Goal: Transaction & Acquisition: Book appointment/travel/reservation

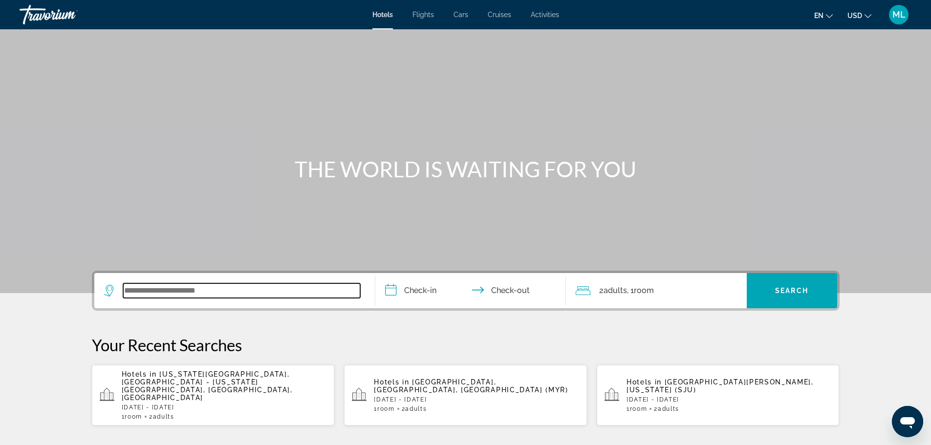
click at [215, 293] on input "Search widget" at bounding box center [241, 290] width 237 height 15
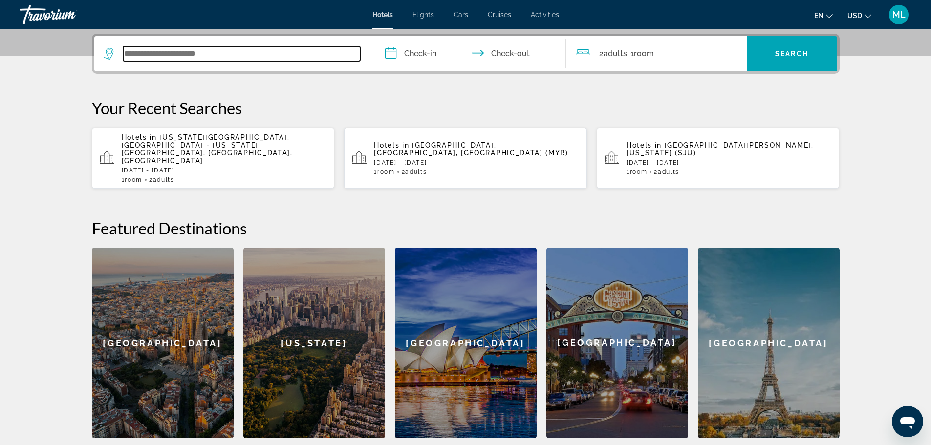
scroll to position [239, 0]
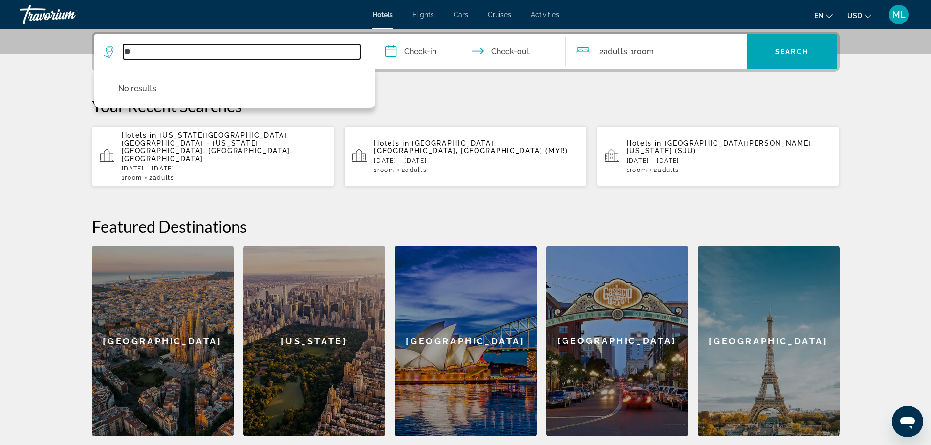
type input "*"
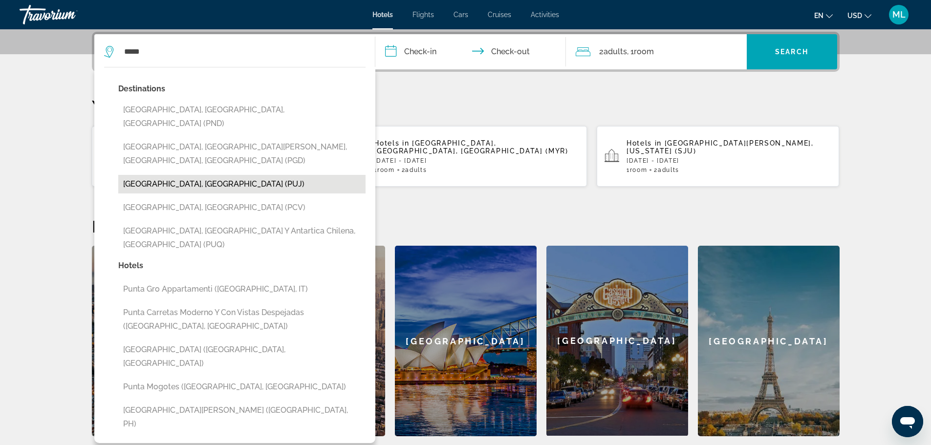
click at [253, 175] on button "Punta Cana, Dominican Republic (PUJ)" at bounding box center [241, 184] width 247 height 19
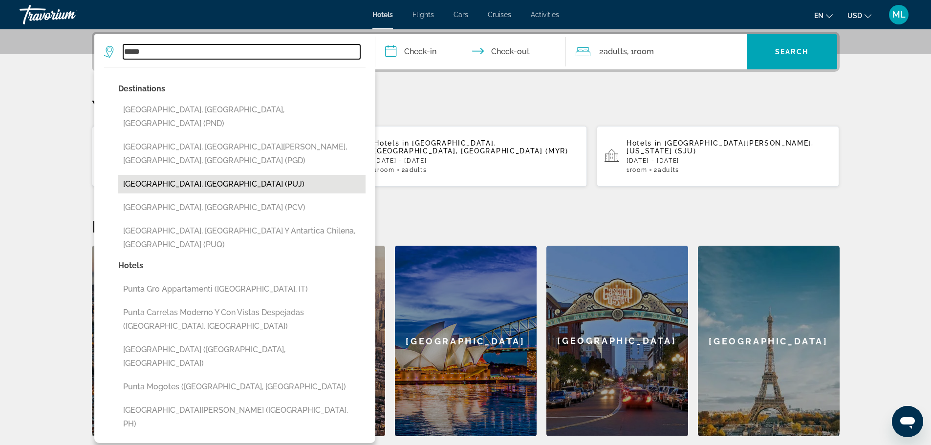
type input "**********"
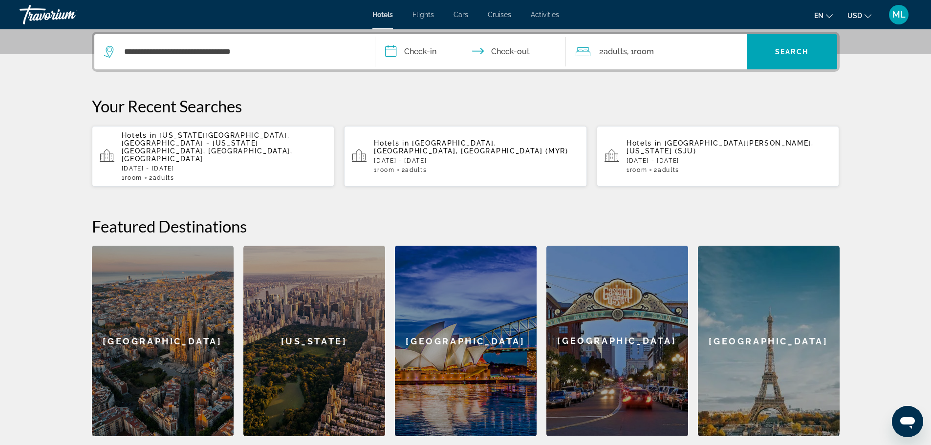
click at [392, 47] on input "**********" at bounding box center [472, 53] width 195 height 38
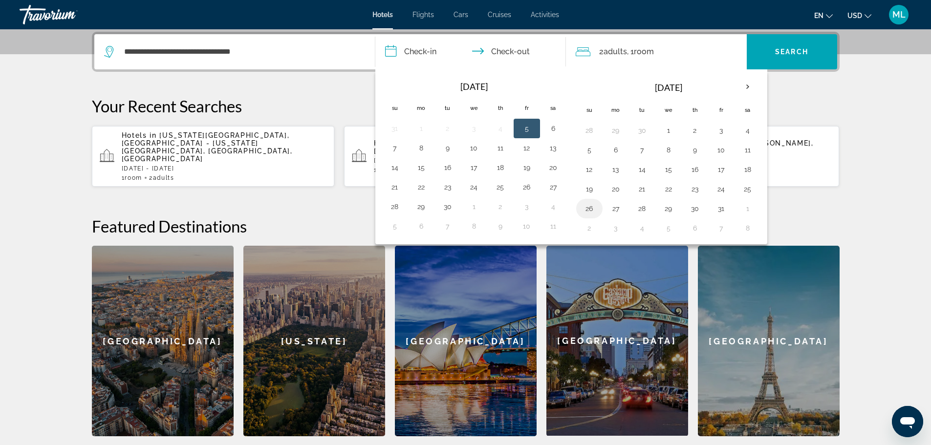
click at [589, 211] on button "26" at bounding box center [590, 209] width 16 height 14
click at [676, 205] on button "29" at bounding box center [669, 209] width 16 height 14
type input "**********"
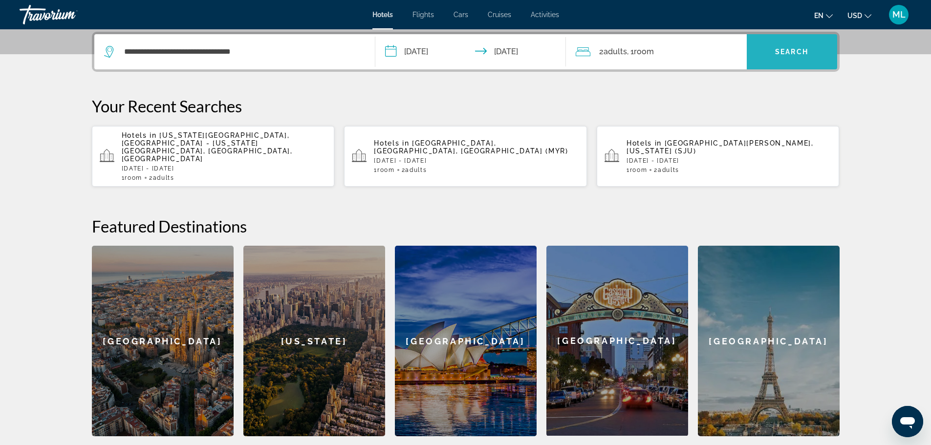
click at [800, 49] on span "Search" at bounding box center [791, 52] width 33 height 8
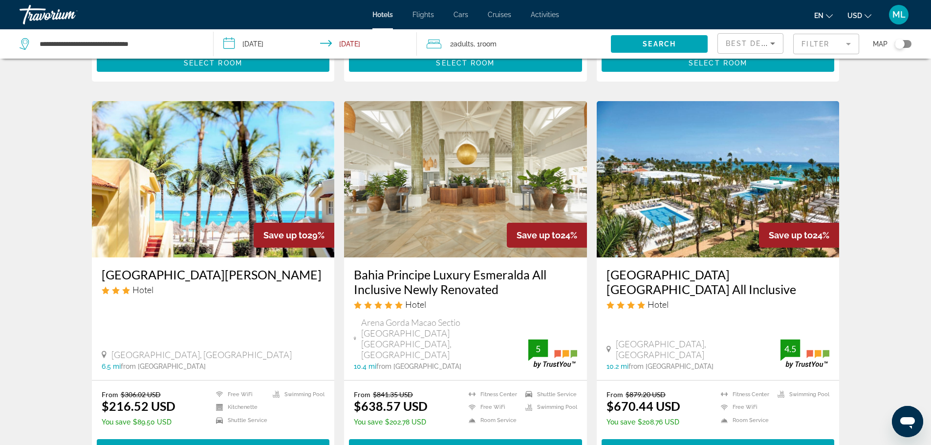
scroll to position [743, 0]
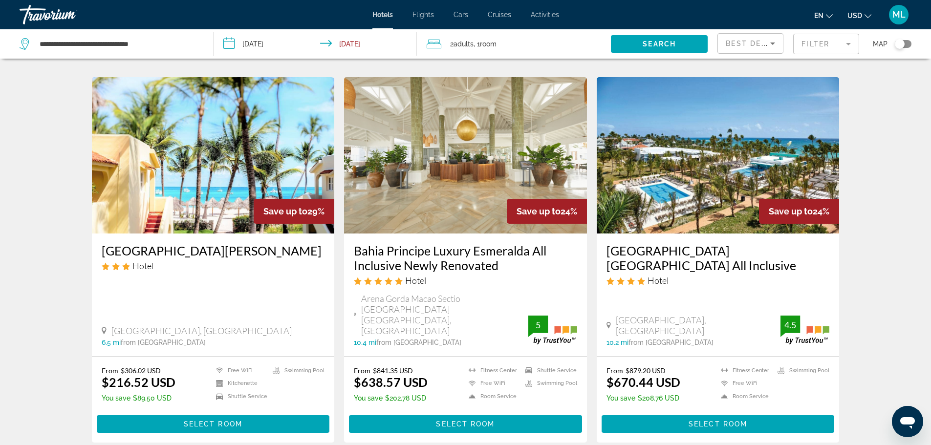
click at [467, 192] on img "Main content" at bounding box center [465, 155] width 243 height 156
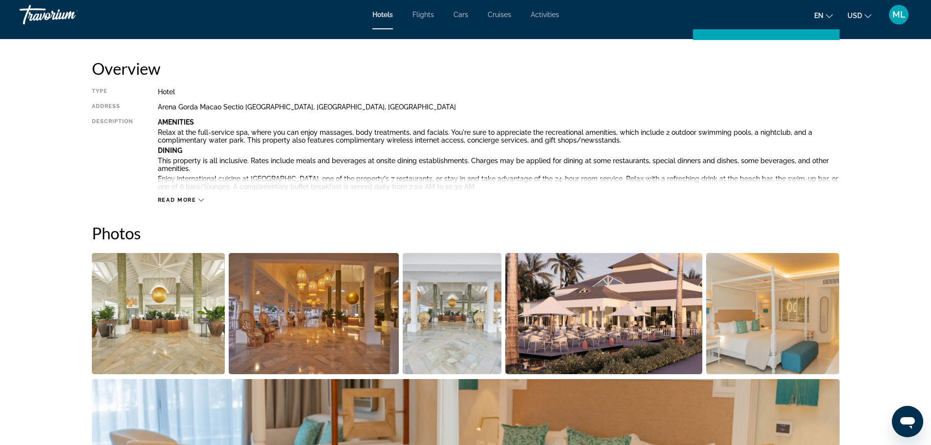
scroll to position [332, 0]
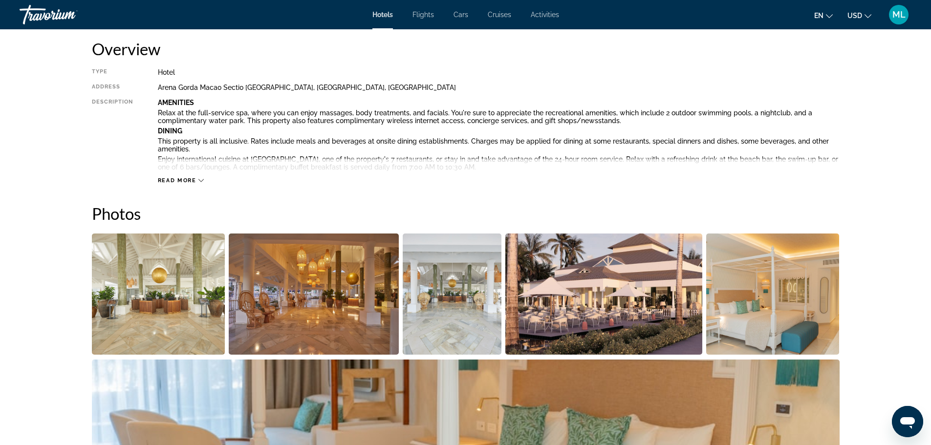
click at [165, 317] on img "Open full-screen image slider" at bounding box center [158, 294] width 133 height 121
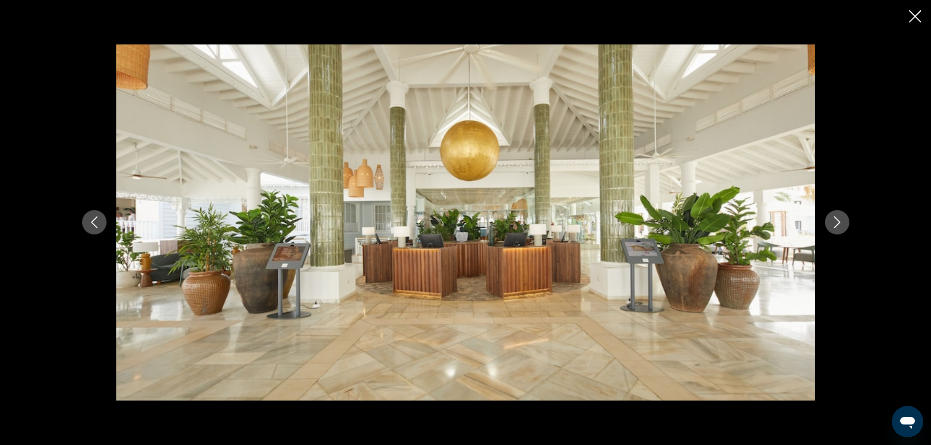
click at [835, 220] on icon "Next image" at bounding box center [837, 222] width 12 height 12
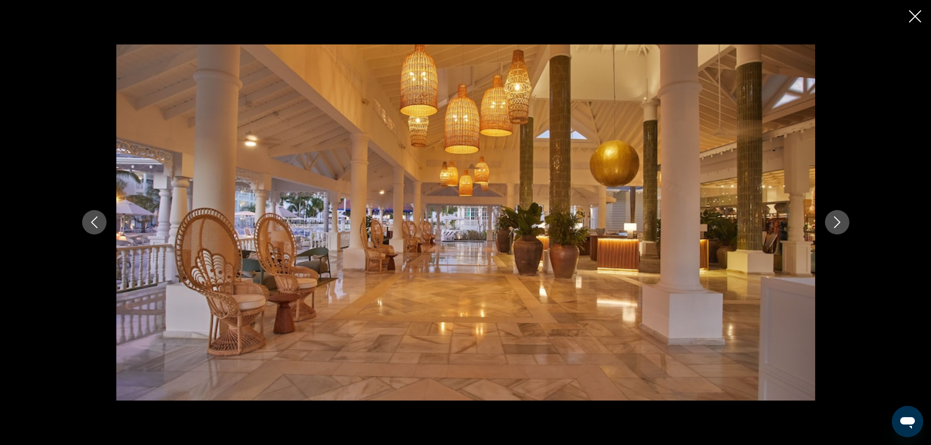
click at [835, 220] on icon "Next image" at bounding box center [837, 222] width 12 height 12
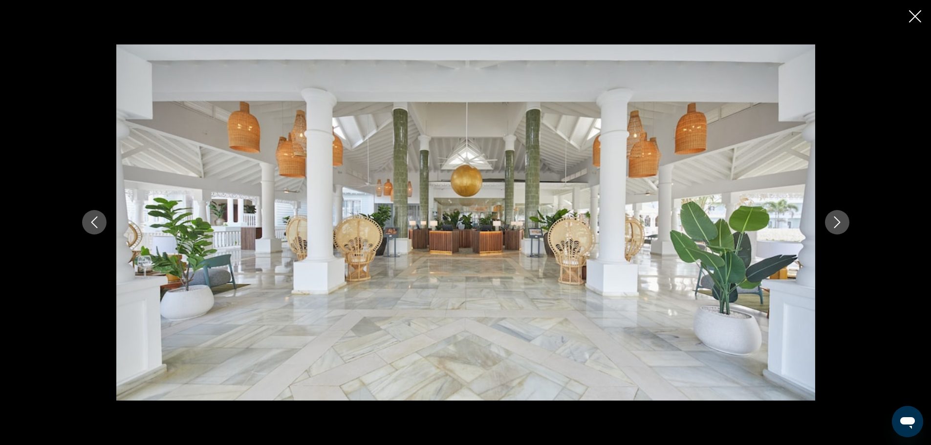
click at [835, 220] on icon "Next image" at bounding box center [837, 222] width 12 height 12
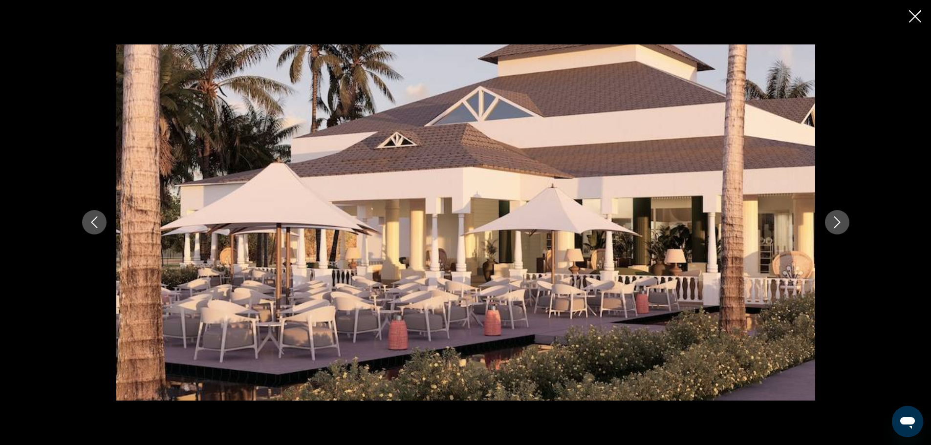
click at [835, 220] on icon "Next image" at bounding box center [837, 222] width 12 height 12
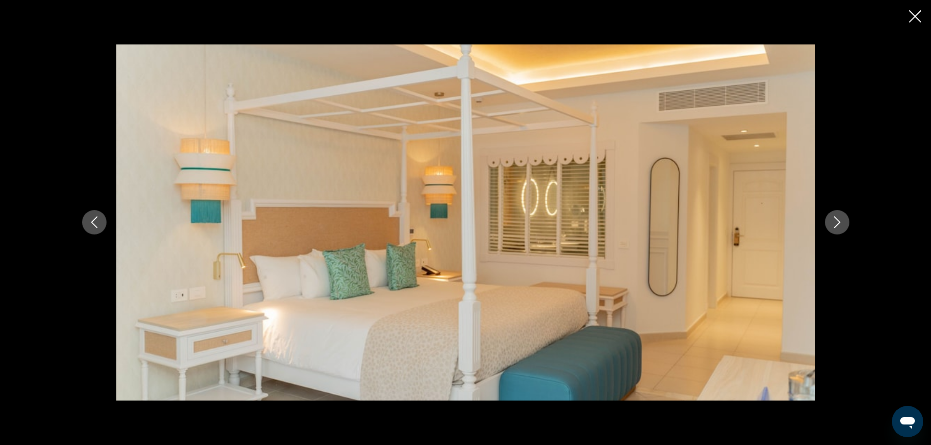
click at [835, 220] on icon "Next image" at bounding box center [837, 222] width 12 height 12
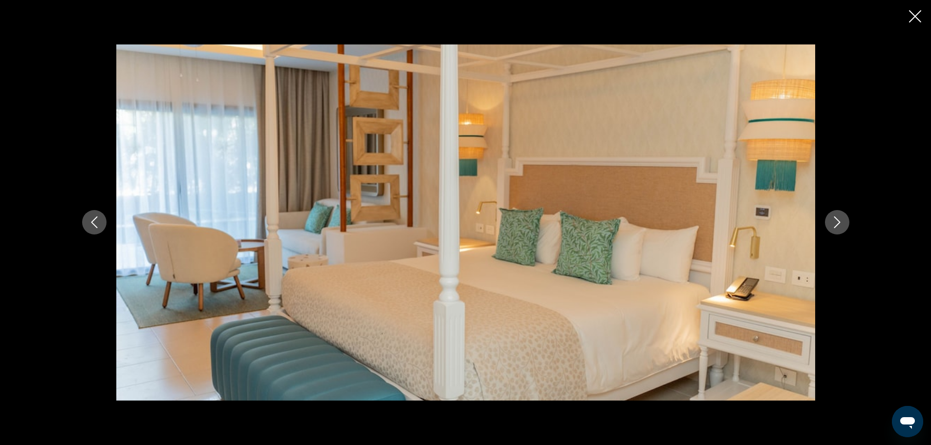
click at [835, 220] on icon "Next image" at bounding box center [837, 222] width 12 height 12
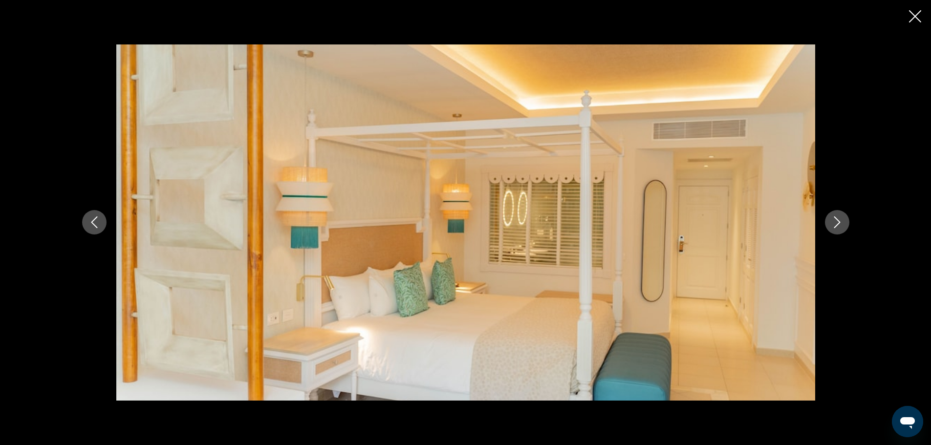
click at [835, 220] on icon "Next image" at bounding box center [837, 222] width 12 height 12
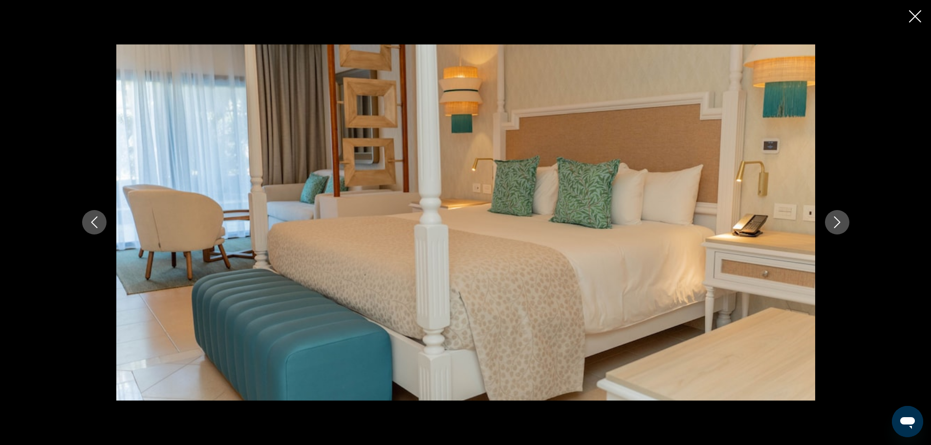
click at [835, 220] on icon "Next image" at bounding box center [837, 222] width 12 height 12
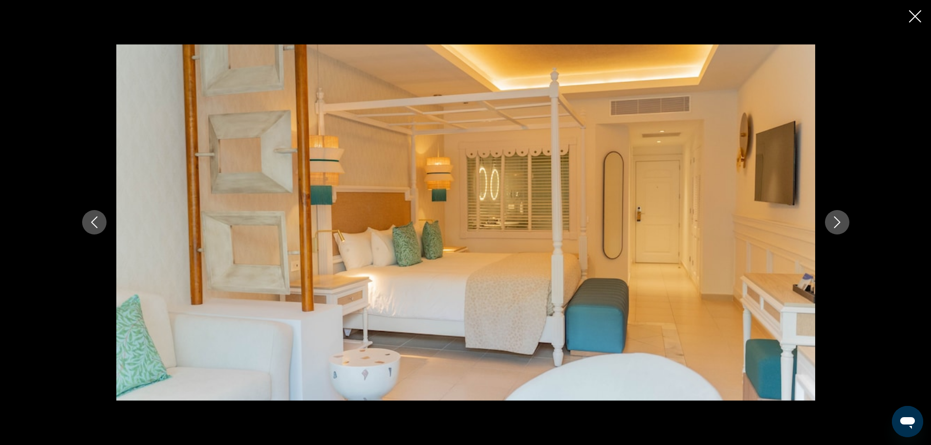
click at [835, 220] on icon "Next image" at bounding box center [837, 222] width 12 height 12
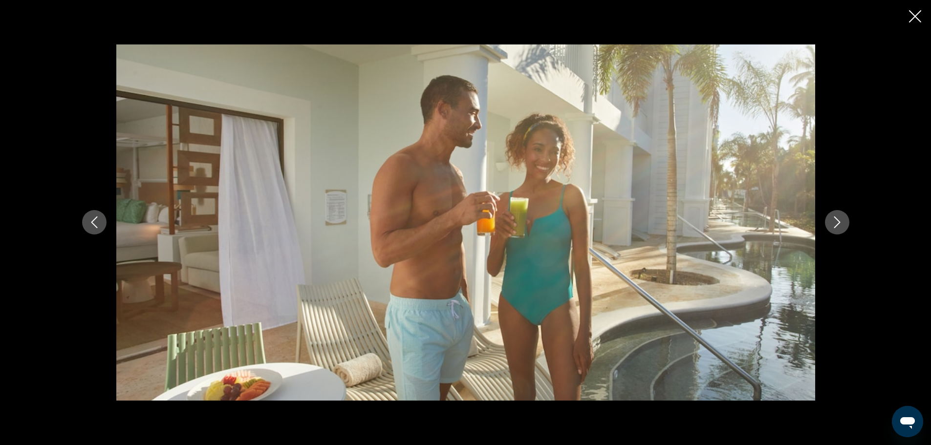
click at [835, 220] on icon "Next image" at bounding box center [837, 222] width 12 height 12
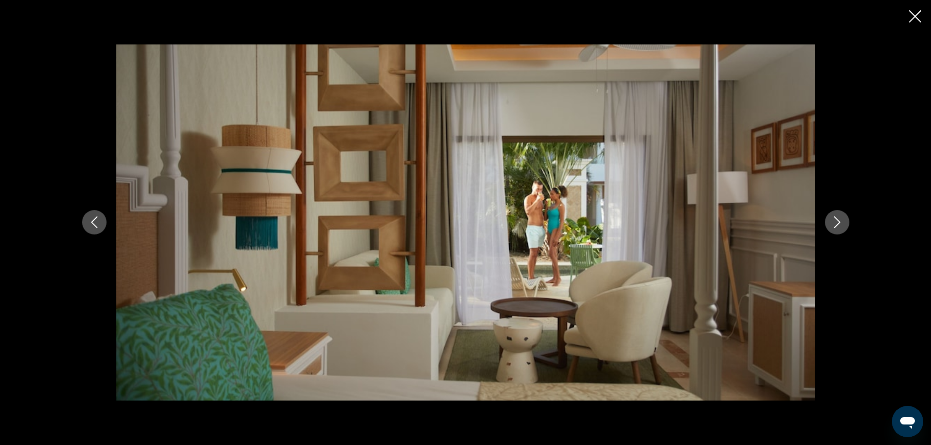
click at [835, 220] on icon "Next image" at bounding box center [837, 222] width 12 height 12
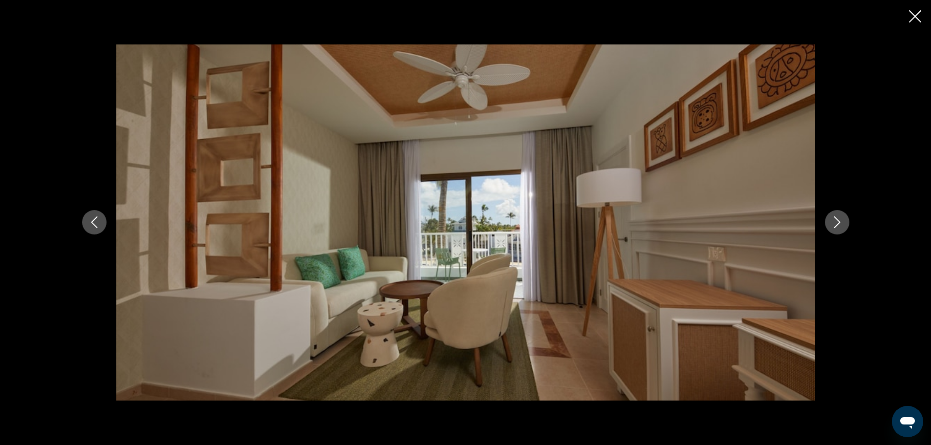
click at [835, 220] on icon "Next image" at bounding box center [837, 222] width 12 height 12
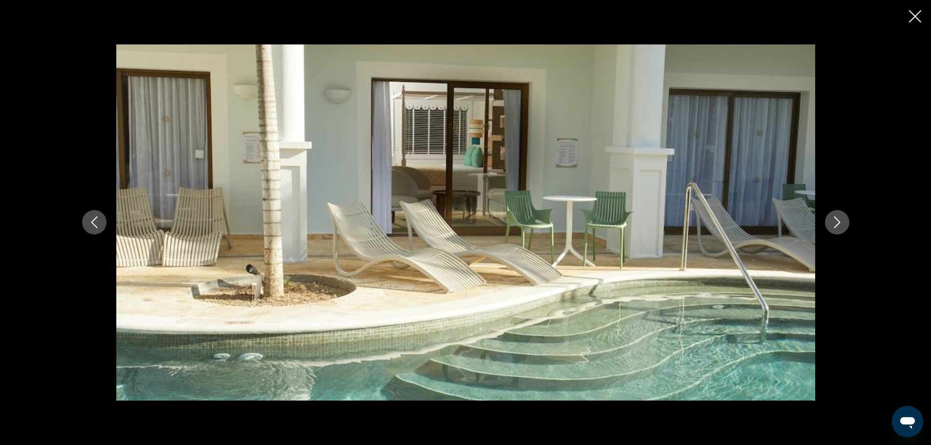
click at [835, 220] on icon "Next image" at bounding box center [837, 222] width 12 height 12
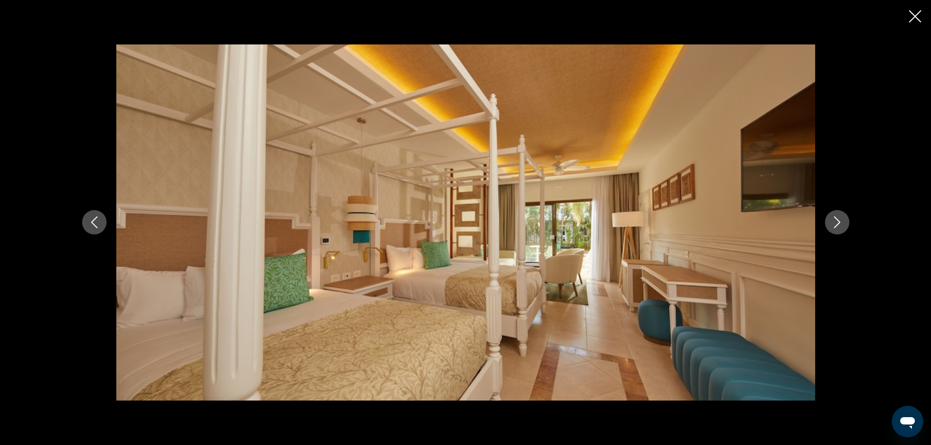
click at [835, 220] on icon "Next image" at bounding box center [837, 222] width 12 height 12
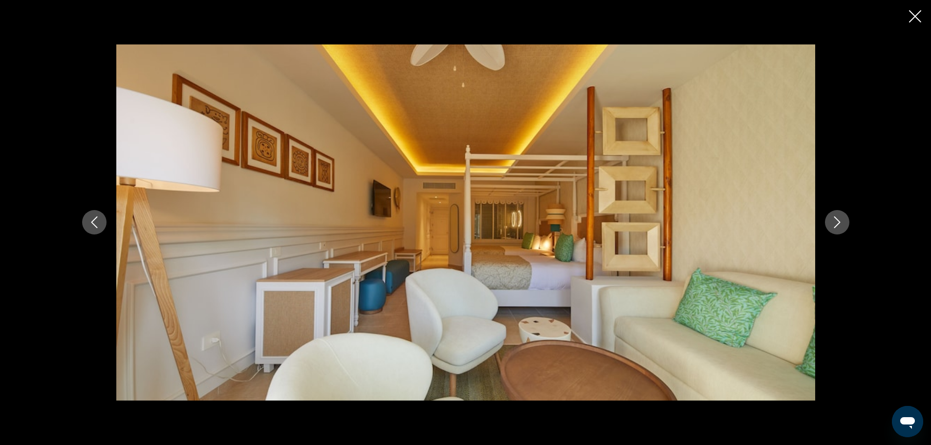
click at [835, 220] on icon "Next image" at bounding box center [837, 222] width 12 height 12
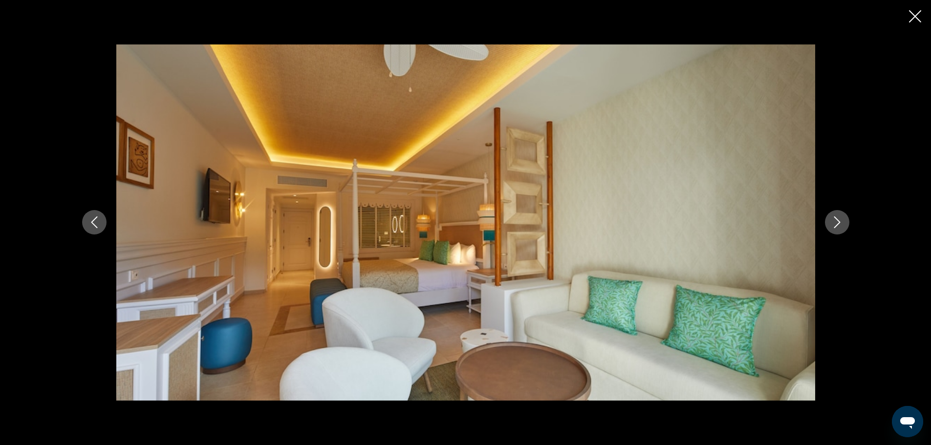
click at [835, 220] on icon "Next image" at bounding box center [837, 222] width 12 height 12
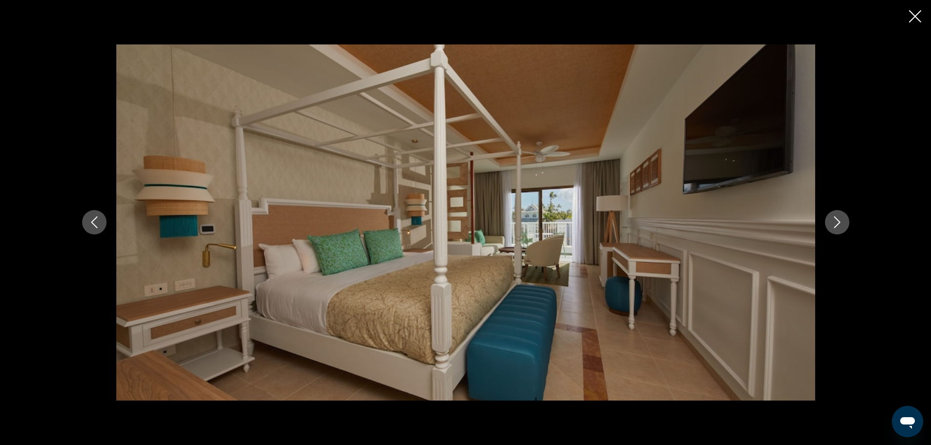
click at [835, 220] on icon "Next image" at bounding box center [837, 222] width 12 height 12
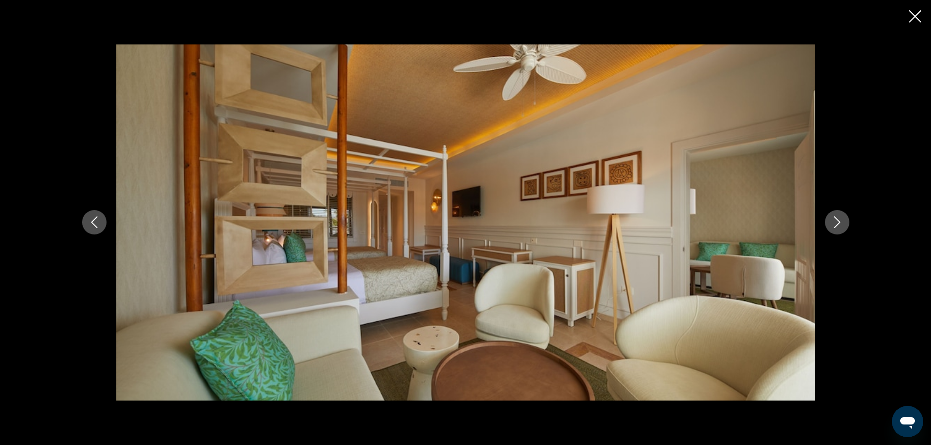
click at [835, 220] on icon "Next image" at bounding box center [837, 222] width 12 height 12
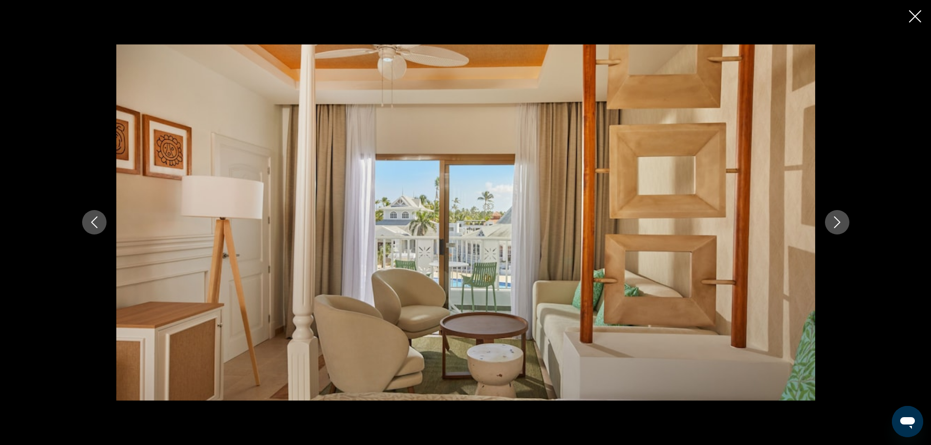
click at [835, 220] on icon "Next image" at bounding box center [837, 222] width 12 height 12
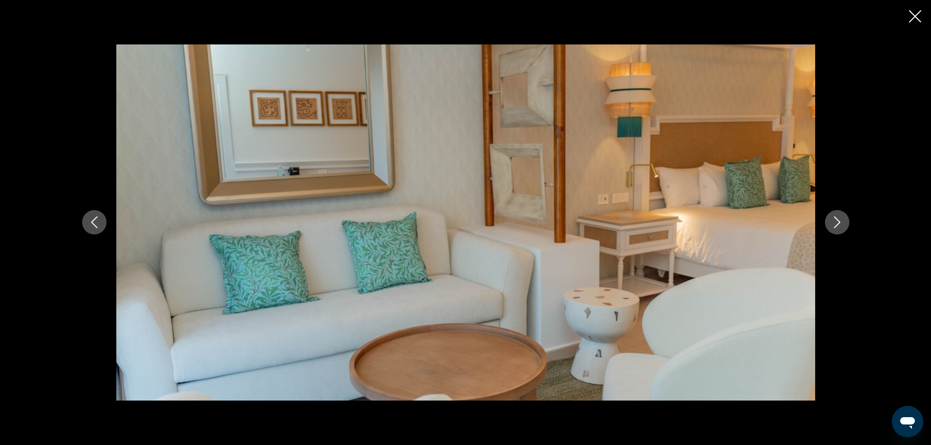
click at [835, 220] on icon "Next image" at bounding box center [837, 222] width 12 height 12
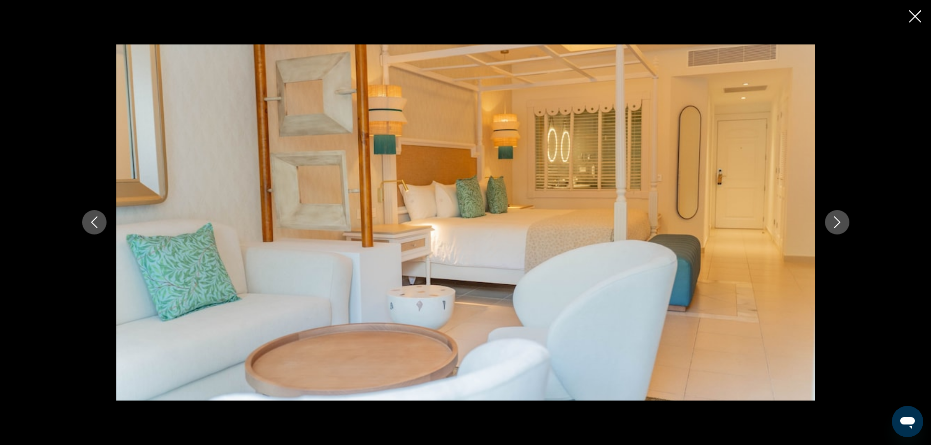
click at [835, 220] on icon "Next image" at bounding box center [837, 222] width 12 height 12
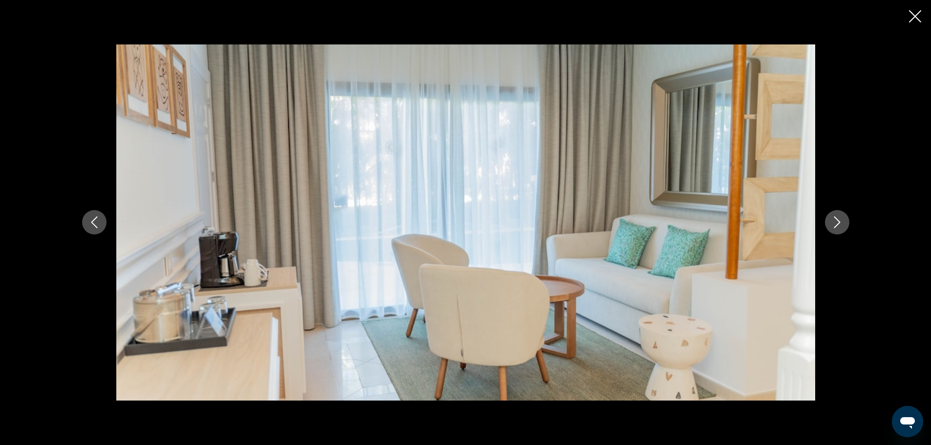
click at [835, 220] on icon "Next image" at bounding box center [837, 222] width 12 height 12
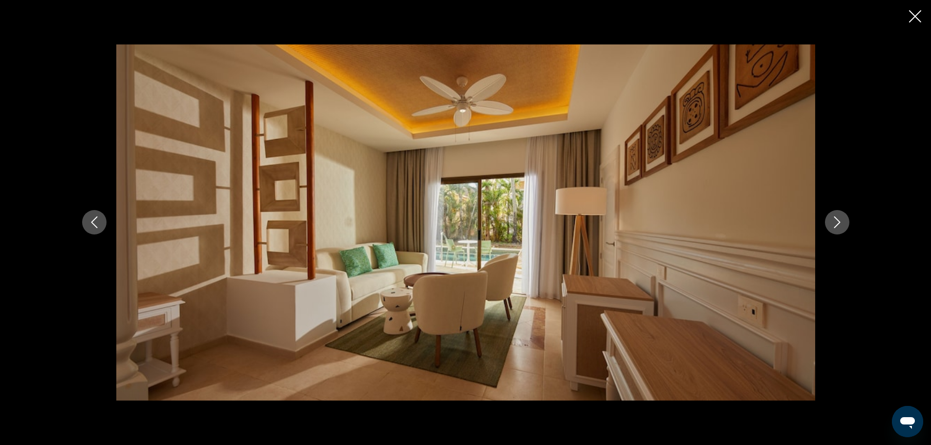
click at [835, 220] on icon "Next image" at bounding box center [837, 222] width 12 height 12
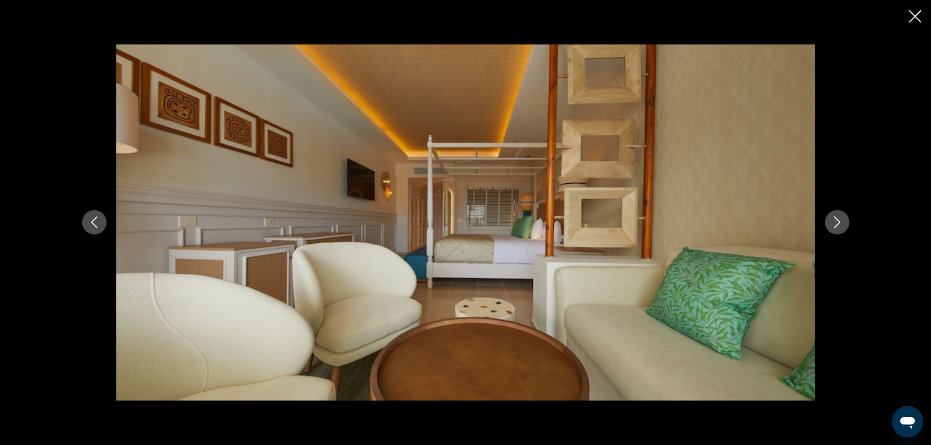
click at [835, 220] on icon "Next image" at bounding box center [837, 222] width 12 height 12
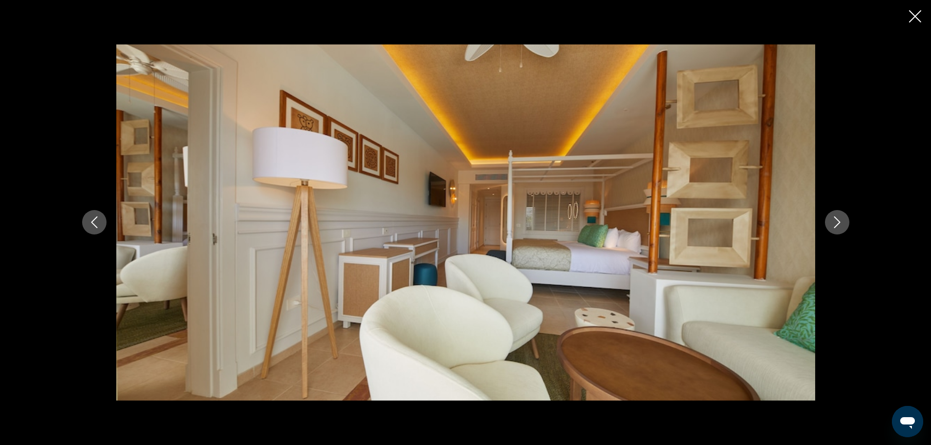
click at [835, 220] on icon "Next image" at bounding box center [837, 222] width 12 height 12
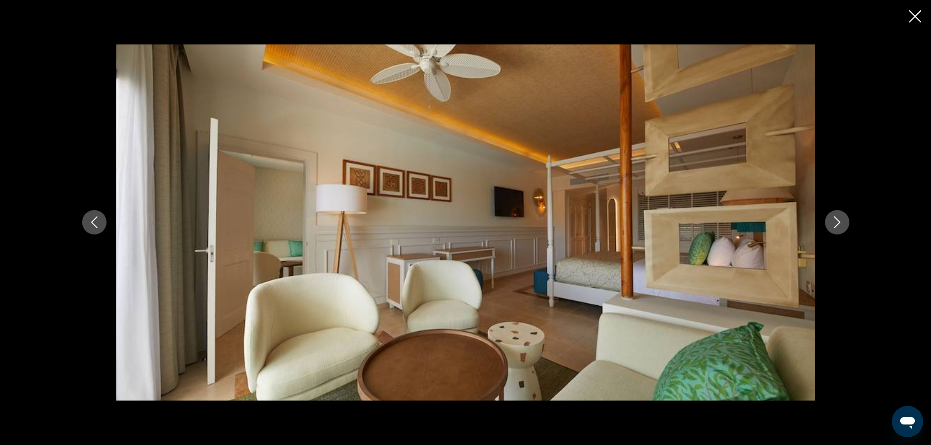
click at [835, 220] on icon "Next image" at bounding box center [837, 222] width 12 height 12
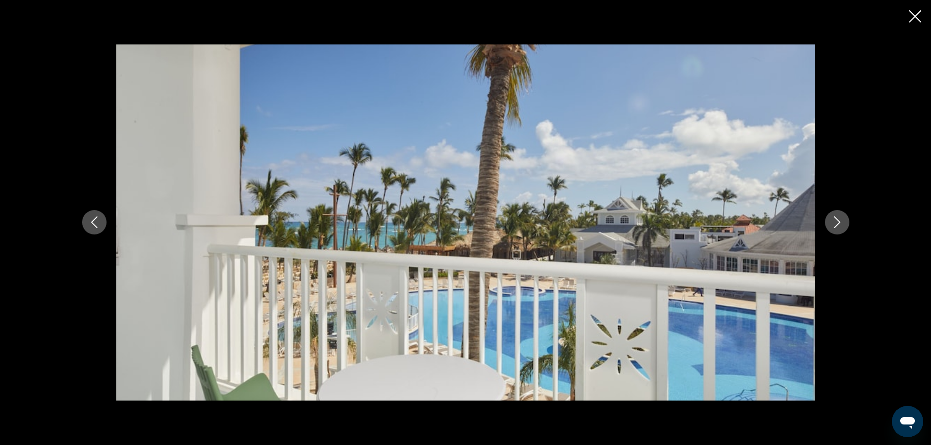
click at [835, 220] on icon "Next image" at bounding box center [837, 222] width 12 height 12
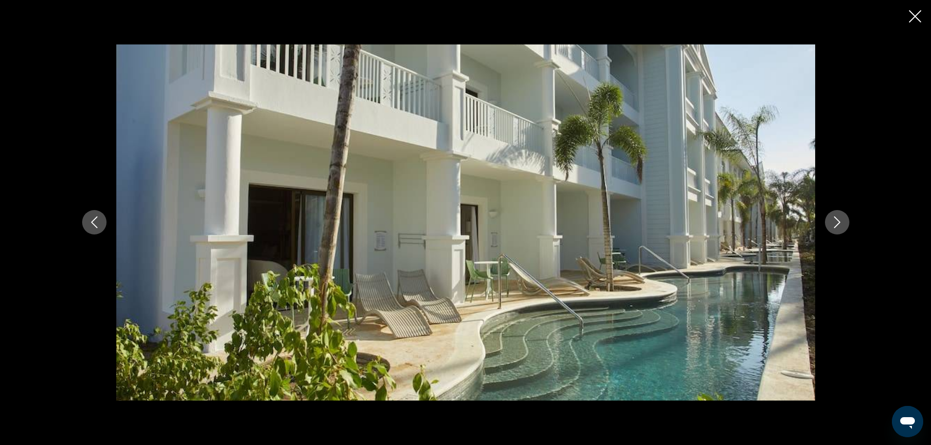
click at [835, 220] on icon "Next image" at bounding box center [837, 222] width 12 height 12
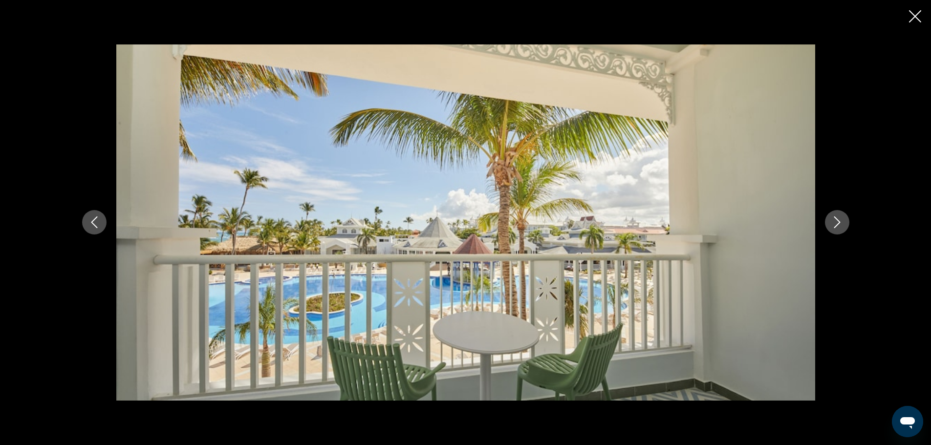
click at [835, 220] on icon "Next image" at bounding box center [837, 222] width 12 height 12
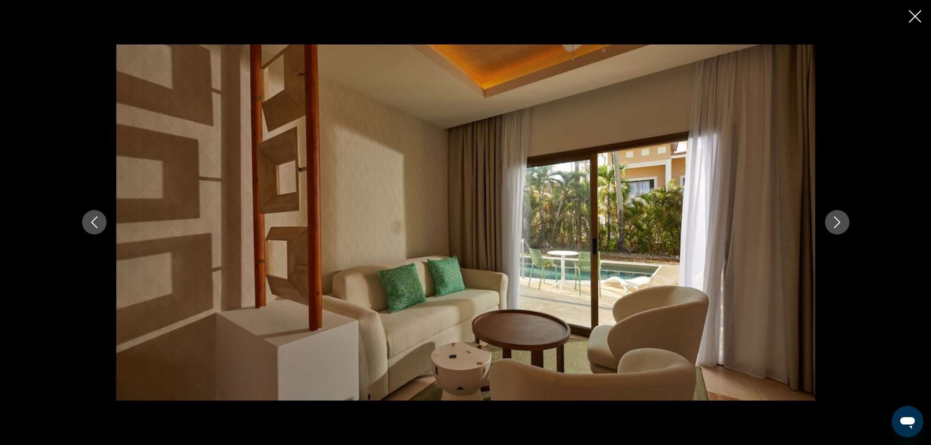
click at [835, 220] on icon "Next image" at bounding box center [837, 222] width 12 height 12
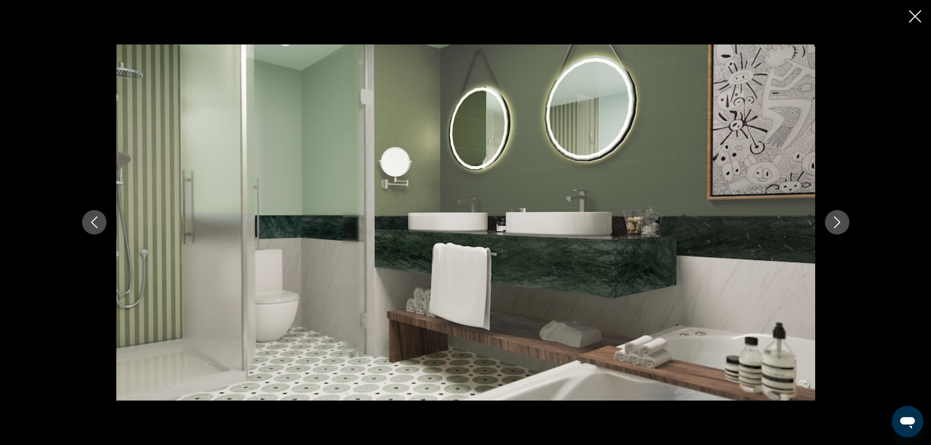
click at [835, 220] on icon "Next image" at bounding box center [837, 222] width 12 height 12
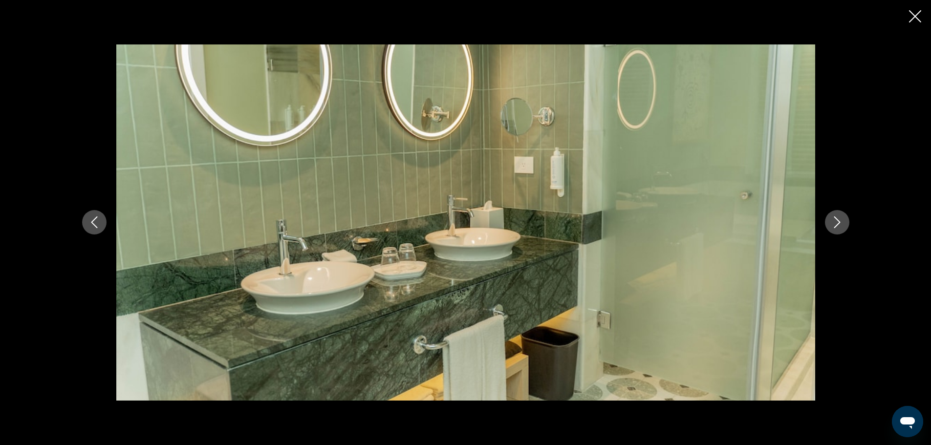
click at [835, 220] on icon "Next image" at bounding box center [837, 222] width 12 height 12
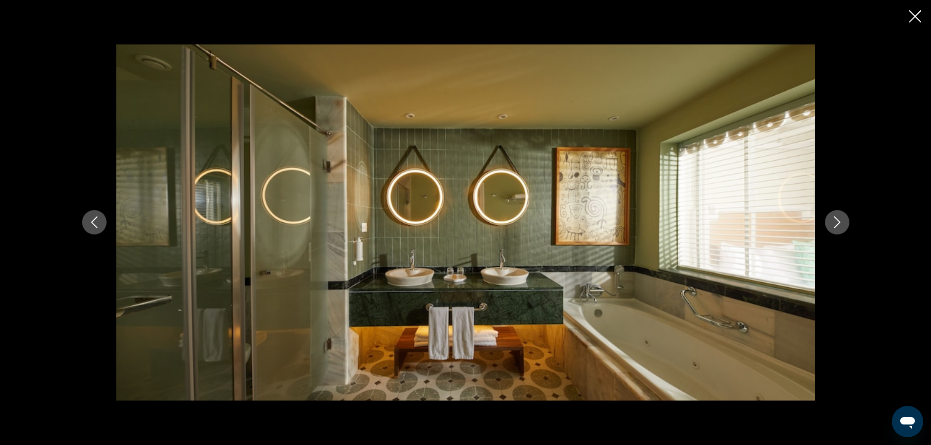
click at [835, 220] on icon "Next image" at bounding box center [837, 222] width 12 height 12
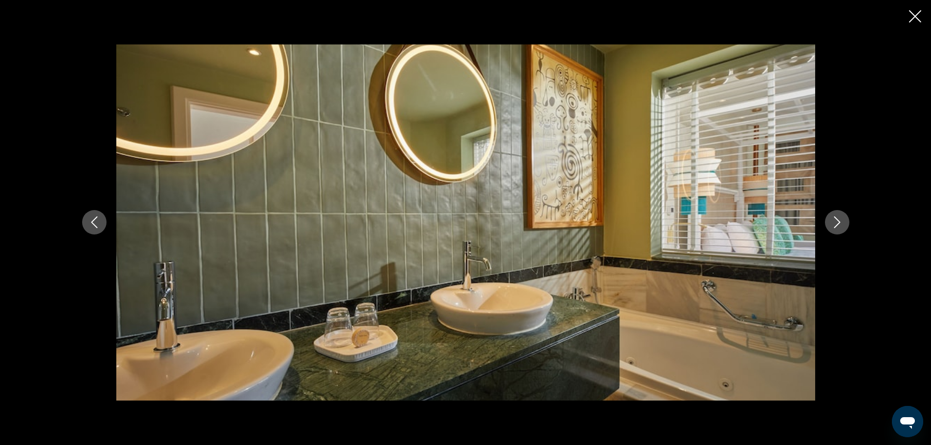
click at [835, 220] on icon "Next image" at bounding box center [837, 222] width 12 height 12
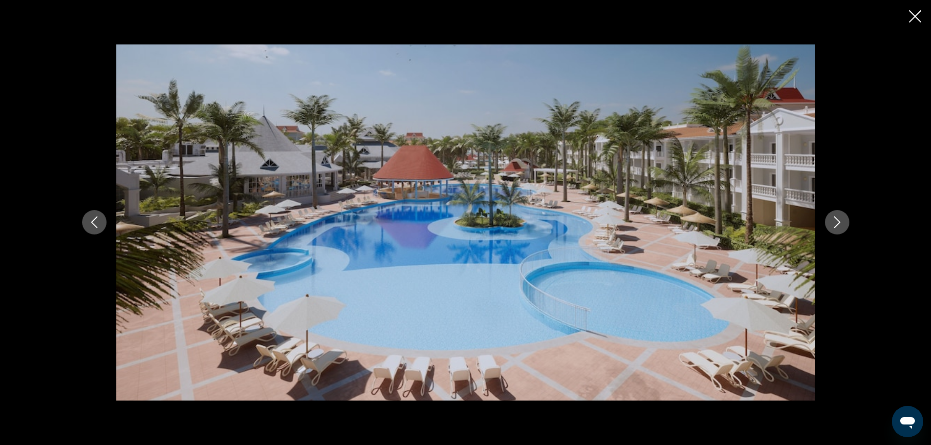
click at [835, 220] on icon "Next image" at bounding box center [837, 222] width 12 height 12
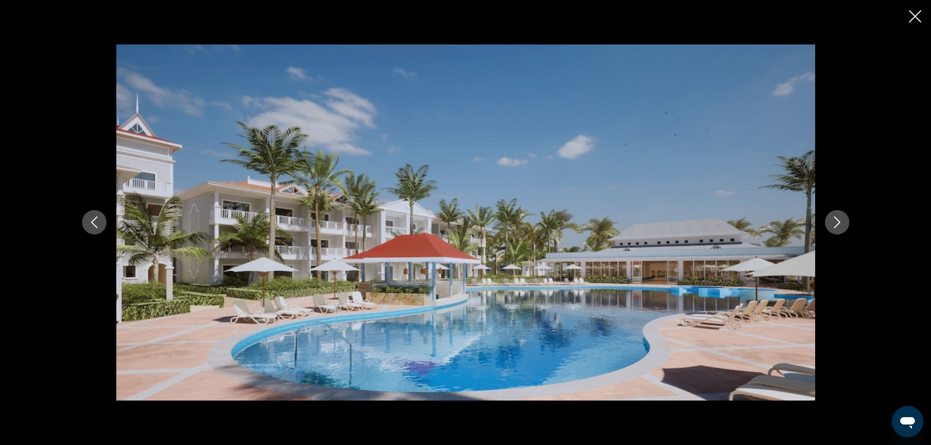
click at [835, 220] on icon "Next image" at bounding box center [837, 222] width 12 height 12
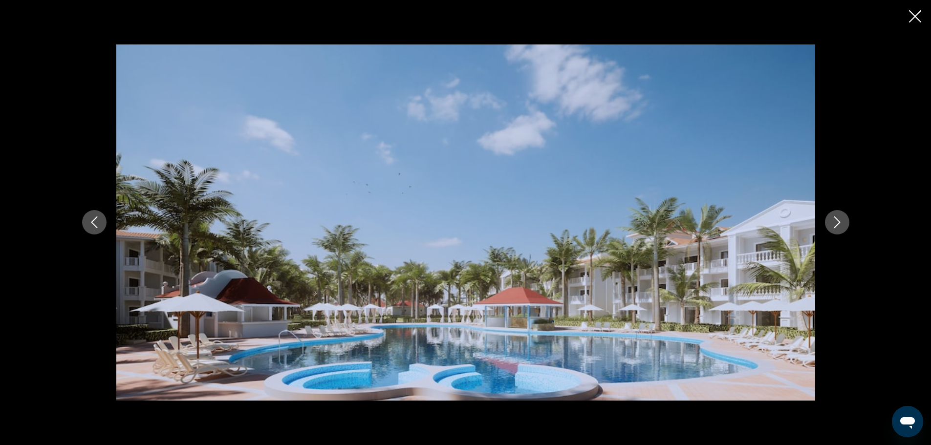
click at [835, 220] on icon "Next image" at bounding box center [837, 222] width 12 height 12
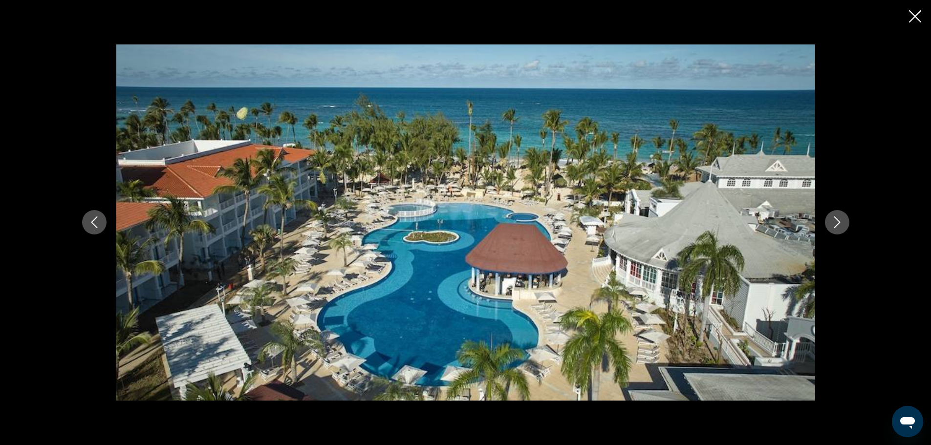
click at [835, 220] on icon "Next image" at bounding box center [837, 222] width 12 height 12
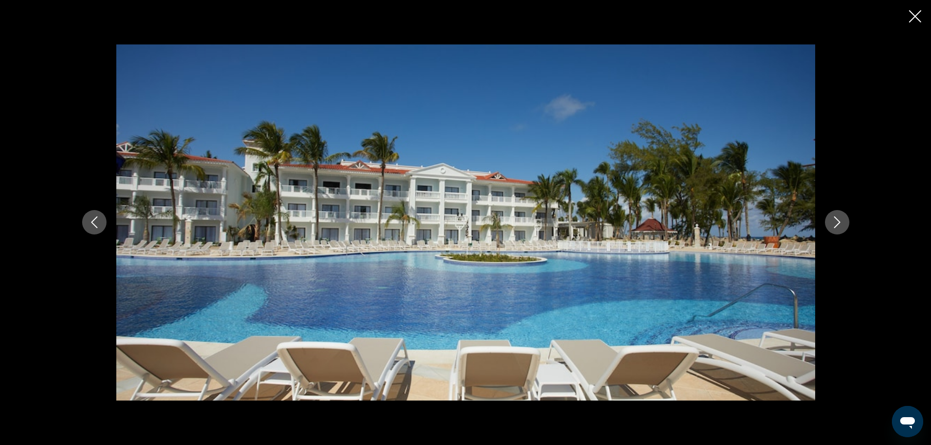
click at [835, 220] on icon "Next image" at bounding box center [837, 222] width 12 height 12
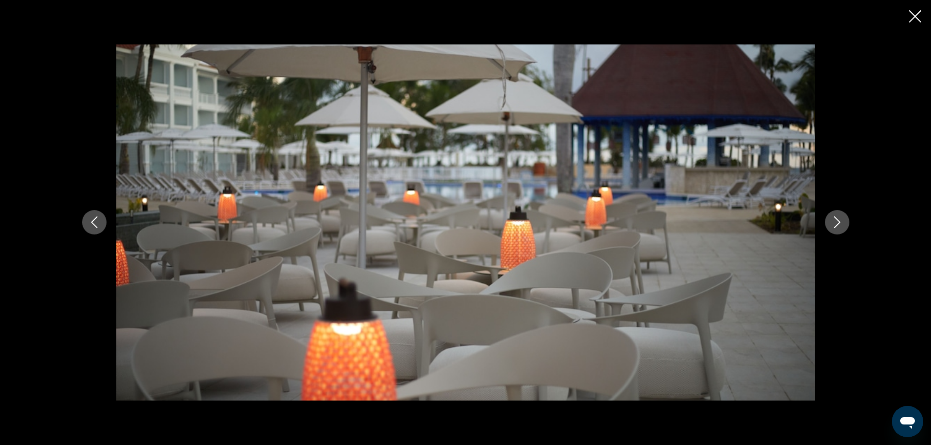
click at [835, 220] on icon "Next image" at bounding box center [837, 222] width 12 height 12
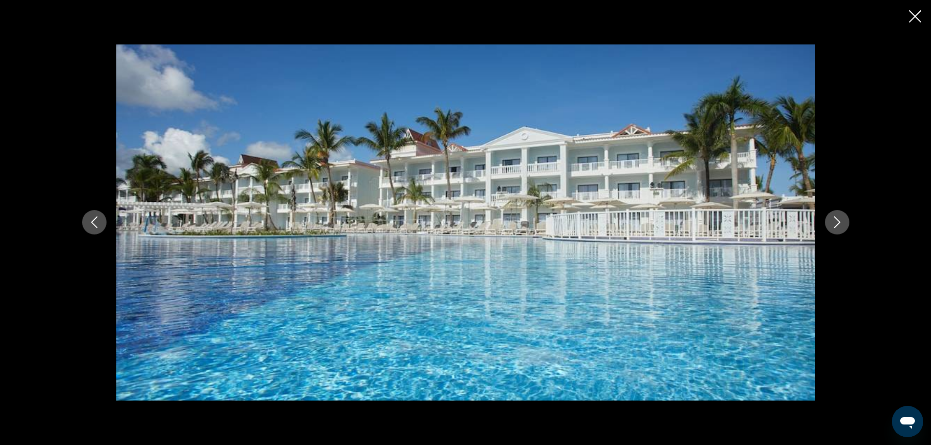
click at [835, 220] on icon "Next image" at bounding box center [837, 222] width 12 height 12
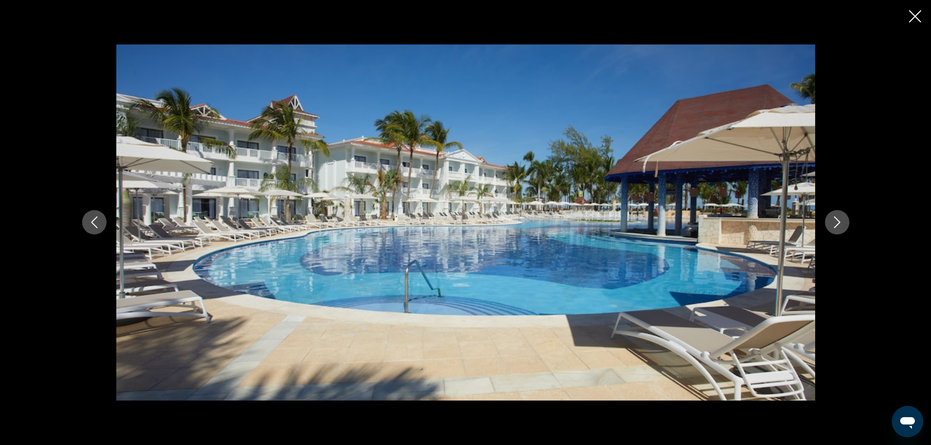
click at [835, 220] on icon "Next image" at bounding box center [837, 222] width 12 height 12
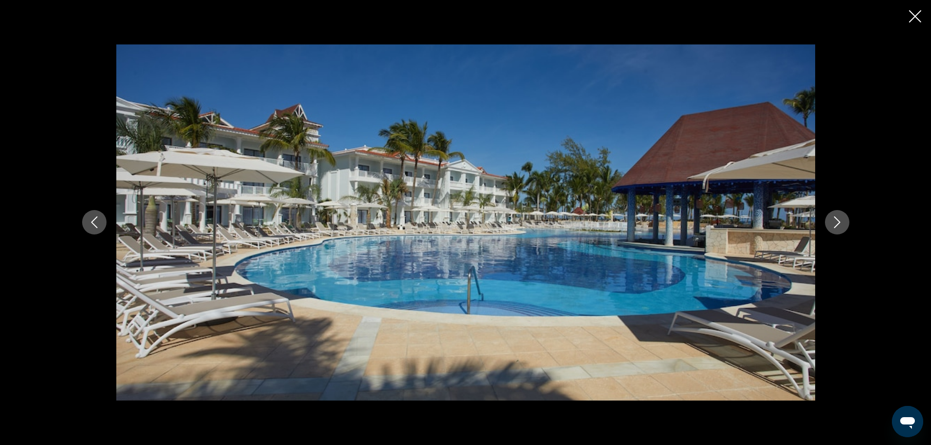
click at [835, 220] on icon "Next image" at bounding box center [837, 222] width 12 height 12
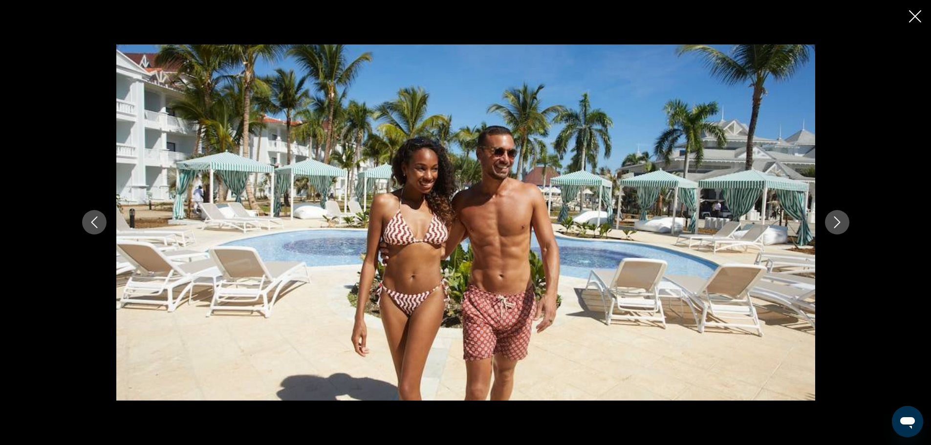
click at [835, 220] on icon "Next image" at bounding box center [837, 222] width 12 height 12
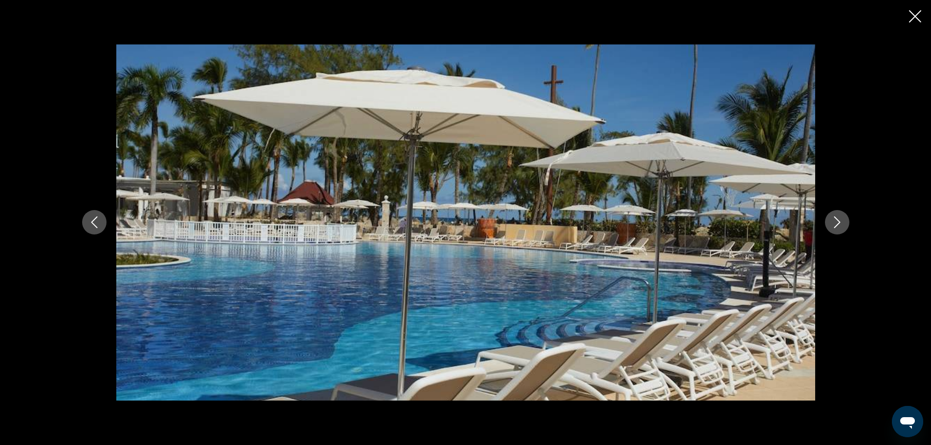
click at [835, 220] on icon "Next image" at bounding box center [837, 222] width 12 height 12
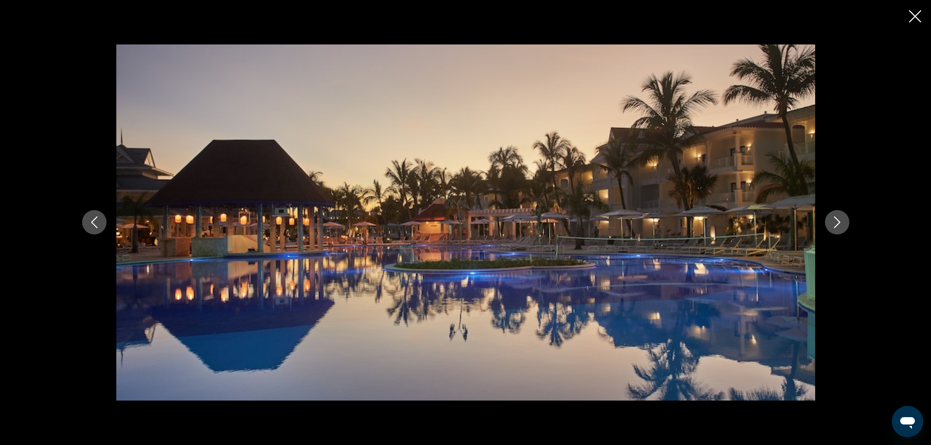
click at [835, 220] on icon "Next image" at bounding box center [837, 222] width 12 height 12
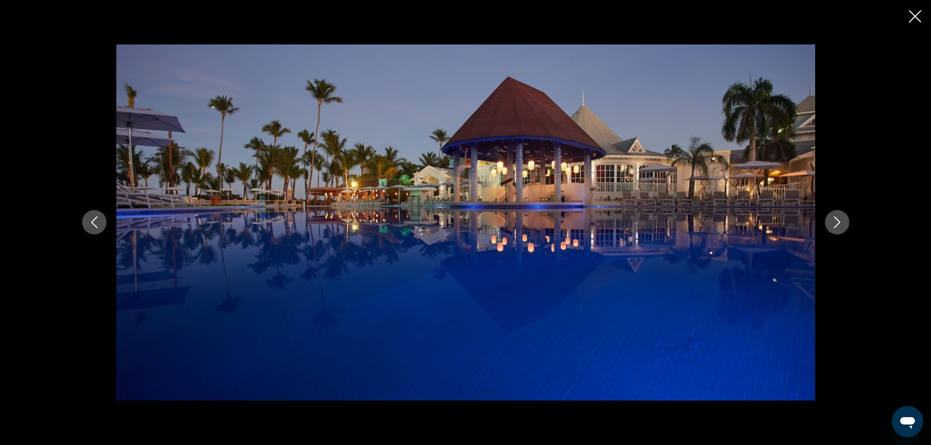
click at [835, 220] on icon "Next image" at bounding box center [837, 222] width 12 height 12
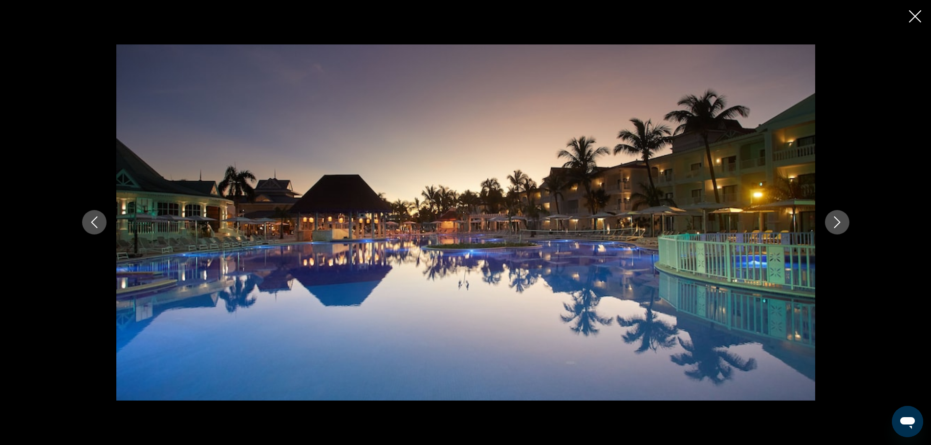
click at [835, 220] on icon "Next image" at bounding box center [837, 222] width 12 height 12
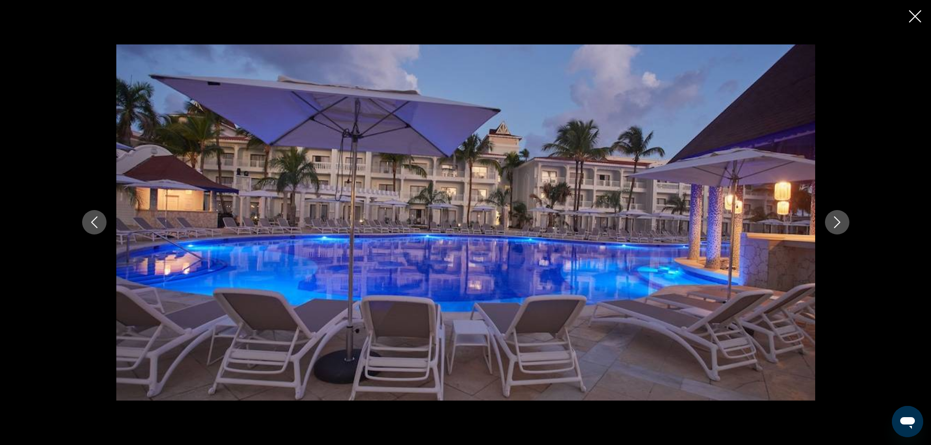
click at [835, 220] on icon "Next image" at bounding box center [837, 222] width 12 height 12
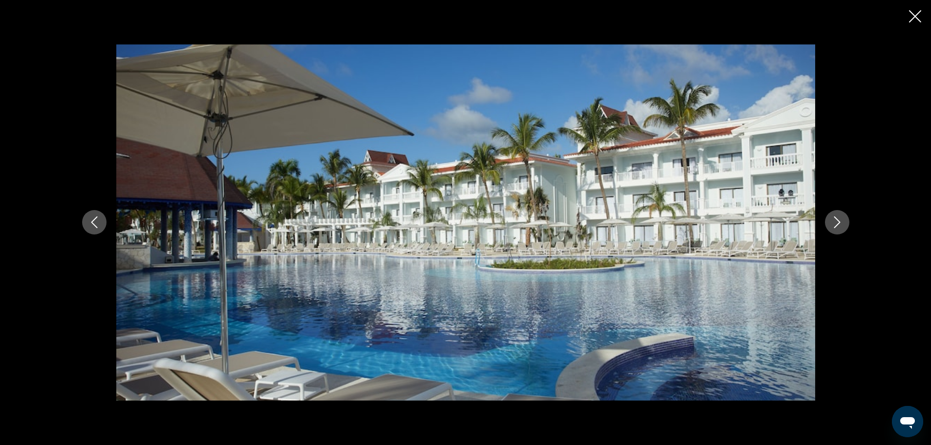
click at [835, 220] on icon "Next image" at bounding box center [837, 222] width 12 height 12
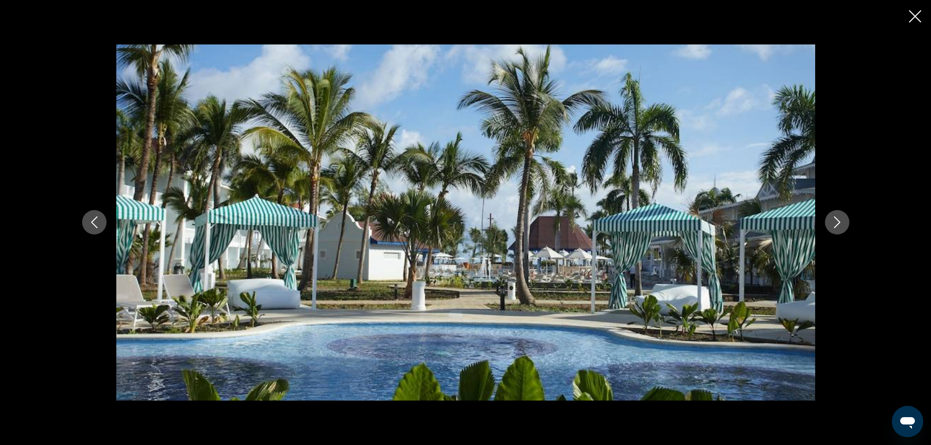
click at [835, 220] on icon "Next image" at bounding box center [837, 222] width 12 height 12
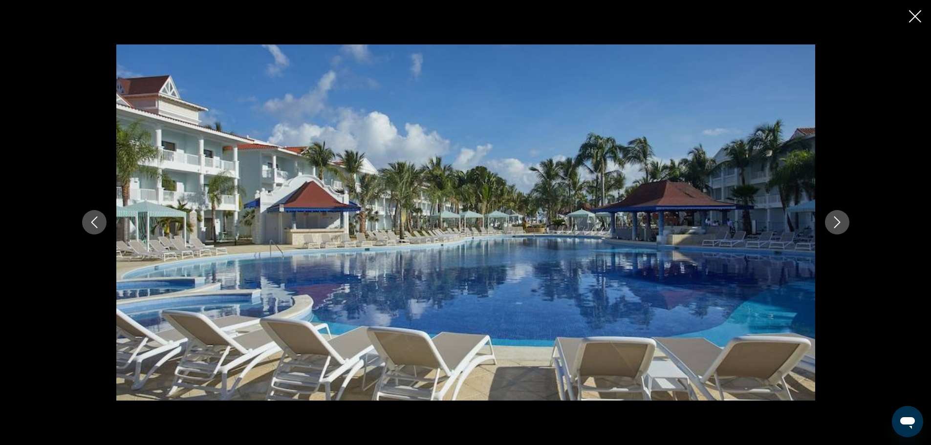
click at [835, 220] on icon "Next image" at bounding box center [837, 222] width 12 height 12
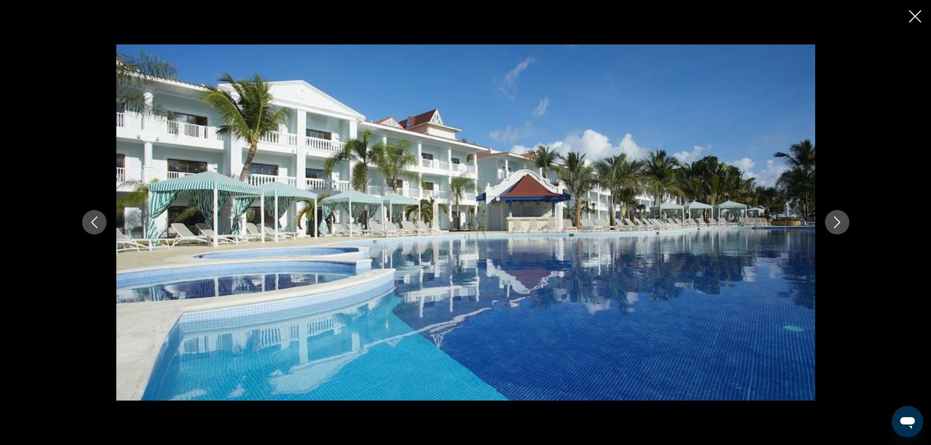
click at [835, 220] on icon "Next image" at bounding box center [837, 222] width 12 height 12
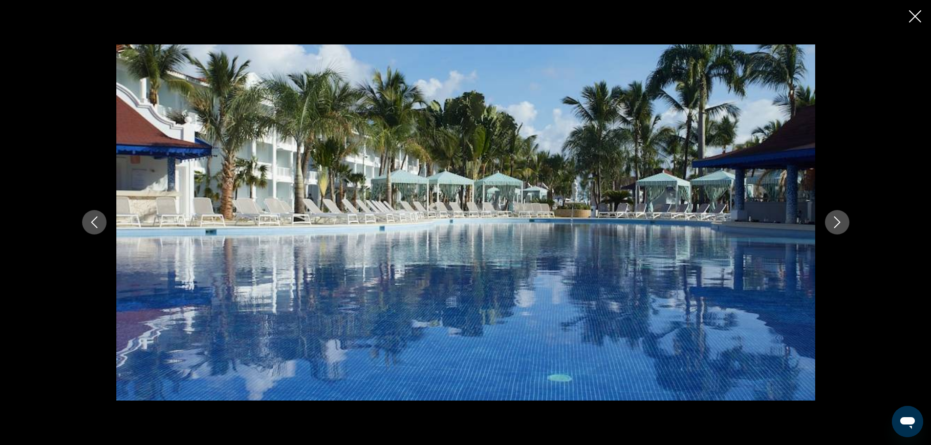
click at [835, 220] on icon "Next image" at bounding box center [837, 222] width 12 height 12
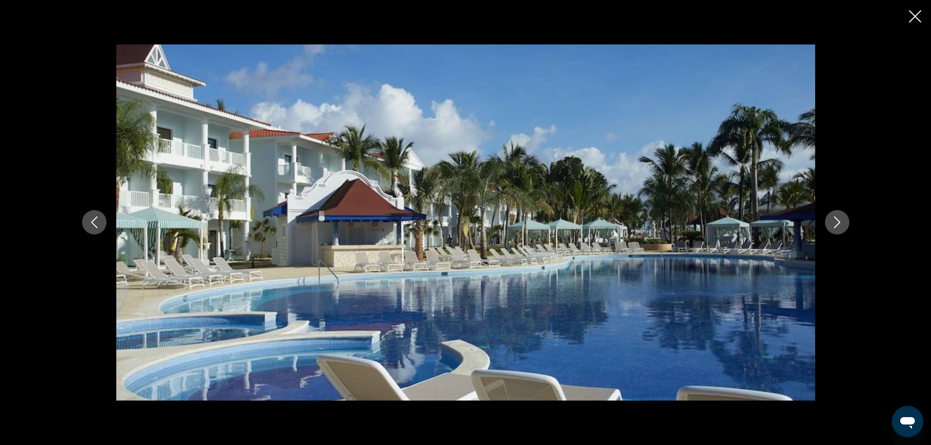
click at [835, 220] on icon "Next image" at bounding box center [837, 222] width 12 height 12
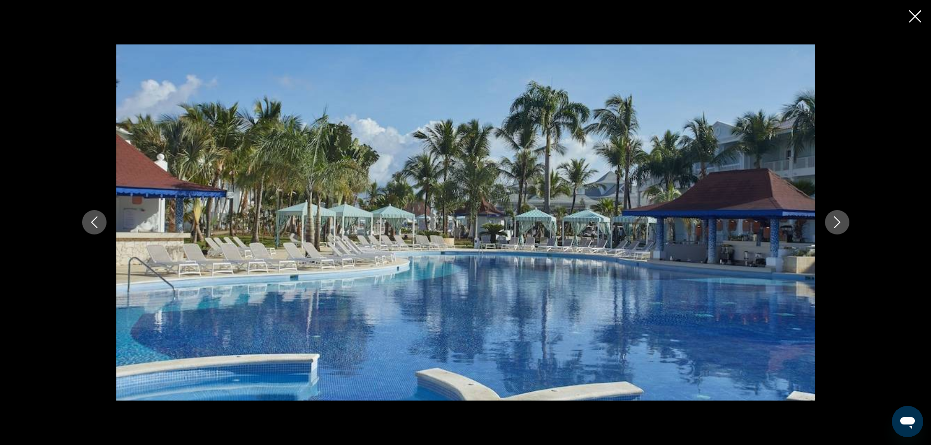
click at [835, 220] on icon "Next image" at bounding box center [837, 222] width 12 height 12
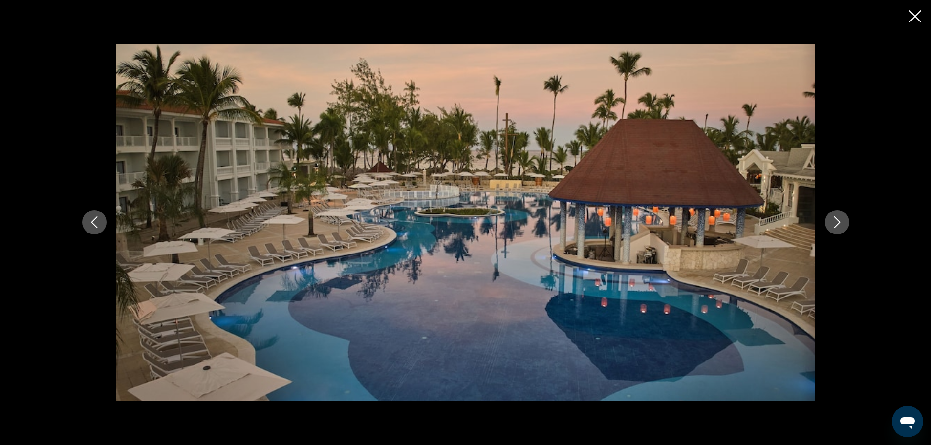
click at [835, 220] on icon "Next image" at bounding box center [837, 222] width 12 height 12
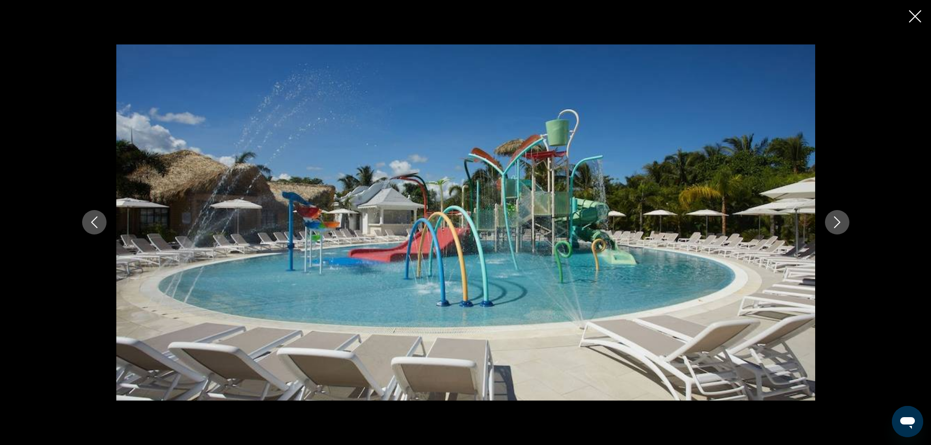
click at [835, 220] on icon "Next image" at bounding box center [837, 222] width 12 height 12
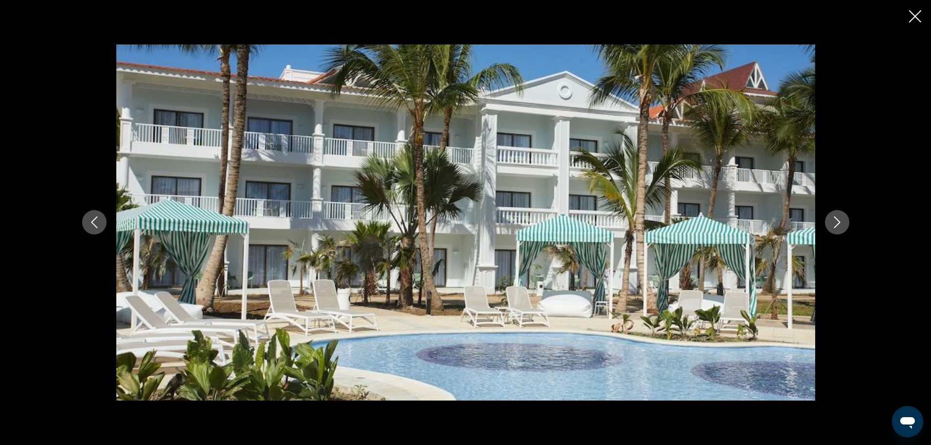
click at [835, 220] on icon "Next image" at bounding box center [837, 222] width 12 height 12
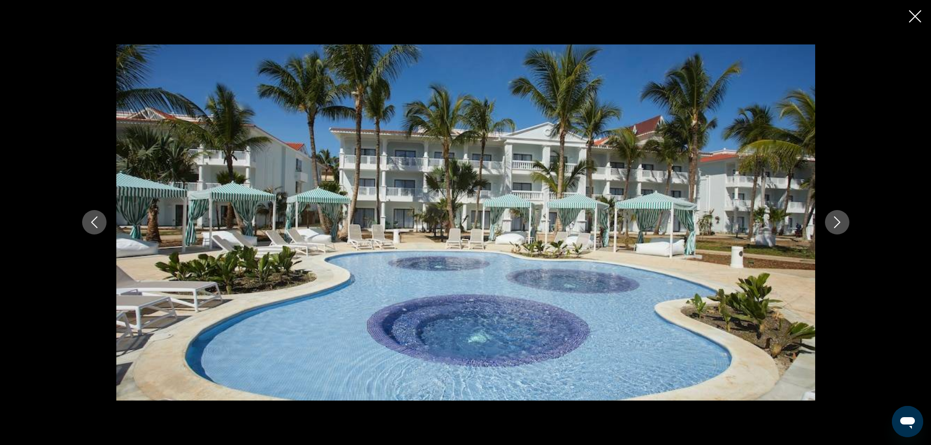
click at [835, 220] on icon "Next image" at bounding box center [837, 222] width 12 height 12
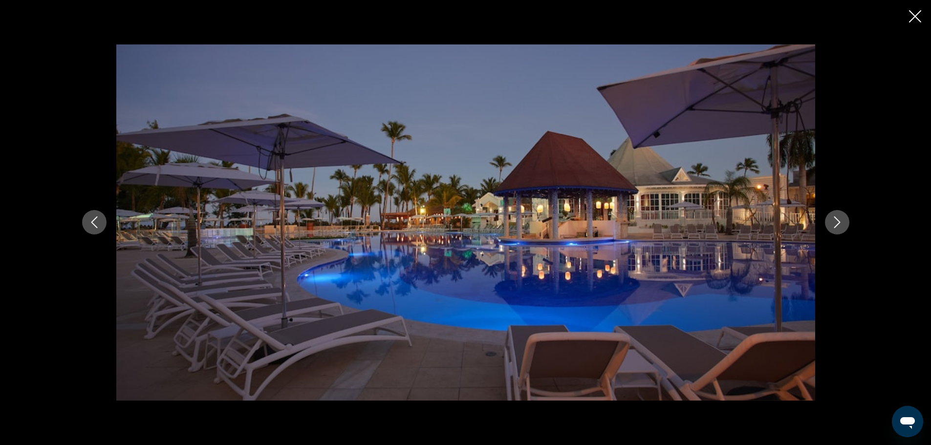
click at [835, 220] on icon "Next image" at bounding box center [837, 222] width 12 height 12
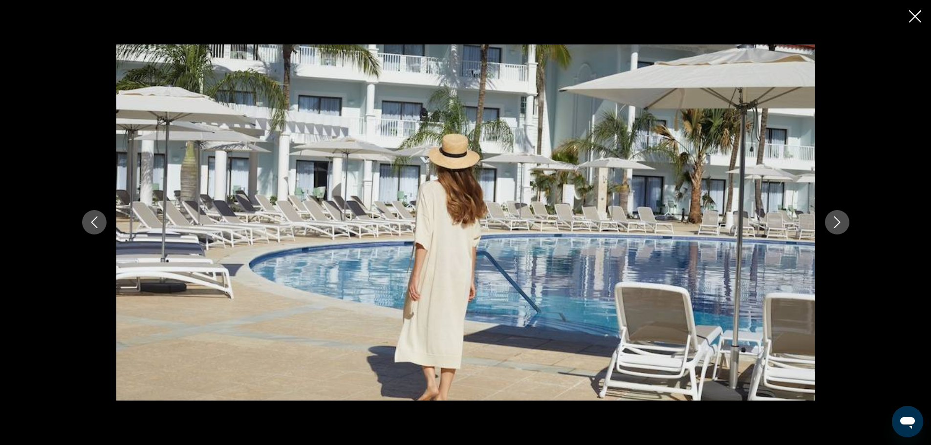
click at [835, 220] on icon "Next image" at bounding box center [837, 222] width 12 height 12
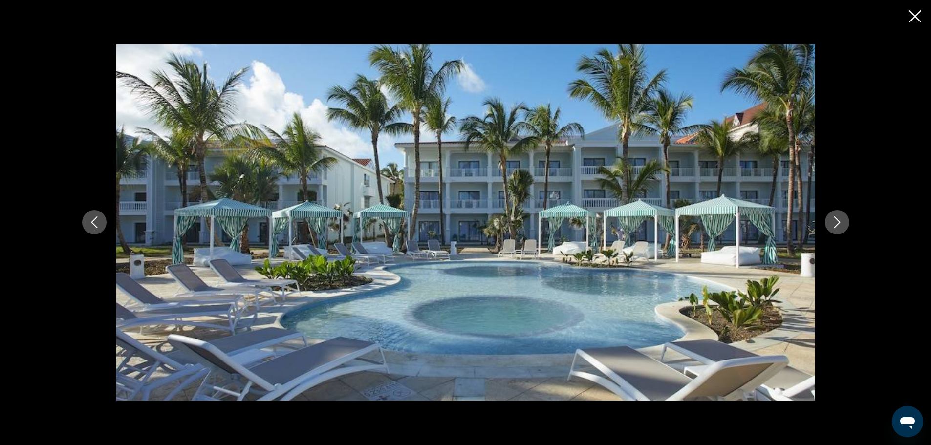
click at [835, 220] on icon "Next image" at bounding box center [837, 222] width 12 height 12
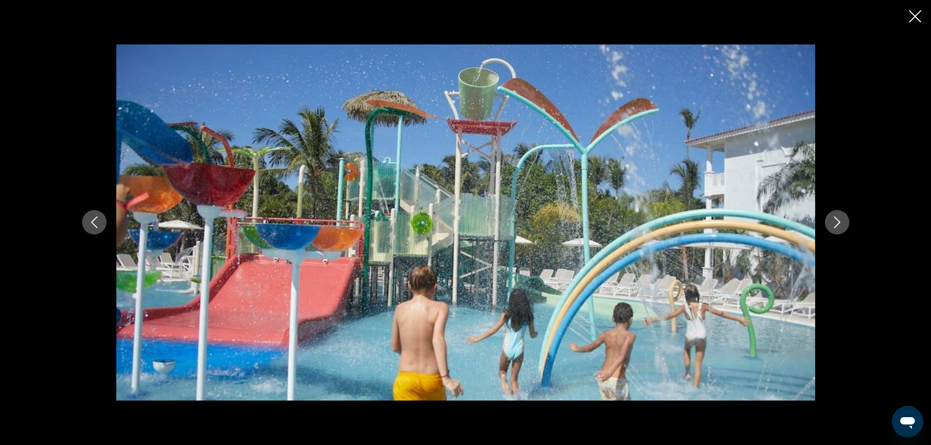
click at [835, 220] on icon "Next image" at bounding box center [837, 222] width 12 height 12
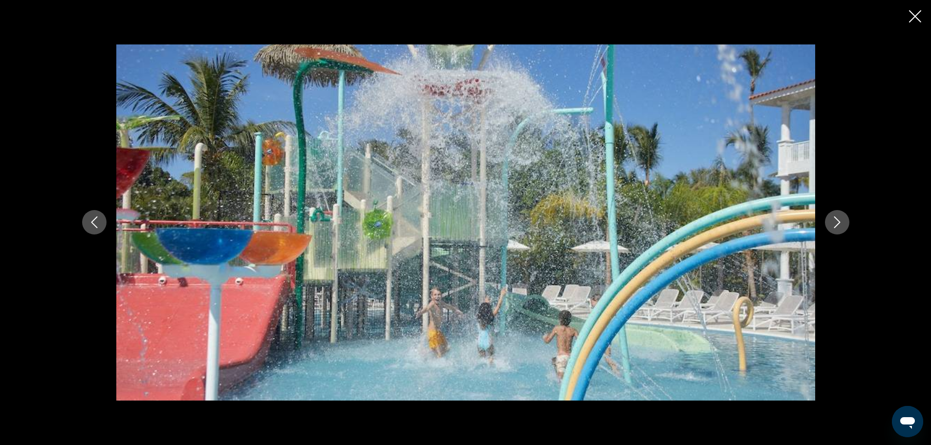
click at [835, 220] on icon "Next image" at bounding box center [837, 222] width 12 height 12
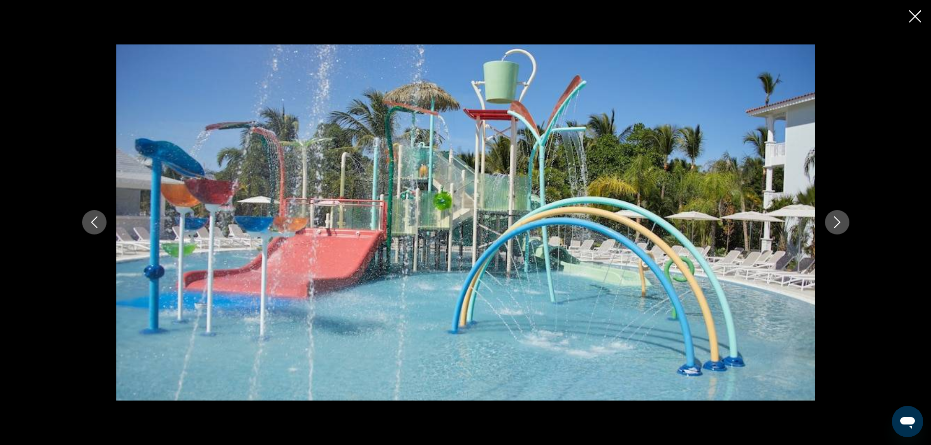
click at [835, 220] on icon "Next image" at bounding box center [837, 222] width 12 height 12
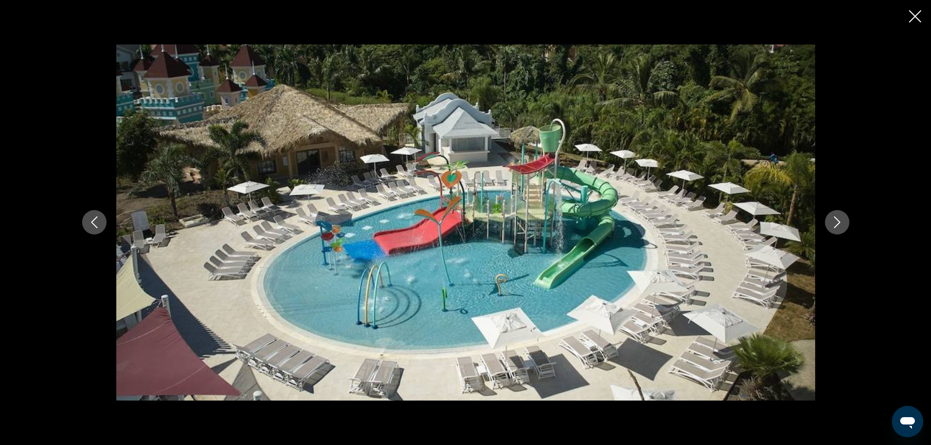
click at [835, 220] on icon "Next image" at bounding box center [837, 222] width 12 height 12
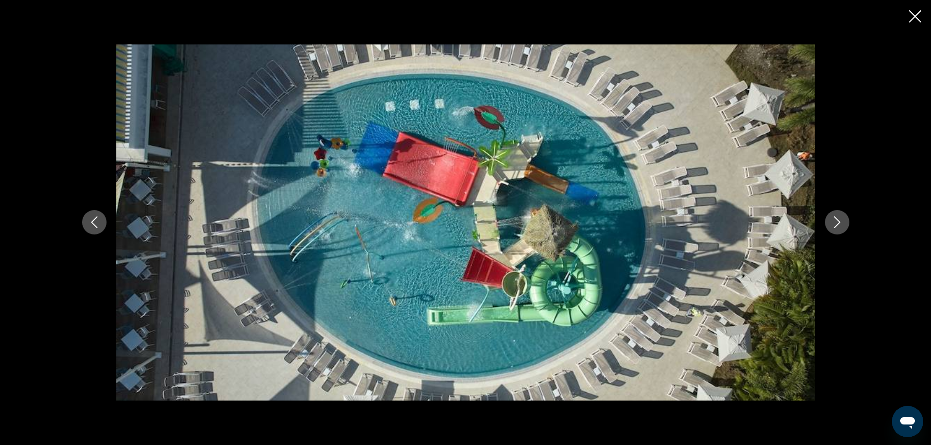
click at [835, 220] on icon "Next image" at bounding box center [837, 222] width 12 height 12
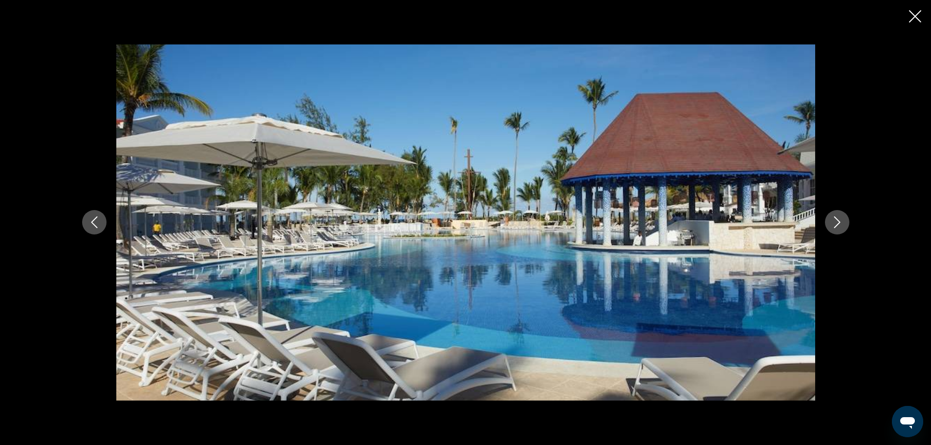
click at [835, 220] on icon "Next image" at bounding box center [837, 222] width 12 height 12
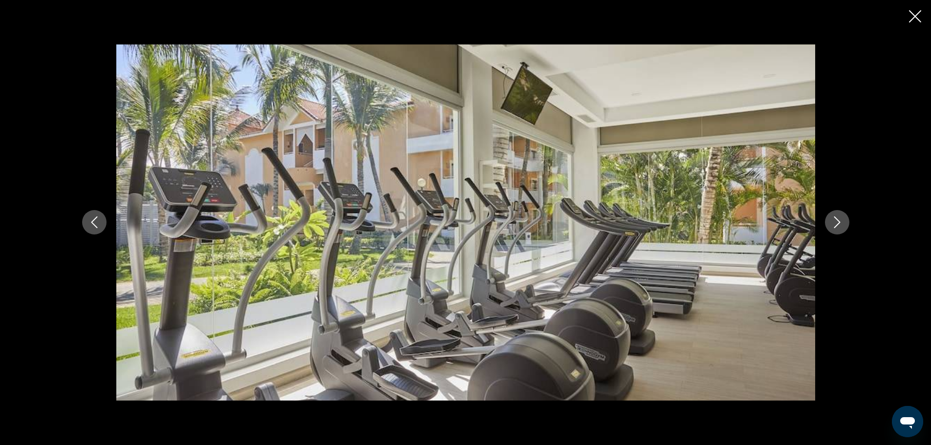
click at [835, 220] on icon "Next image" at bounding box center [837, 222] width 12 height 12
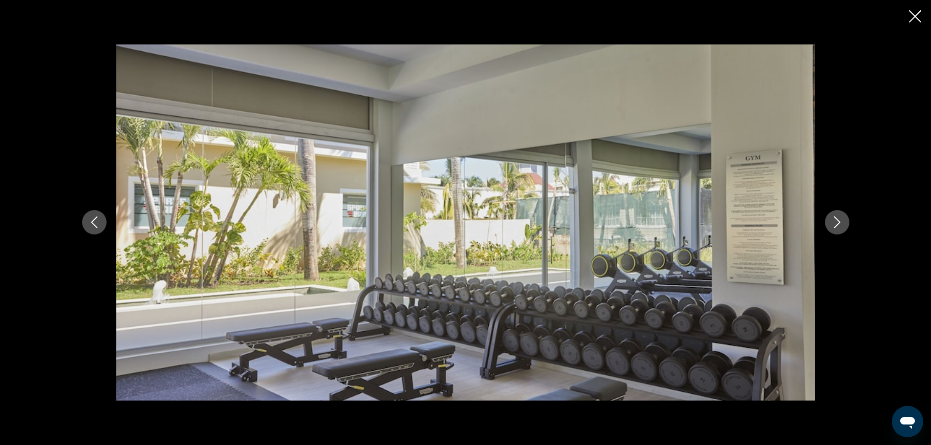
click at [835, 220] on icon "Next image" at bounding box center [837, 222] width 12 height 12
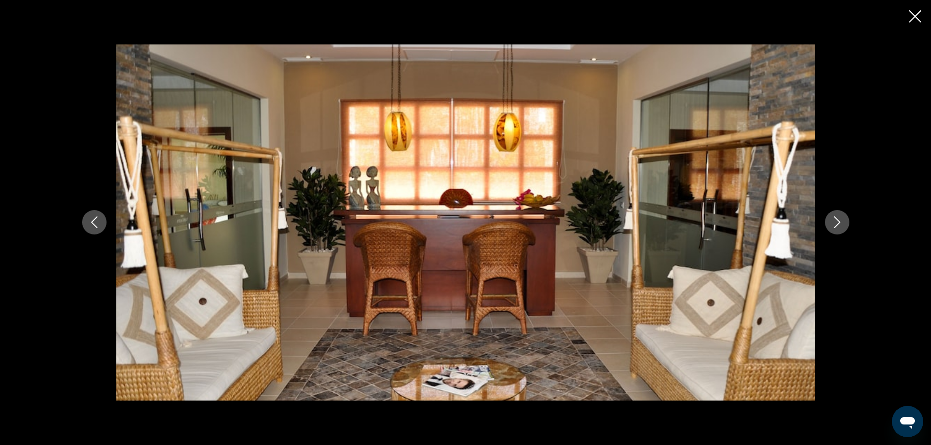
click at [835, 220] on icon "Next image" at bounding box center [837, 222] width 12 height 12
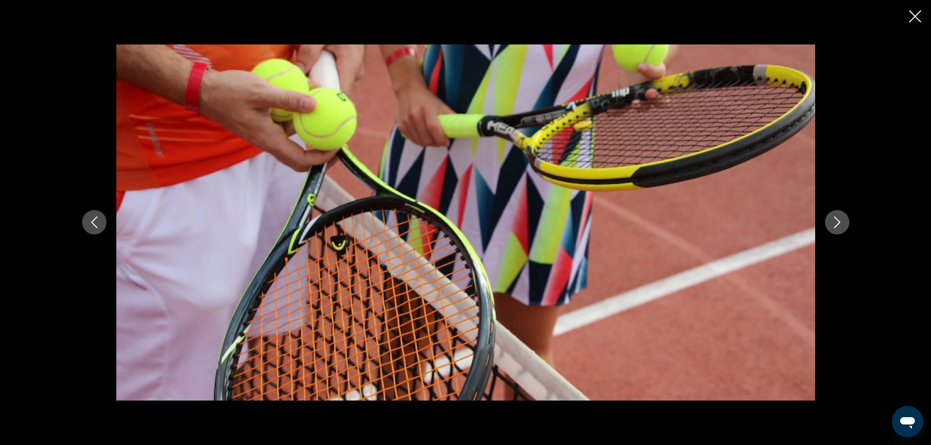
click at [835, 220] on icon "Next image" at bounding box center [837, 222] width 12 height 12
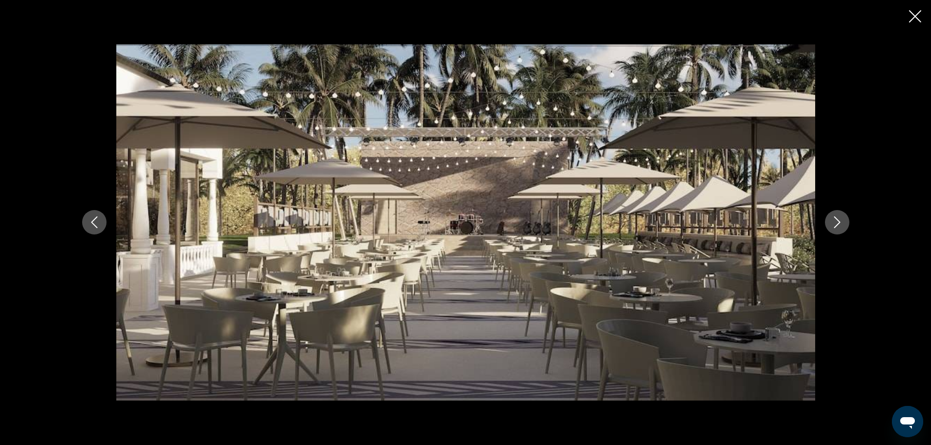
click at [835, 220] on icon "Next image" at bounding box center [837, 222] width 12 height 12
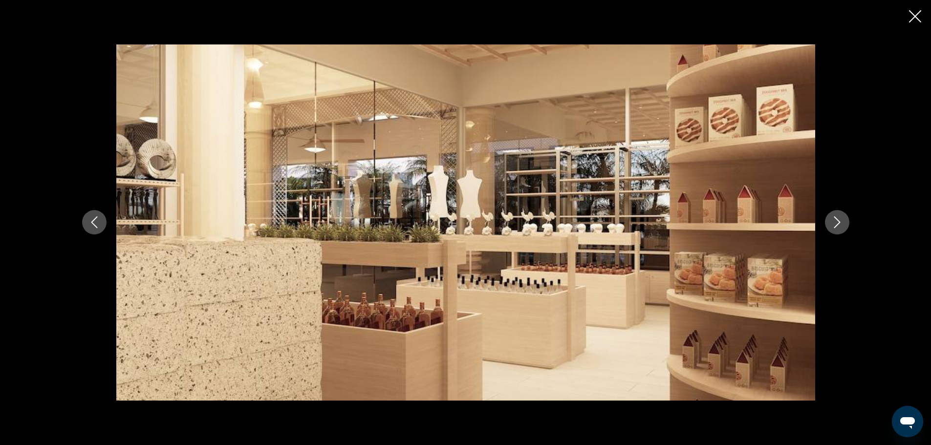
click at [835, 220] on icon "Next image" at bounding box center [837, 222] width 12 height 12
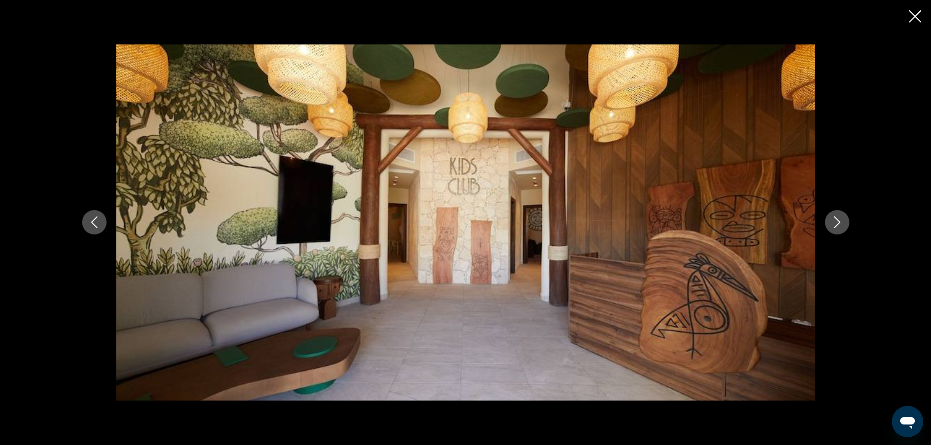
click at [835, 220] on icon "Next image" at bounding box center [837, 222] width 12 height 12
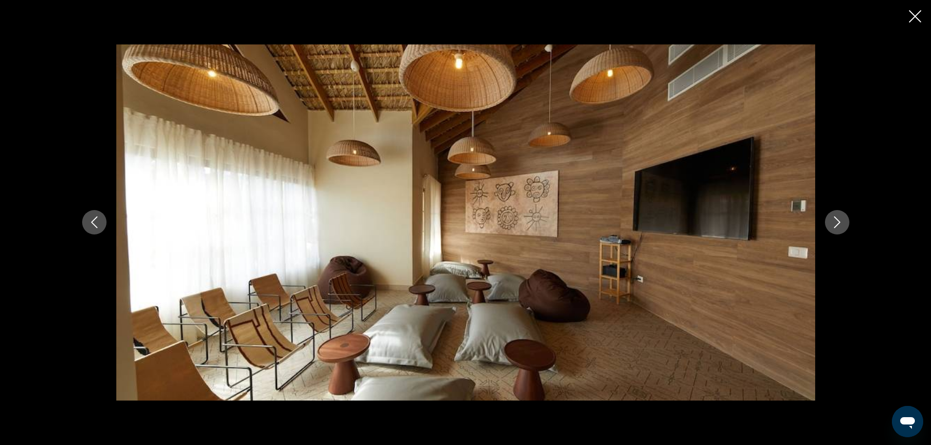
click at [835, 220] on icon "Next image" at bounding box center [837, 222] width 12 height 12
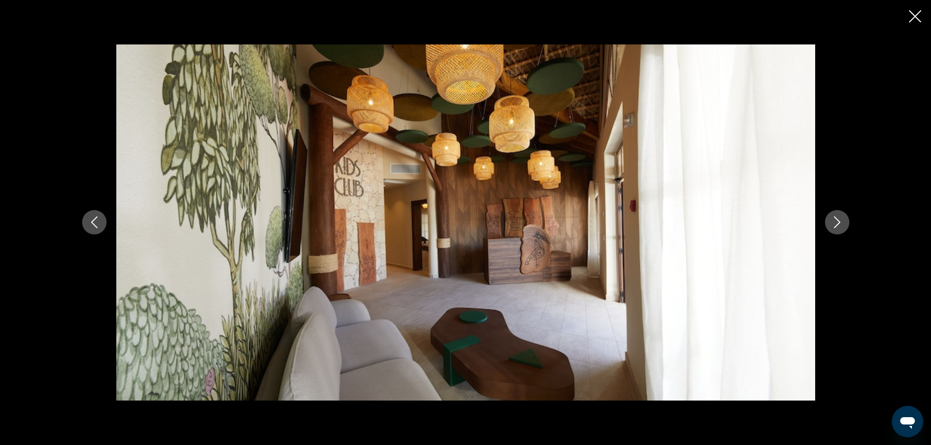
click at [835, 220] on icon "Next image" at bounding box center [837, 222] width 12 height 12
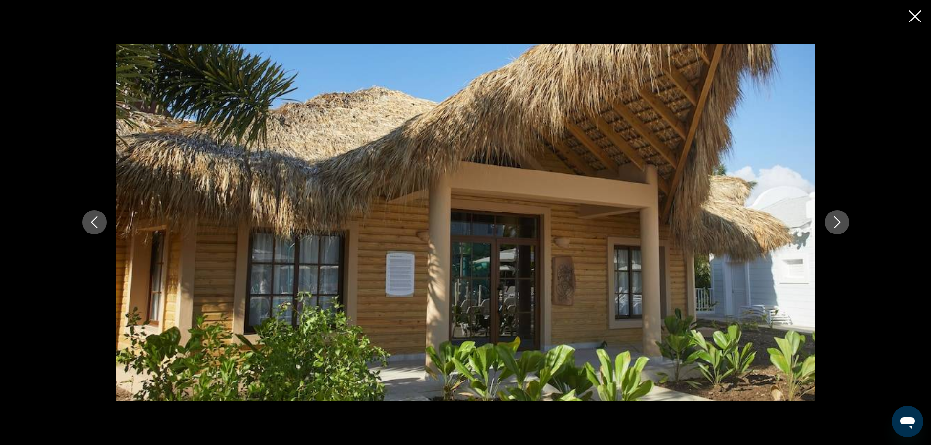
click at [835, 220] on icon "Next image" at bounding box center [837, 222] width 12 height 12
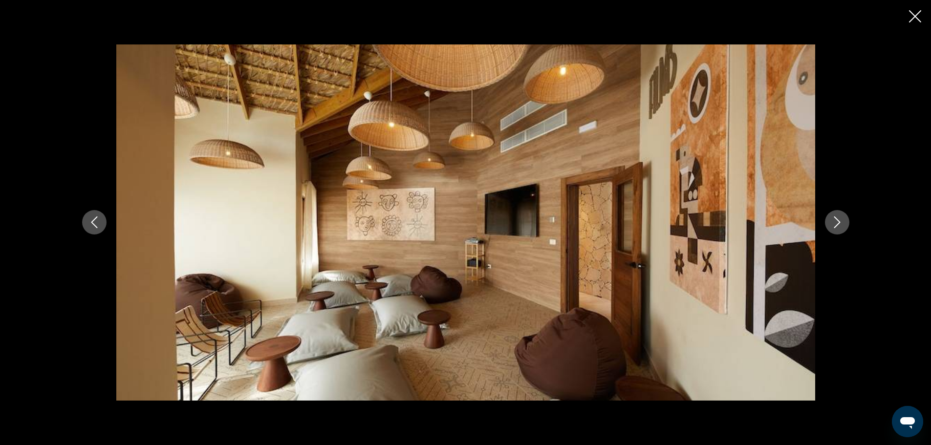
click at [835, 220] on icon "Next image" at bounding box center [837, 222] width 12 height 12
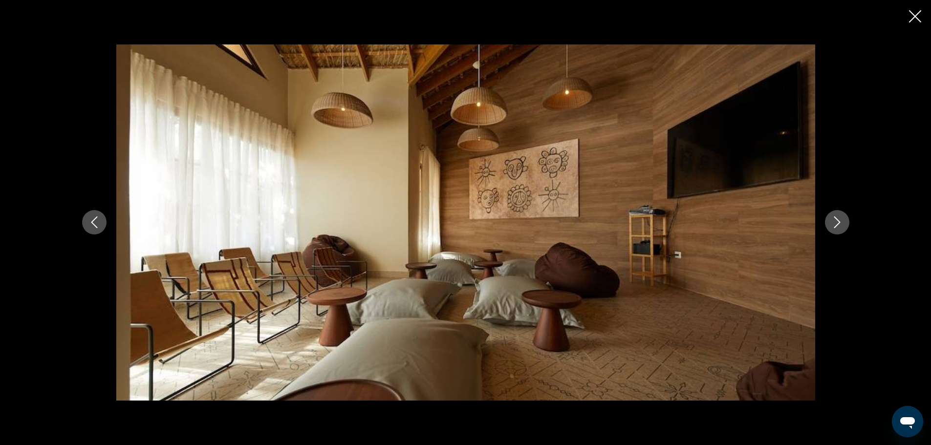
click at [835, 220] on icon "Next image" at bounding box center [837, 222] width 12 height 12
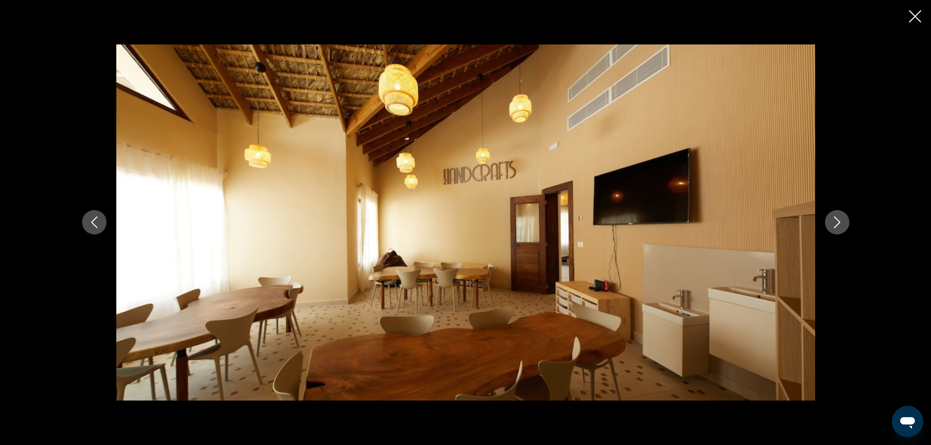
click at [835, 220] on icon "Next image" at bounding box center [837, 222] width 12 height 12
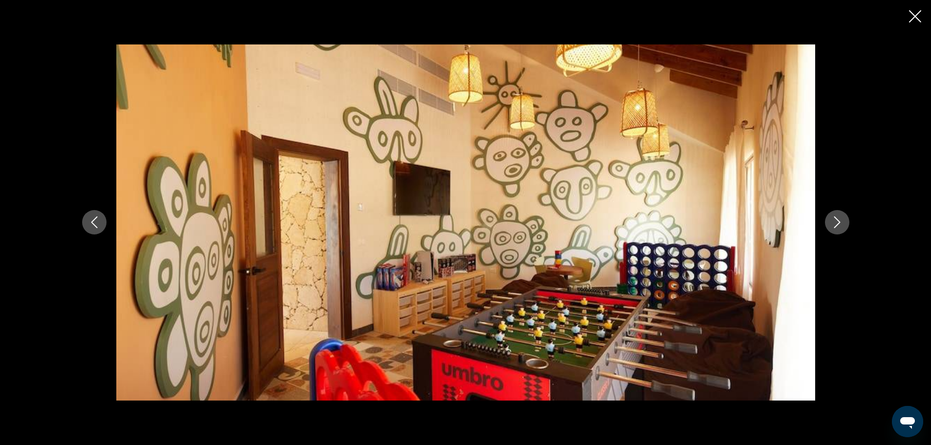
click at [835, 220] on icon "Next image" at bounding box center [837, 222] width 12 height 12
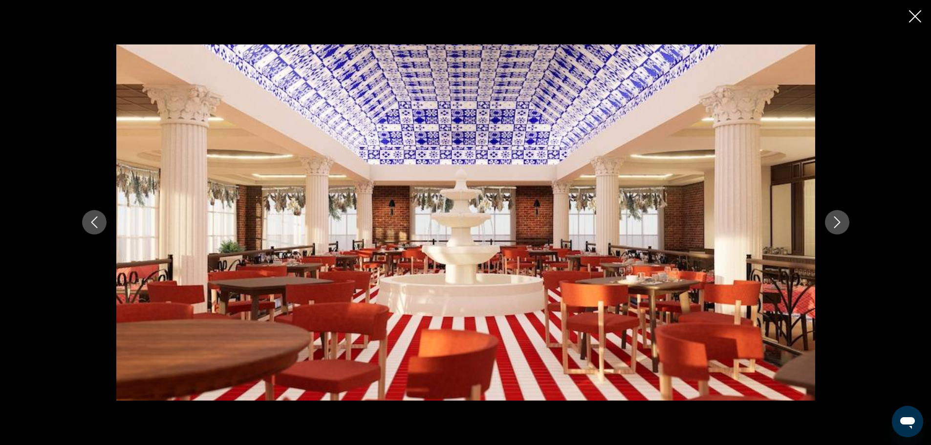
click at [835, 220] on icon "Next image" at bounding box center [837, 222] width 12 height 12
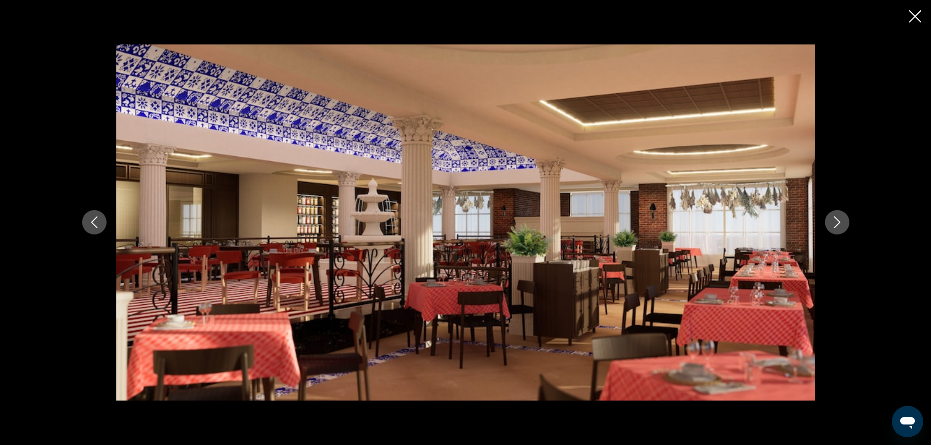
click at [835, 220] on icon "Next image" at bounding box center [837, 222] width 12 height 12
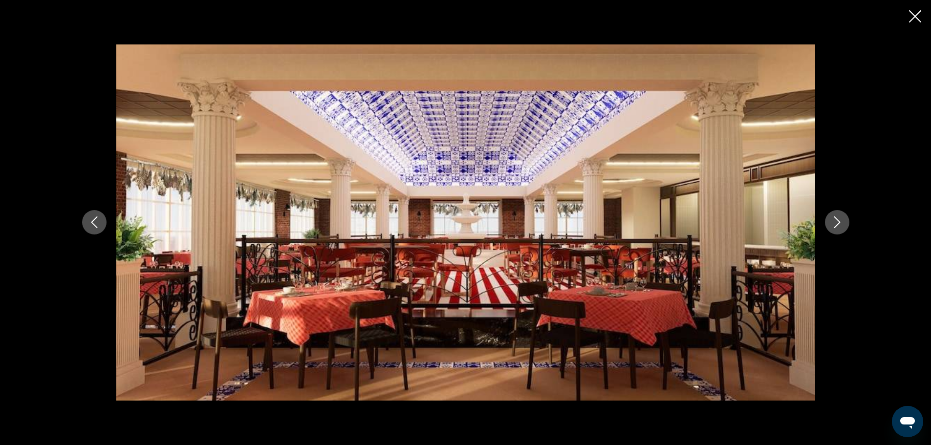
click at [835, 220] on icon "Next image" at bounding box center [837, 222] width 12 height 12
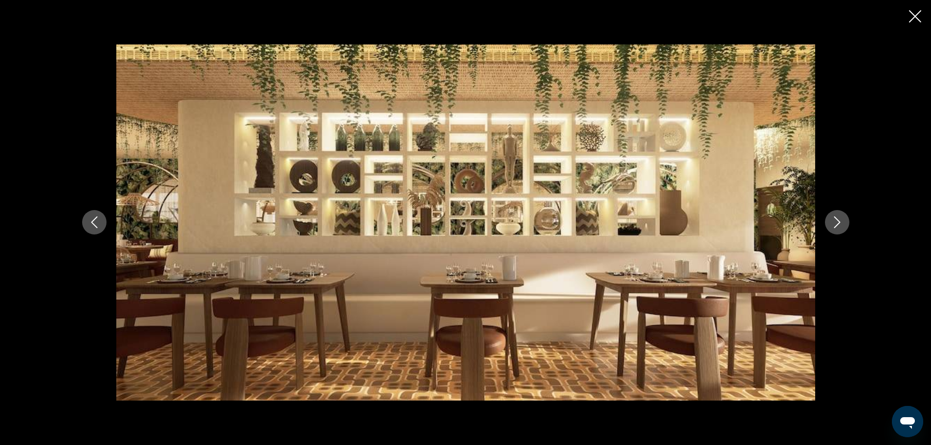
click at [835, 220] on icon "Next image" at bounding box center [837, 222] width 12 height 12
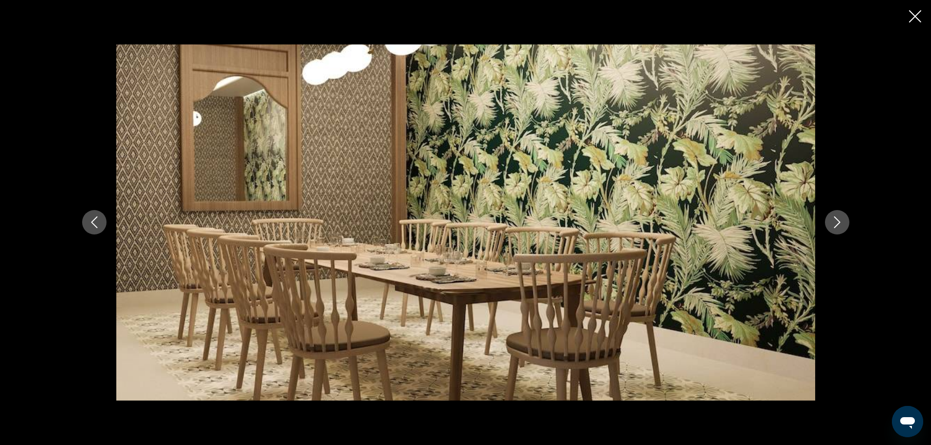
click at [835, 220] on icon "Next image" at bounding box center [837, 222] width 12 height 12
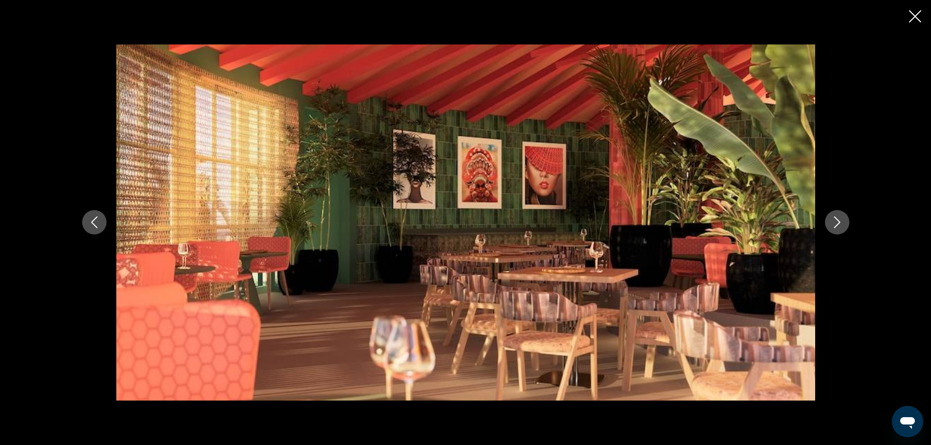
click at [835, 220] on icon "Next image" at bounding box center [837, 222] width 12 height 12
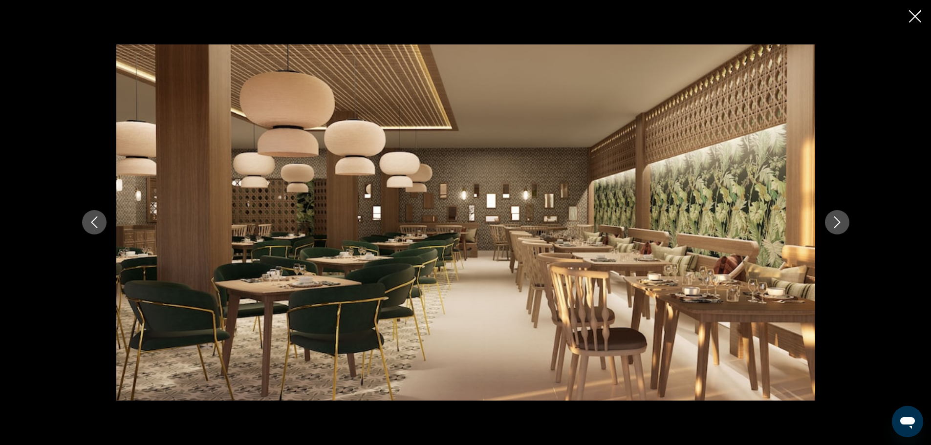
click at [835, 220] on icon "Next image" at bounding box center [837, 222] width 12 height 12
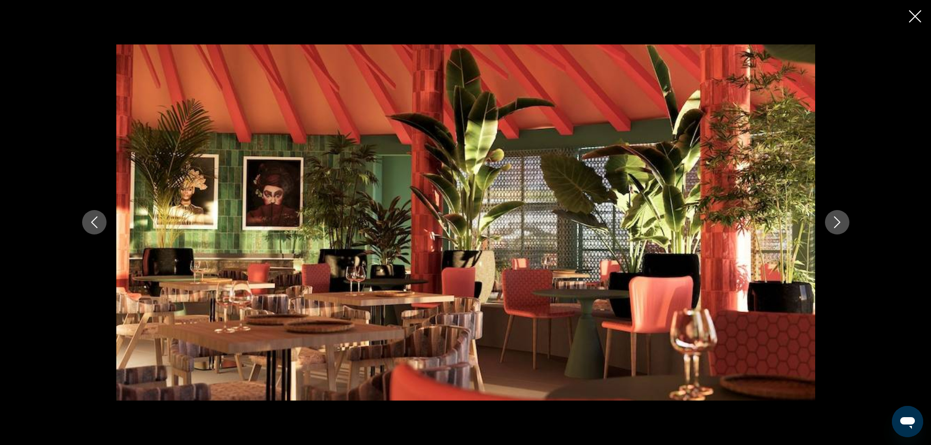
click at [835, 220] on icon "Next image" at bounding box center [837, 222] width 12 height 12
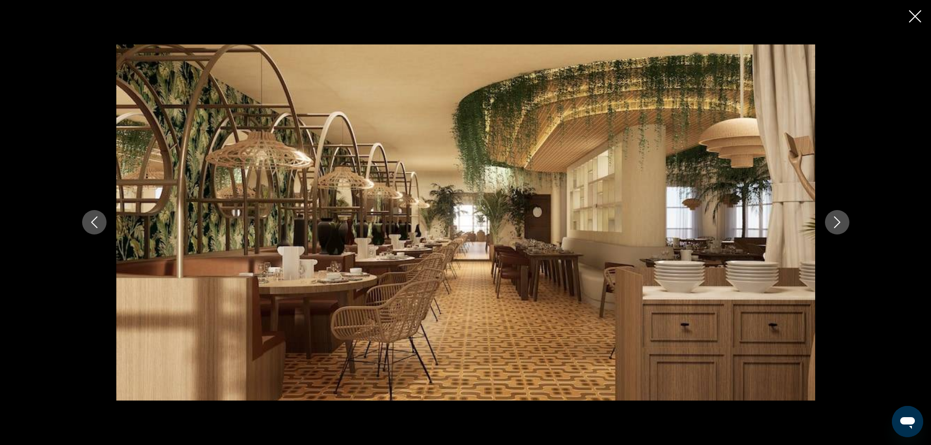
click at [835, 220] on icon "Next image" at bounding box center [837, 222] width 12 height 12
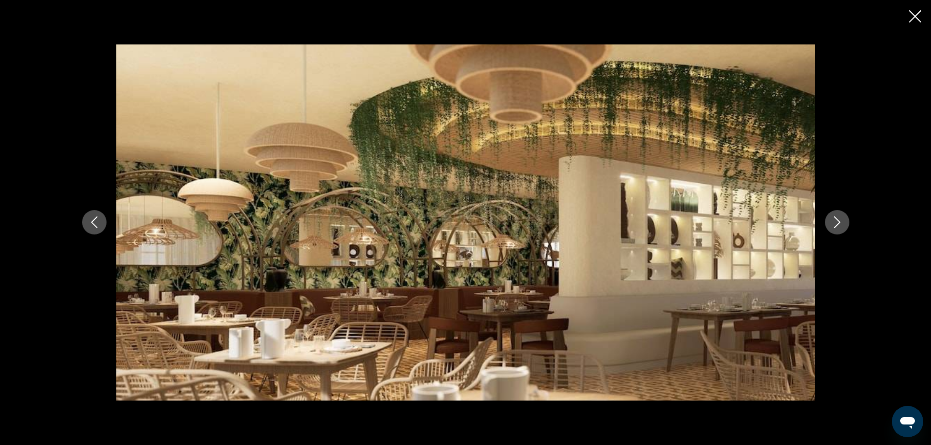
click at [835, 220] on icon "Next image" at bounding box center [837, 222] width 12 height 12
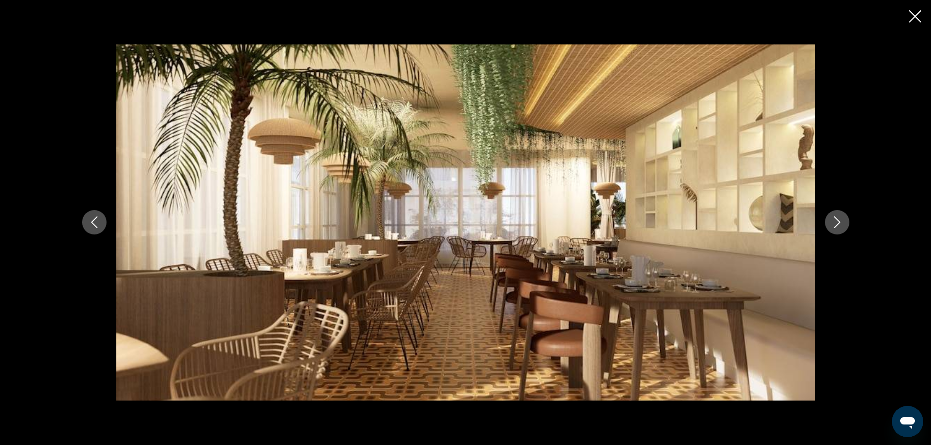
click at [835, 220] on icon "Next image" at bounding box center [837, 222] width 12 height 12
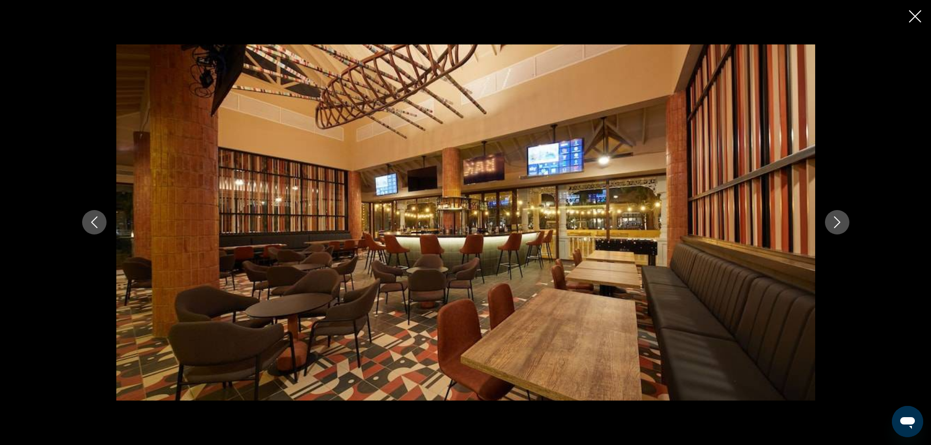
click at [835, 220] on icon "Next image" at bounding box center [837, 222] width 12 height 12
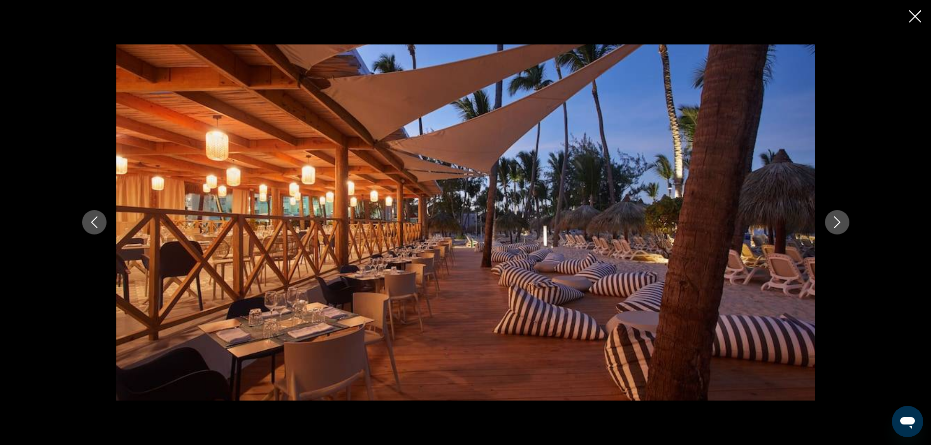
click at [835, 220] on icon "Next image" at bounding box center [837, 222] width 12 height 12
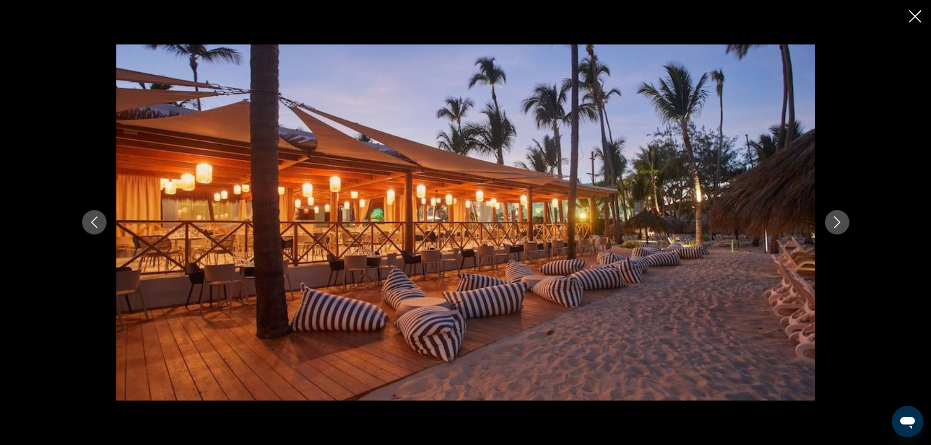
click at [835, 220] on icon "Next image" at bounding box center [837, 222] width 12 height 12
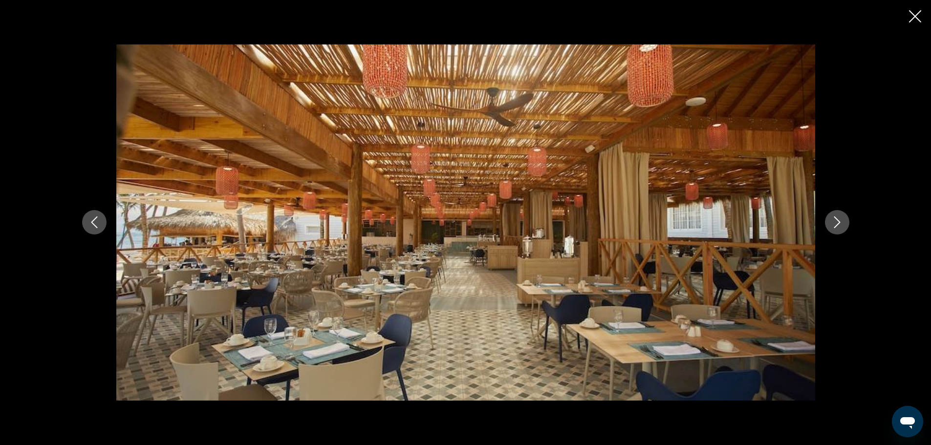
click at [835, 220] on icon "Next image" at bounding box center [837, 222] width 12 height 12
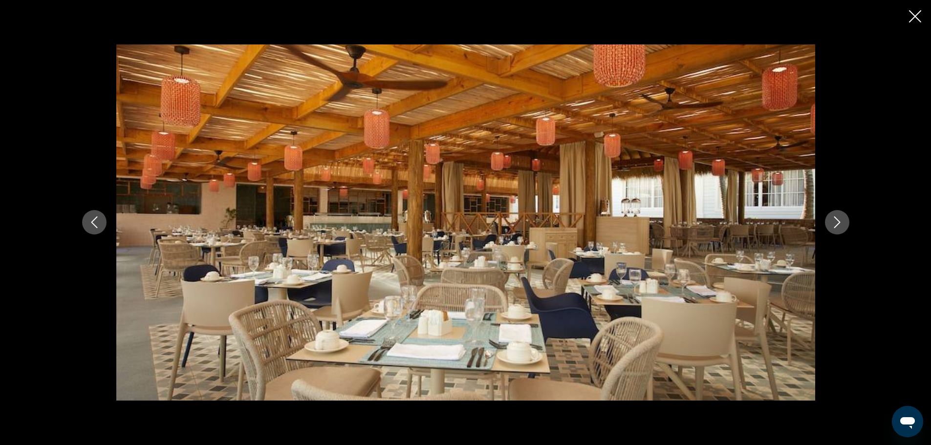
click at [835, 220] on icon "Next image" at bounding box center [837, 222] width 12 height 12
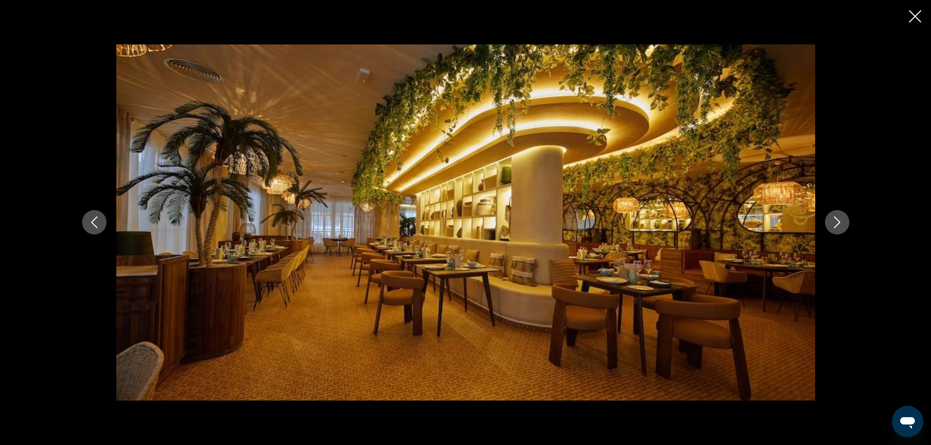
click at [835, 220] on icon "Next image" at bounding box center [837, 222] width 12 height 12
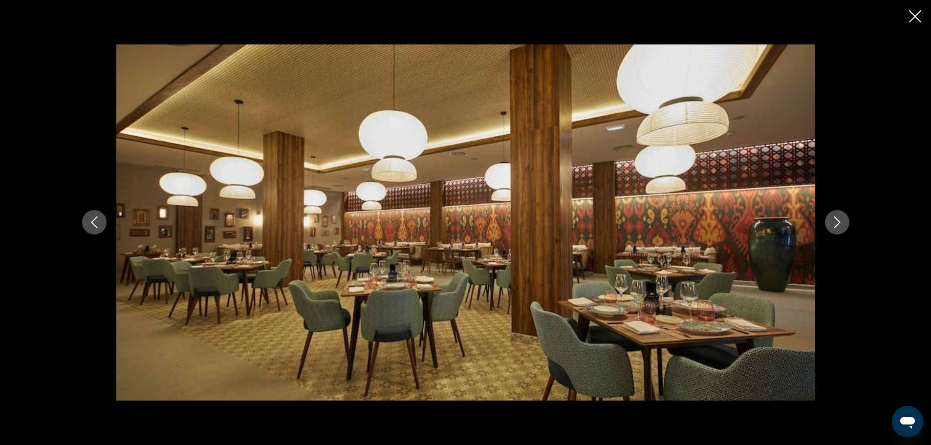
click at [835, 220] on icon "Next image" at bounding box center [837, 222] width 12 height 12
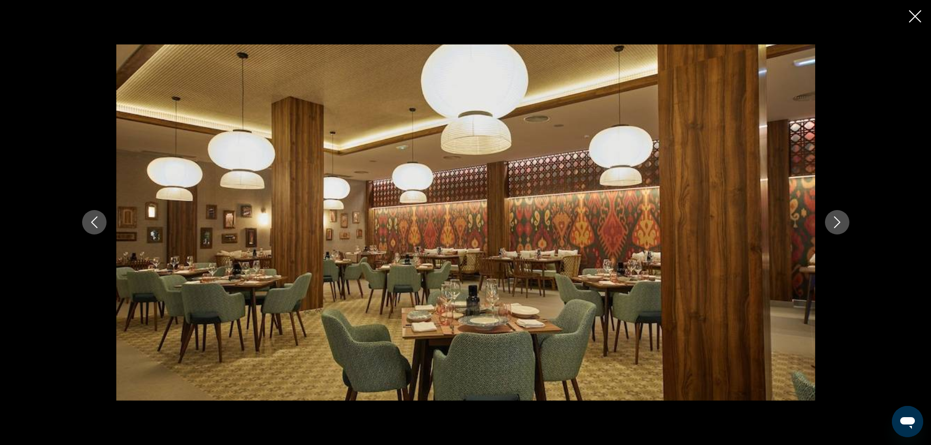
click at [835, 220] on icon "Next image" at bounding box center [837, 222] width 12 height 12
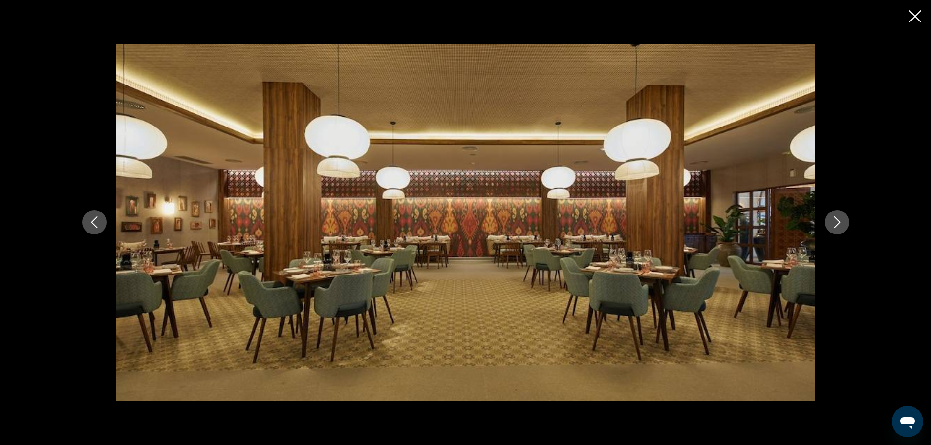
click at [835, 220] on icon "Next image" at bounding box center [837, 222] width 12 height 12
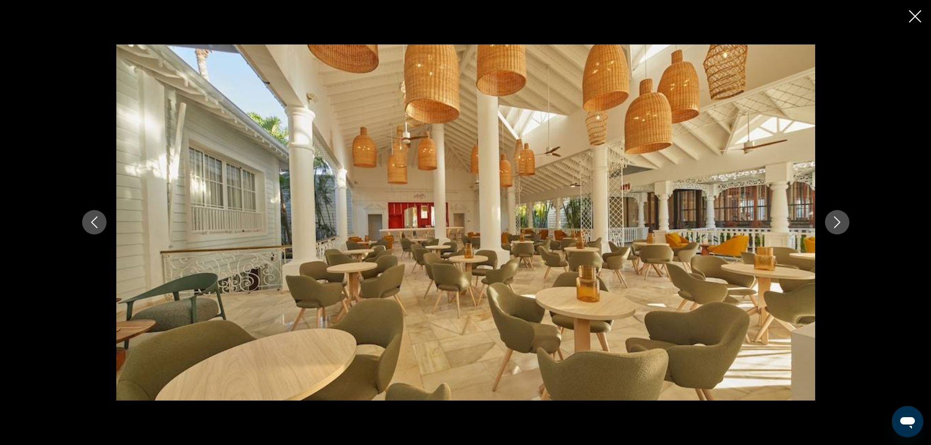
click at [835, 220] on icon "Next image" at bounding box center [837, 222] width 12 height 12
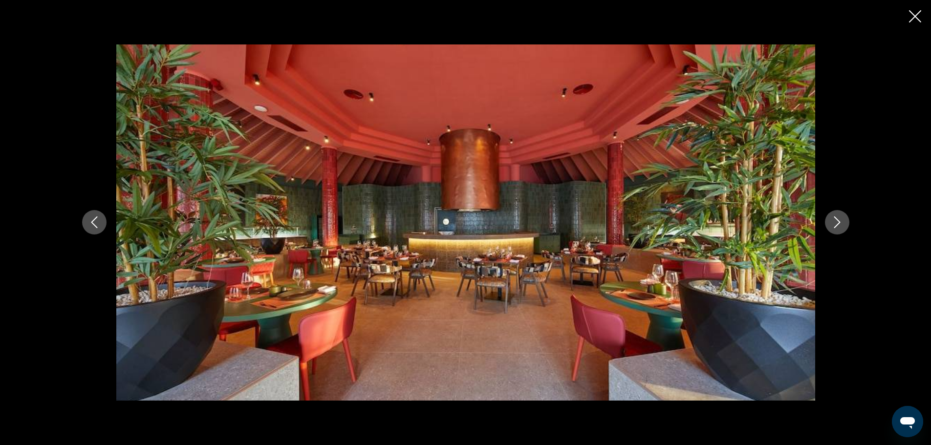
click at [835, 220] on icon "Next image" at bounding box center [837, 222] width 12 height 12
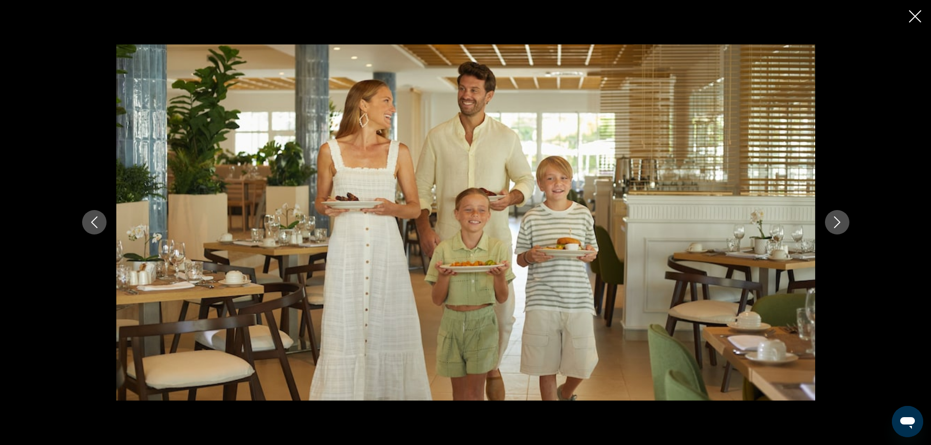
click at [835, 220] on icon "Next image" at bounding box center [837, 222] width 12 height 12
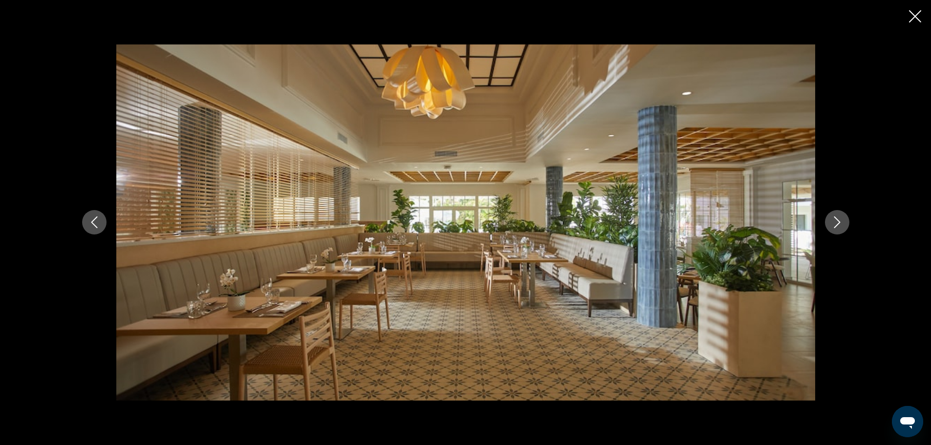
click at [835, 220] on icon "Next image" at bounding box center [837, 222] width 12 height 12
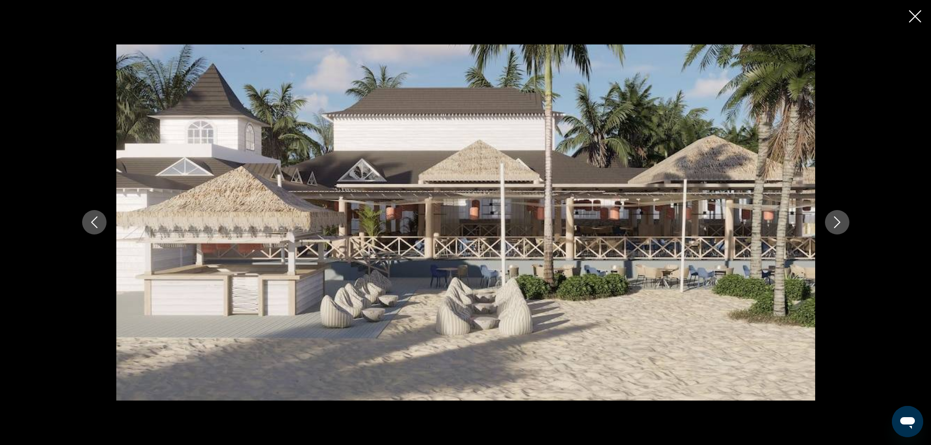
click at [835, 220] on icon "Next image" at bounding box center [837, 222] width 12 height 12
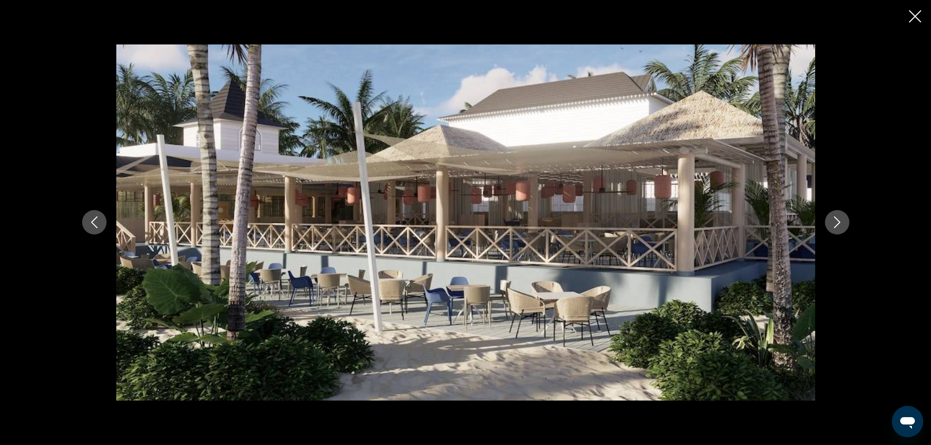
click at [835, 220] on icon "Next image" at bounding box center [837, 222] width 12 height 12
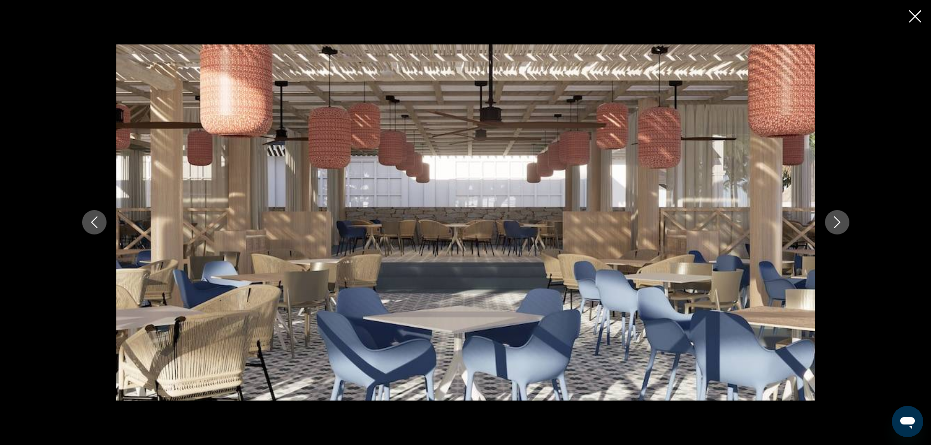
click at [835, 220] on icon "Next image" at bounding box center [837, 222] width 12 height 12
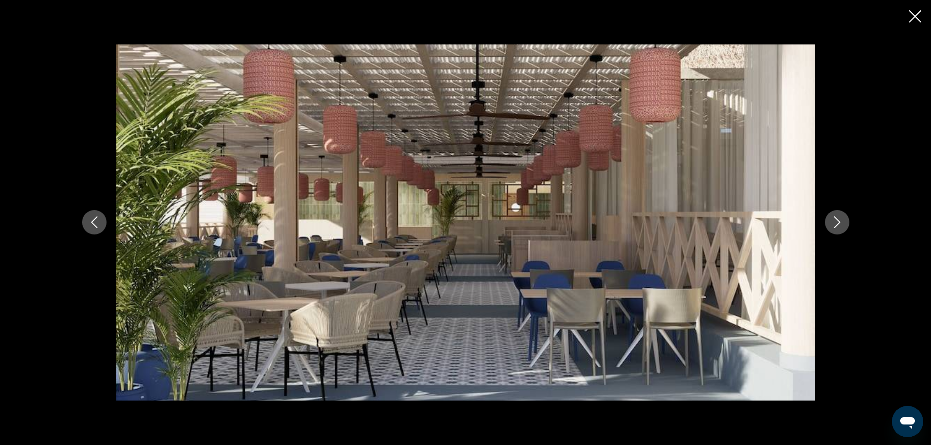
click at [835, 220] on icon "Next image" at bounding box center [837, 222] width 12 height 12
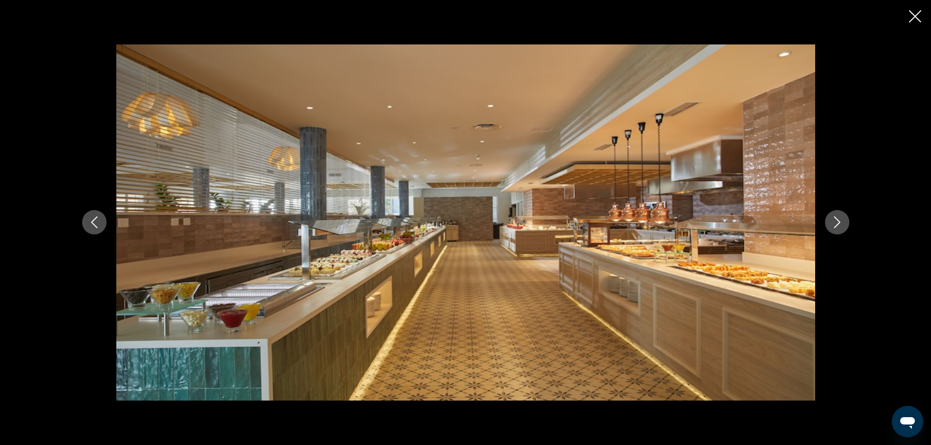
click at [835, 220] on icon "Next image" at bounding box center [837, 222] width 12 height 12
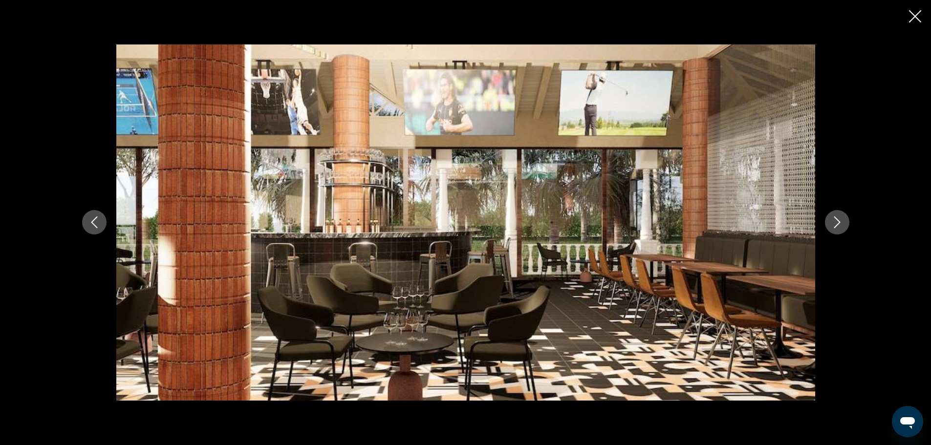
click at [835, 220] on icon "Next image" at bounding box center [837, 222] width 12 height 12
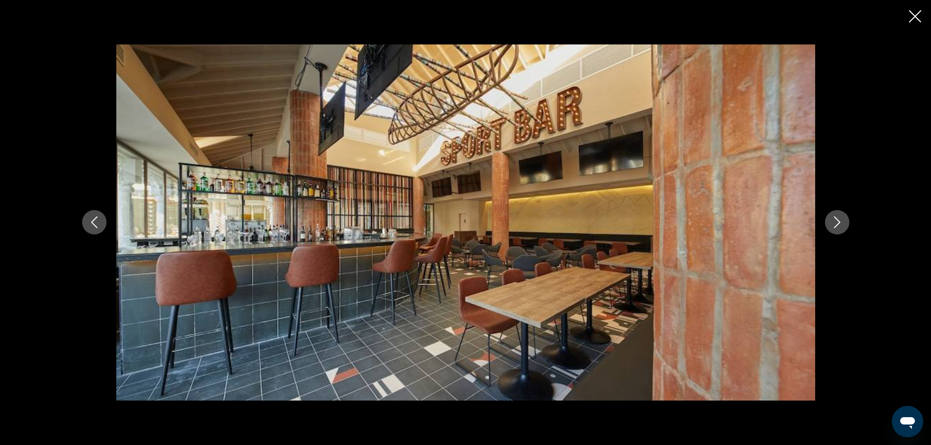
click at [835, 220] on icon "Next image" at bounding box center [837, 222] width 12 height 12
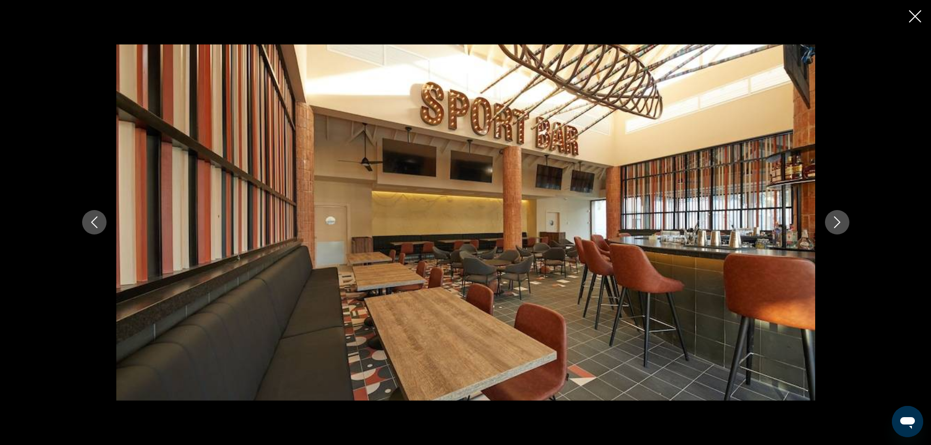
click at [835, 220] on icon "Next image" at bounding box center [837, 222] width 12 height 12
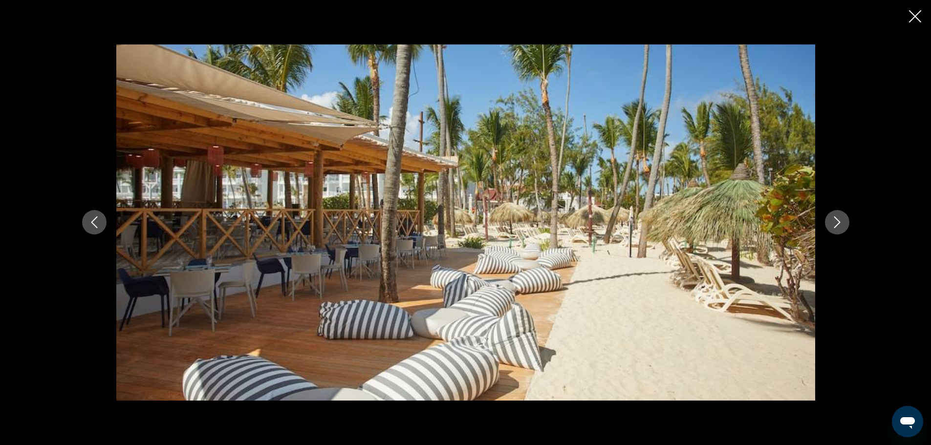
click at [835, 220] on icon "Next image" at bounding box center [837, 222] width 12 height 12
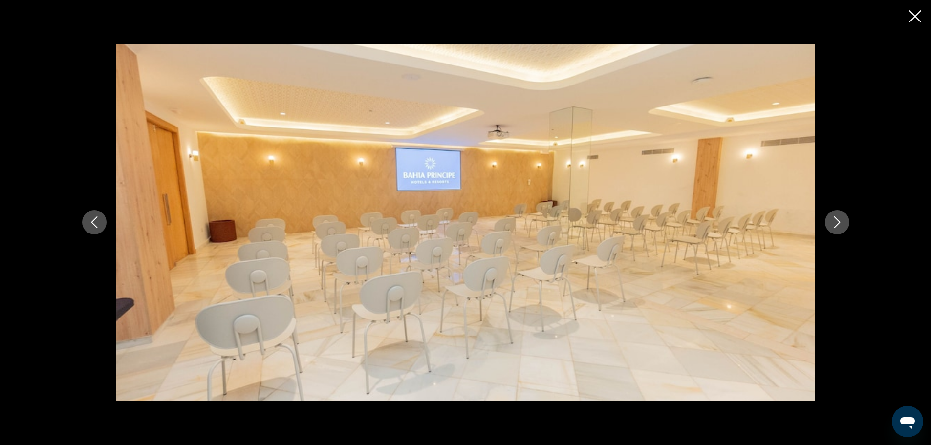
click at [835, 220] on icon "Next image" at bounding box center [837, 222] width 12 height 12
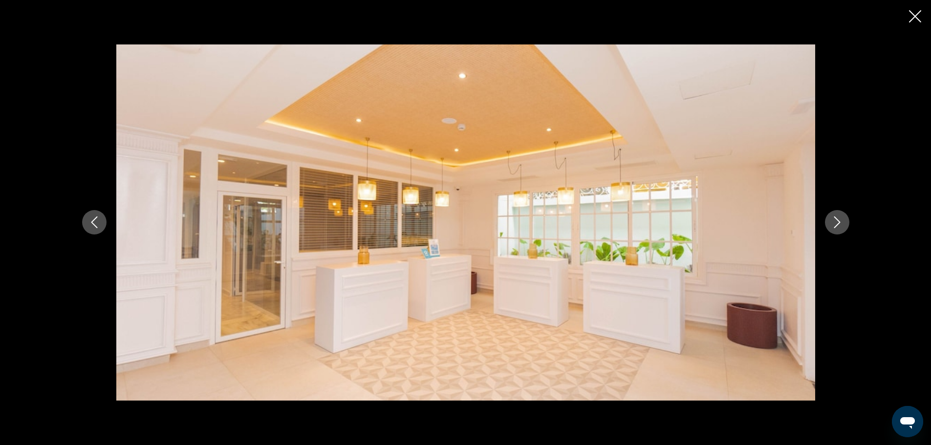
click at [835, 220] on icon "Next image" at bounding box center [837, 222] width 12 height 12
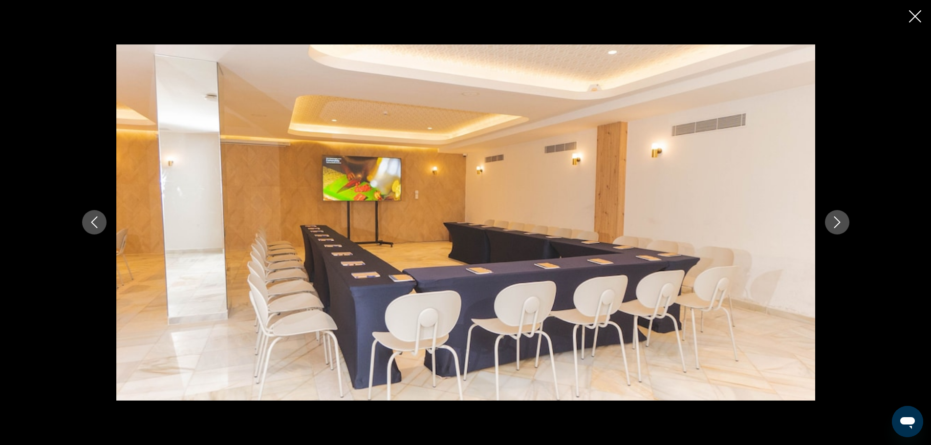
click at [835, 220] on icon "Next image" at bounding box center [837, 222] width 12 height 12
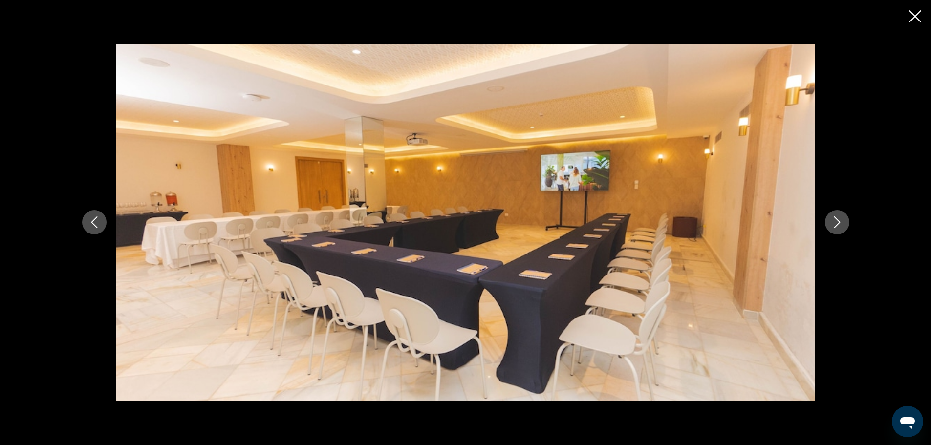
click at [835, 220] on icon "Next image" at bounding box center [837, 222] width 12 height 12
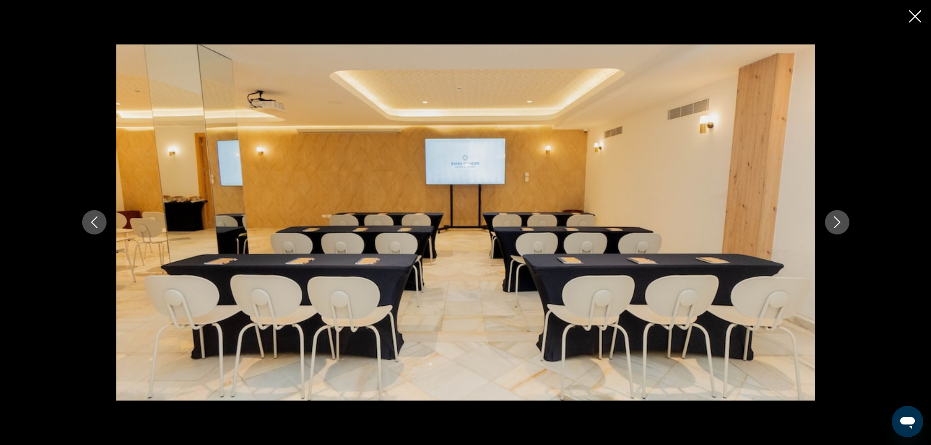
click at [835, 220] on icon "Next image" at bounding box center [837, 222] width 12 height 12
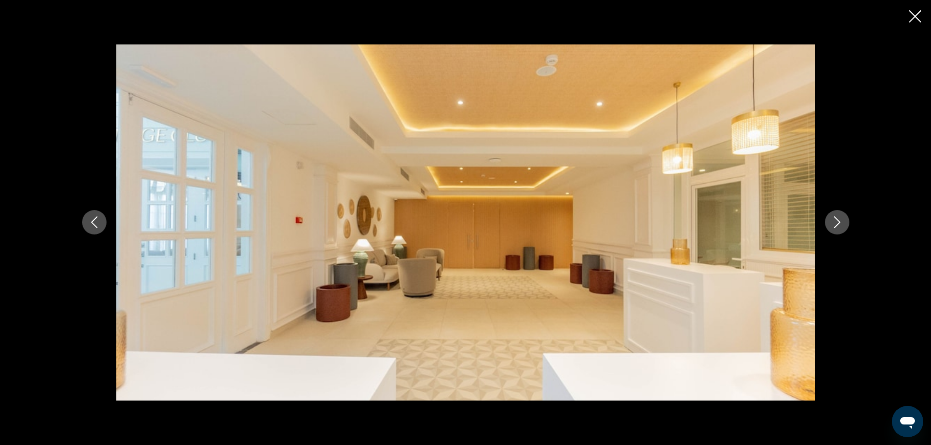
click at [835, 220] on icon "Next image" at bounding box center [837, 222] width 12 height 12
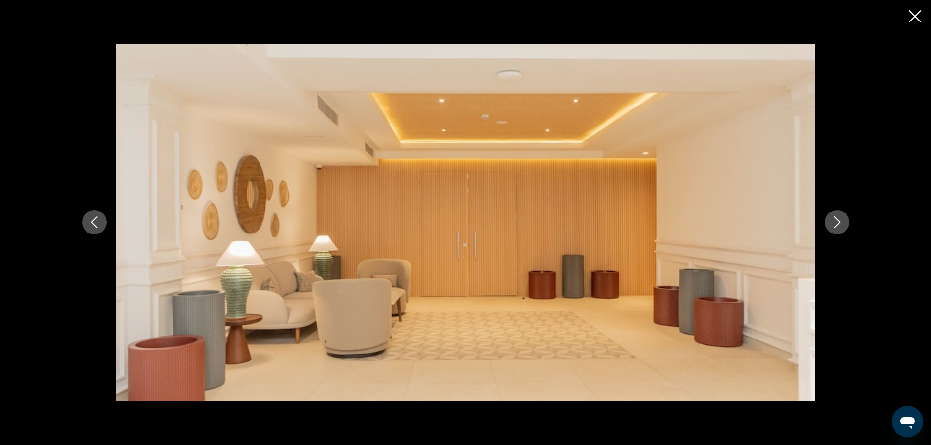
click at [835, 220] on icon "Next image" at bounding box center [837, 222] width 12 height 12
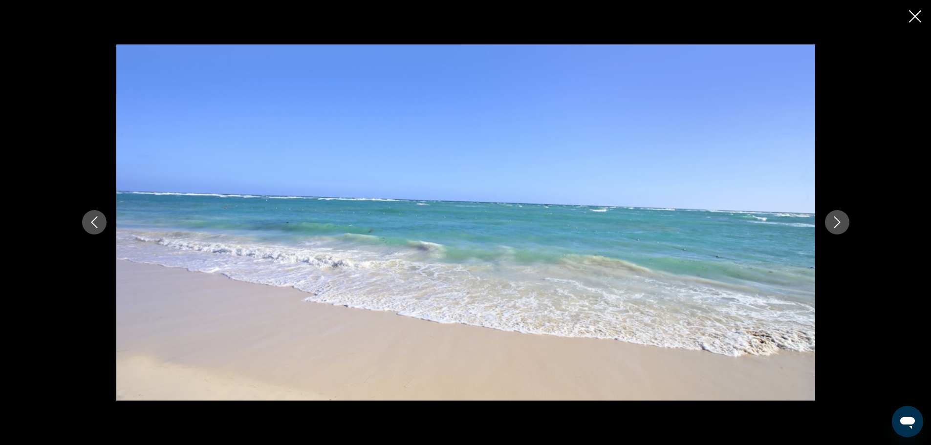
click at [835, 220] on icon "Next image" at bounding box center [837, 222] width 12 height 12
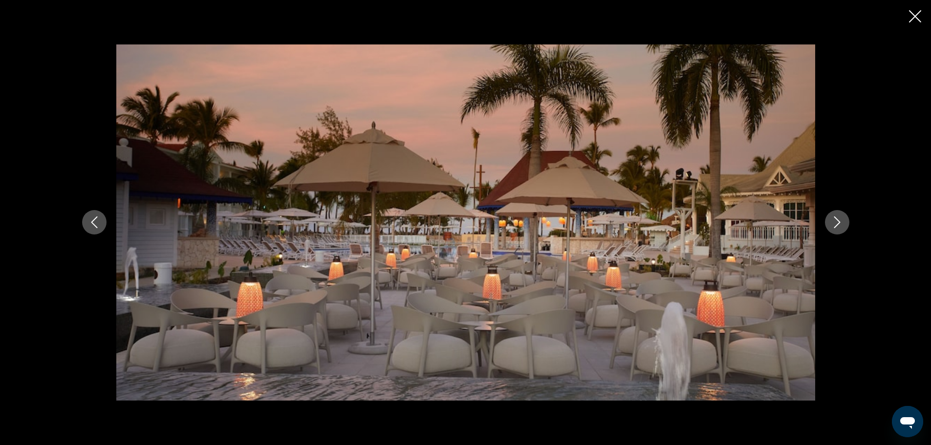
click at [835, 220] on icon "Next image" at bounding box center [837, 222] width 12 height 12
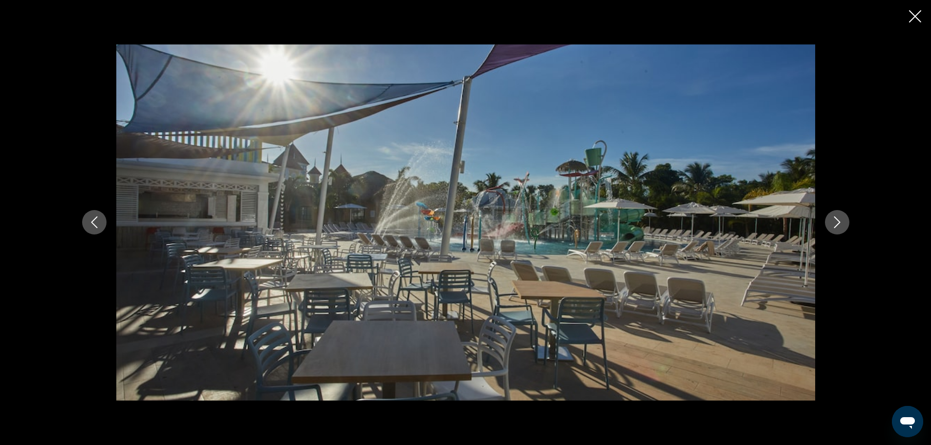
click at [835, 220] on icon "Next image" at bounding box center [837, 222] width 12 height 12
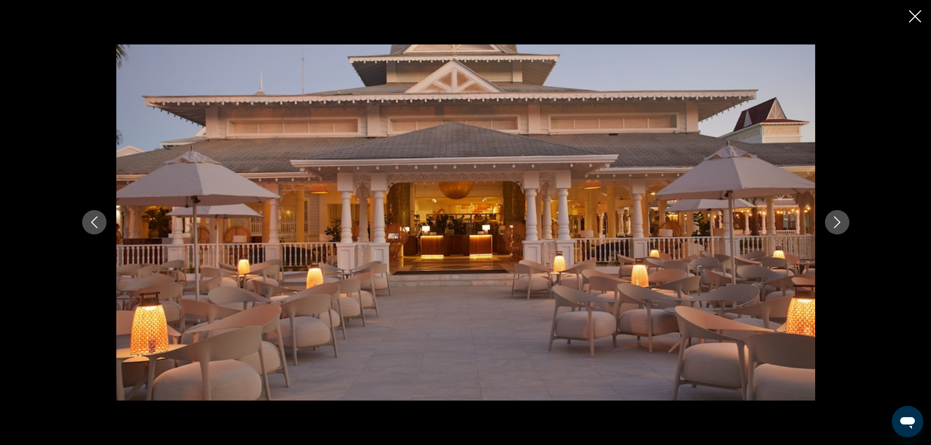
click at [835, 220] on icon "Next image" at bounding box center [837, 222] width 12 height 12
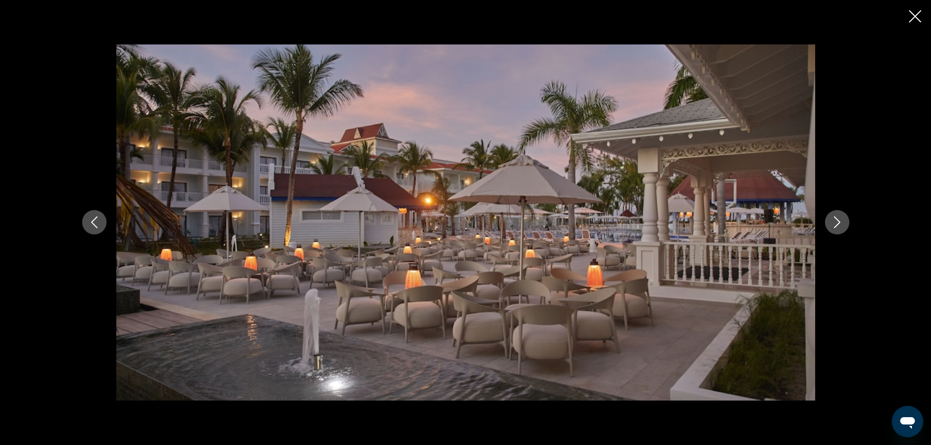
click at [835, 220] on icon "Next image" at bounding box center [837, 222] width 12 height 12
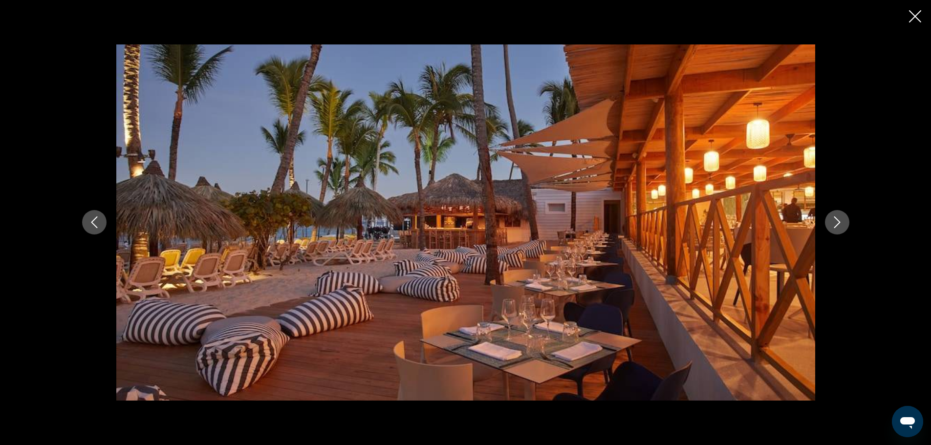
click at [835, 220] on icon "Next image" at bounding box center [837, 222] width 12 height 12
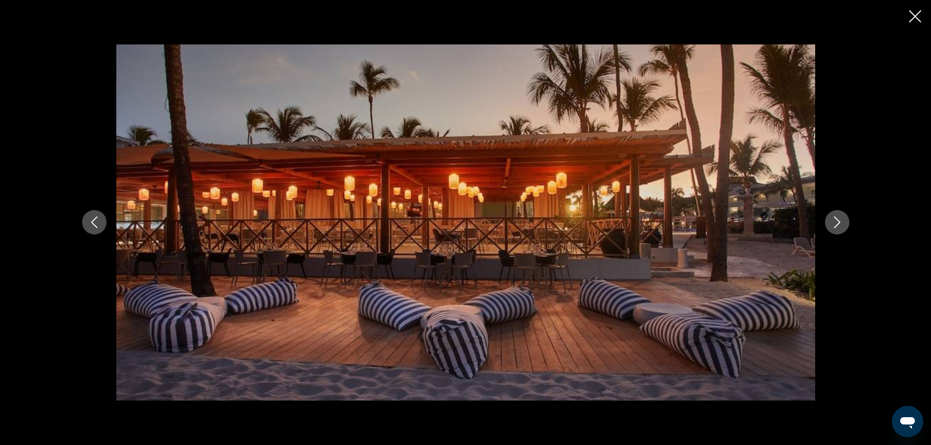
click at [835, 220] on icon "Next image" at bounding box center [837, 222] width 12 height 12
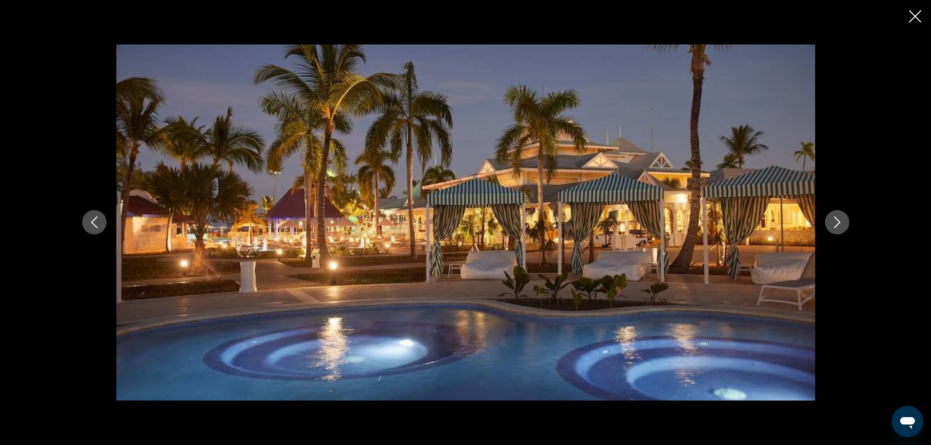
click at [835, 220] on icon "Next image" at bounding box center [837, 222] width 12 height 12
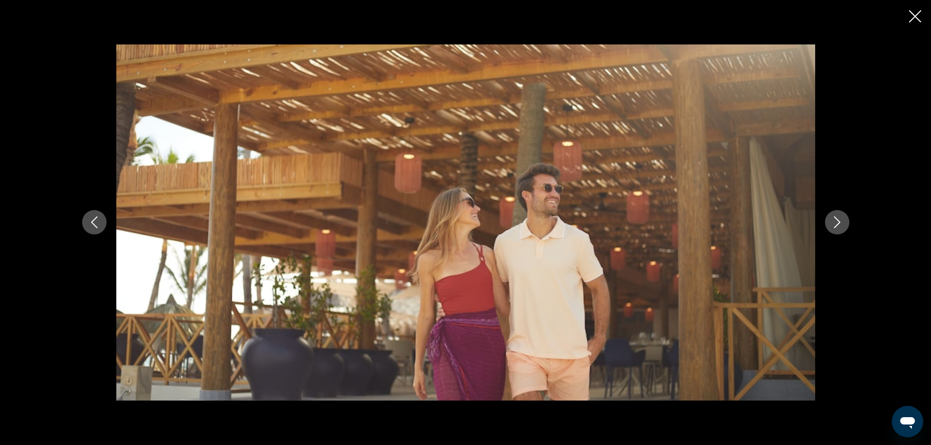
click at [835, 220] on icon "Next image" at bounding box center [837, 222] width 12 height 12
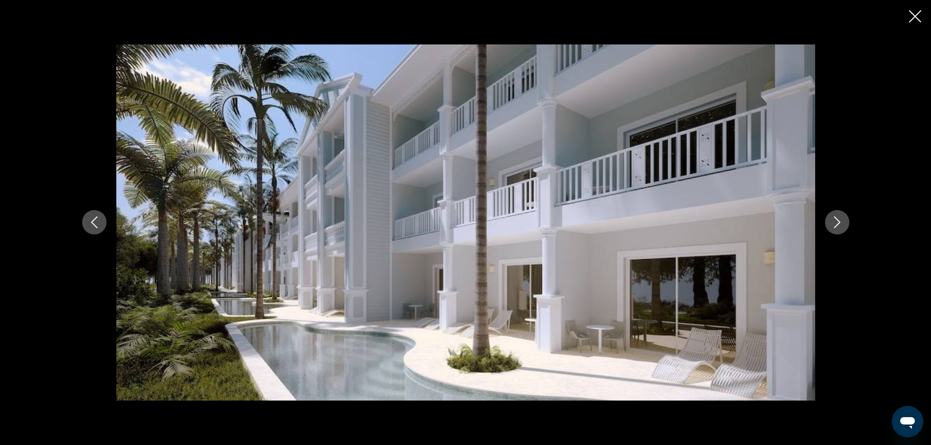
click at [835, 220] on icon "Next image" at bounding box center [837, 222] width 12 height 12
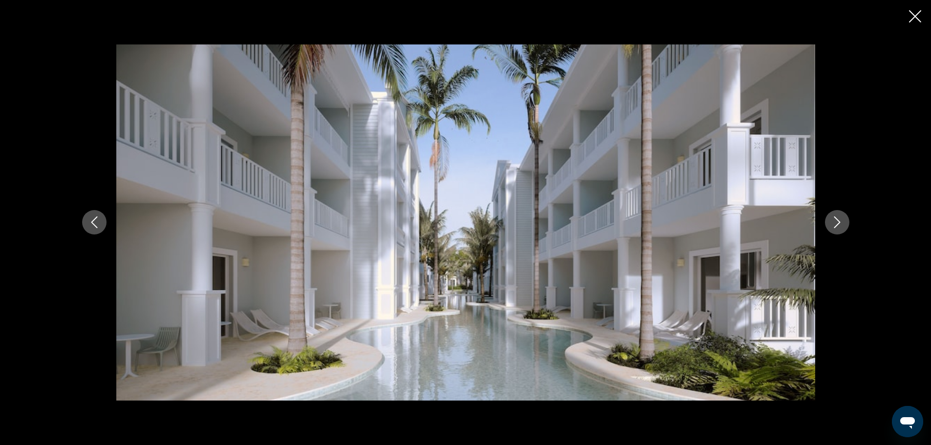
click at [835, 220] on icon "Next image" at bounding box center [837, 222] width 12 height 12
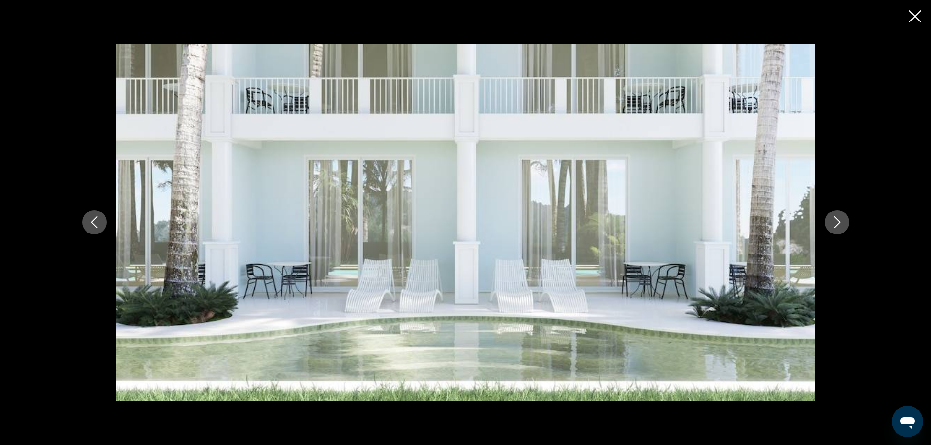
click at [835, 220] on icon "Next image" at bounding box center [837, 222] width 12 height 12
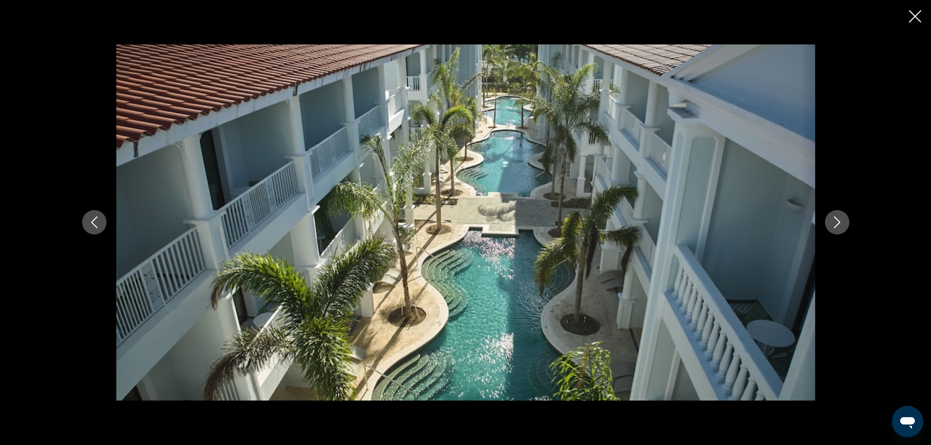
click at [835, 220] on icon "Next image" at bounding box center [837, 222] width 12 height 12
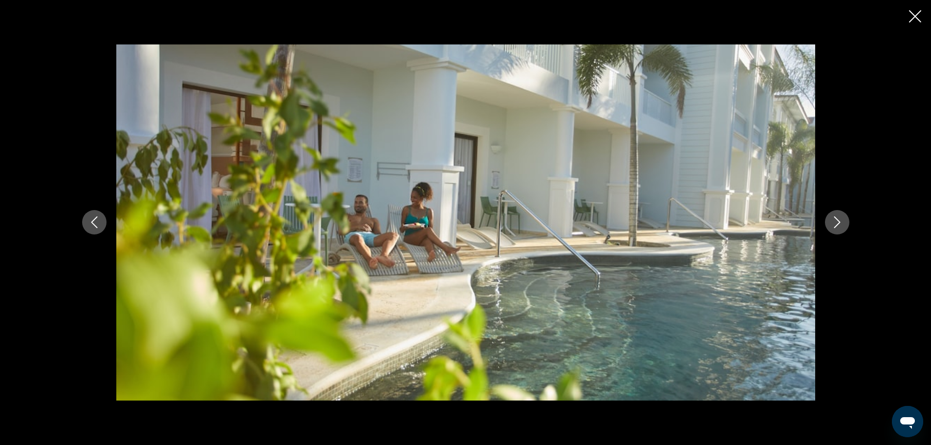
click at [835, 220] on icon "Next image" at bounding box center [837, 222] width 12 height 12
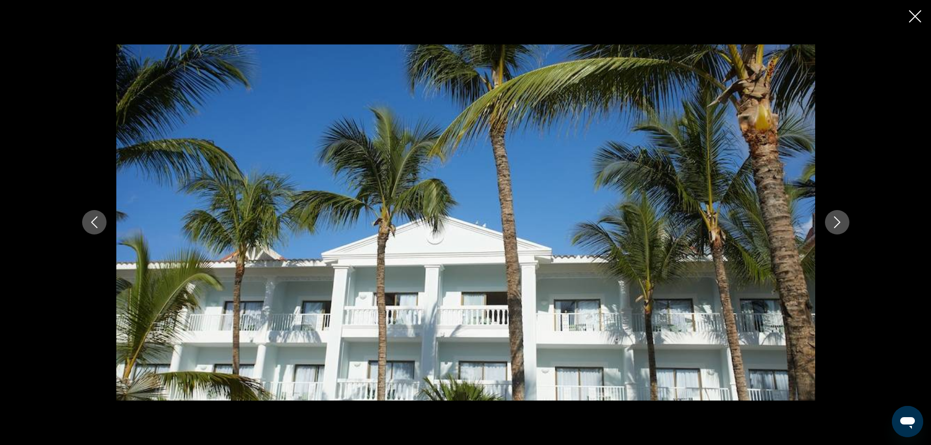
click at [835, 220] on icon "Next image" at bounding box center [837, 222] width 12 height 12
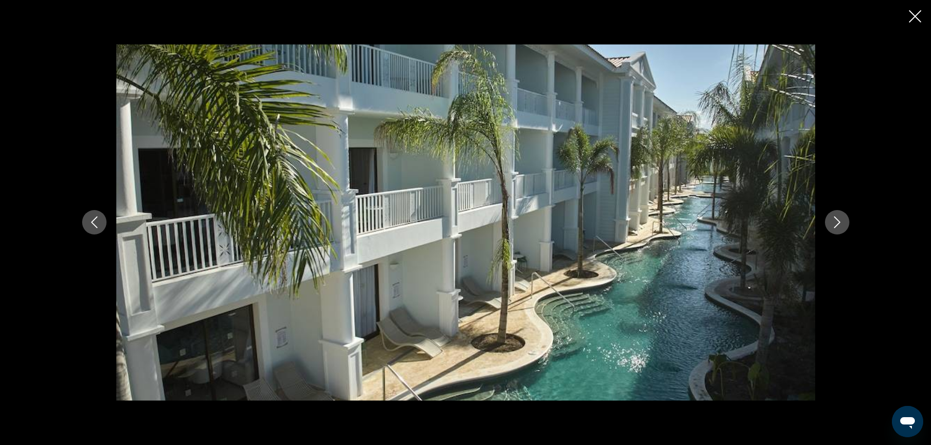
click at [835, 220] on icon "Next image" at bounding box center [837, 222] width 12 height 12
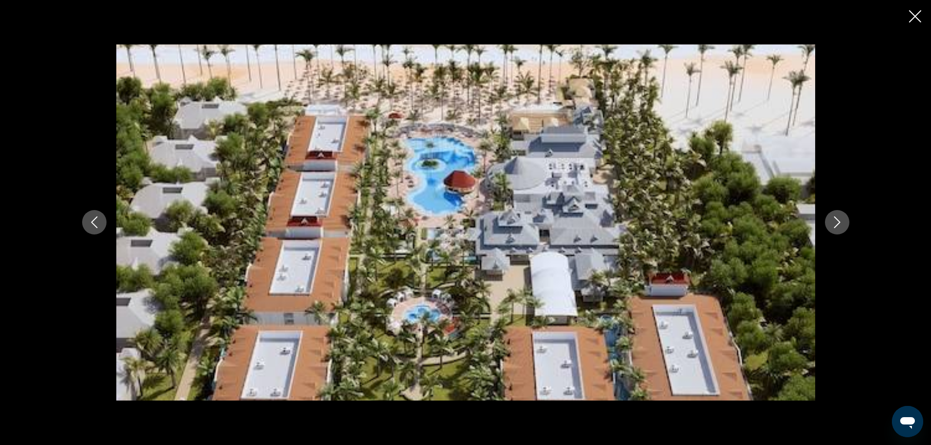
click at [835, 220] on icon "Next image" at bounding box center [837, 222] width 12 height 12
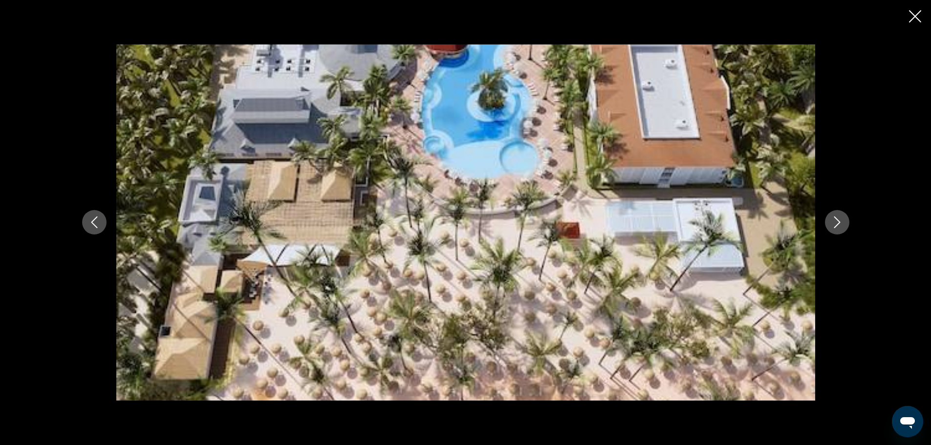
click at [835, 220] on icon "Next image" at bounding box center [837, 222] width 12 height 12
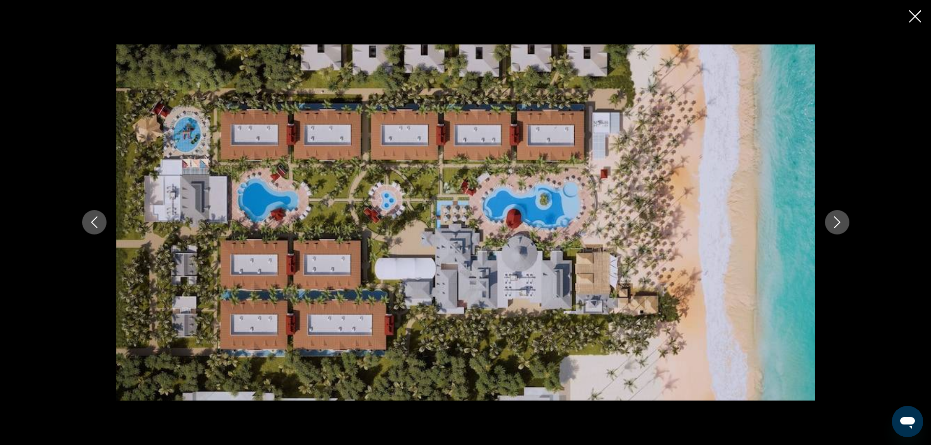
click at [835, 220] on icon "Next image" at bounding box center [837, 222] width 12 height 12
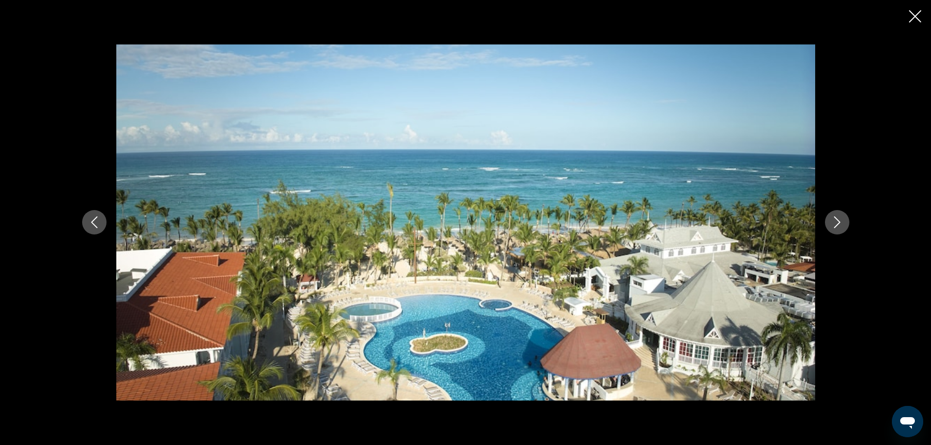
click at [835, 220] on icon "Next image" at bounding box center [837, 222] width 12 height 12
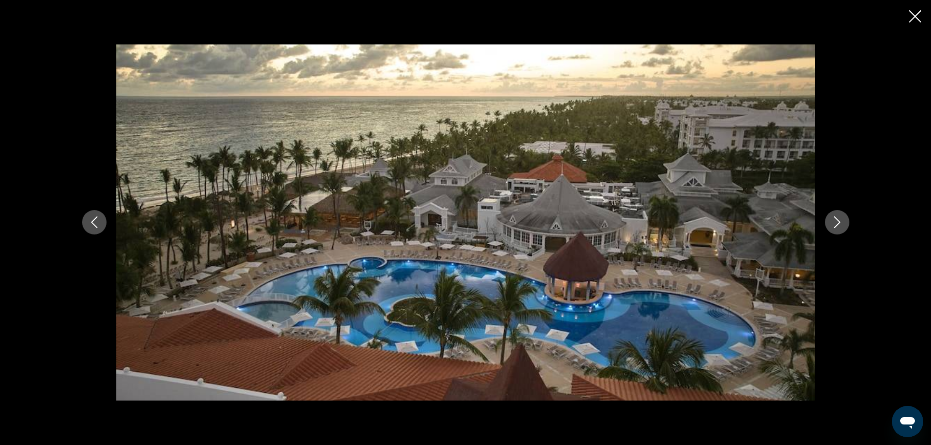
click at [835, 220] on icon "Next image" at bounding box center [837, 222] width 12 height 12
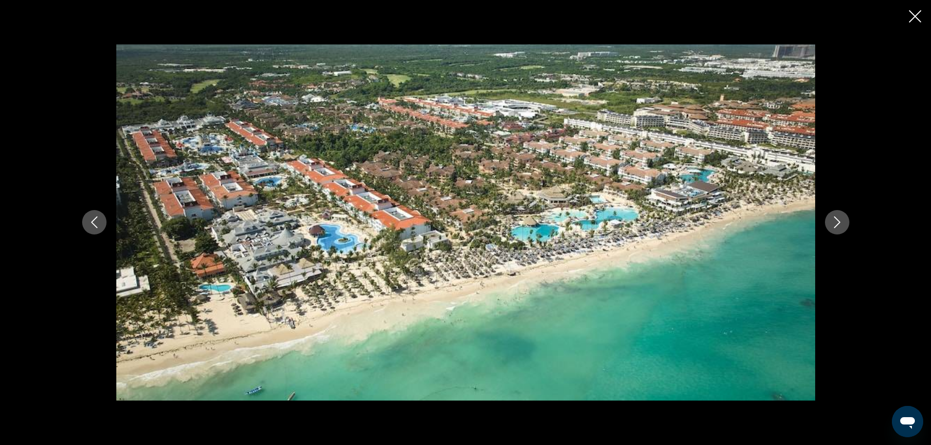
click at [835, 220] on icon "Next image" at bounding box center [837, 222] width 12 height 12
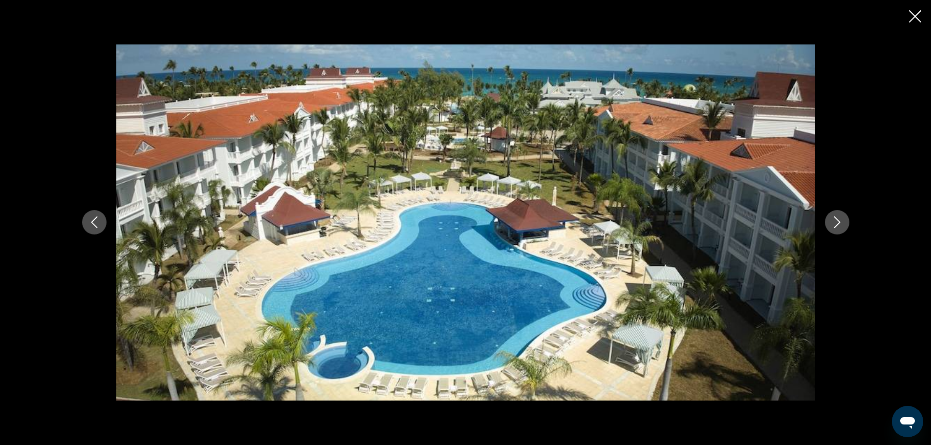
click at [835, 220] on icon "Next image" at bounding box center [837, 222] width 12 height 12
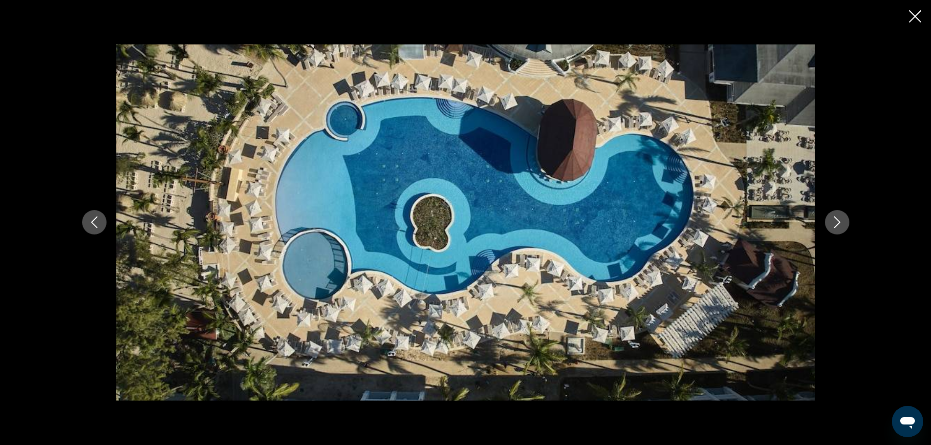
click at [835, 220] on icon "Next image" at bounding box center [837, 222] width 12 height 12
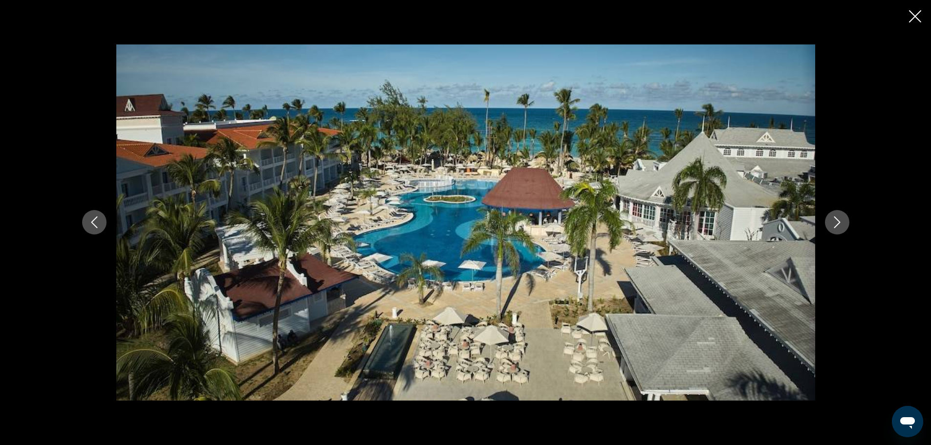
click at [835, 220] on icon "Next image" at bounding box center [837, 222] width 12 height 12
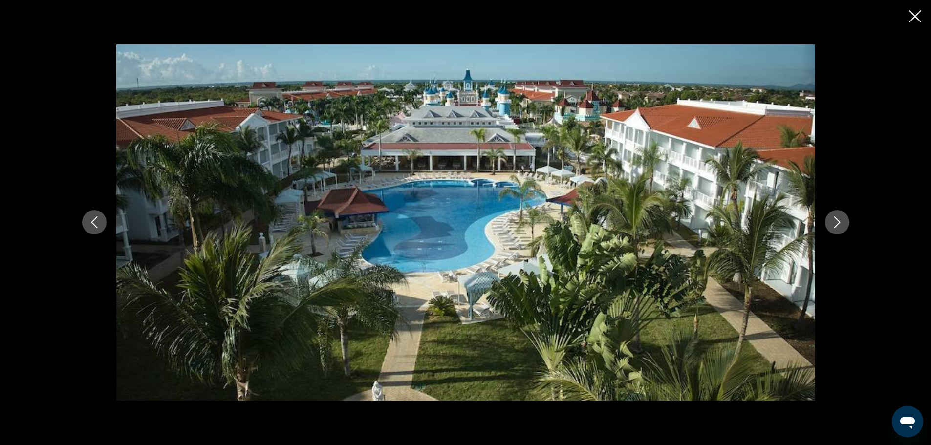
click at [835, 220] on icon "Next image" at bounding box center [837, 222] width 12 height 12
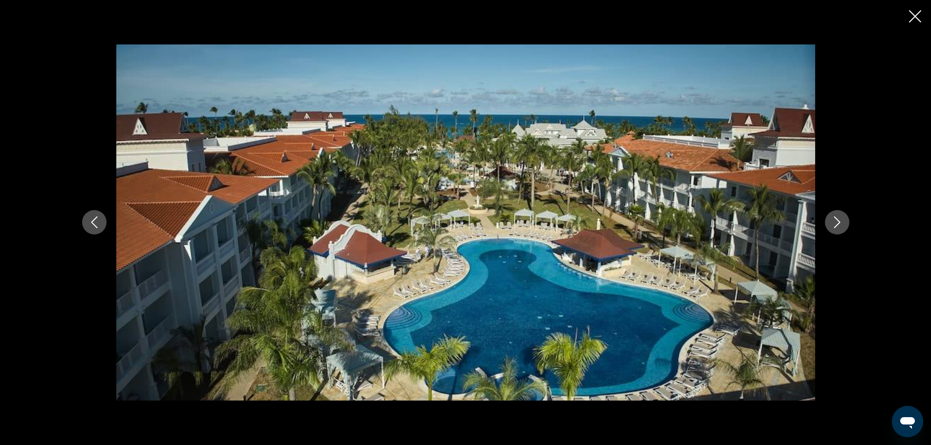
click at [835, 220] on icon "Next image" at bounding box center [837, 222] width 12 height 12
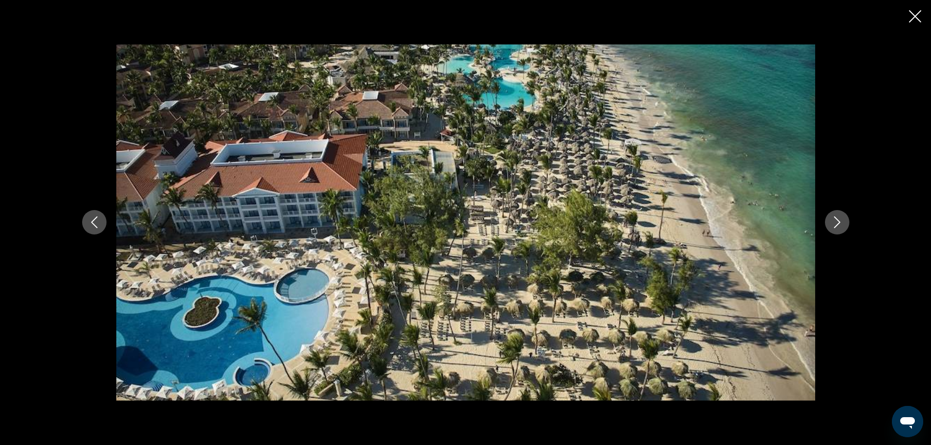
click at [835, 220] on icon "Next image" at bounding box center [837, 222] width 12 height 12
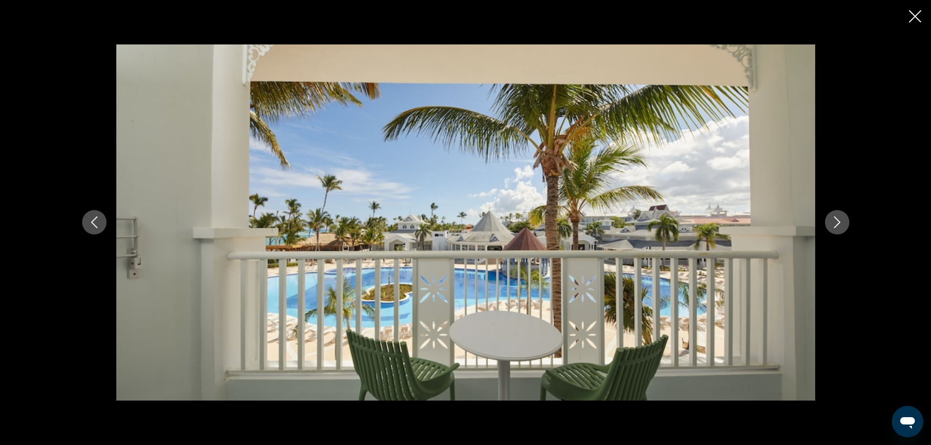
click at [835, 220] on icon "Next image" at bounding box center [837, 222] width 12 height 12
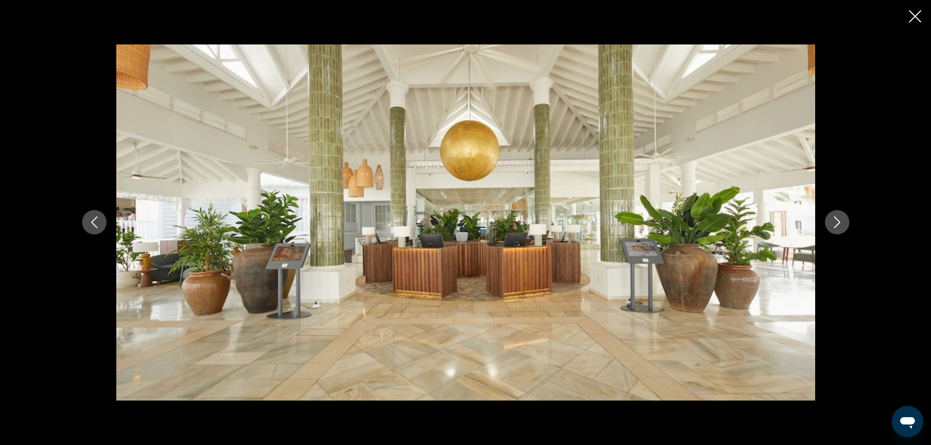
click at [835, 220] on icon "Next image" at bounding box center [837, 222] width 12 height 12
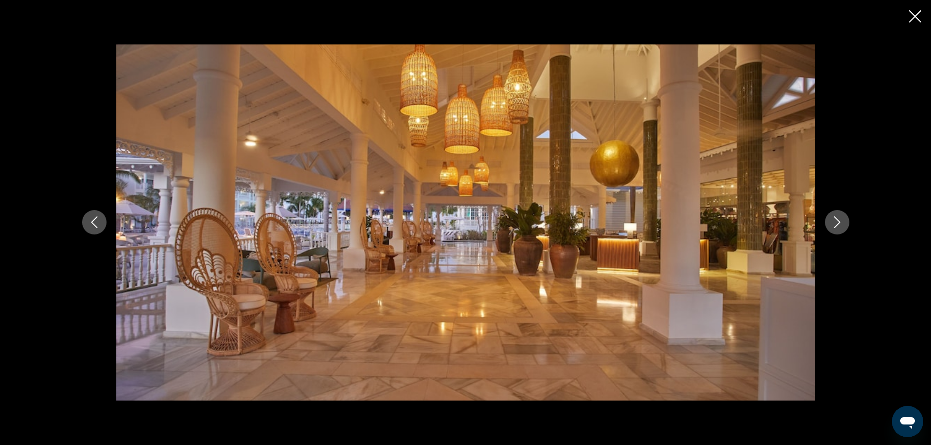
click at [911, 14] on icon "Close slideshow" at bounding box center [915, 16] width 12 height 12
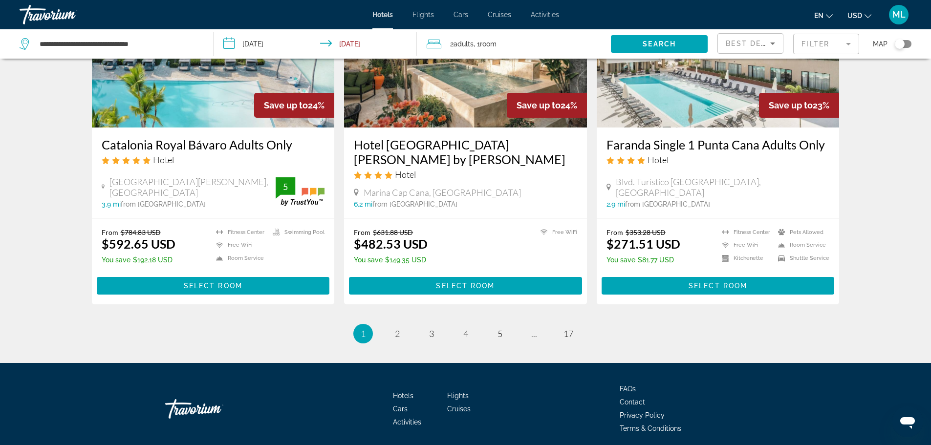
scroll to position [1249, 0]
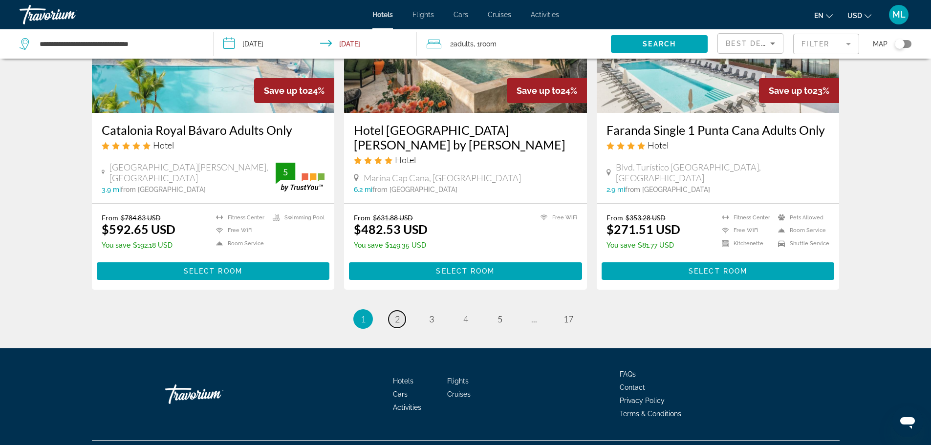
click at [397, 314] on span "2" at bounding box center [397, 319] width 5 height 11
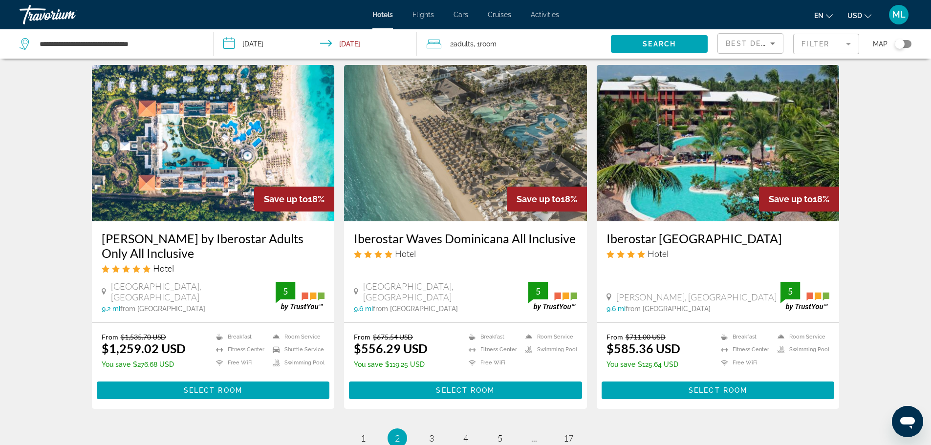
scroll to position [1173, 0]
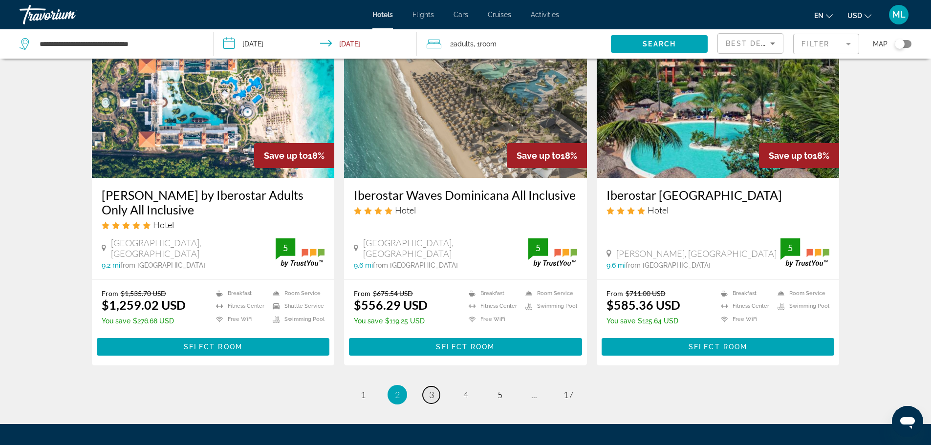
click at [433, 390] on span "3" at bounding box center [431, 395] width 5 height 11
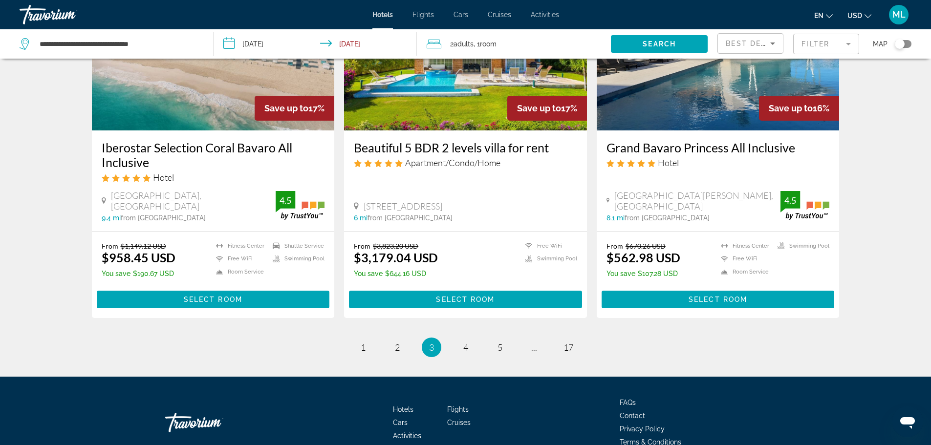
scroll to position [1304, 0]
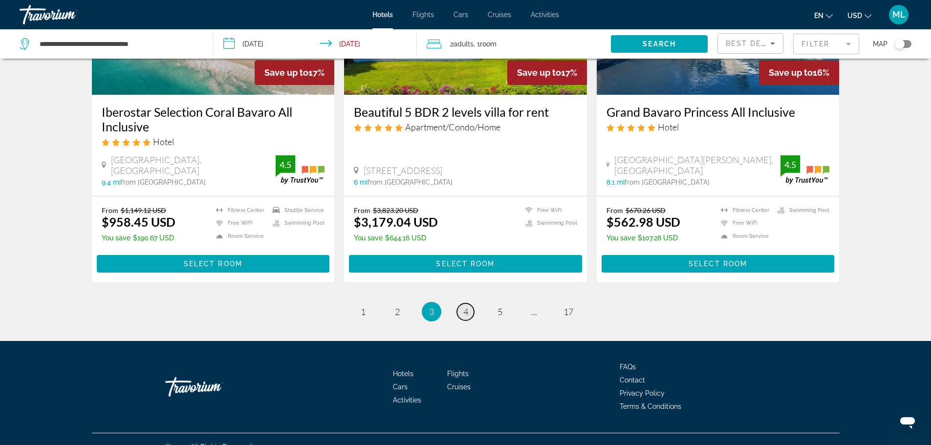
click at [466, 306] on span "4" at bounding box center [465, 311] width 5 height 11
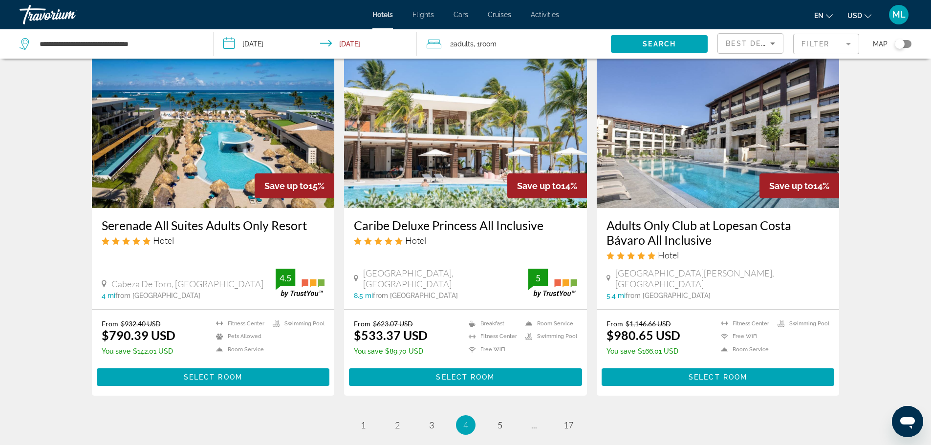
scroll to position [1173, 0]
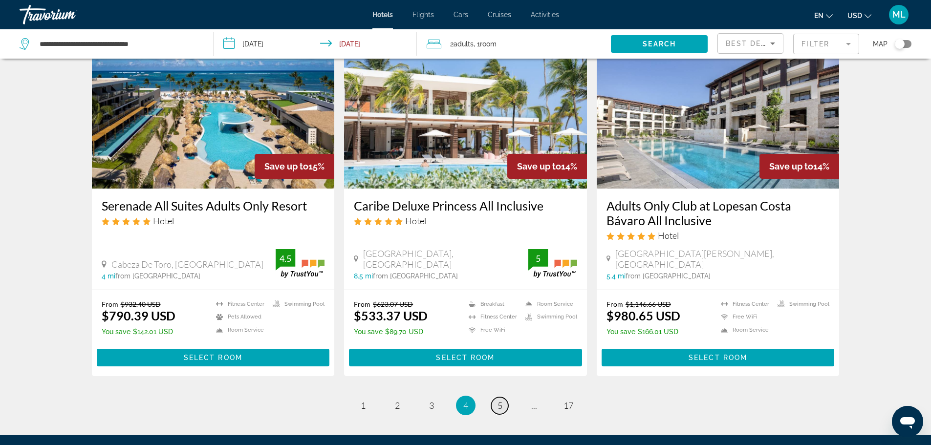
click at [500, 400] on span "5" at bounding box center [500, 405] width 5 height 11
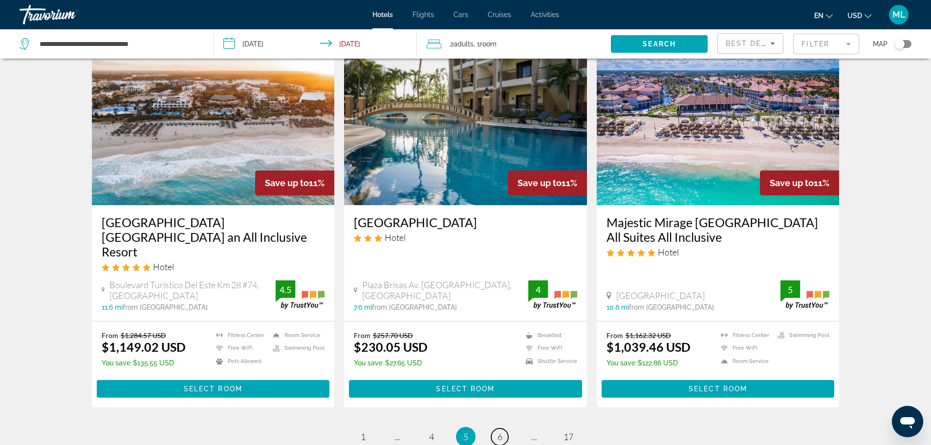
scroll to position [1249, 0]
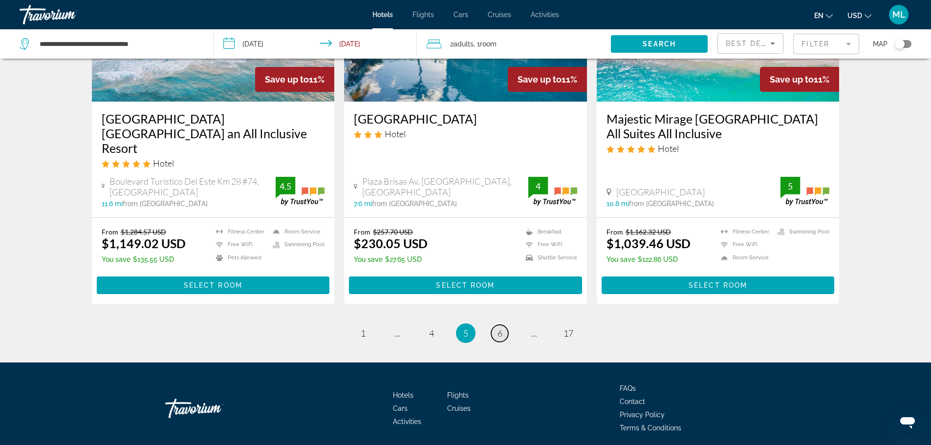
click at [498, 328] on span "6" at bounding box center [500, 333] width 5 height 11
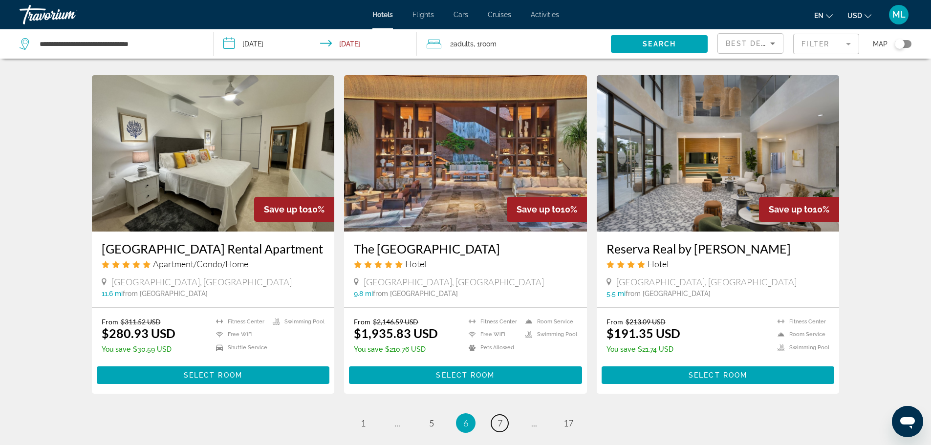
scroll to position [1173, 0]
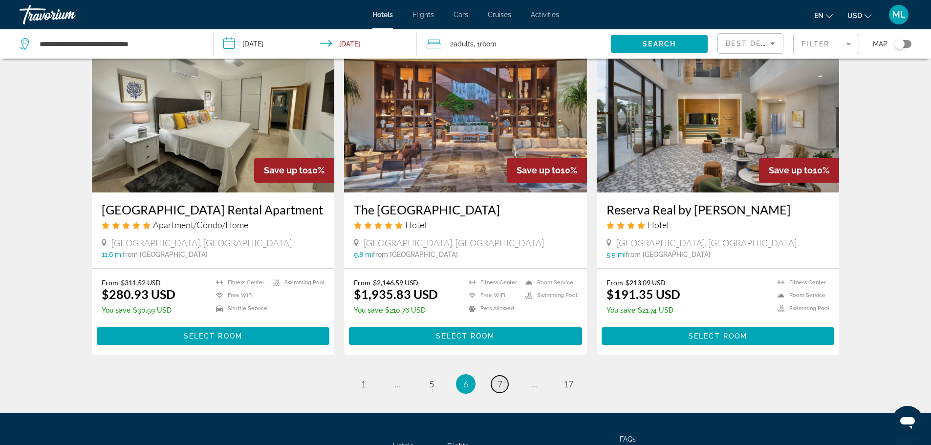
click at [498, 379] on span "7" at bounding box center [500, 384] width 5 height 11
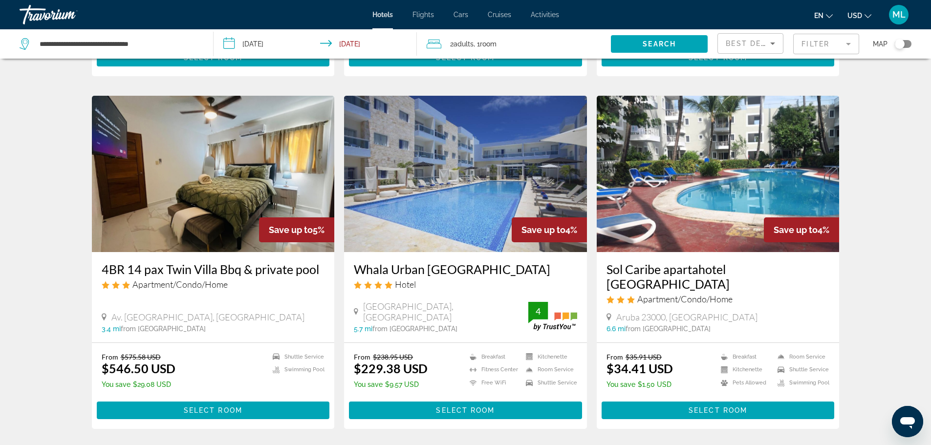
scroll to position [1114, 0]
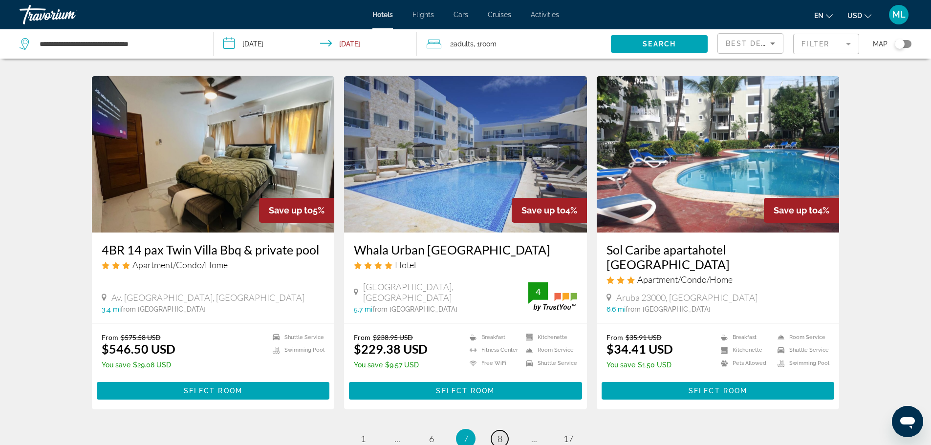
click at [498, 433] on span "8" at bounding box center [500, 438] width 5 height 11
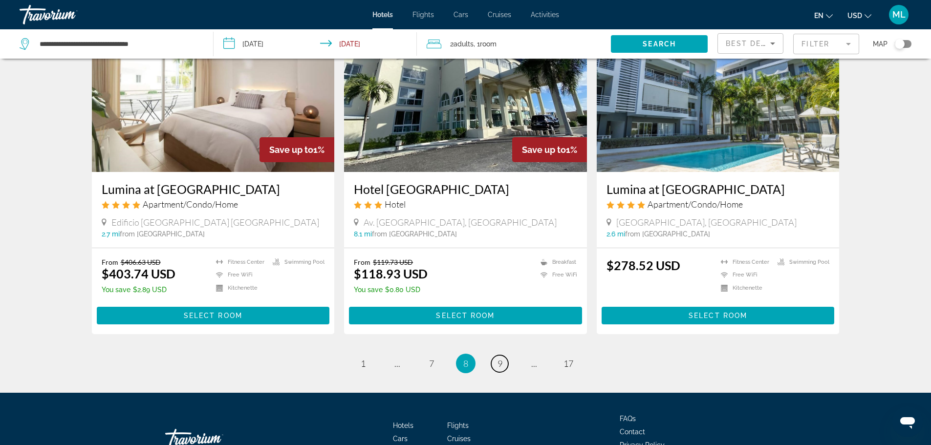
scroll to position [1173, 0]
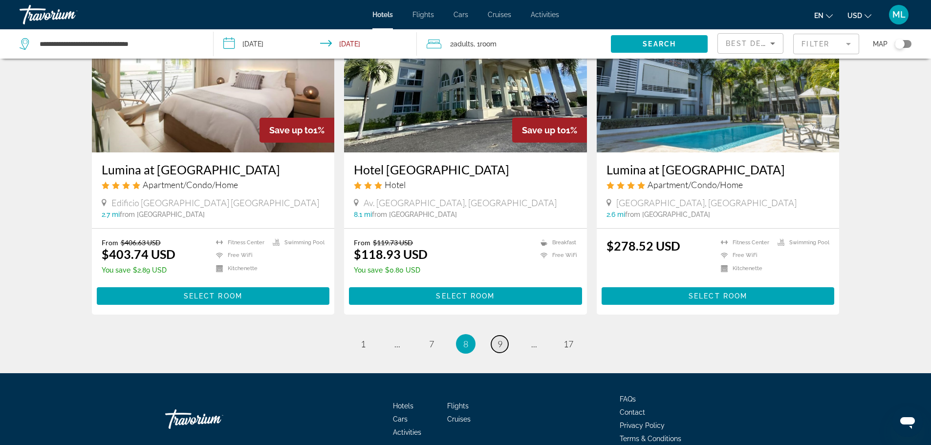
click at [504, 346] on link "page 9" at bounding box center [499, 344] width 17 height 17
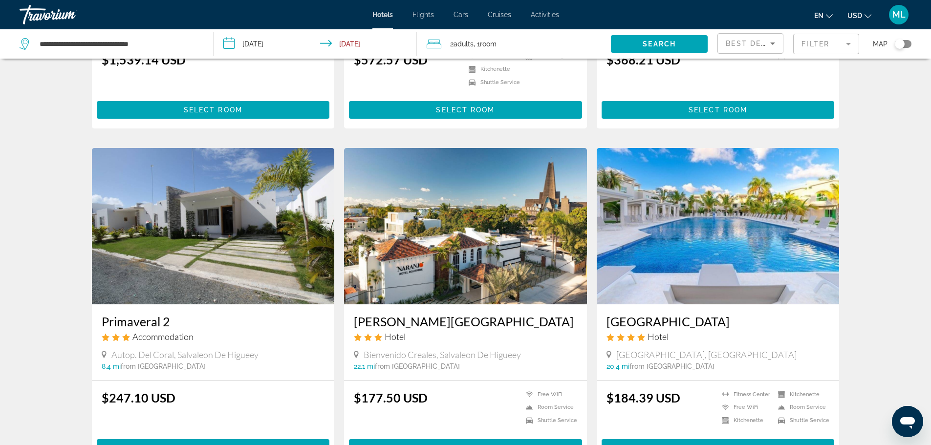
scroll to position [684, 0]
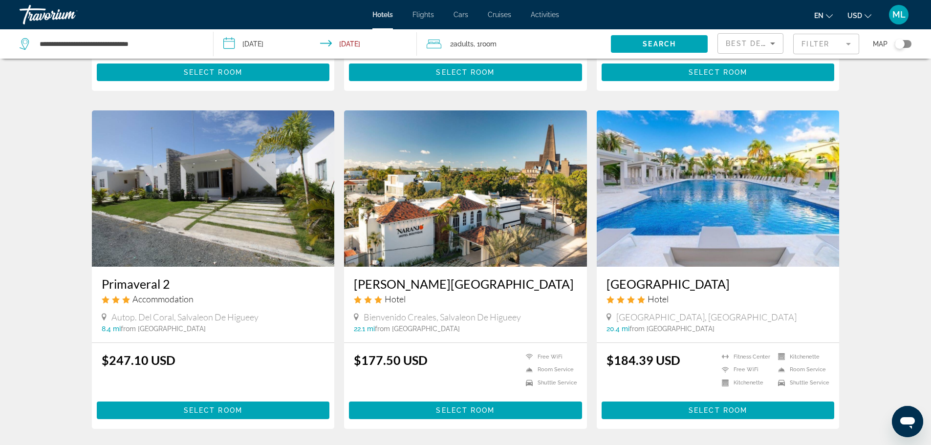
click at [252, 183] on img "Main content" at bounding box center [213, 188] width 243 height 156
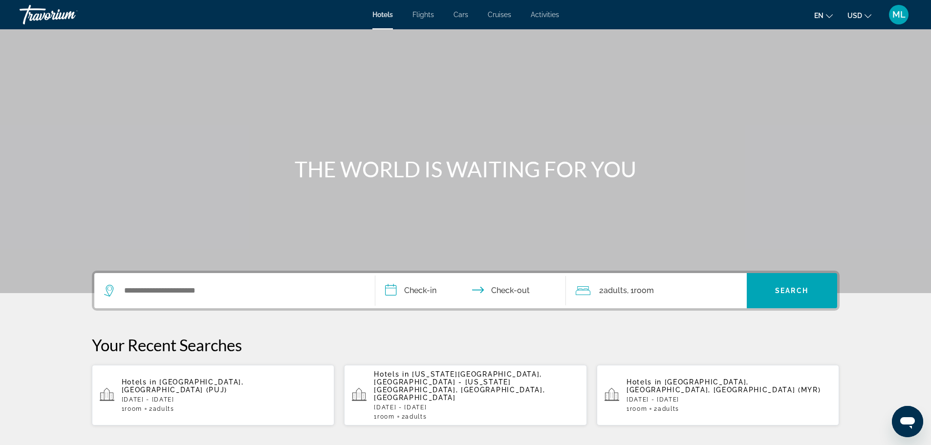
click at [508, 413] on div "1 Room rooms 2 Adult Adults" at bounding box center [476, 416] width 205 height 7
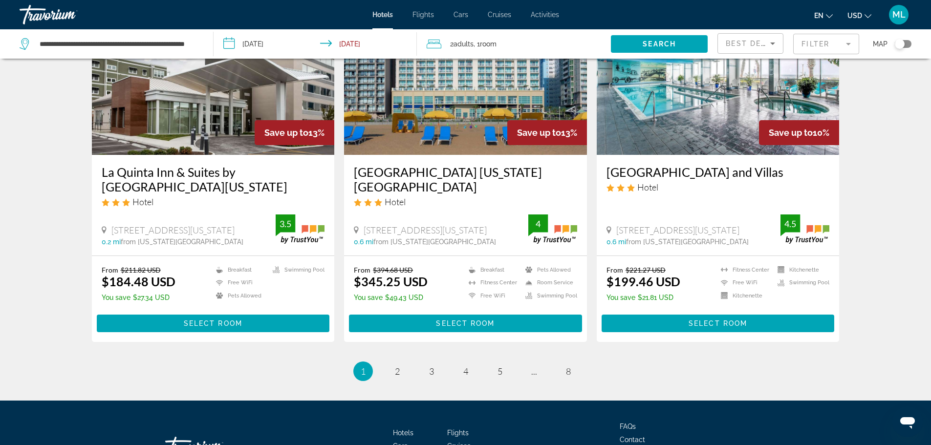
scroll to position [1258, 0]
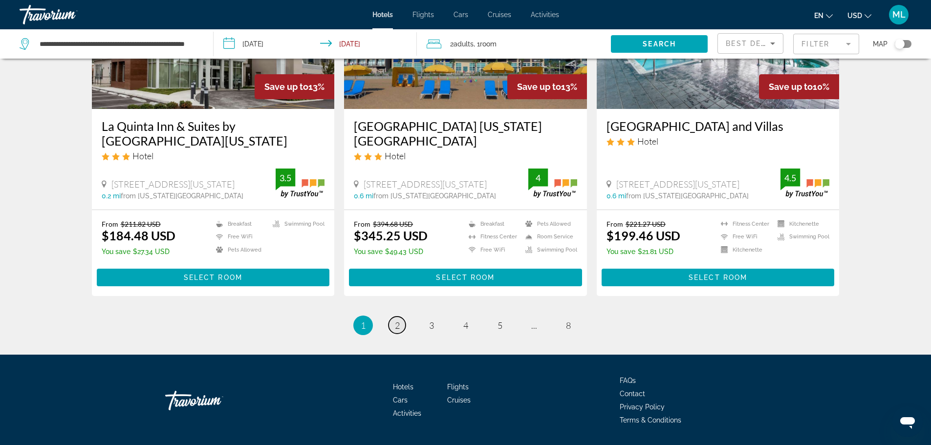
click at [397, 320] on span "2" at bounding box center [397, 325] width 5 height 11
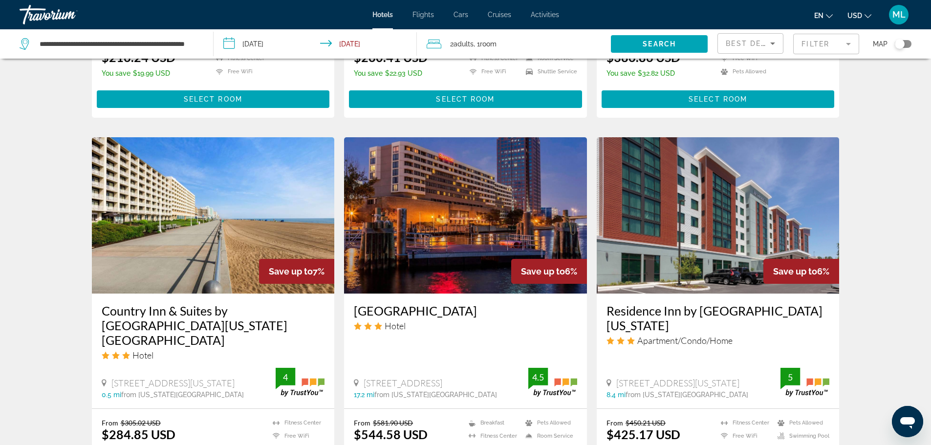
scroll to position [1056, 0]
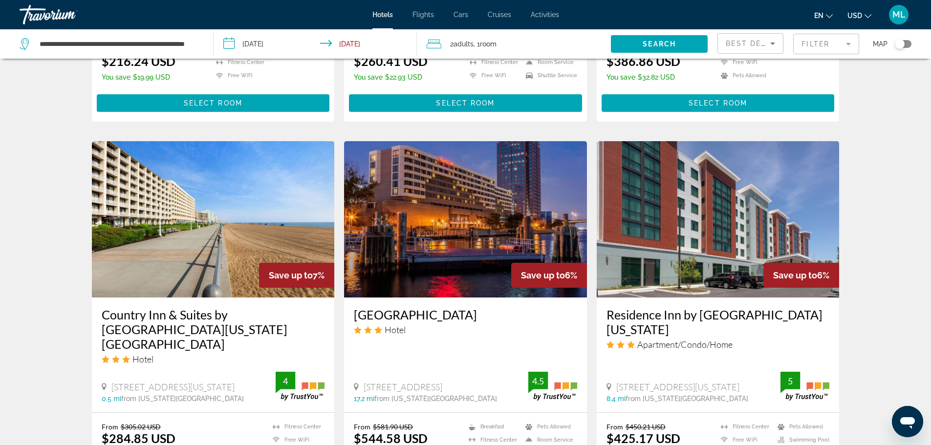
click at [504, 210] on img "Main content" at bounding box center [465, 219] width 243 height 156
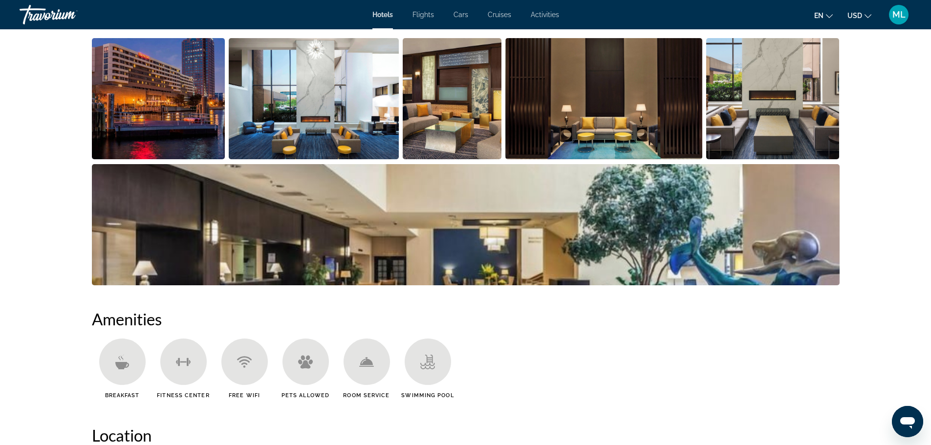
scroll to position [508, 0]
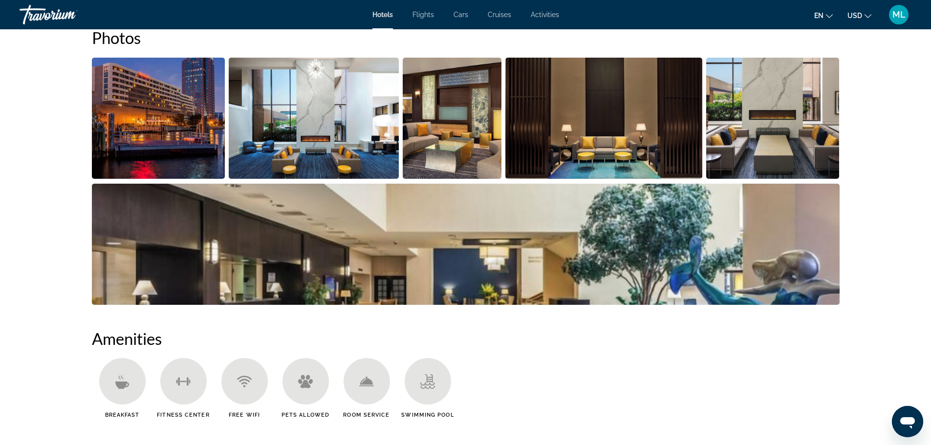
click at [156, 142] on img "Open full-screen image slider" at bounding box center [158, 118] width 133 height 121
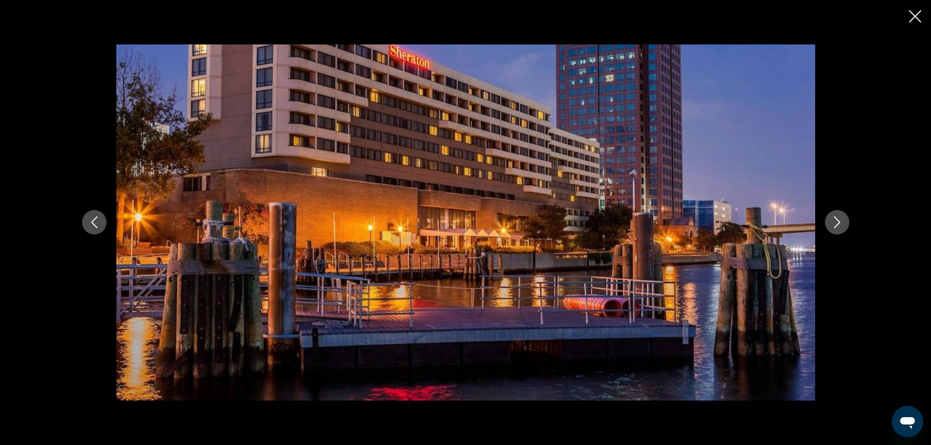
click at [835, 224] on icon "Next image" at bounding box center [837, 222] width 12 height 12
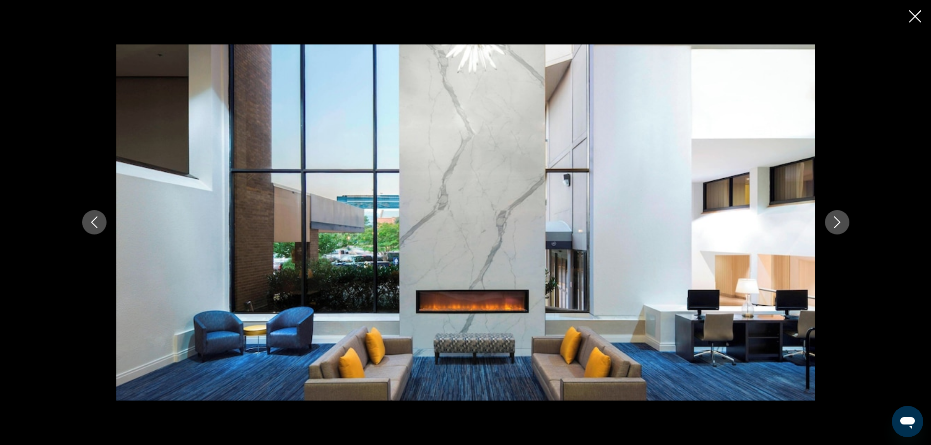
click at [835, 224] on icon "Next image" at bounding box center [837, 222] width 12 height 12
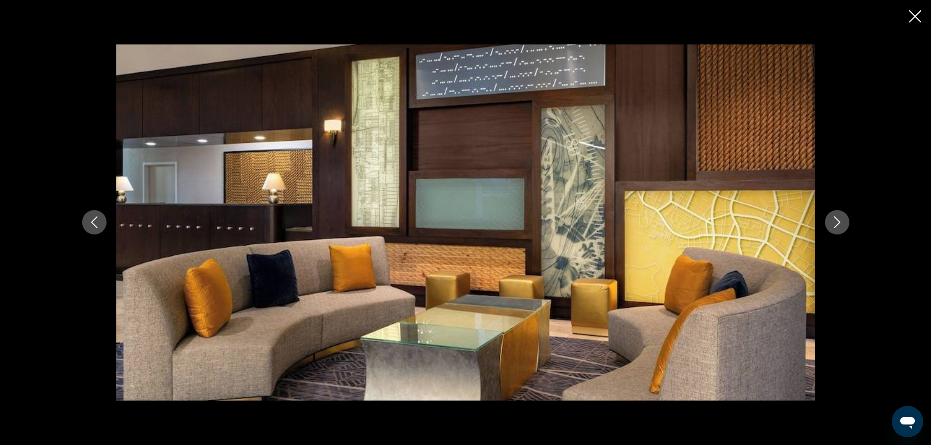
click at [835, 224] on icon "Next image" at bounding box center [837, 222] width 12 height 12
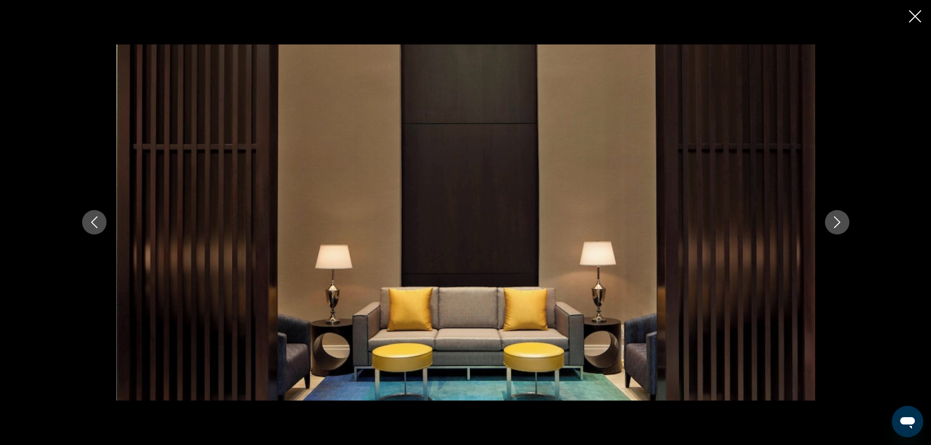
click at [835, 224] on icon "Next image" at bounding box center [837, 222] width 12 height 12
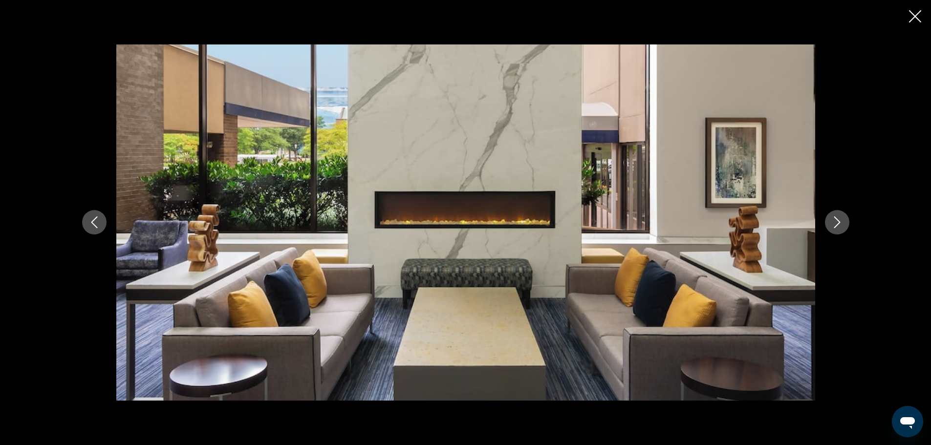
click at [835, 224] on icon "Next image" at bounding box center [837, 222] width 12 height 12
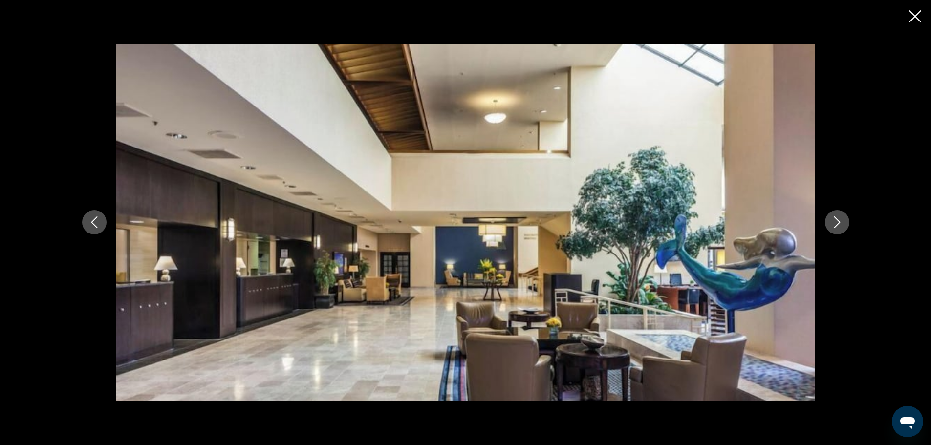
click at [835, 224] on icon "Next image" at bounding box center [837, 222] width 12 height 12
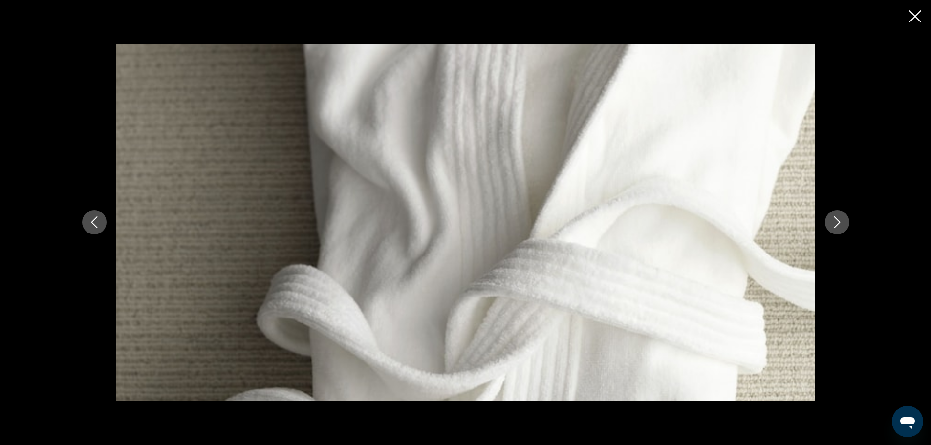
click at [835, 224] on icon "Next image" at bounding box center [837, 222] width 12 height 12
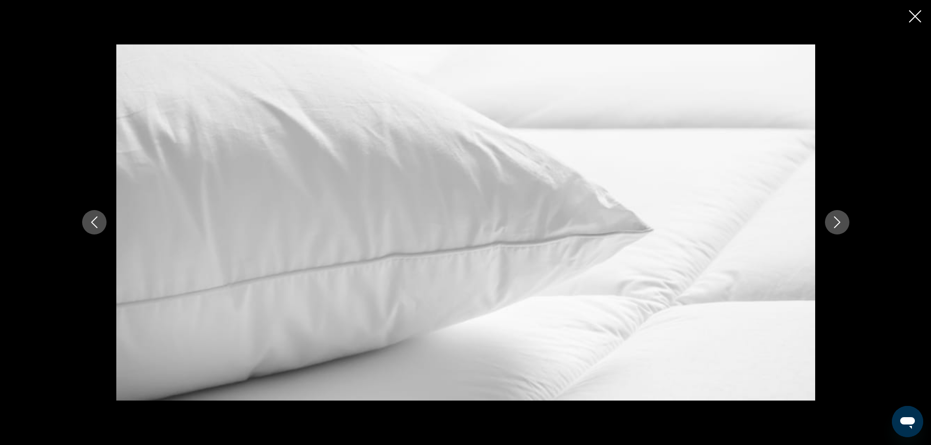
click at [835, 224] on icon "Next image" at bounding box center [837, 222] width 12 height 12
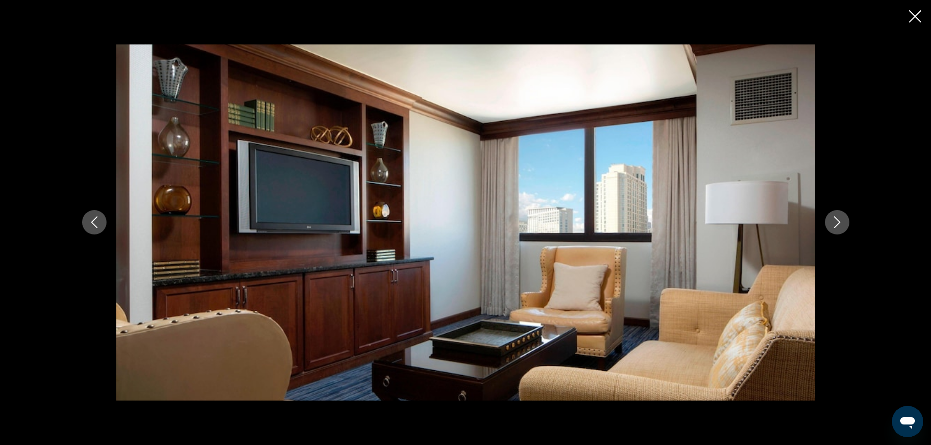
click at [835, 224] on icon "Next image" at bounding box center [837, 222] width 12 height 12
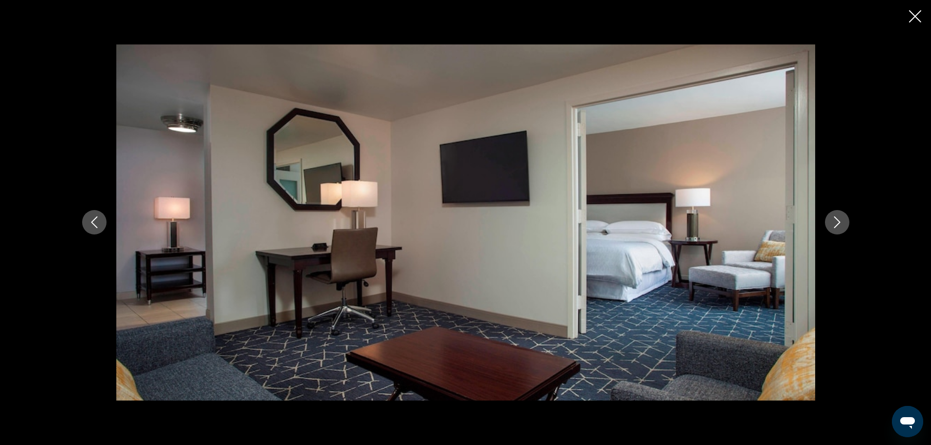
click at [835, 224] on icon "Next image" at bounding box center [837, 222] width 12 height 12
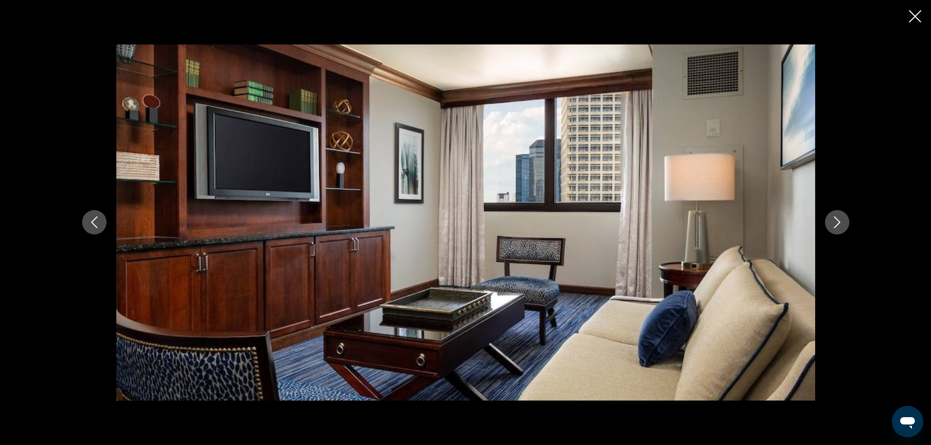
click at [835, 224] on icon "Next image" at bounding box center [837, 222] width 12 height 12
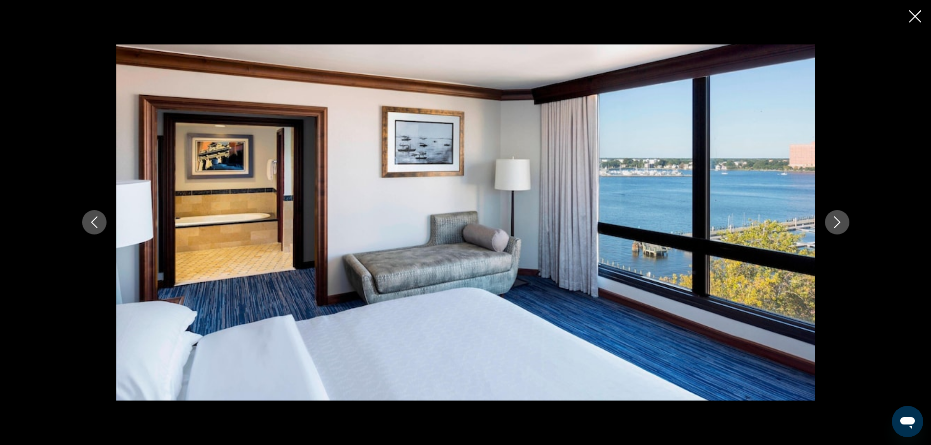
click at [835, 224] on icon "Next image" at bounding box center [837, 222] width 12 height 12
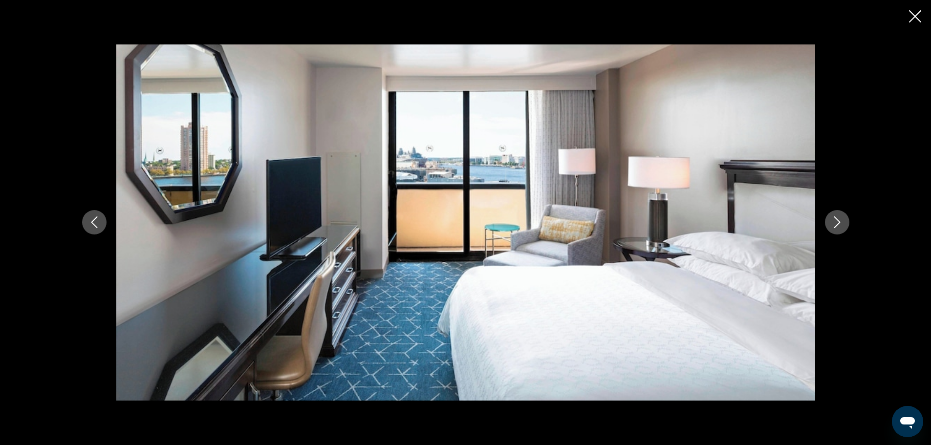
click at [835, 224] on icon "Next image" at bounding box center [837, 222] width 12 height 12
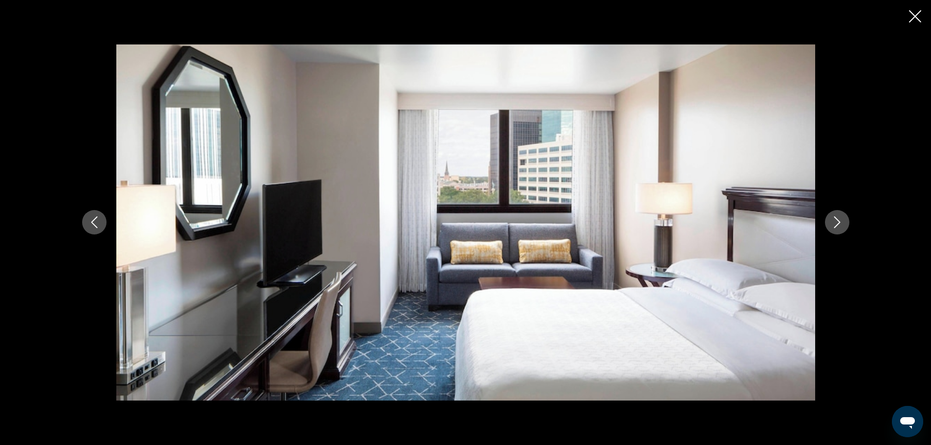
click at [835, 224] on icon "Next image" at bounding box center [837, 222] width 12 height 12
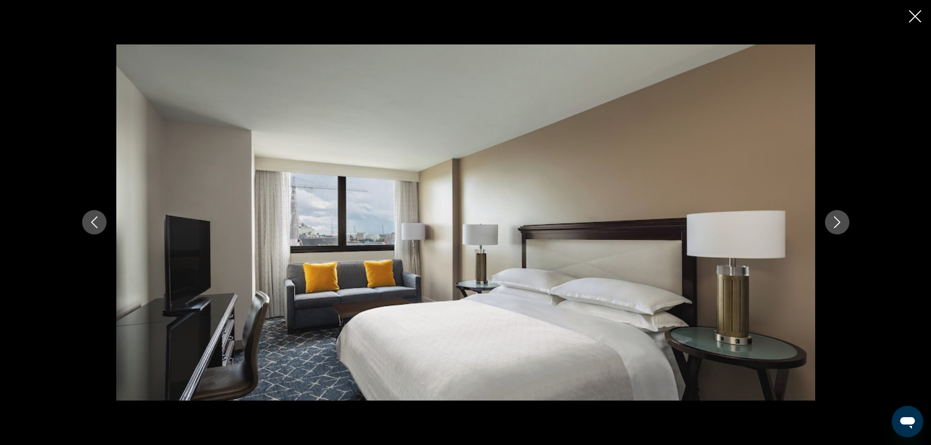
click at [835, 224] on icon "Next image" at bounding box center [837, 222] width 12 height 12
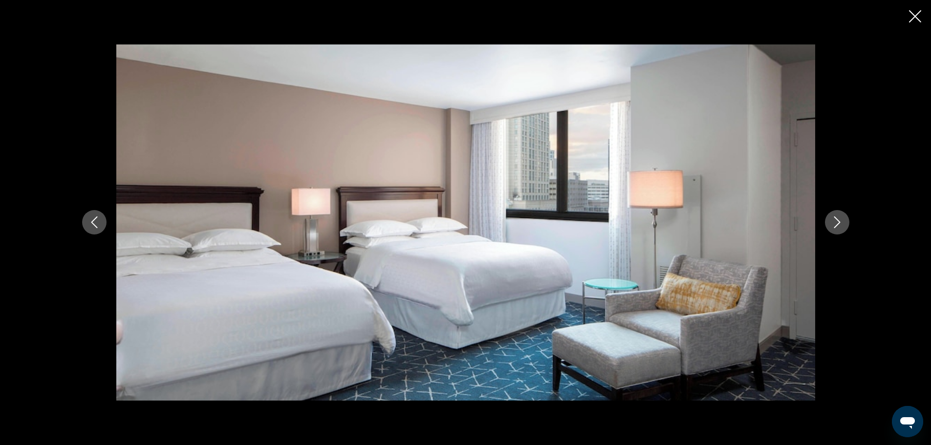
click at [835, 224] on icon "Next image" at bounding box center [837, 222] width 12 height 12
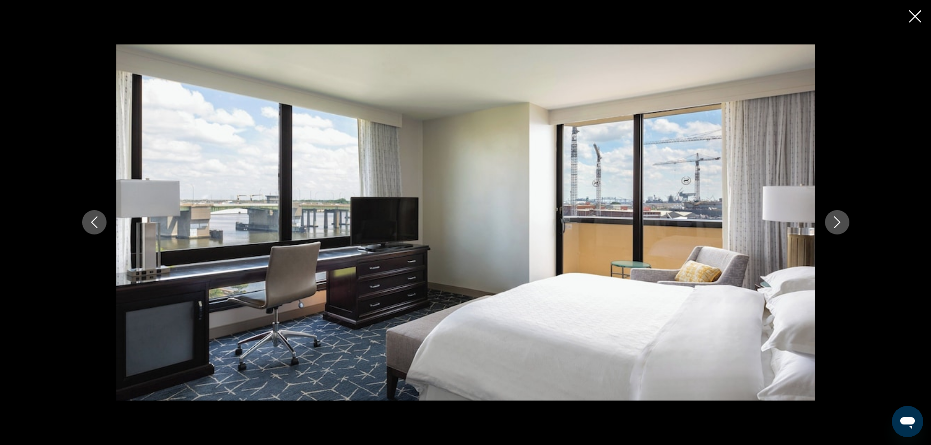
click at [835, 224] on icon "Next image" at bounding box center [837, 222] width 12 height 12
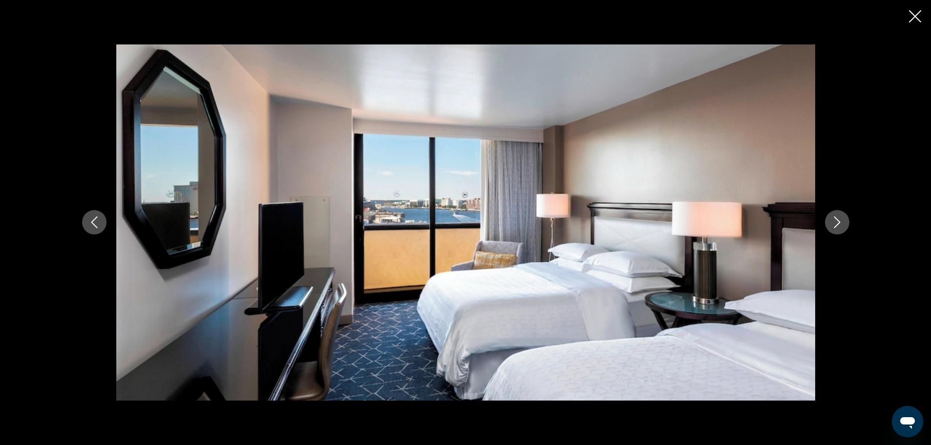
click at [835, 224] on icon "Next image" at bounding box center [837, 222] width 12 height 12
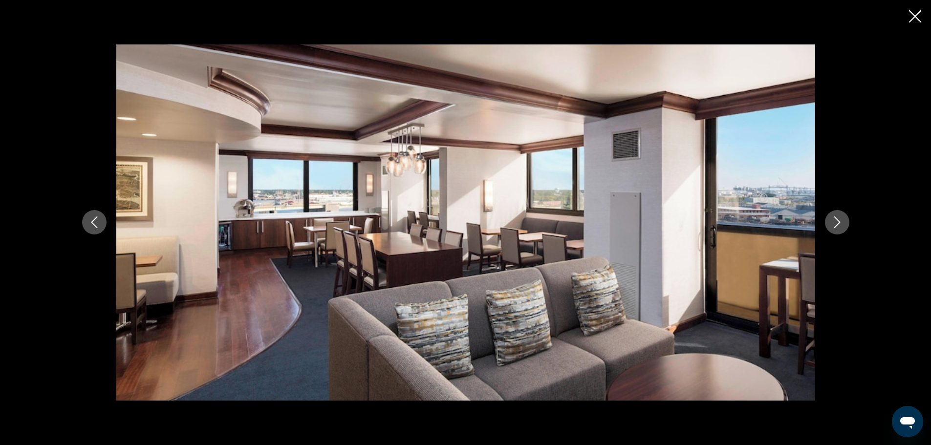
click at [835, 224] on icon "Next image" at bounding box center [837, 222] width 12 height 12
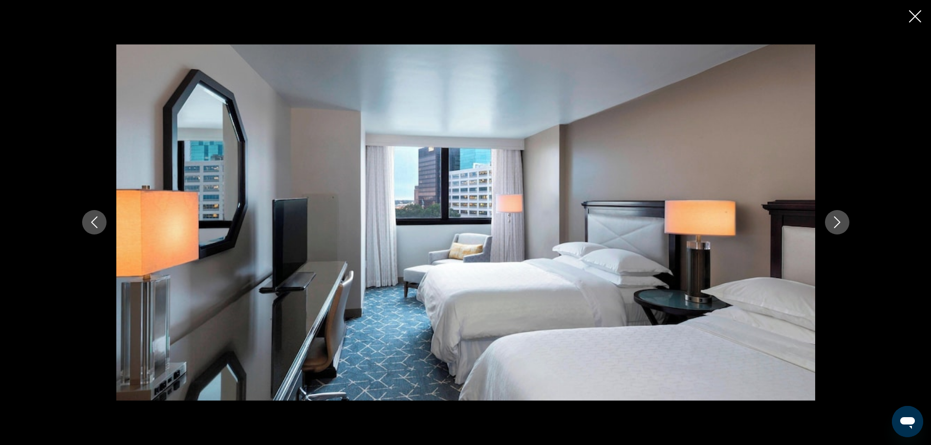
click at [835, 224] on icon "Next image" at bounding box center [837, 222] width 12 height 12
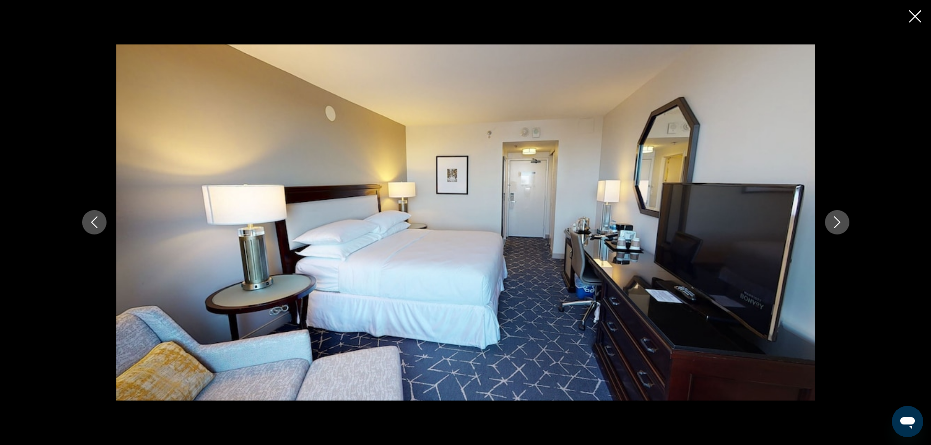
click at [835, 224] on icon "Next image" at bounding box center [837, 222] width 12 height 12
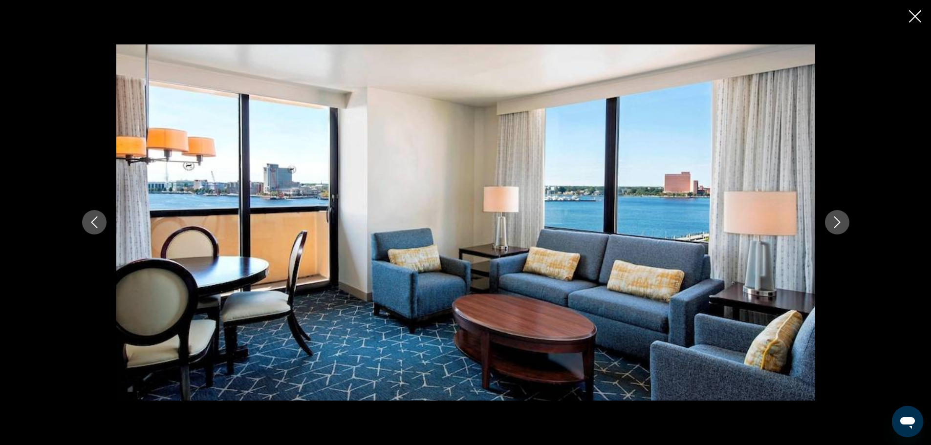
click at [835, 224] on icon "Next image" at bounding box center [837, 222] width 12 height 12
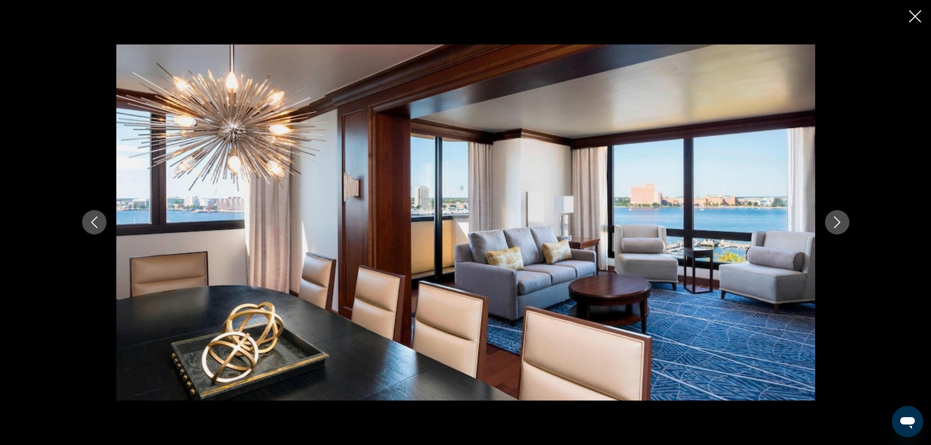
click at [835, 224] on icon "Next image" at bounding box center [837, 222] width 12 height 12
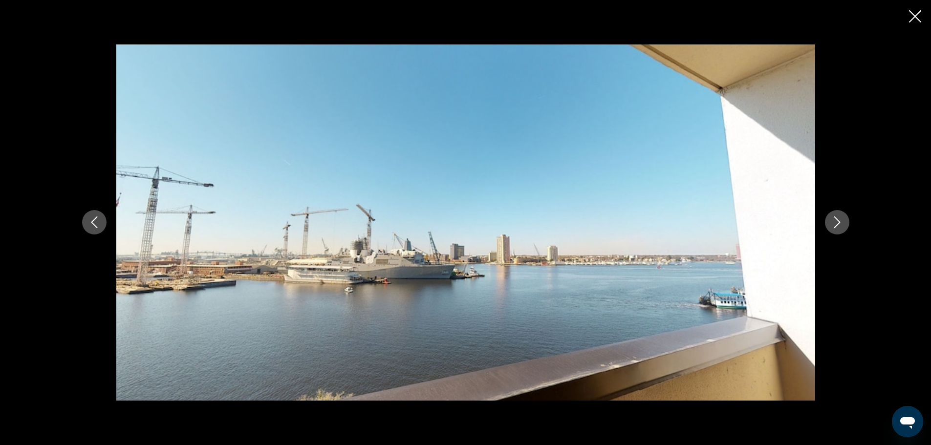
click at [835, 224] on icon "Next image" at bounding box center [837, 222] width 12 height 12
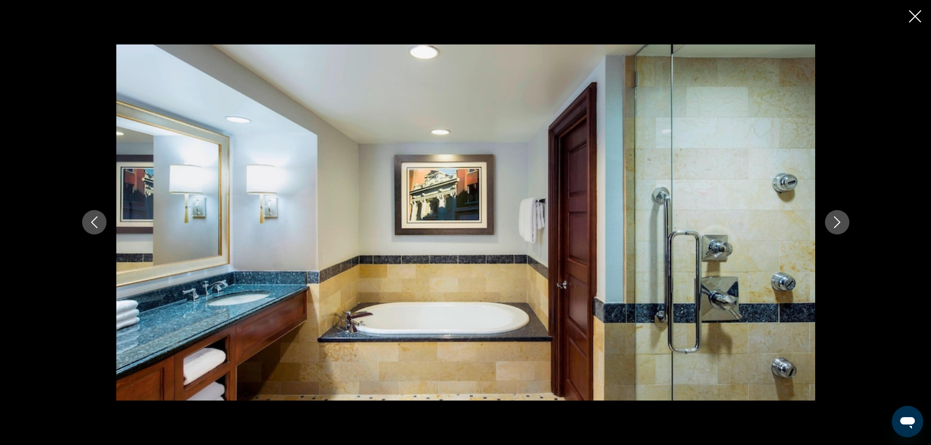
click at [835, 224] on icon "Next image" at bounding box center [837, 222] width 12 height 12
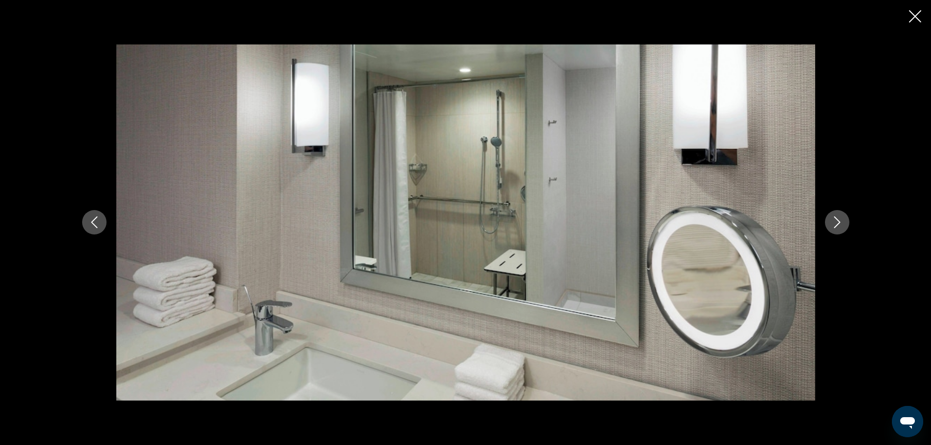
click at [835, 224] on icon "Next image" at bounding box center [837, 222] width 12 height 12
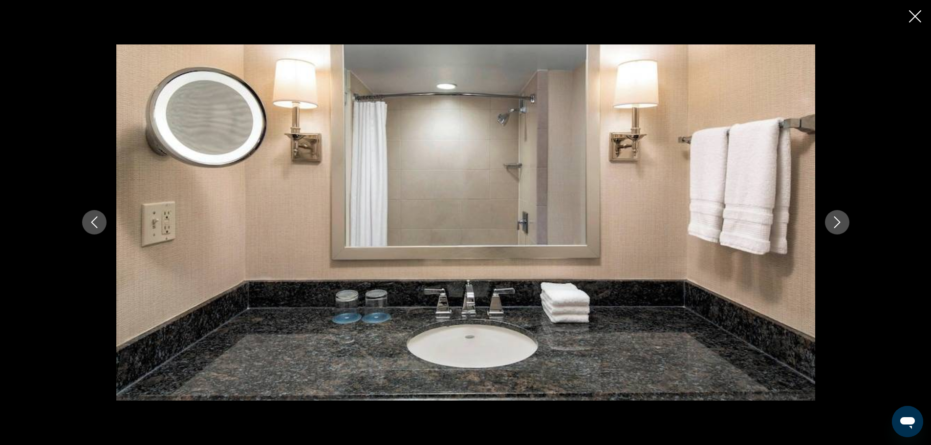
click at [835, 224] on icon "Next image" at bounding box center [837, 222] width 12 height 12
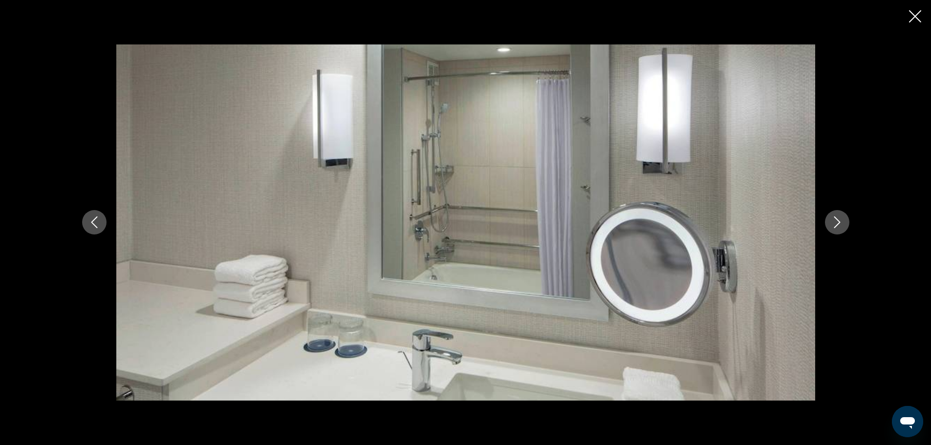
click at [835, 224] on icon "Next image" at bounding box center [837, 222] width 12 height 12
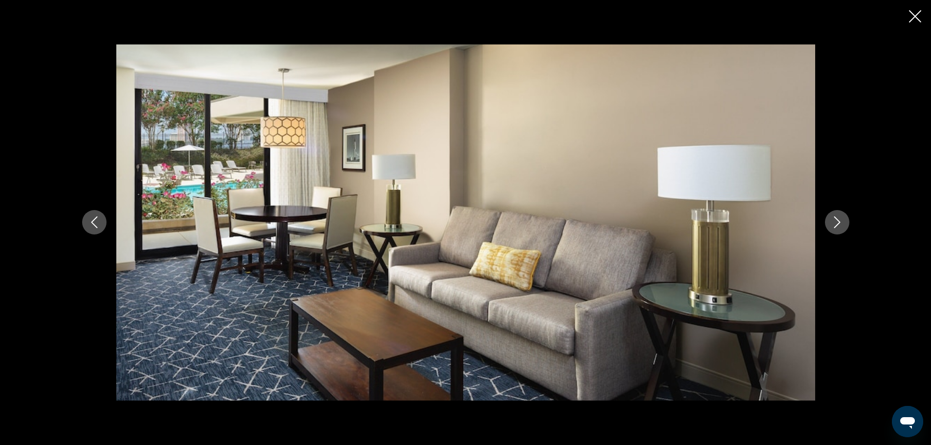
click at [835, 224] on icon "Next image" at bounding box center [837, 222] width 12 height 12
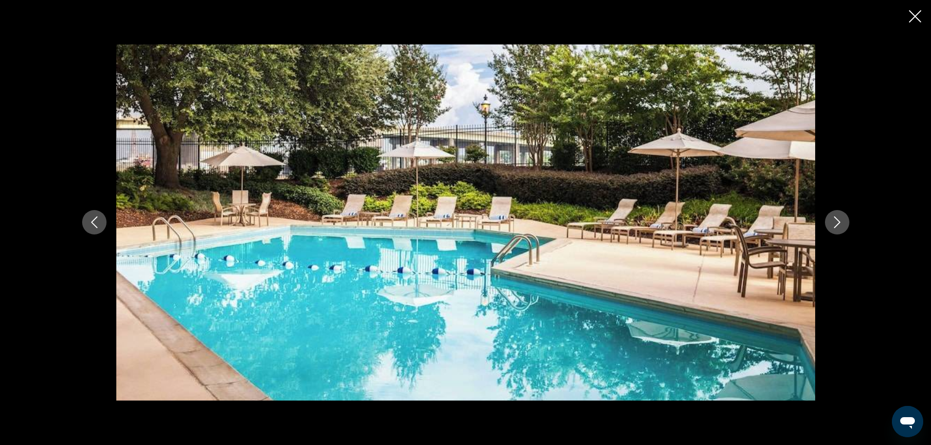
click at [835, 224] on icon "Next image" at bounding box center [837, 222] width 12 height 12
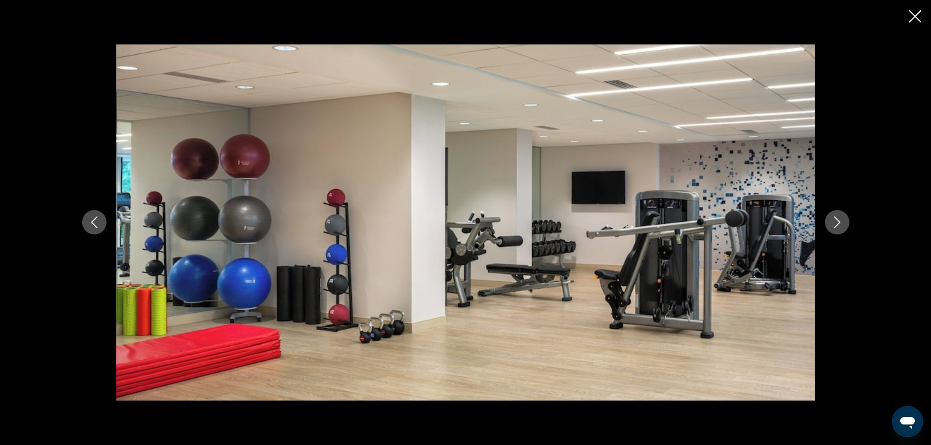
click at [835, 224] on icon "Next image" at bounding box center [837, 222] width 12 height 12
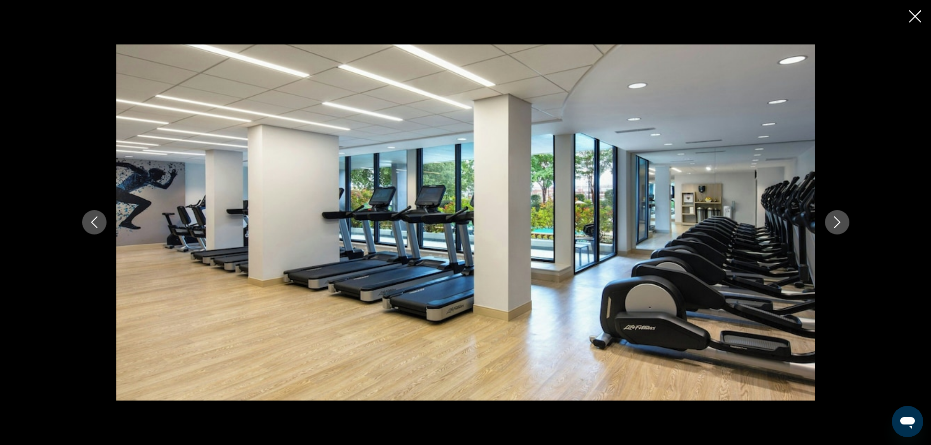
click at [835, 224] on icon "Next image" at bounding box center [837, 222] width 12 height 12
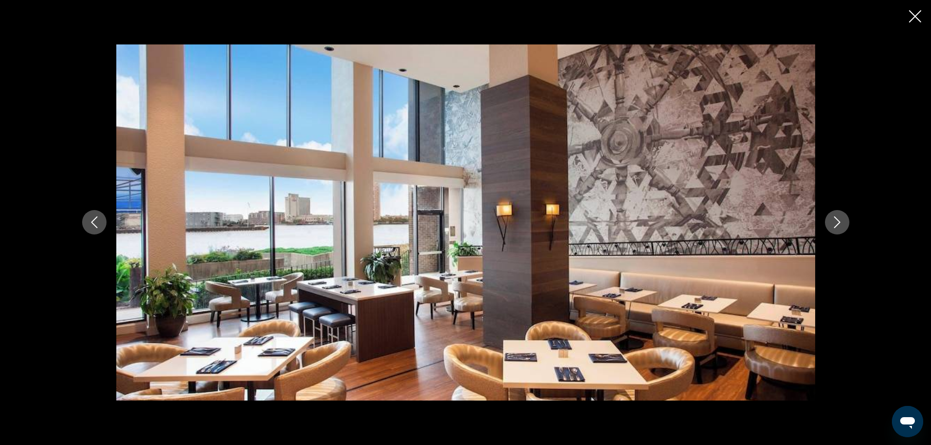
click at [835, 224] on icon "Next image" at bounding box center [837, 222] width 12 height 12
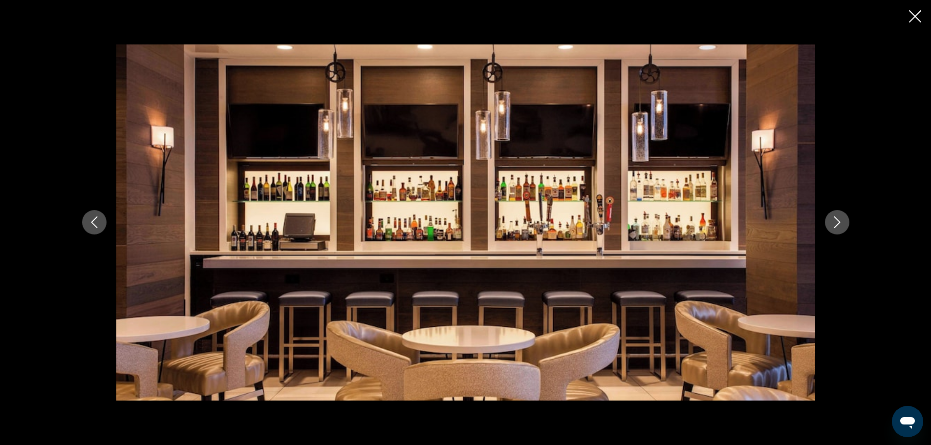
click at [835, 224] on icon "Next image" at bounding box center [837, 222] width 12 height 12
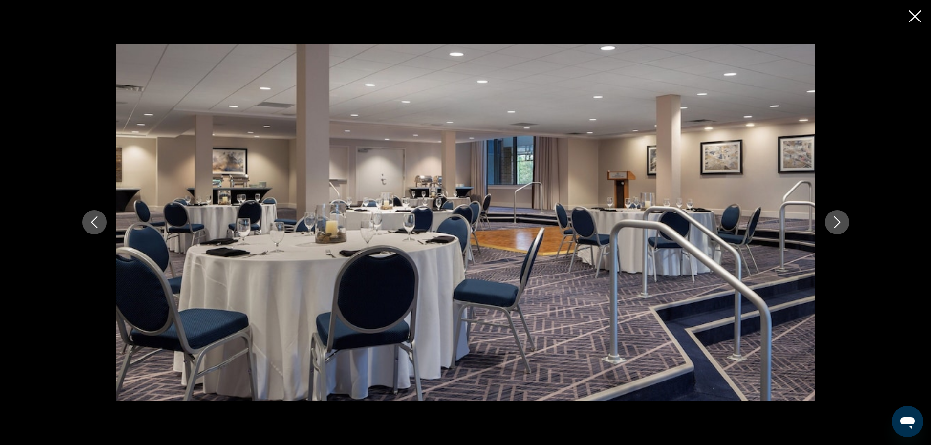
click at [835, 224] on icon "Next image" at bounding box center [837, 222] width 12 height 12
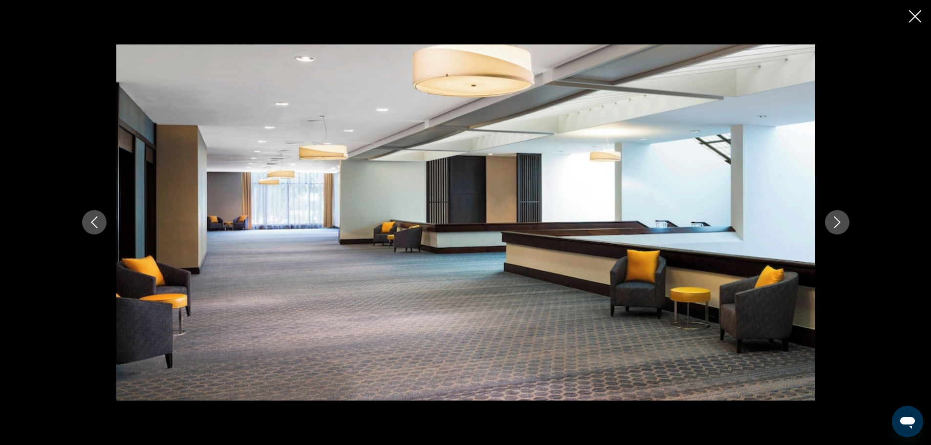
click at [835, 224] on icon "Next image" at bounding box center [837, 222] width 12 height 12
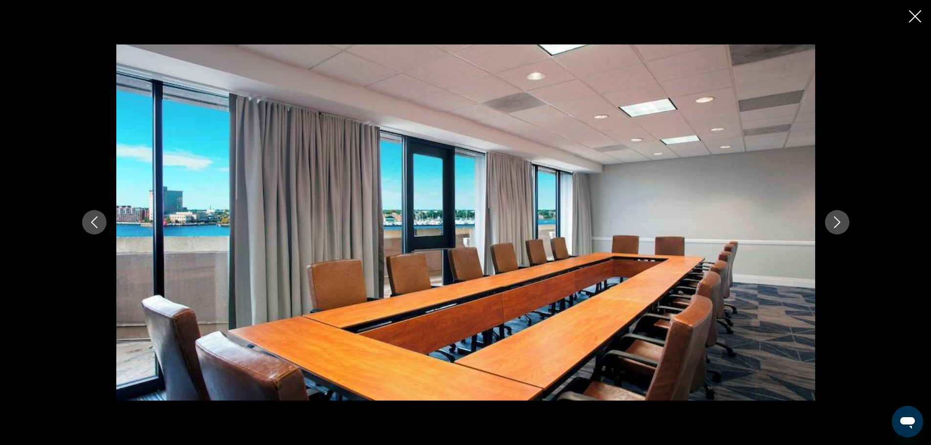
click at [835, 224] on icon "Next image" at bounding box center [837, 222] width 12 height 12
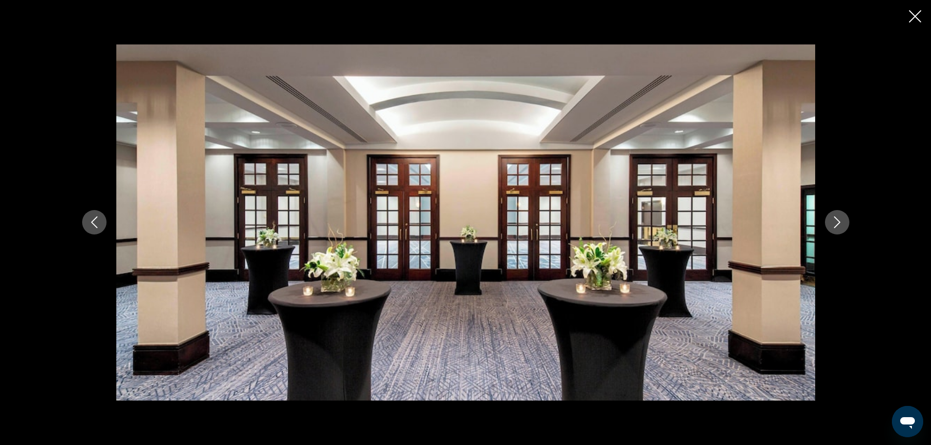
click at [835, 224] on icon "Next image" at bounding box center [837, 222] width 12 height 12
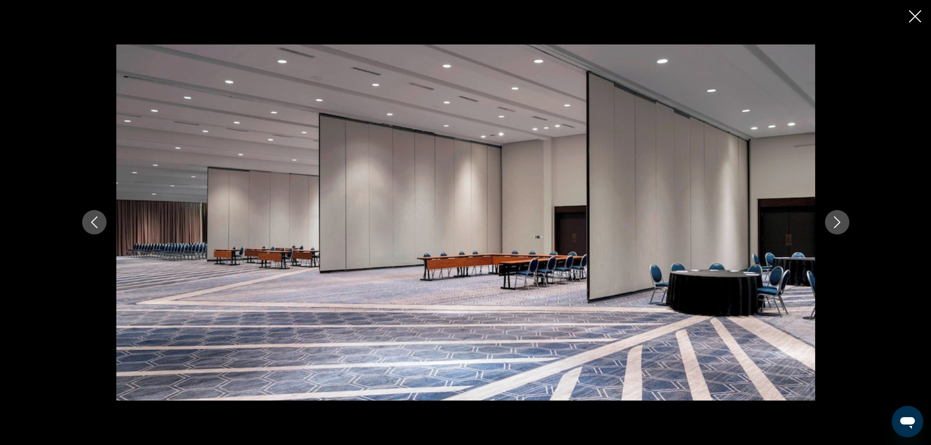
click at [835, 224] on icon "Next image" at bounding box center [837, 222] width 12 height 12
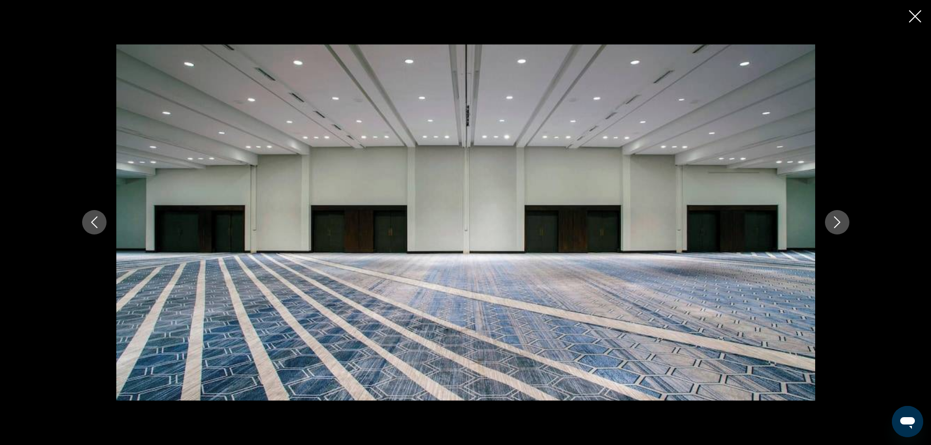
click at [835, 224] on icon "Next image" at bounding box center [837, 222] width 12 height 12
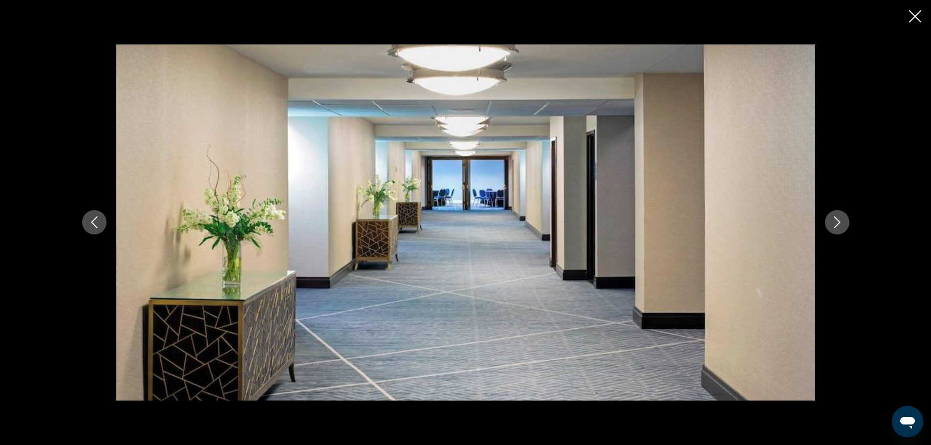
click at [835, 224] on icon "Next image" at bounding box center [837, 222] width 12 height 12
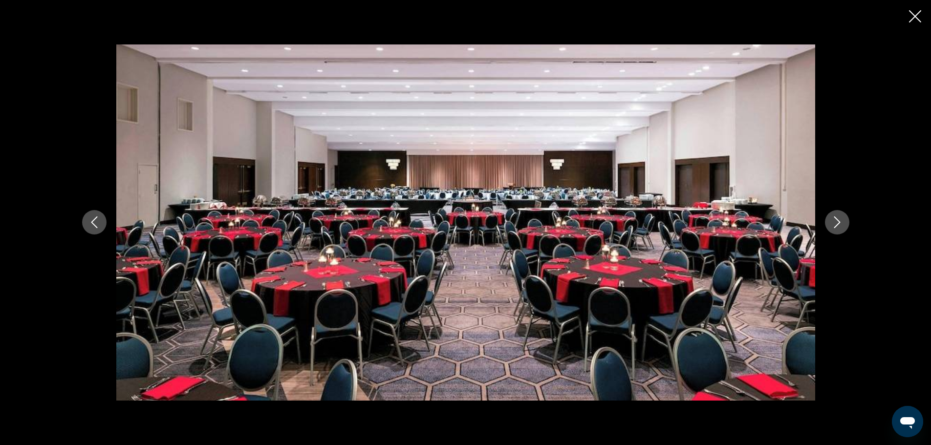
click at [835, 224] on icon "Next image" at bounding box center [837, 222] width 12 height 12
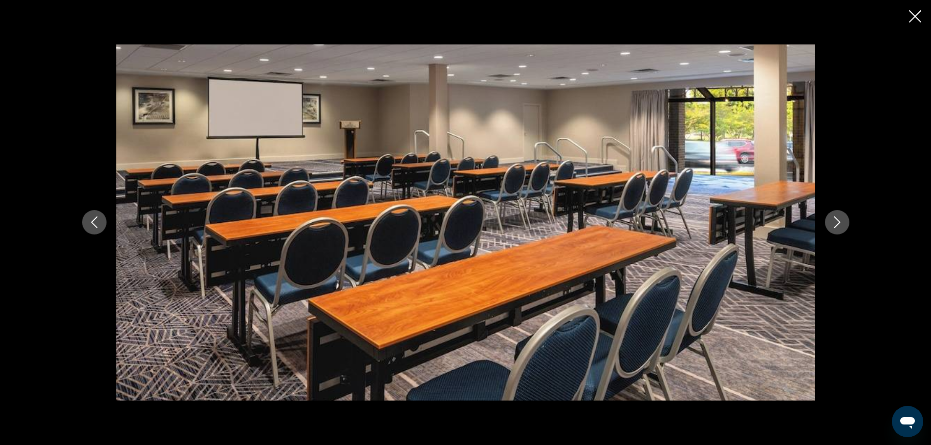
click at [835, 224] on icon "Next image" at bounding box center [837, 222] width 12 height 12
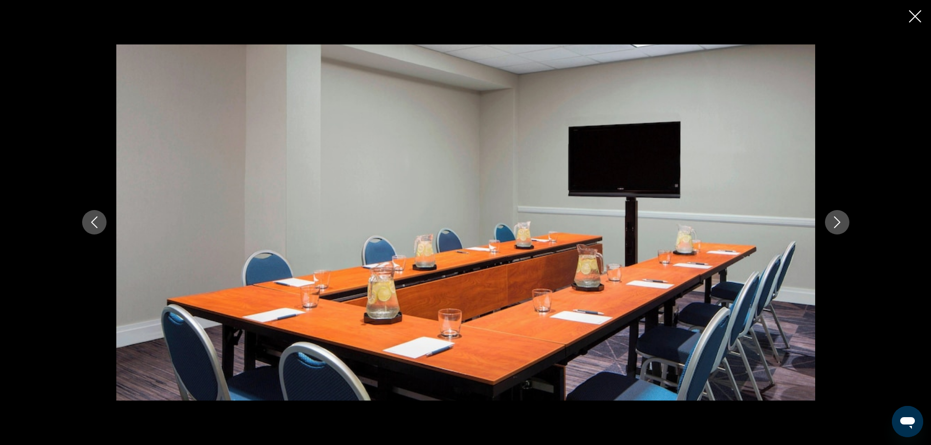
click at [835, 224] on icon "Next image" at bounding box center [837, 222] width 12 height 12
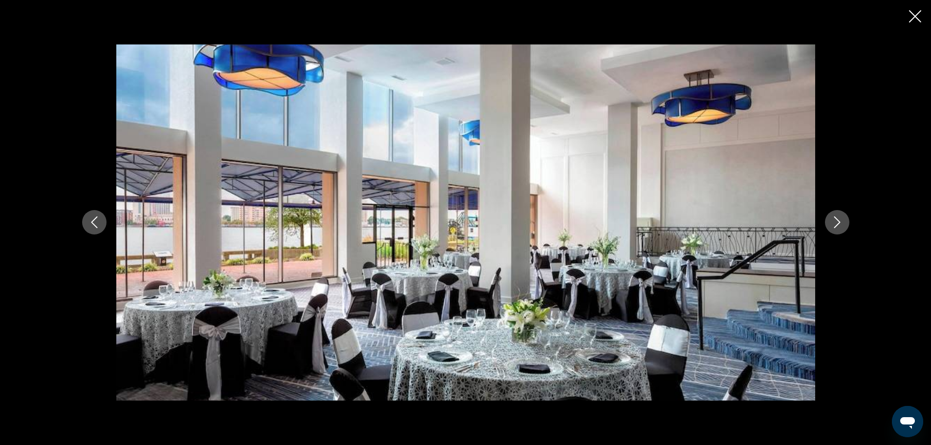
click at [835, 224] on icon "Next image" at bounding box center [837, 222] width 12 height 12
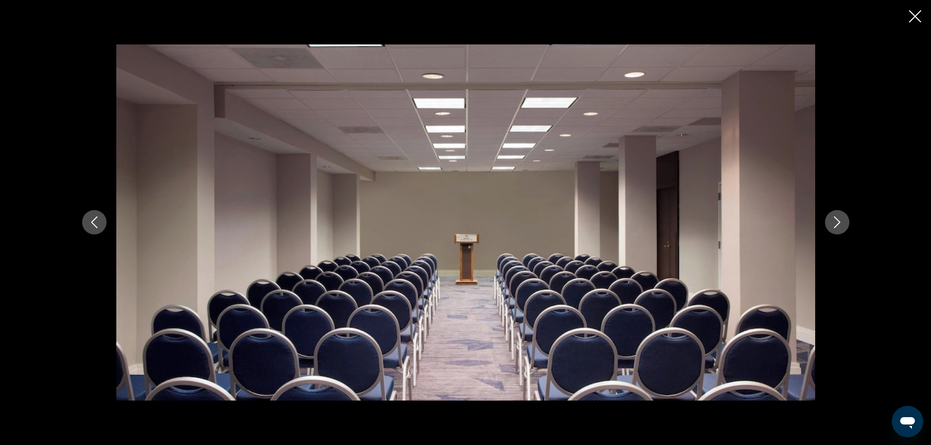
click at [835, 224] on icon "Next image" at bounding box center [837, 222] width 12 height 12
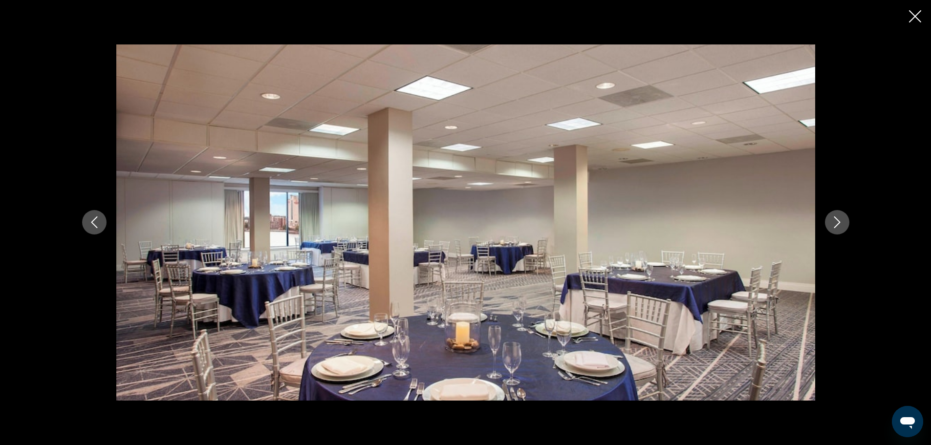
click at [835, 224] on icon "Next image" at bounding box center [837, 222] width 12 height 12
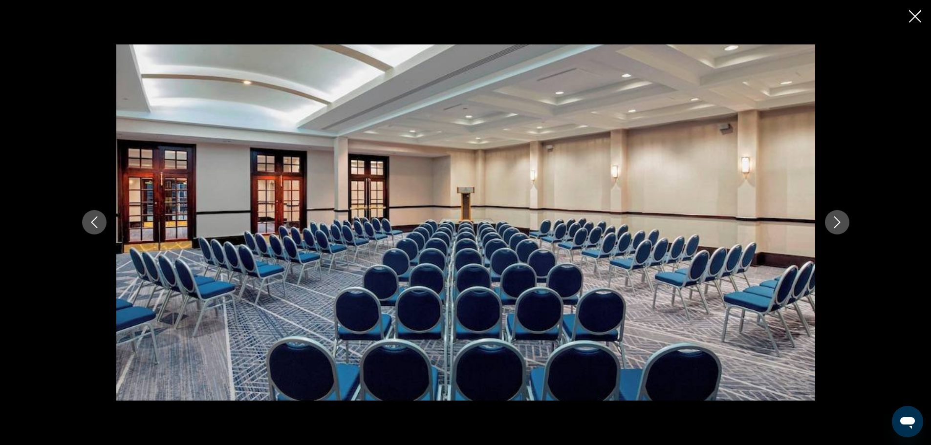
click at [835, 224] on icon "Next image" at bounding box center [837, 222] width 12 height 12
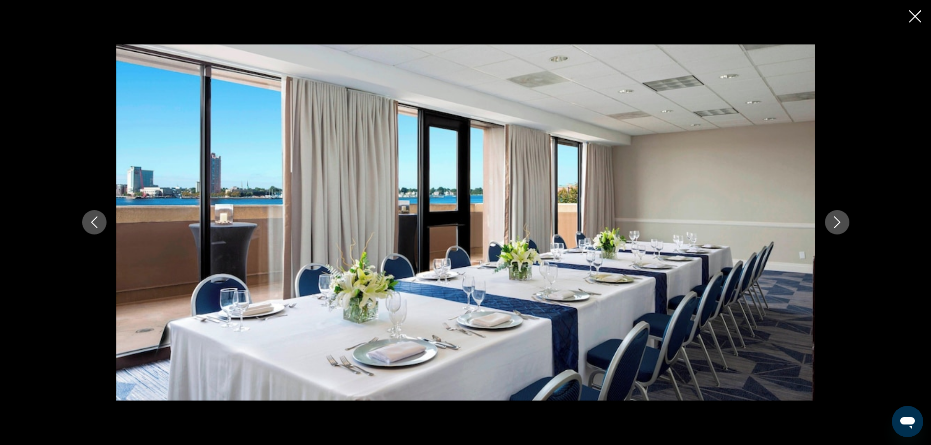
click at [835, 224] on icon "Next image" at bounding box center [837, 222] width 12 height 12
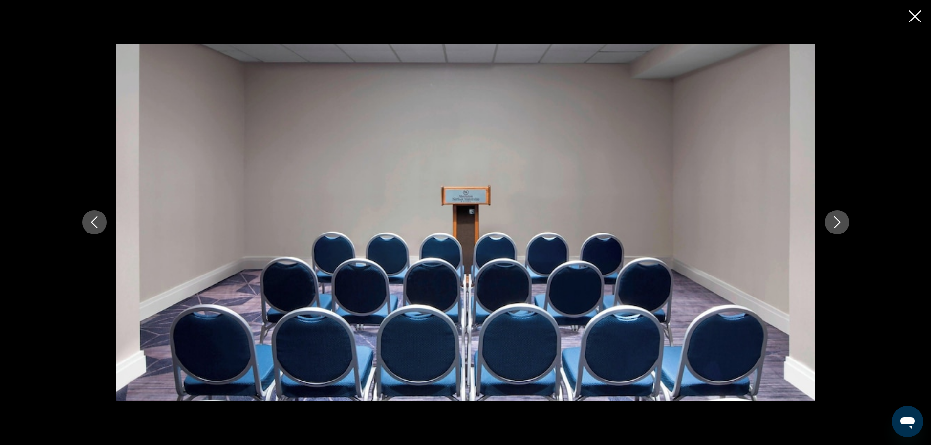
click at [835, 224] on icon "Next image" at bounding box center [837, 222] width 12 height 12
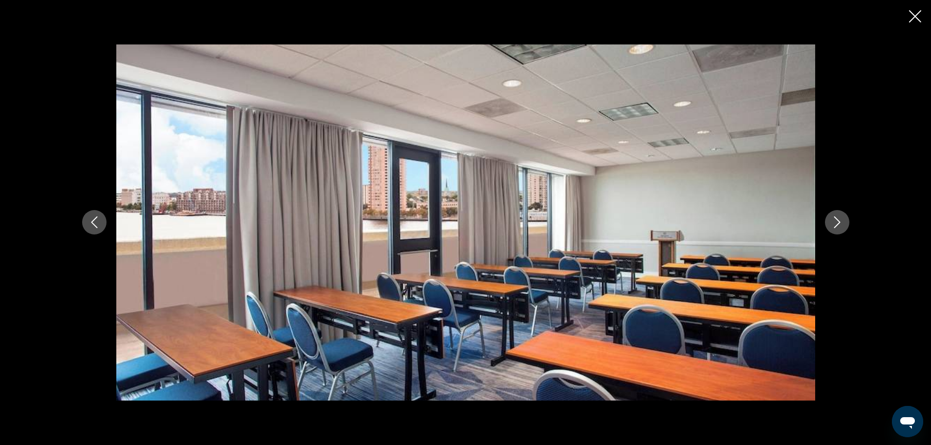
click at [835, 224] on icon "Next image" at bounding box center [837, 222] width 12 height 12
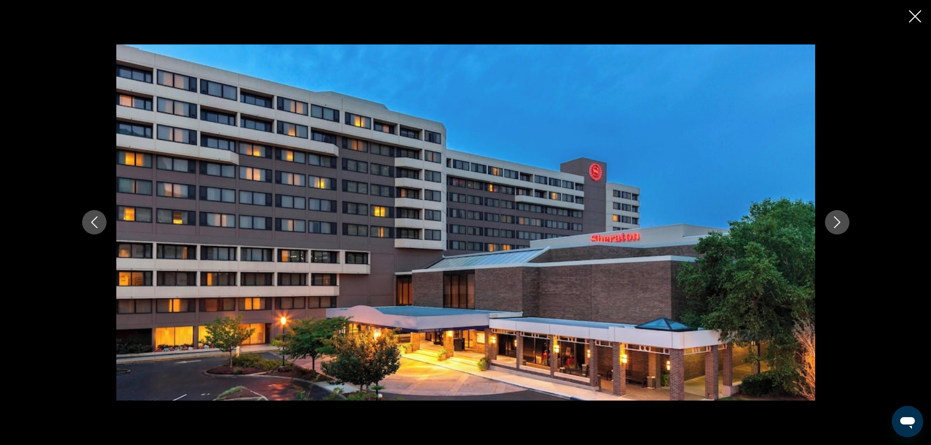
click at [835, 224] on icon "Next image" at bounding box center [837, 222] width 12 height 12
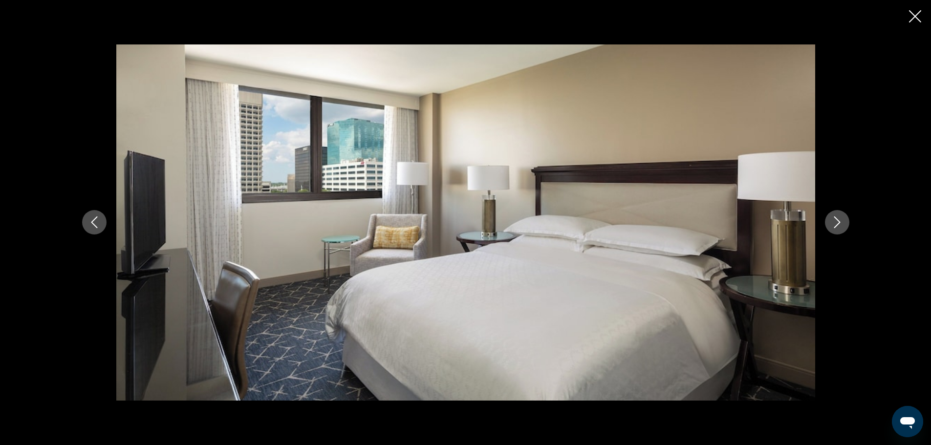
click at [835, 224] on icon "Next image" at bounding box center [837, 222] width 12 height 12
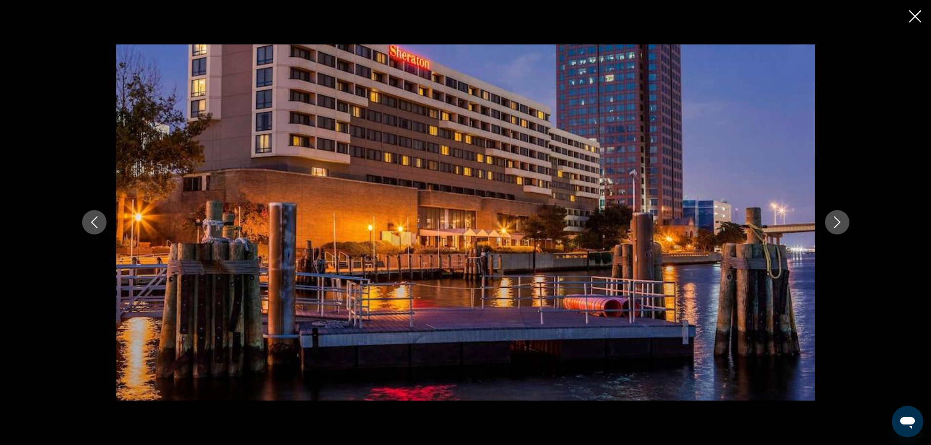
click at [842, 218] on icon "Next image" at bounding box center [837, 222] width 12 height 12
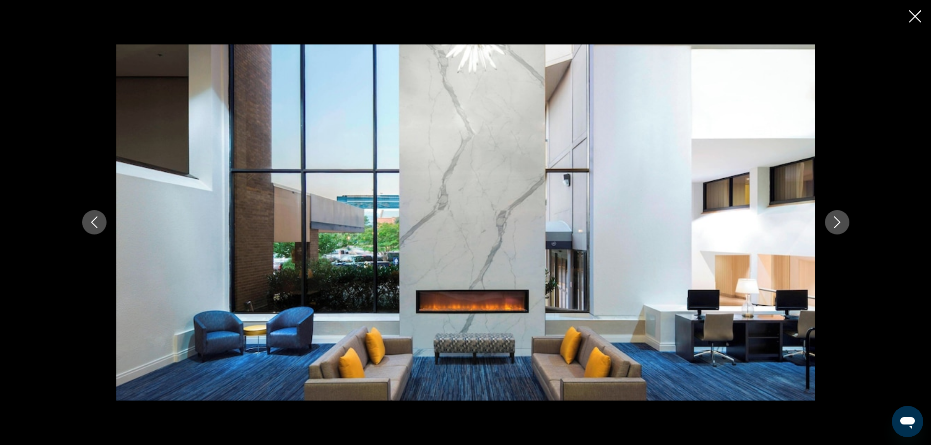
click at [842, 218] on icon "Next image" at bounding box center [837, 222] width 12 height 12
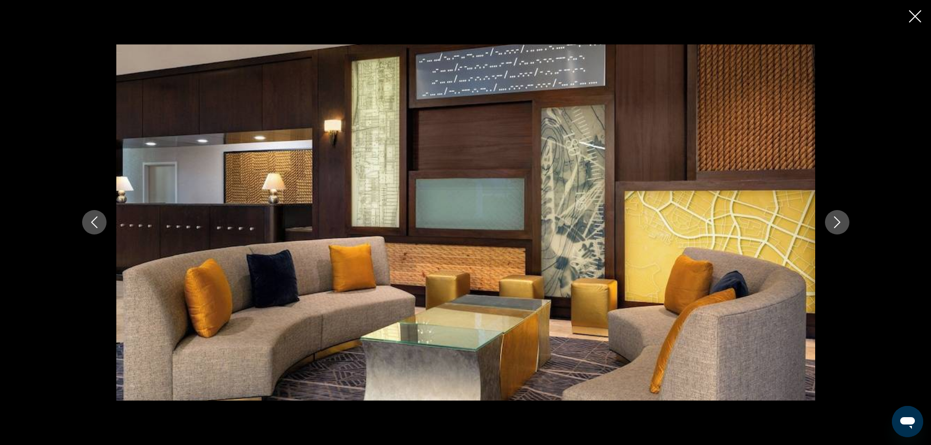
click at [842, 218] on icon "Next image" at bounding box center [837, 222] width 12 height 12
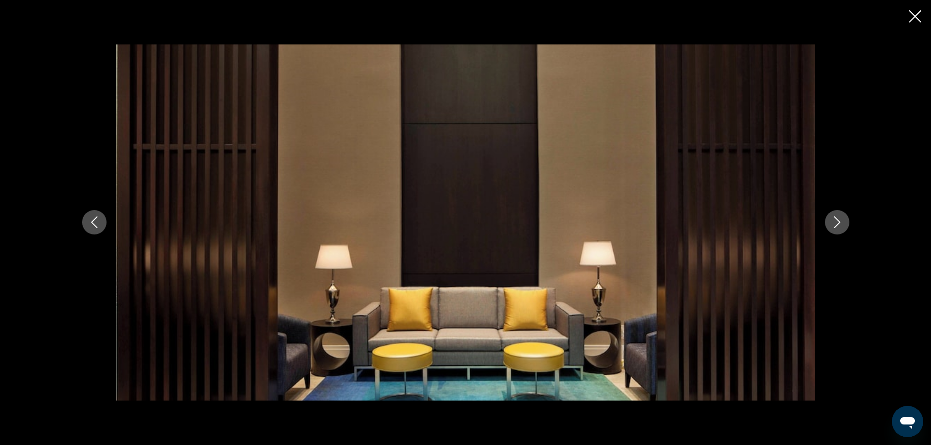
click at [842, 218] on icon "Next image" at bounding box center [837, 222] width 12 height 12
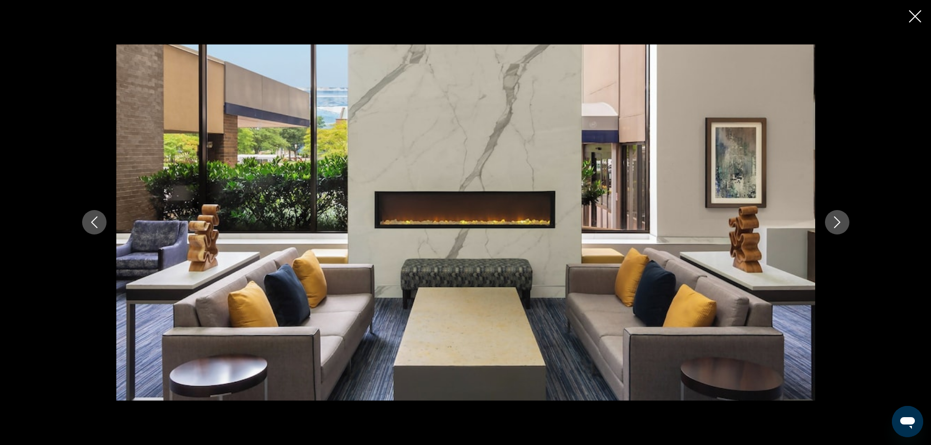
click at [842, 218] on icon "Next image" at bounding box center [837, 222] width 12 height 12
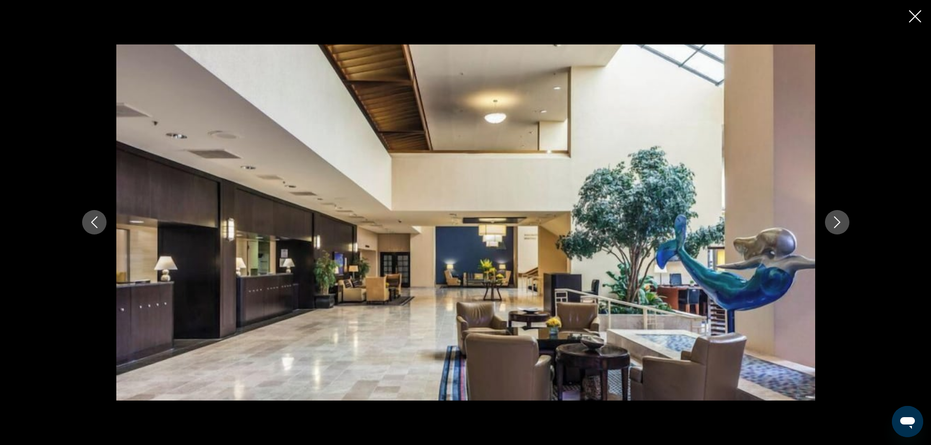
click at [842, 218] on icon "Next image" at bounding box center [837, 222] width 12 height 12
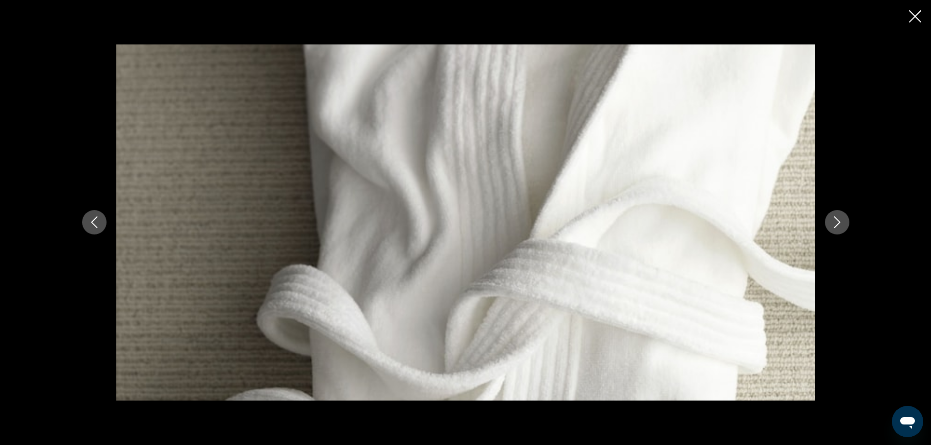
click at [842, 218] on icon "Next image" at bounding box center [837, 222] width 12 height 12
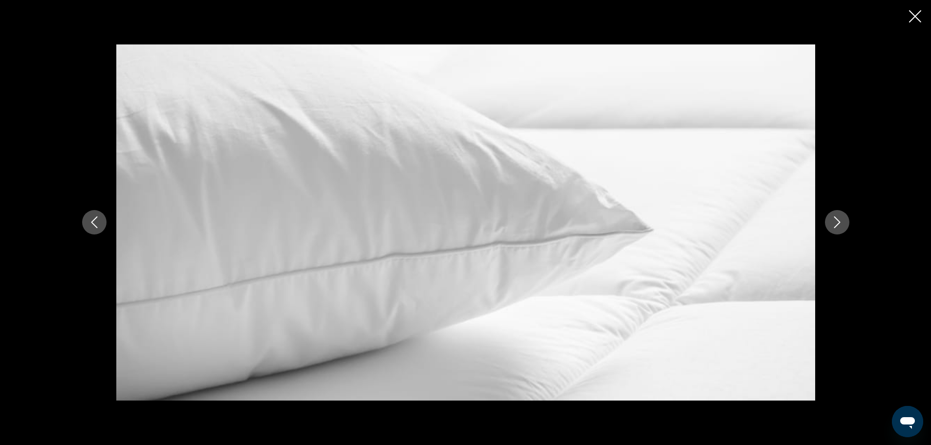
click at [842, 218] on icon "Next image" at bounding box center [837, 222] width 12 height 12
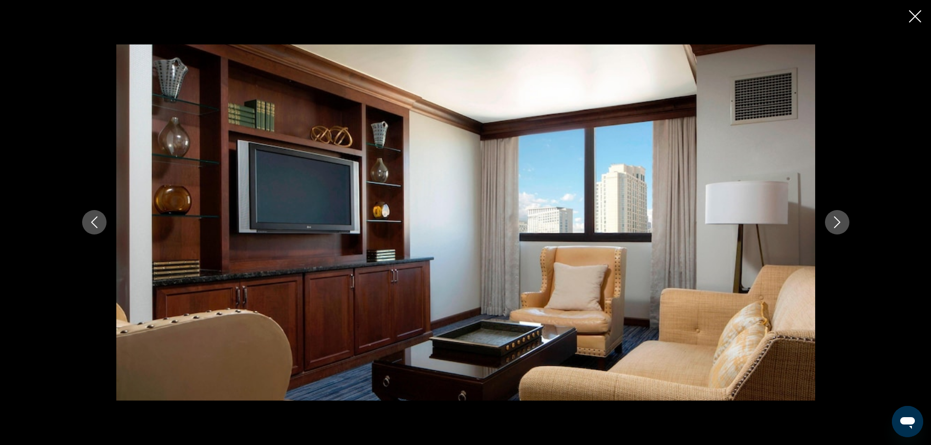
click at [842, 218] on icon "Next image" at bounding box center [837, 222] width 12 height 12
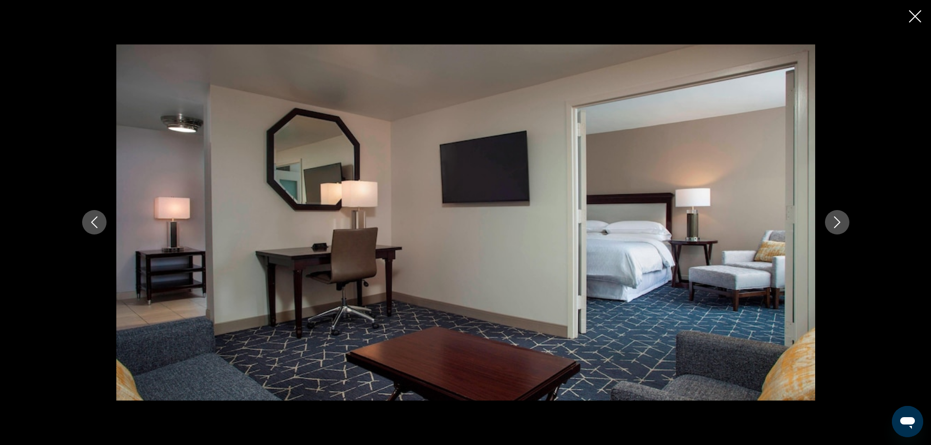
click at [912, 15] on icon "Close slideshow" at bounding box center [915, 16] width 12 height 12
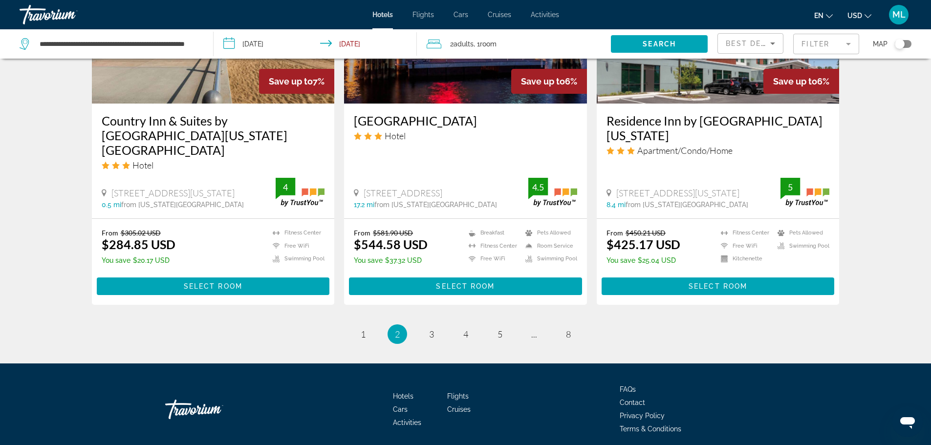
scroll to position [1258, 0]
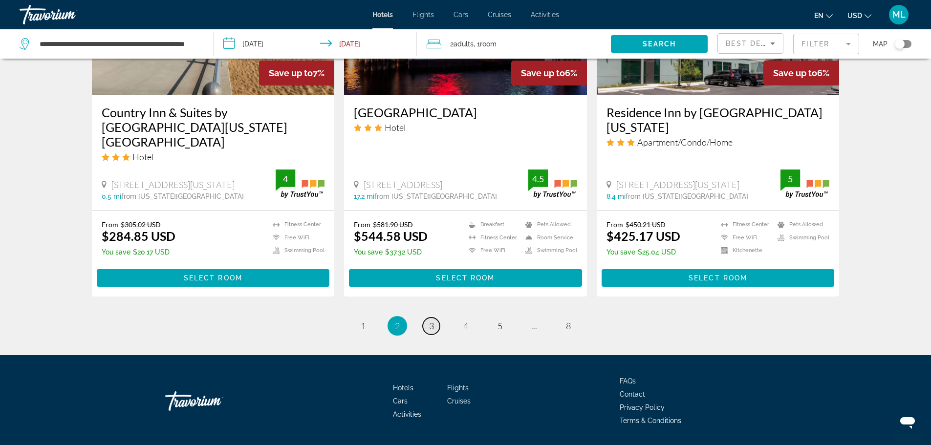
click at [433, 321] on span "3" at bounding box center [431, 326] width 5 height 11
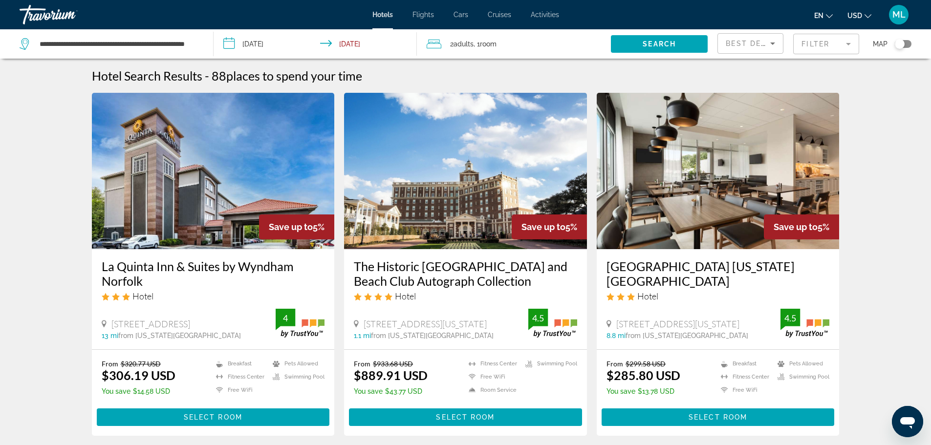
click at [509, 208] on img "Main content" at bounding box center [465, 171] width 243 height 156
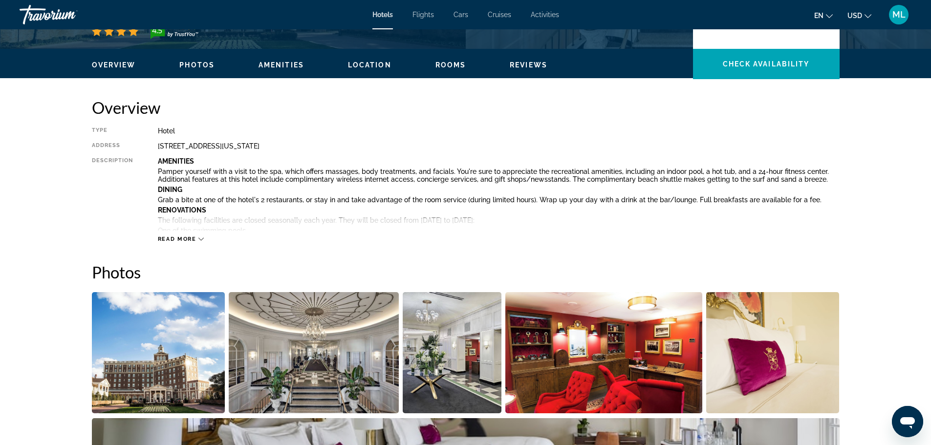
scroll to position [293, 0]
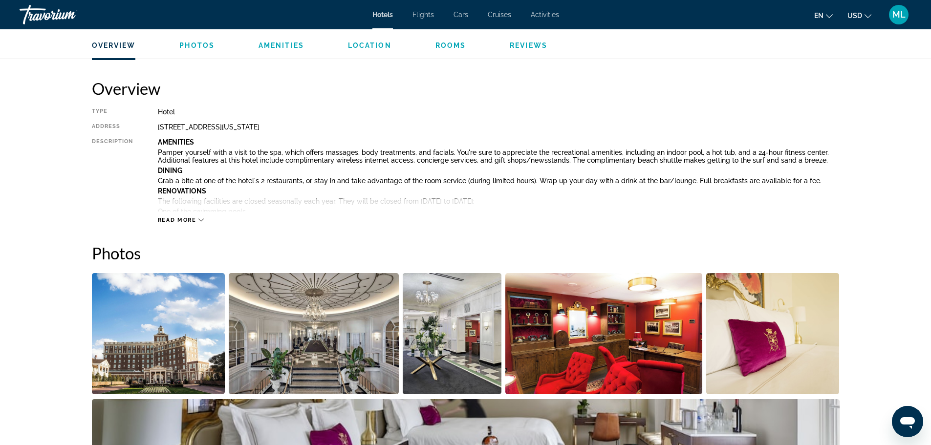
click at [165, 345] on img "Open full-screen image slider" at bounding box center [158, 333] width 133 height 121
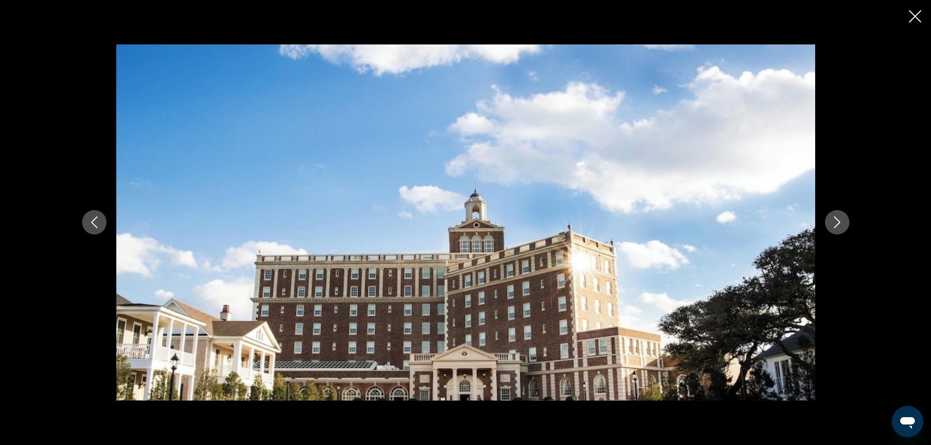
click at [845, 226] on button "Next image" at bounding box center [837, 222] width 24 height 24
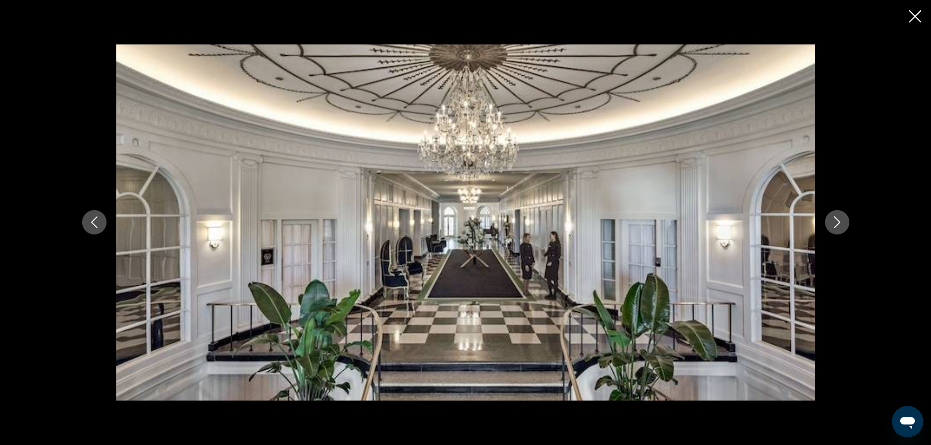
click at [845, 226] on button "Next image" at bounding box center [837, 222] width 24 height 24
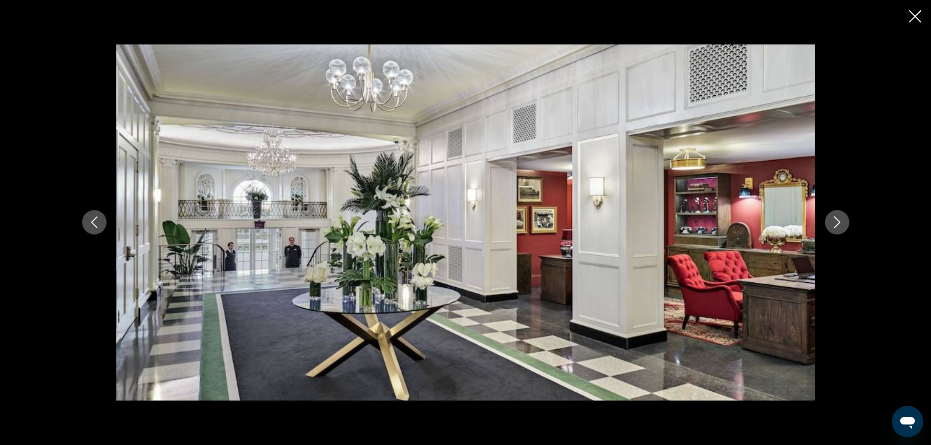
click at [845, 226] on button "Next image" at bounding box center [837, 222] width 24 height 24
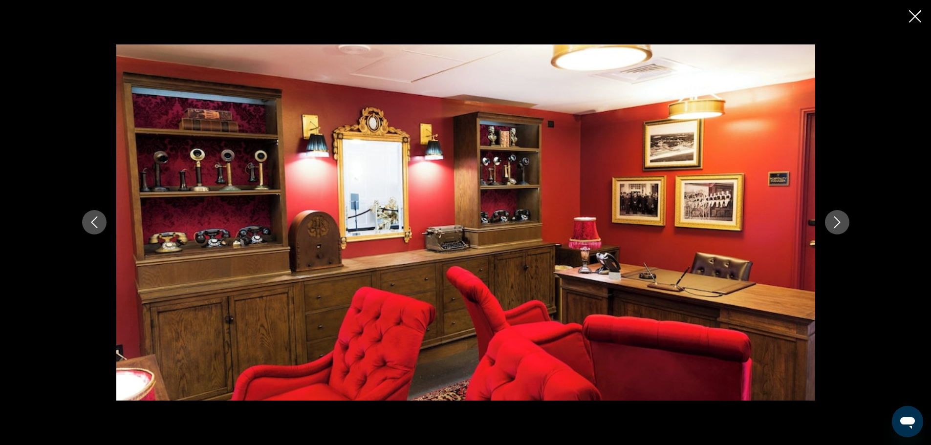
click at [845, 226] on button "Next image" at bounding box center [837, 222] width 24 height 24
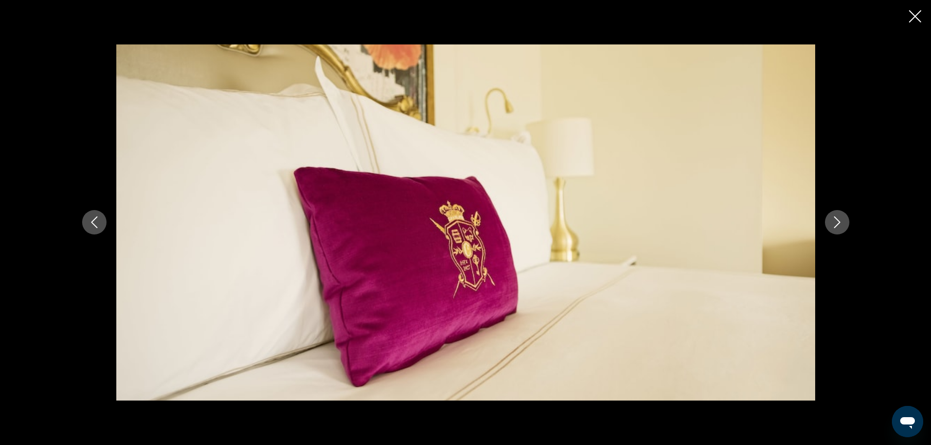
click at [845, 226] on button "Next image" at bounding box center [837, 222] width 24 height 24
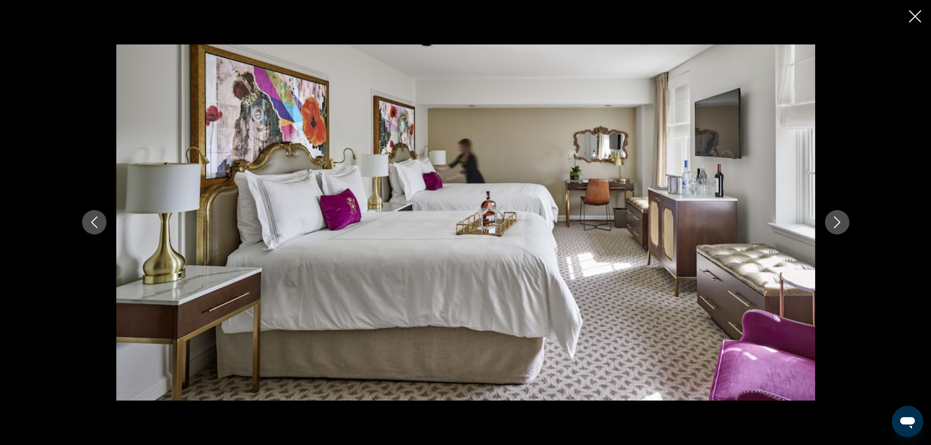
click at [845, 226] on button "Next image" at bounding box center [837, 222] width 24 height 24
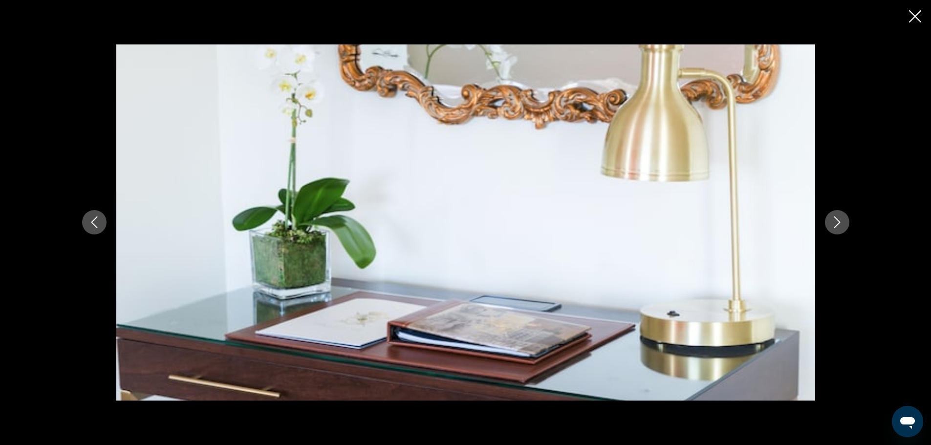
click at [845, 226] on button "Next image" at bounding box center [837, 222] width 24 height 24
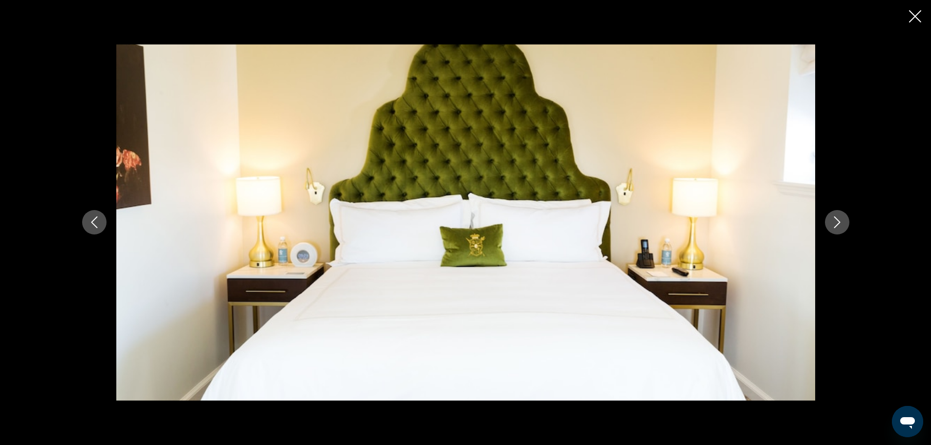
click at [845, 226] on button "Next image" at bounding box center [837, 222] width 24 height 24
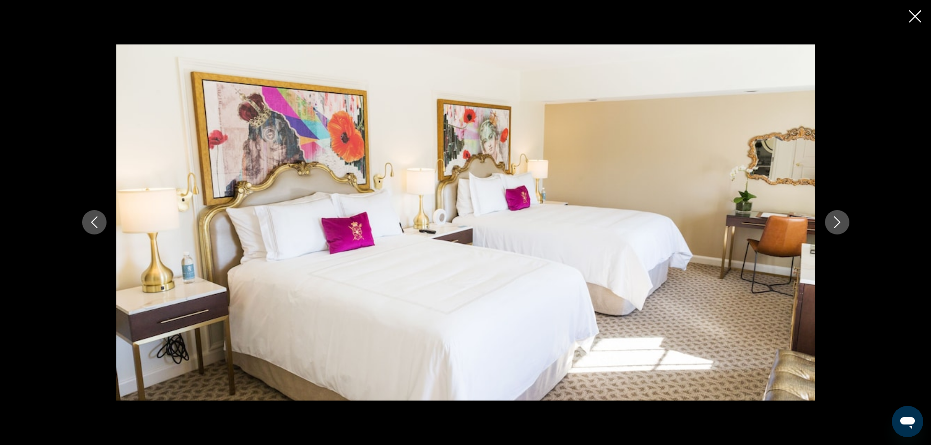
click at [845, 226] on button "Next image" at bounding box center [837, 222] width 24 height 24
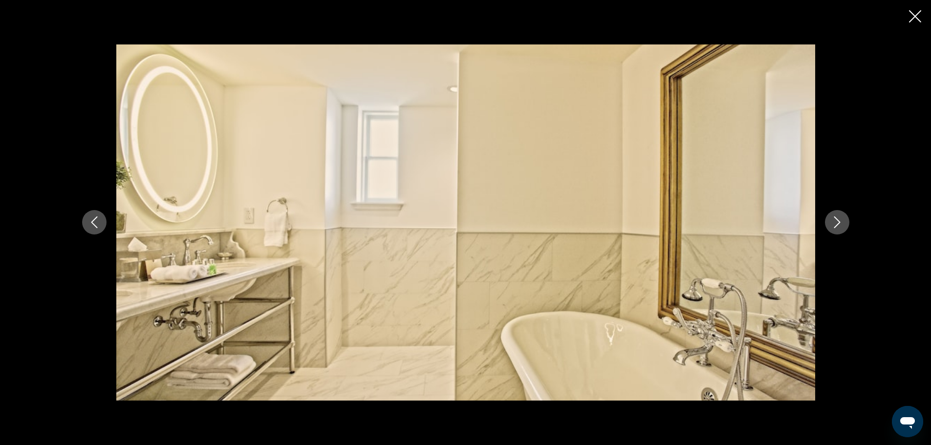
click at [845, 226] on button "Next image" at bounding box center [837, 222] width 24 height 24
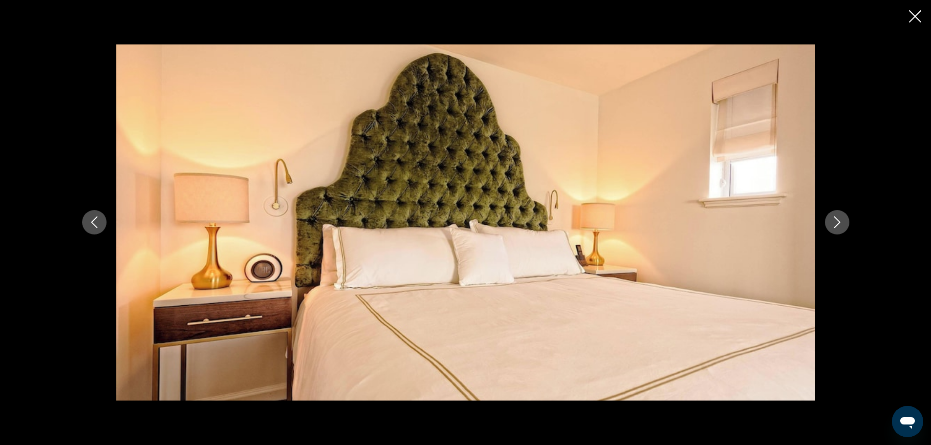
click at [845, 226] on button "Next image" at bounding box center [837, 222] width 24 height 24
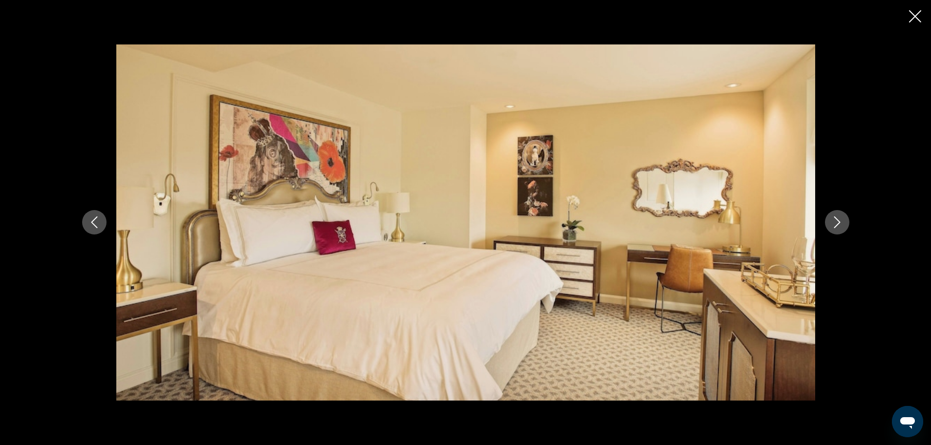
click at [845, 226] on button "Next image" at bounding box center [837, 222] width 24 height 24
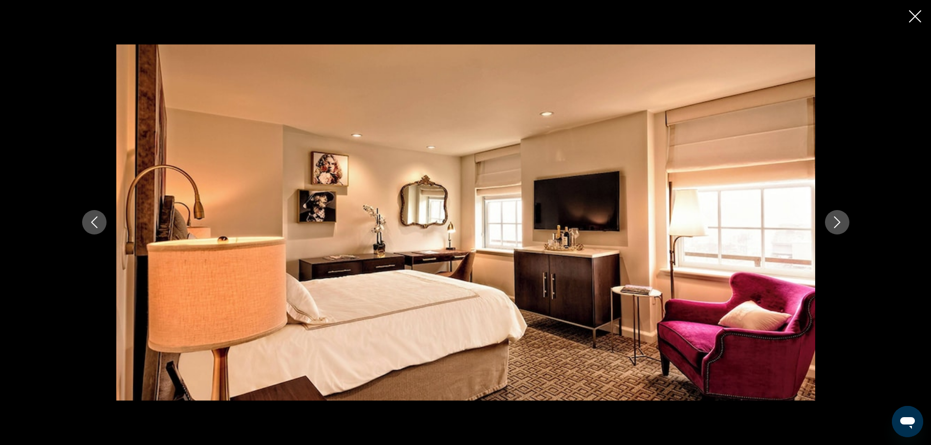
click at [845, 226] on button "Next image" at bounding box center [837, 222] width 24 height 24
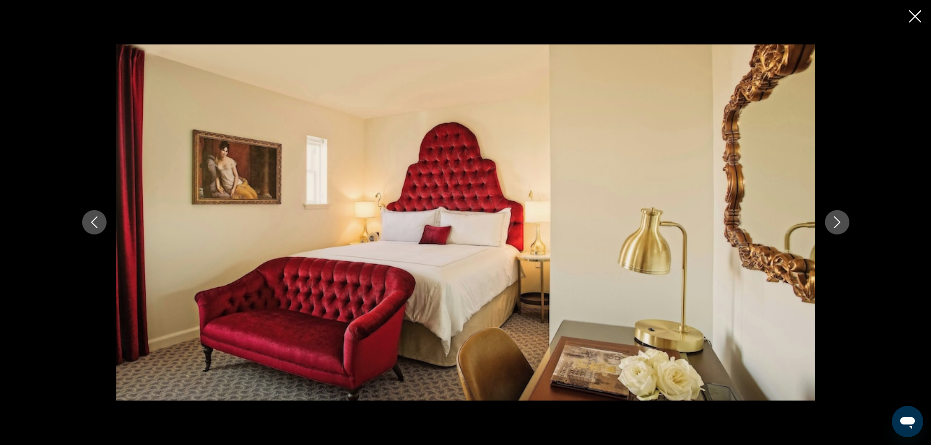
click at [845, 226] on button "Next image" at bounding box center [837, 222] width 24 height 24
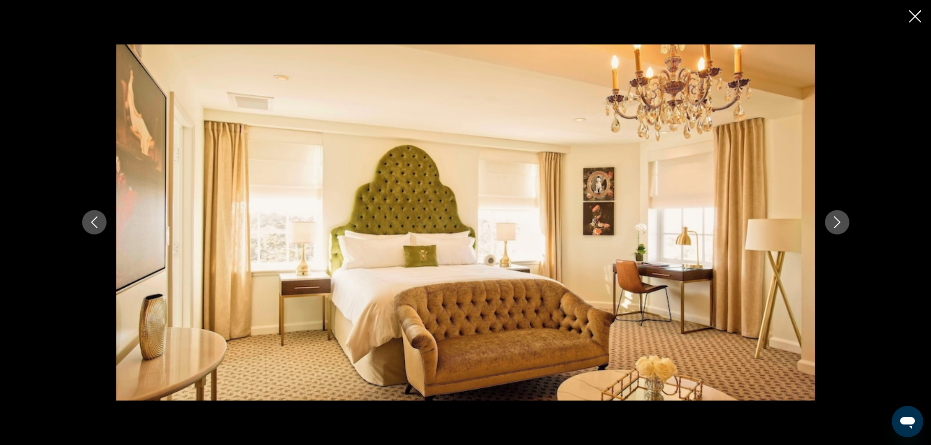
click at [845, 226] on button "Next image" at bounding box center [837, 222] width 24 height 24
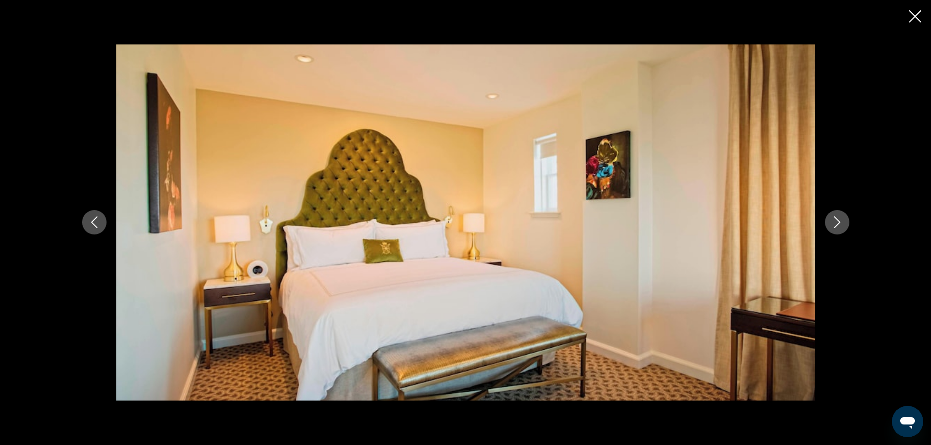
click at [845, 226] on button "Next image" at bounding box center [837, 222] width 24 height 24
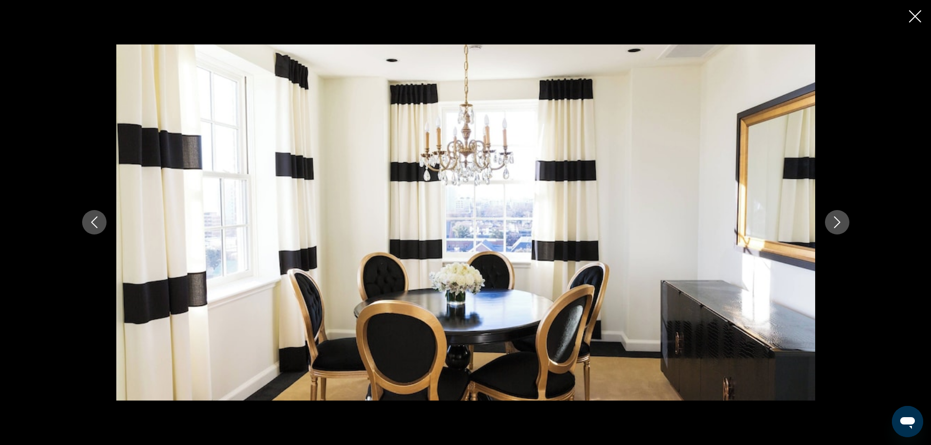
click at [845, 226] on button "Next image" at bounding box center [837, 222] width 24 height 24
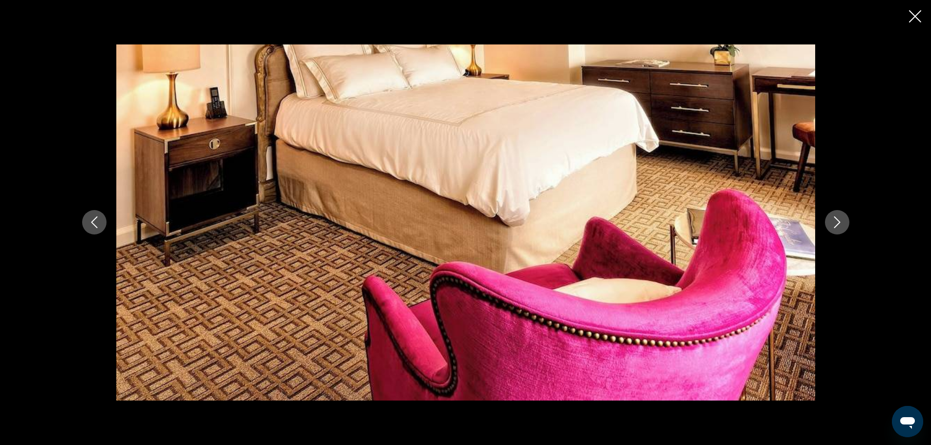
click at [845, 226] on button "Next image" at bounding box center [837, 222] width 24 height 24
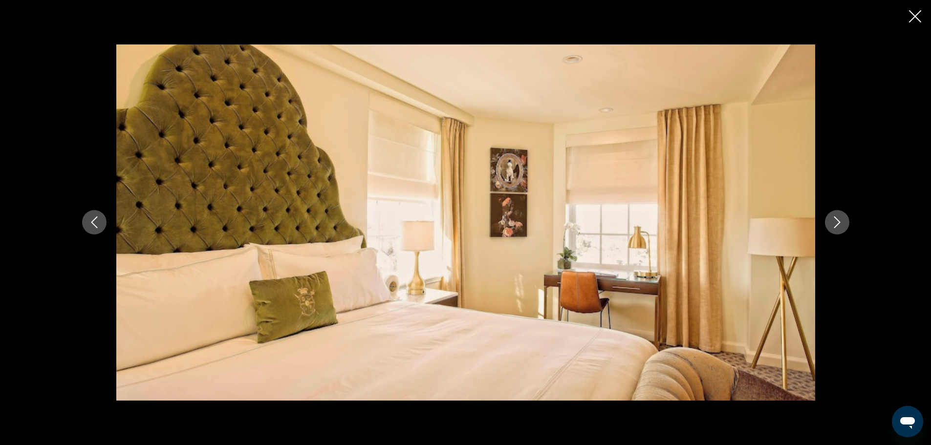
click at [845, 226] on button "Next image" at bounding box center [837, 222] width 24 height 24
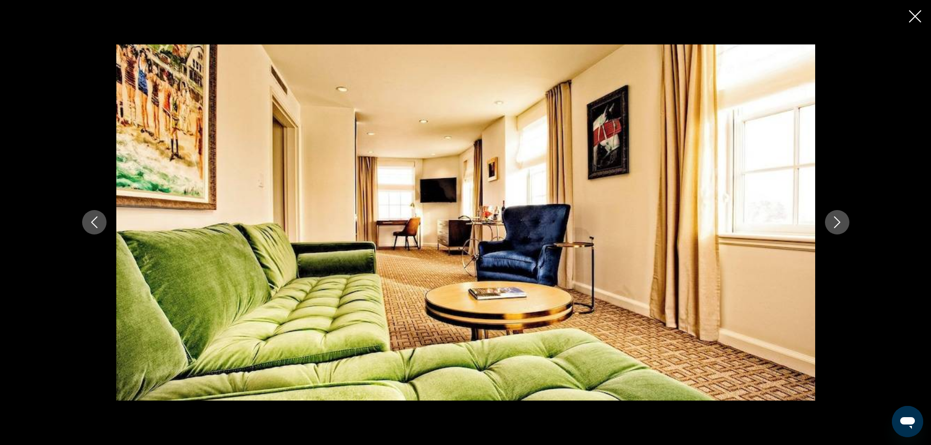
click at [845, 226] on button "Next image" at bounding box center [837, 222] width 24 height 24
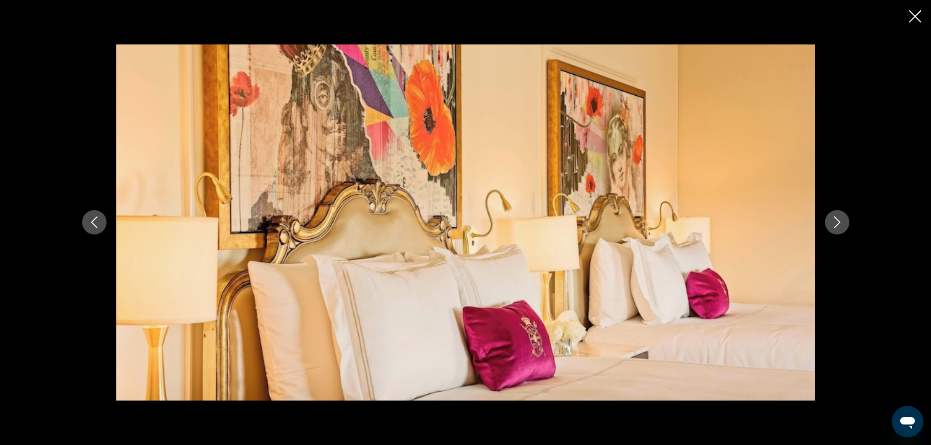
click at [845, 226] on button "Next image" at bounding box center [837, 222] width 24 height 24
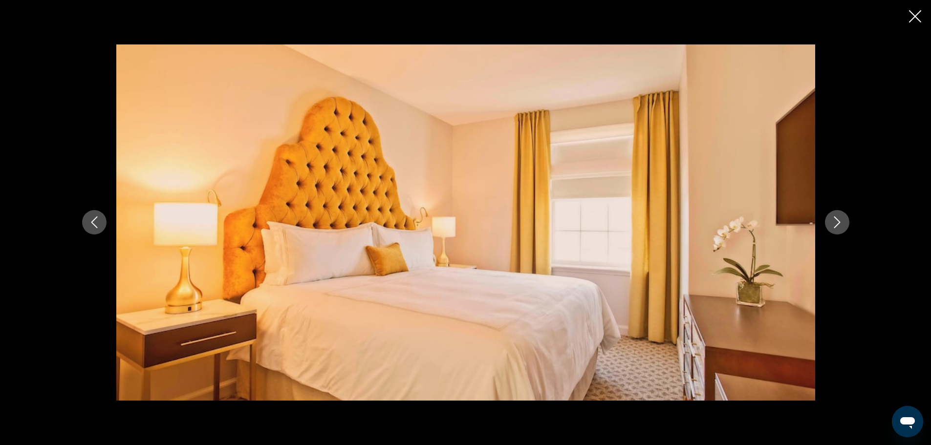
click at [845, 226] on button "Next image" at bounding box center [837, 222] width 24 height 24
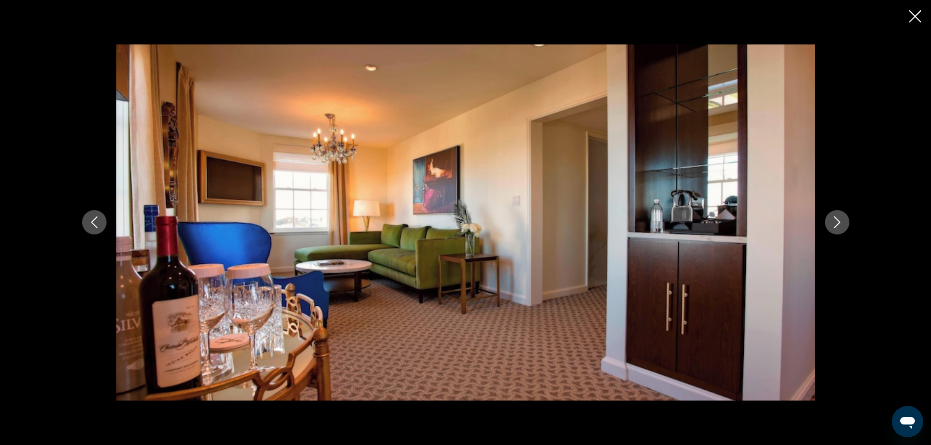
click at [845, 226] on button "Next image" at bounding box center [837, 222] width 24 height 24
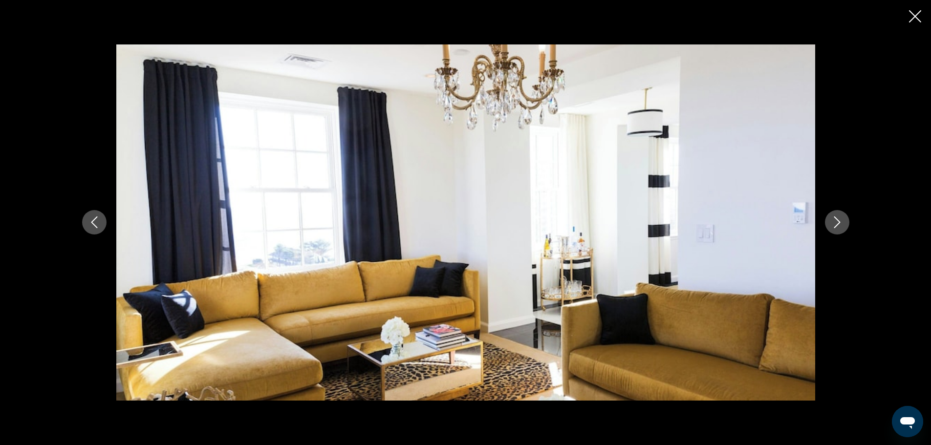
click at [845, 226] on button "Next image" at bounding box center [837, 222] width 24 height 24
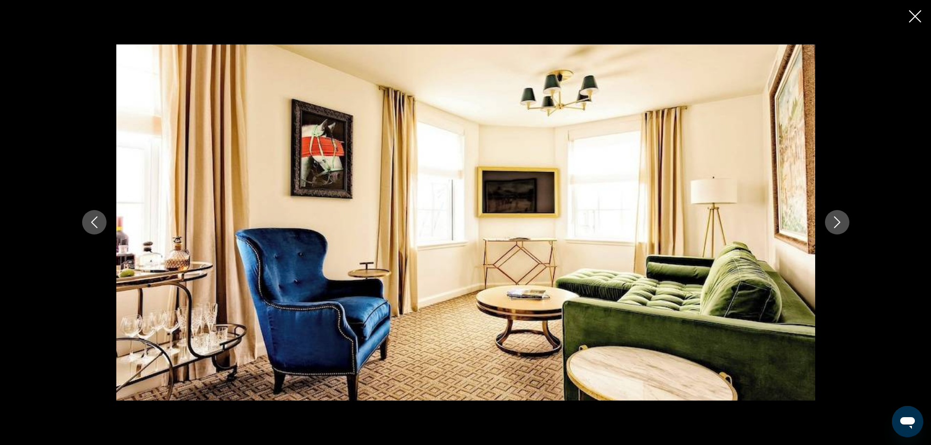
click at [845, 226] on button "Next image" at bounding box center [837, 222] width 24 height 24
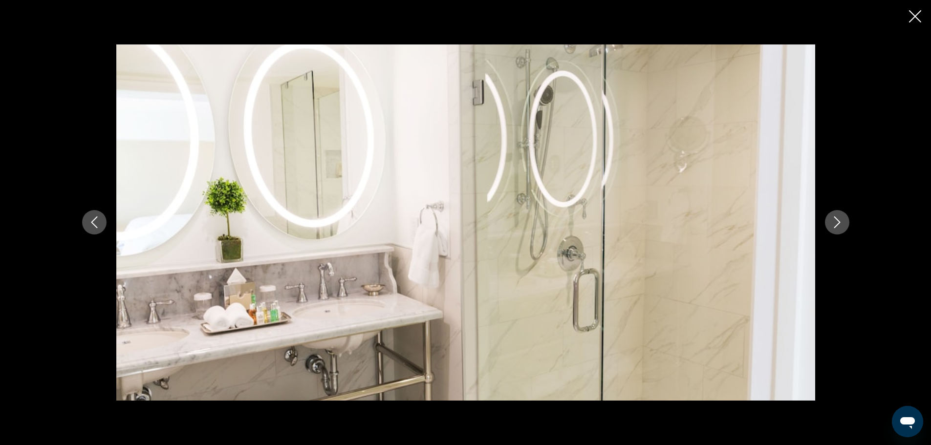
click at [845, 226] on button "Next image" at bounding box center [837, 222] width 24 height 24
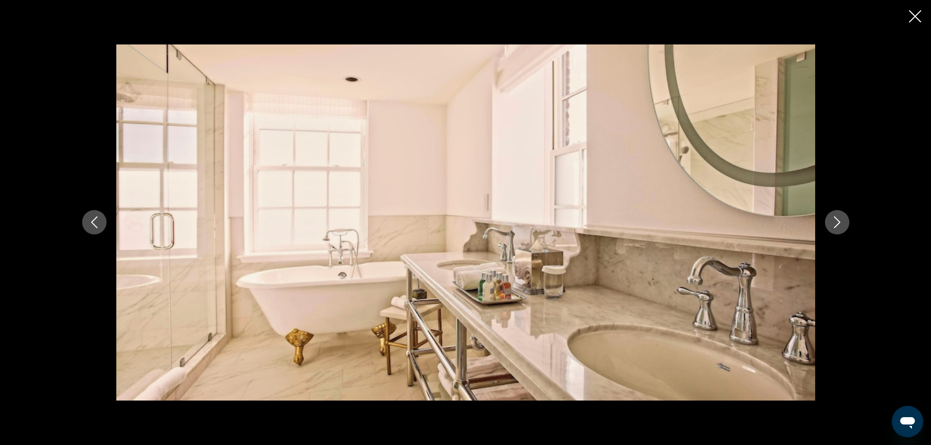
click at [845, 226] on button "Next image" at bounding box center [837, 222] width 24 height 24
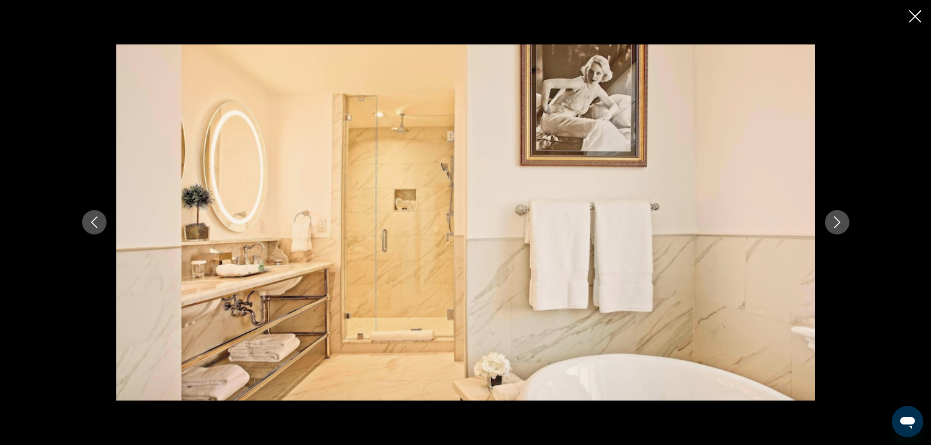
click at [845, 226] on button "Next image" at bounding box center [837, 222] width 24 height 24
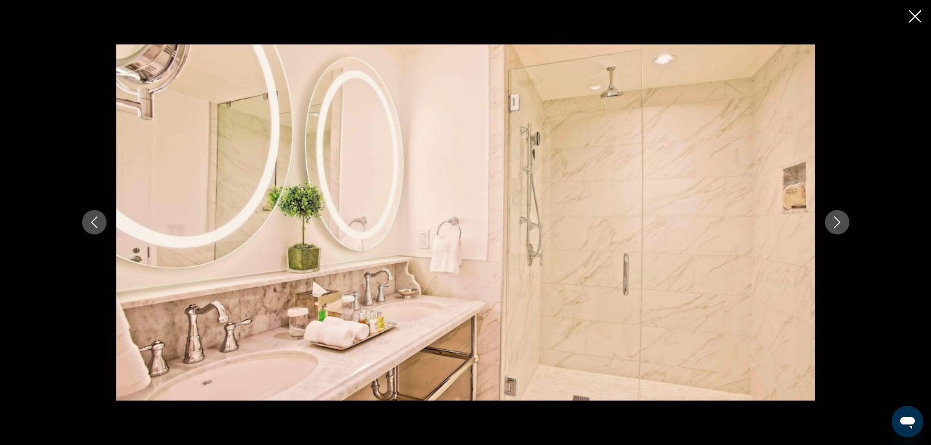
click at [845, 226] on button "Next image" at bounding box center [837, 222] width 24 height 24
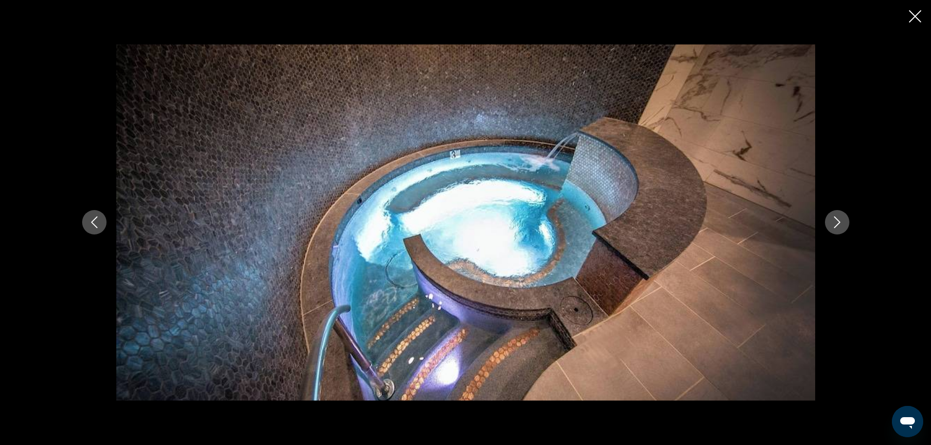
click at [845, 226] on button "Next image" at bounding box center [837, 222] width 24 height 24
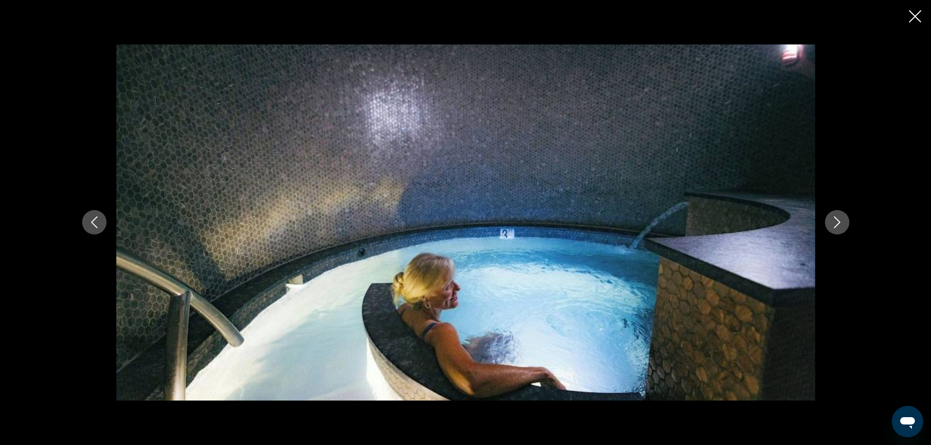
click at [845, 226] on button "Next image" at bounding box center [837, 222] width 24 height 24
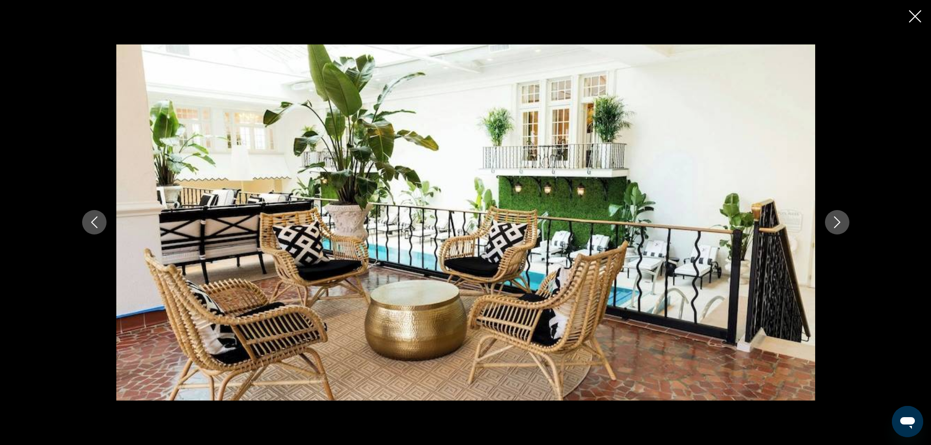
click at [845, 226] on button "Next image" at bounding box center [837, 222] width 24 height 24
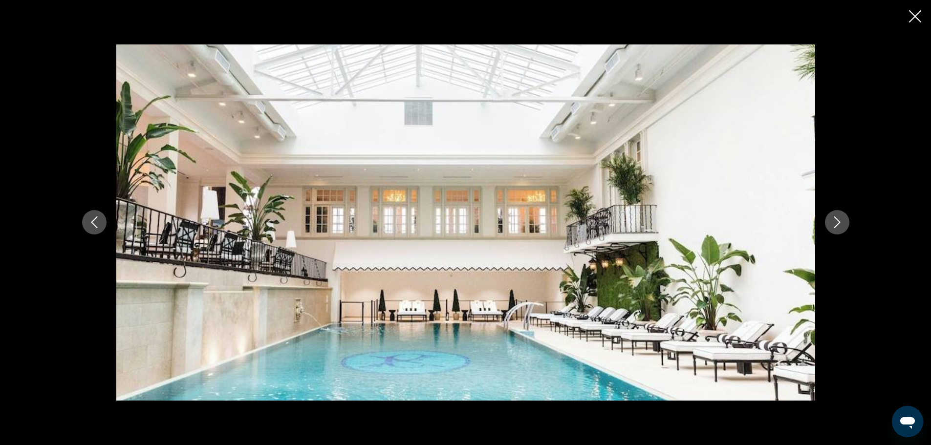
click at [845, 226] on button "Next image" at bounding box center [837, 222] width 24 height 24
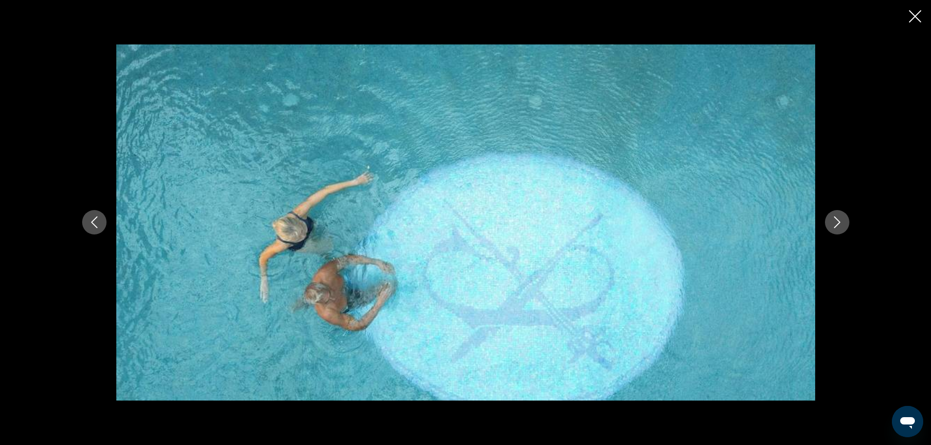
click at [845, 226] on button "Next image" at bounding box center [837, 222] width 24 height 24
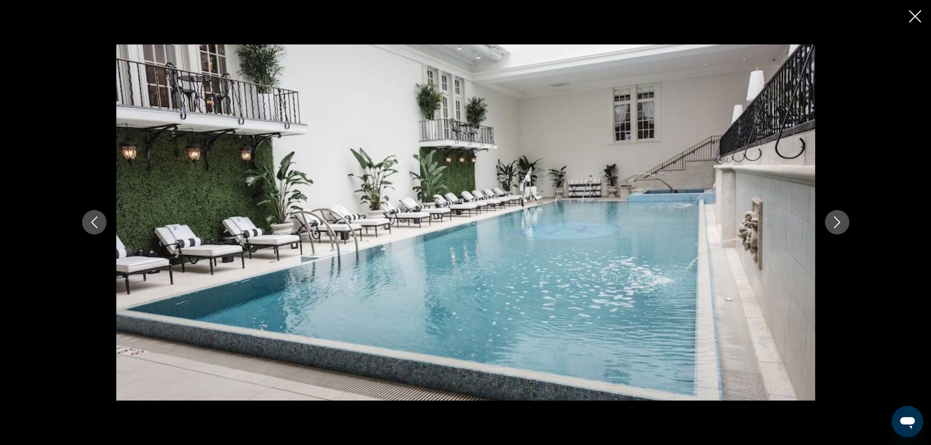
click at [845, 226] on button "Next image" at bounding box center [837, 222] width 24 height 24
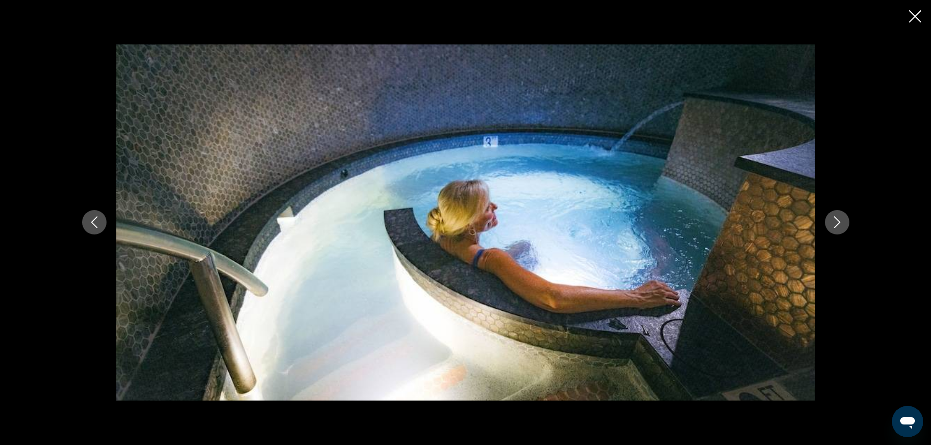
click at [845, 226] on button "Next image" at bounding box center [837, 222] width 24 height 24
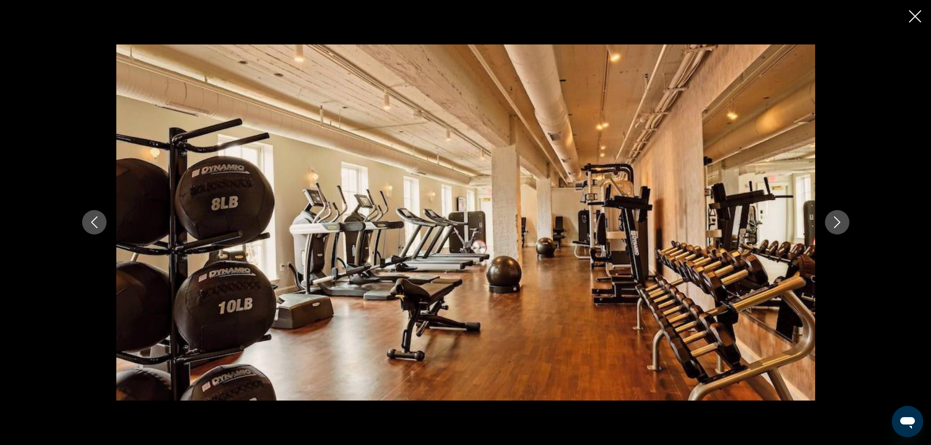
click at [845, 226] on button "Next image" at bounding box center [837, 222] width 24 height 24
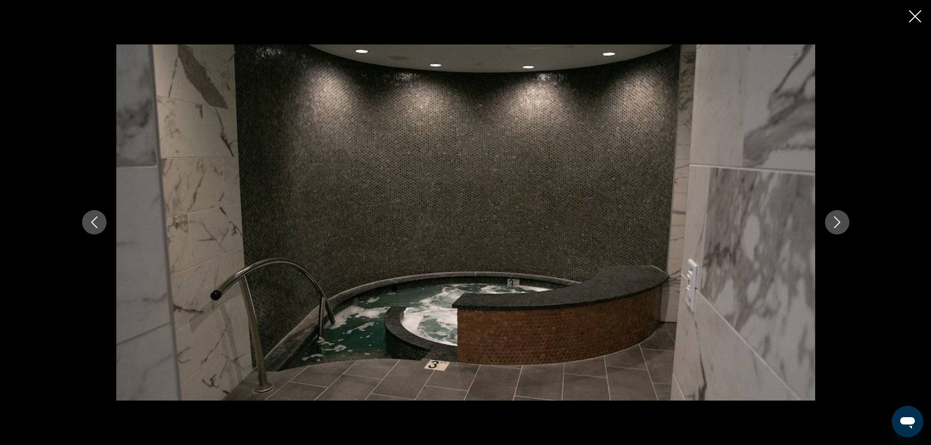
click at [845, 226] on button "Next image" at bounding box center [837, 222] width 24 height 24
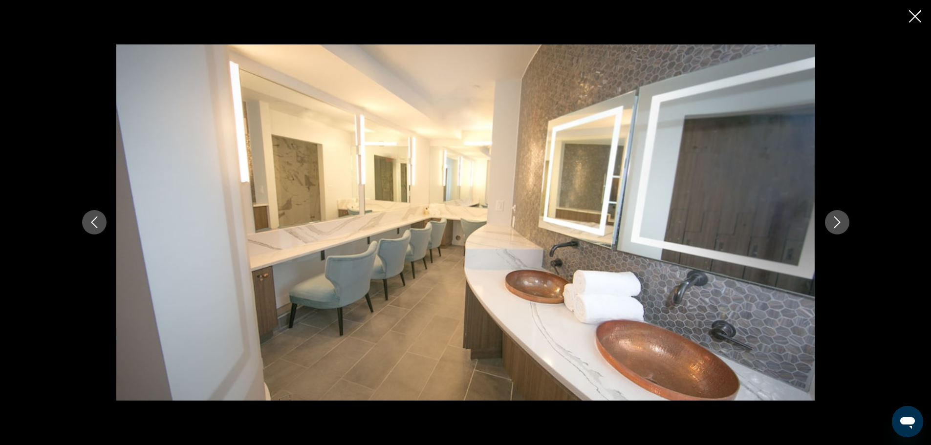
click at [845, 226] on button "Next image" at bounding box center [837, 222] width 24 height 24
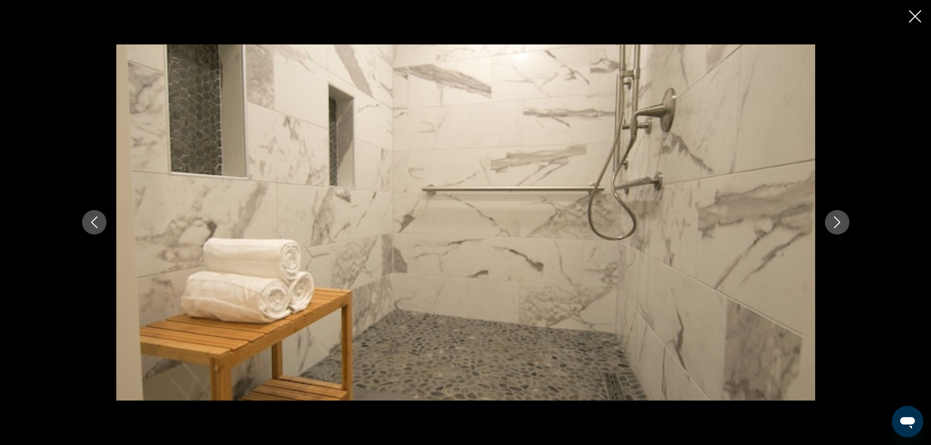
click at [845, 226] on button "Next image" at bounding box center [837, 222] width 24 height 24
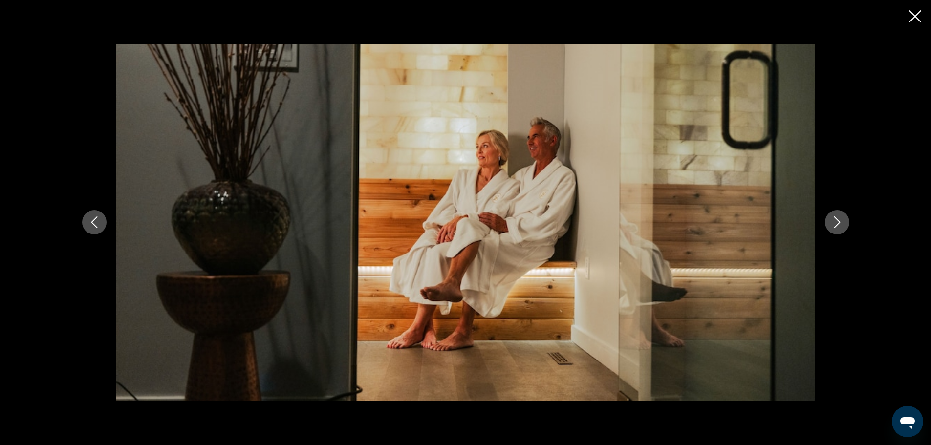
click at [845, 226] on button "Next image" at bounding box center [837, 222] width 24 height 24
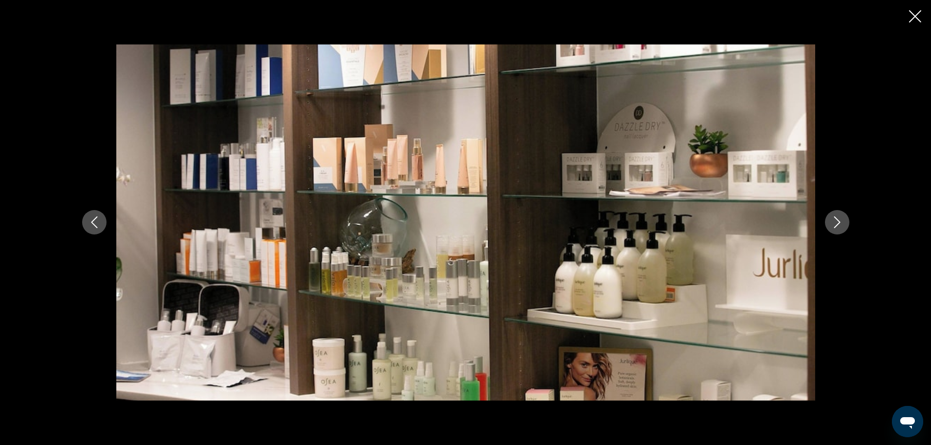
click at [845, 226] on button "Next image" at bounding box center [837, 222] width 24 height 24
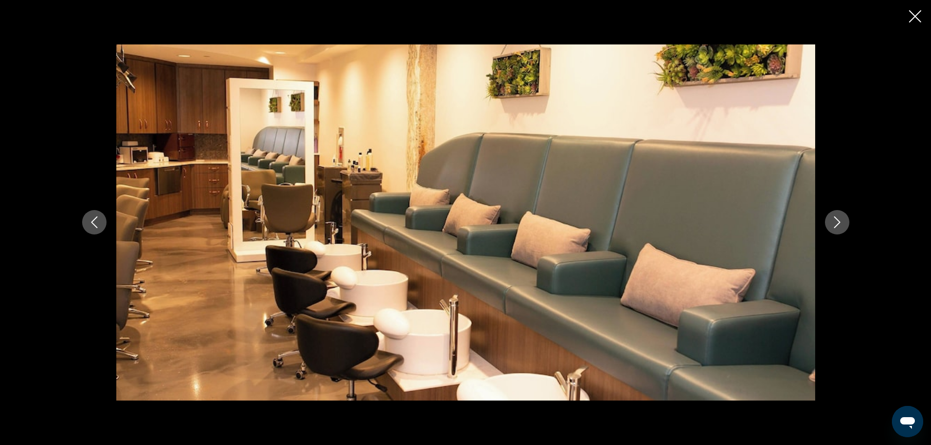
click at [845, 226] on button "Next image" at bounding box center [837, 222] width 24 height 24
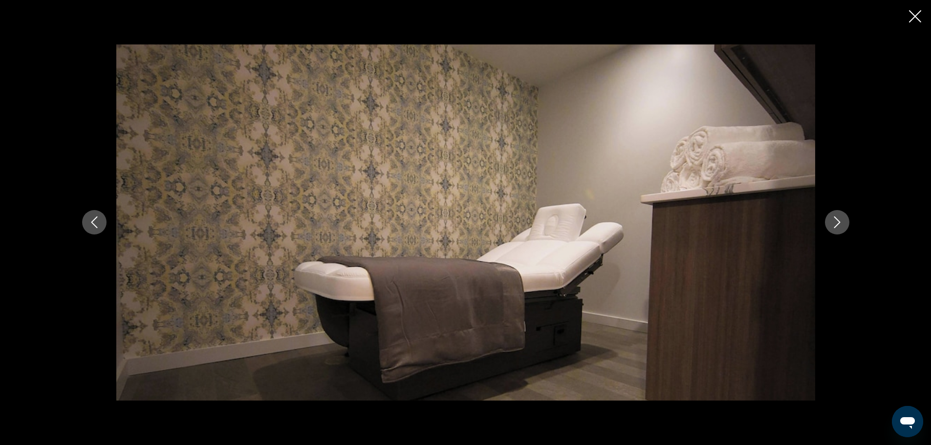
click at [845, 226] on button "Next image" at bounding box center [837, 222] width 24 height 24
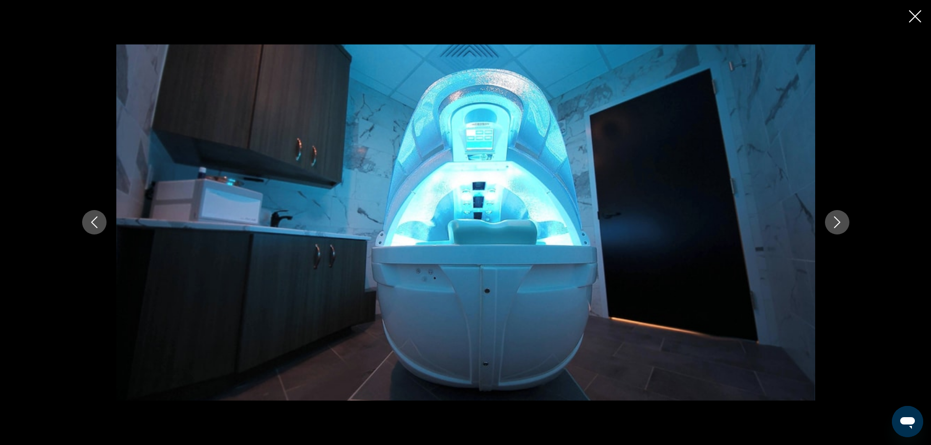
click at [845, 226] on button "Next image" at bounding box center [837, 222] width 24 height 24
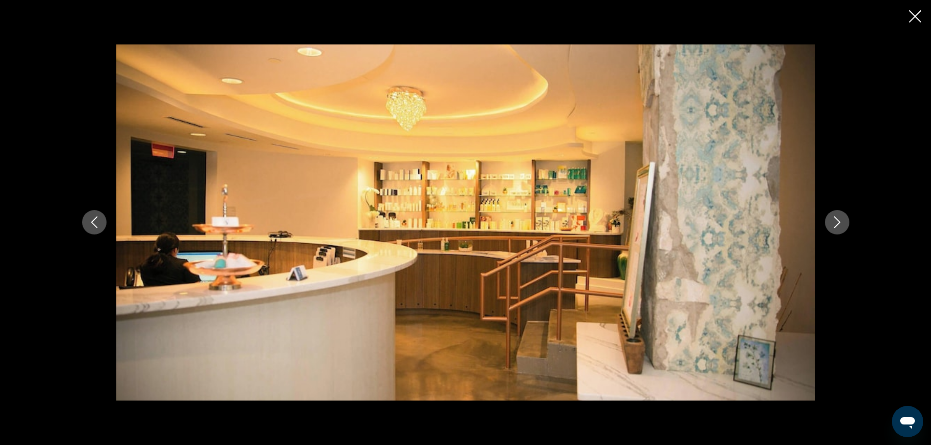
click at [845, 226] on button "Next image" at bounding box center [837, 222] width 24 height 24
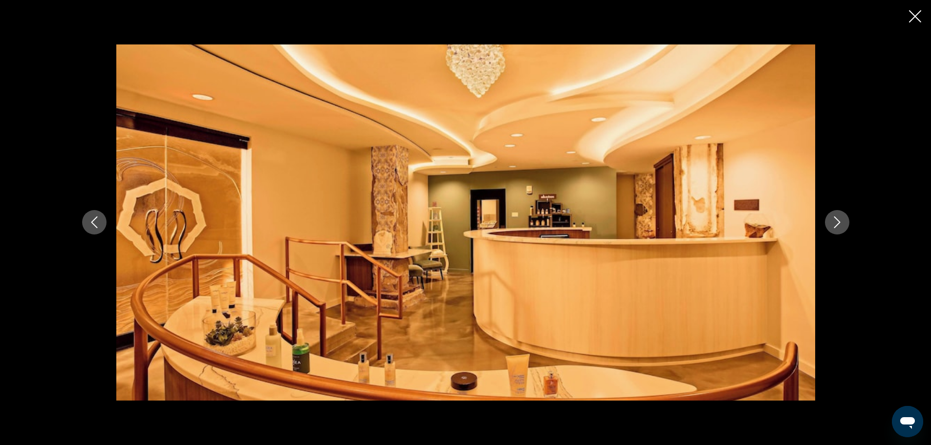
click at [845, 226] on button "Next image" at bounding box center [837, 222] width 24 height 24
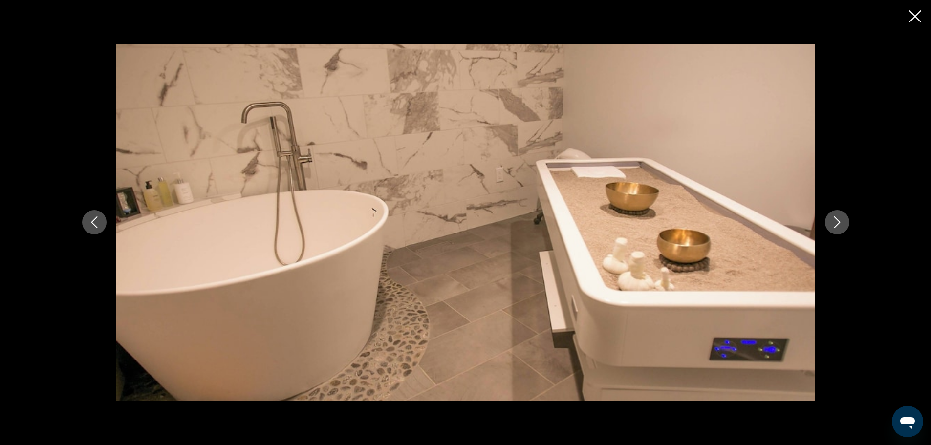
click at [845, 226] on button "Next image" at bounding box center [837, 222] width 24 height 24
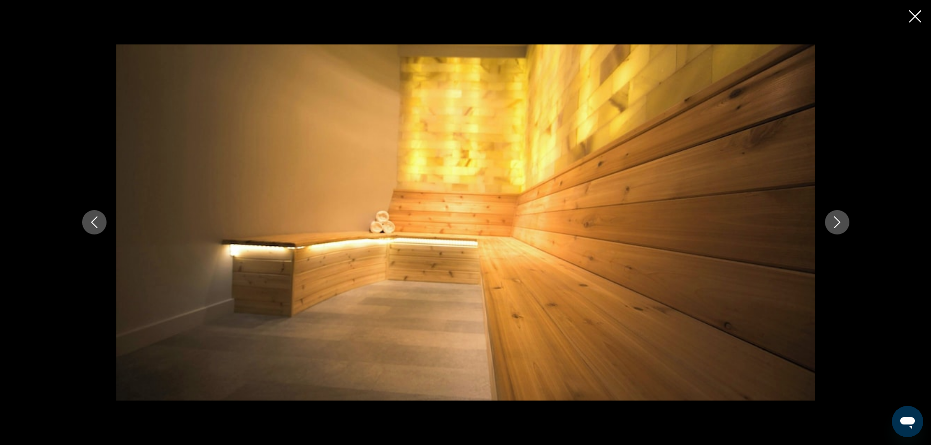
click at [845, 226] on button "Next image" at bounding box center [837, 222] width 24 height 24
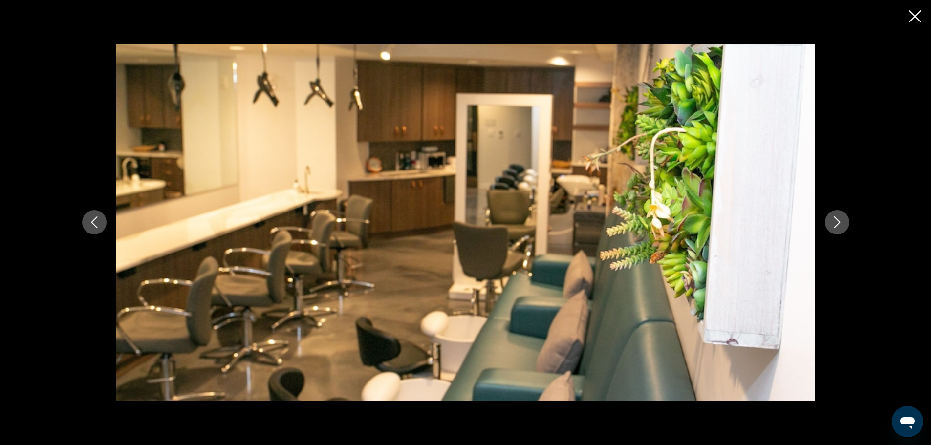
click at [845, 226] on button "Next image" at bounding box center [837, 222] width 24 height 24
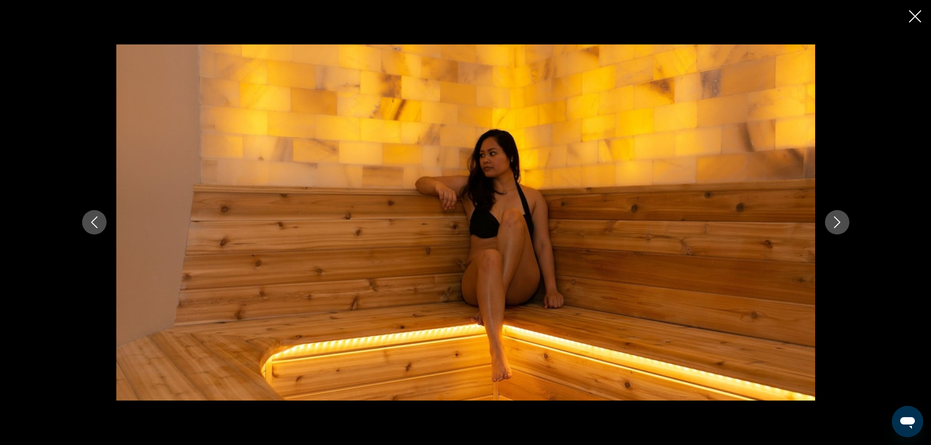
click at [845, 226] on button "Next image" at bounding box center [837, 222] width 24 height 24
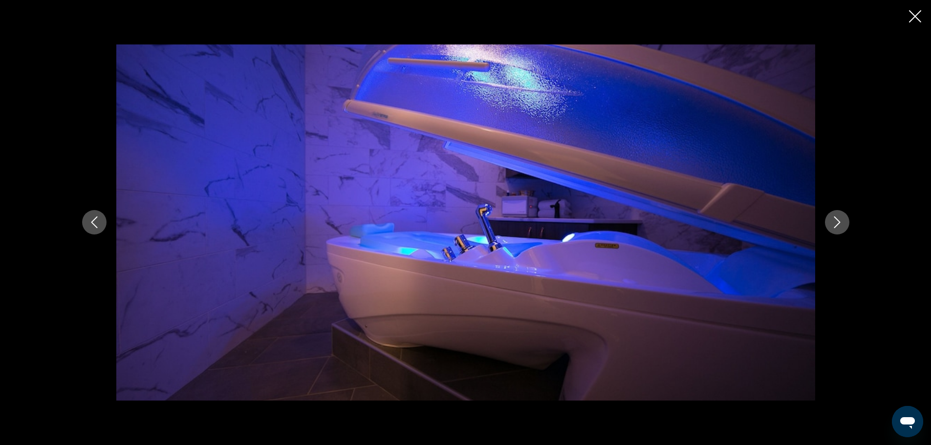
click at [845, 226] on button "Next image" at bounding box center [837, 222] width 24 height 24
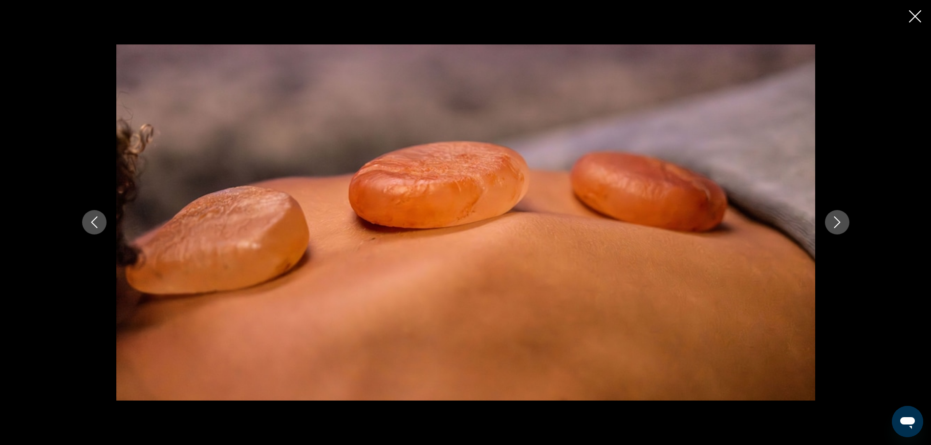
click at [845, 226] on button "Next image" at bounding box center [837, 222] width 24 height 24
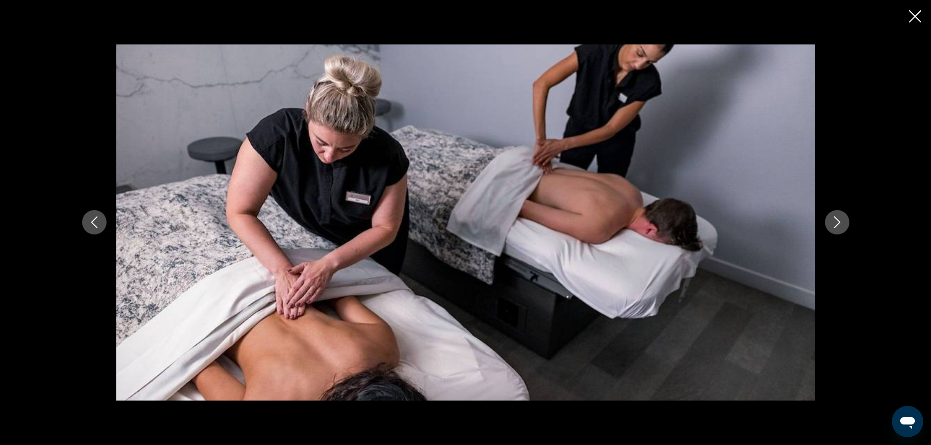
click at [845, 226] on button "Next image" at bounding box center [837, 222] width 24 height 24
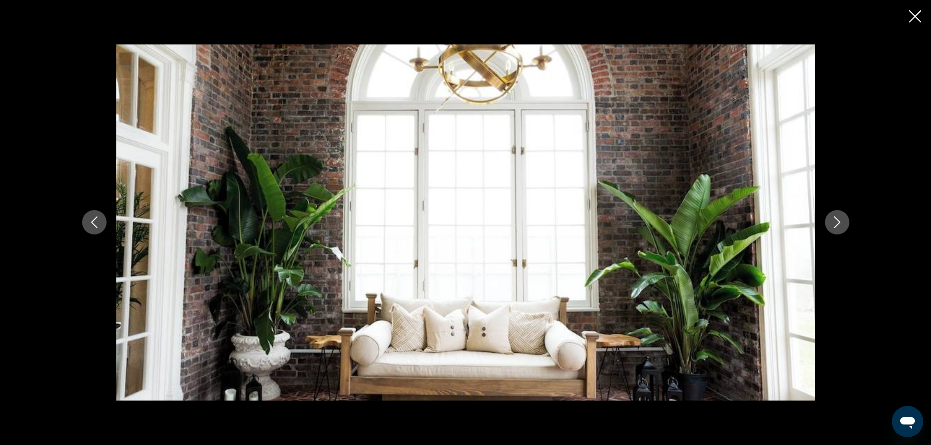
click at [845, 226] on button "Next image" at bounding box center [837, 222] width 24 height 24
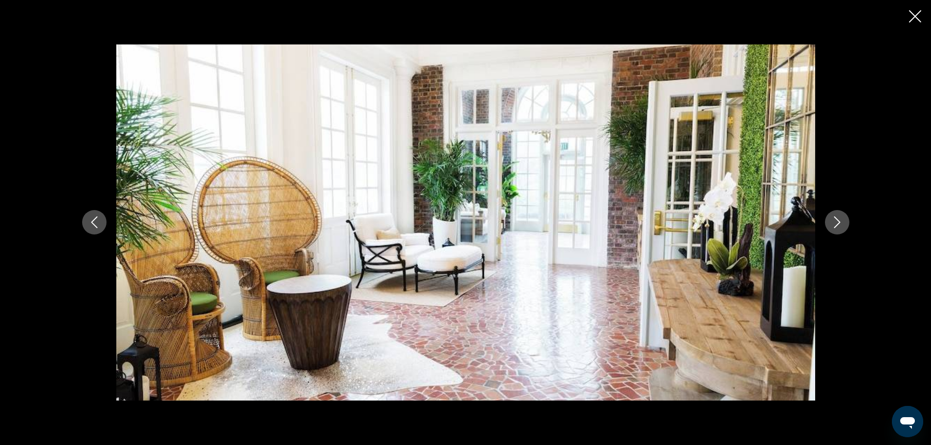
click at [845, 226] on button "Next image" at bounding box center [837, 222] width 24 height 24
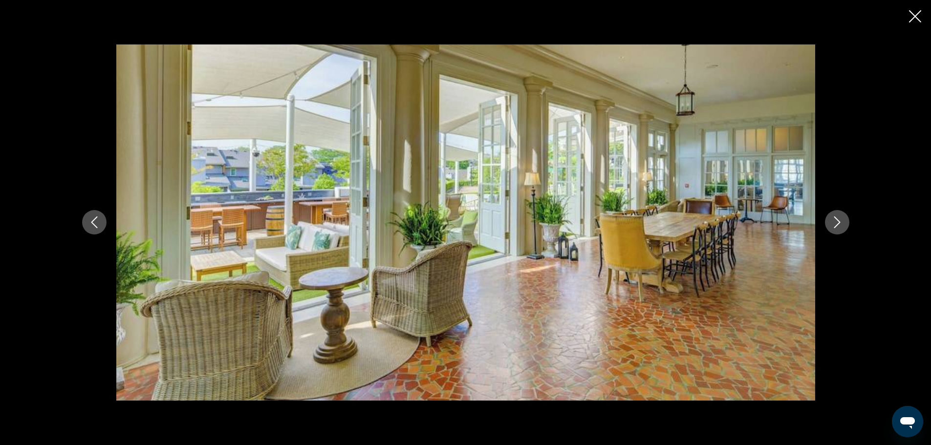
click at [845, 226] on button "Next image" at bounding box center [837, 222] width 24 height 24
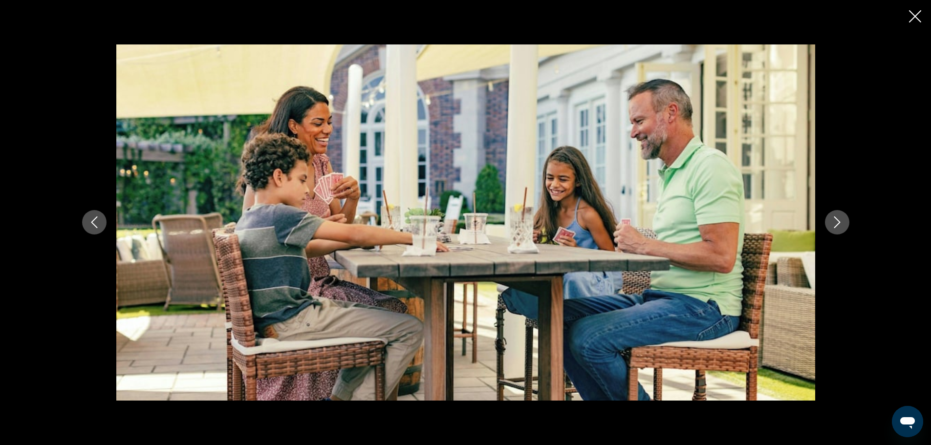
click at [845, 226] on button "Next image" at bounding box center [837, 222] width 24 height 24
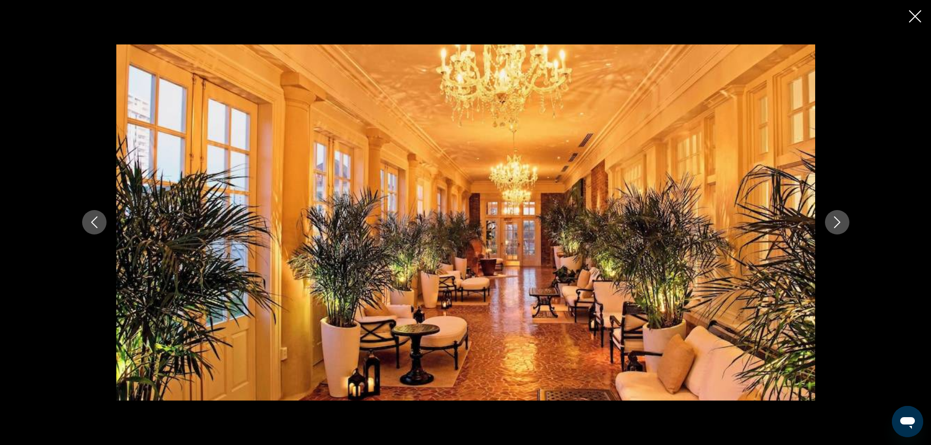
click at [845, 226] on button "Next image" at bounding box center [837, 222] width 24 height 24
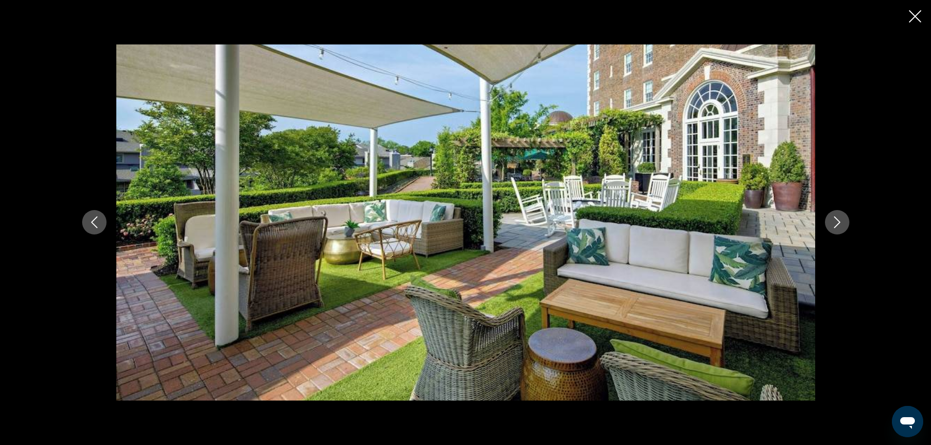
click at [845, 226] on button "Next image" at bounding box center [837, 222] width 24 height 24
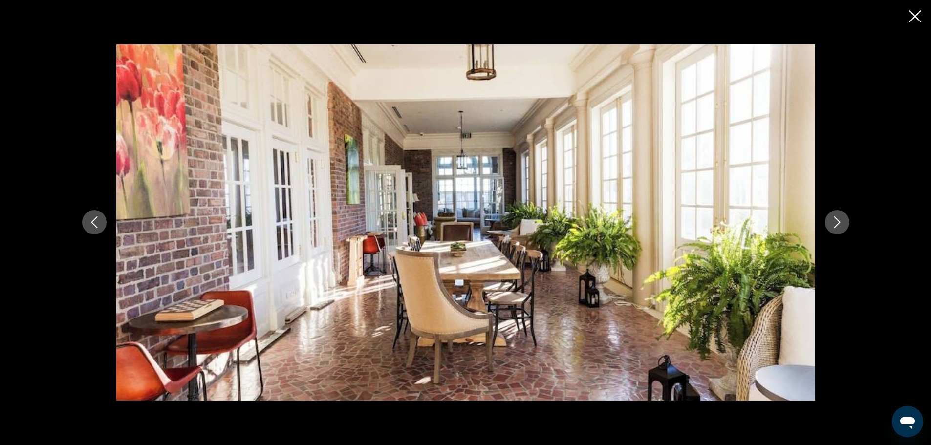
click at [98, 222] on icon "Previous image" at bounding box center [94, 222] width 12 height 12
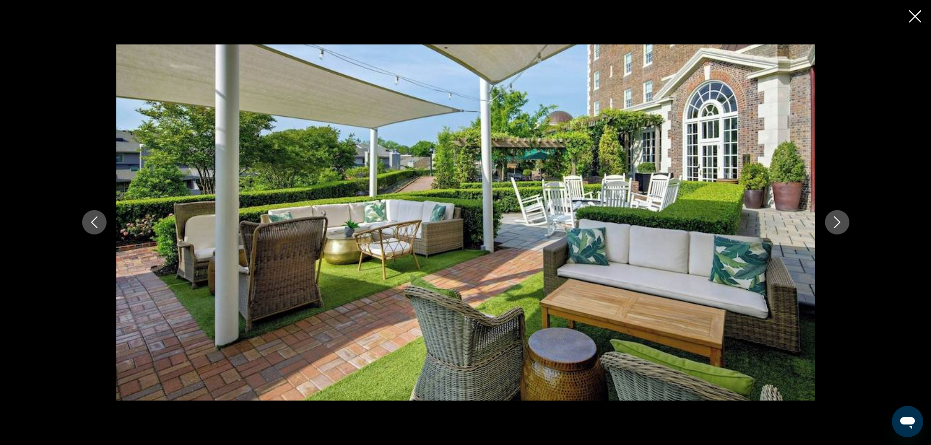
click at [838, 217] on icon "Next image" at bounding box center [837, 222] width 12 height 12
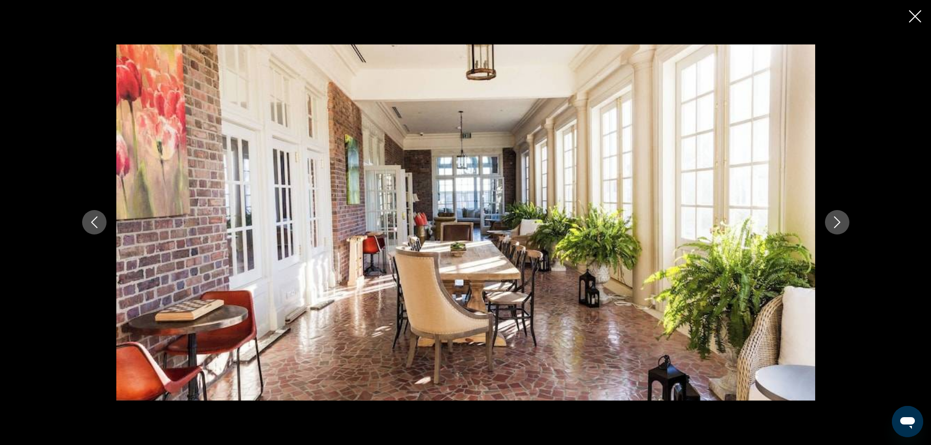
click at [838, 217] on icon "Next image" at bounding box center [837, 222] width 12 height 12
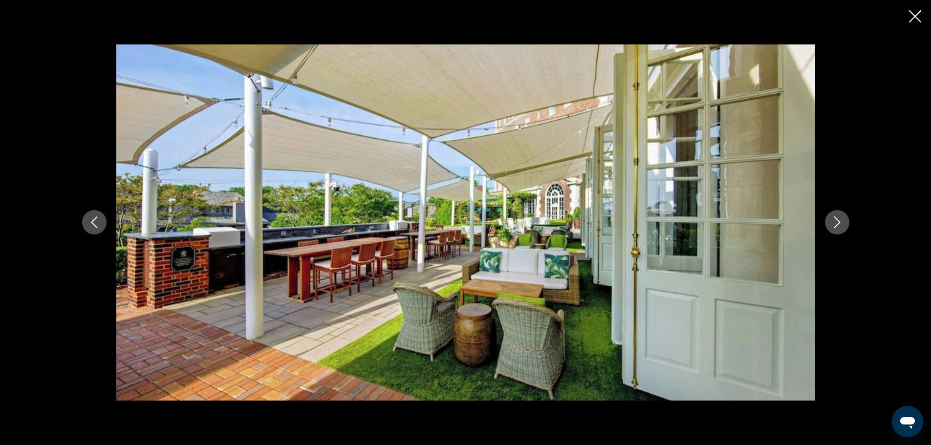
click at [838, 217] on icon "Next image" at bounding box center [837, 222] width 12 height 12
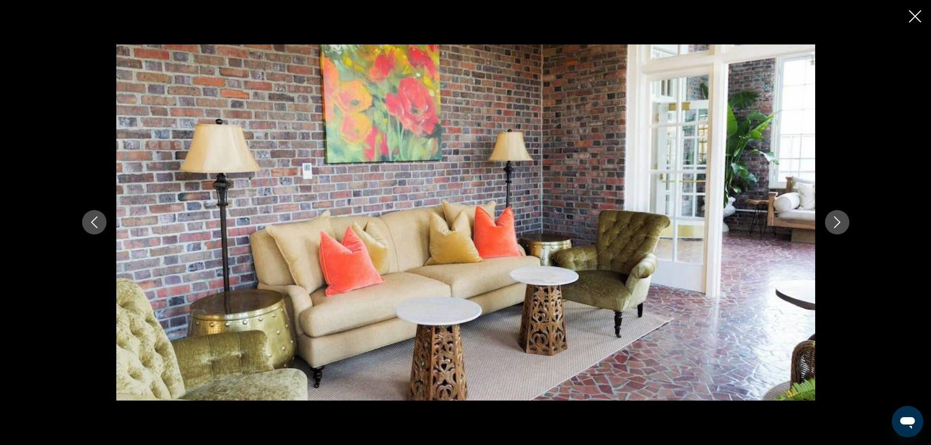
click at [838, 217] on icon "Next image" at bounding box center [837, 222] width 12 height 12
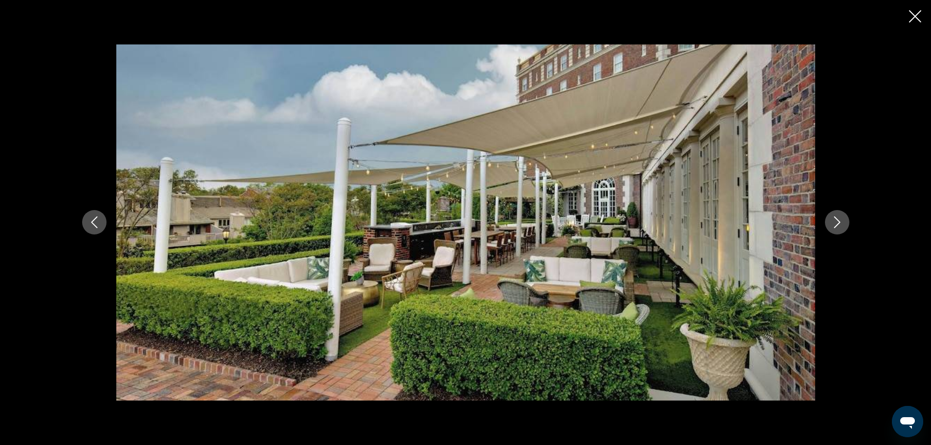
click at [838, 217] on icon "Next image" at bounding box center [837, 222] width 12 height 12
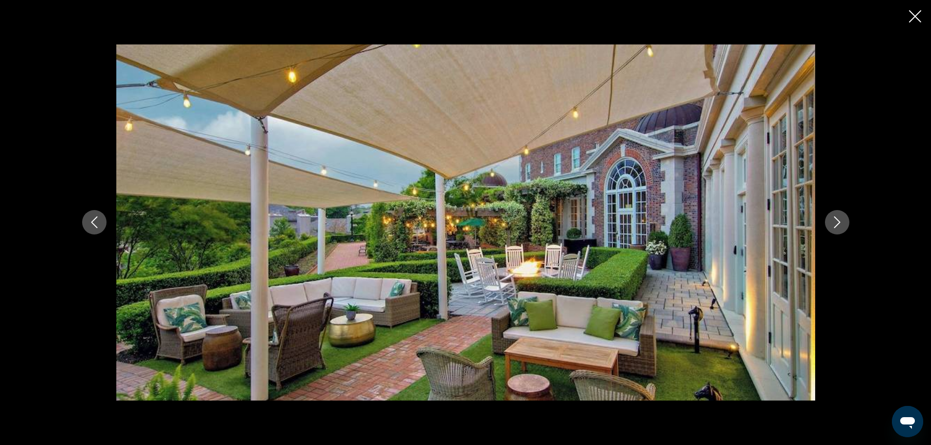
click at [838, 217] on icon "Next image" at bounding box center [837, 222] width 12 height 12
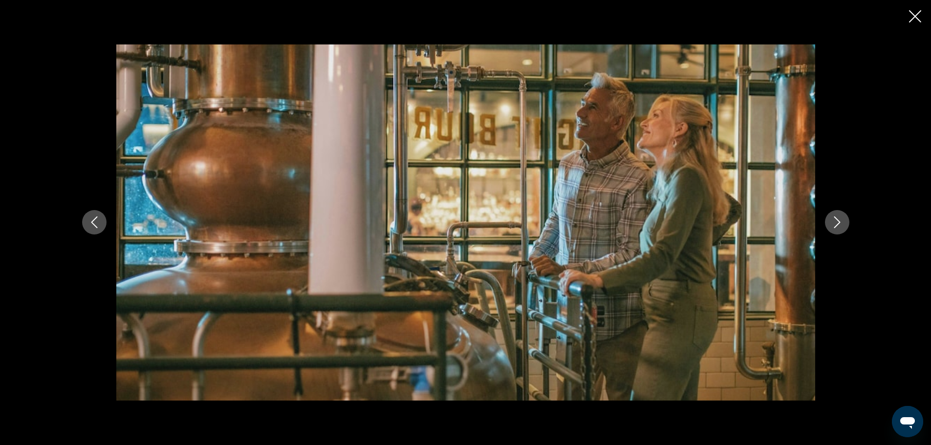
click at [838, 217] on icon "Next image" at bounding box center [837, 222] width 12 height 12
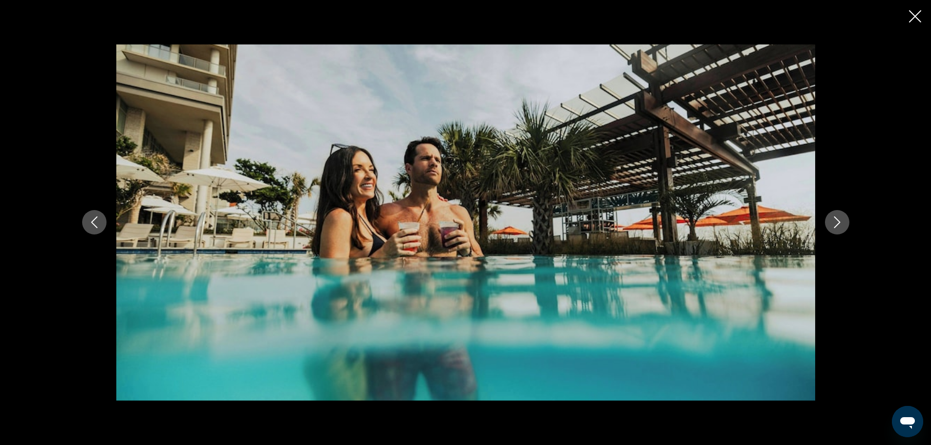
click at [838, 217] on icon "Next image" at bounding box center [837, 222] width 12 height 12
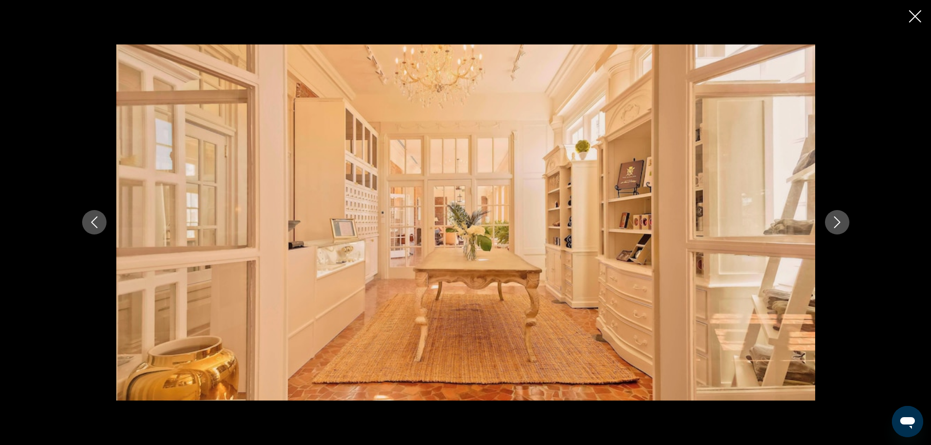
click at [838, 217] on icon "Next image" at bounding box center [837, 222] width 12 height 12
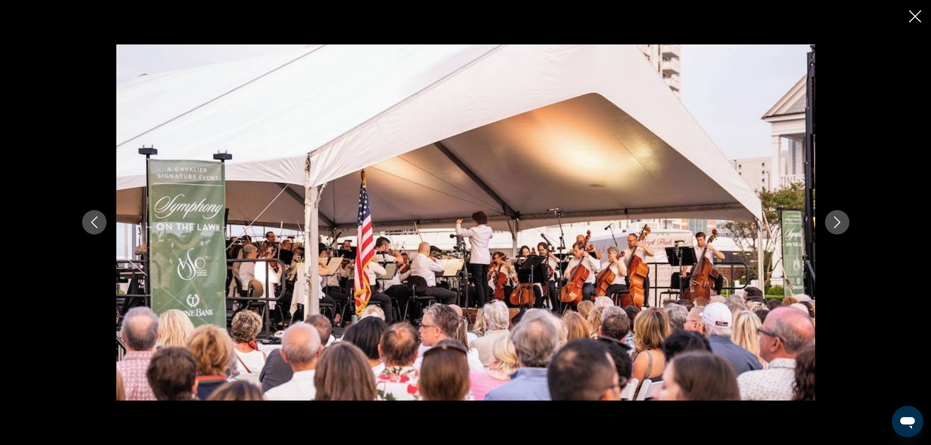
click at [838, 217] on icon "Next image" at bounding box center [837, 222] width 12 height 12
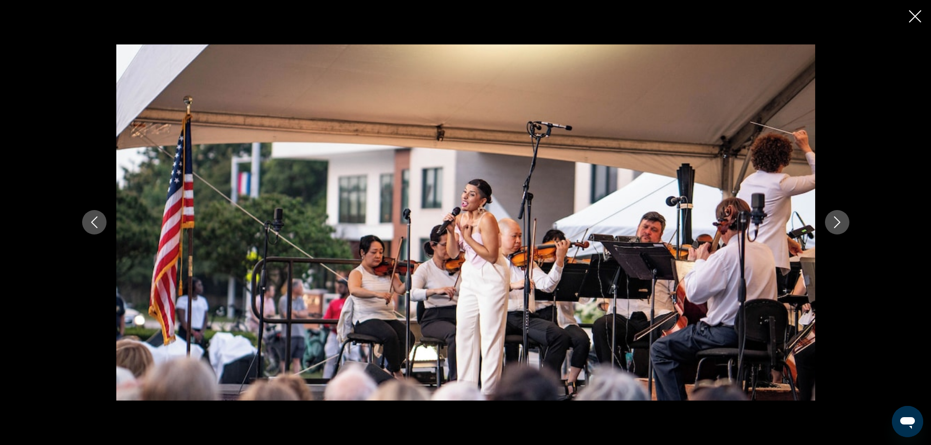
click at [838, 217] on icon "Next image" at bounding box center [837, 222] width 12 height 12
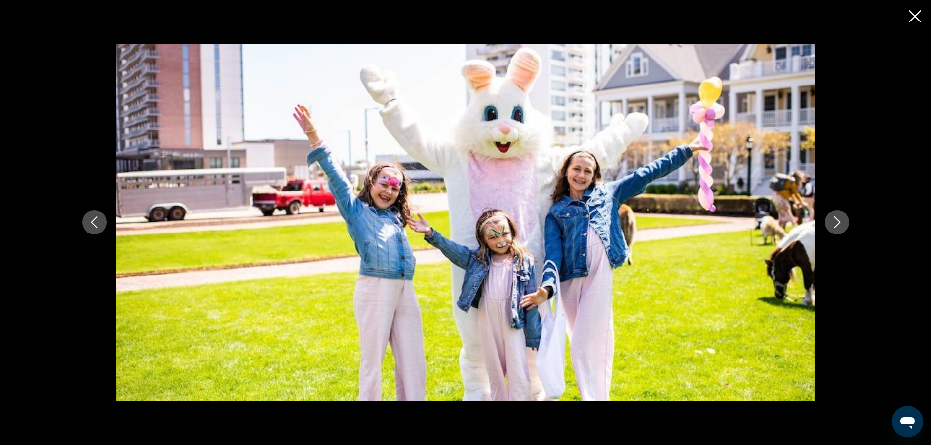
click at [838, 217] on icon "Next image" at bounding box center [837, 222] width 12 height 12
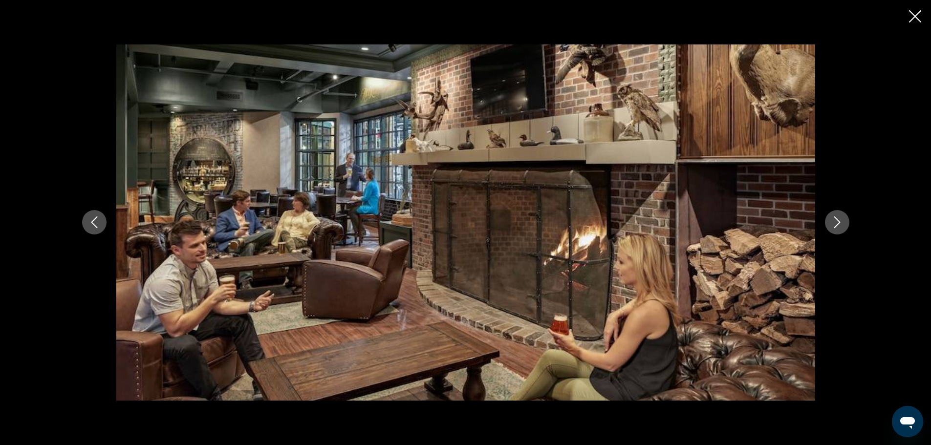
click at [838, 217] on icon "Next image" at bounding box center [837, 222] width 12 height 12
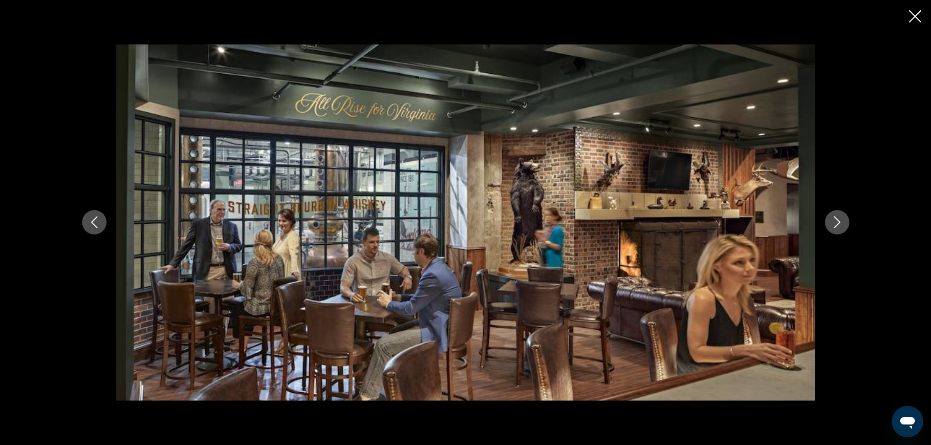
click at [838, 217] on icon "Next image" at bounding box center [837, 222] width 12 height 12
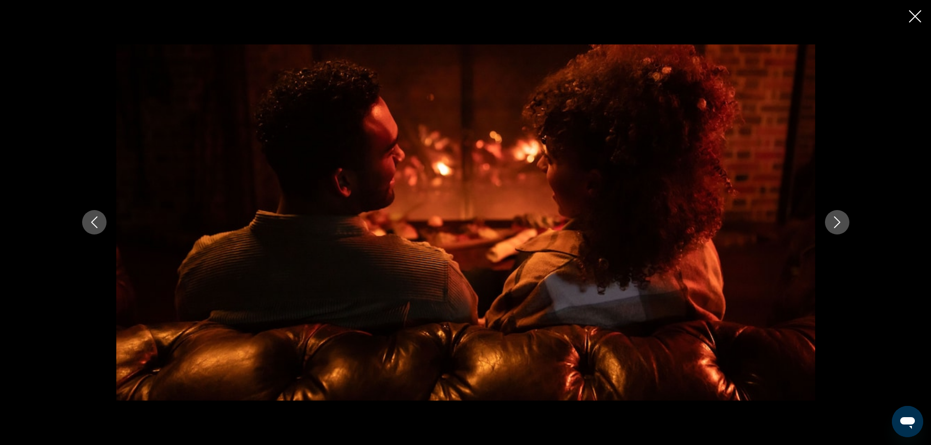
click at [838, 217] on icon "Next image" at bounding box center [837, 222] width 12 height 12
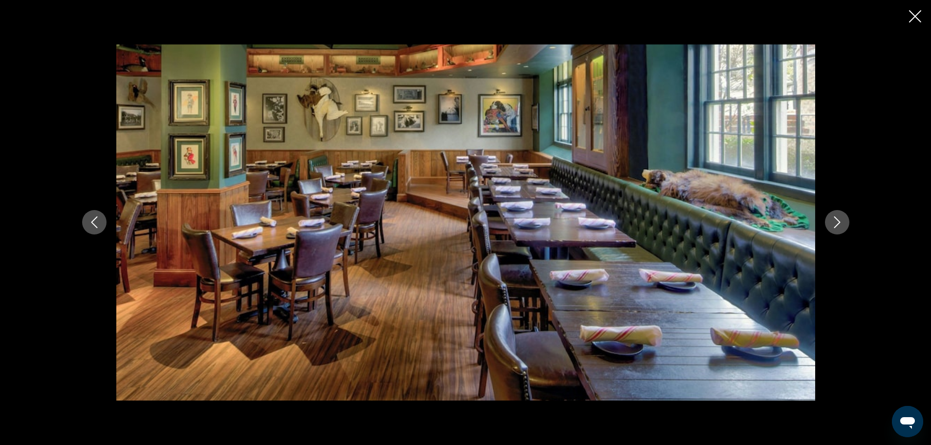
click at [838, 217] on icon "Next image" at bounding box center [837, 222] width 12 height 12
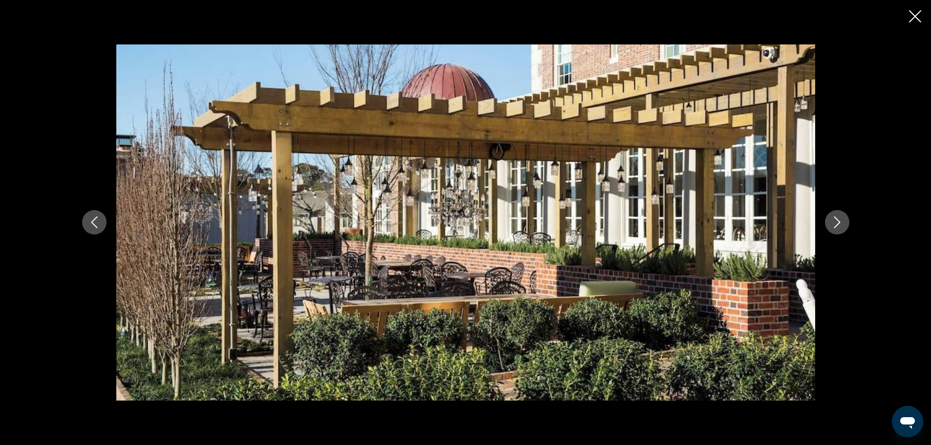
click at [838, 217] on icon "Next image" at bounding box center [837, 222] width 12 height 12
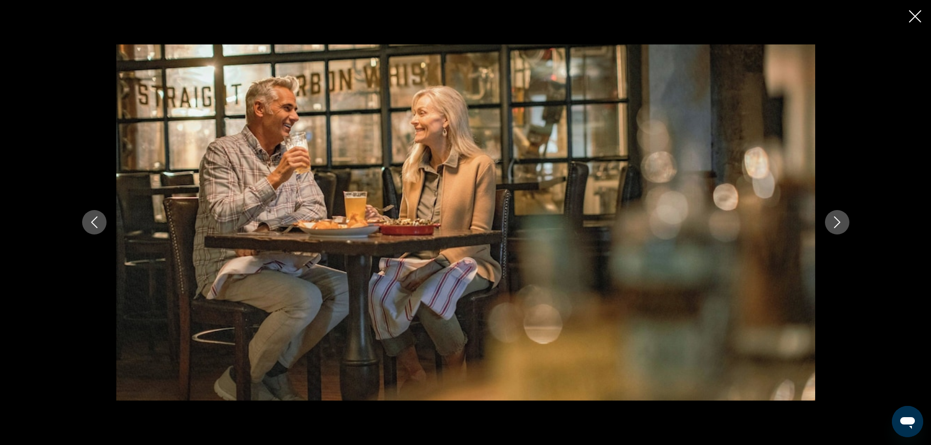
click at [838, 217] on icon "Next image" at bounding box center [837, 222] width 12 height 12
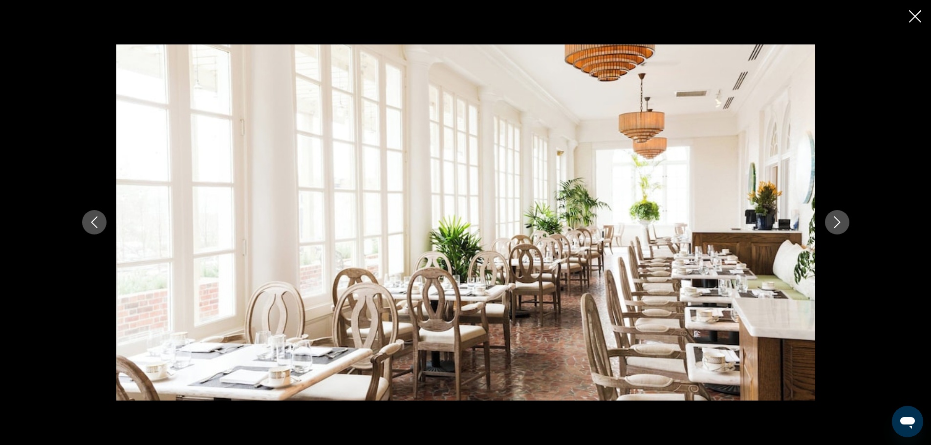
click at [838, 217] on icon "Next image" at bounding box center [837, 222] width 12 height 12
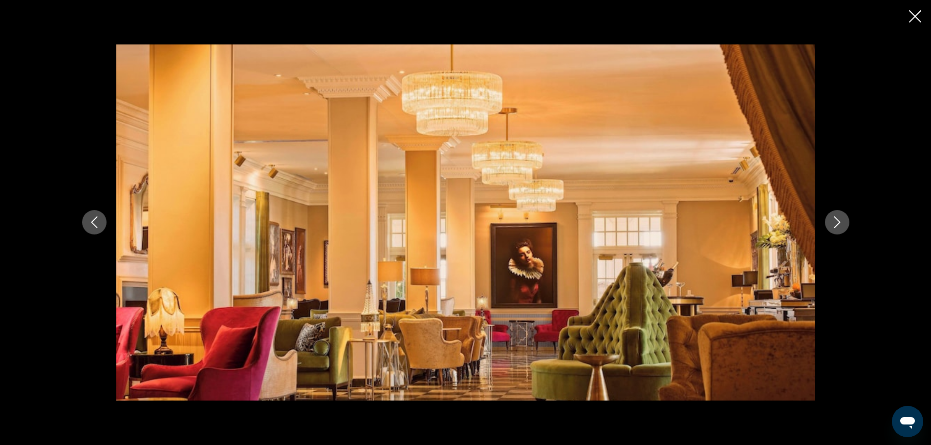
click at [838, 217] on icon "Next image" at bounding box center [837, 222] width 12 height 12
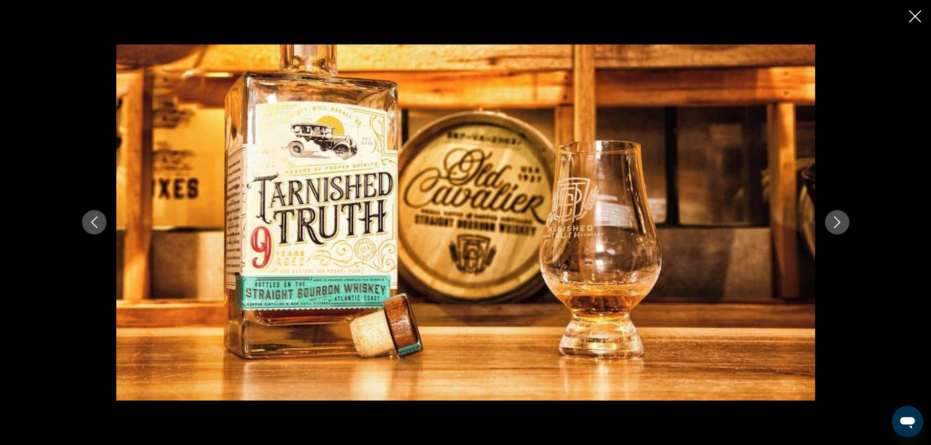
click at [838, 217] on icon "Next image" at bounding box center [837, 222] width 12 height 12
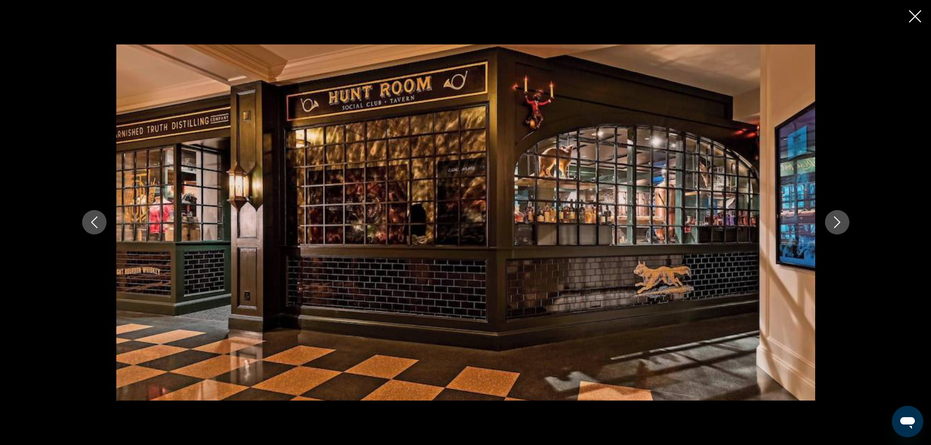
click at [838, 217] on icon "Next image" at bounding box center [837, 222] width 12 height 12
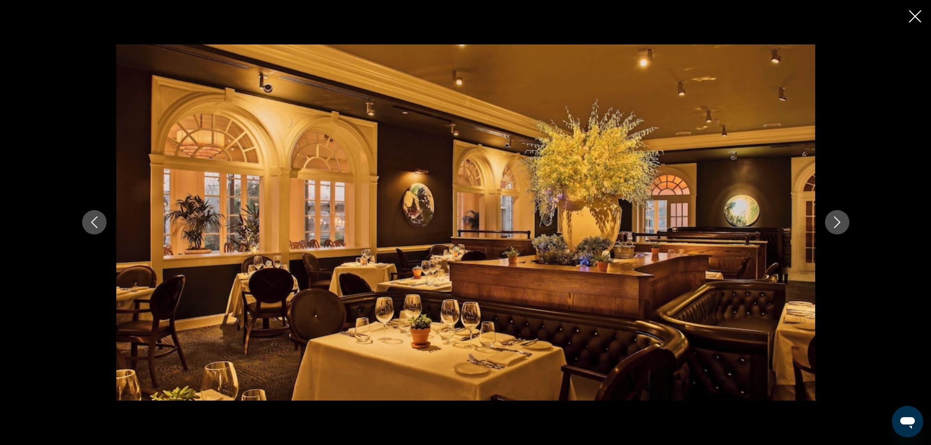
click at [838, 217] on icon "Next image" at bounding box center [837, 222] width 12 height 12
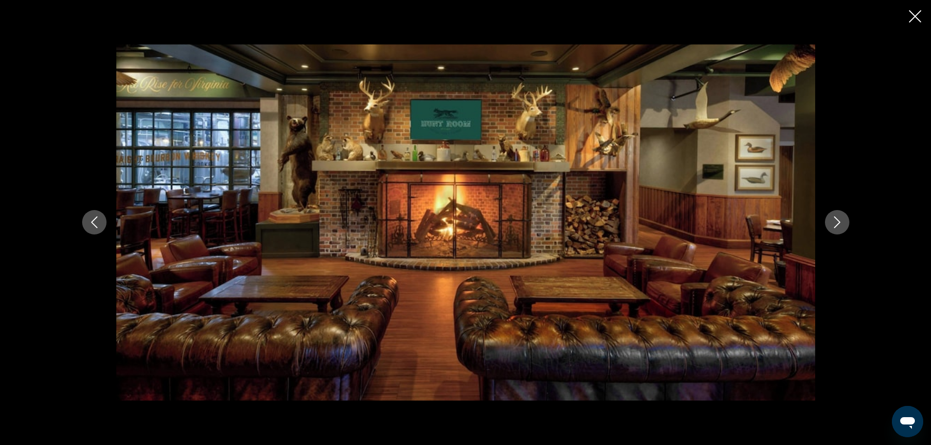
click at [838, 217] on icon "Next image" at bounding box center [837, 222] width 12 height 12
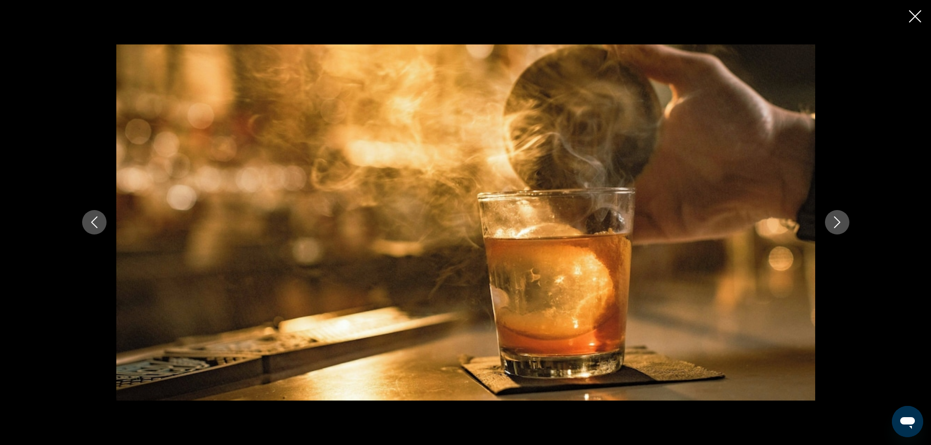
click at [838, 217] on icon "Next image" at bounding box center [837, 222] width 12 height 12
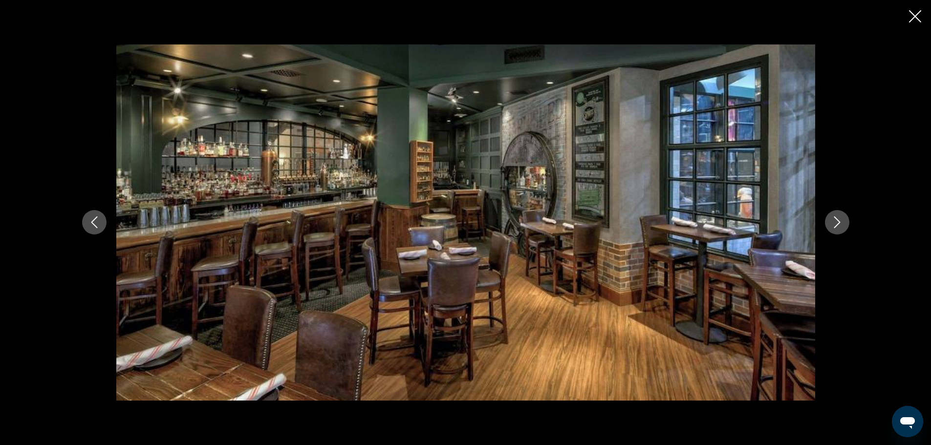
click at [838, 217] on icon "Next image" at bounding box center [837, 222] width 12 height 12
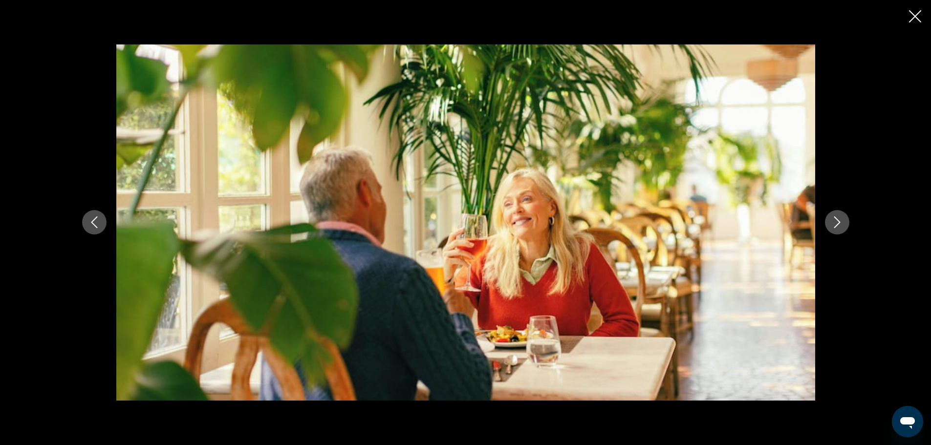
click at [838, 217] on icon "Next image" at bounding box center [837, 222] width 12 height 12
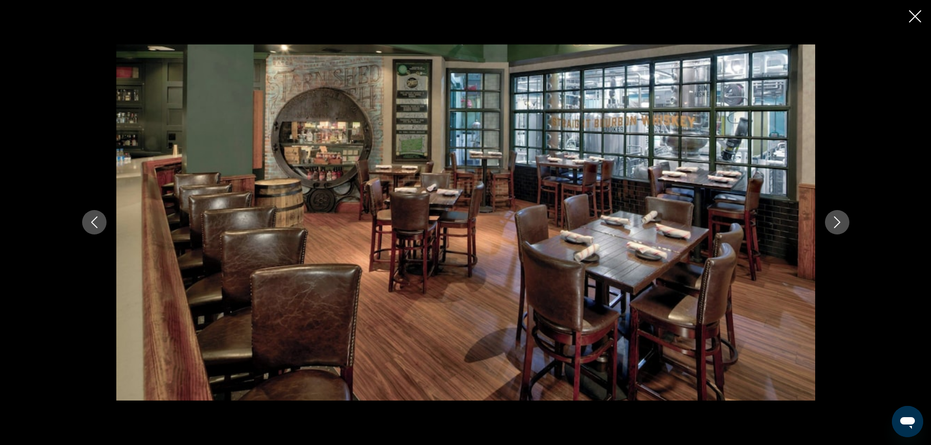
click at [838, 217] on icon "Next image" at bounding box center [837, 222] width 12 height 12
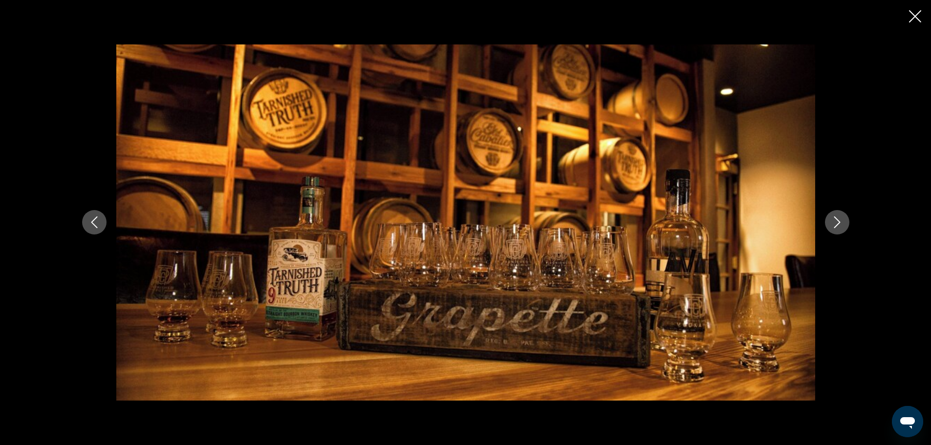
click at [838, 217] on icon "Next image" at bounding box center [837, 222] width 12 height 12
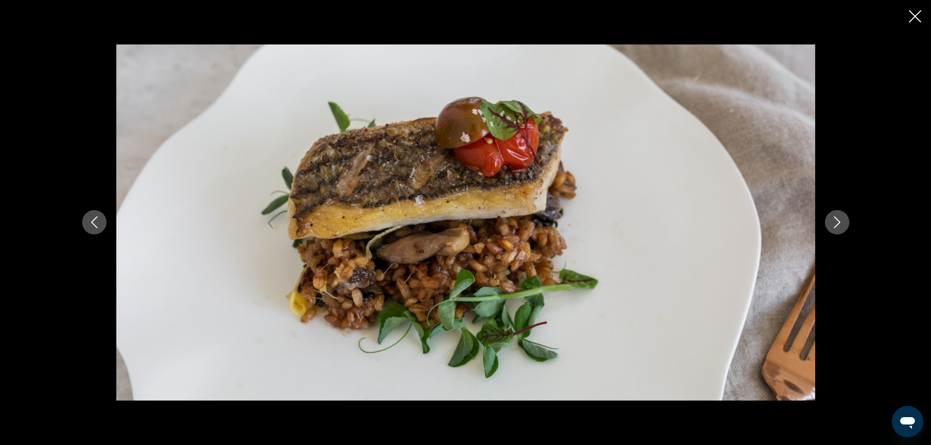
click at [838, 217] on icon "Next image" at bounding box center [837, 222] width 12 height 12
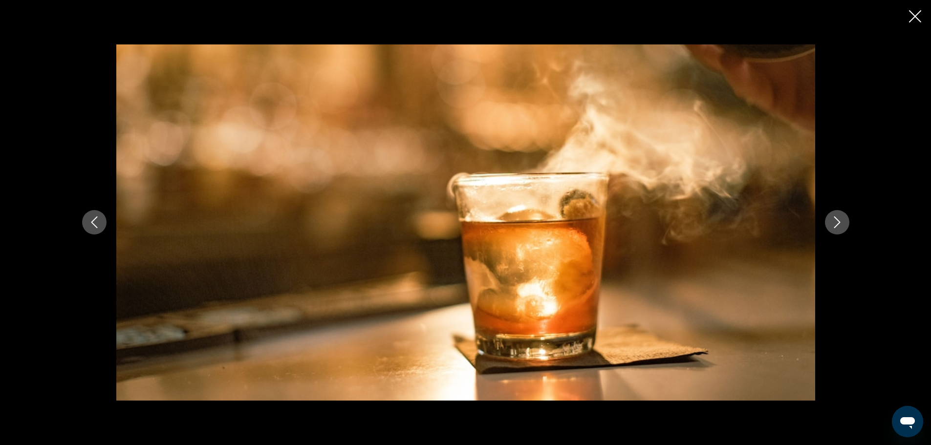
click at [838, 217] on icon "Next image" at bounding box center [837, 222] width 12 height 12
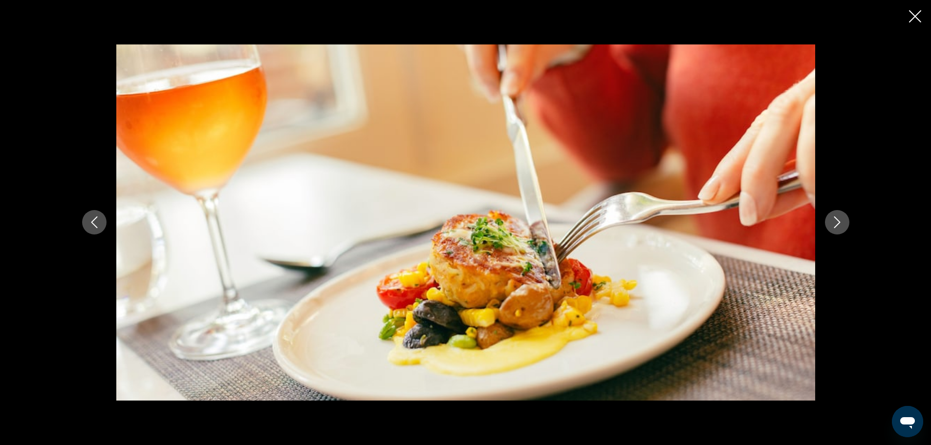
click at [838, 217] on icon "Next image" at bounding box center [837, 222] width 12 height 12
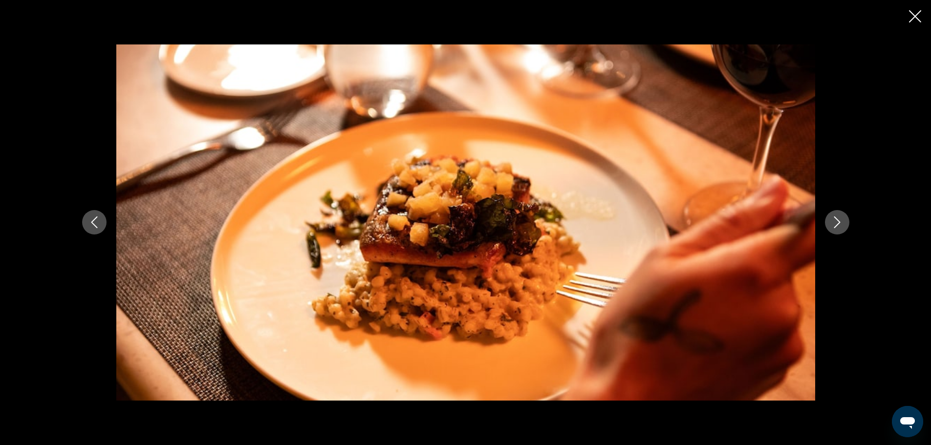
click at [838, 217] on icon "Next image" at bounding box center [837, 222] width 12 height 12
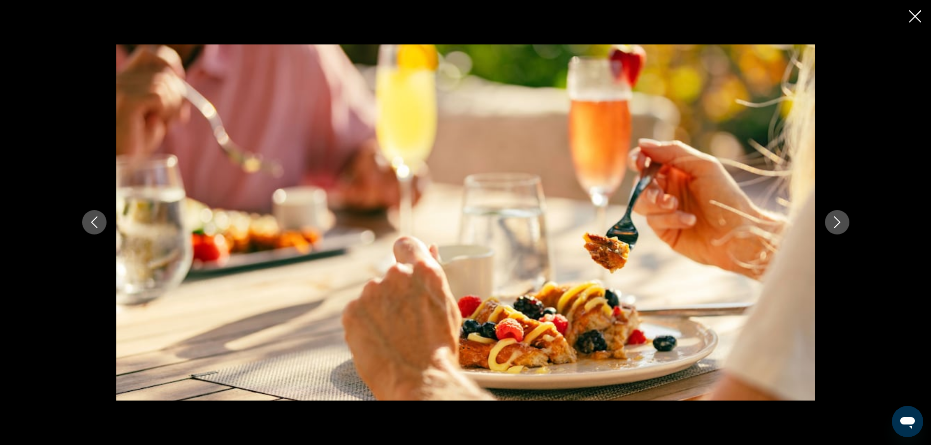
click at [838, 217] on icon "Next image" at bounding box center [837, 222] width 12 height 12
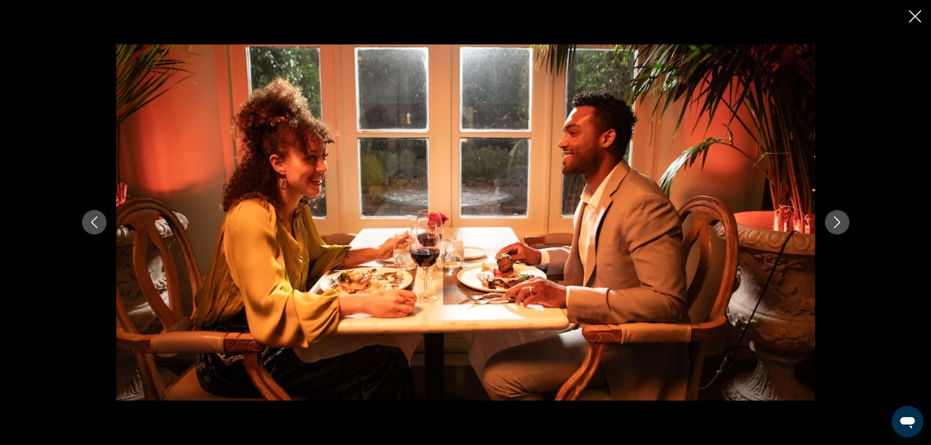
click at [838, 217] on icon "Next image" at bounding box center [837, 222] width 12 height 12
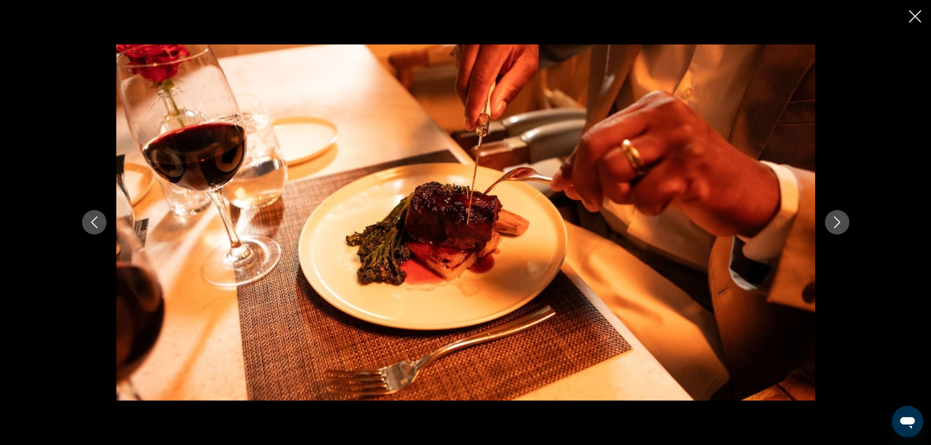
click at [838, 217] on icon "Next image" at bounding box center [837, 222] width 12 height 12
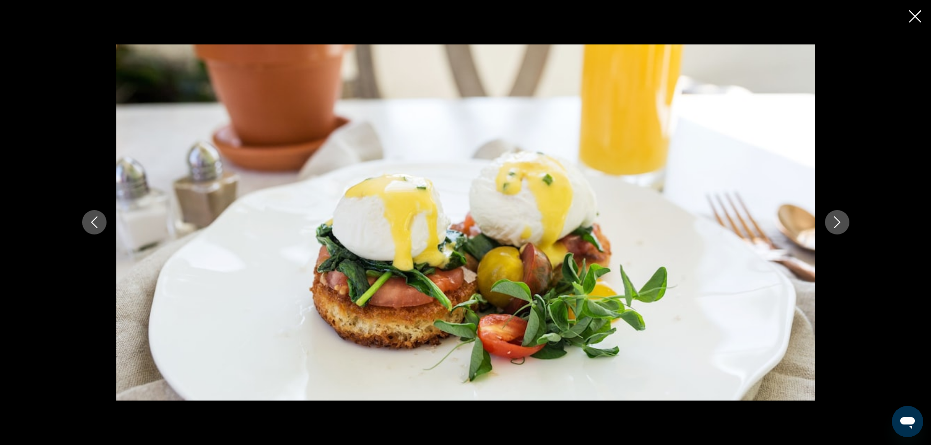
click at [838, 217] on icon "Next image" at bounding box center [837, 222] width 12 height 12
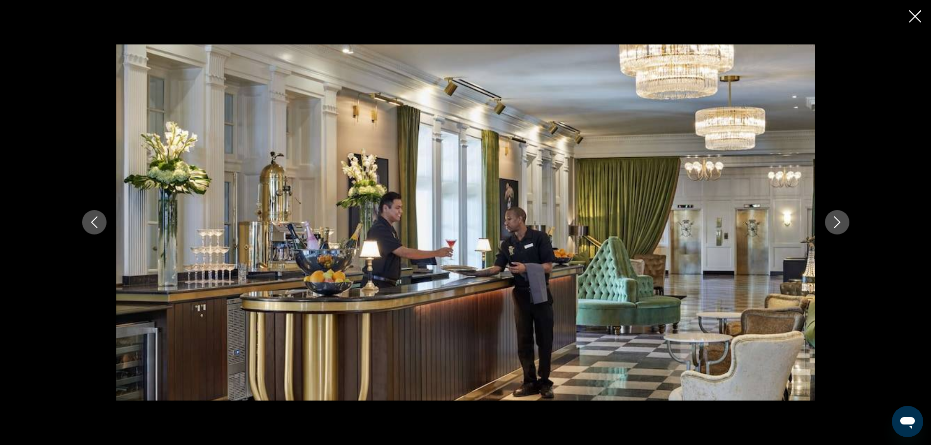
click at [838, 217] on icon "Next image" at bounding box center [837, 222] width 12 height 12
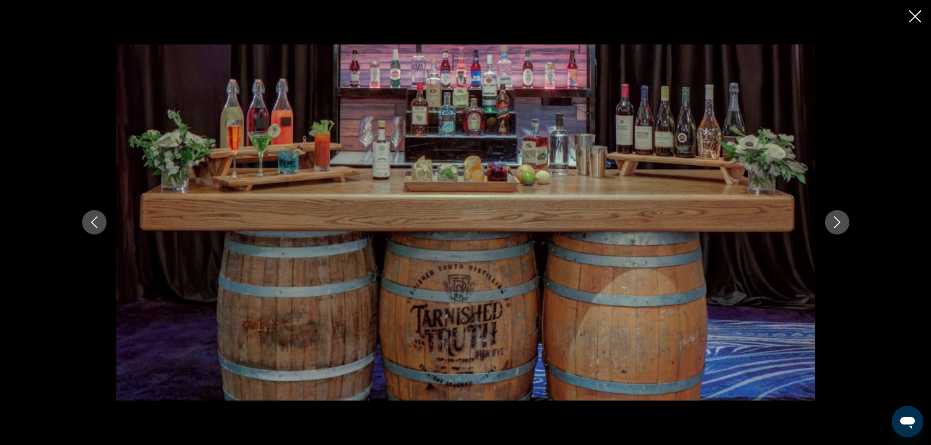
click at [838, 217] on icon "Next image" at bounding box center [837, 222] width 12 height 12
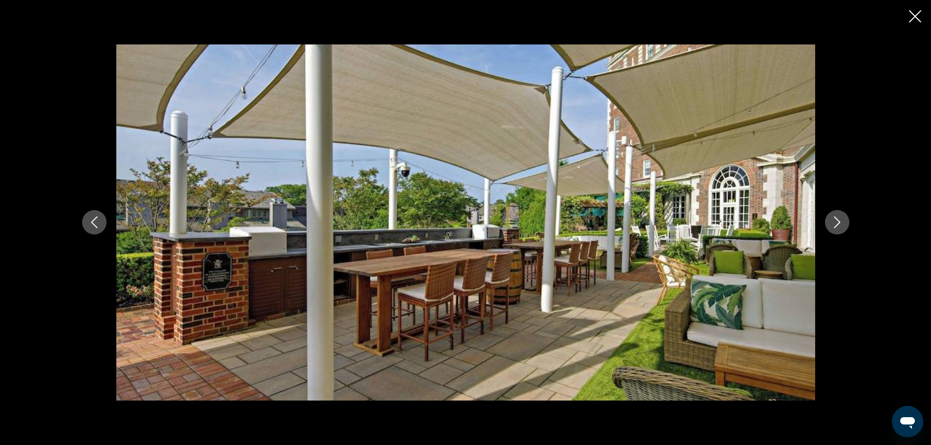
click at [838, 217] on icon "Next image" at bounding box center [837, 222] width 12 height 12
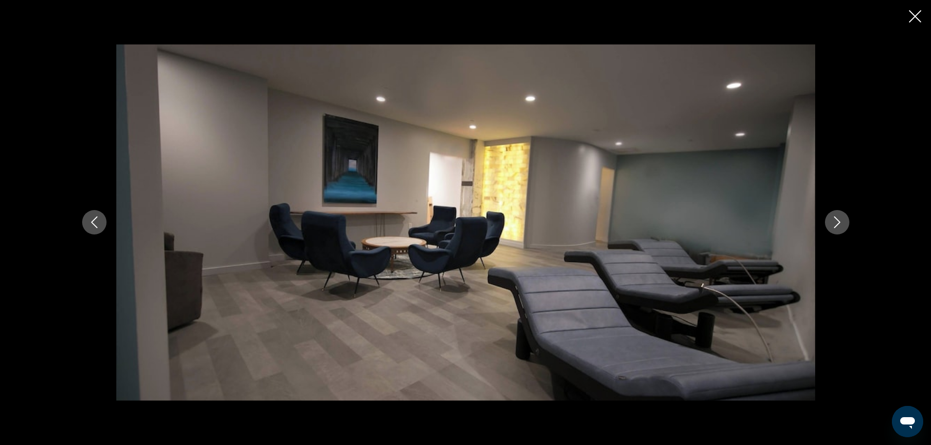
click at [838, 217] on icon "Next image" at bounding box center [837, 222] width 12 height 12
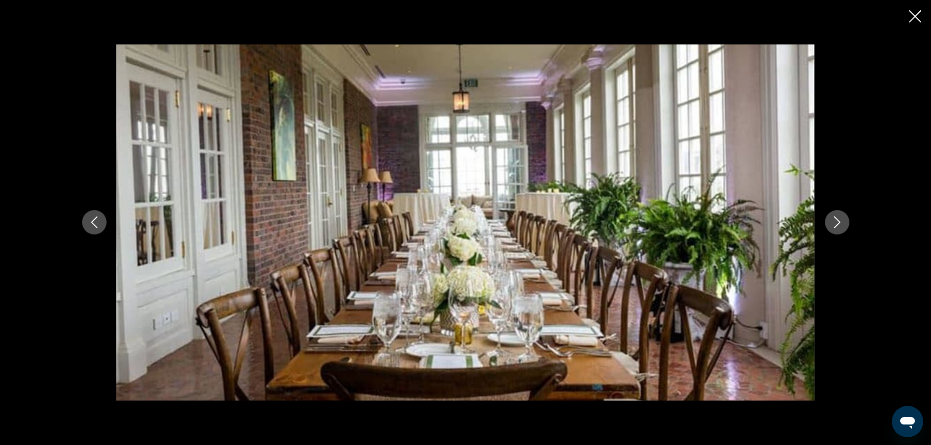
click at [838, 217] on icon "Next image" at bounding box center [837, 222] width 12 height 12
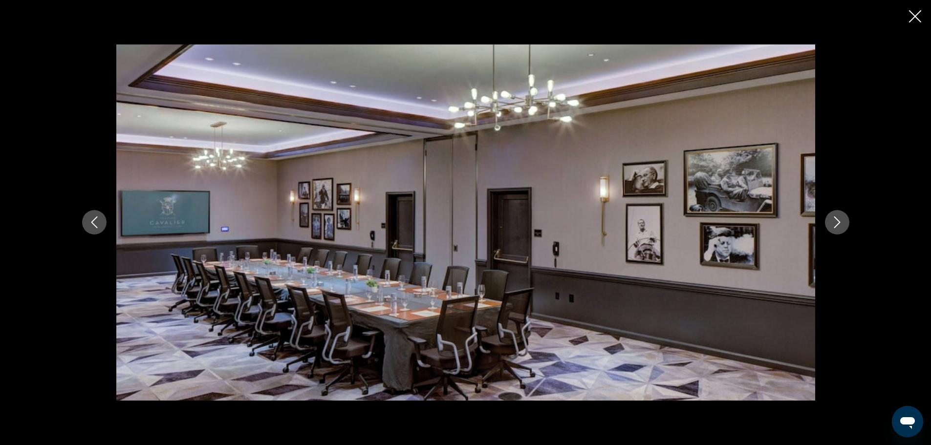
click at [838, 217] on icon "Next image" at bounding box center [837, 222] width 12 height 12
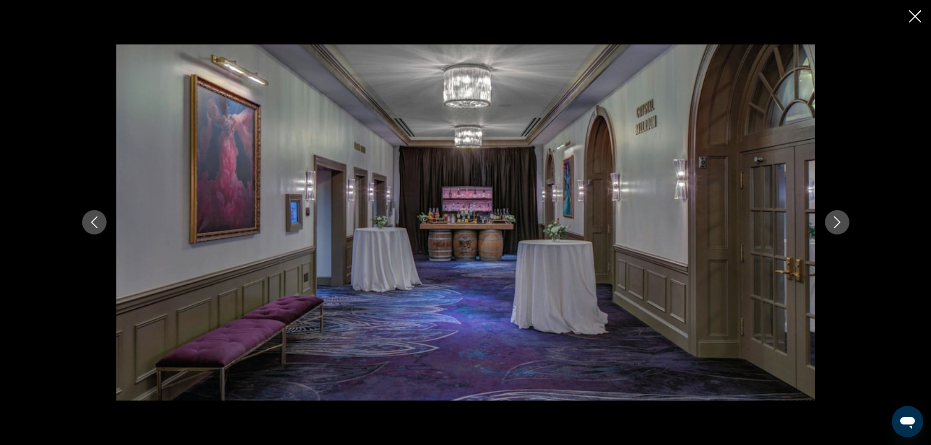
click at [838, 217] on icon "Next image" at bounding box center [837, 222] width 12 height 12
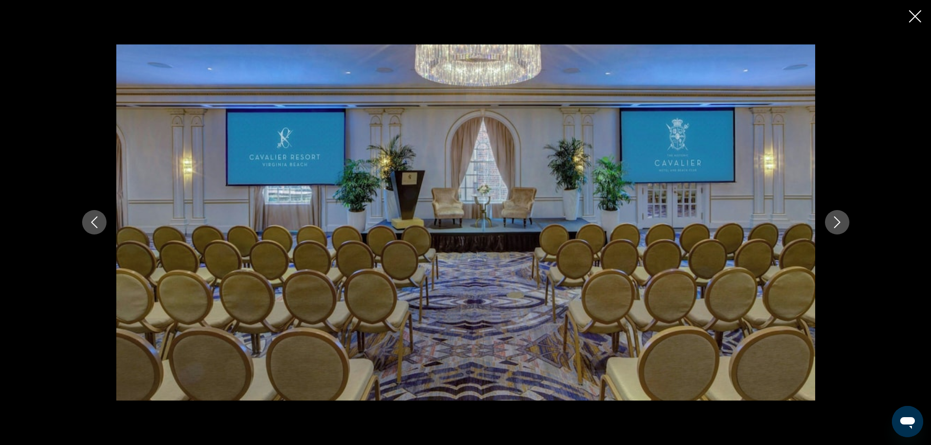
click at [838, 217] on icon "Next image" at bounding box center [837, 222] width 12 height 12
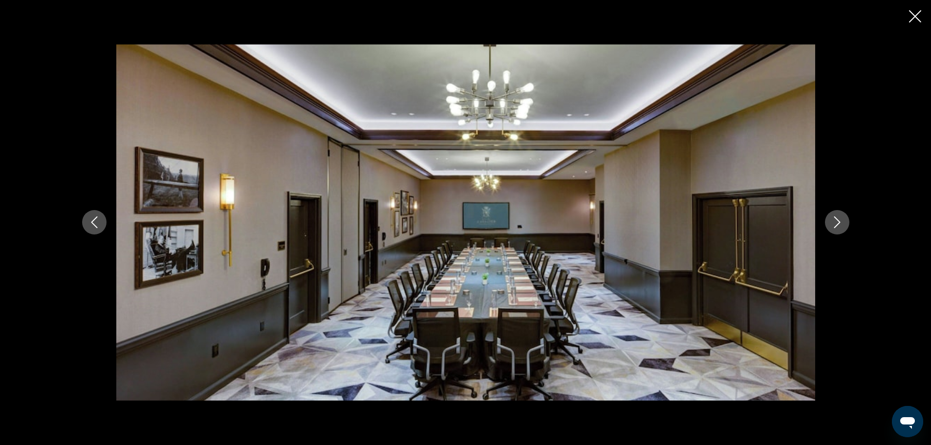
click at [838, 217] on icon "Next image" at bounding box center [837, 222] width 12 height 12
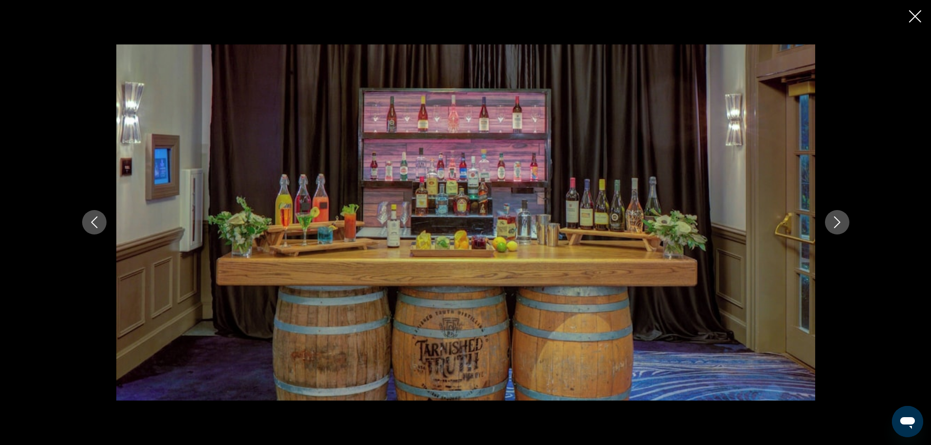
click at [838, 217] on icon "Next image" at bounding box center [837, 222] width 12 height 12
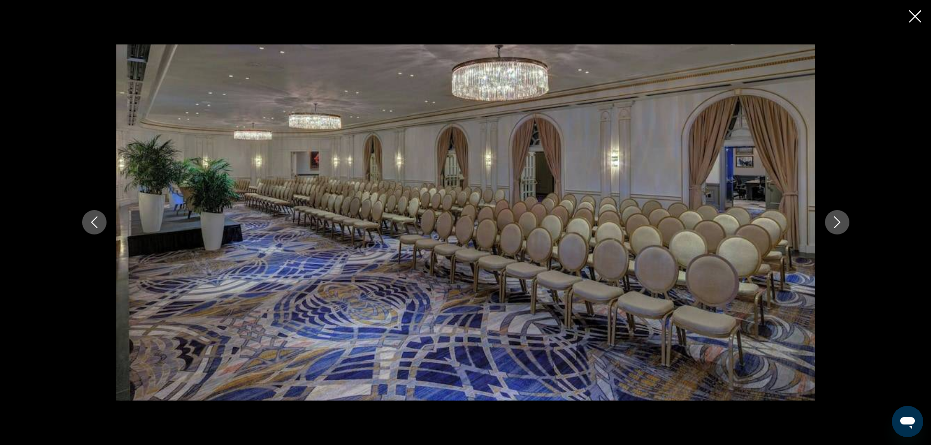
click at [838, 217] on icon "Next image" at bounding box center [837, 222] width 12 height 12
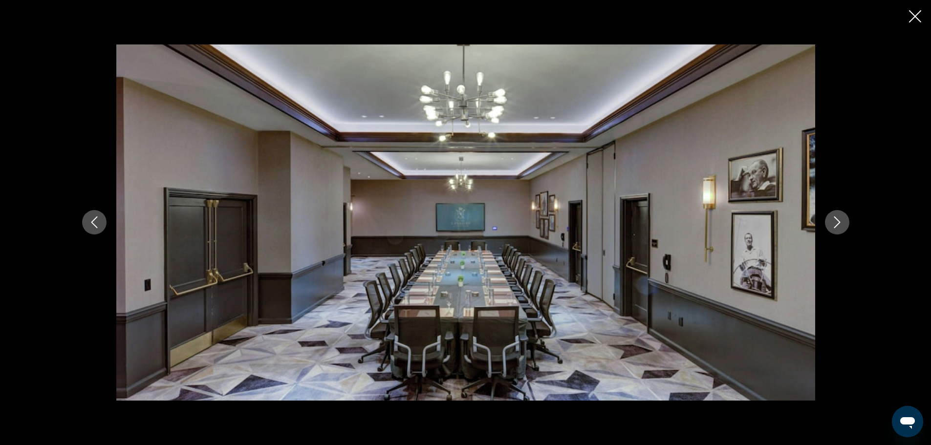
click at [838, 217] on icon "Next image" at bounding box center [837, 222] width 12 height 12
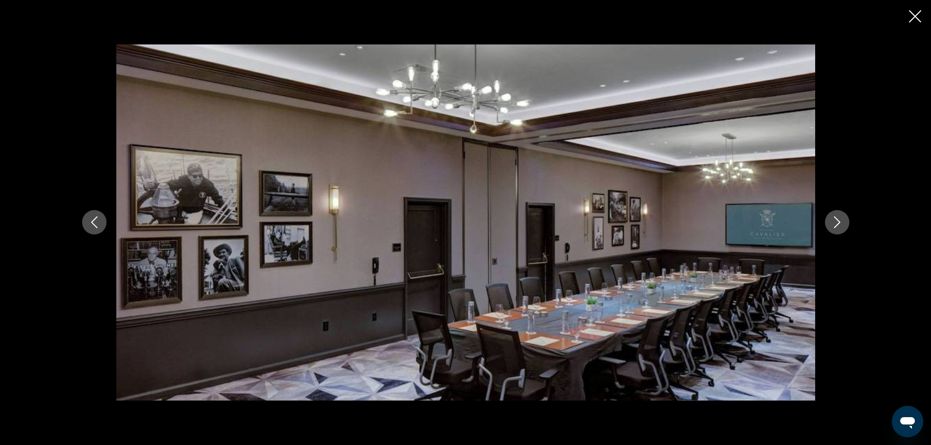
click at [838, 217] on icon "Next image" at bounding box center [837, 222] width 12 height 12
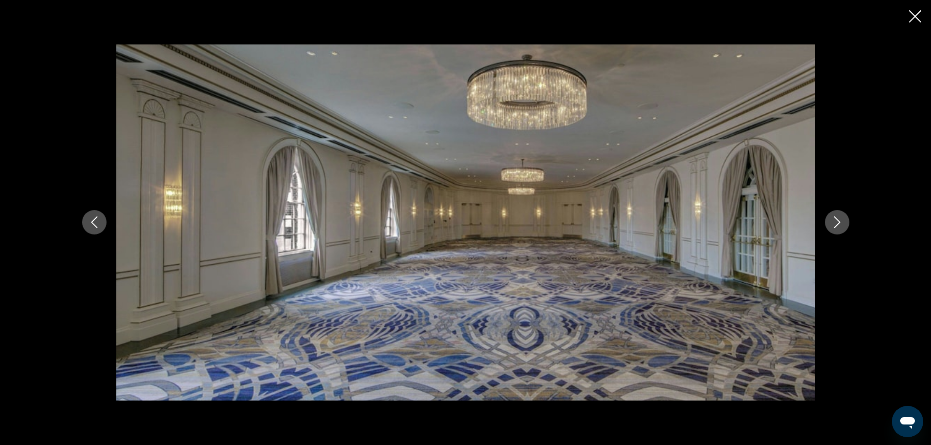
click at [838, 217] on icon "Next image" at bounding box center [837, 222] width 12 height 12
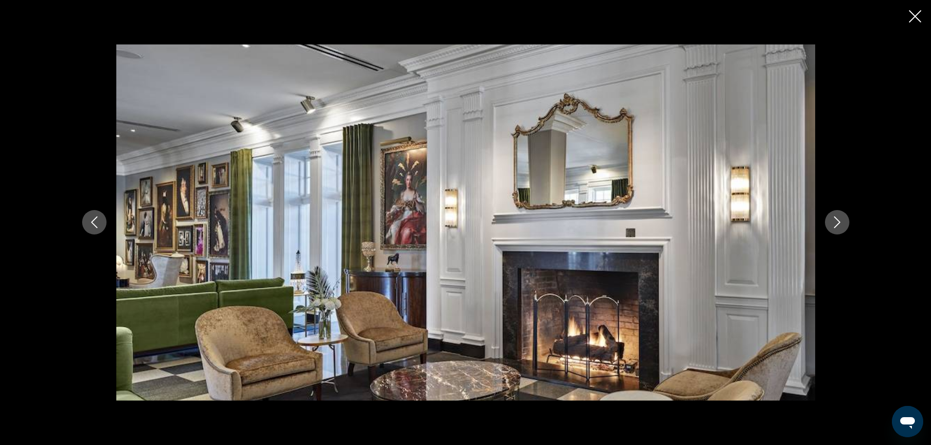
click at [838, 217] on icon "Next image" at bounding box center [837, 222] width 12 height 12
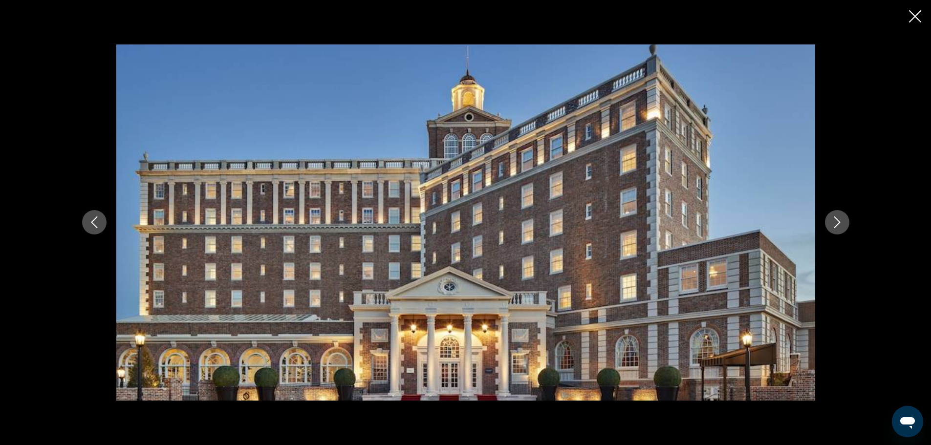
click at [838, 217] on icon "Next image" at bounding box center [837, 222] width 12 height 12
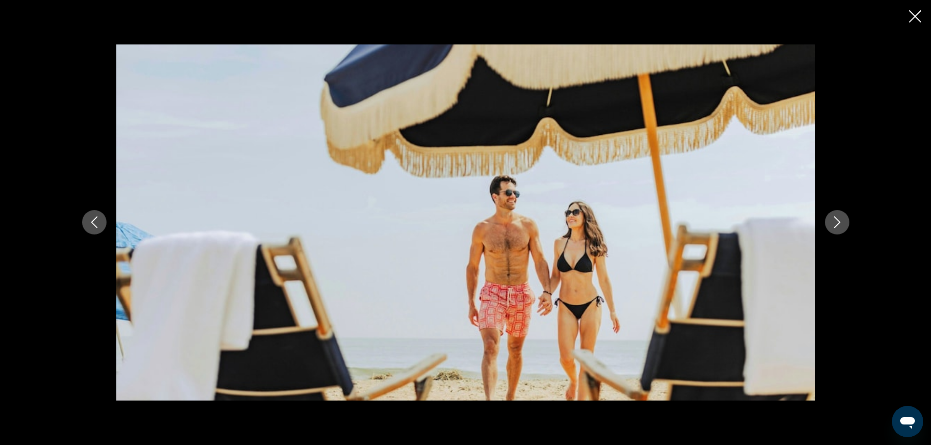
click at [838, 217] on icon "Next image" at bounding box center [837, 222] width 12 height 12
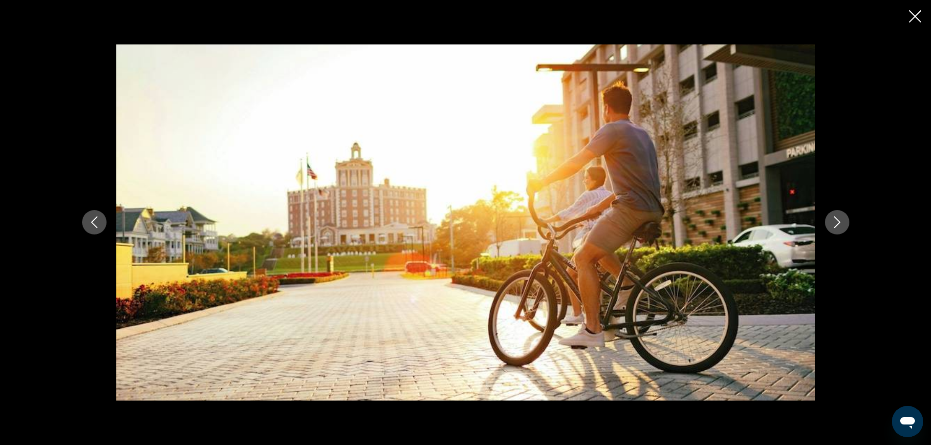
click at [838, 217] on icon "Next image" at bounding box center [837, 222] width 12 height 12
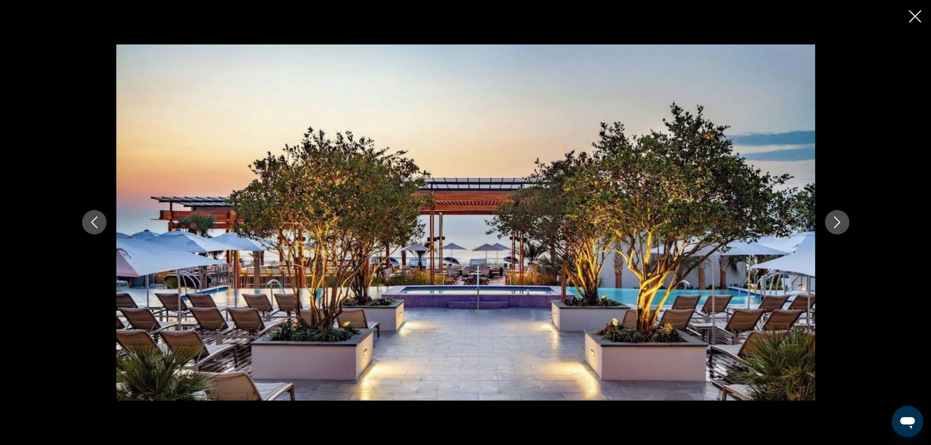
click at [838, 217] on icon "Next image" at bounding box center [837, 222] width 12 height 12
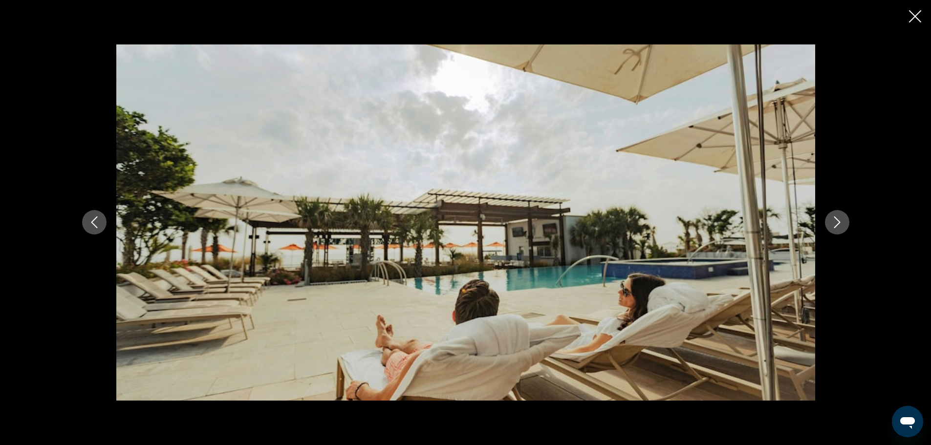
click at [838, 217] on icon "Next image" at bounding box center [837, 222] width 12 height 12
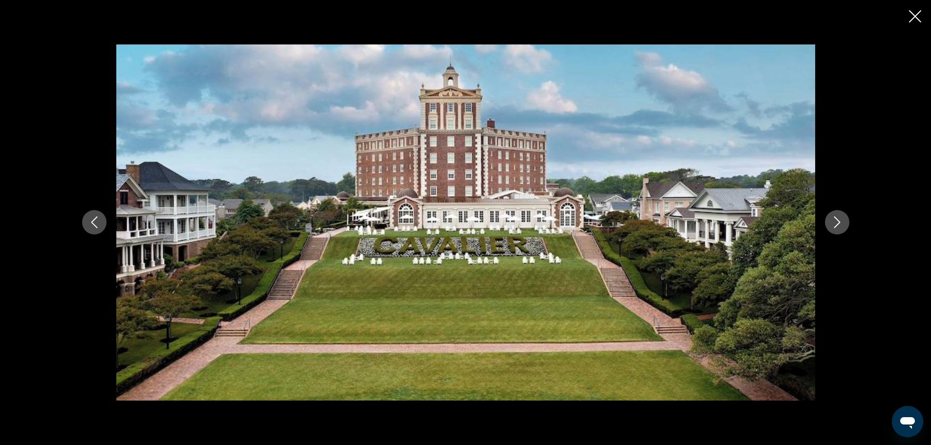
click at [838, 217] on icon "Next image" at bounding box center [837, 222] width 12 height 12
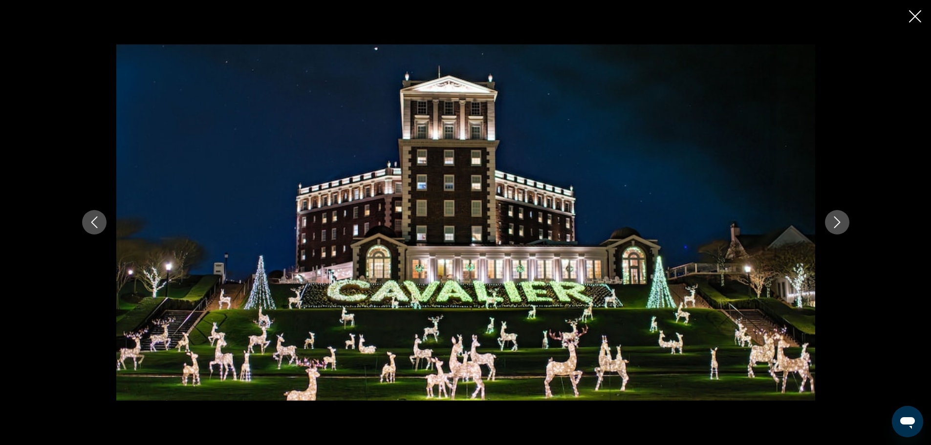
click at [838, 217] on icon "Next image" at bounding box center [837, 222] width 12 height 12
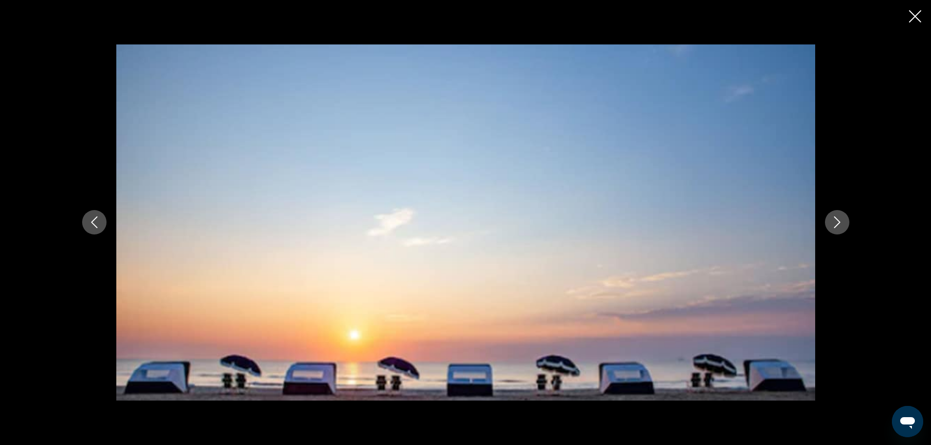
click at [838, 217] on icon "Next image" at bounding box center [837, 222] width 12 height 12
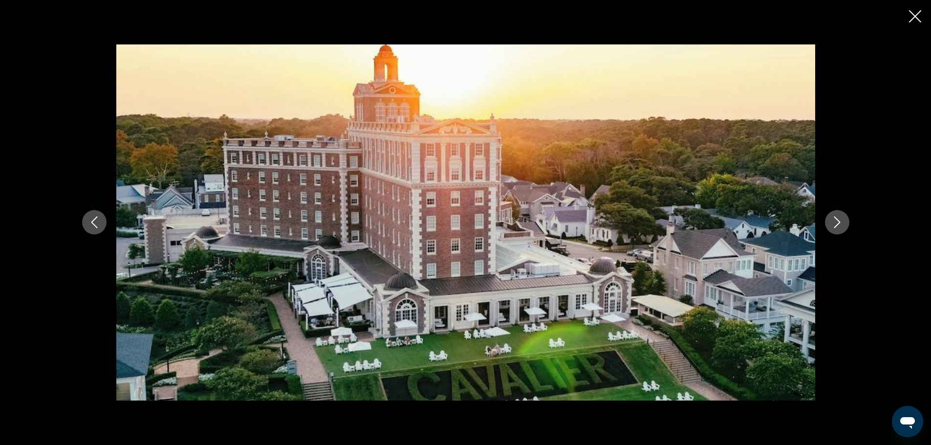
click at [838, 217] on icon "Next image" at bounding box center [837, 222] width 12 height 12
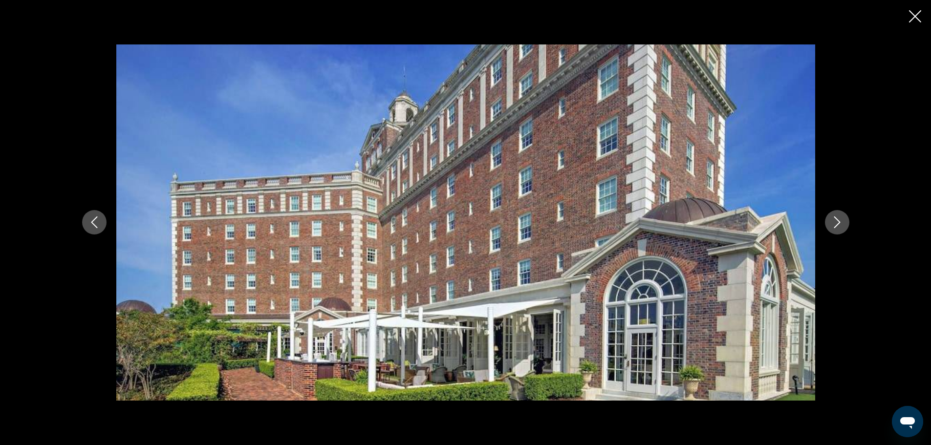
click at [838, 217] on icon "Next image" at bounding box center [837, 222] width 12 height 12
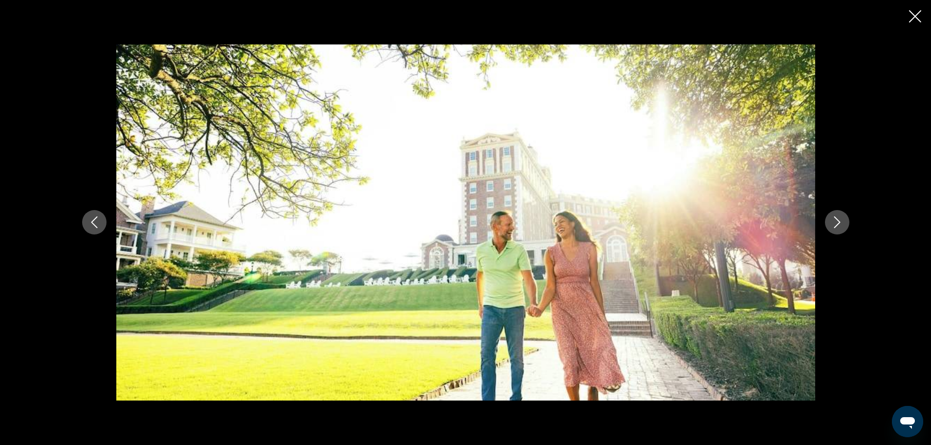
click at [99, 222] on icon "Previous image" at bounding box center [94, 222] width 12 height 12
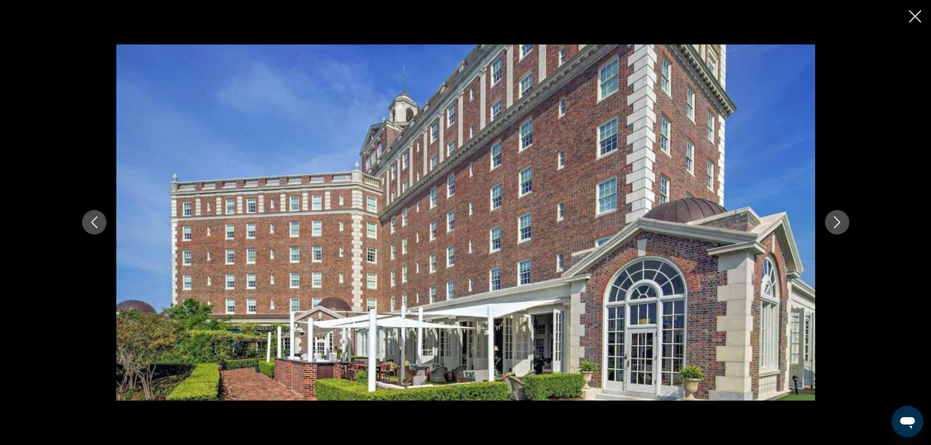
click at [99, 222] on icon "Previous image" at bounding box center [94, 222] width 12 height 12
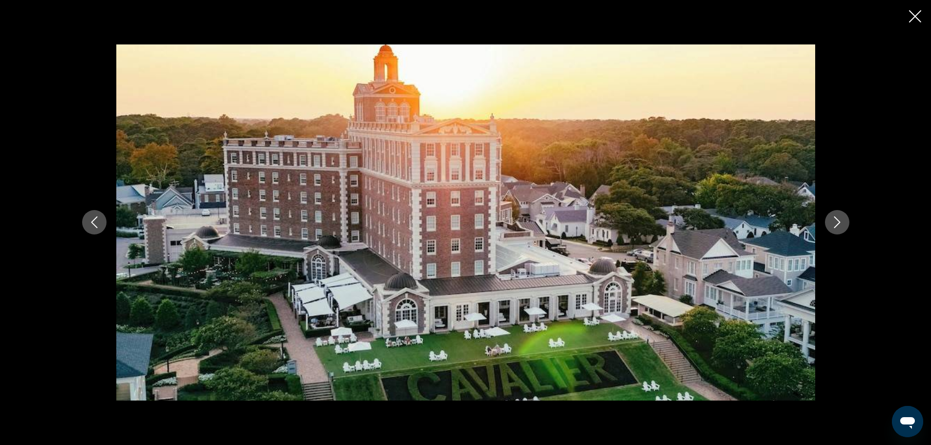
click at [99, 222] on icon "Previous image" at bounding box center [94, 222] width 12 height 12
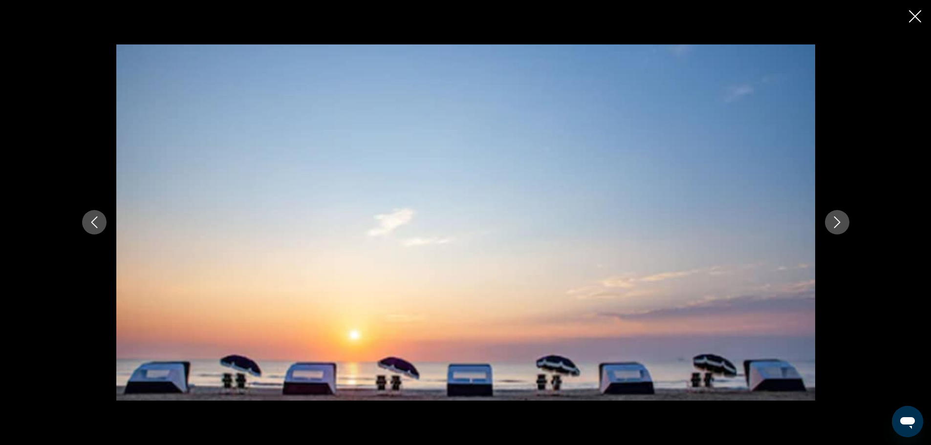
click at [99, 222] on icon "Previous image" at bounding box center [94, 222] width 12 height 12
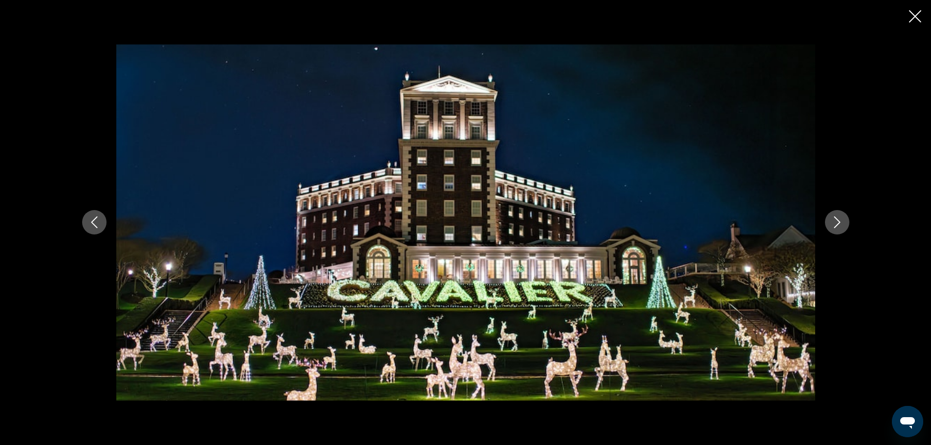
click at [99, 222] on icon "Previous image" at bounding box center [94, 222] width 12 height 12
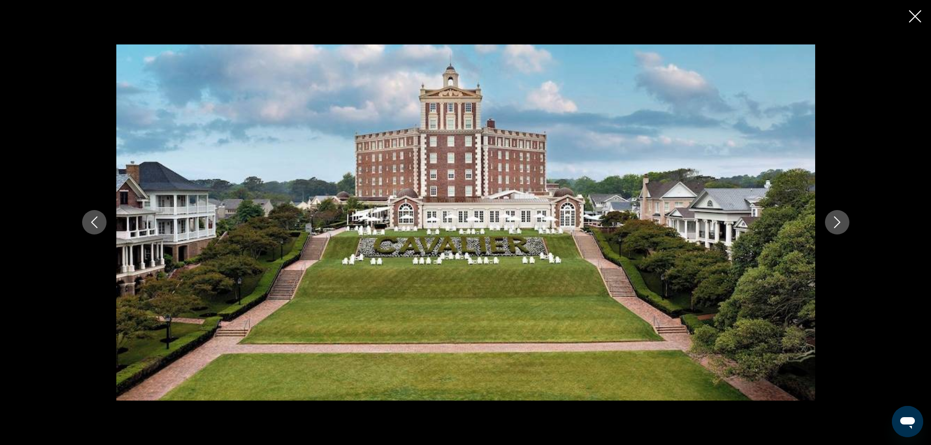
click at [838, 216] on button "Next image" at bounding box center [837, 222] width 24 height 24
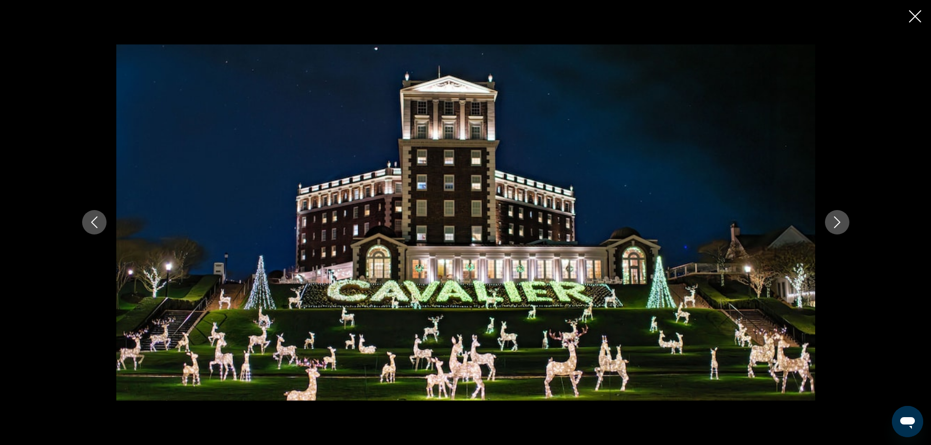
click at [838, 216] on button "Next image" at bounding box center [837, 222] width 24 height 24
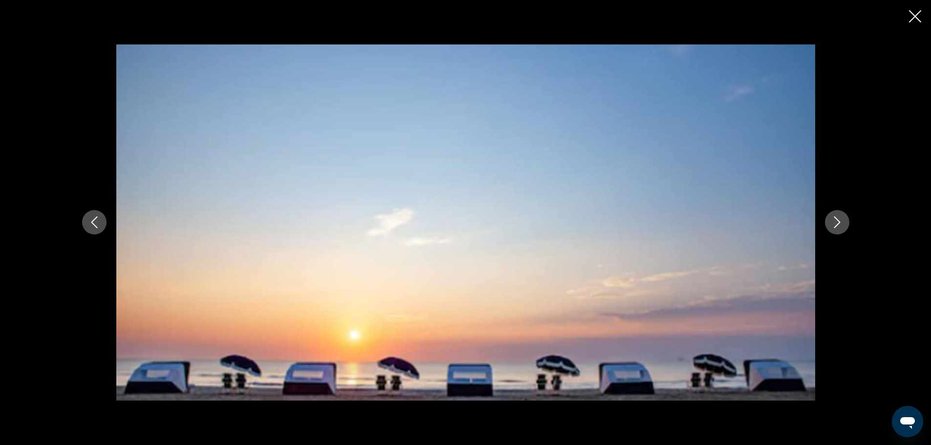
click at [838, 216] on button "Next image" at bounding box center [837, 222] width 24 height 24
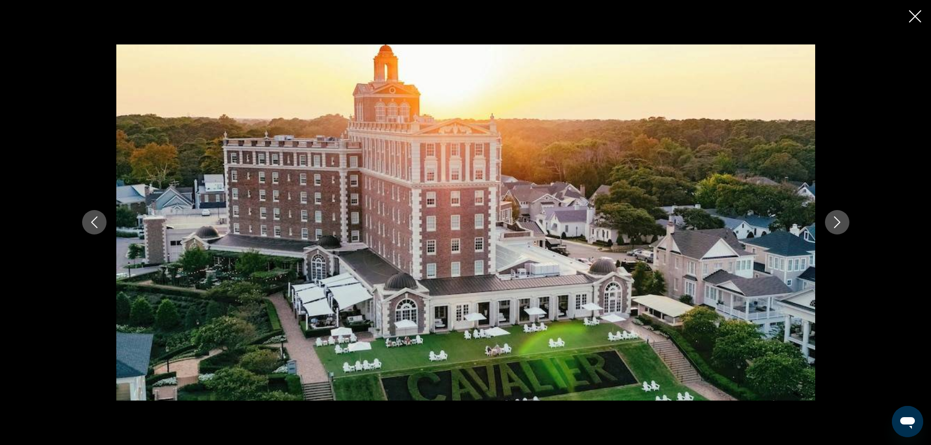
click at [838, 216] on button "Next image" at bounding box center [837, 222] width 24 height 24
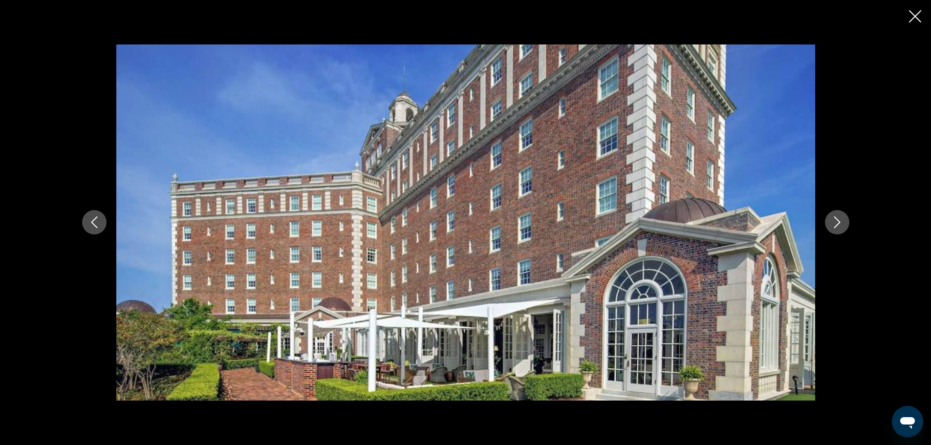
click at [838, 216] on button "Next image" at bounding box center [837, 222] width 24 height 24
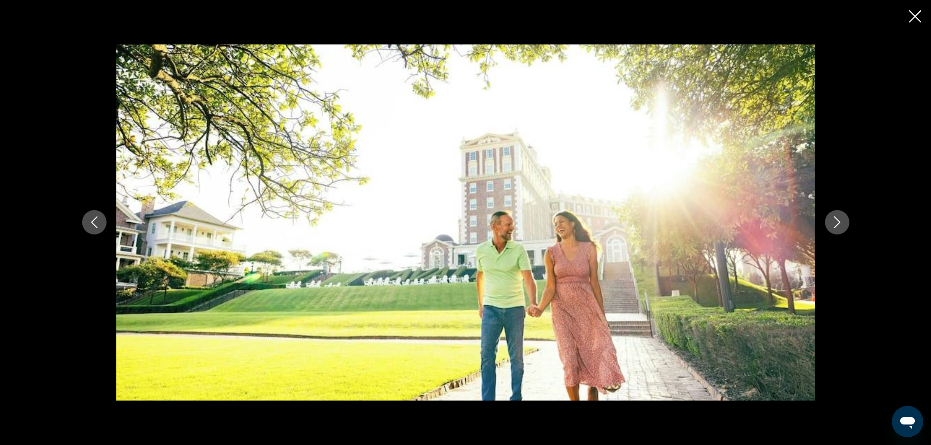
click at [838, 216] on button "Next image" at bounding box center [837, 222] width 24 height 24
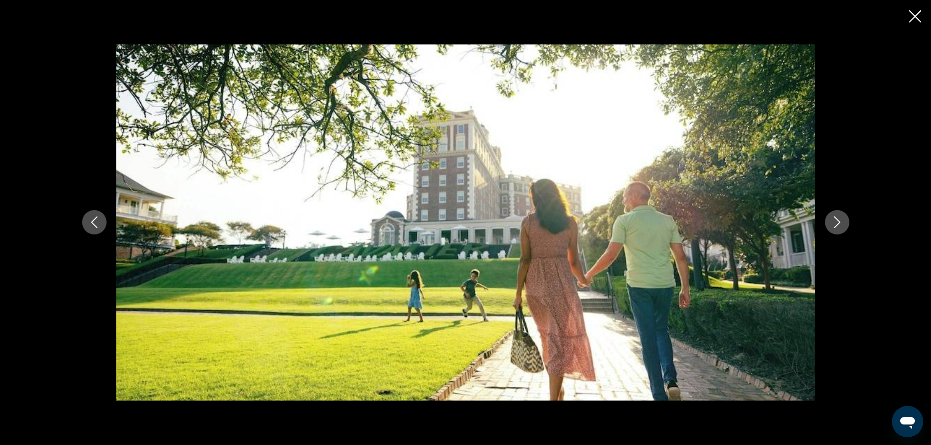
click at [838, 216] on button "Next image" at bounding box center [837, 222] width 24 height 24
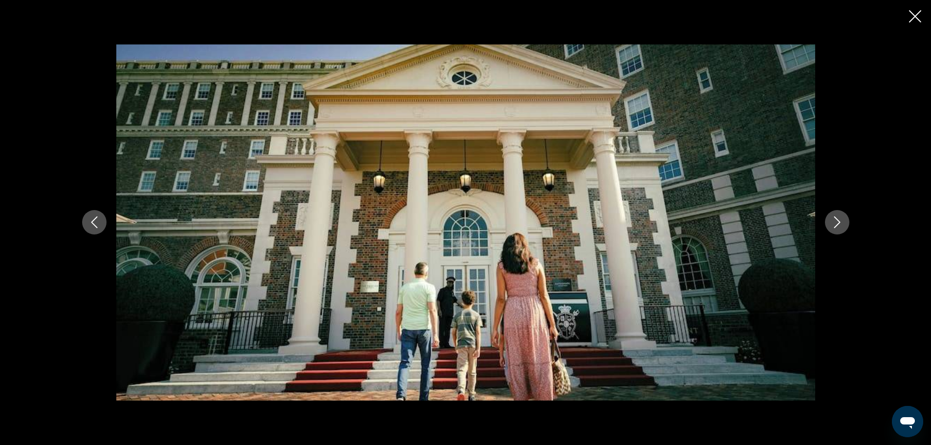
click at [838, 216] on button "Next image" at bounding box center [837, 222] width 24 height 24
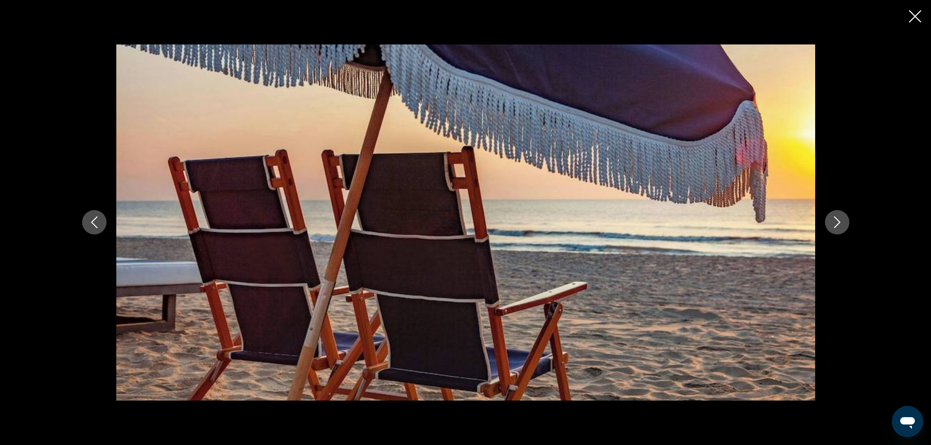
click at [838, 216] on button "Next image" at bounding box center [837, 222] width 24 height 24
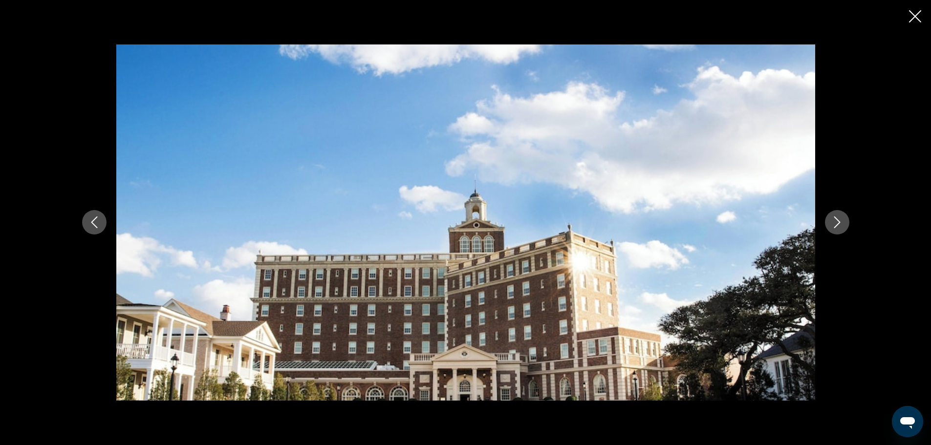
click at [838, 216] on button "Next image" at bounding box center [837, 222] width 24 height 24
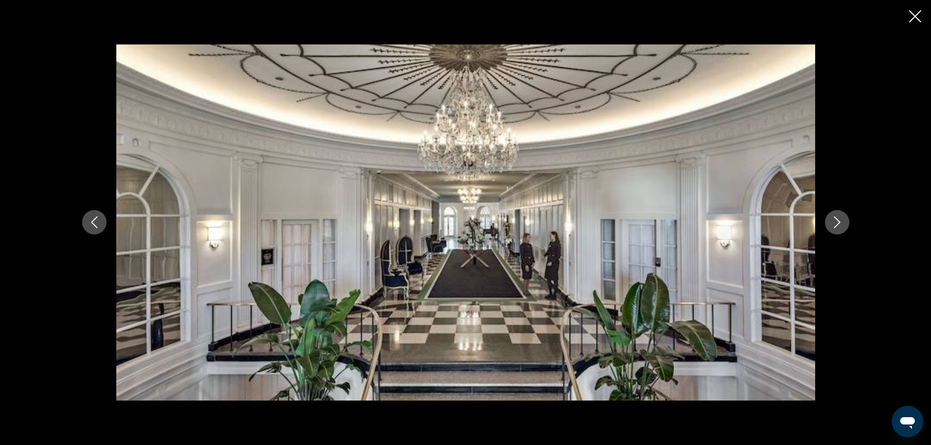
click at [838, 216] on button "Next image" at bounding box center [837, 222] width 24 height 24
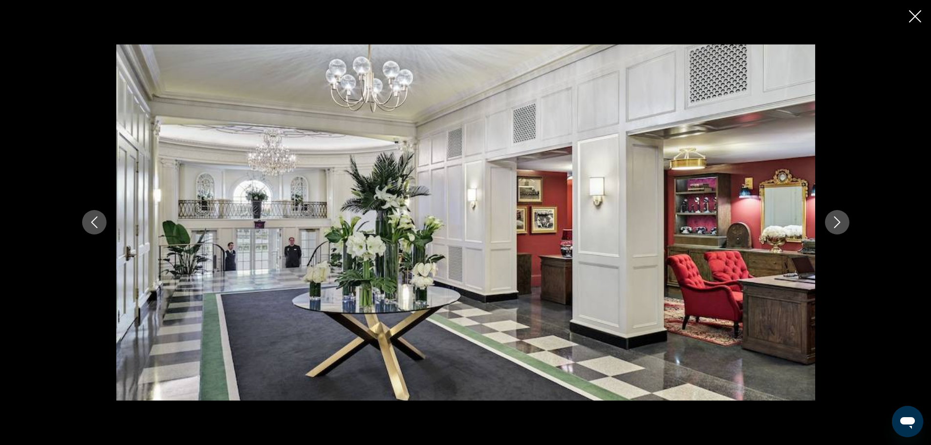
click at [838, 216] on button "Next image" at bounding box center [837, 222] width 24 height 24
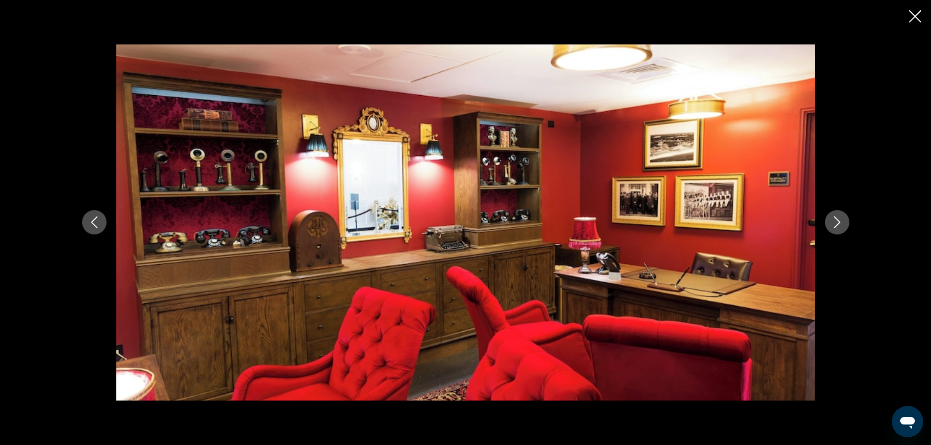
click at [838, 216] on button "Next image" at bounding box center [837, 222] width 24 height 24
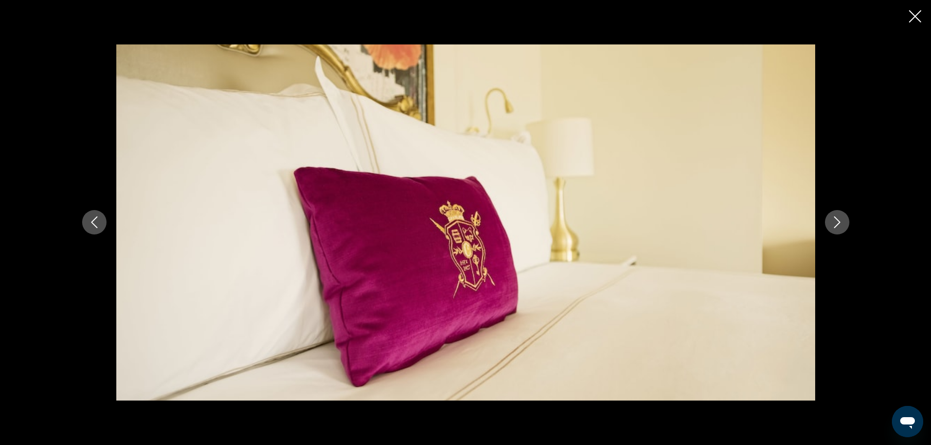
click at [916, 12] on icon "Close slideshow" at bounding box center [915, 16] width 12 height 12
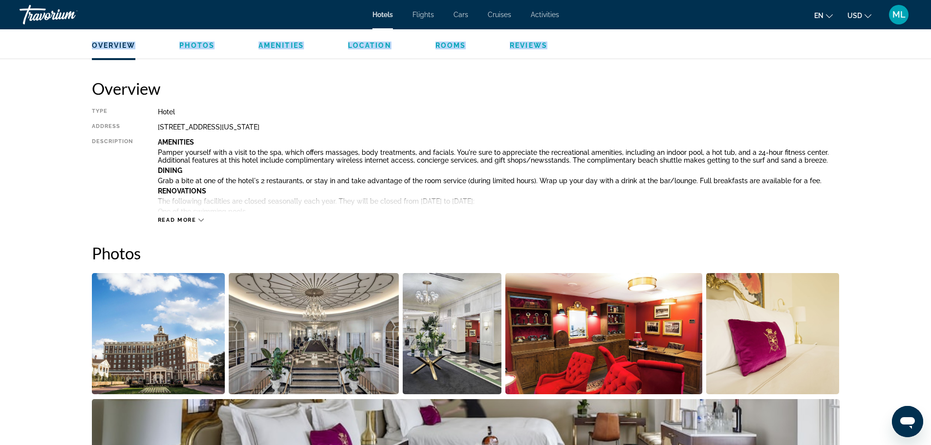
drag, startPoint x: 916, startPoint y: 12, endPoint x: 779, endPoint y: 62, distance: 145.9
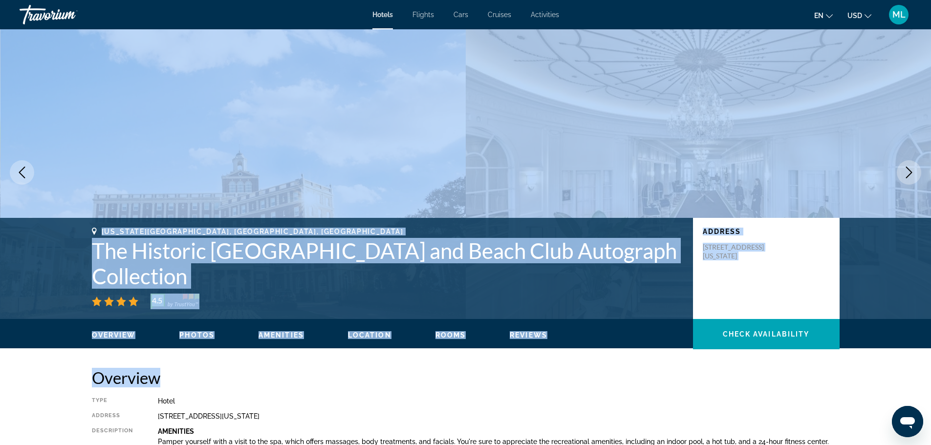
scroll to position [0, 0]
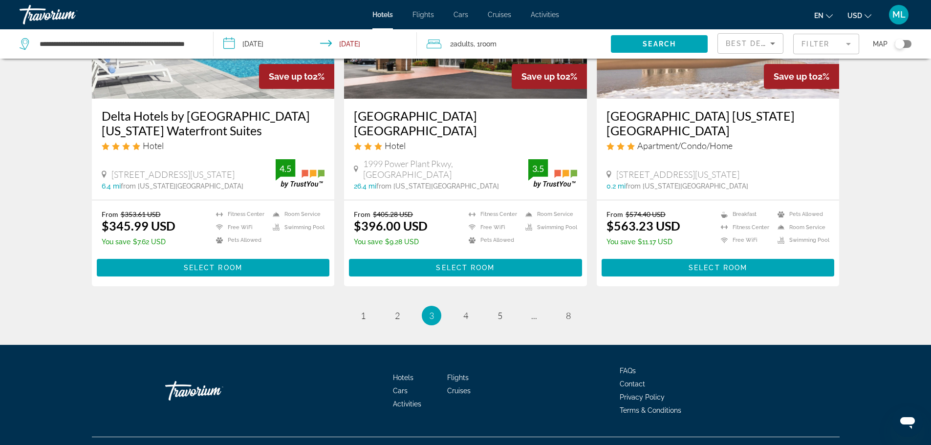
scroll to position [1258, 0]
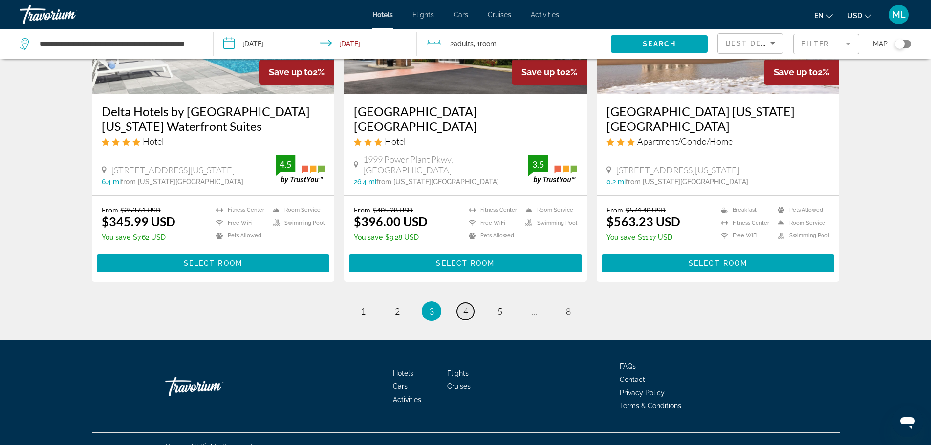
click at [467, 306] on span "4" at bounding box center [465, 311] width 5 height 11
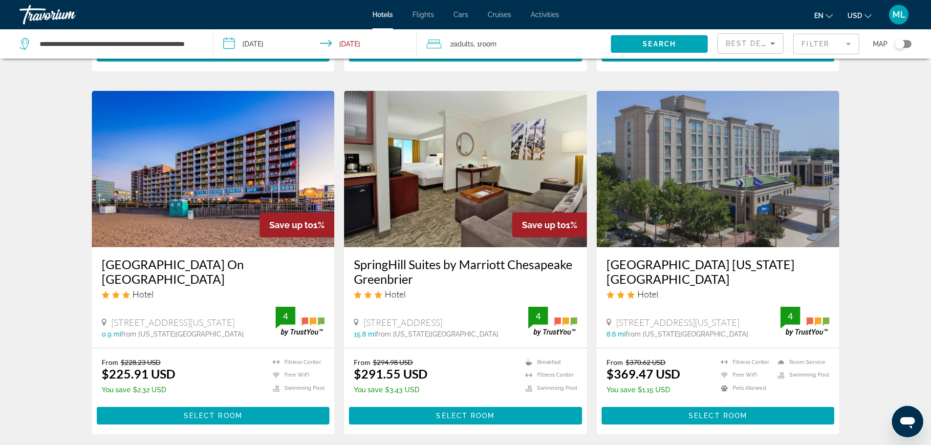
scroll to position [782, 0]
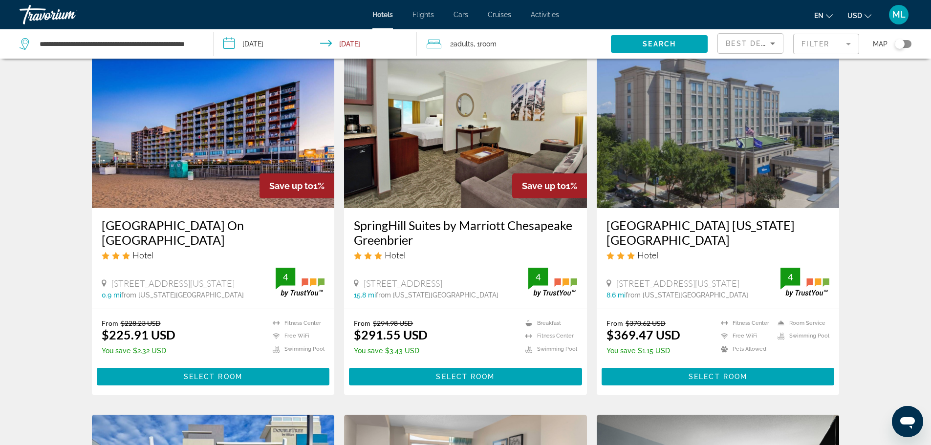
click at [707, 156] on img "Main content" at bounding box center [718, 130] width 243 height 156
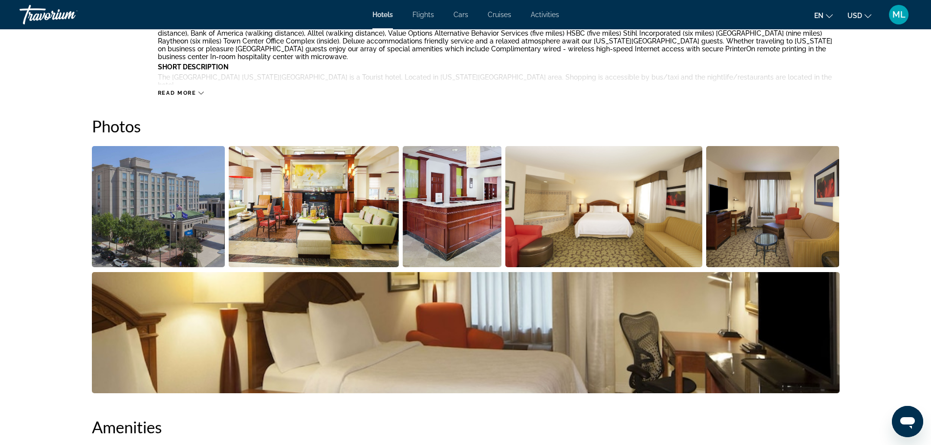
scroll to position [430, 0]
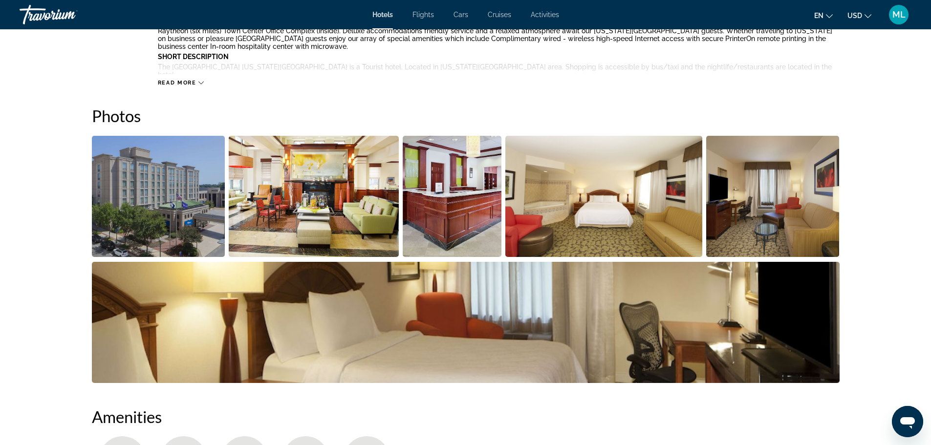
click at [192, 214] on img "Open full-screen image slider" at bounding box center [158, 196] width 133 height 121
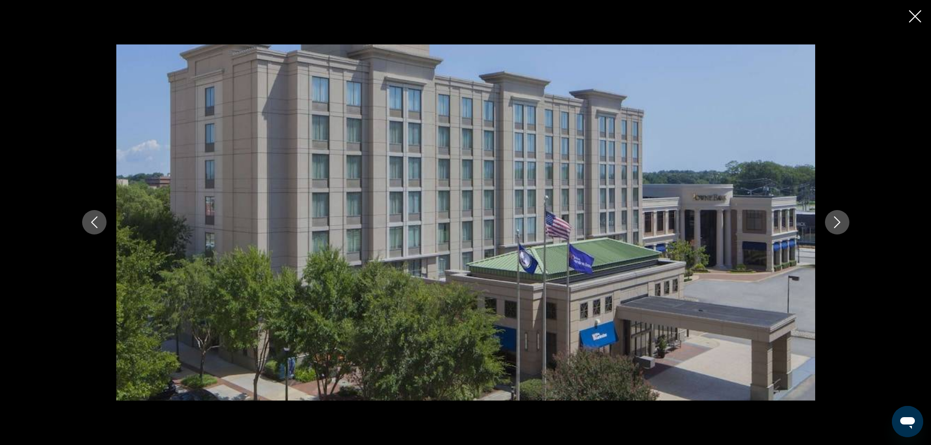
click at [831, 220] on icon "Next image" at bounding box center [837, 222] width 12 height 12
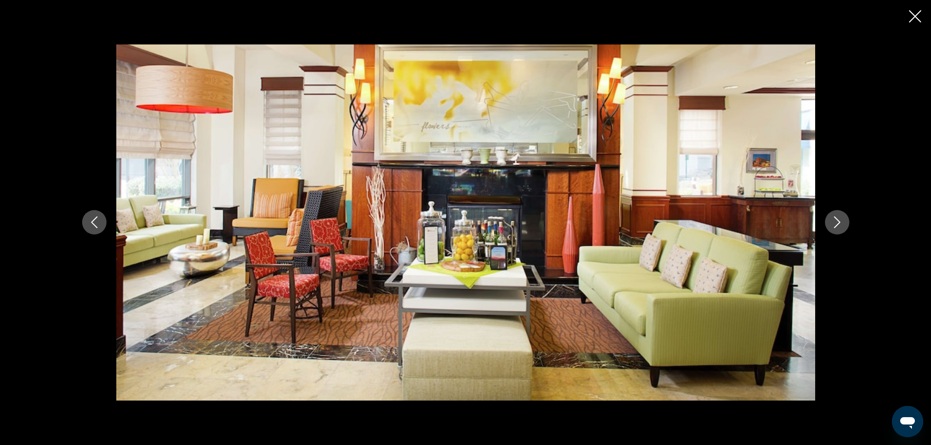
click at [831, 220] on icon "Next image" at bounding box center [837, 222] width 12 height 12
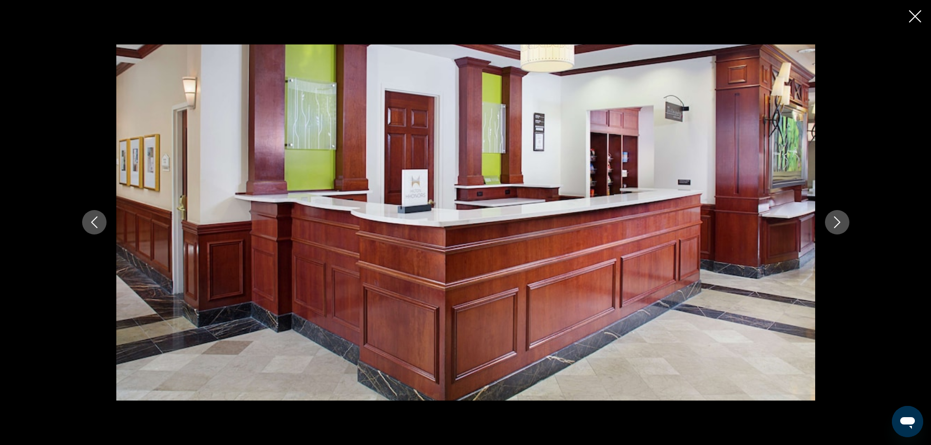
click at [831, 220] on icon "Next image" at bounding box center [837, 222] width 12 height 12
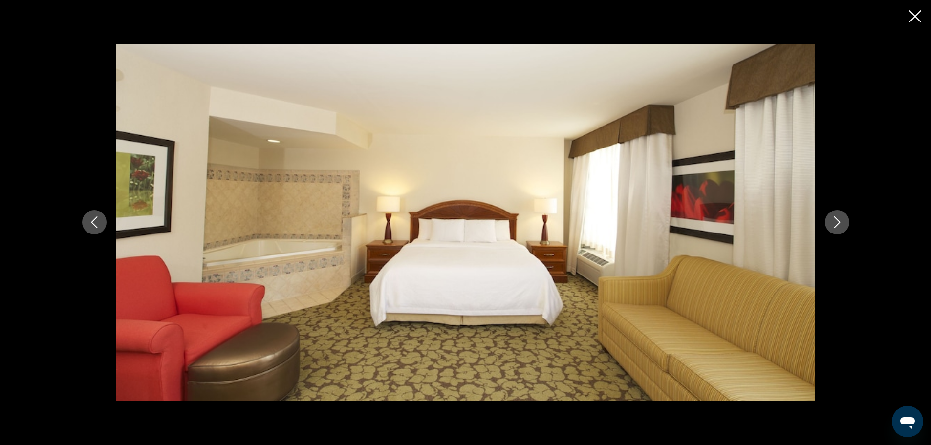
click at [831, 220] on icon "Next image" at bounding box center [837, 222] width 12 height 12
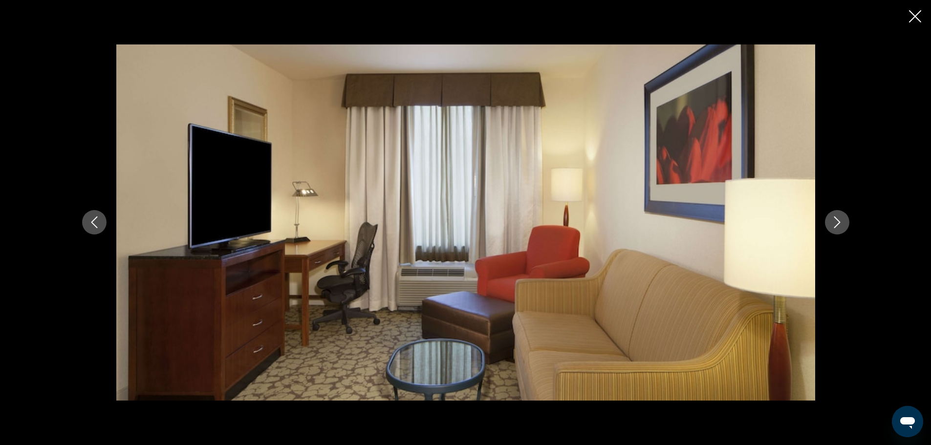
click at [831, 220] on icon "Next image" at bounding box center [837, 222] width 12 height 12
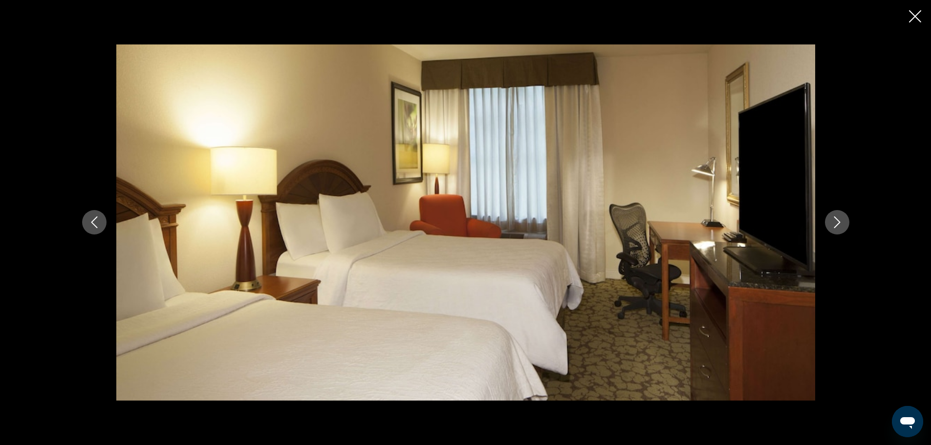
click at [831, 220] on icon "Next image" at bounding box center [837, 222] width 12 height 12
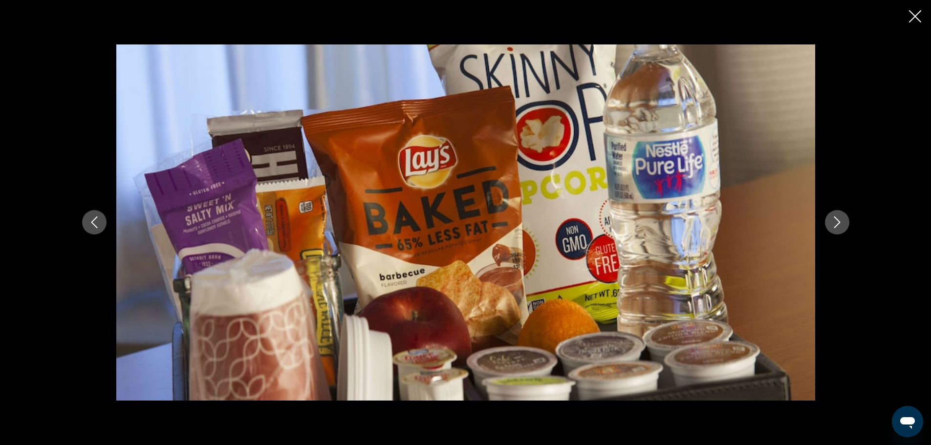
click at [831, 220] on icon "Next image" at bounding box center [837, 222] width 12 height 12
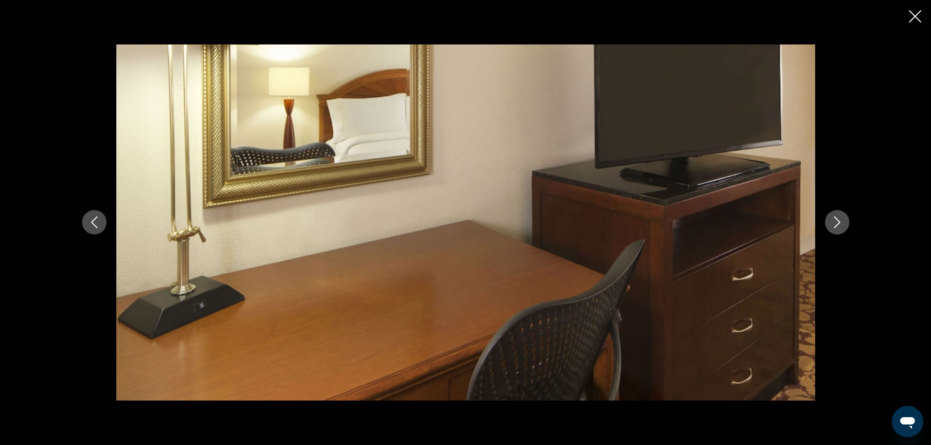
click at [831, 220] on icon "Next image" at bounding box center [837, 222] width 12 height 12
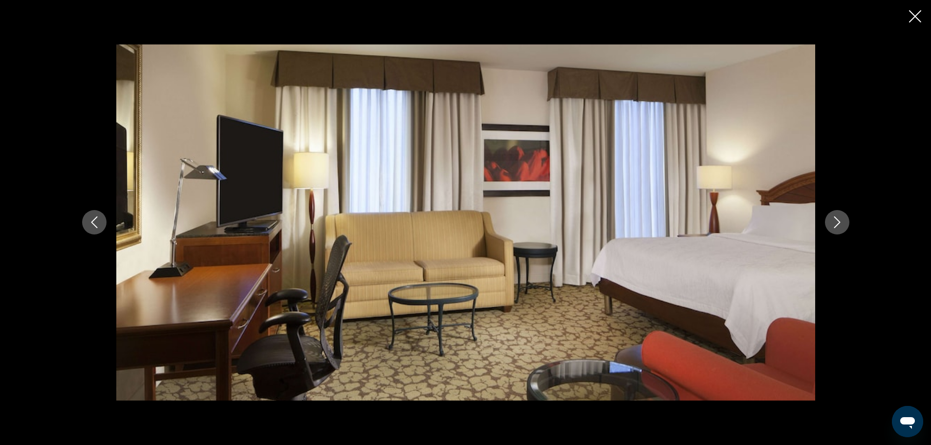
click at [831, 220] on icon "Next image" at bounding box center [837, 222] width 12 height 12
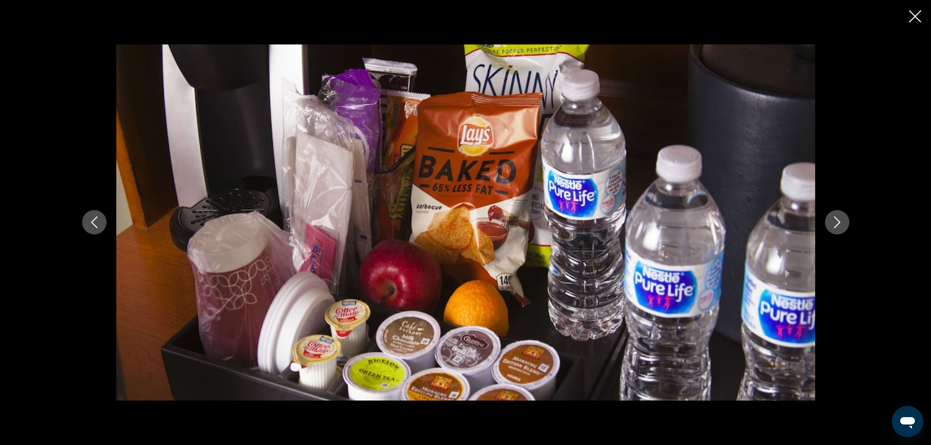
click at [831, 220] on icon "Next image" at bounding box center [837, 222] width 12 height 12
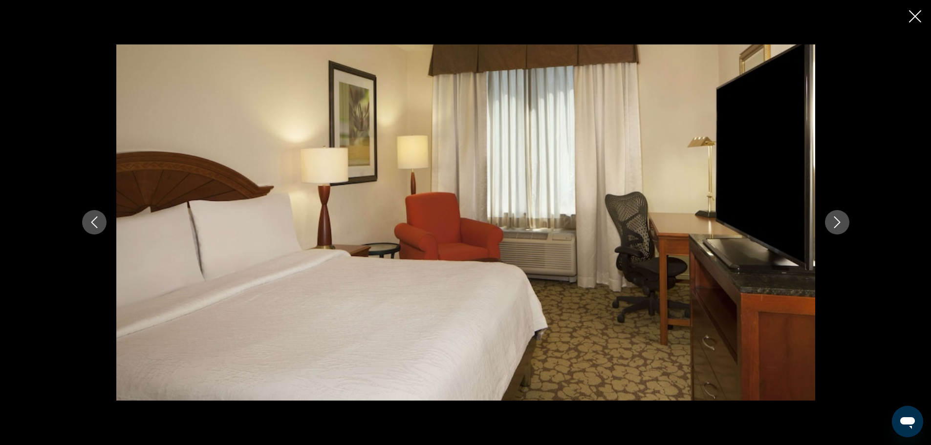
click at [831, 220] on icon "Next image" at bounding box center [837, 222] width 12 height 12
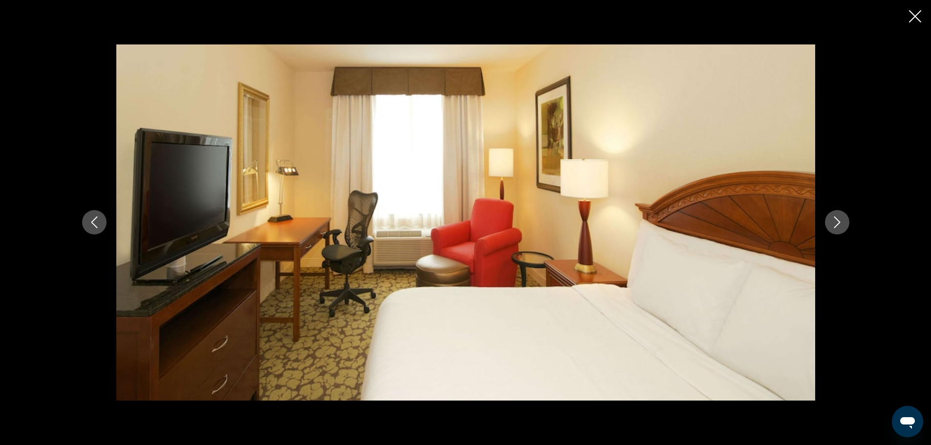
click at [831, 220] on icon "Next image" at bounding box center [837, 222] width 12 height 12
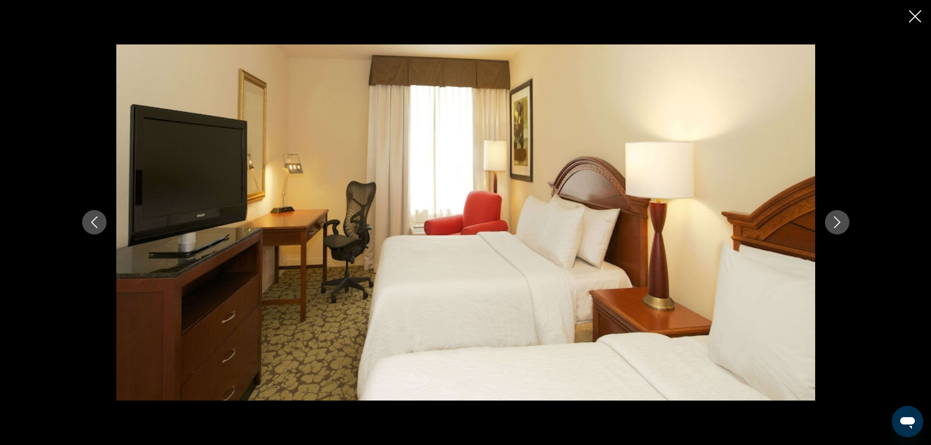
click at [831, 220] on icon "Next image" at bounding box center [837, 222] width 12 height 12
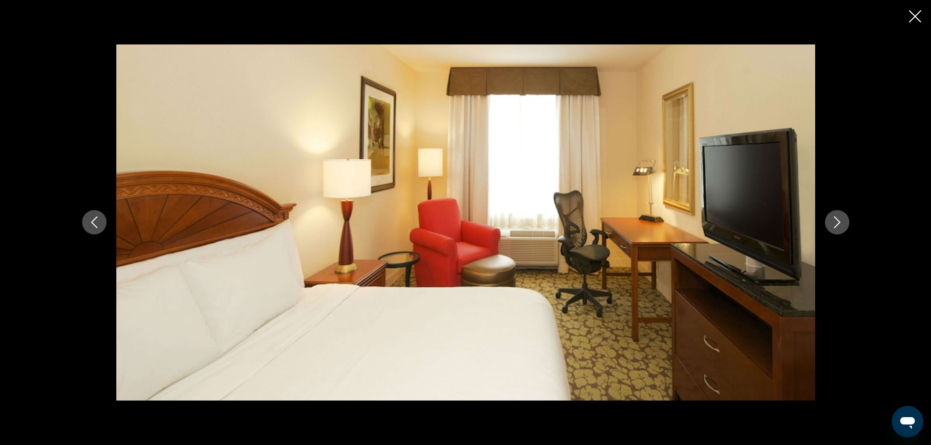
click at [831, 220] on icon "Next image" at bounding box center [837, 222] width 12 height 12
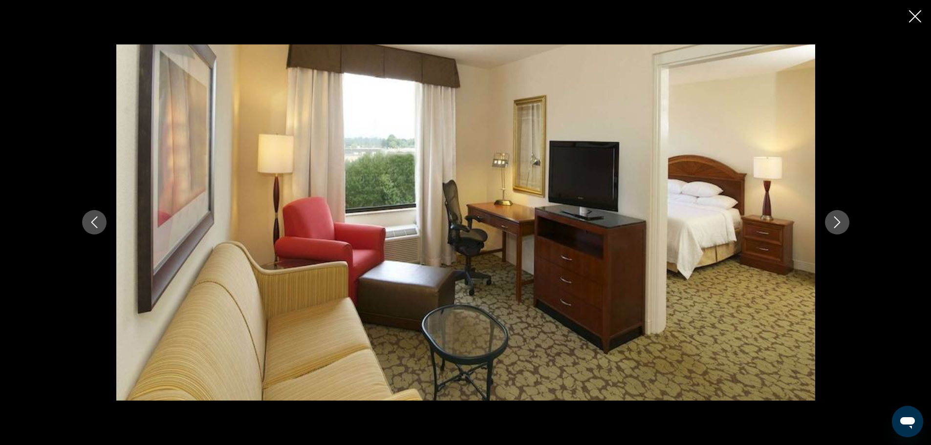
click at [831, 220] on icon "Next image" at bounding box center [837, 222] width 12 height 12
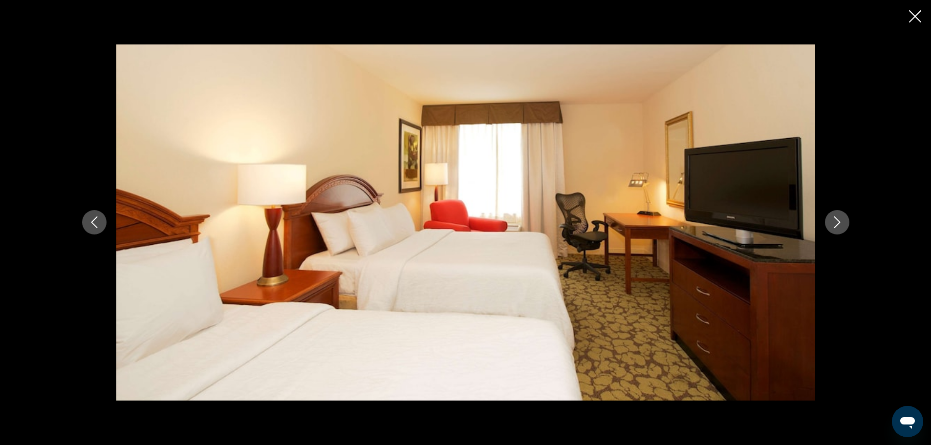
click at [831, 220] on icon "Next image" at bounding box center [837, 222] width 12 height 12
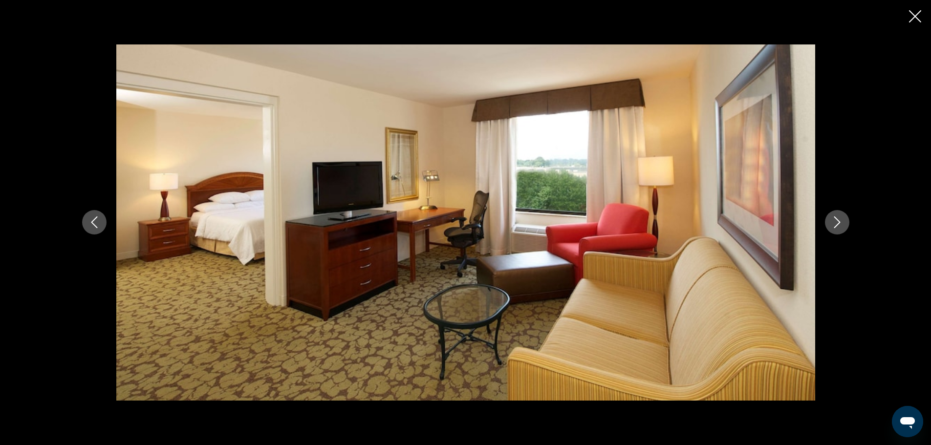
click at [831, 220] on icon "Next image" at bounding box center [837, 222] width 12 height 12
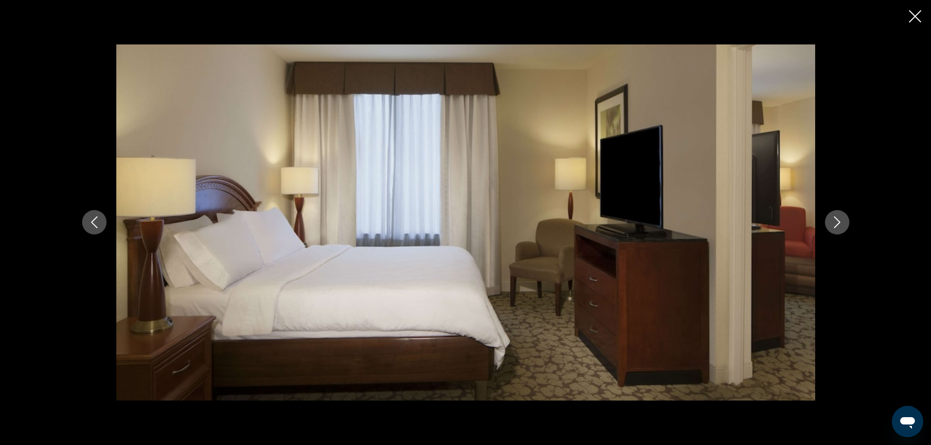
click at [914, 13] on icon "Close slideshow" at bounding box center [915, 16] width 12 height 12
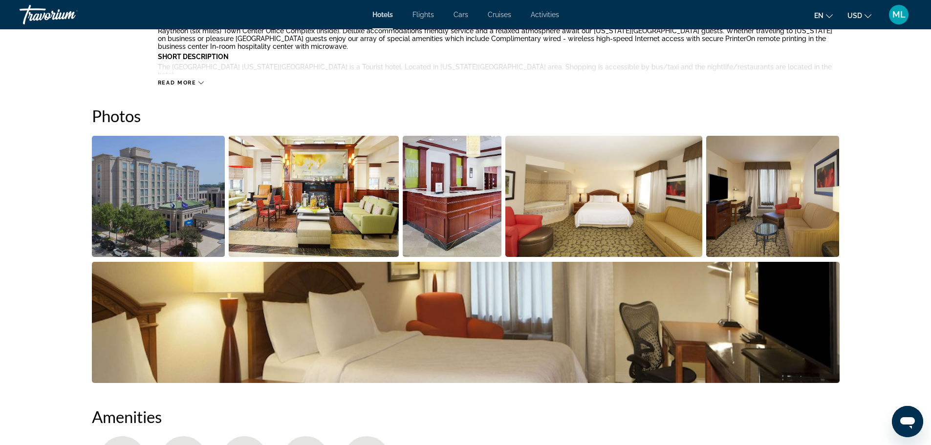
click at [914, 13] on div "Hotels Flights Cars Cruises Activities Hotels Flights Cars Cruises Activities e…" at bounding box center [465, 14] width 931 height 25
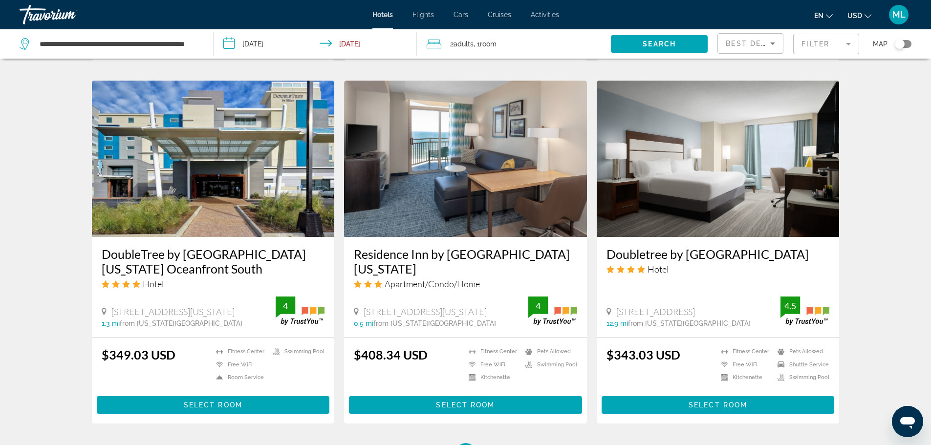
scroll to position [1114, 0]
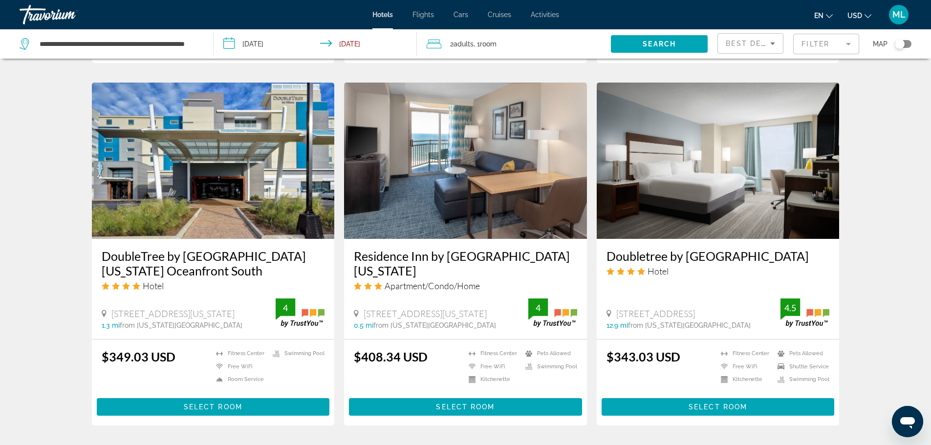
click at [429, 180] on img "Main content" at bounding box center [465, 161] width 243 height 156
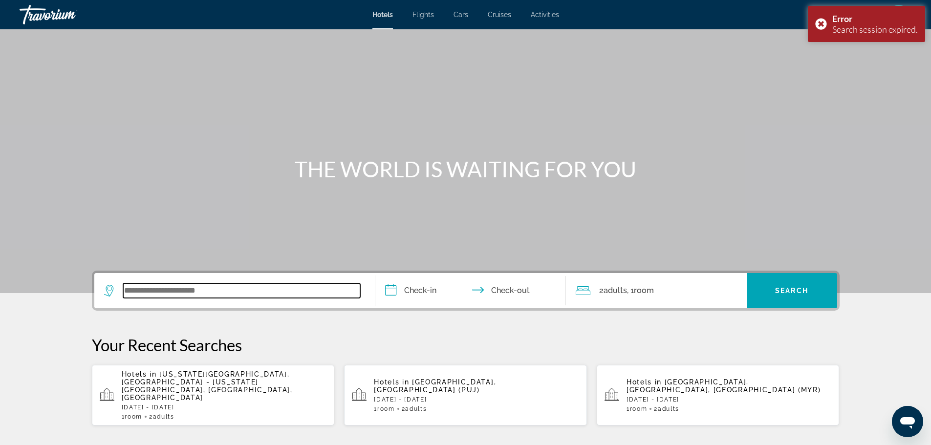
click at [241, 293] on input "Search widget" at bounding box center [241, 290] width 237 height 15
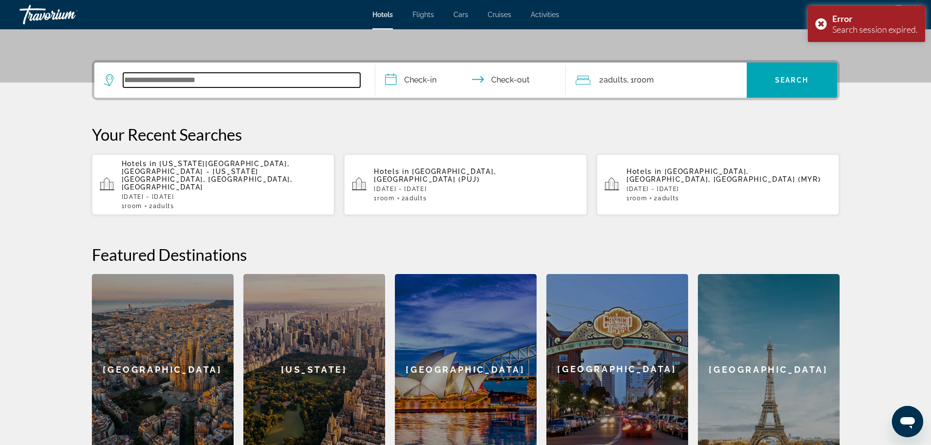
scroll to position [239, 0]
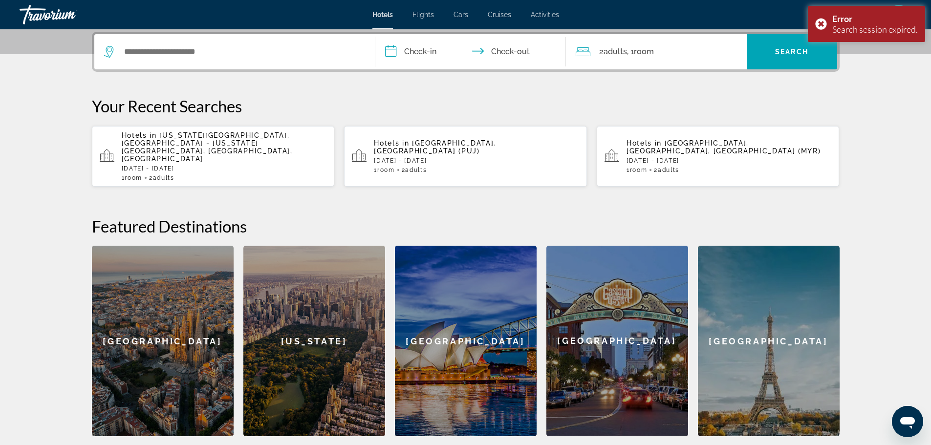
click at [271, 143] on p "Hotels in Virginia Beach, Norfolk - Virginia Beach, VA, United States" at bounding box center [224, 146] width 205 height 31
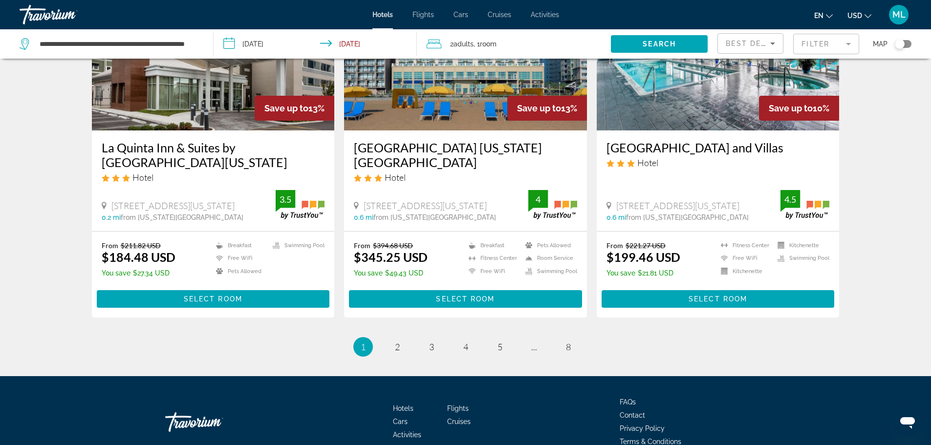
scroll to position [1243, 0]
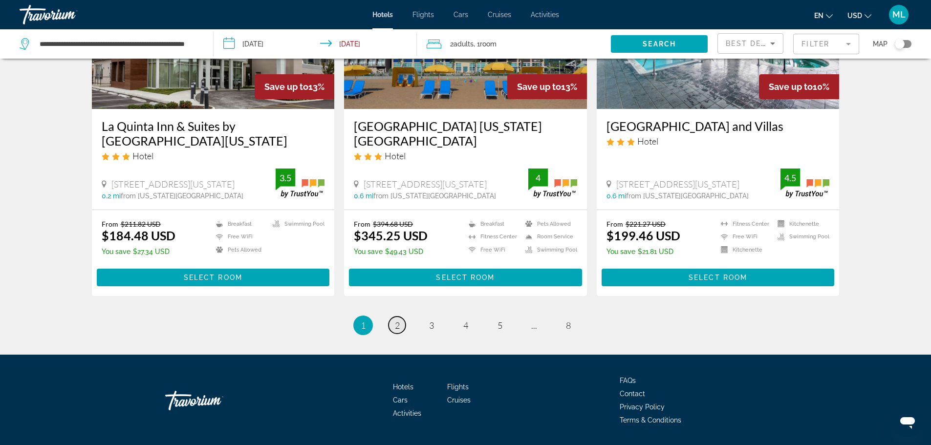
click at [395, 320] on span "2" at bounding box center [397, 325] width 5 height 11
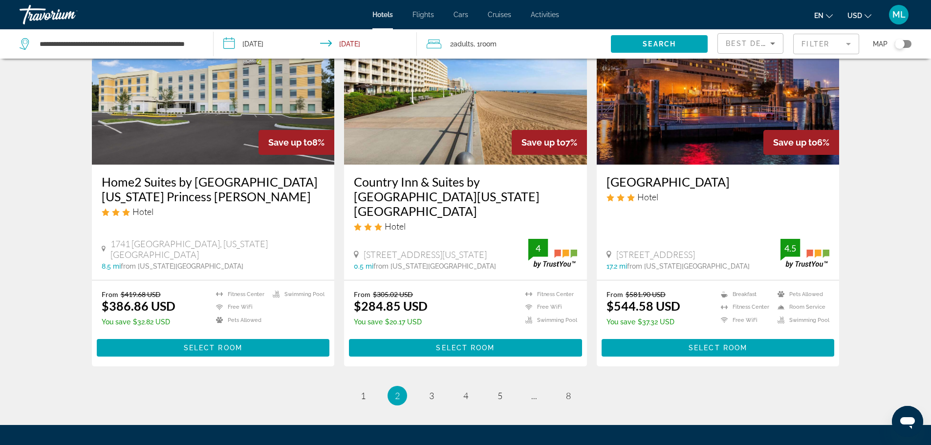
scroll to position [1258, 0]
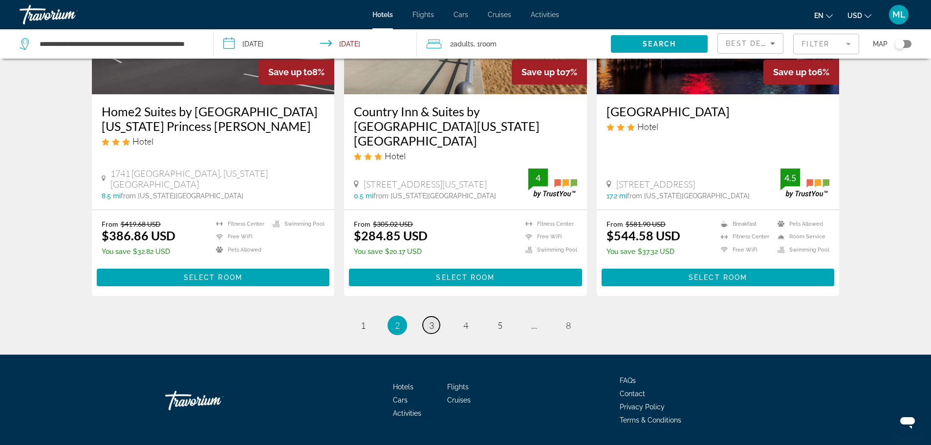
click at [429, 320] on span "3" at bounding box center [431, 325] width 5 height 11
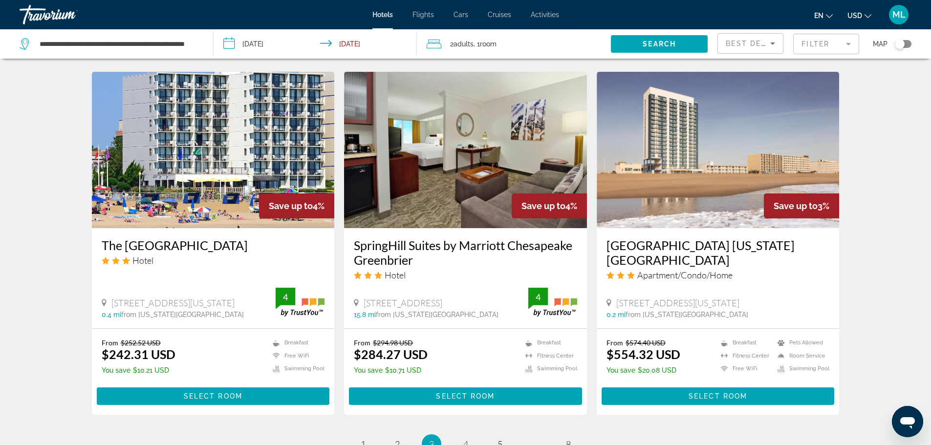
scroll to position [1134, 0]
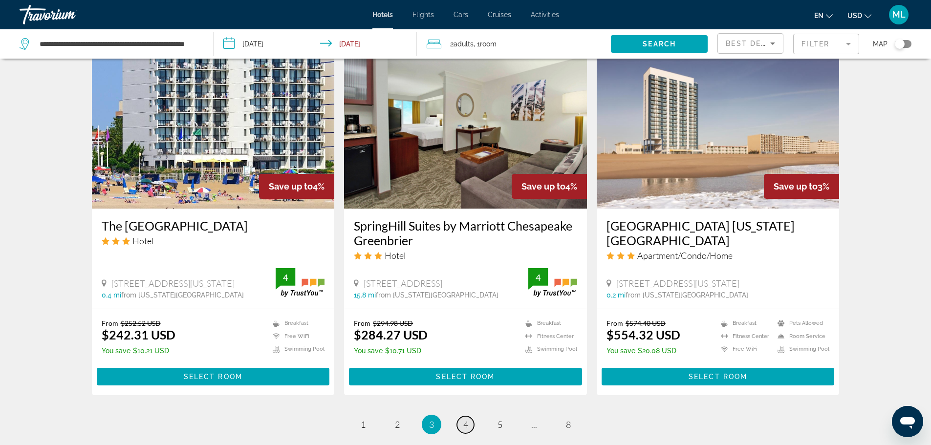
click at [466, 419] on span "4" at bounding box center [465, 424] width 5 height 11
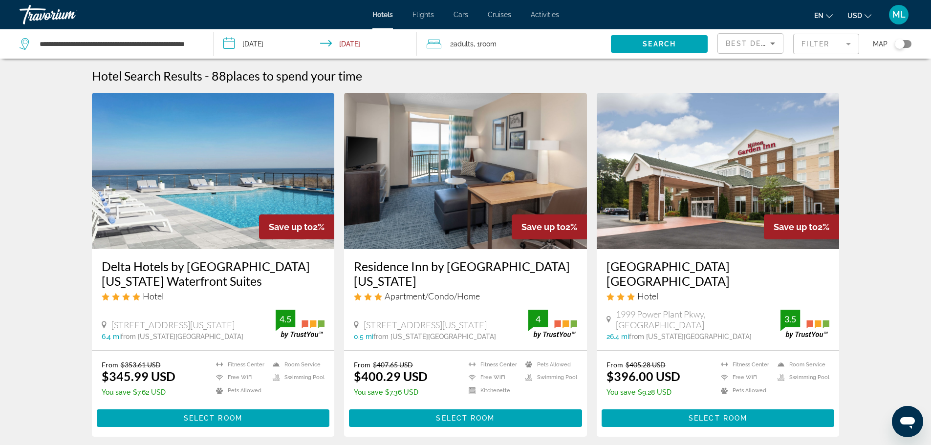
click at [495, 206] on img "Main content" at bounding box center [465, 171] width 243 height 156
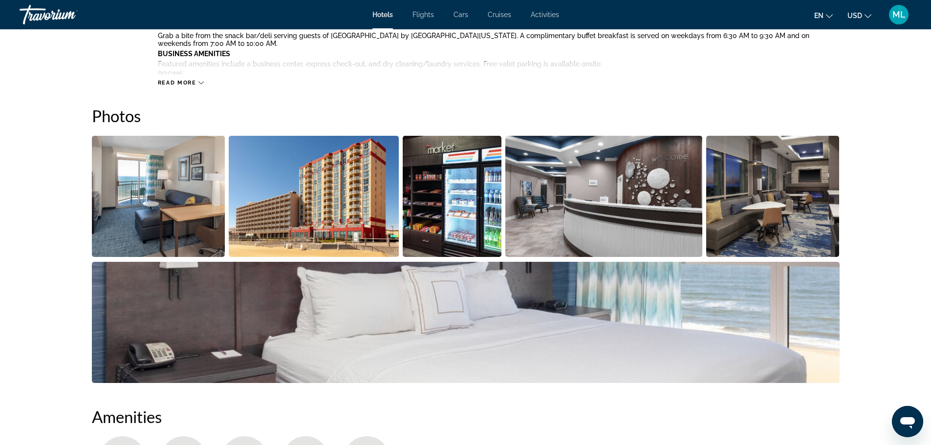
scroll to position [411, 0]
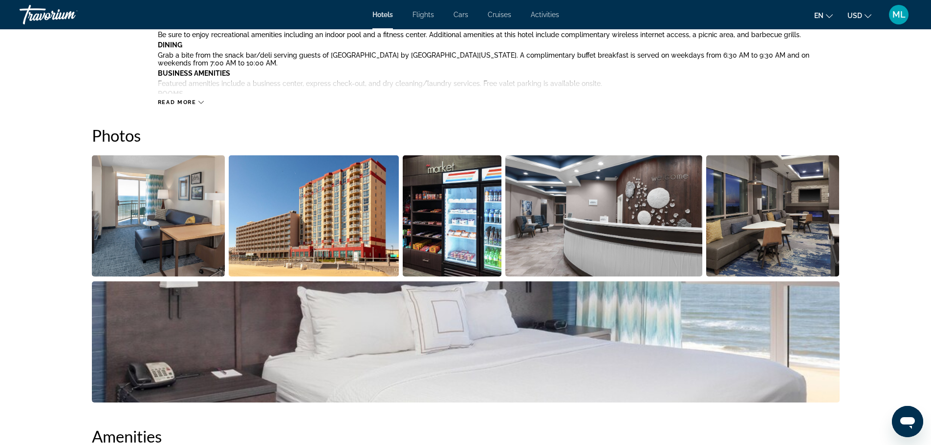
click at [151, 226] on img "Open full-screen image slider" at bounding box center [158, 215] width 133 height 121
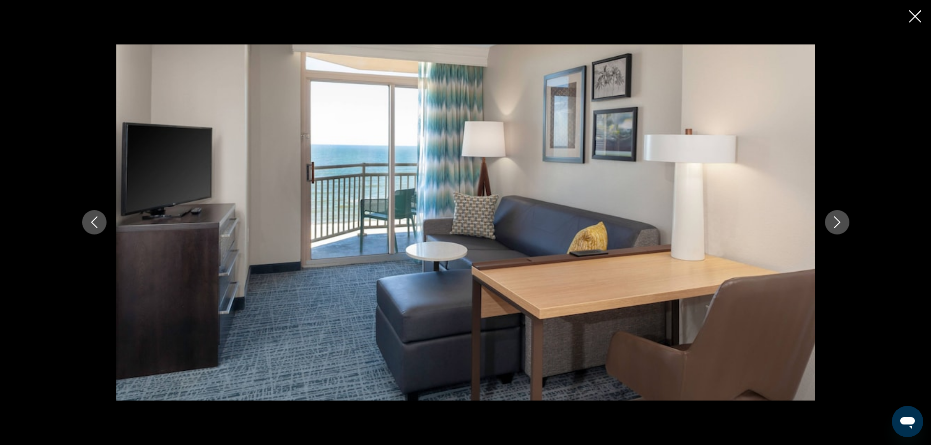
scroll to position [430, 0]
click at [847, 222] on button "Next image" at bounding box center [837, 222] width 24 height 24
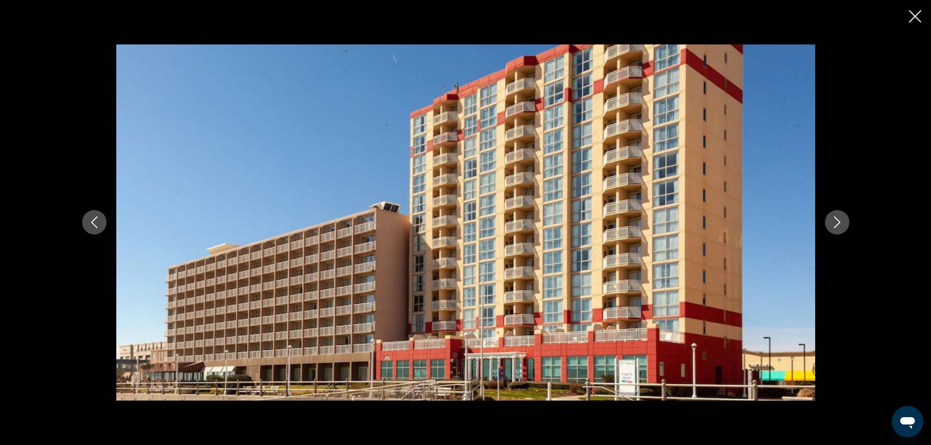
click at [847, 222] on button "Next image" at bounding box center [837, 222] width 24 height 24
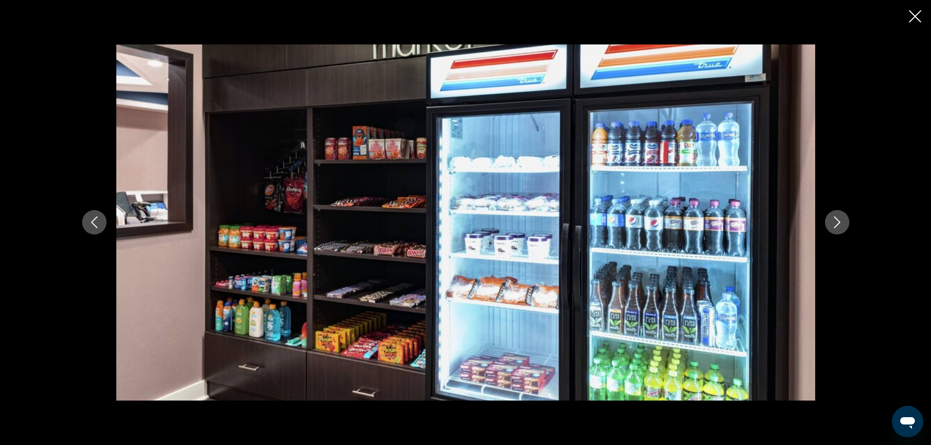
click at [847, 222] on button "Next image" at bounding box center [837, 222] width 24 height 24
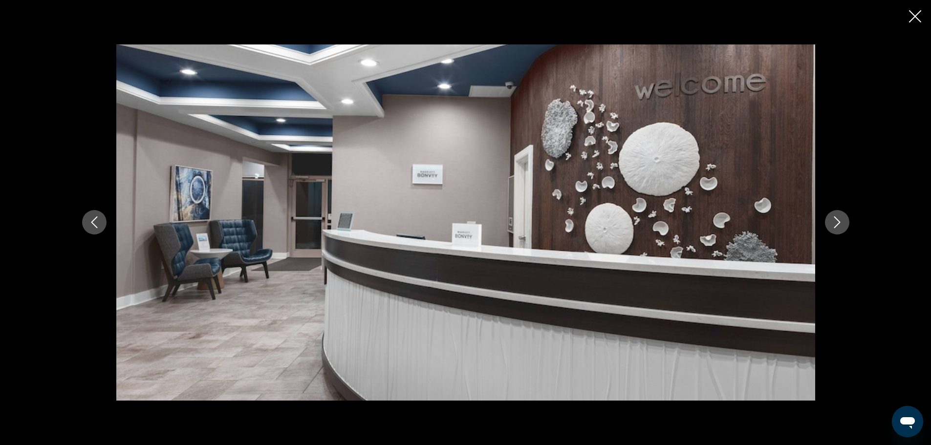
click at [847, 222] on button "Next image" at bounding box center [837, 222] width 24 height 24
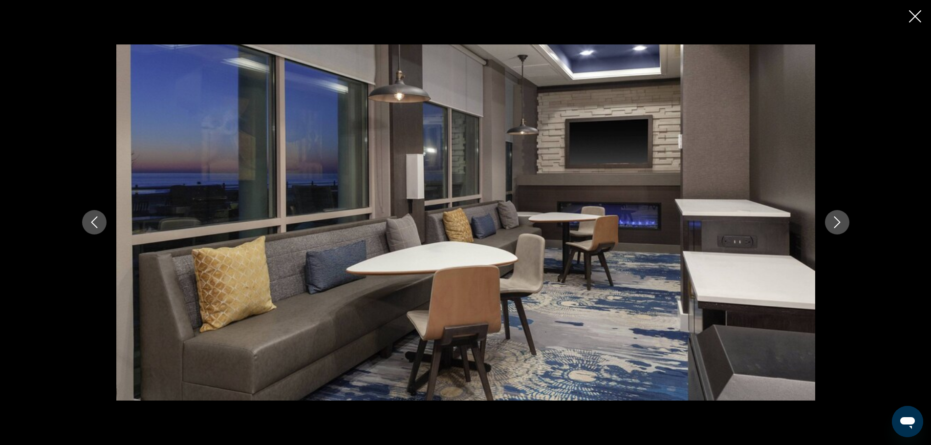
click at [847, 222] on button "Next image" at bounding box center [837, 222] width 24 height 24
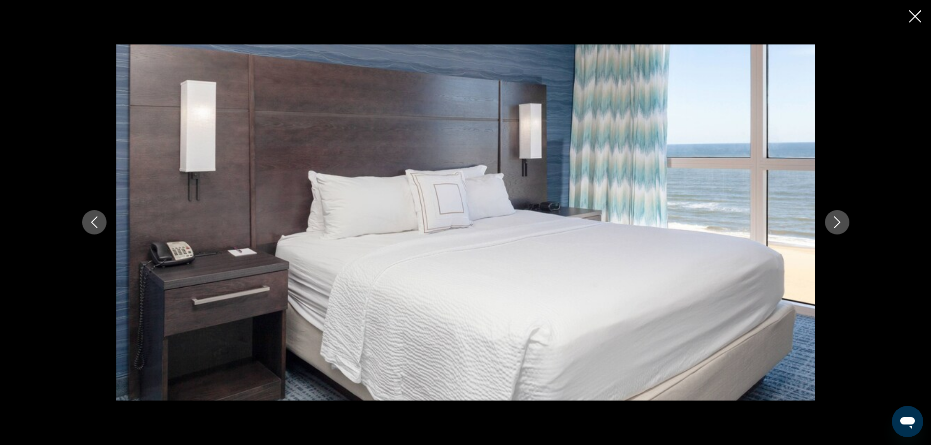
click at [847, 222] on button "Next image" at bounding box center [837, 222] width 24 height 24
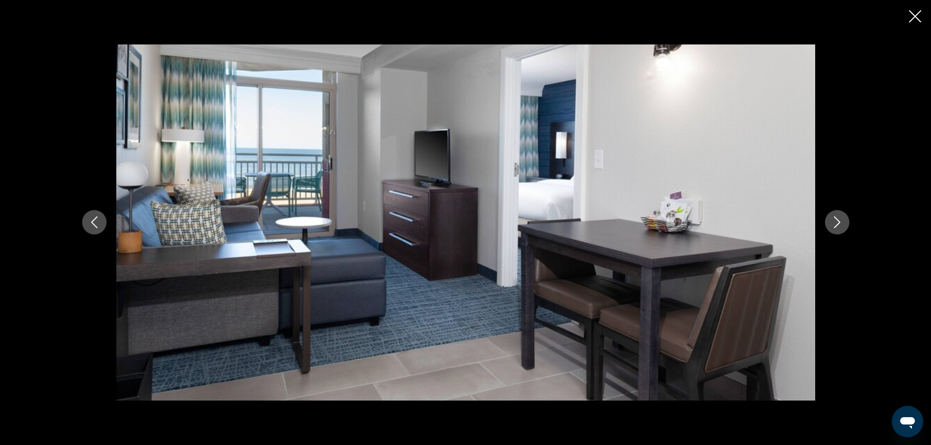
click at [847, 222] on button "Next image" at bounding box center [837, 222] width 24 height 24
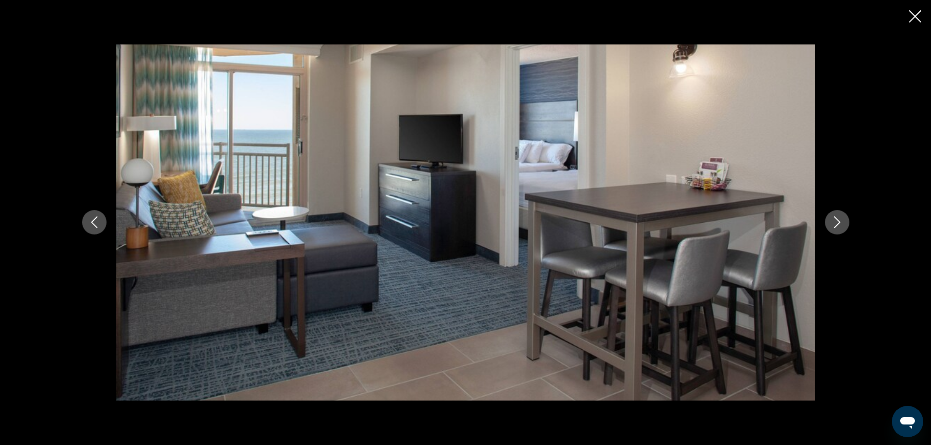
click at [847, 222] on button "Next image" at bounding box center [837, 222] width 24 height 24
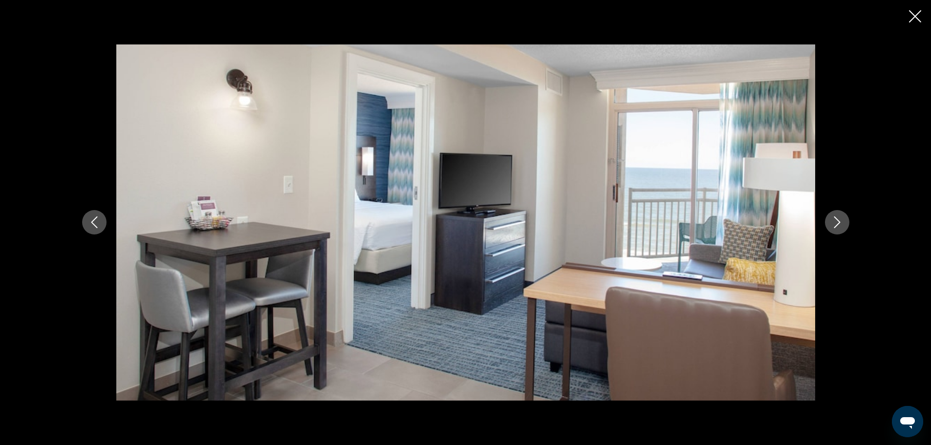
click at [847, 222] on button "Next image" at bounding box center [837, 222] width 24 height 24
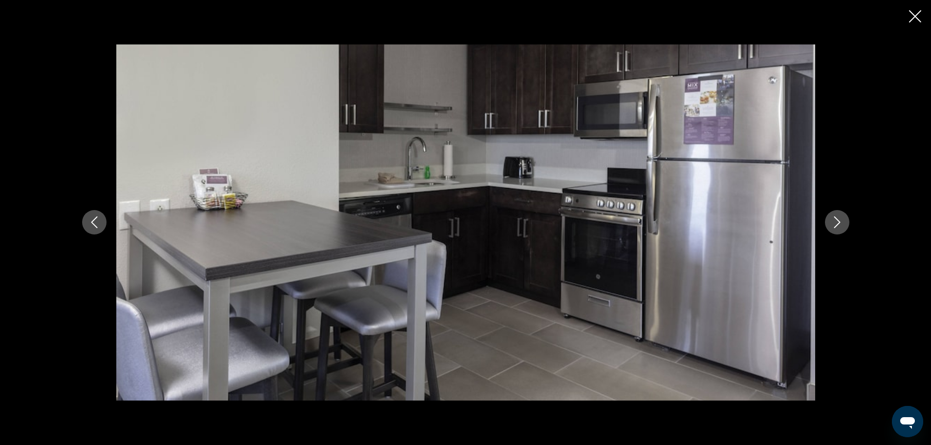
click at [847, 222] on button "Next image" at bounding box center [837, 222] width 24 height 24
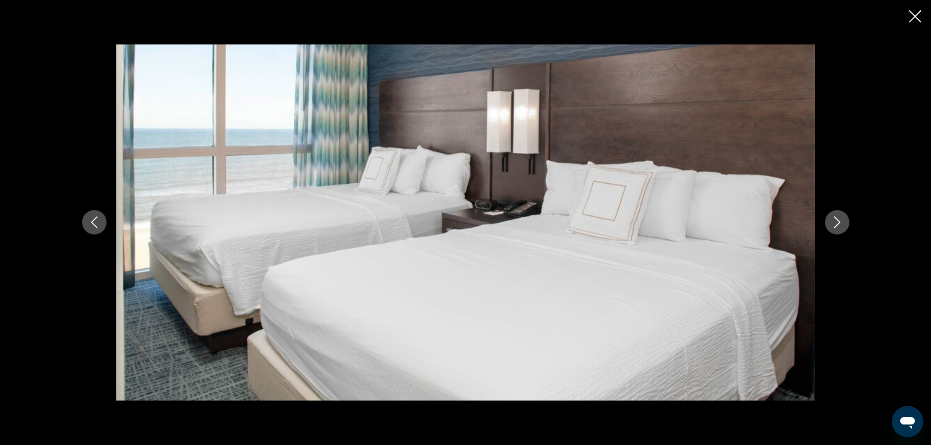
click at [847, 222] on button "Next image" at bounding box center [837, 222] width 24 height 24
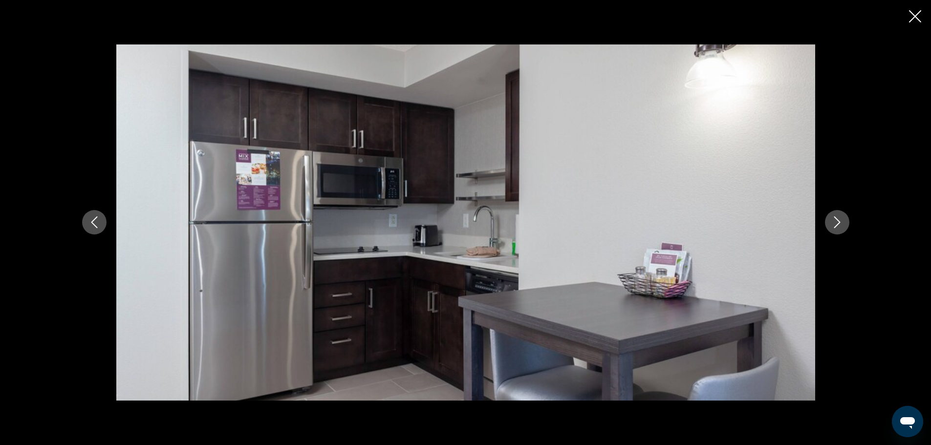
click at [847, 222] on button "Next image" at bounding box center [837, 222] width 24 height 24
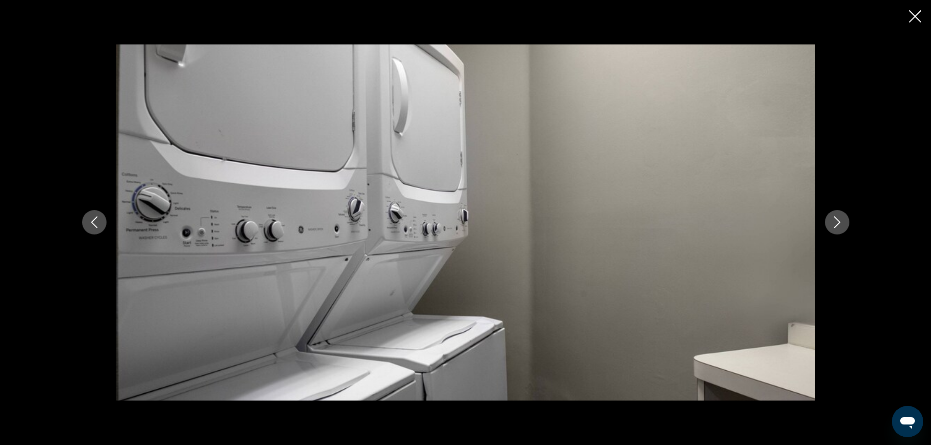
click at [847, 222] on button "Next image" at bounding box center [837, 222] width 24 height 24
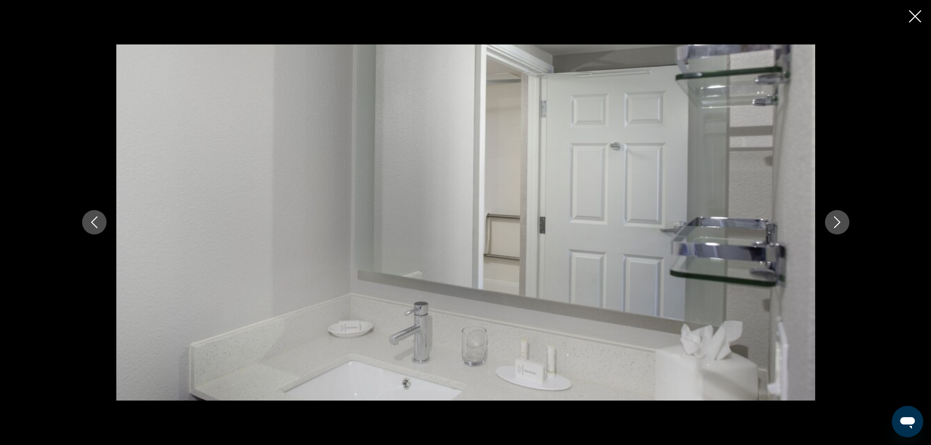
click at [847, 222] on button "Next image" at bounding box center [837, 222] width 24 height 24
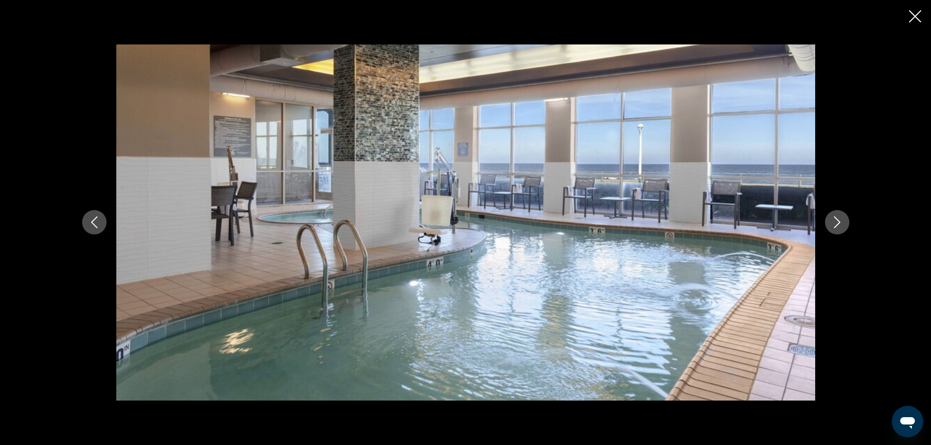
click at [847, 222] on button "Next image" at bounding box center [837, 222] width 24 height 24
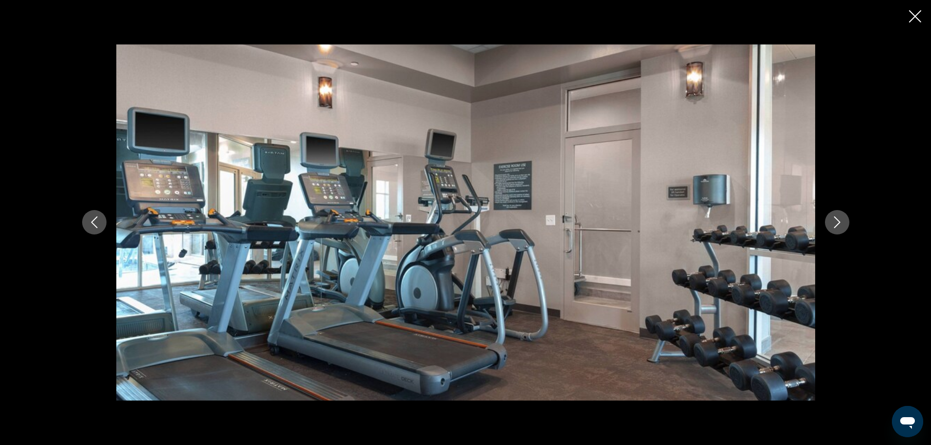
click at [847, 222] on button "Next image" at bounding box center [837, 222] width 24 height 24
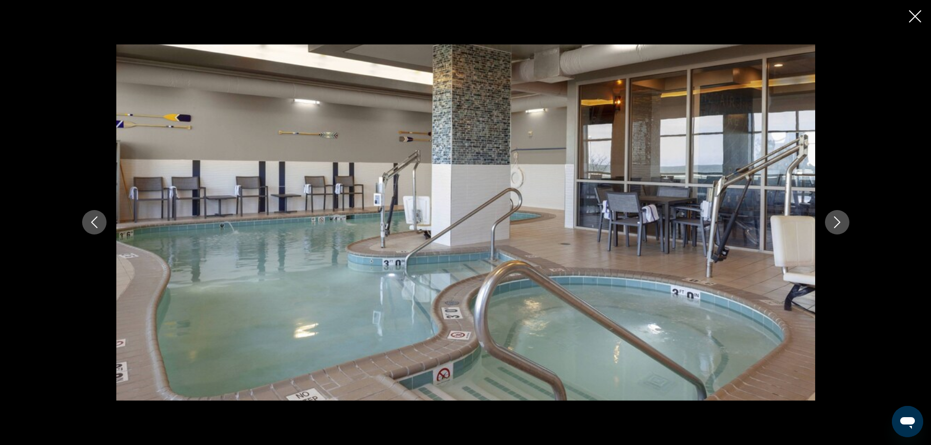
click at [847, 222] on button "Next image" at bounding box center [837, 222] width 24 height 24
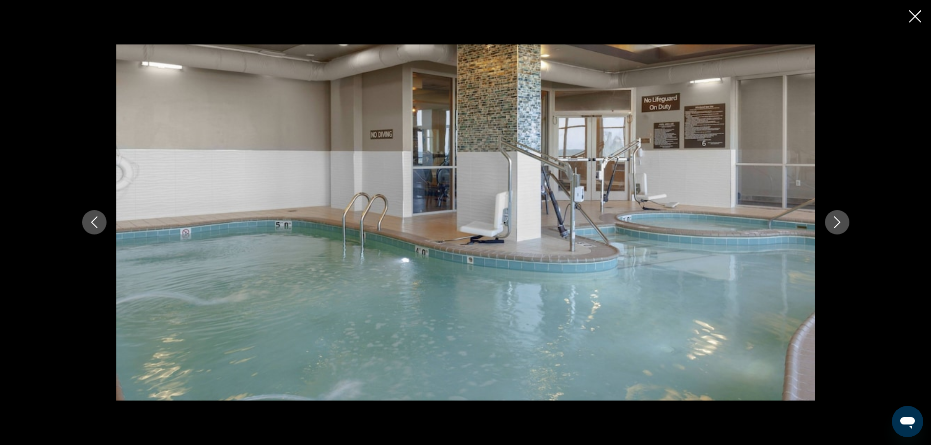
click at [847, 222] on button "Next image" at bounding box center [837, 222] width 24 height 24
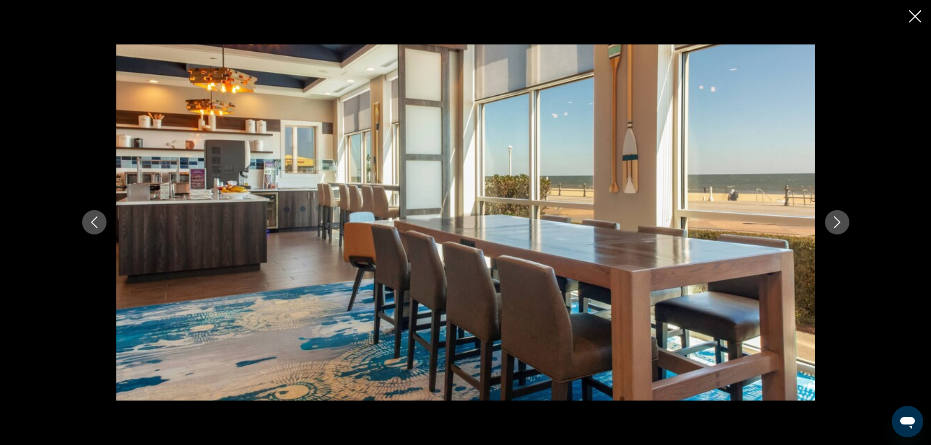
click at [847, 222] on button "Next image" at bounding box center [837, 222] width 24 height 24
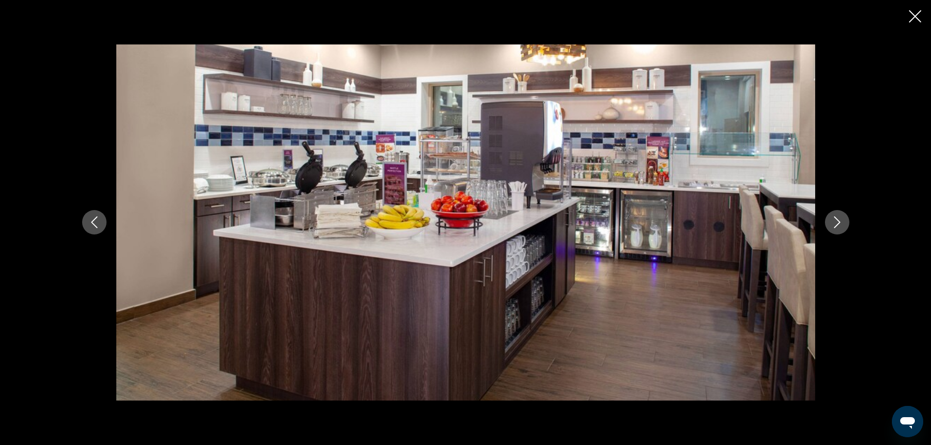
click at [825, 210] on button "Next image" at bounding box center [837, 222] width 24 height 24
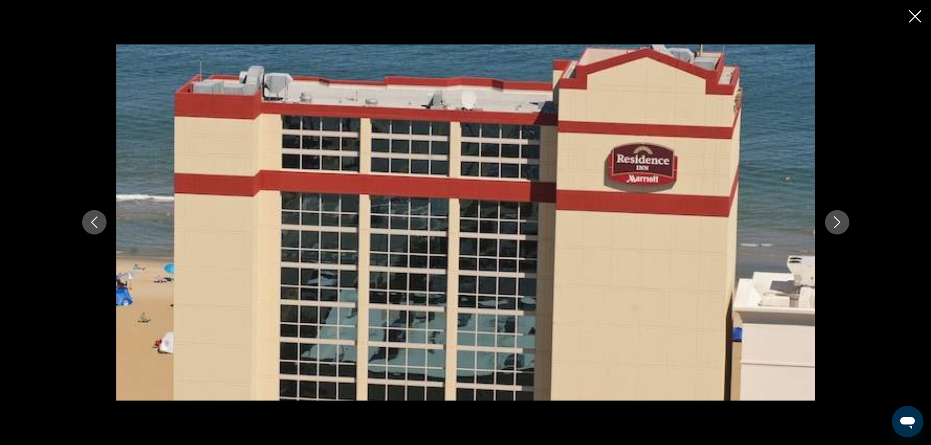
click at [840, 222] on icon "Next image" at bounding box center [837, 222] width 12 height 12
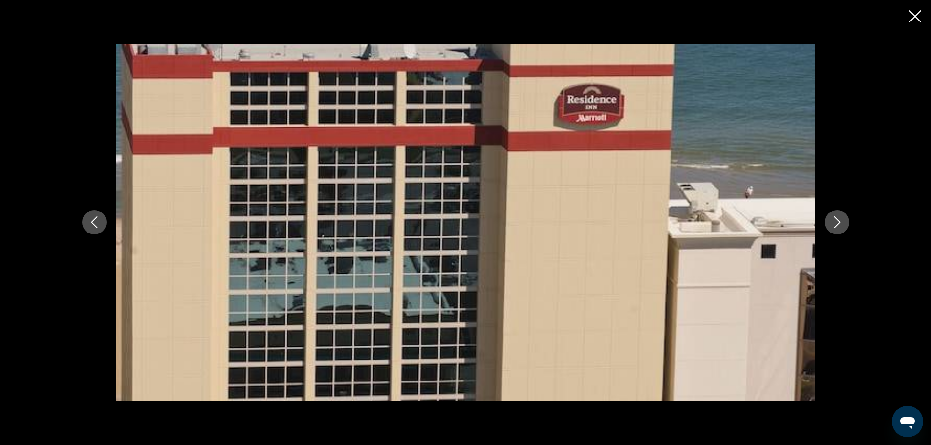
click at [840, 222] on icon "Next image" at bounding box center [837, 222] width 12 height 12
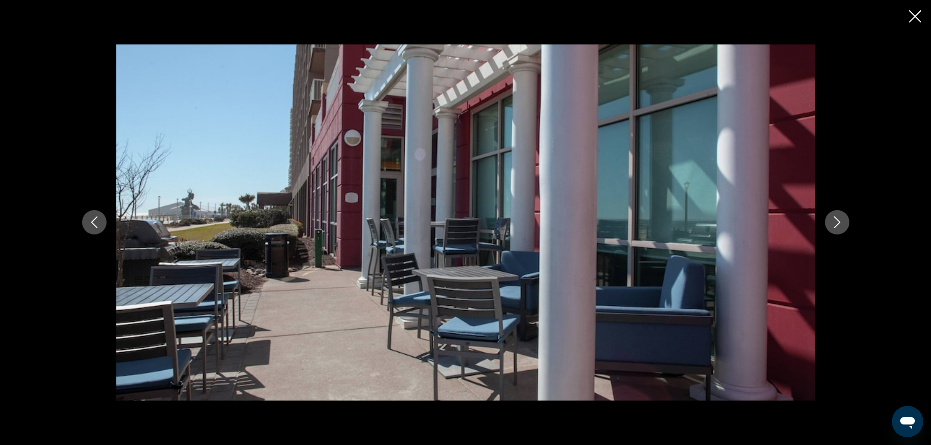
click at [840, 222] on icon "Next image" at bounding box center [837, 222] width 12 height 12
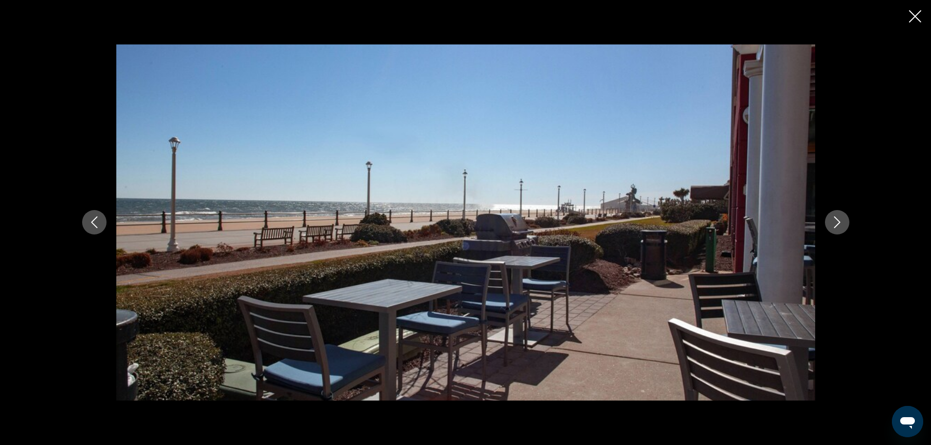
click at [840, 222] on icon "Next image" at bounding box center [837, 222] width 12 height 12
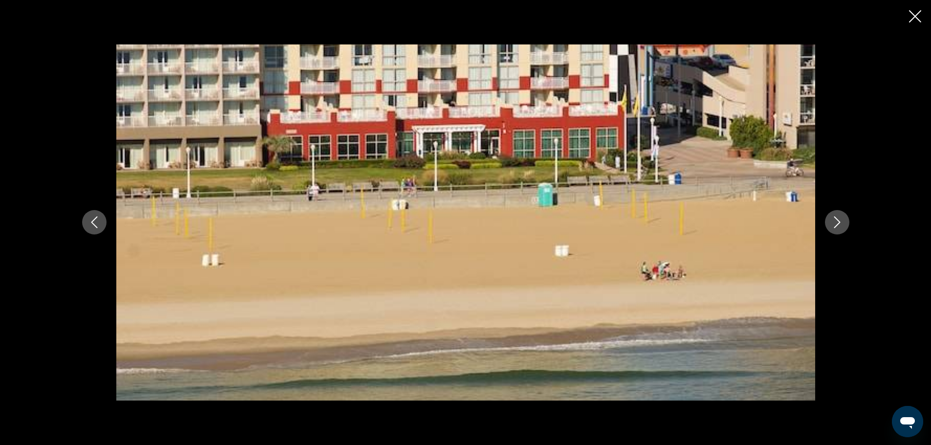
click at [840, 222] on icon "Next image" at bounding box center [837, 222] width 12 height 12
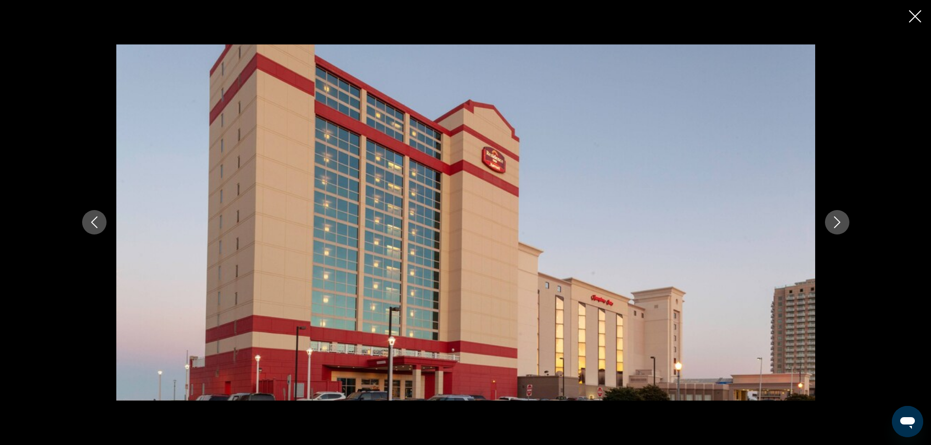
click at [840, 222] on icon "Next image" at bounding box center [837, 222] width 12 height 12
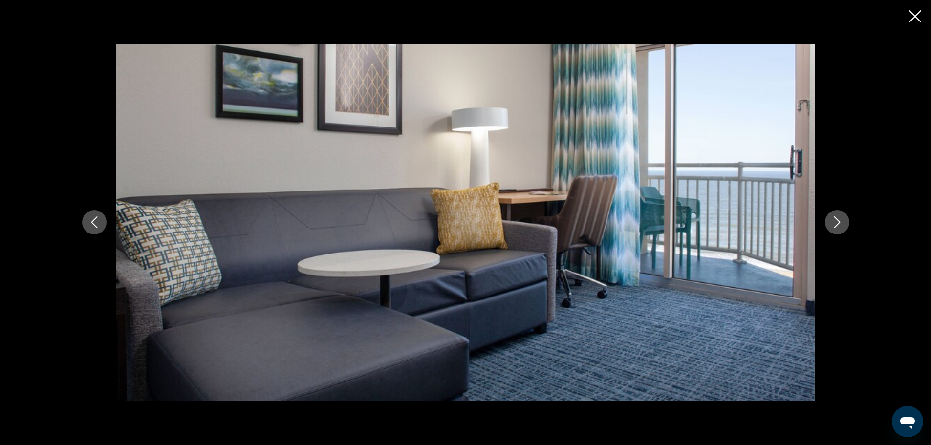
click at [916, 16] on icon "Close slideshow" at bounding box center [915, 16] width 12 height 12
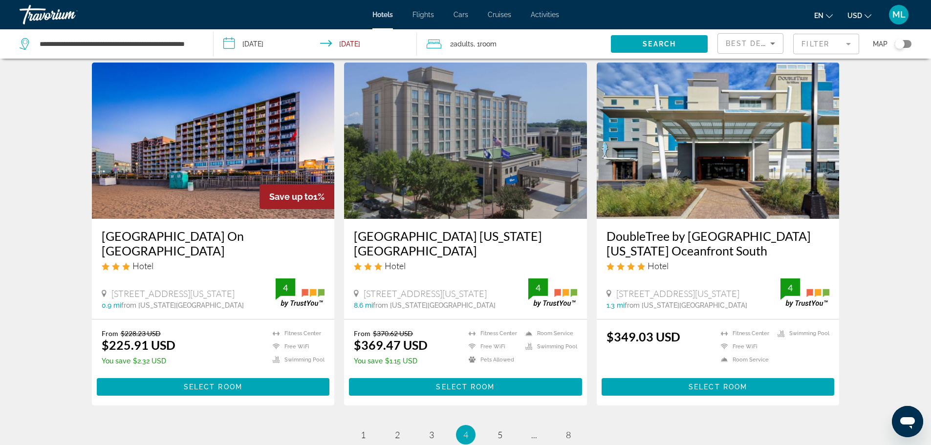
scroll to position [1134, 0]
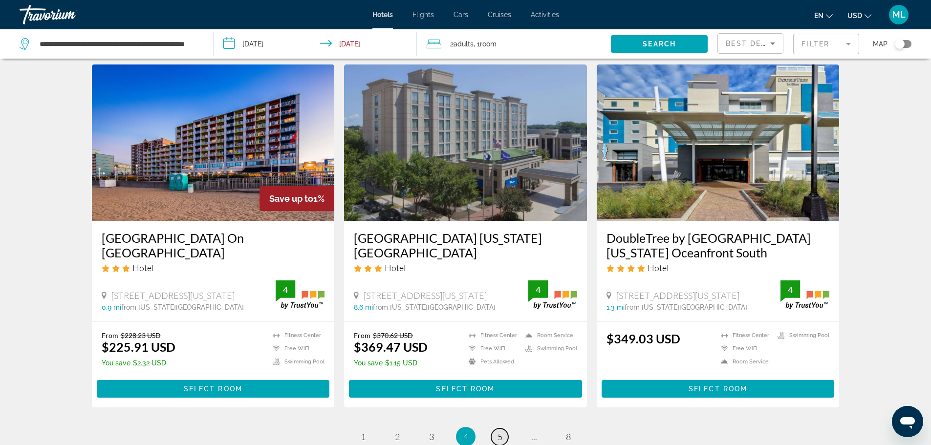
click at [500, 432] on span "5" at bounding box center [500, 437] width 5 height 11
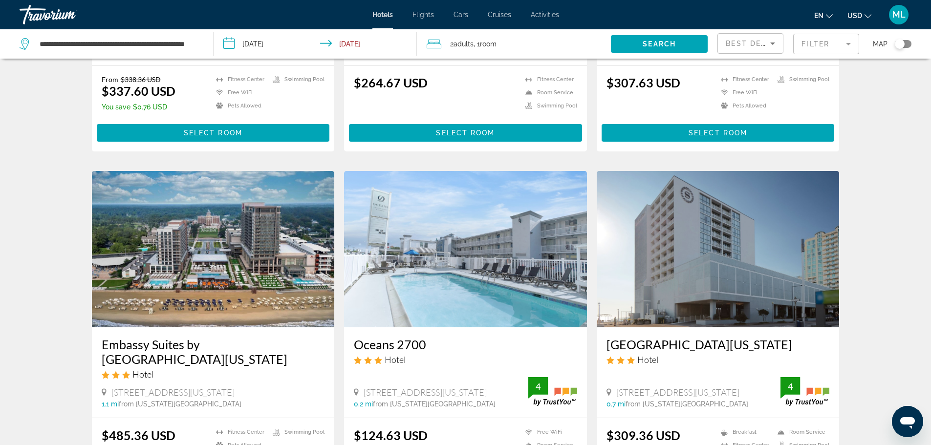
scroll to position [704, 0]
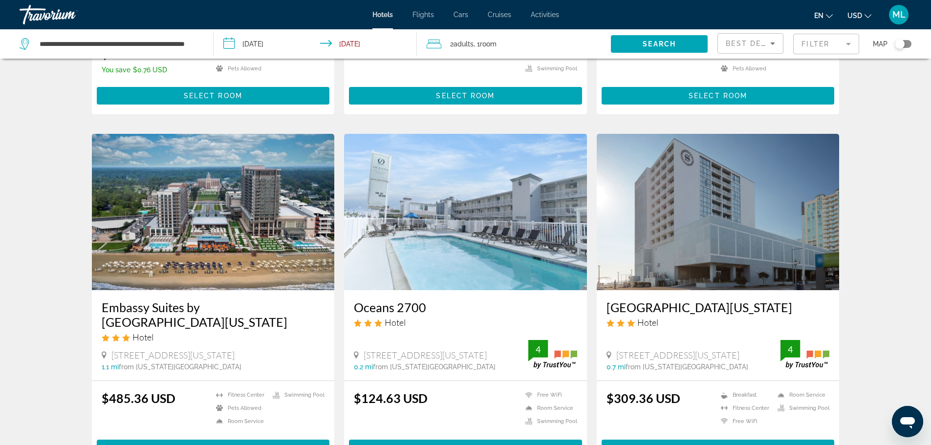
click at [228, 228] on img "Main content" at bounding box center [213, 212] width 243 height 156
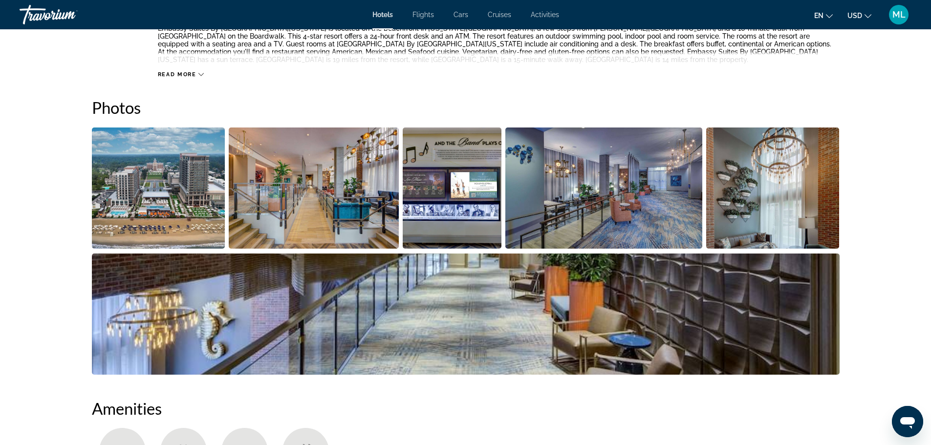
scroll to position [411, 0]
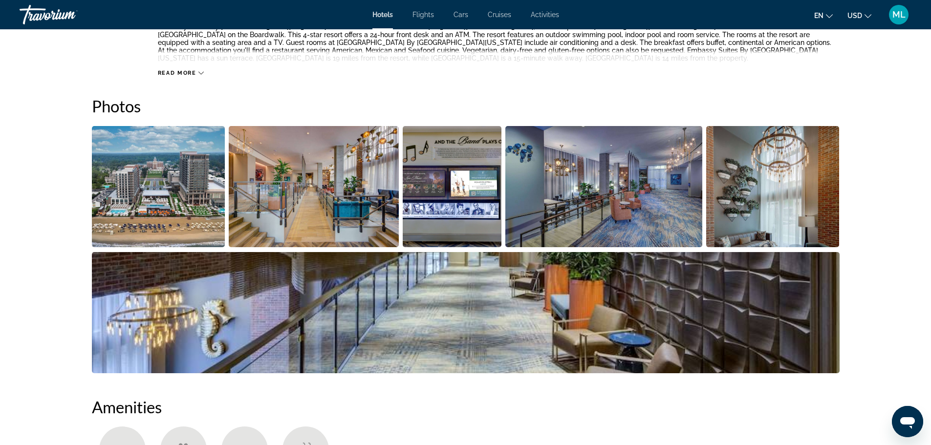
click at [183, 217] on img "Open full-screen image slider" at bounding box center [158, 186] width 133 height 121
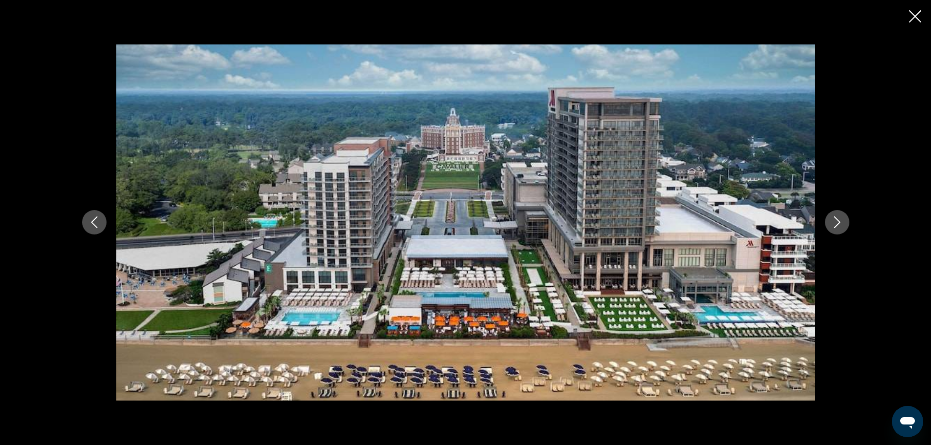
click at [840, 223] on icon "Next image" at bounding box center [837, 222] width 12 height 12
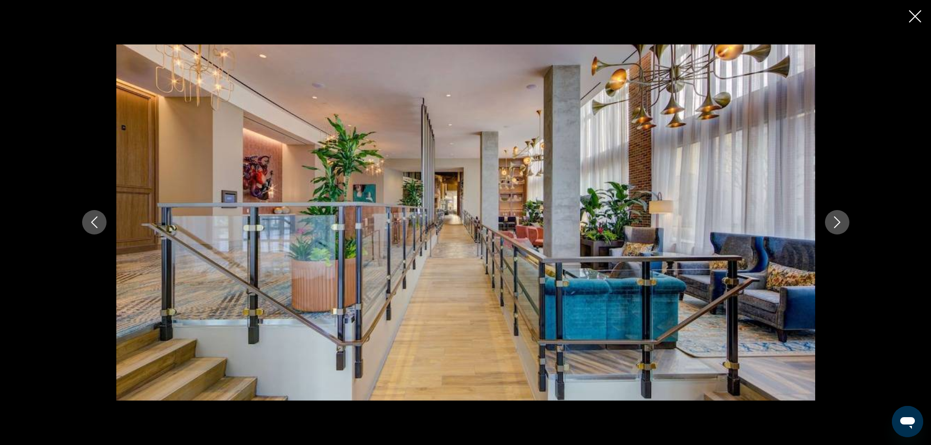
click at [840, 223] on icon "Next image" at bounding box center [837, 222] width 12 height 12
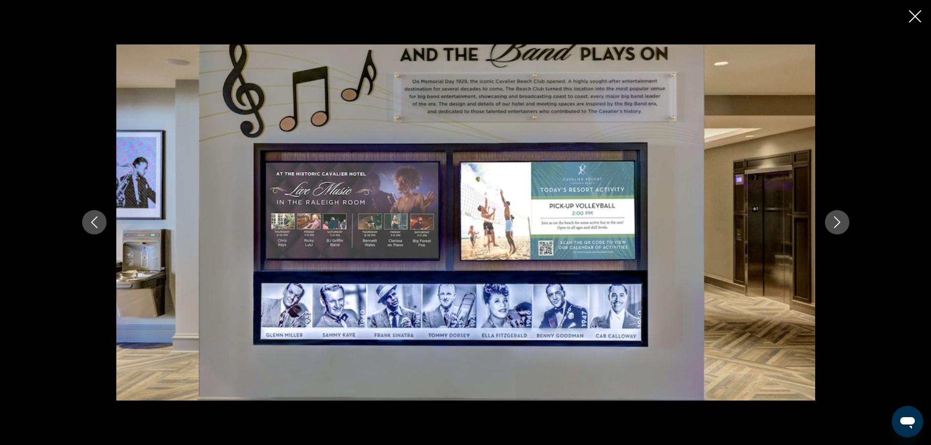
click at [840, 223] on icon "Next image" at bounding box center [837, 222] width 12 height 12
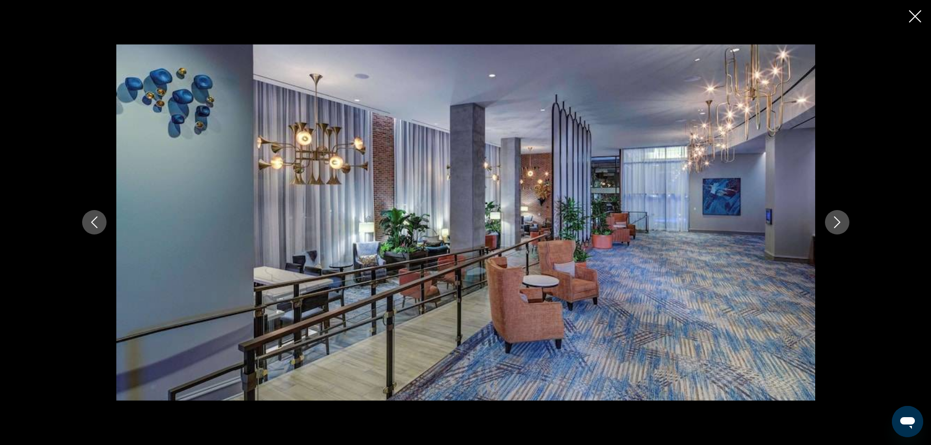
click at [840, 223] on icon "Next image" at bounding box center [837, 222] width 12 height 12
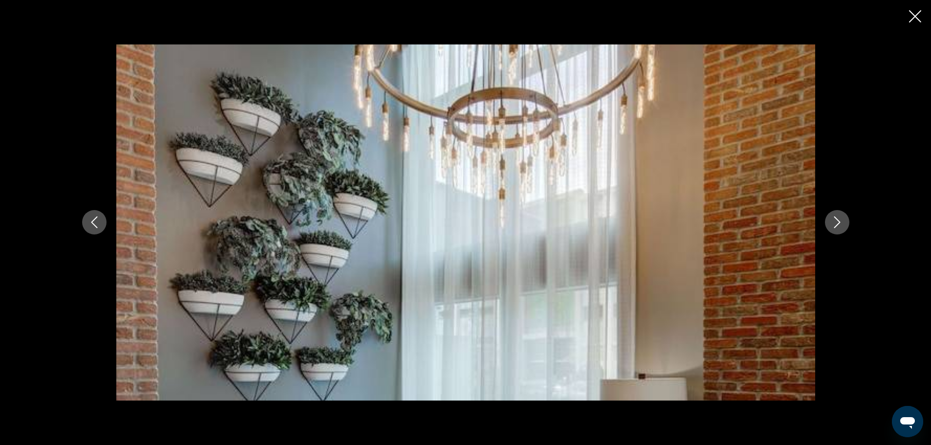
click at [840, 223] on icon "Next image" at bounding box center [837, 222] width 12 height 12
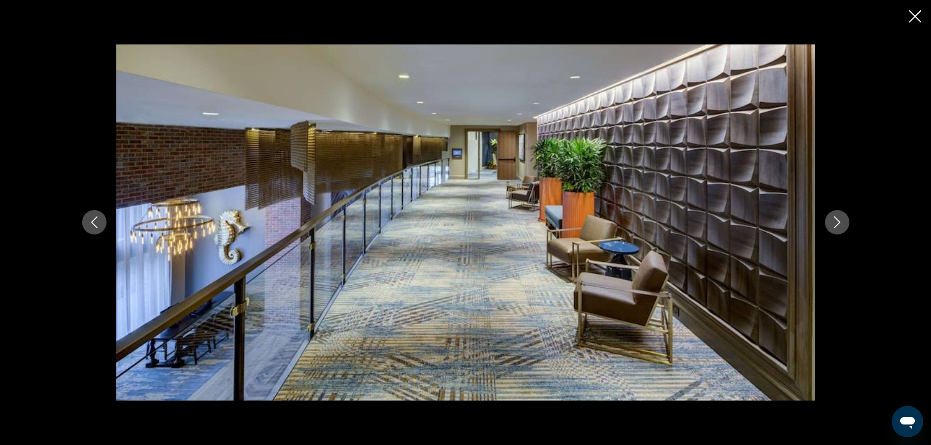
click at [840, 223] on icon "Next image" at bounding box center [837, 222] width 12 height 12
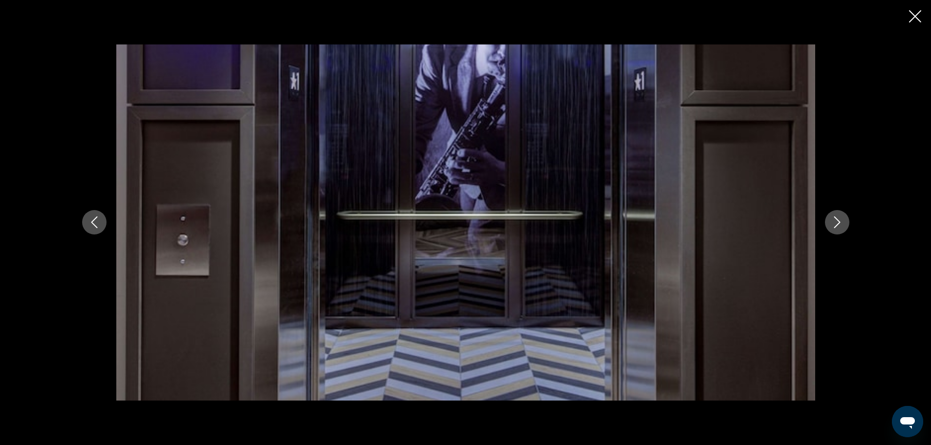
click at [840, 223] on icon "Next image" at bounding box center [837, 222] width 12 height 12
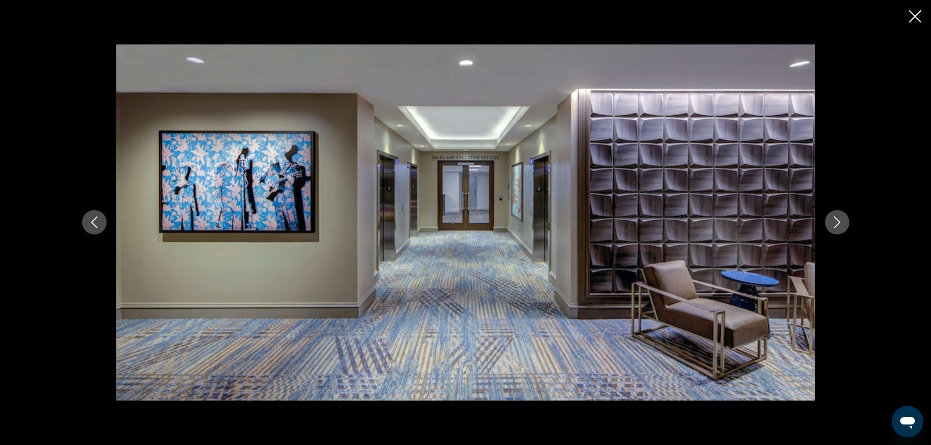
click at [840, 223] on icon "Next image" at bounding box center [837, 222] width 12 height 12
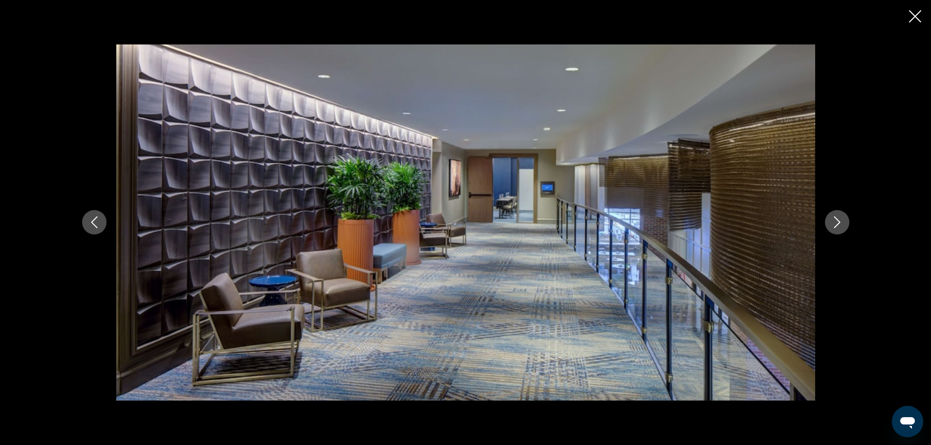
click at [840, 223] on icon "Next image" at bounding box center [837, 222] width 12 height 12
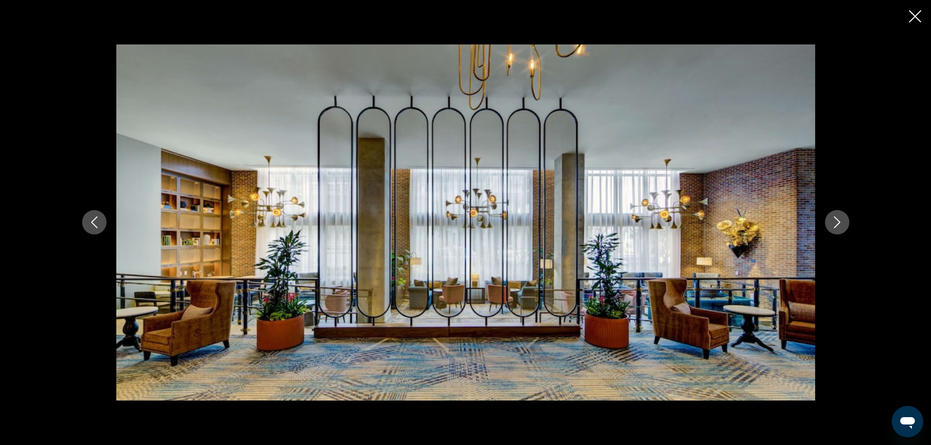
click at [840, 223] on icon "Next image" at bounding box center [837, 222] width 12 height 12
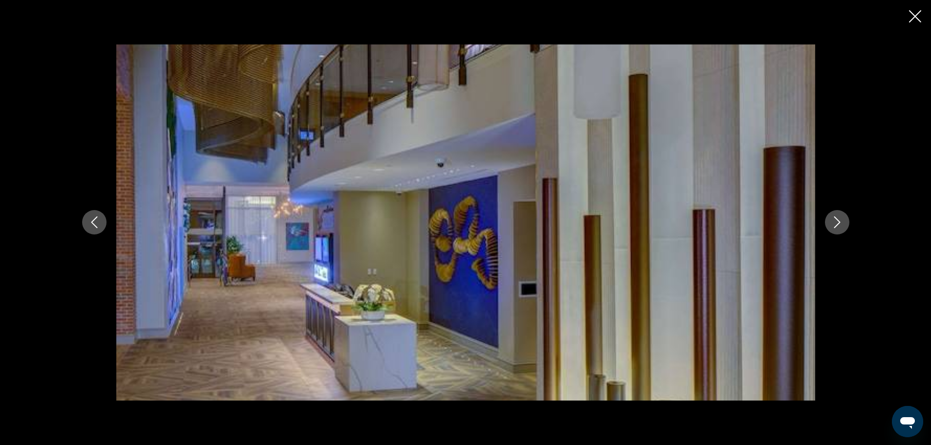
click at [840, 223] on icon "Next image" at bounding box center [837, 222] width 12 height 12
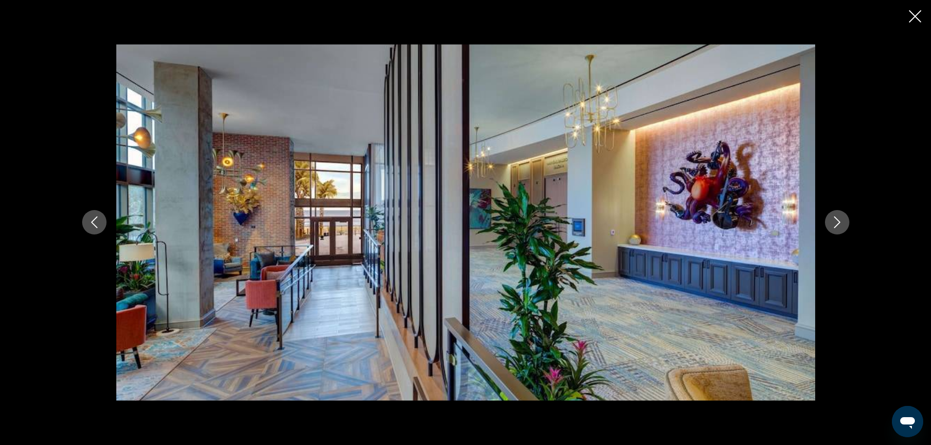
click at [840, 223] on icon "Next image" at bounding box center [837, 222] width 12 height 12
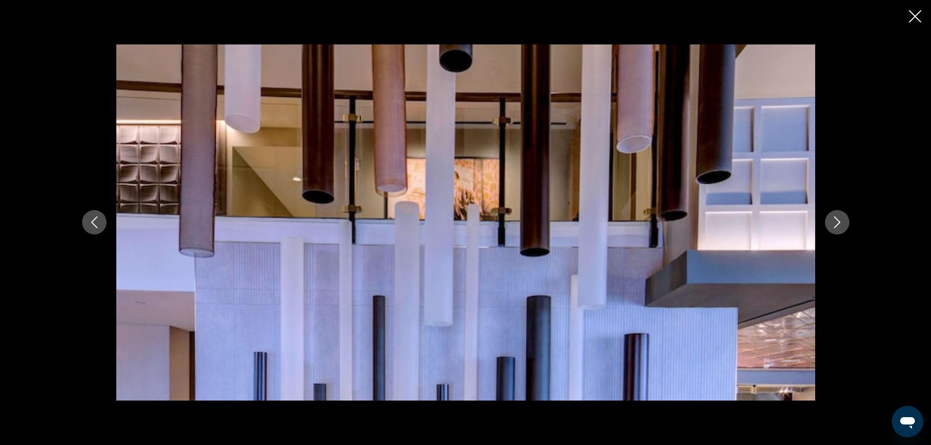
click at [840, 223] on icon "Next image" at bounding box center [837, 222] width 12 height 12
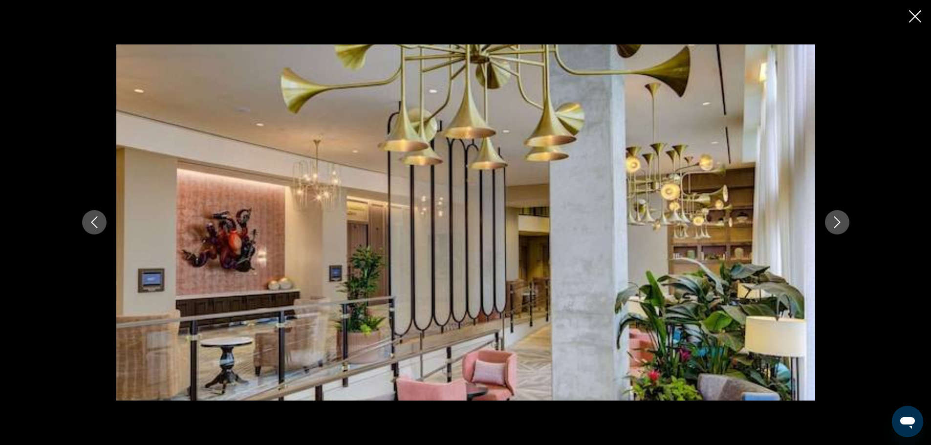
click at [840, 223] on icon "Next image" at bounding box center [837, 222] width 12 height 12
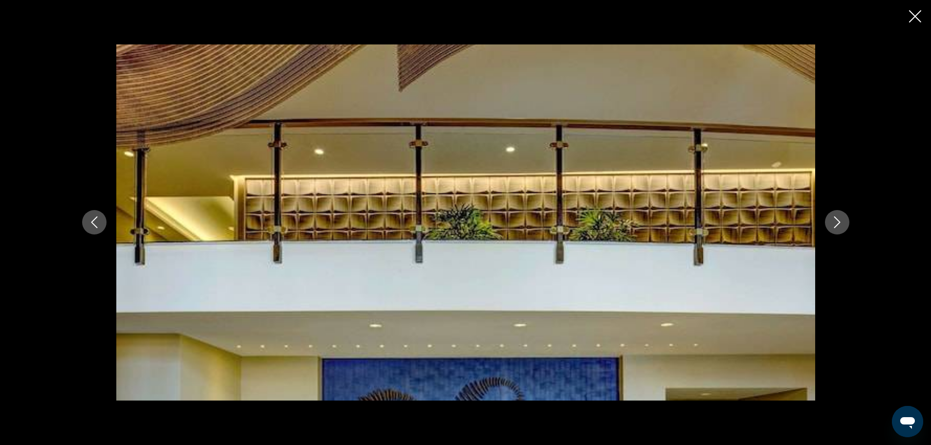
click at [840, 223] on icon "Next image" at bounding box center [837, 222] width 12 height 12
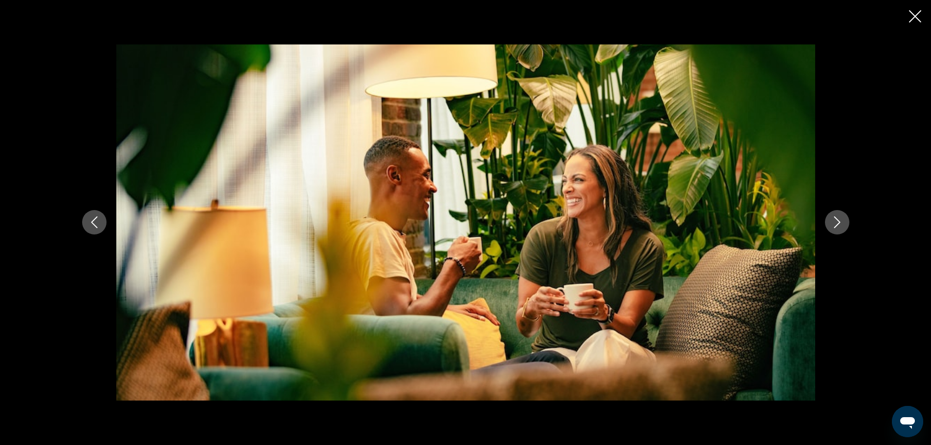
click at [840, 223] on icon "Next image" at bounding box center [837, 222] width 12 height 12
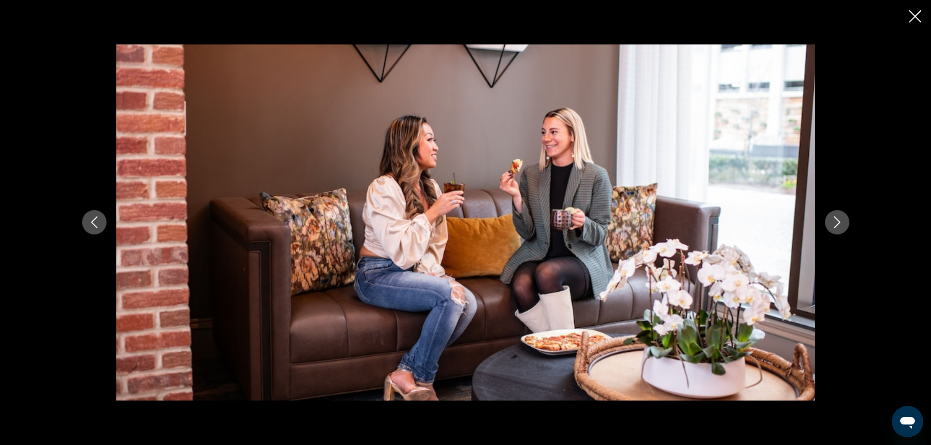
click at [840, 223] on icon "Next image" at bounding box center [837, 222] width 12 height 12
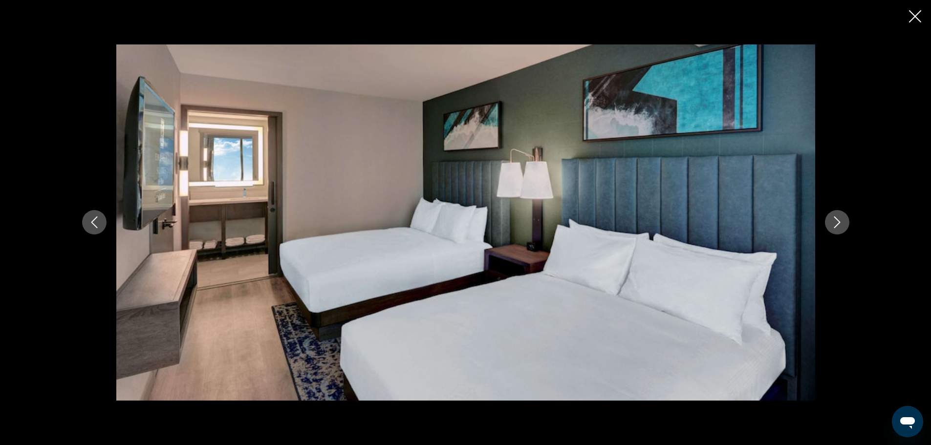
click at [840, 223] on icon "Next image" at bounding box center [837, 222] width 12 height 12
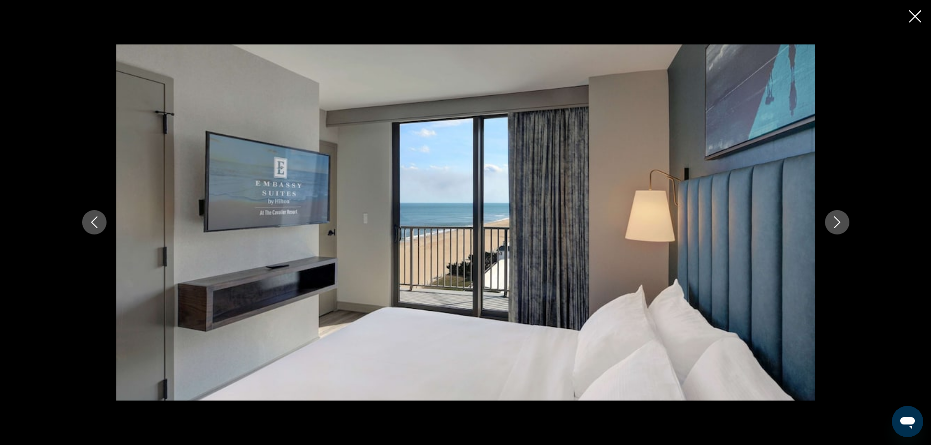
click at [840, 223] on icon "Next image" at bounding box center [837, 222] width 12 height 12
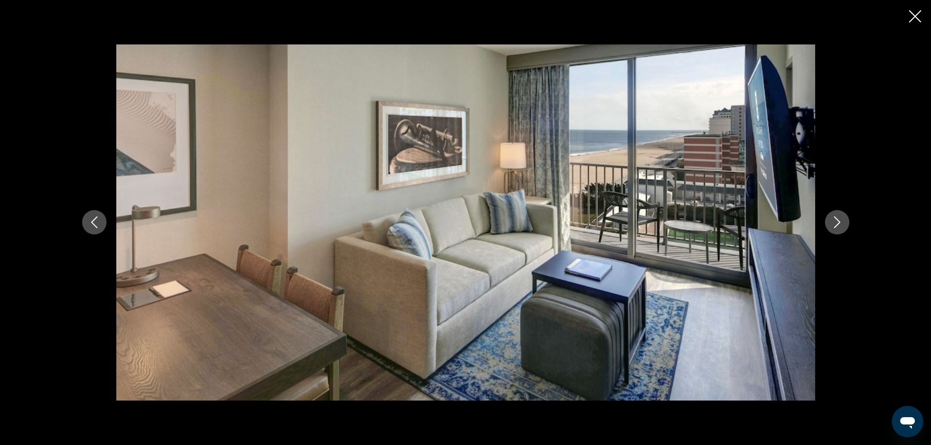
click at [840, 223] on icon "Next image" at bounding box center [837, 222] width 12 height 12
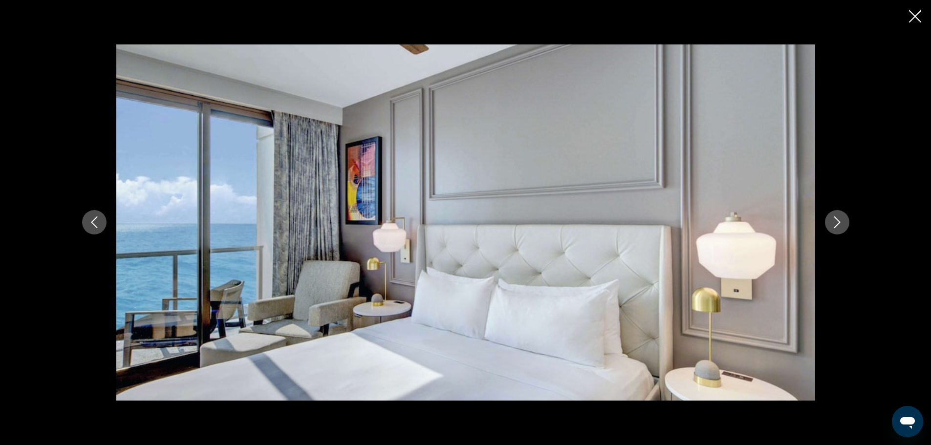
click at [840, 223] on icon "Next image" at bounding box center [837, 222] width 12 height 12
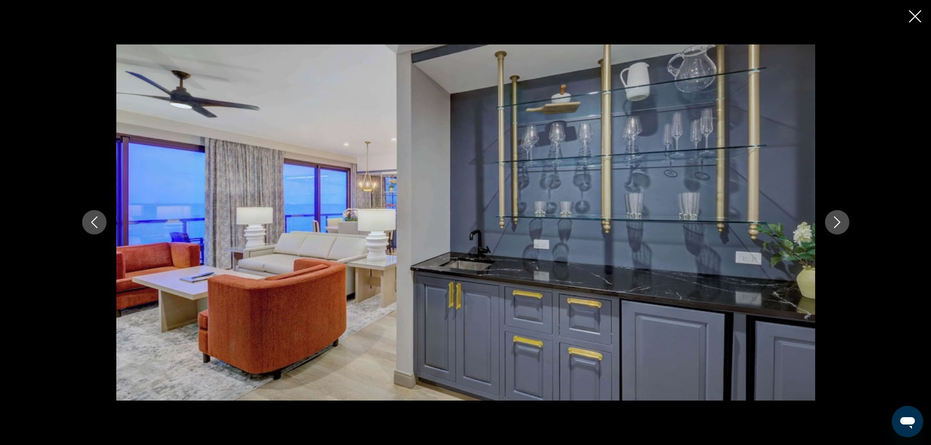
click at [840, 223] on icon "Next image" at bounding box center [837, 222] width 12 height 12
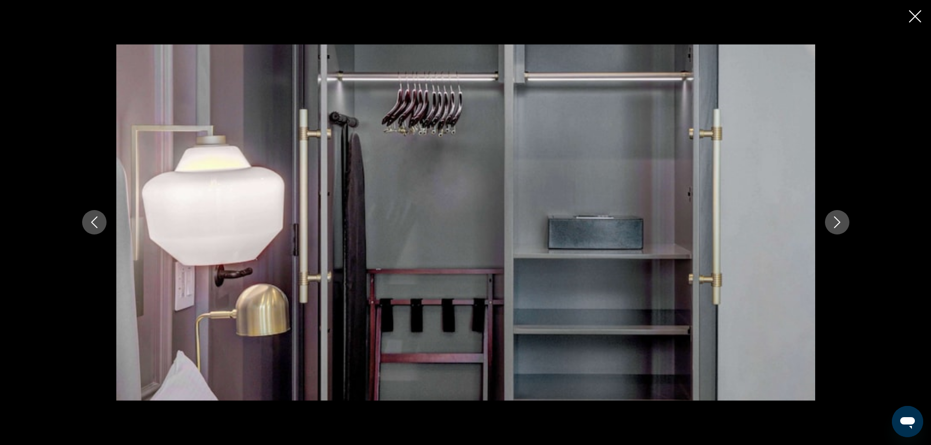
click at [840, 223] on icon "Next image" at bounding box center [837, 222] width 12 height 12
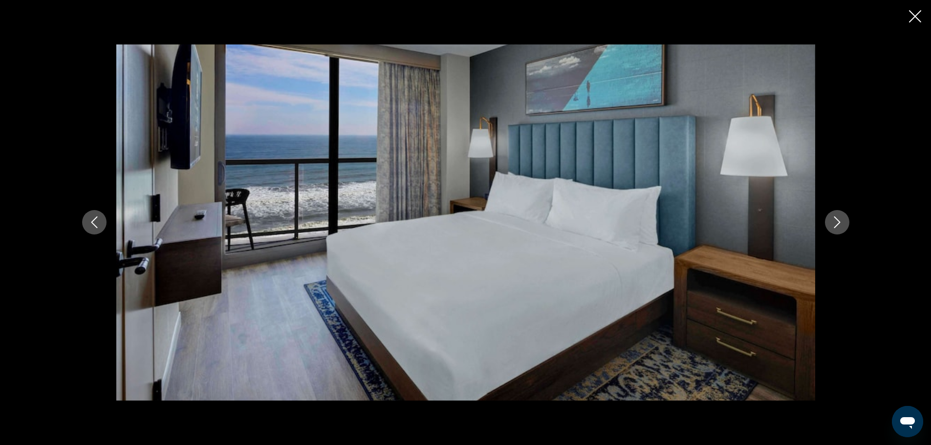
click at [840, 223] on icon "Next image" at bounding box center [837, 222] width 12 height 12
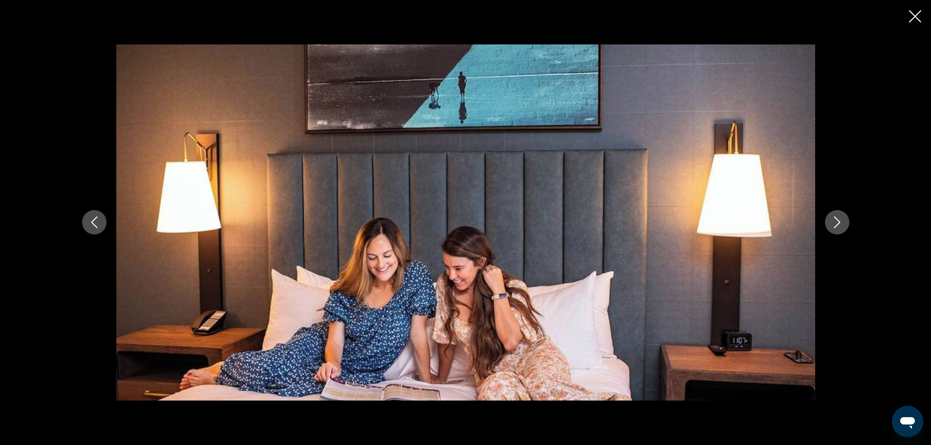
click at [840, 223] on icon "Next image" at bounding box center [837, 222] width 12 height 12
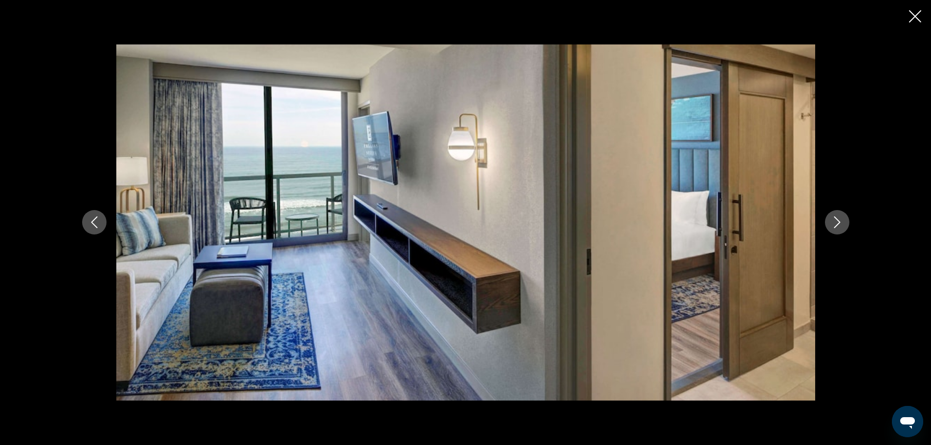
click at [840, 223] on icon "Next image" at bounding box center [837, 222] width 12 height 12
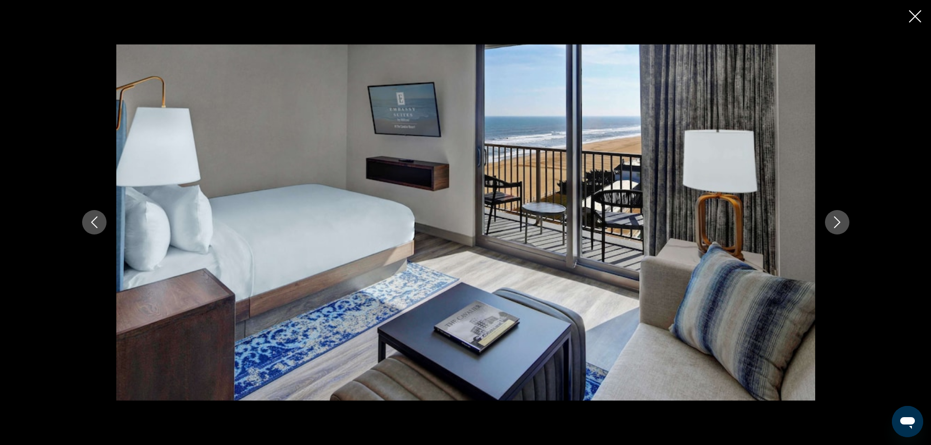
click at [840, 223] on icon "Next image" at bounding box center [837, 222] width 12 height 12
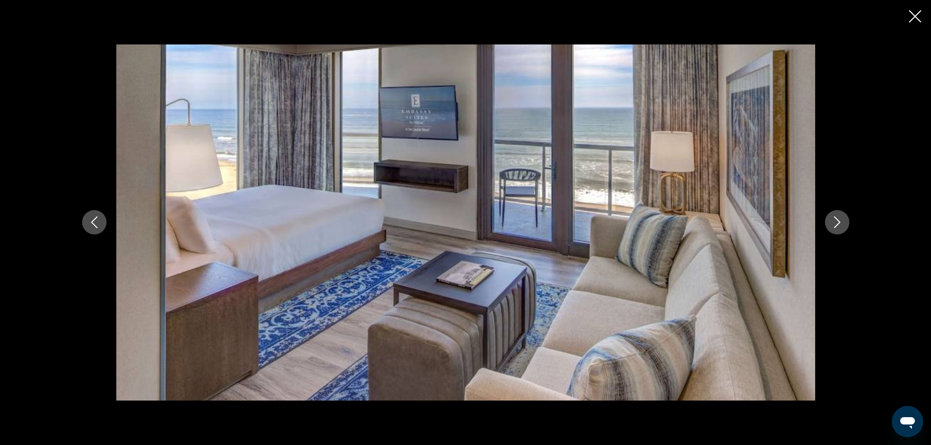
click at [840, 223] on icon "Next image" at bounding box center [837, 222] width 12 height 12
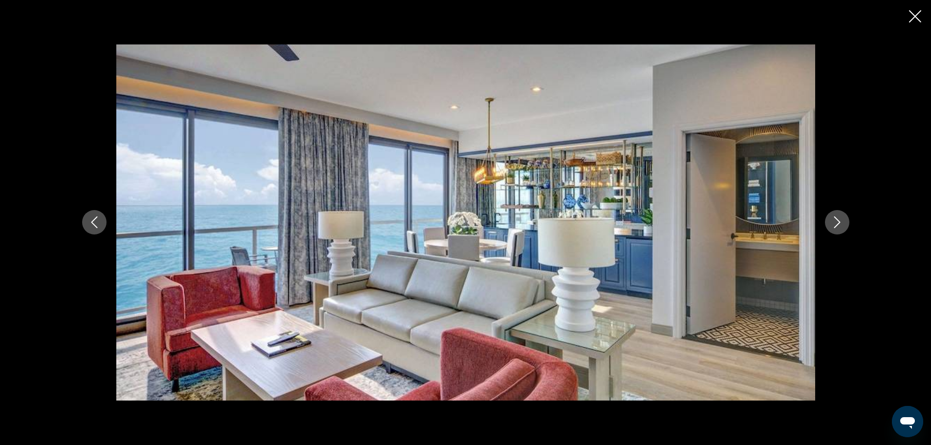
click at [840, 223] on icon "Next image" at bounding box center [837, 222] width 12 height 12
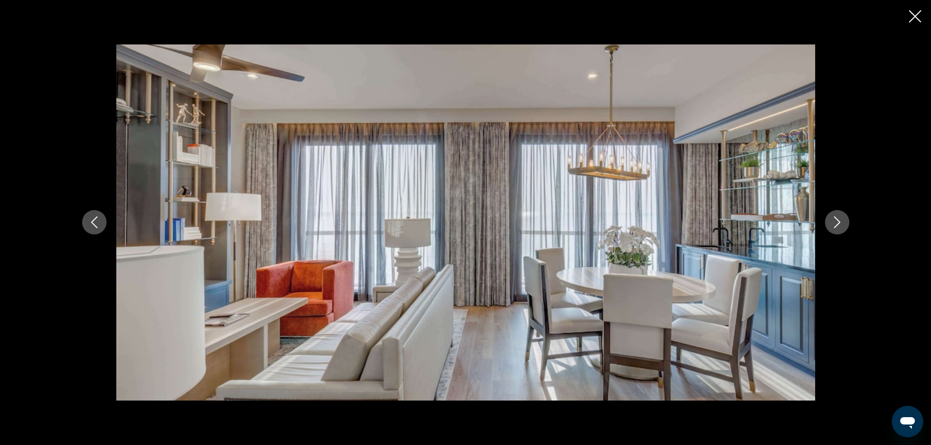
click at [840, 223] on icon "Next image" at bounding box center [837, 222] width 12 height 12
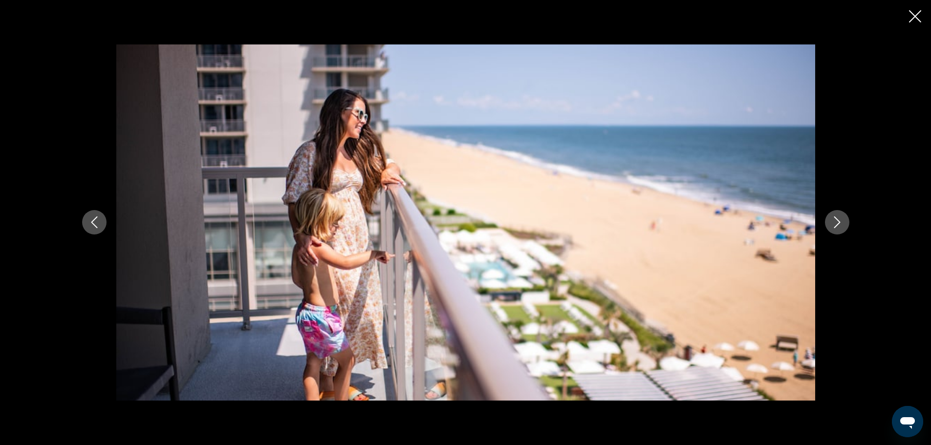
click at [840, 223] on icon "Next image" at bounding box center [837, 222] width 12 height 12
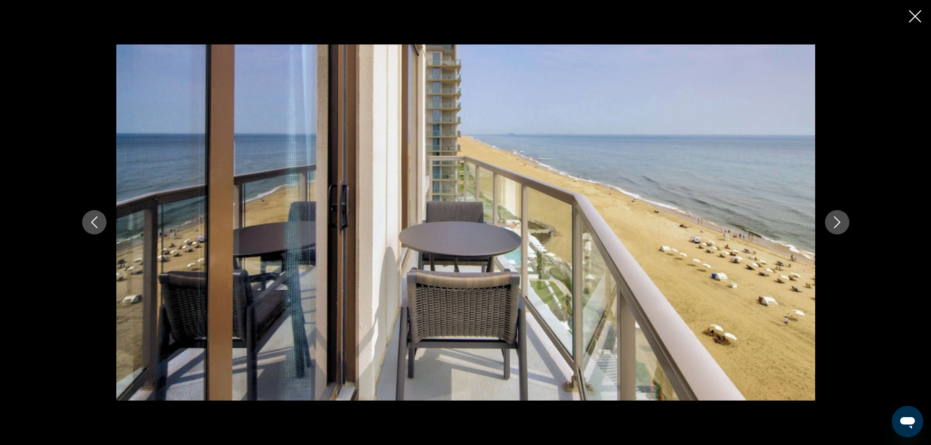
click at [840, 223] on icon "Next image" at bounding box center [837, 222] width 12 height 12
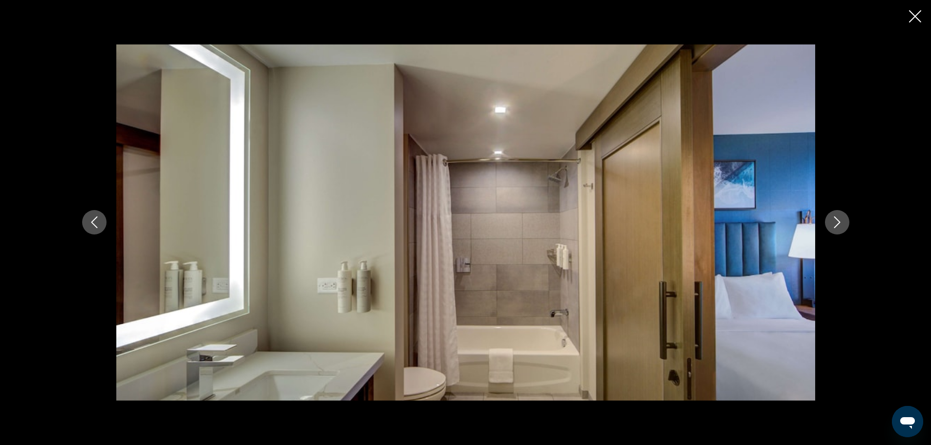
click at [840, 223] on icon "Next image" at bounding box center [837, 222] width 12 height 12
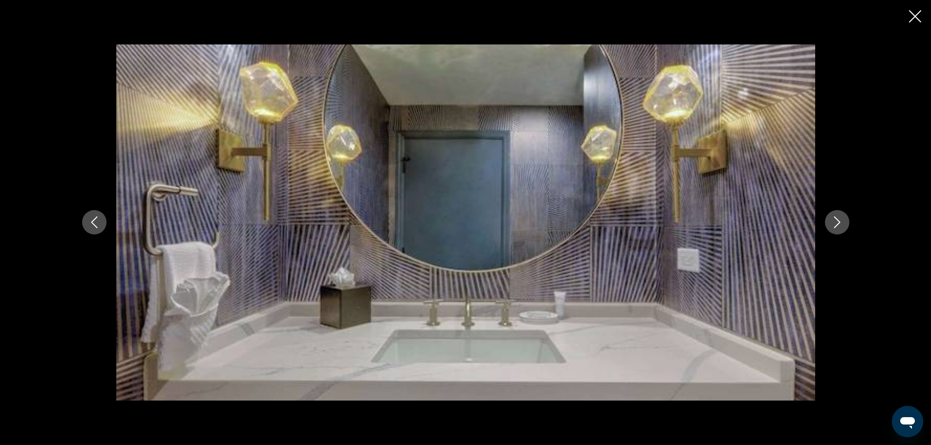
click at [840, 223] on icon "Next image" at bounding box center [837, 222] width 12 height 12
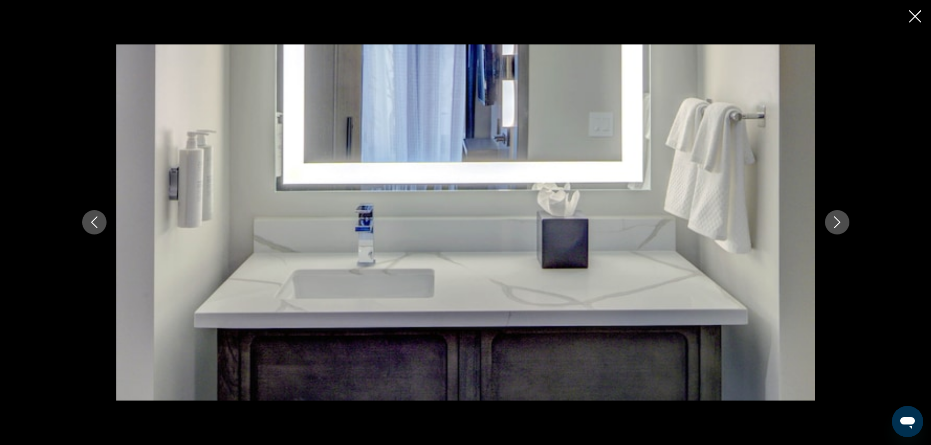
click at [840, 223] on icon "Next image" at bounding box center [837, 222] width 12 height 12
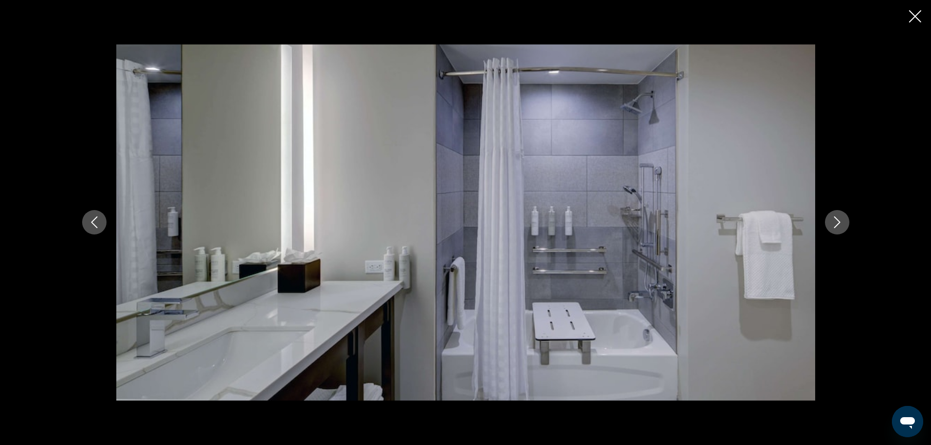
click at [840, 223] on icon "Next image" at bounding box center [837, 222] width 12 height 12
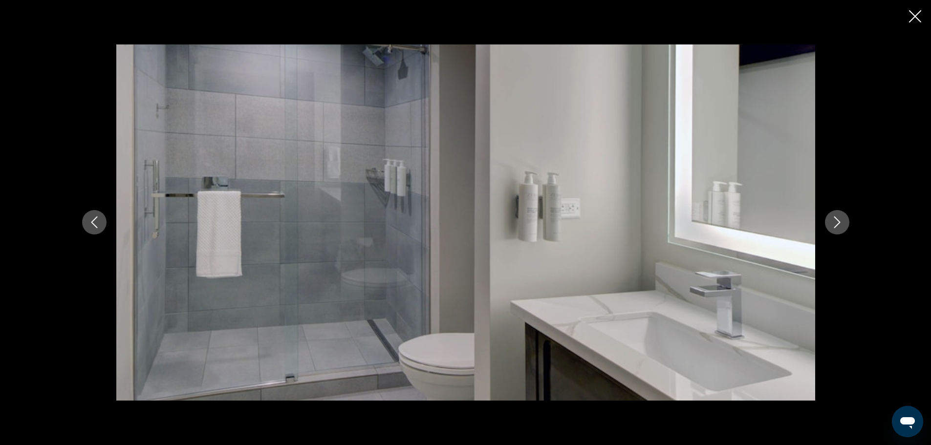
click at [840, 223] on icon "Next image" at bounding box center [837, 222] width 12 height 12
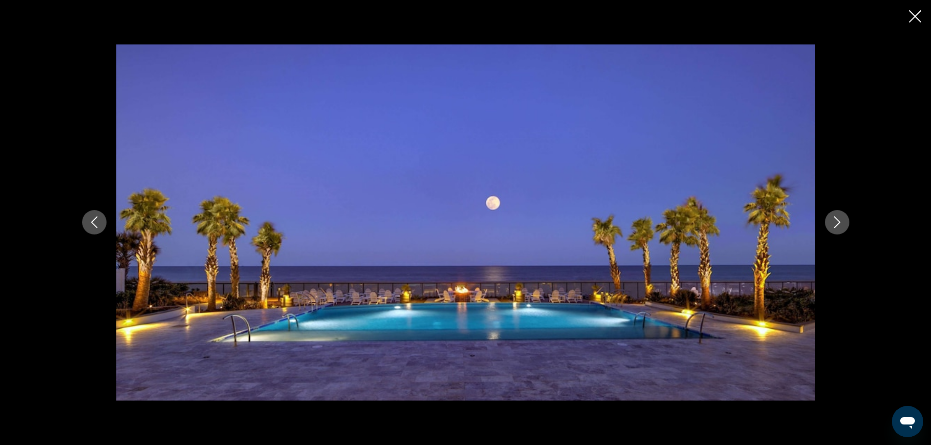
click at [840, 223] on icon "Next image" at bounding box center [837, 222] width 12 height 12
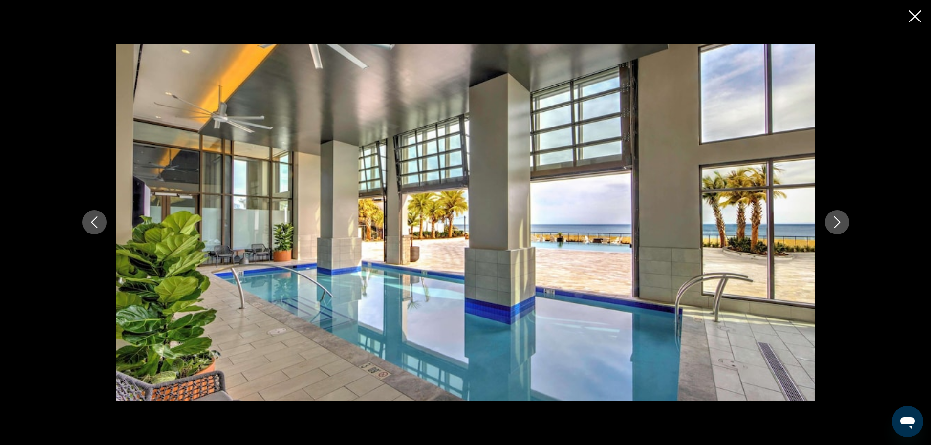
click at [840, 223] on icon "Next image" at bounding box center [837, 222] width 12 height 12
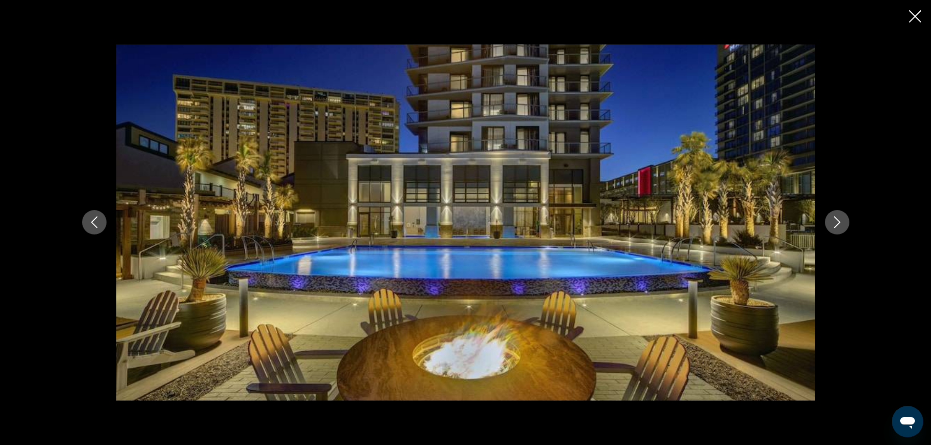
click at [840, 223] on icon "Next image" at bounding box center [837, 222] width 12 height 12
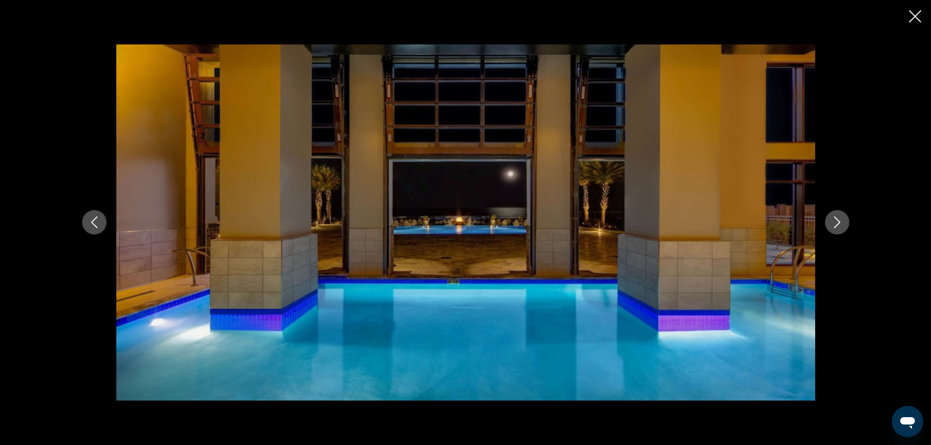
click at [840, 223] on icon "Next image" at bounding box center [837, 222] width 12 height 12
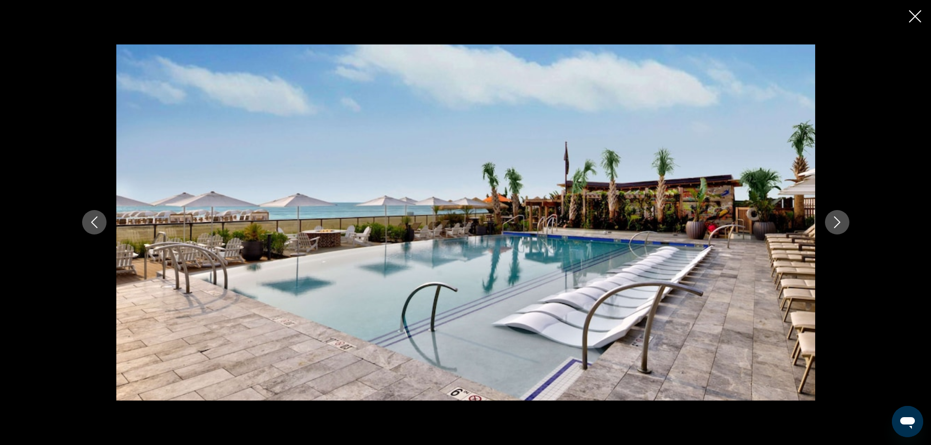
click at [840, 223] on icon "Next image" at bounding box center [837, 222] width 12 height 12
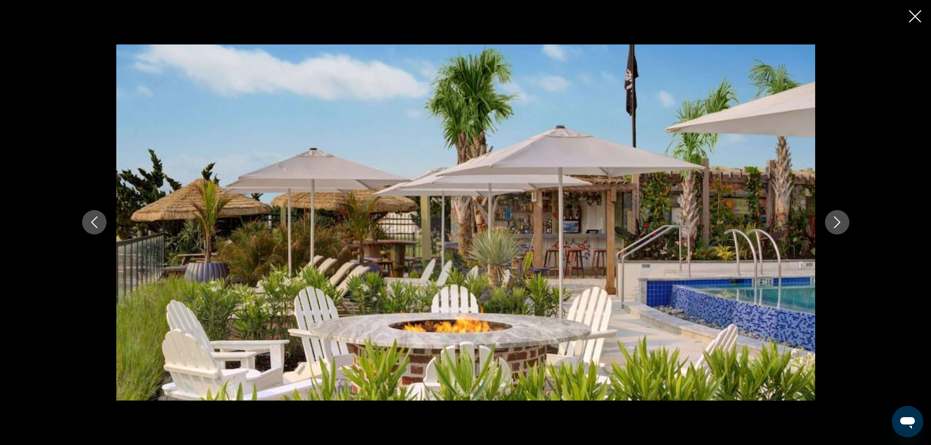
click at [840, 223] on icon "Next image" at bounding box center [837, 222] width 12 height 12
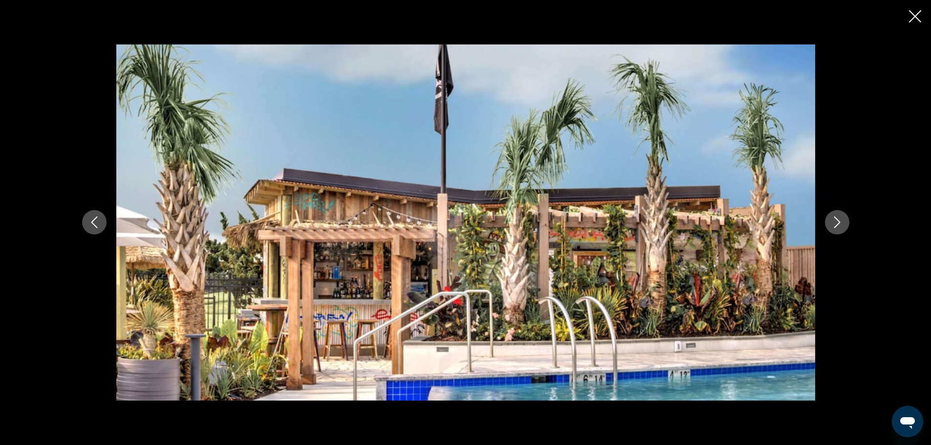
click at [840, 223] on icon "Next image" at bounding box center [837, 222] width 12 height 12
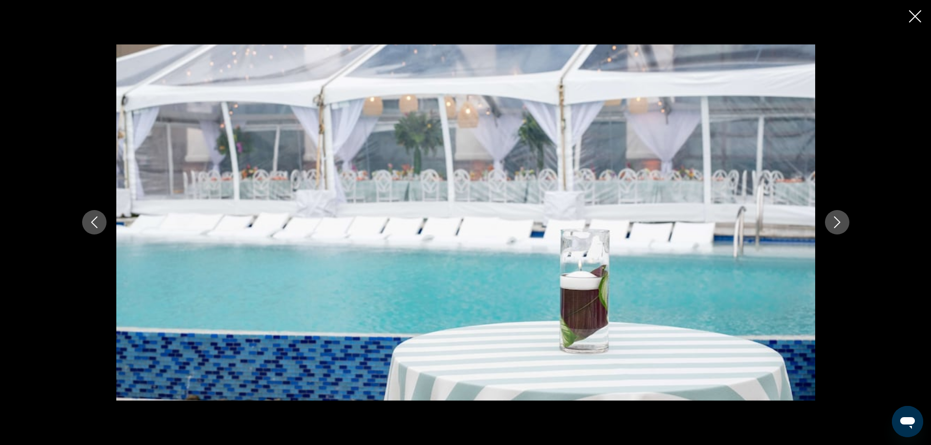
click at [840, 223] on icon "Next image" at bounding box center [837, 222] width 12 height 12
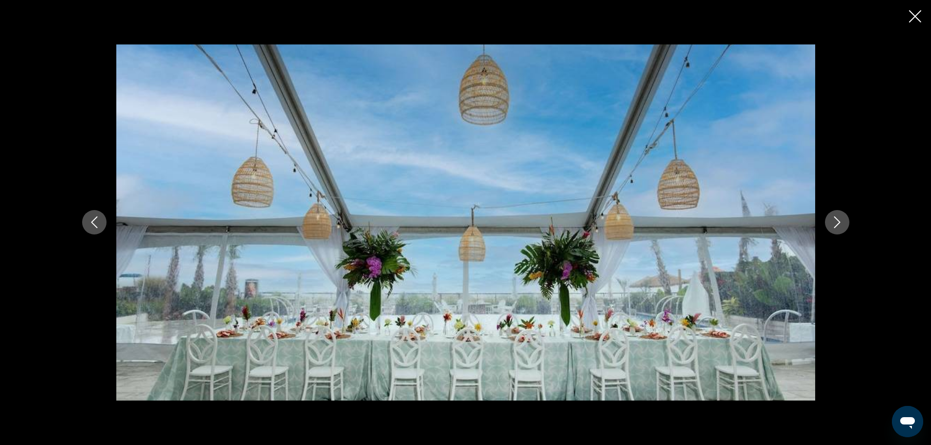
click at [840, 223] on icon "Next image" at bounding box center [837, 222] width 12 height 12
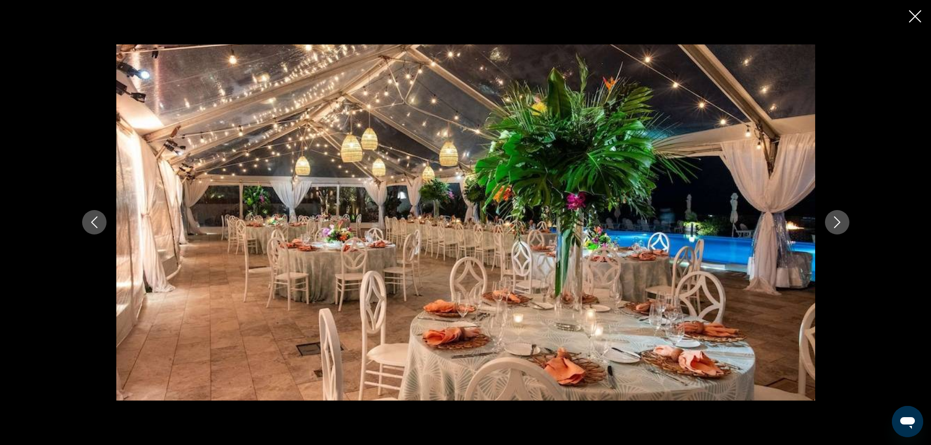
click at [840, 223] on icon "Next image" at bounding box center [837, 222] width 12 height 12
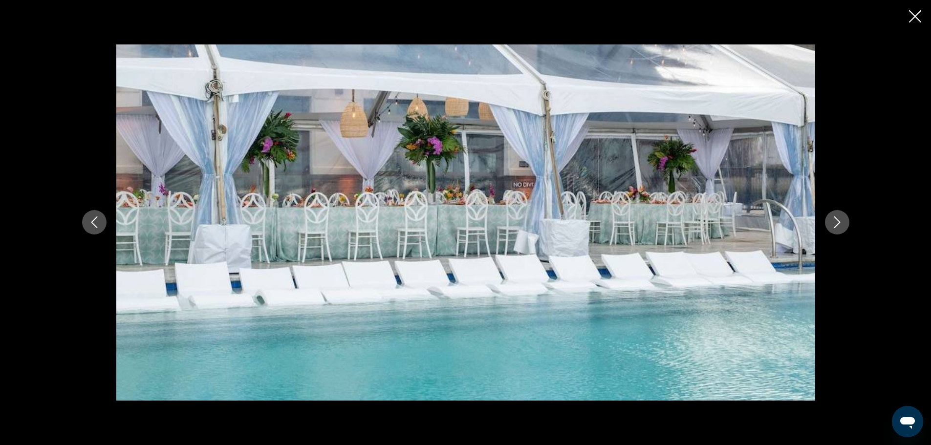
click at [840, 223] on icon "Next image" at bounding box center [837, 222] width 12 height 12
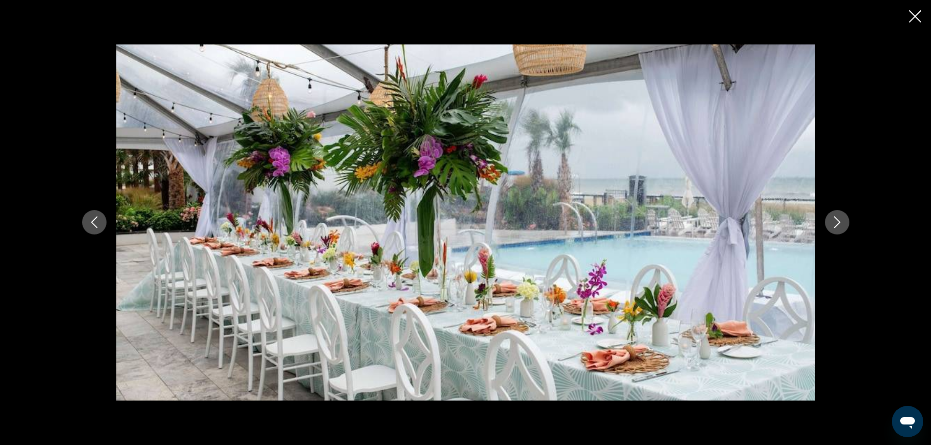
click at [840, 223] on icon "Next image" at bounding box center [837, 222] width 12 height 12
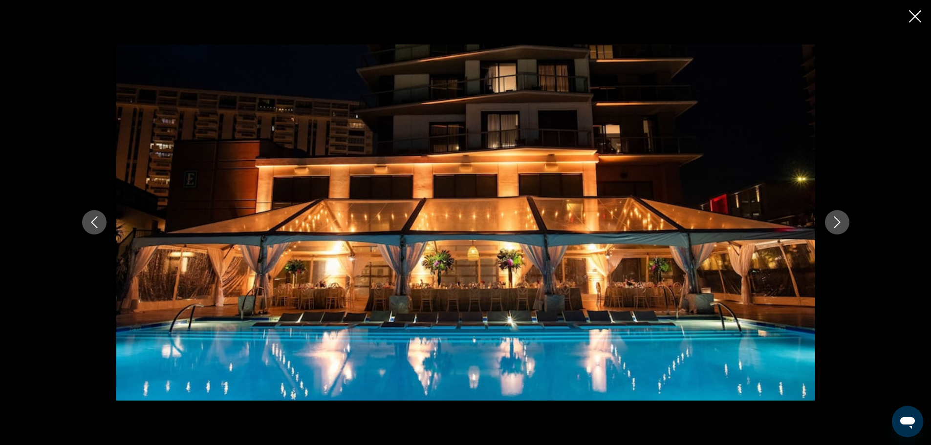
click at [840, 223] on icon "Next image" at bounding box center [837, 222] width 12 height 12
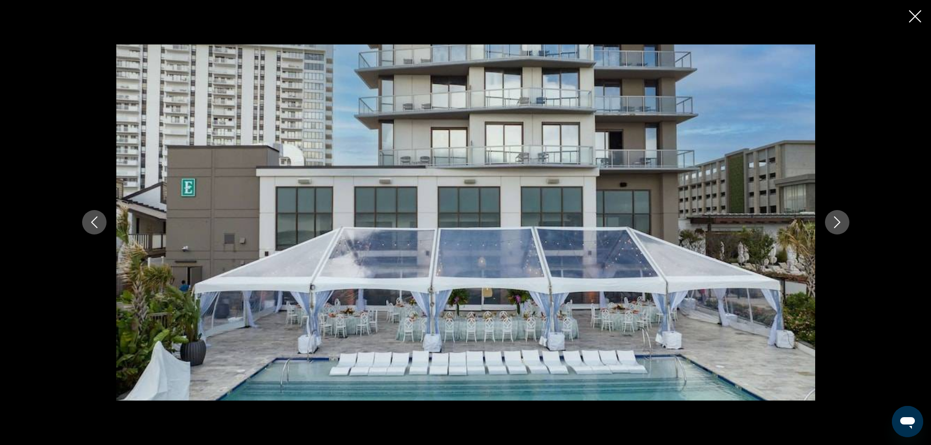
click at [840, 223] on icon "Next image" at bounding box center [837, 222] width 12 height 12
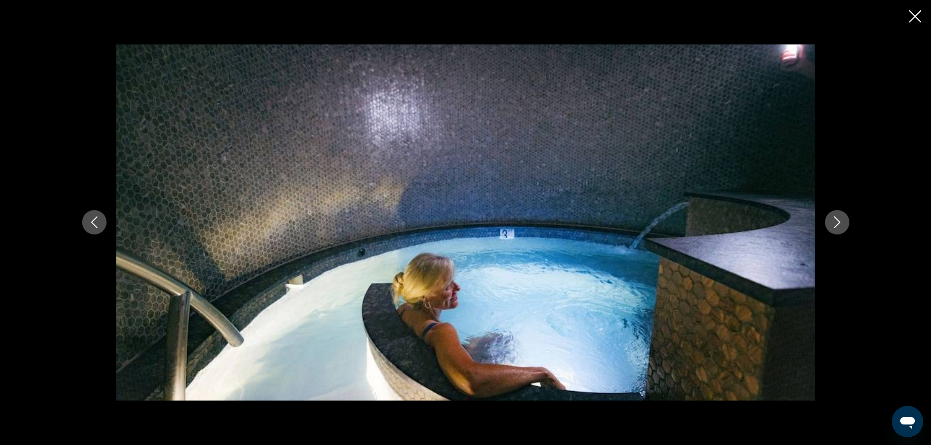
click at [840, 223] on icon "Next image" at bounding box center [837, 222] width 12 height 12
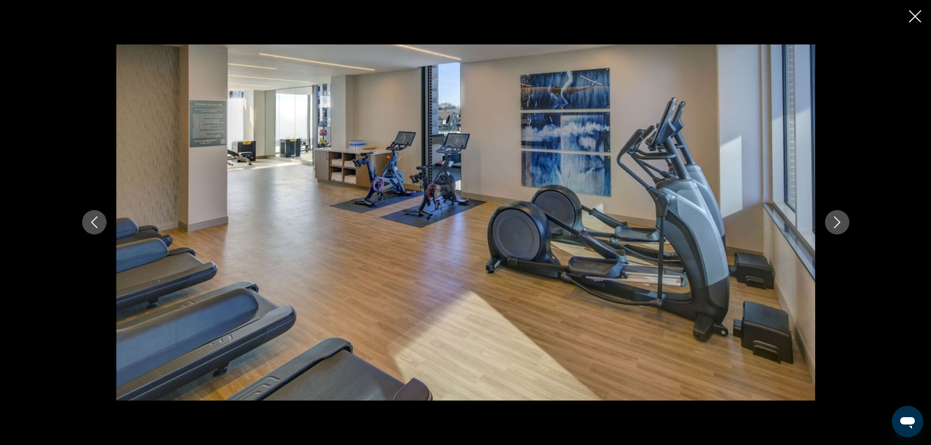
click at [92, 220] on icon "Previous image" at bounding box center [94, 222] width 12 height 12
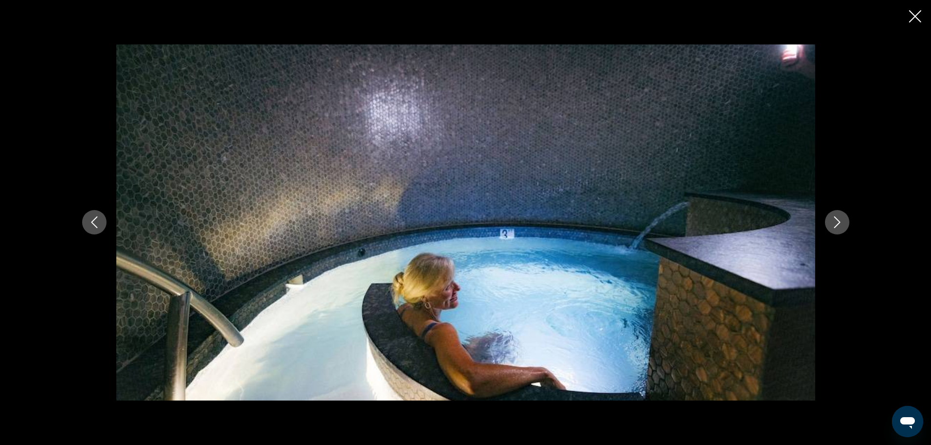
click at [836, 223] on icon "Next image" at bounding box center [837, 222] width 12 height 12
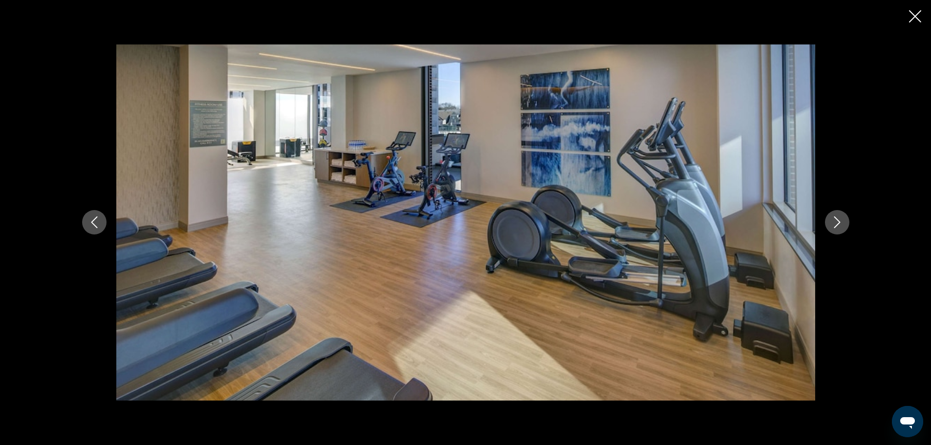
click at [836, 223] on icon "Next image" at bounding box center [837, 222] width 12 height 12
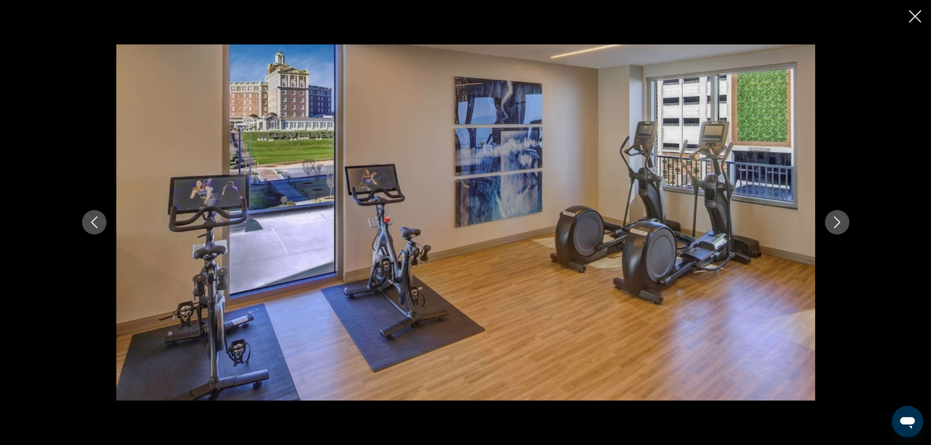
click at [836, 223] on icon "Next image" at bounding box center [837, 222] width 12 height 12
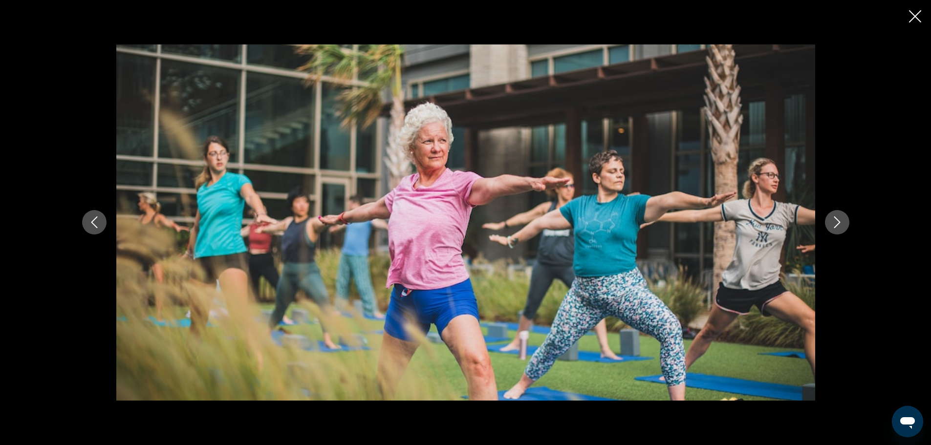
click at [836, 223] on icon "Next image" at bounding box center [837, 222] width 12 height 12
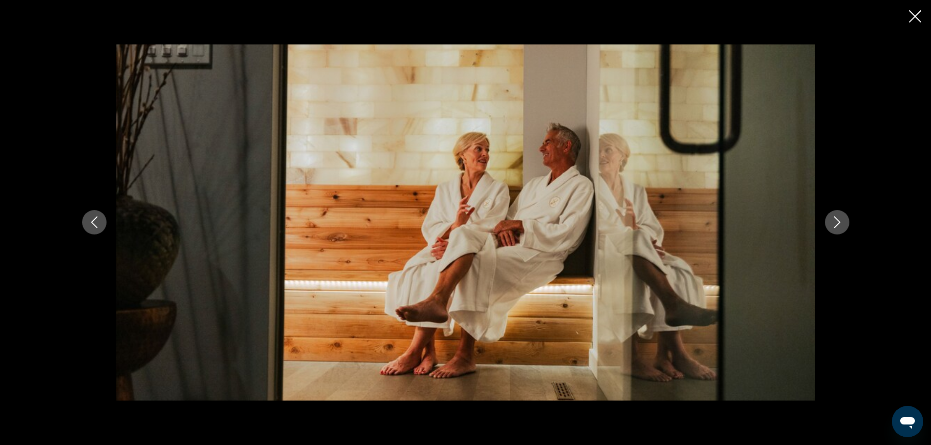
click at [836, 223] on icon "Next image" at bounding box center [837, 222] width 12 height 12
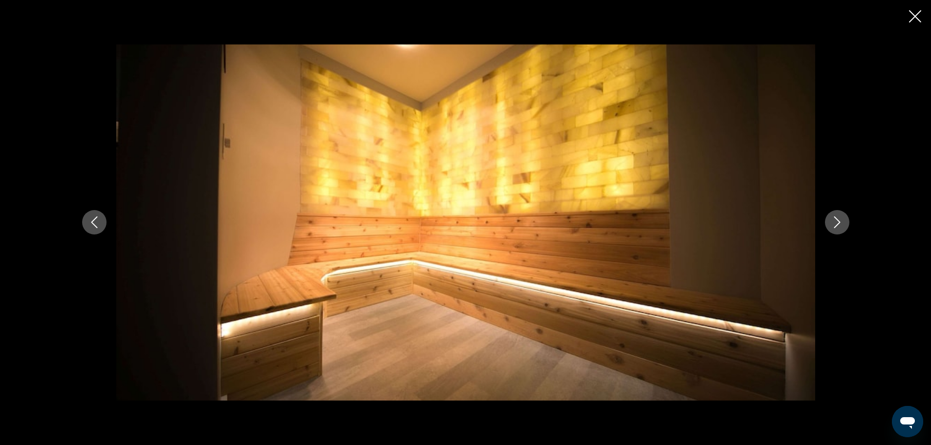
click at [836, 223] on icon "Next image" at bounding box center [837, 222] width 12 height 12
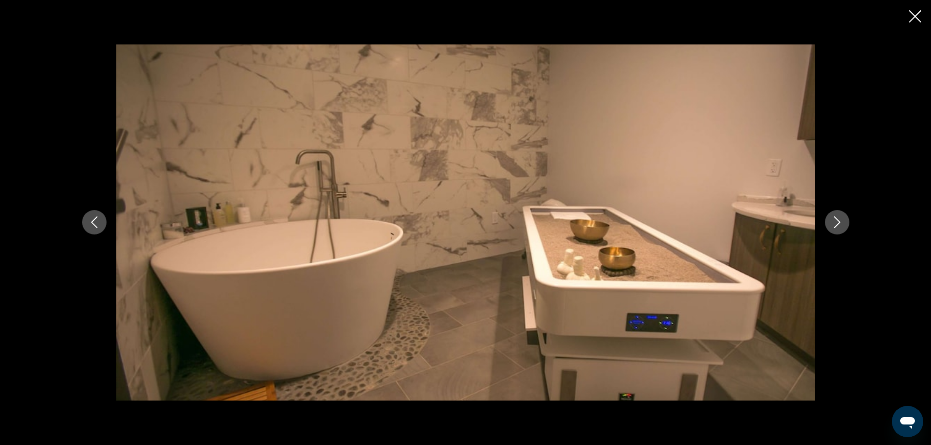
click at [836, 223] on icon "Next image" at bounding box center [837, 222] width 12 height 12
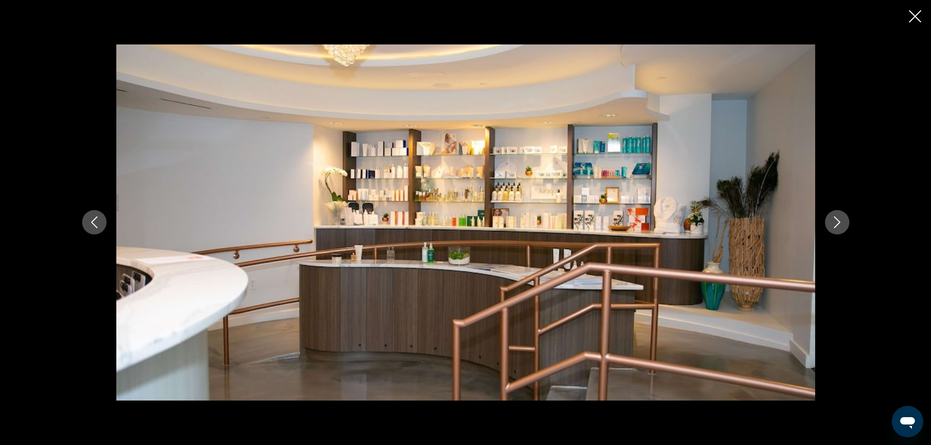
click at [836, 223] on icon "Next image" at bounding box center [837, 222] width 12 height 12
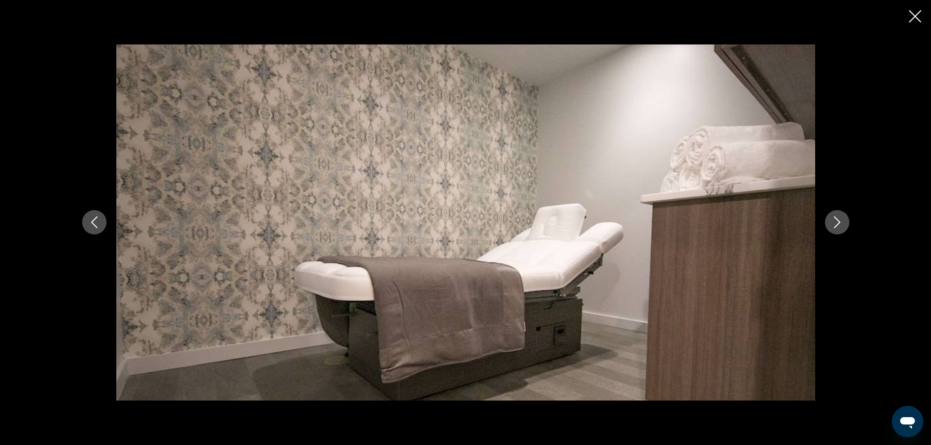
click at [836, 223] on icon "Next image" at bounding box center [837, 222] width 12 height 12
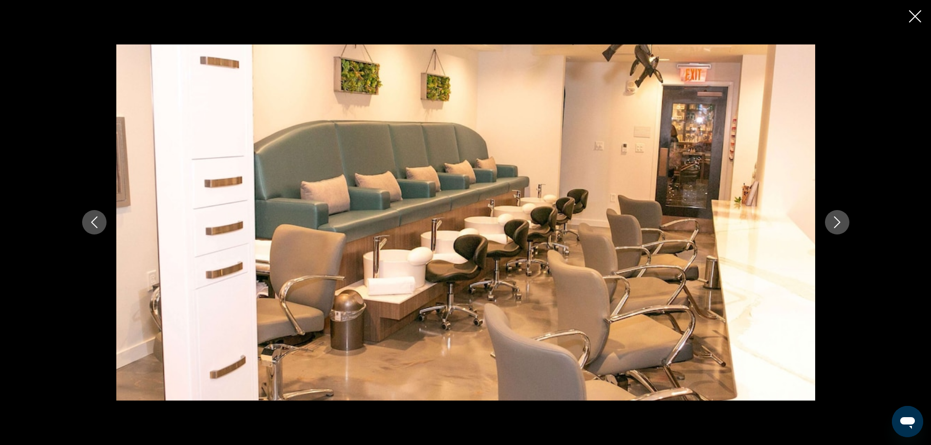
click at [836, 223] on icon "Next image" at bounding box center [837, 222] width 12 height 12
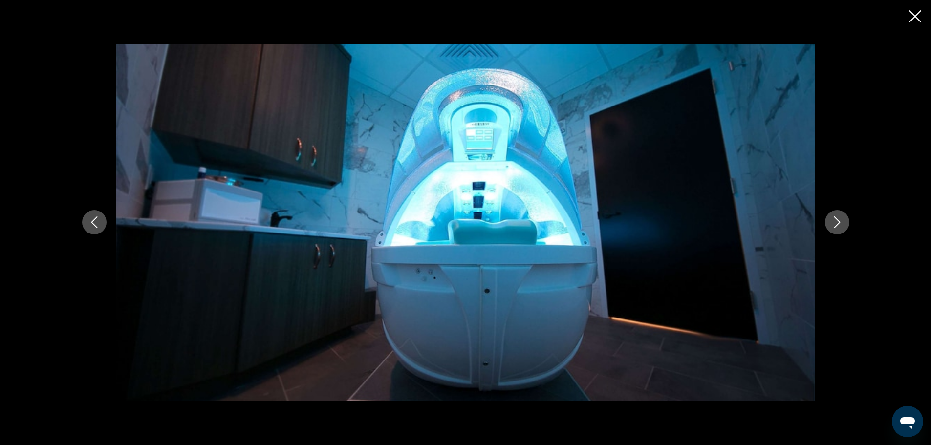
click at [836, 223] on icon "Next image" at bounding box center [837, 222] width 12 height 12
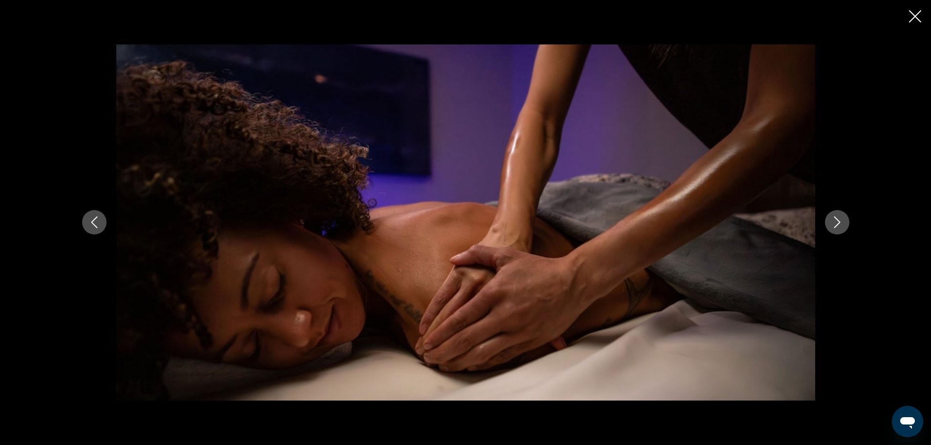
click at [836, 223] on icon "Next image" at bounding box center [837, 222] width 12 height 12
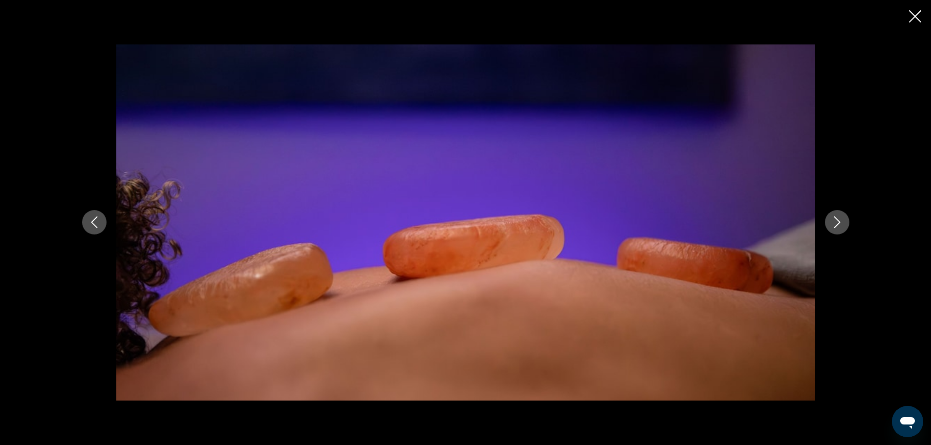
click at [836, 223] on icon "Next image" at bounding box center [837, 222] width 12 height 12
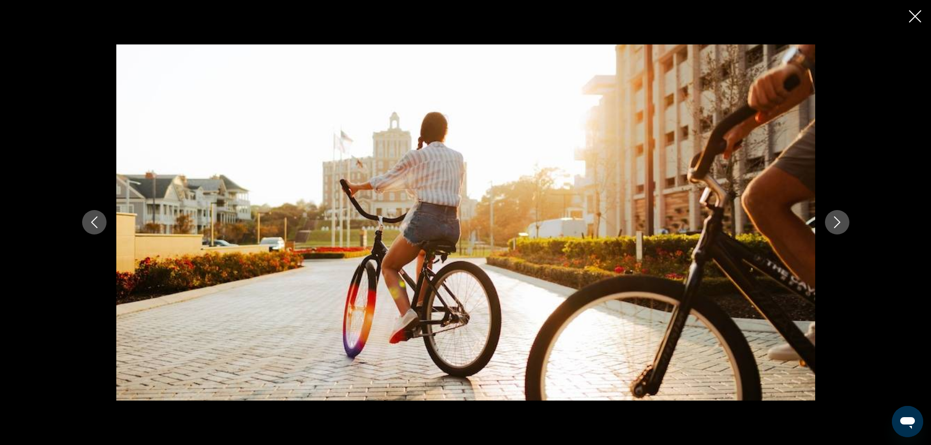
click at [836, 223] on icon "Next image" at bounding box center [837, 222] width 12 height 12
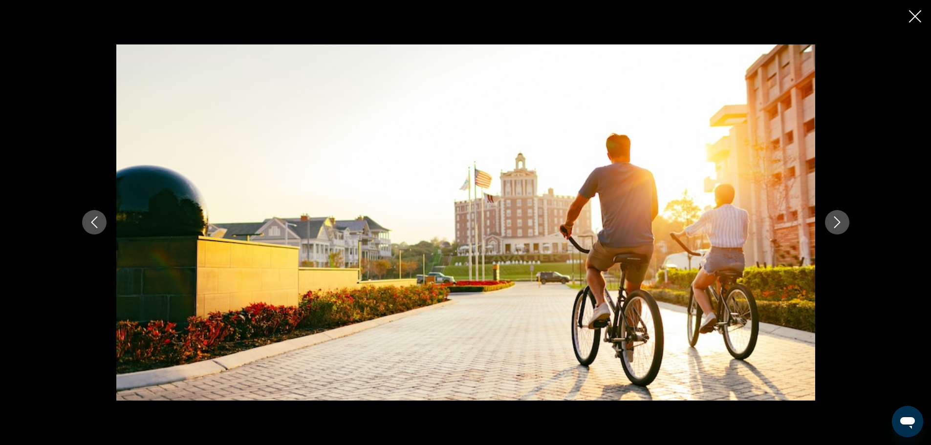
click at [836, 223] on icon "Next image" at bounding box center [837, 222] width 12 height 12
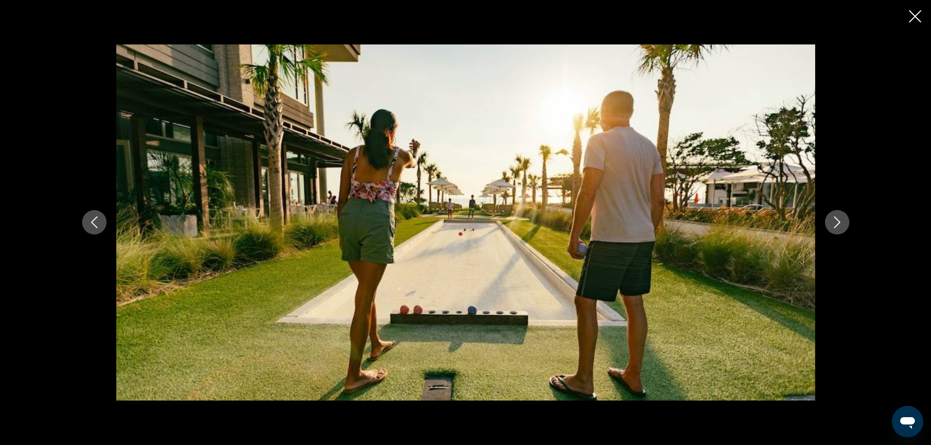
click at [836, 223] on icon "Next image" at bounding box center [837, 222] width 12 height 12
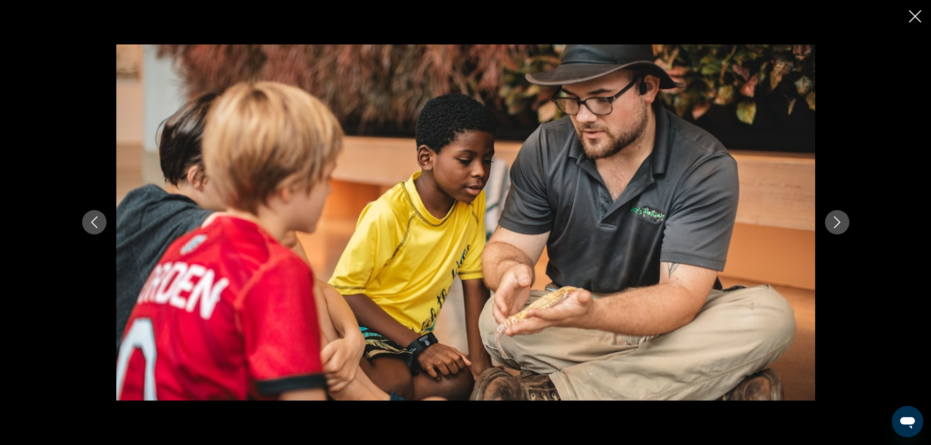
click at [836, 223] on icon "Next image" at bounding box center [837, 222] width 12 height 12
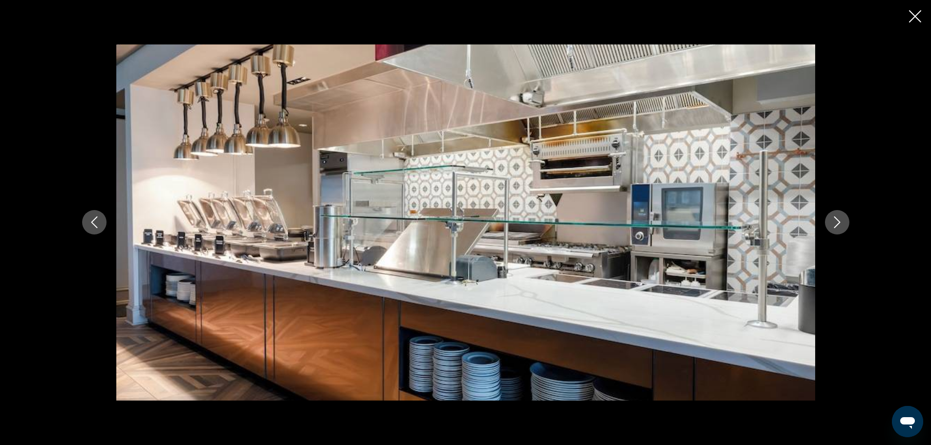
click at [836, 223] on icon "Next image" at bounding box center [837, 222] width 12 height 12
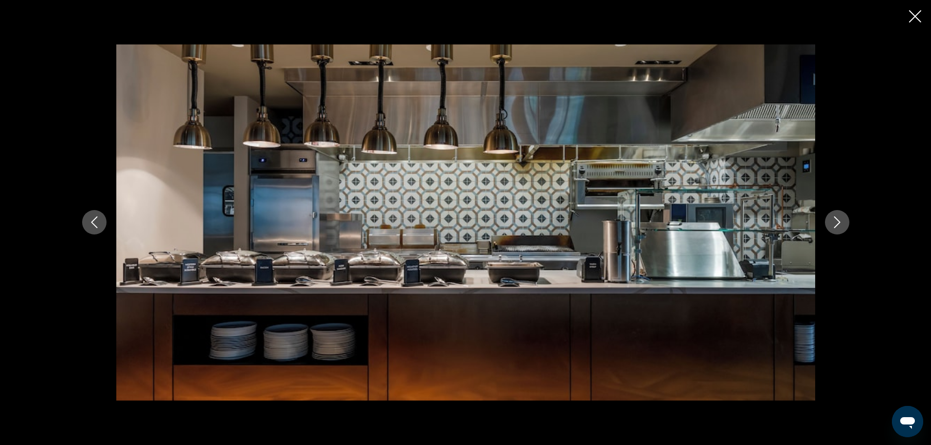
click at [836, 223] on icon "Next image" at bounding box center [837, 222] width 12 height 12
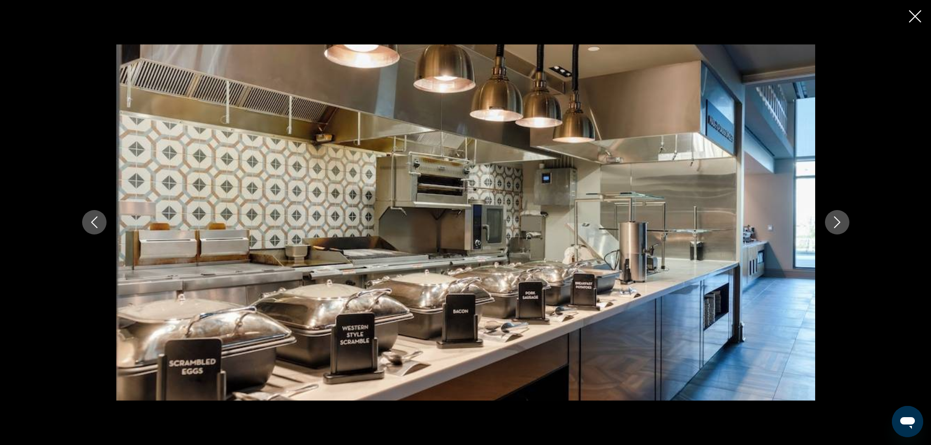
click at [836, 223] on icon "Next image" at bounding box center [837, 222] width 12 height 12
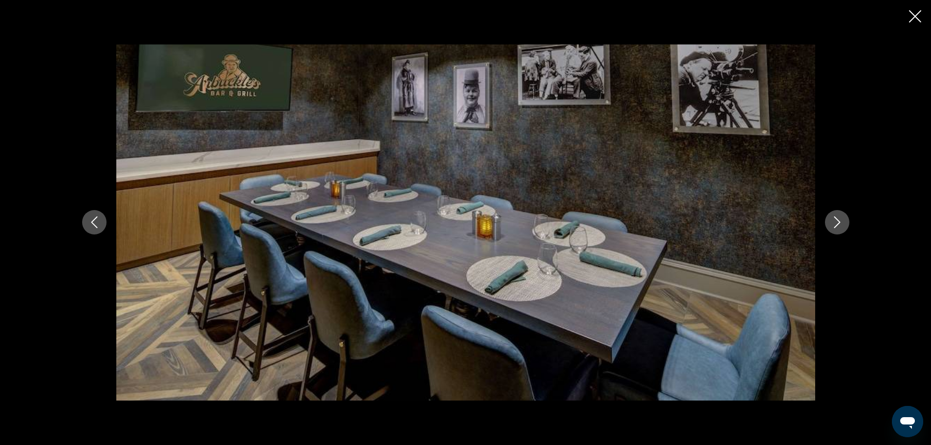
click at [836, 223] on icon "Next image" at bounding box center [837, 222] width 12 height 12
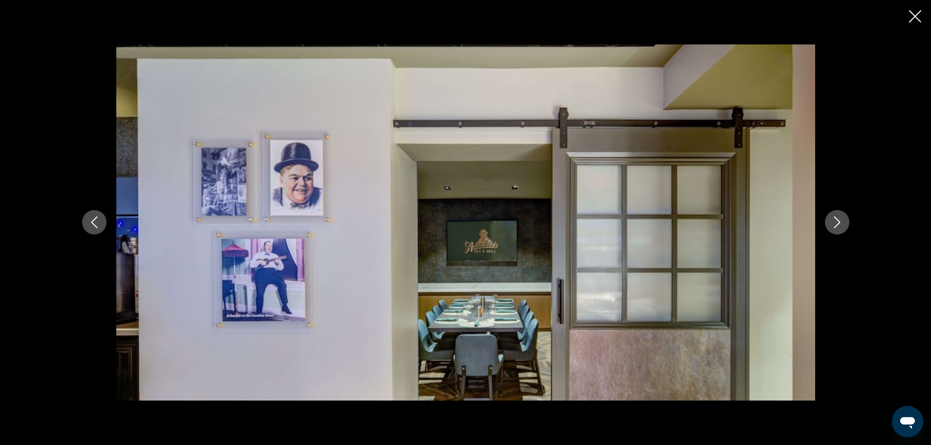
click at [836, 223] on icon "Next image" at bounding box center [837, 222] width 12 height 12
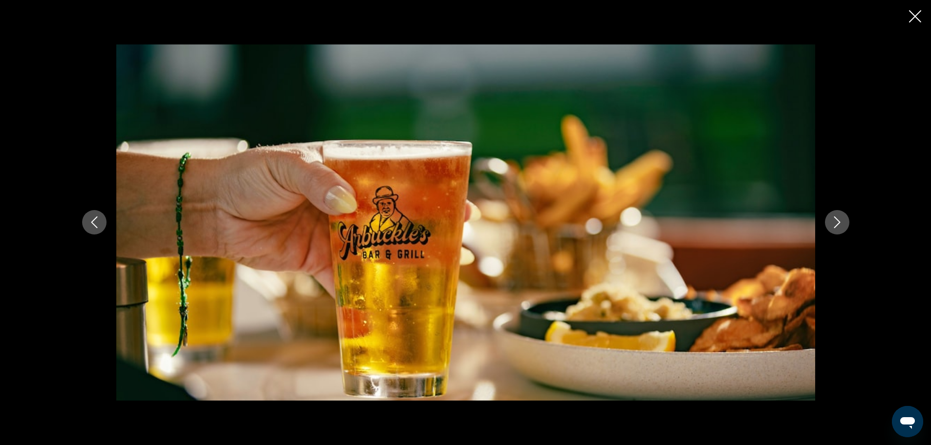
click at [836, 223] on icon "Next image" at bounding box center [837, 222] width 12 height 12
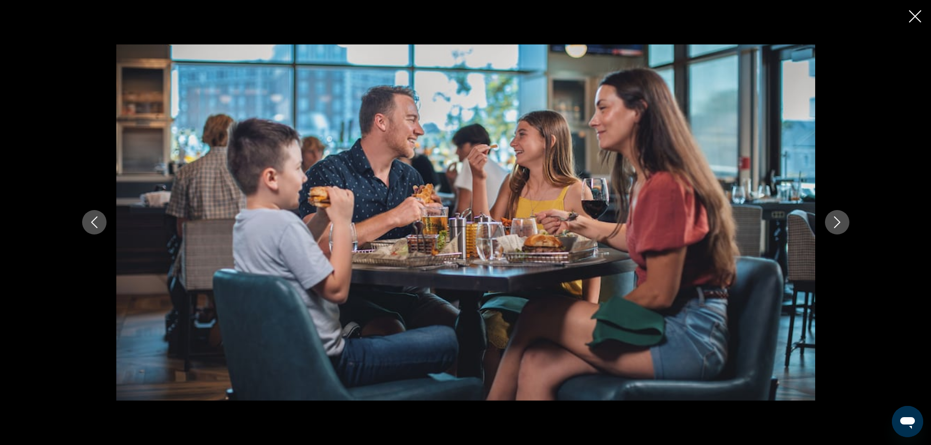
click at [836, 223] on icon "Next image" at bounding box center [837, 222] width 12 height 12
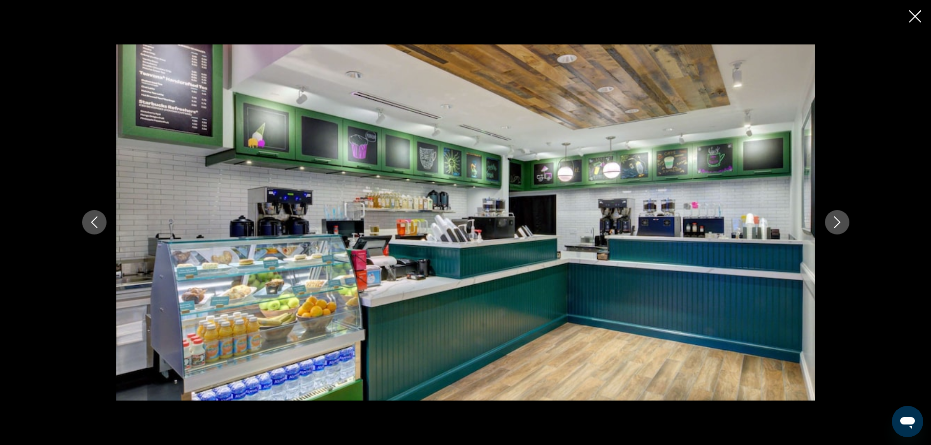
click at [836, 223] on icon "Next image" at bounding box center [837, 222] width 12 height 12
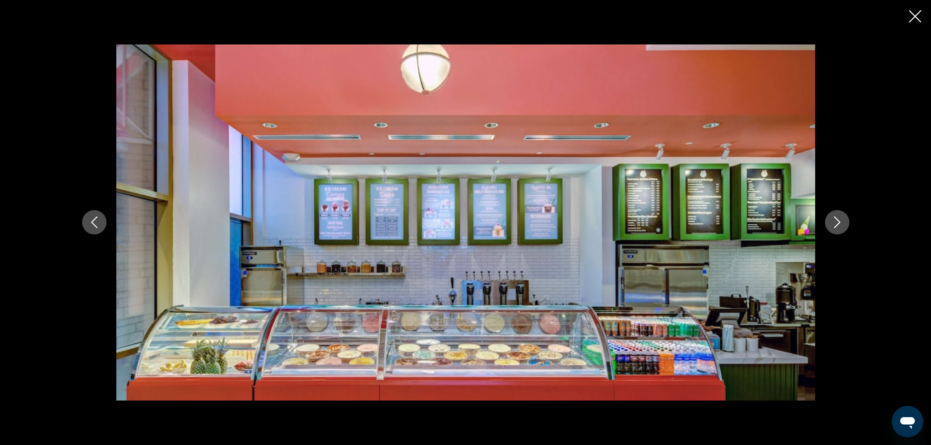
click at [836, 223] on icon "Next image" at bounding box center [837, 222] width 12 height 12
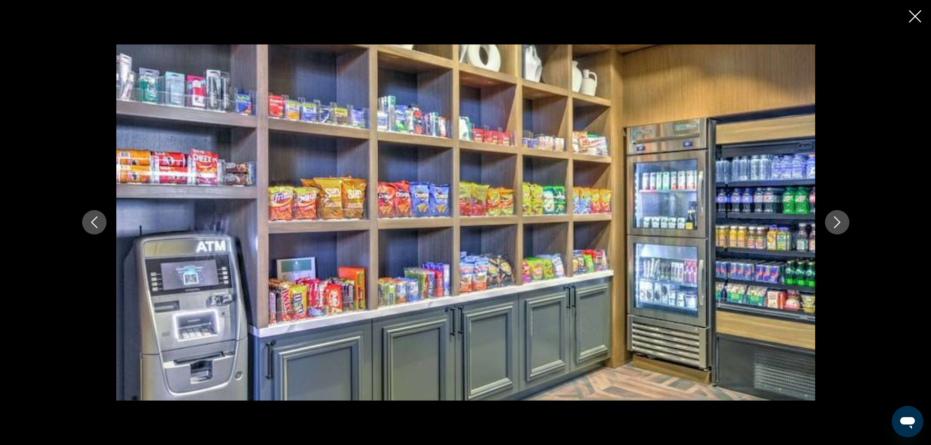
click at [836, 223] on icon "Next image" at bounding box center [837, 222] width 12 height 12
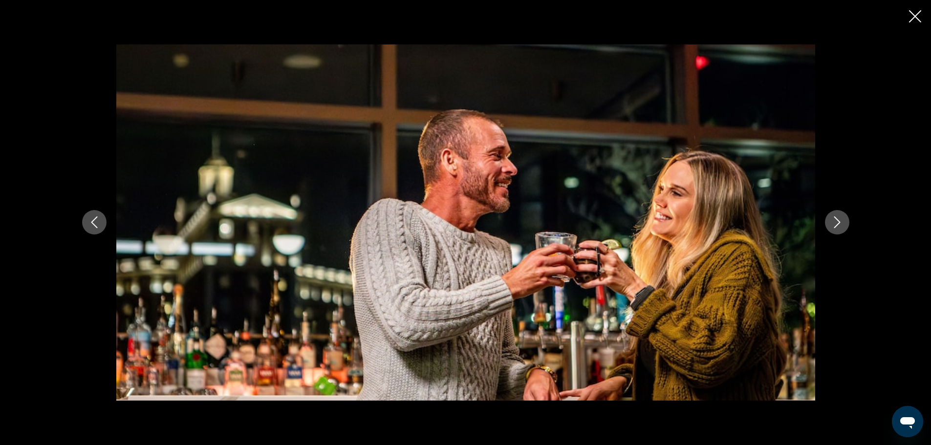
click at [836, 223] on icon "Next image" at bounding box center [837, 222] width 12 height 12
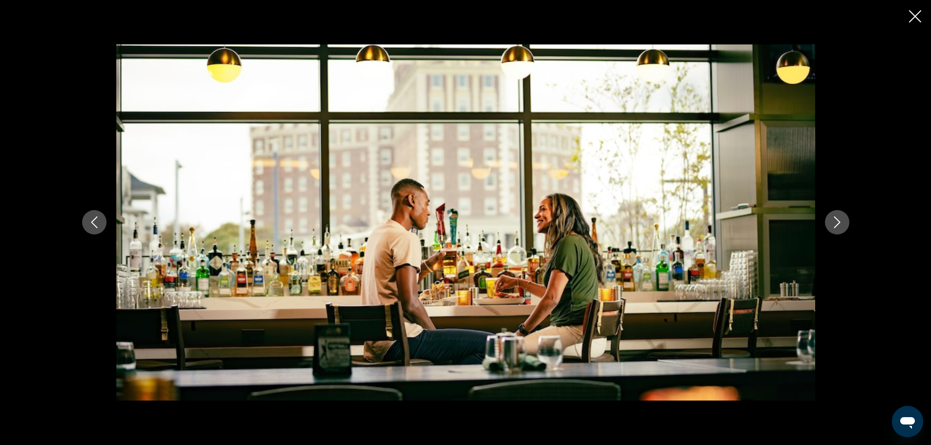
click at [836, 223] on icon "Next image" at bounding box center [837, 222] width 12 height 12
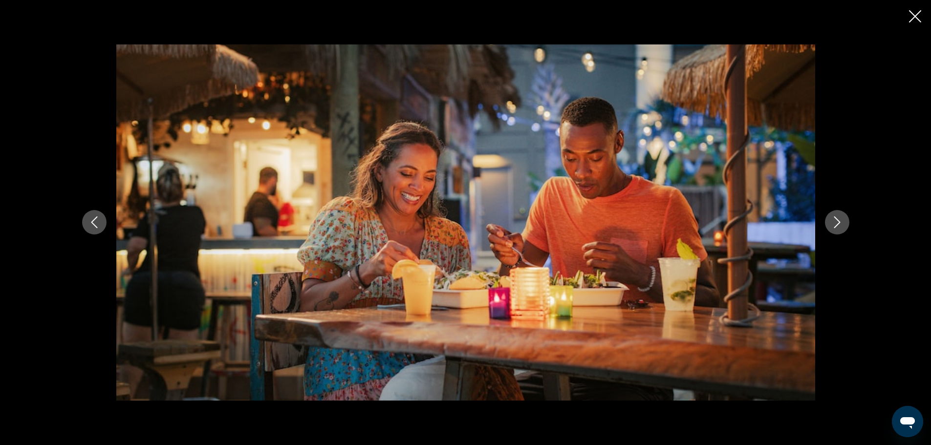
click at [90, 222] on icon "Previous image" at bounding box center [94, 222] width 12 height 12
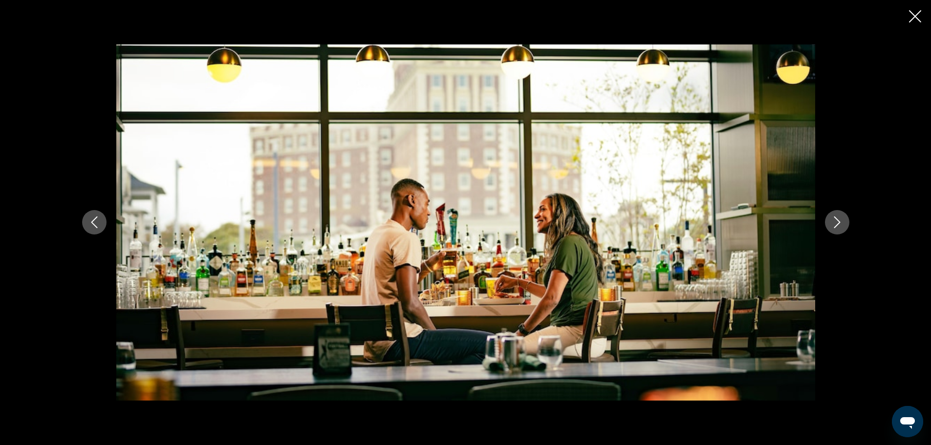
click at [834, 220] on icon "Next image" at bounding box center [837, 222] width 12 height 12
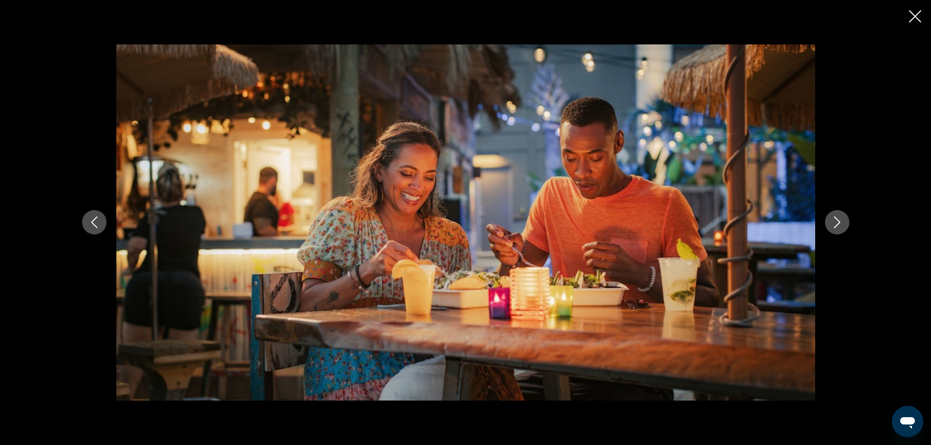
click at [834, 220] on icon "Next image" at bounding box center [837, 222] width 12 height 12
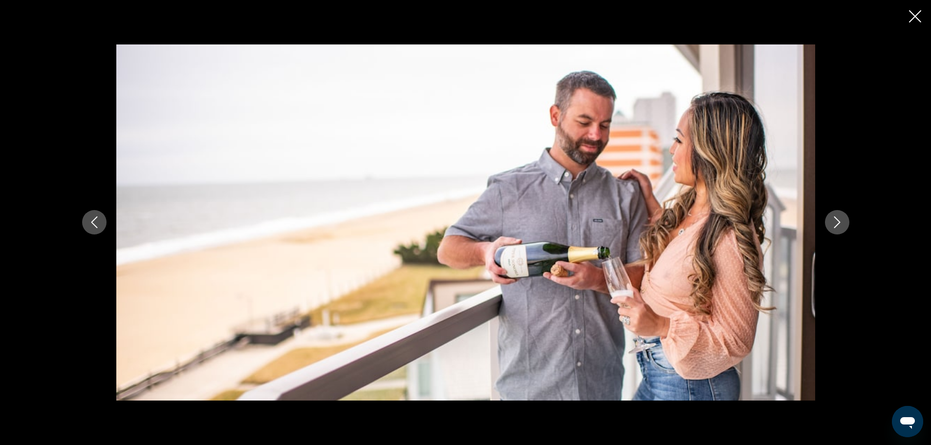
click at [834, 220] on icon "Next image" at bounding box center [837, 222] width 12 height 12
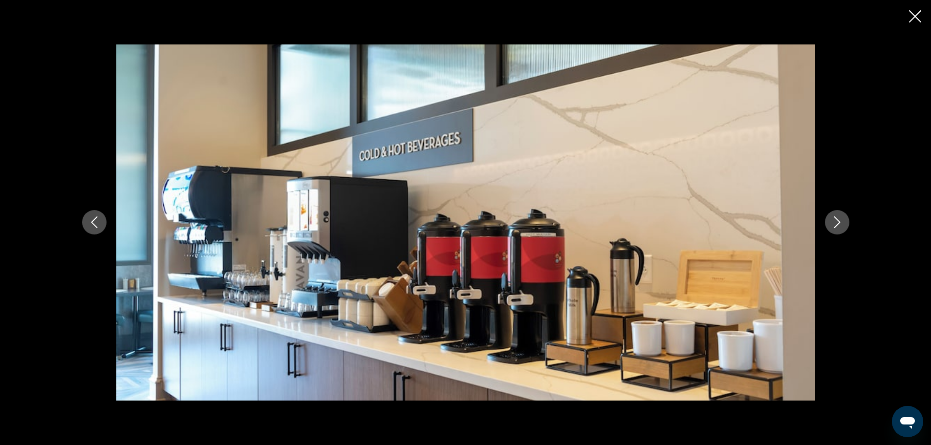
click at [834, 220] on icon "Next image" at bounding box center [837, 222] width 12 height 12
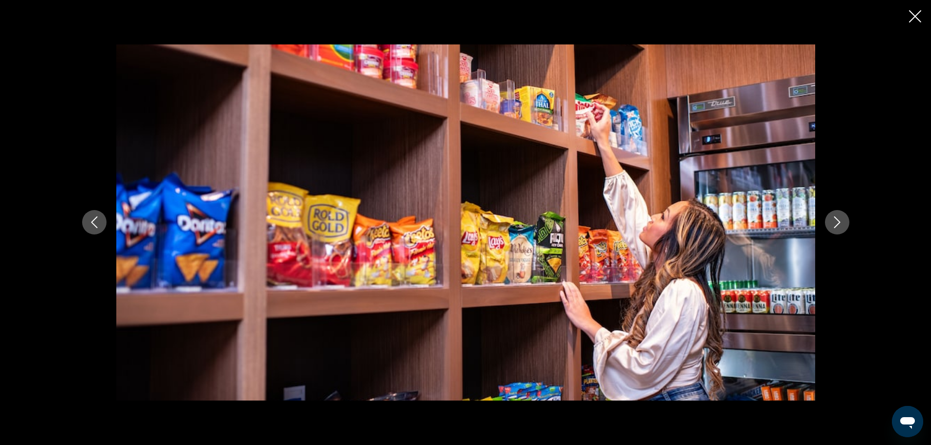
click at [834, 220] on icon "Next image" at bounding box center [837, 222] width 12 height 12
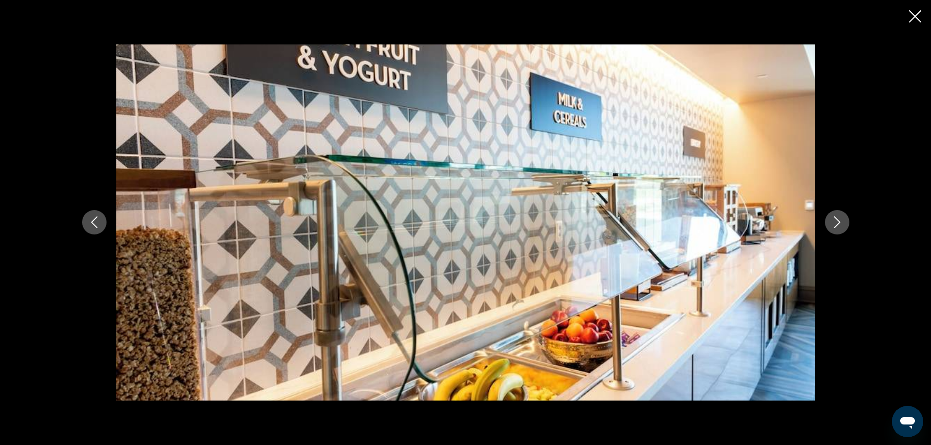
click at [834, 220] on icon "Next image" at bounding box center [837, 222] width 12 height 12
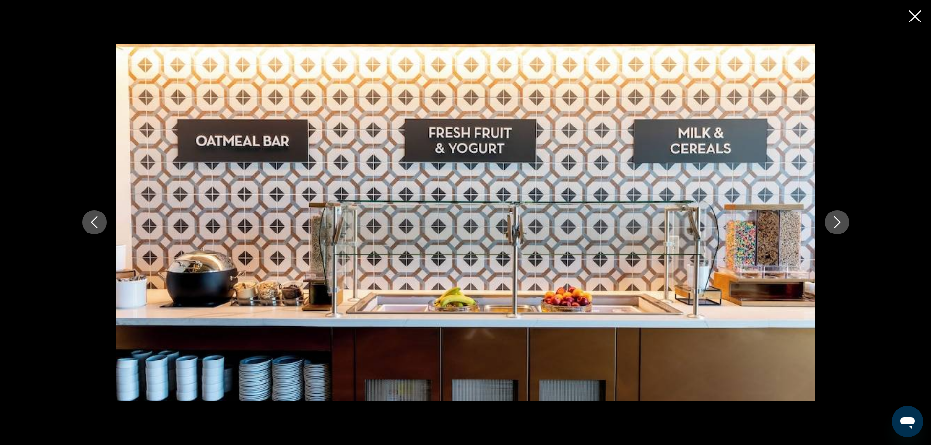
click at [834, 220] on icon "Next image" at bounding box center [837, 222] width 12 height 12
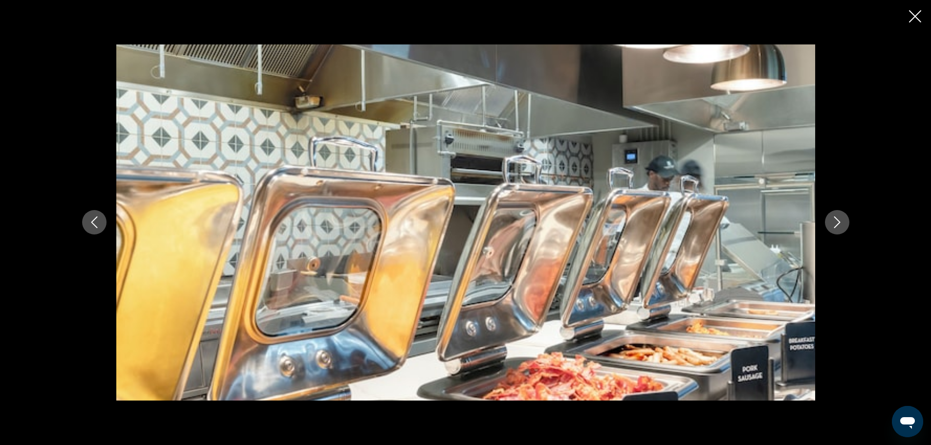
click at [840, 215] on button "Next image" at bounding box center [837, 222] width 24 height 24
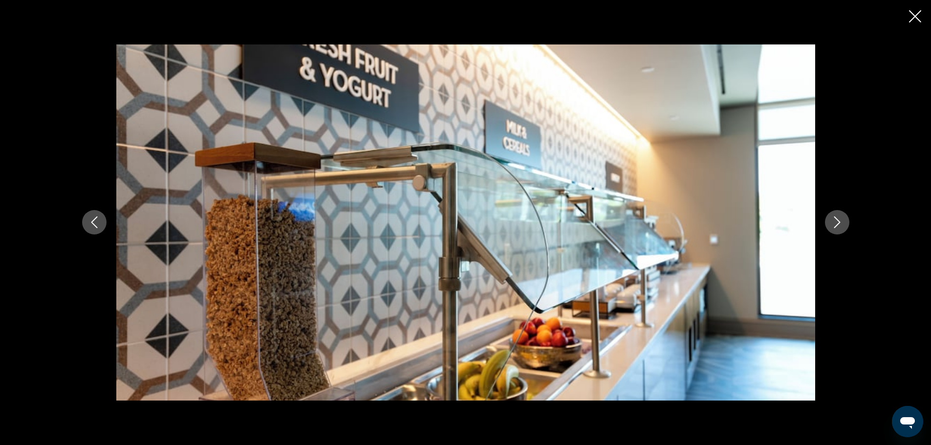
click at [840, 215] on button "Next image" at bounding box center [837, 222] width 24 height 24
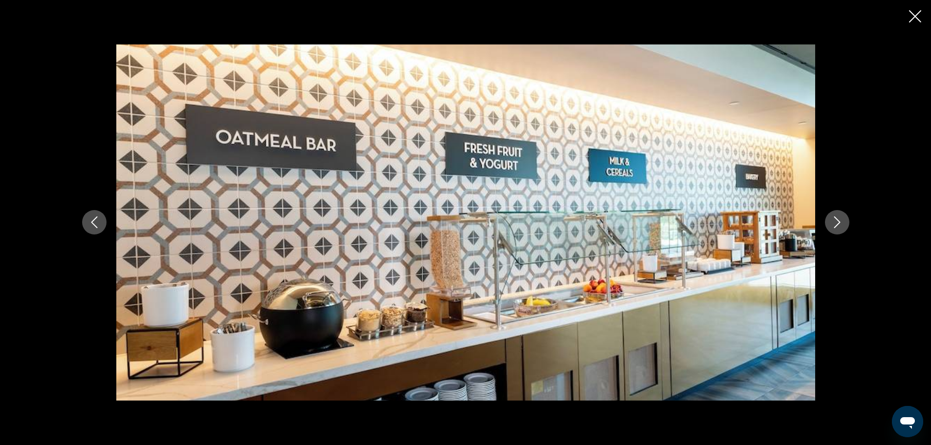
click at [840, 215] on button "Next image" at bounding box center [837, 222] width 24 height 24
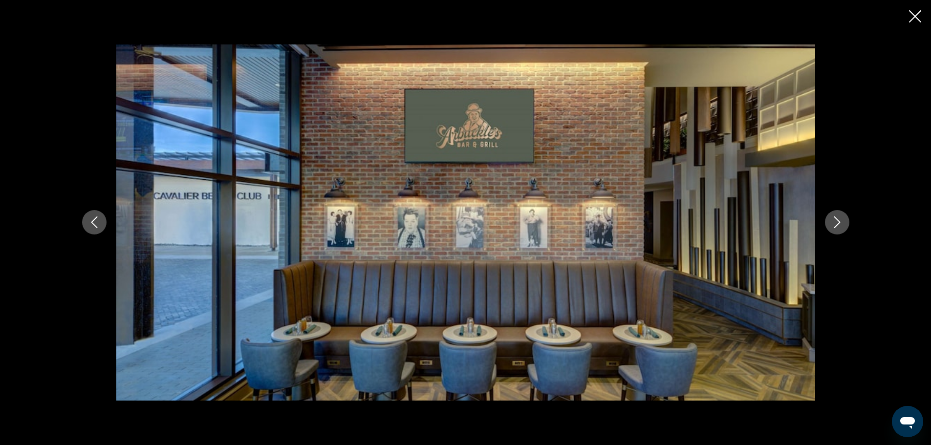
click at [840, 215] on button "Next image" at bounding box center [837, 222] width 24 height 24
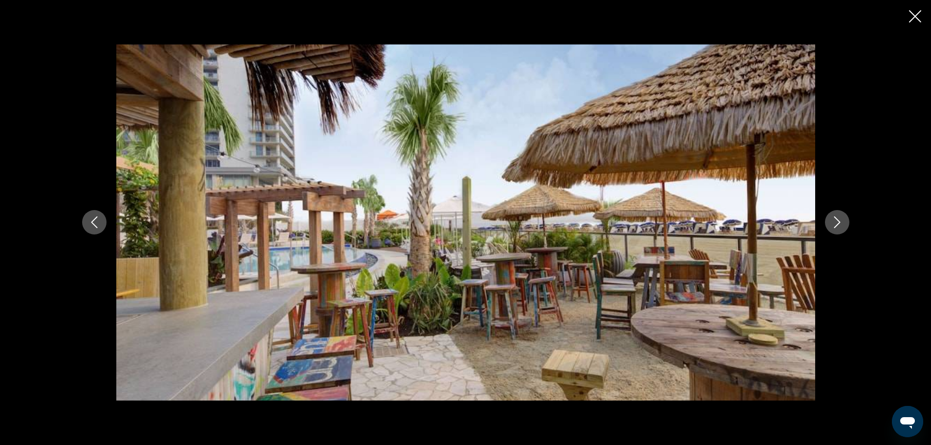
click at [840, 215] on button "Next image" at bounding box center [837, 222] width 24 height 24
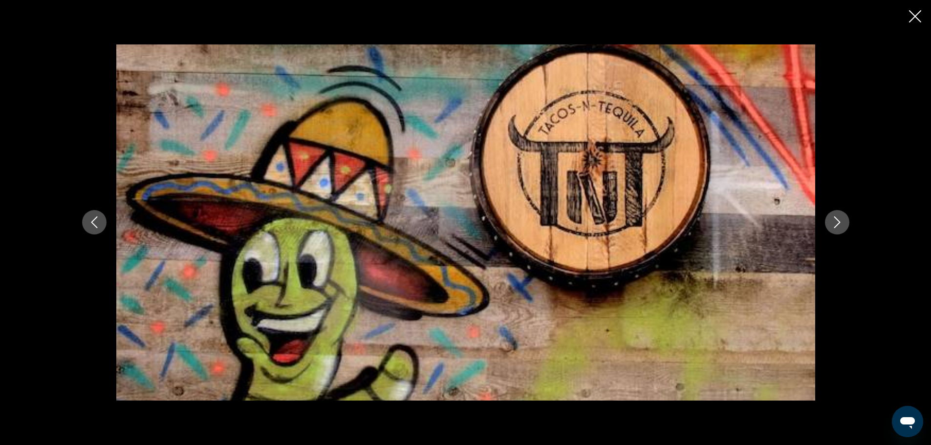
click at [840, 215] on button "Next image" at bounding box center [837, 222] width 24 height 24
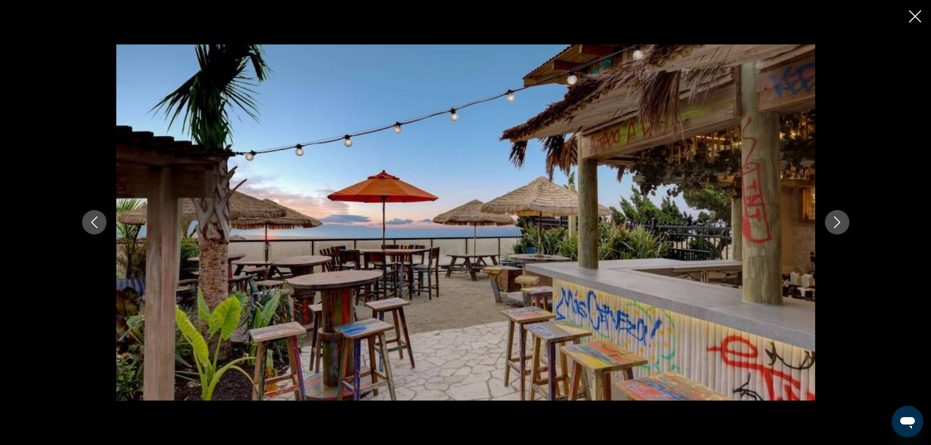
click at [840, 215] on button "Next image" at bounding box center [837, 222] width 24 height 24
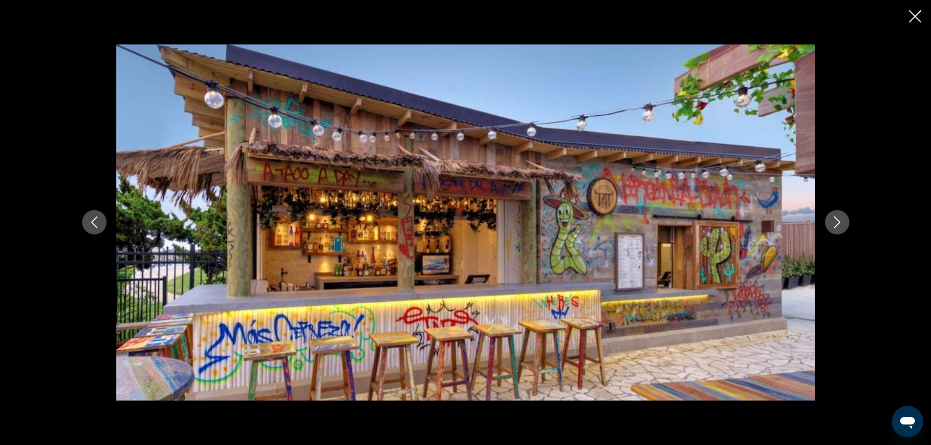
click at [840, 215] on button "Next image" at bounding box center [837, 222] width 24 height 24
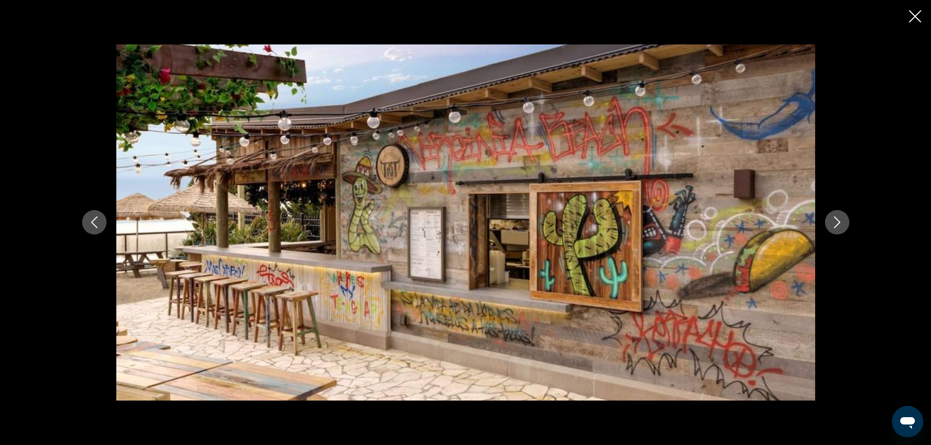
click at [840, 215] on button "Next image" at bounding box center [837, 222] width 24 height 24
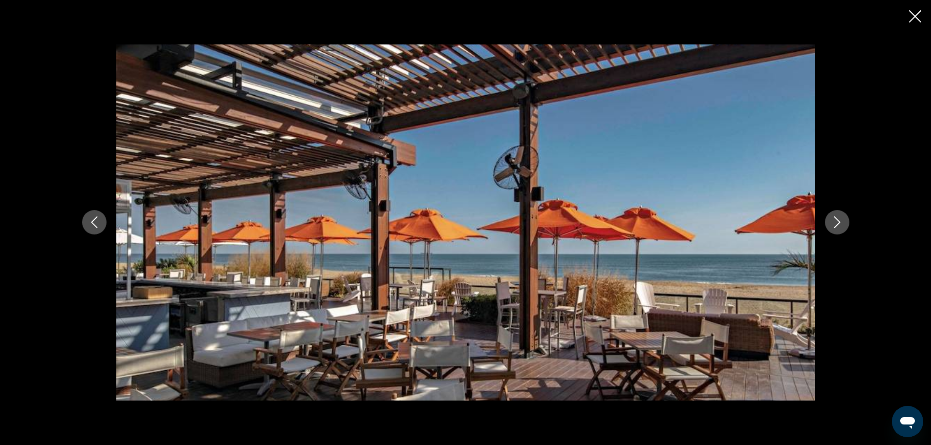
click at [838, 216] on icon "Next image" at bounding box center [837, 222] width 12 height 12
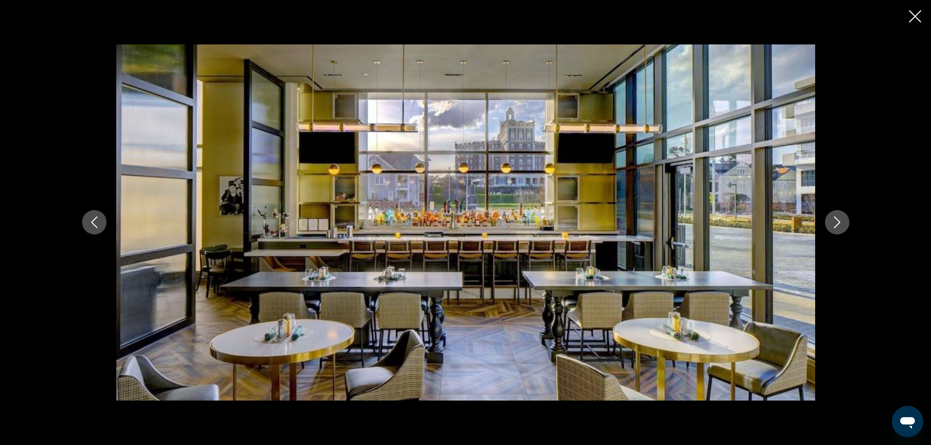
click at [838, 216] on icon "Next image" at bounding box center [837, 222] width 12 height 12
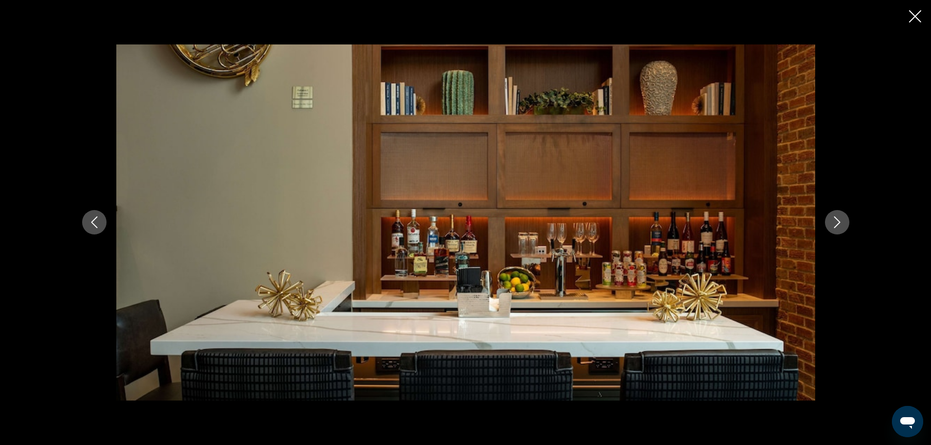
click at [838, 216] on icon "Next image" at bounding box center [837, 222] width 12 height 12
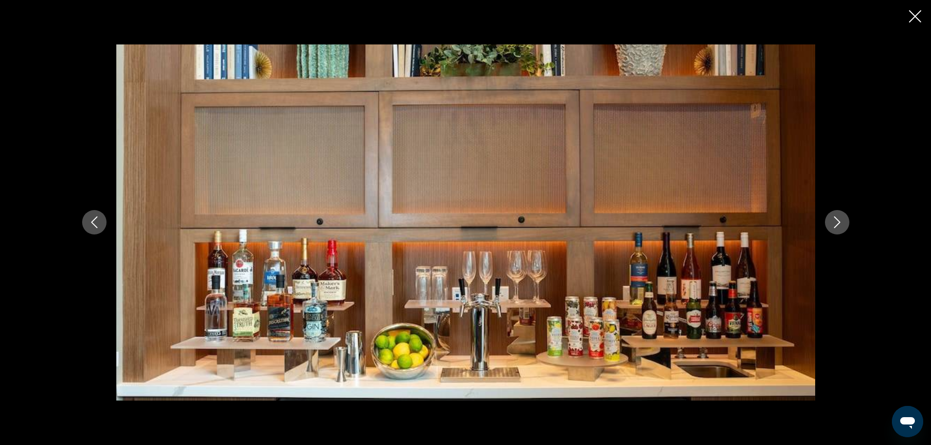
click at [838, 216] on icon "Next image" at bounding box center [837, 222] width 12 height 12
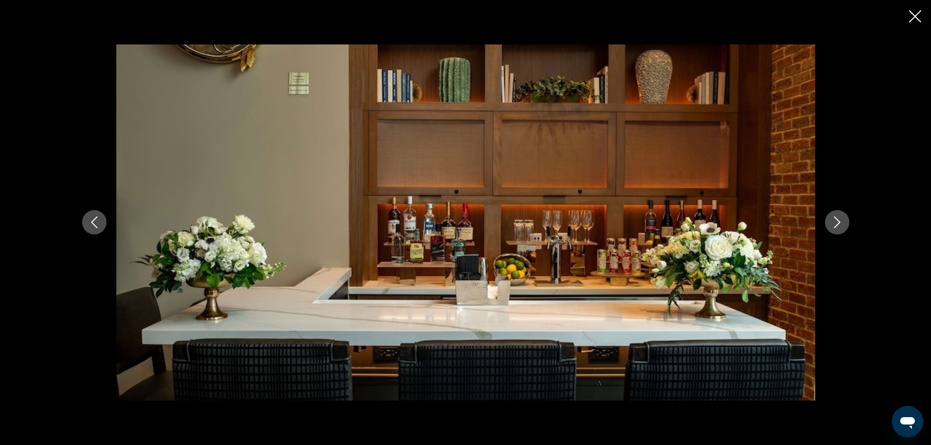
click at [838, 216] on icon "Next image" at bounding box center [837, 222] width 12 height 12
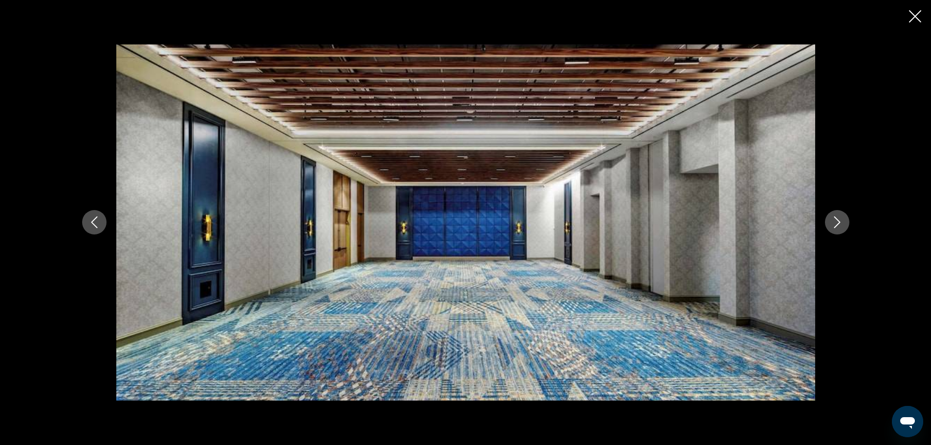
click at [838, 216] on icon "Next image" at bounding box center [837, 222] width 12 height 12
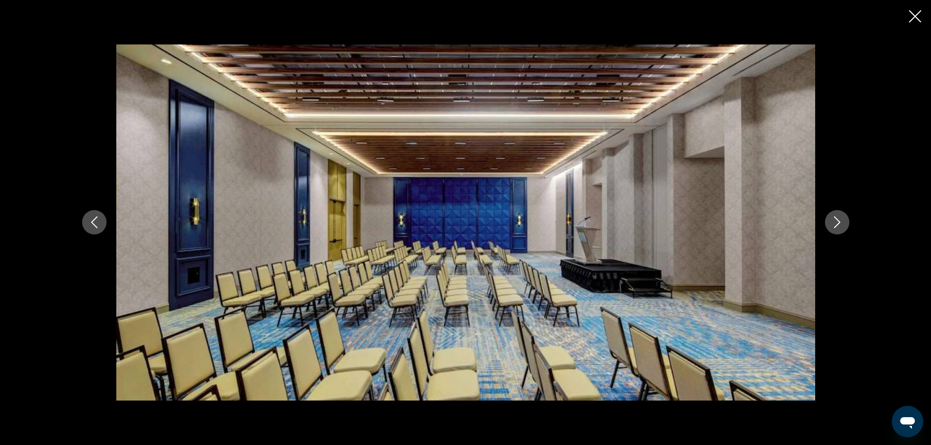
click at [838, 216] on icon "Next image" at bounding box center [837, 222] width 12 height 12
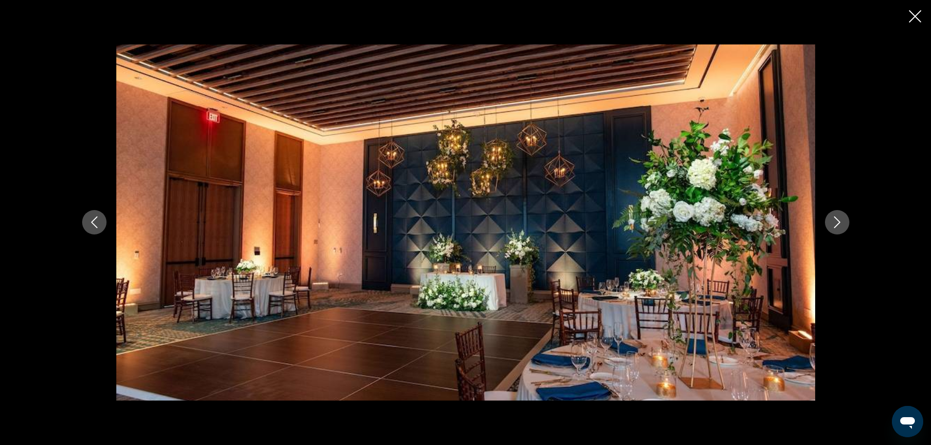
click at [838, 216] on icon "Next image" at bounding box center [837, 222] width 12 height 12
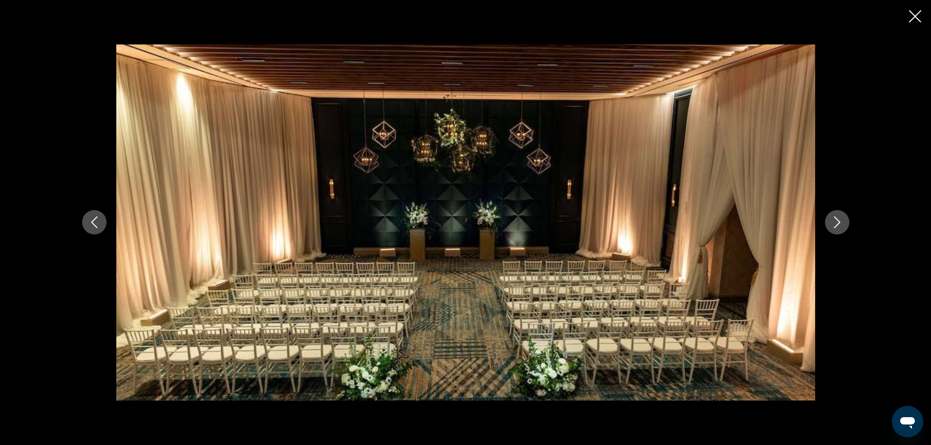
click at [838, 216] on icon "Next image" at bounding box center [837, 222] width 12 height 12
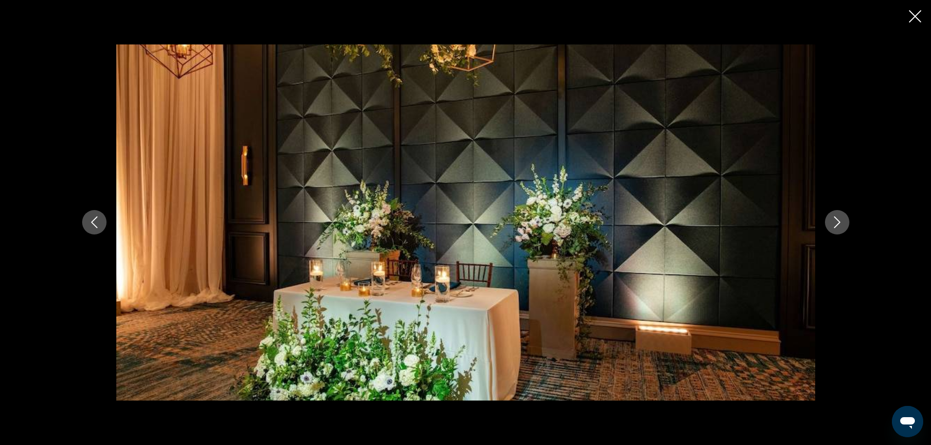
click at [838, 216] on icon "Next image" at bounding box center [837, 222] width 12 height 12
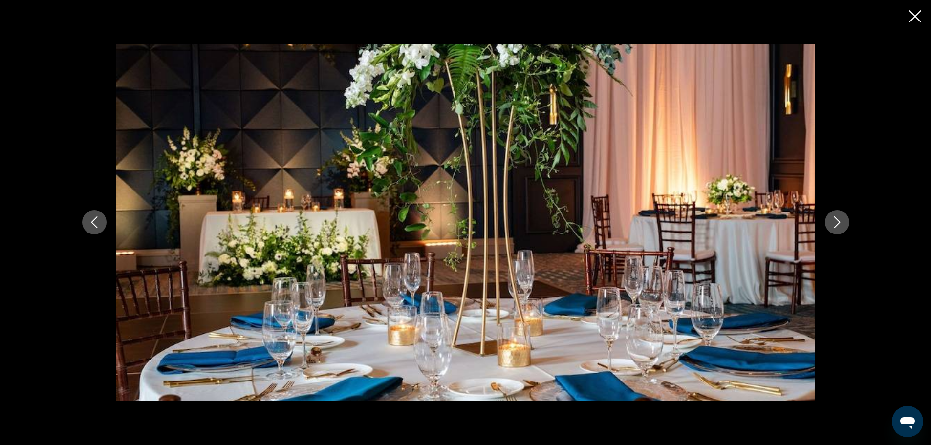
click at [838, 216] on icon "Next image" at bounding box center [837, 222] width 12 height 12
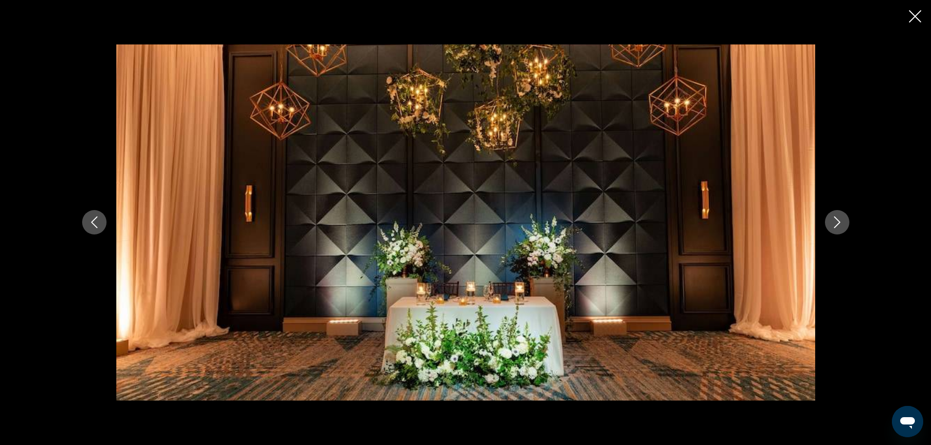
click at [838, 216] on icon "Next image" at bounding box center [837, 222] width 12 height 12
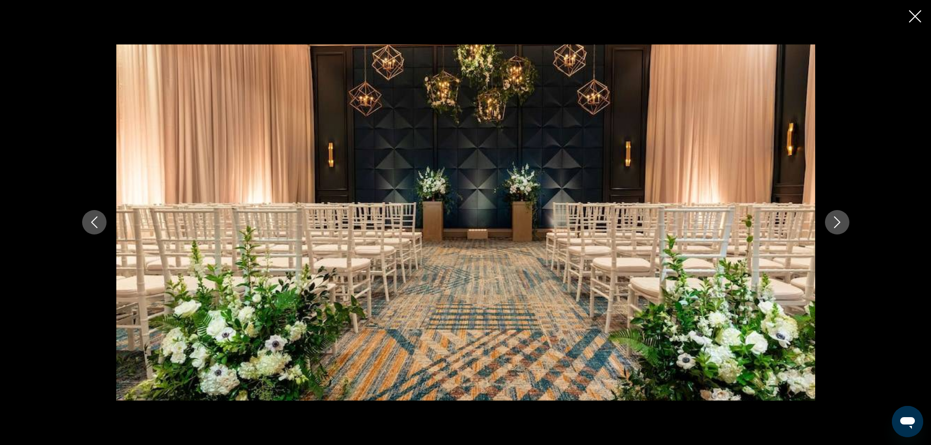
click at [838, 216] on icon "Next image" at bounding box center [837, 222] width 12 height 12
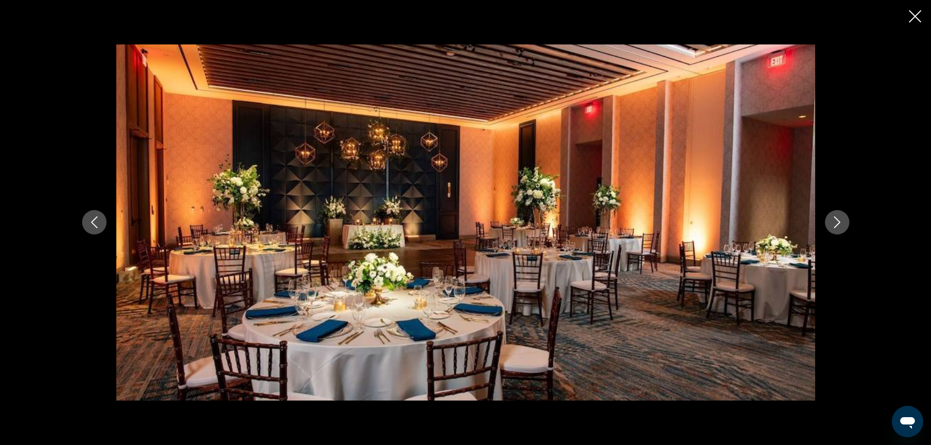
click at [838, 216] on icon "Next image" at bounding box center [837, 222] width 12 height 12
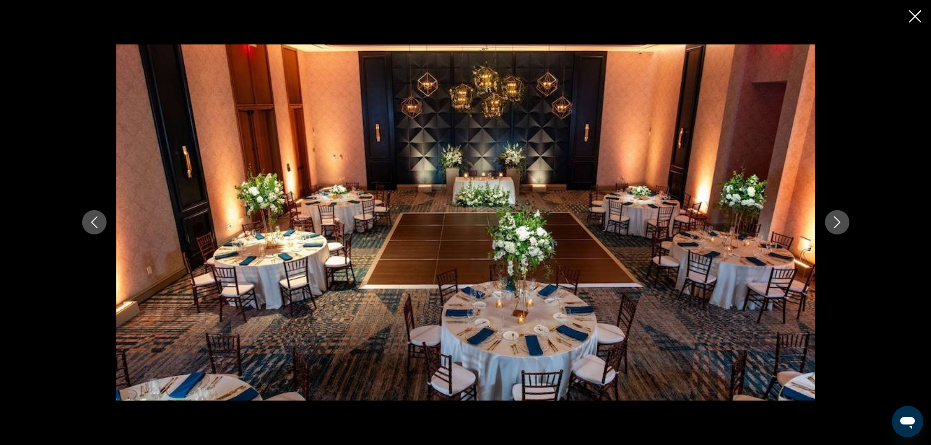
click at [838, 216] on icon "Next image" at bounding box center [837, 222] width 12 height 12
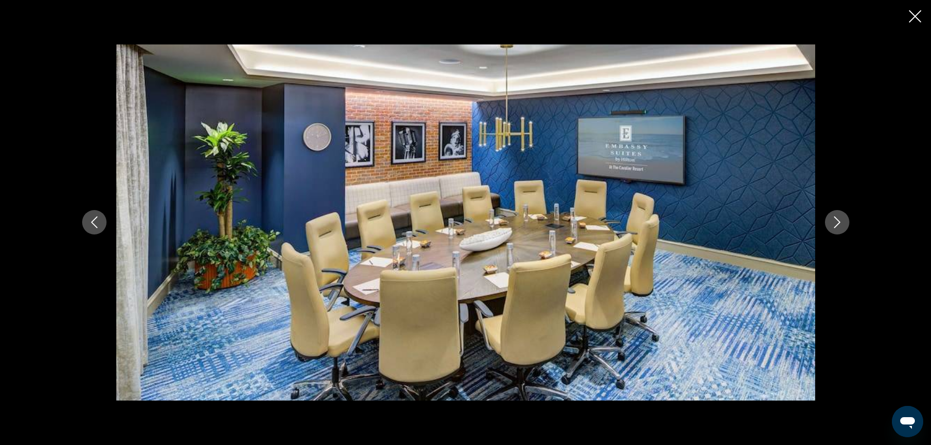
click at [838, 216] on icon "Next image" at bounding box center [837, 222] width 12 height 12
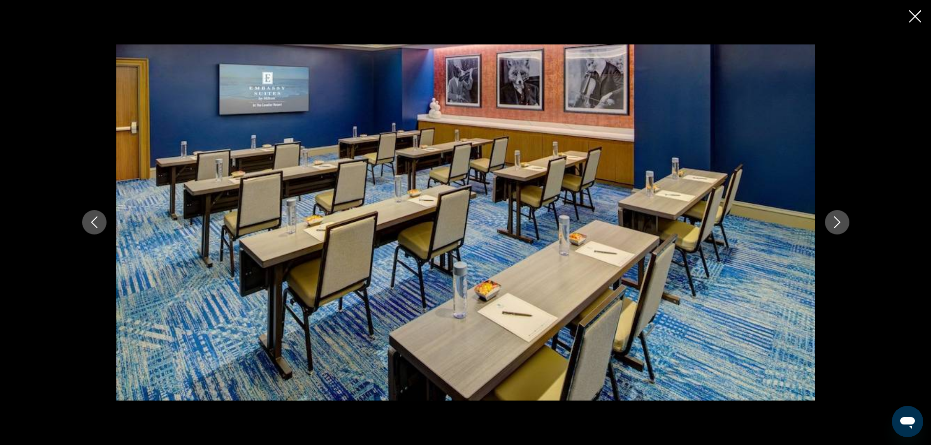
click at [838, 216] on icon "Next image" at bounding box center [837, 222] width 12 height 12
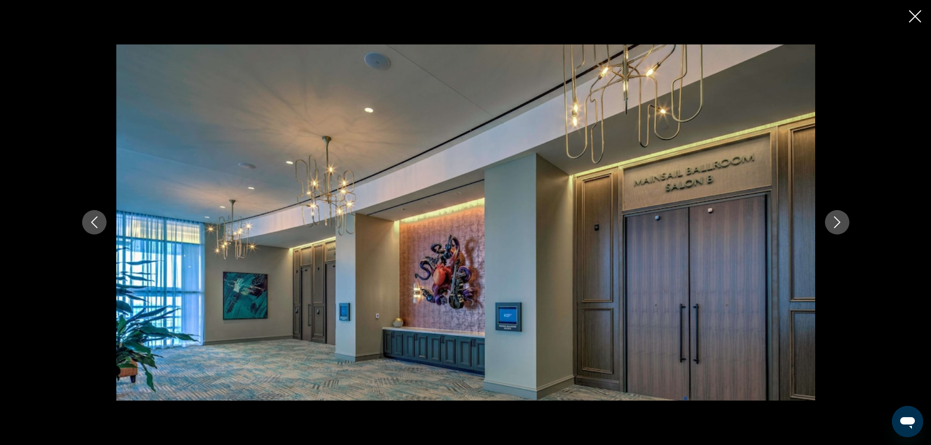
click at [838, 216] on icon "Next image" at bounding box center [837, 222] width 12 height 12
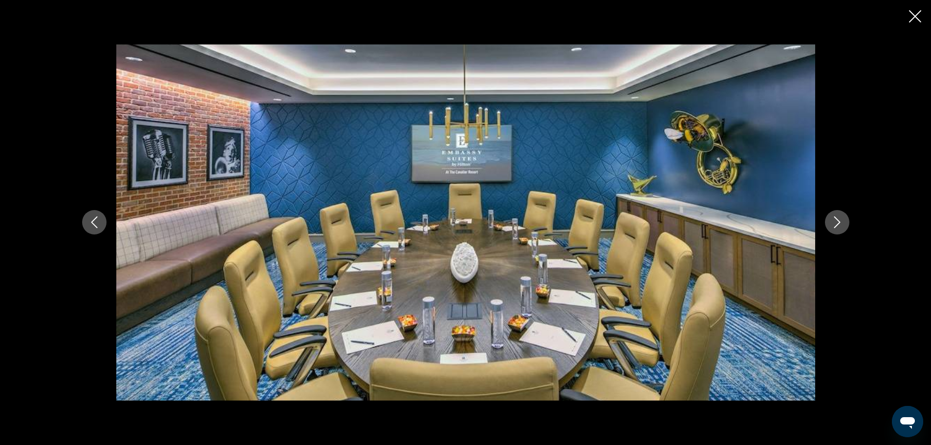
click at [838, 216] on icon "Next image" at bounding box center [837, 222] width 12 height 12
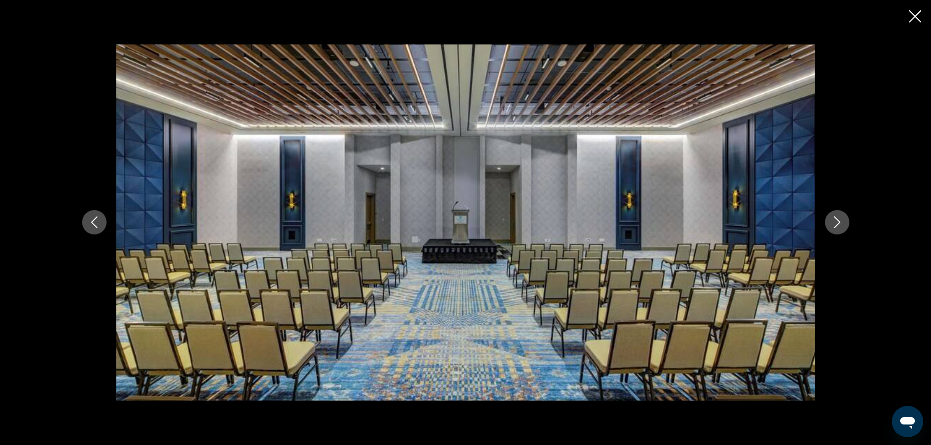
click at [838, 216] on icon "Next image" at bounding box center [837, 222] width 12 height 12
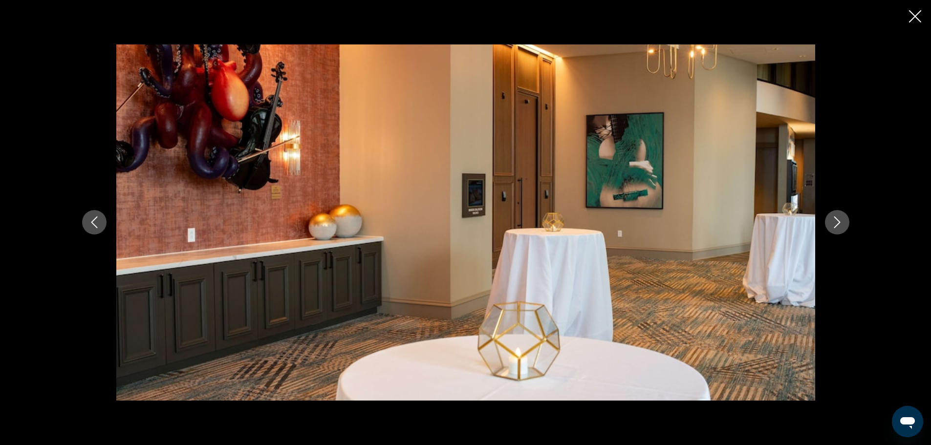
click at [838, 216] on icon "Next image" at bounding box center [837, 222] width 12 height 12
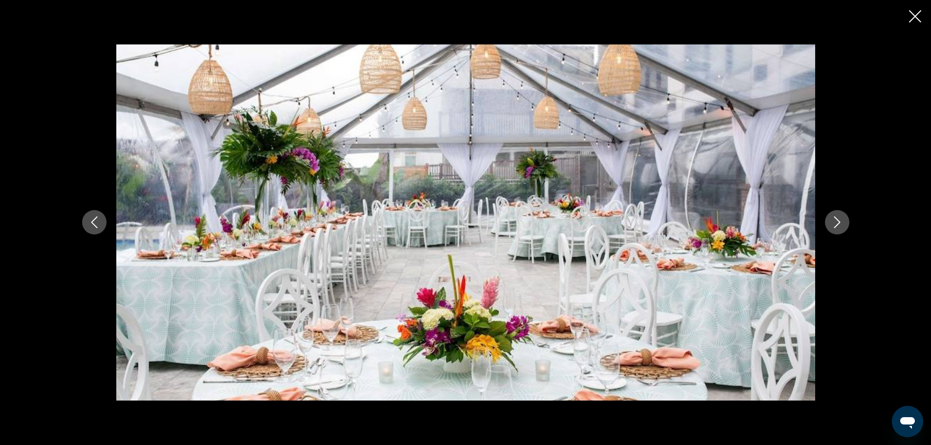
click at [838, 216] on icon "Next image" at bounding box center [837, 222] width 12 height 12
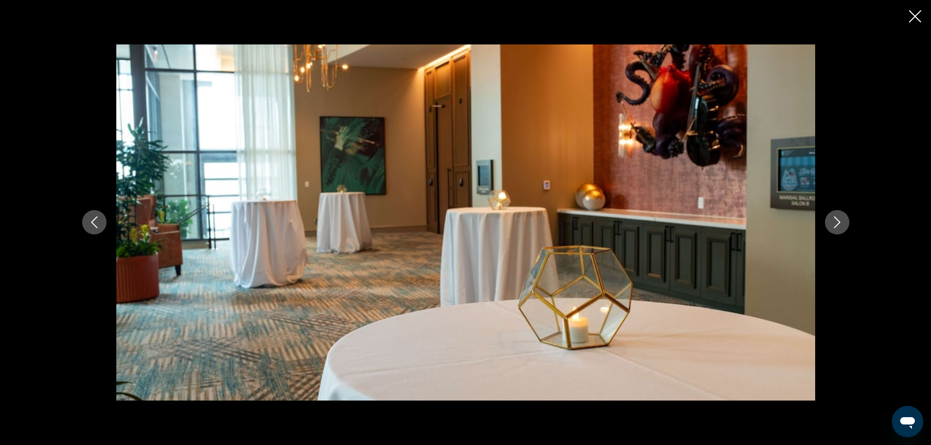
click at [838, 216] on icon "Next image" at bounding box center [837, 222] width 12 height 12
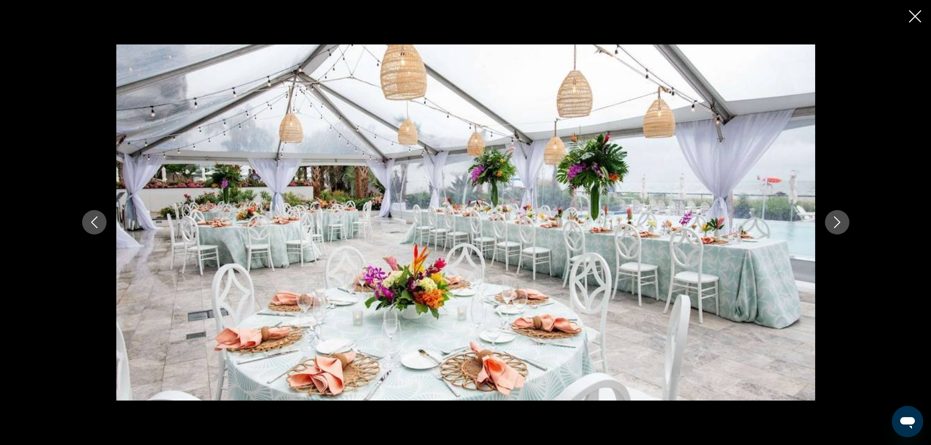
click at [838, 216] on icon "Next image" at bounding box center [837, 222] width 12 height 12
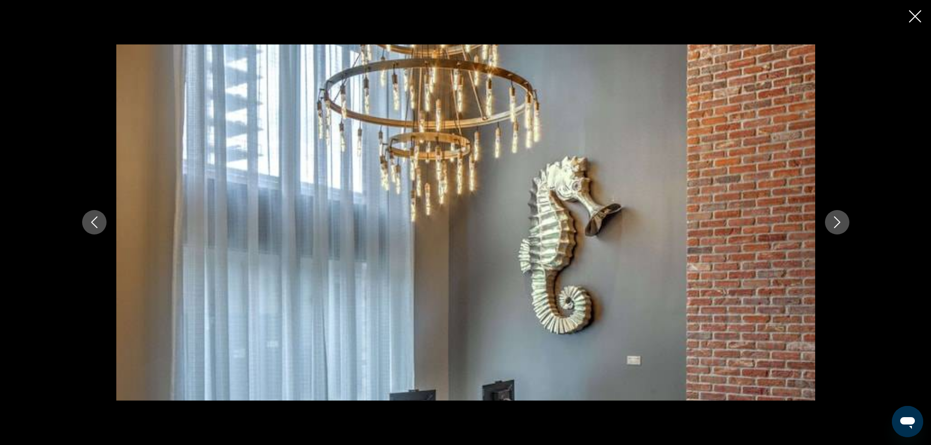
click at [838, 216] on icon "Next image" at bounding box center [837, 222] width 12 height 12
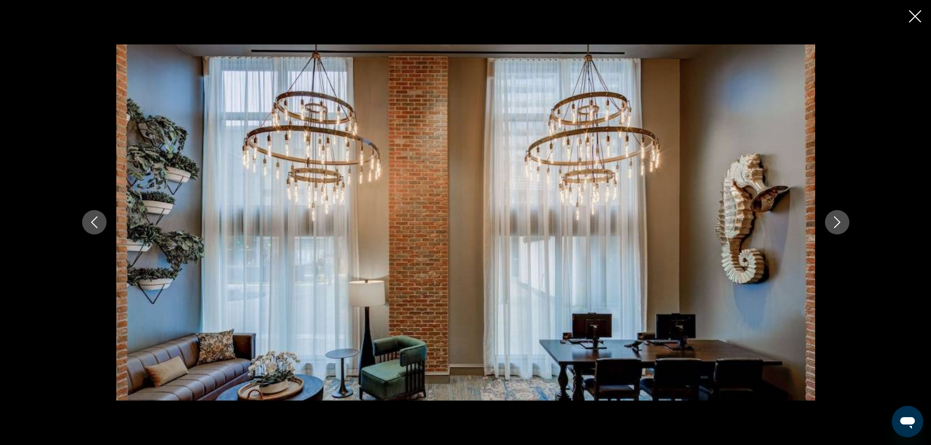
click at [838, 216] on icon "Next image" at bounding box center [837, 222] width 12 height 12
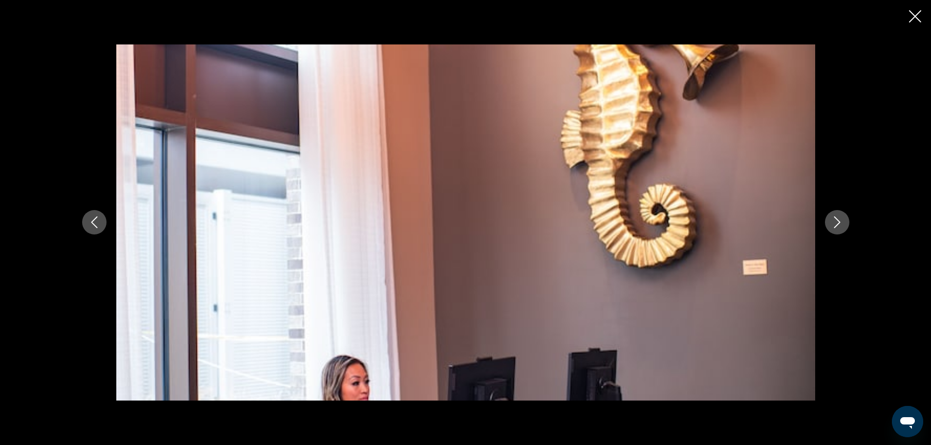
click at [838, 216] on icon "Next image" at bounding box center [837, 222] width 12 height 12
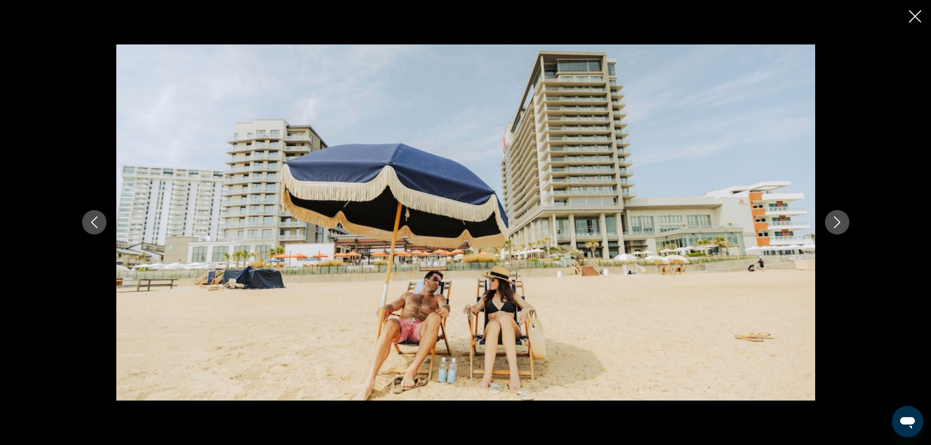
click at [838, 216] on icon "Next image" at bounding box center [837, 222] width 12 height 12
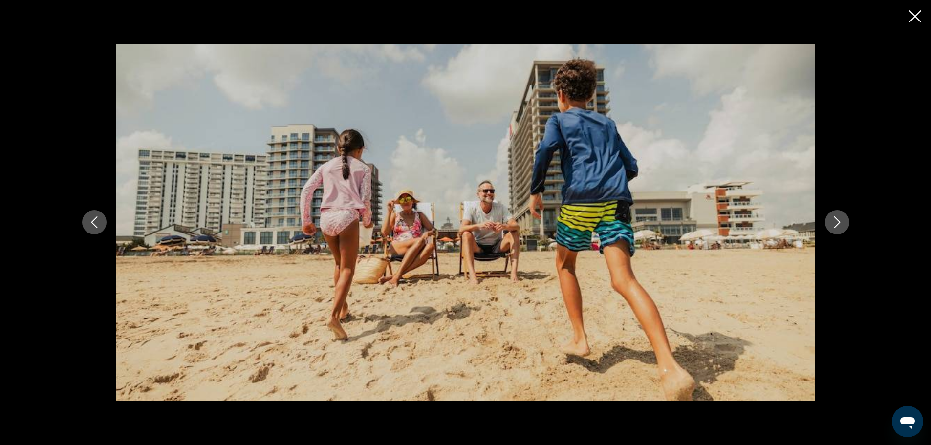
click at [838, 216] on icon "Next image" at bounding box center [837, 222] width 12 height 12
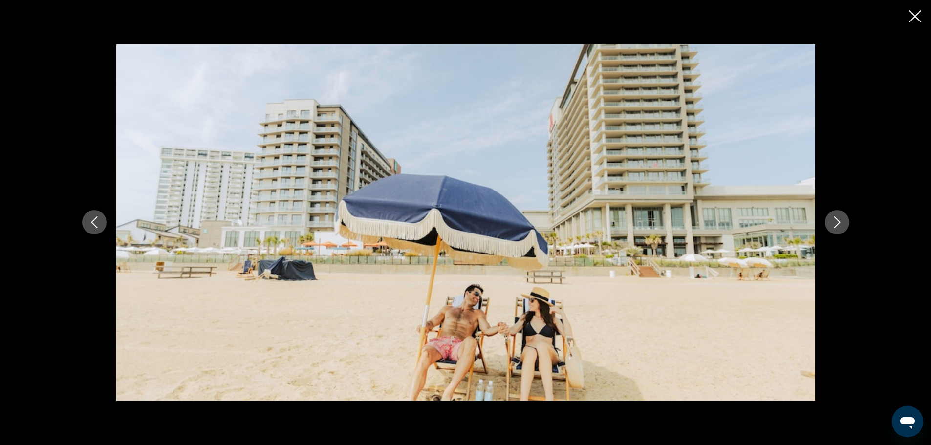
click at [838, 216] on icon "Next image" at bounding box center [837, 222] width 12 height 12
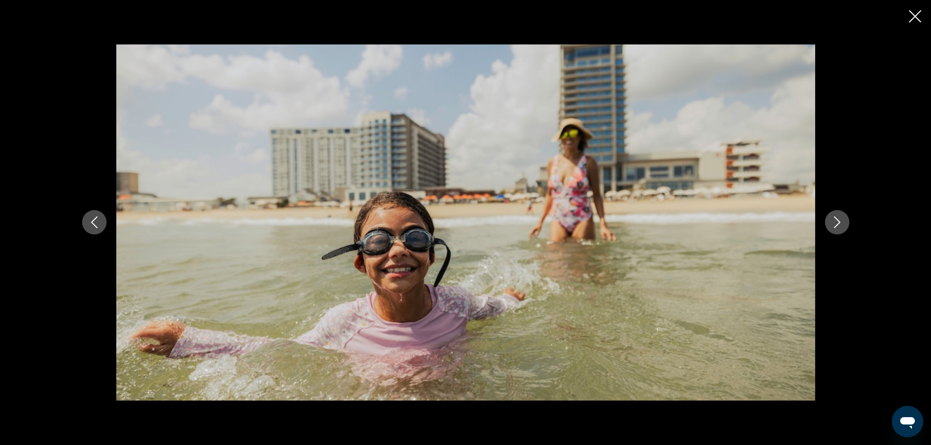
click at [838, 216] on icon "Next image" at bounding box center [837, 222] width 12 height 12
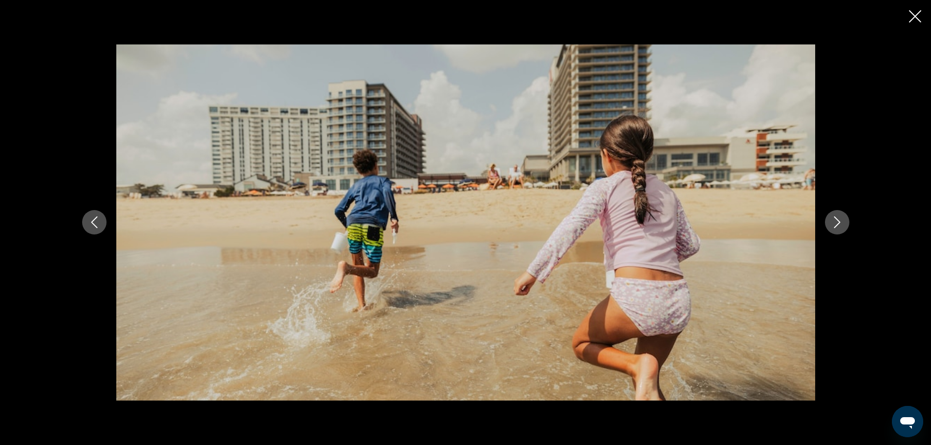
click at [838, 216] on icon "Next image" at bounding box center [837, 222] width 12 height 12
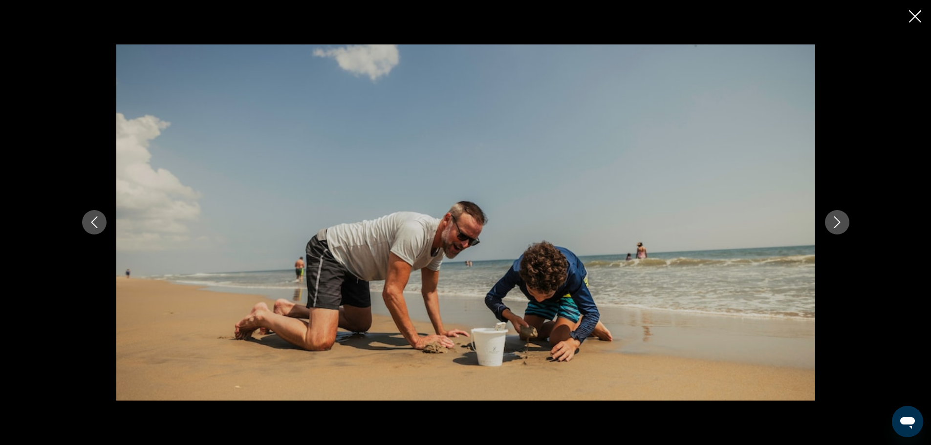
click at [838, 216] on icon "Next image" at bounding box center [837, 222] width 12 height 12
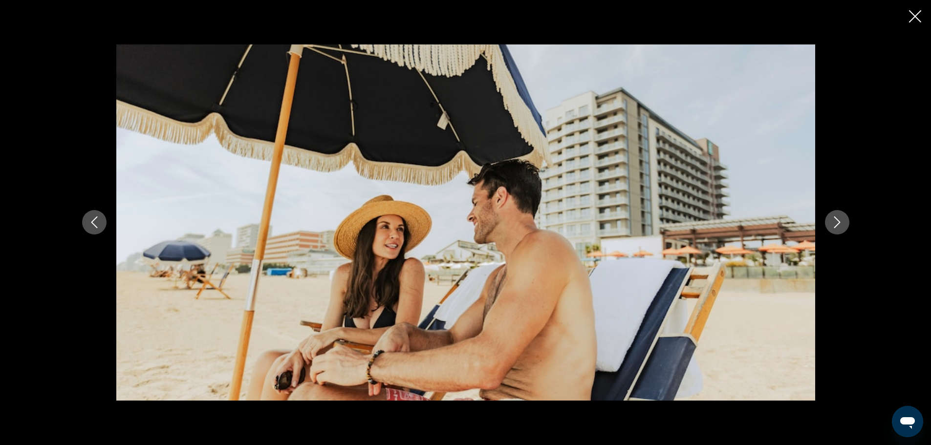
click at [838, 216] on icon "Next image" at bounding box center [837, 222] width 12 height 12
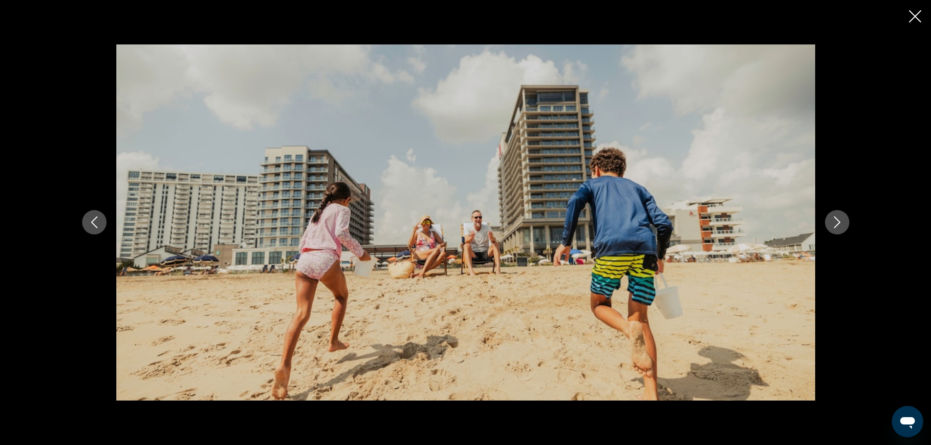
click at [838, 216] on icon "Next image" at bounding box center [837, 222] width 12 height 12
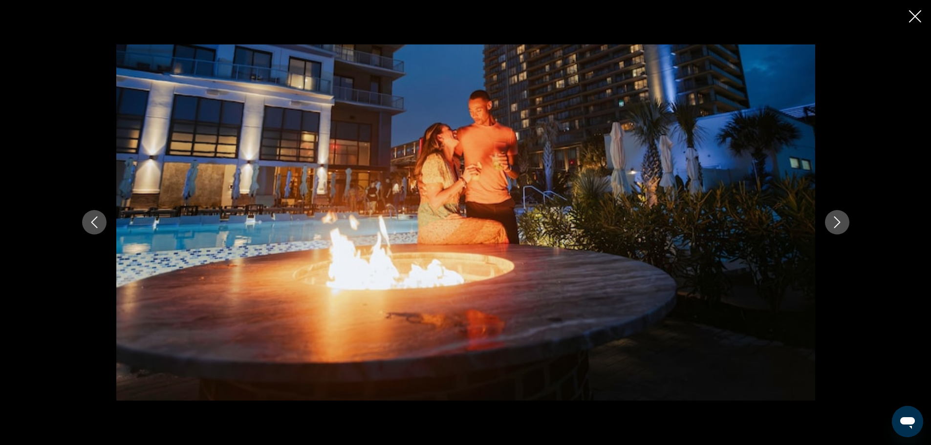
click at [838, 216] on icon "Next image" at bounding box center [837, 222] width 12 height 12
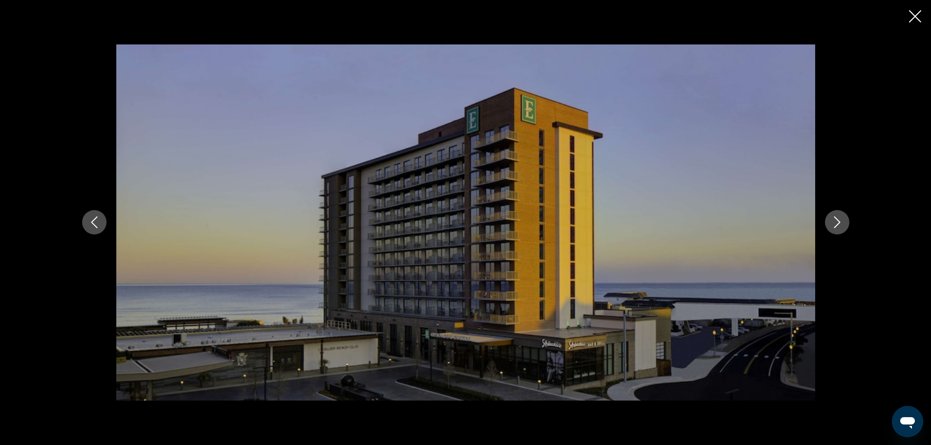
click at [838, 216] on icon "Next image" at bounding box center [837, 222] width 12 height 12
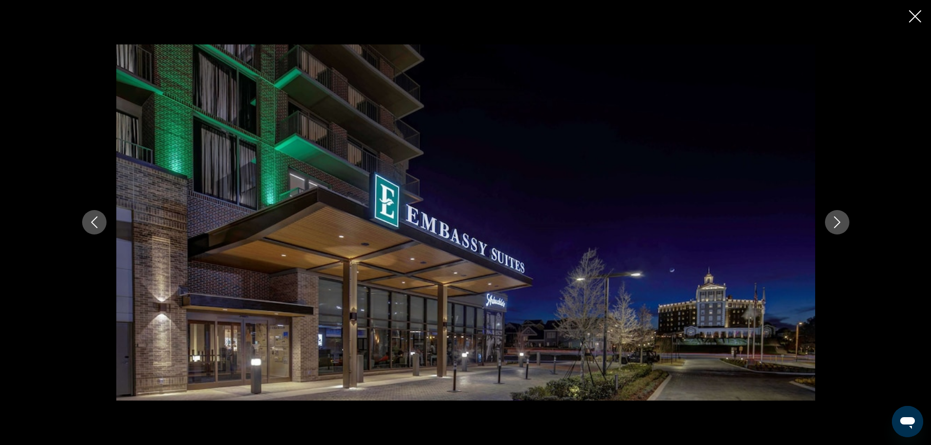
click at [838, 216] on icon "Next image" at bounding box center [837, 222] width 12 height 12
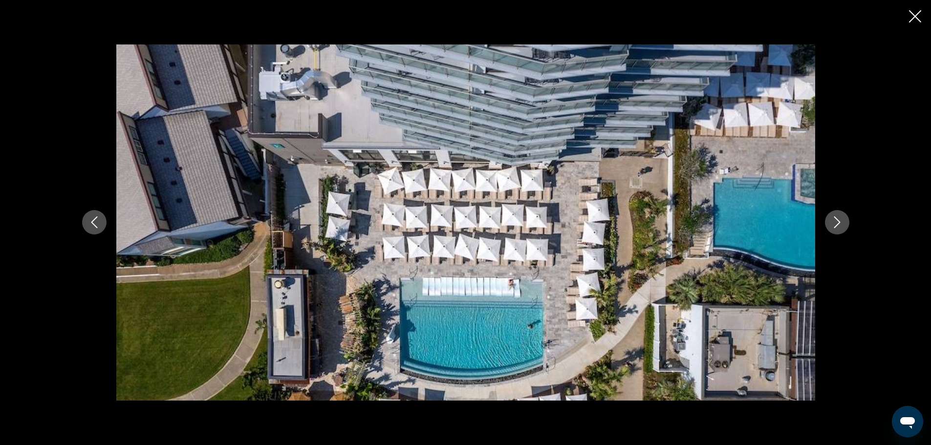
click at [838, 216] on icon "Next image" at bounding box center [837, 222] width 12 height 12
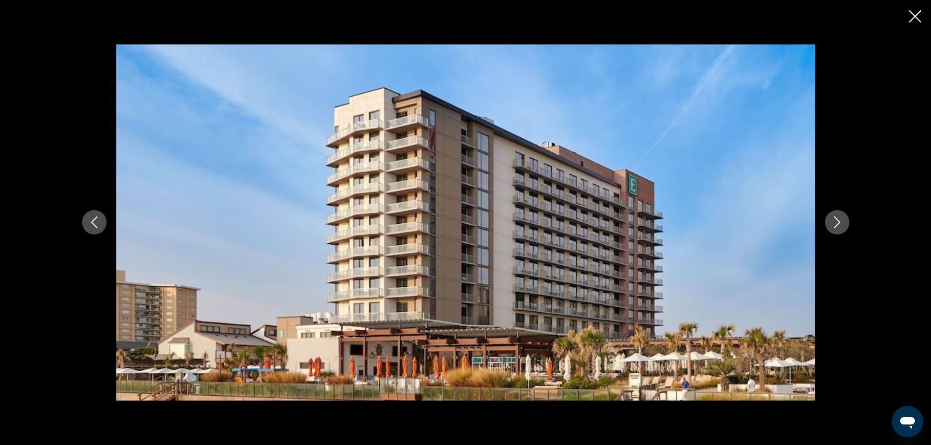
click at [838, 216] on icon "Next image" at bounding box center [837, 222] width 12 height 12
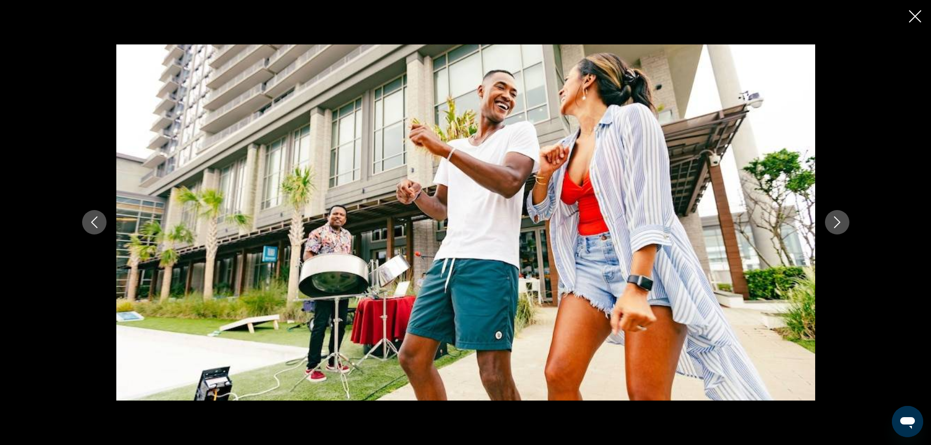
click at [838, 216] on icon "Next image" at bounding box center [837, 222] width 12 height 12
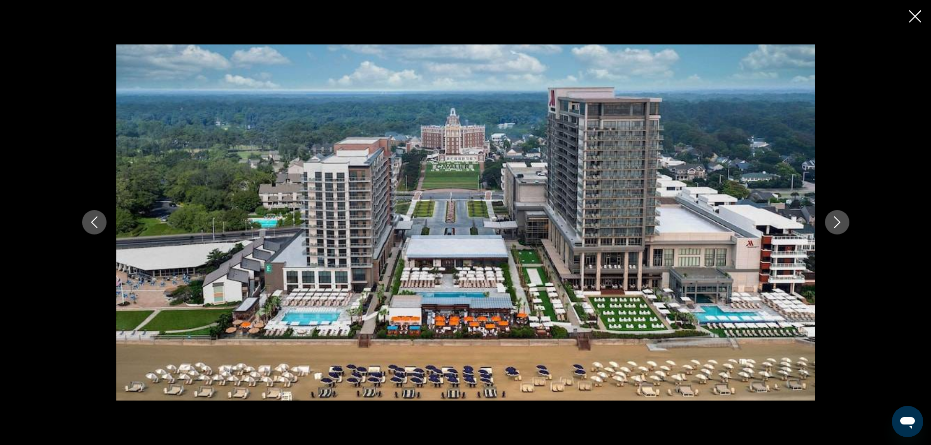
click at [842, 222] on icon "Next image" at bounding box center [837, 222] width 12 height 12
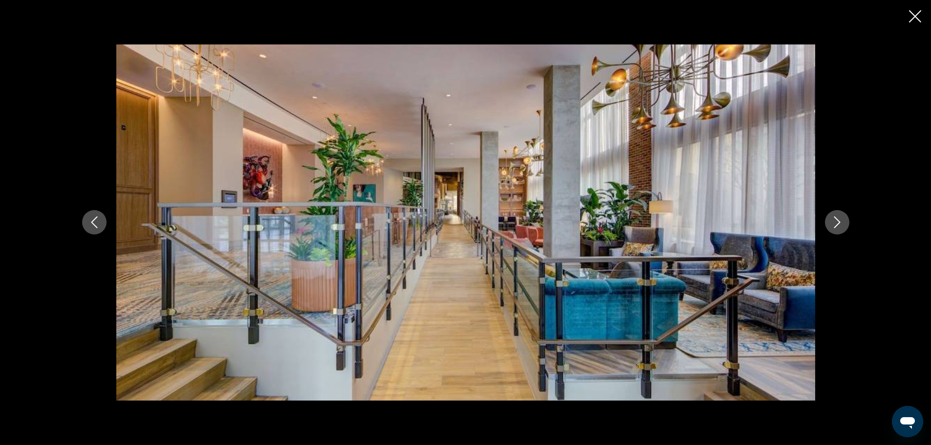
click at [836, 221] on icon "Next image" at bounding box center [837, 222] width 12 height 12
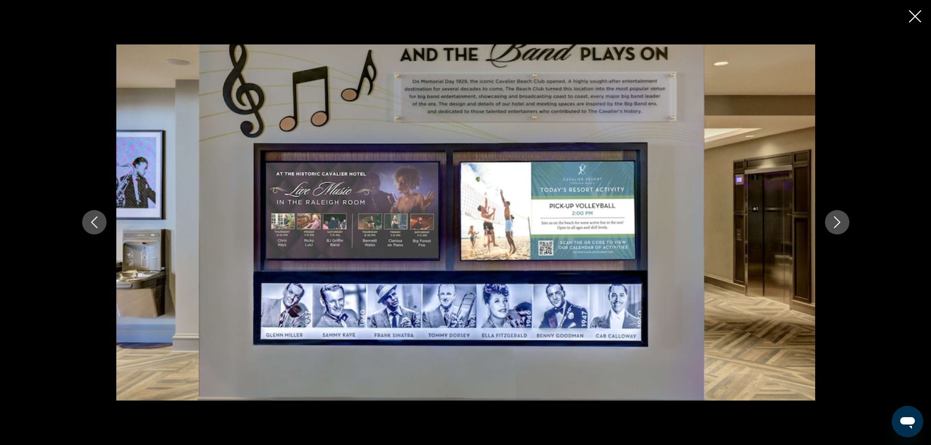
click at [836, 221] on icon "Next image" at bounding box center [837, 222] width 12 height 12
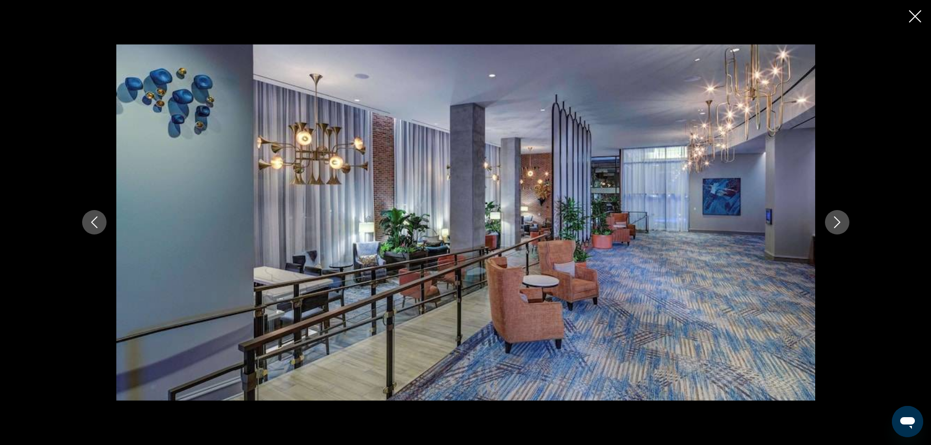
click at [914, 13] on icon "Close slideshow" at bounding box center [915, 16] width 12 height 12
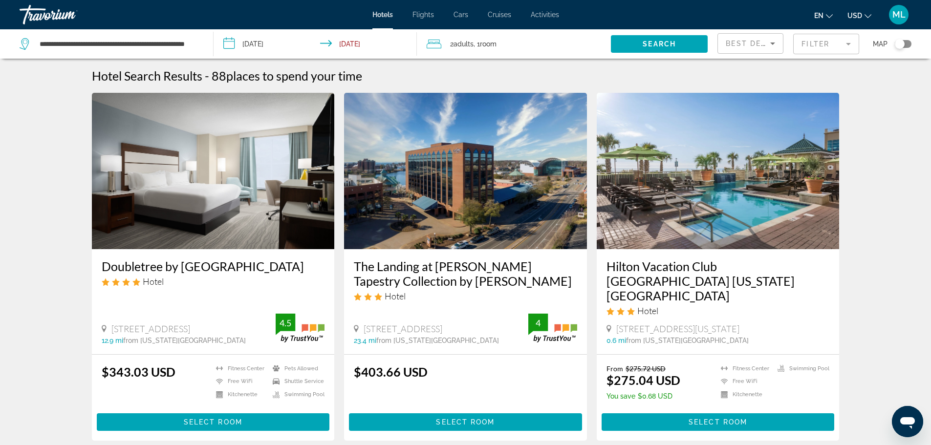
click at [228, 42] on input "**********" at bounding box center [318, 45] width 208 height 32
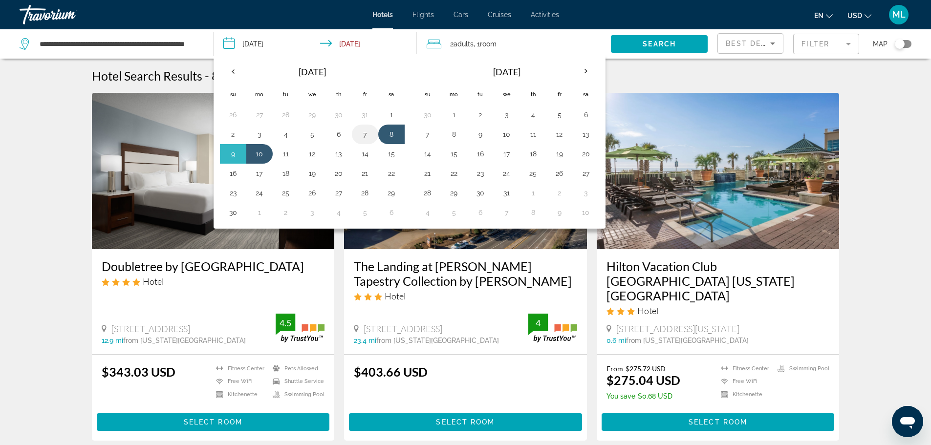
click at [364, 135] on button "7" at bounding box center [365, 135] width 16 height 14
click at [364, 113] on button "31" at bounding box center [365, 115] width 16 height 14
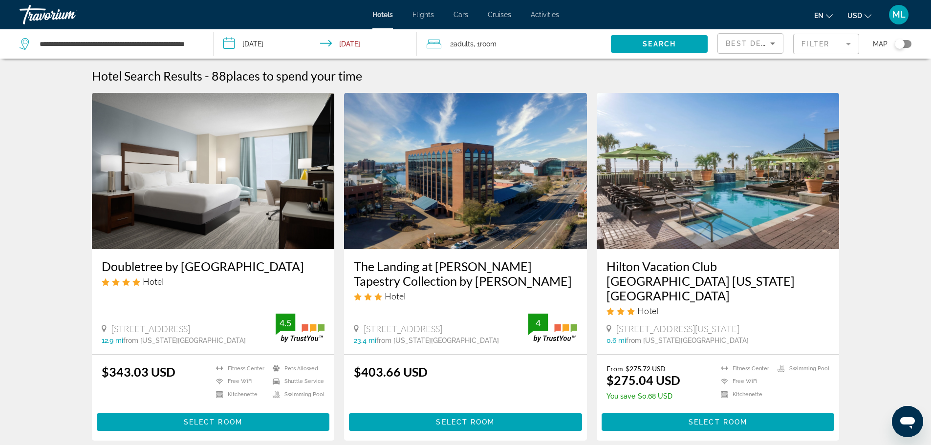
click at [349, 43] on input "**********" at bounding box center [318, 45] width 208 height 32
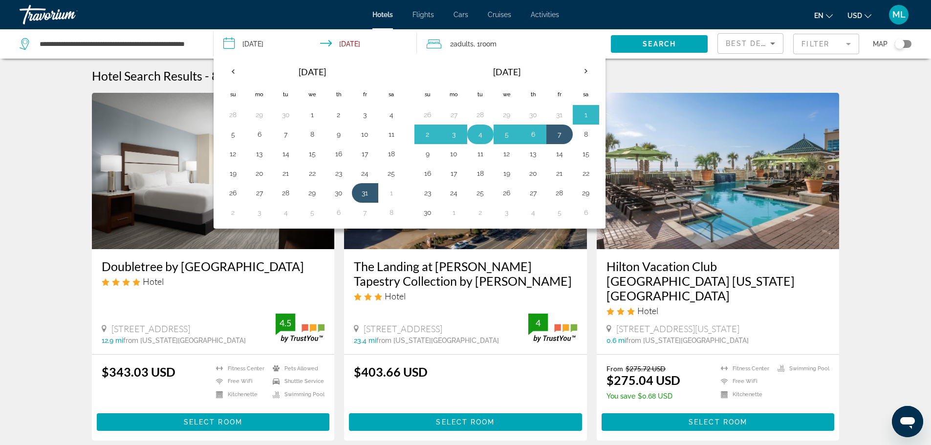
click at [478, 135] on button "4" at bounding box center [481, 135] width 16 height 14
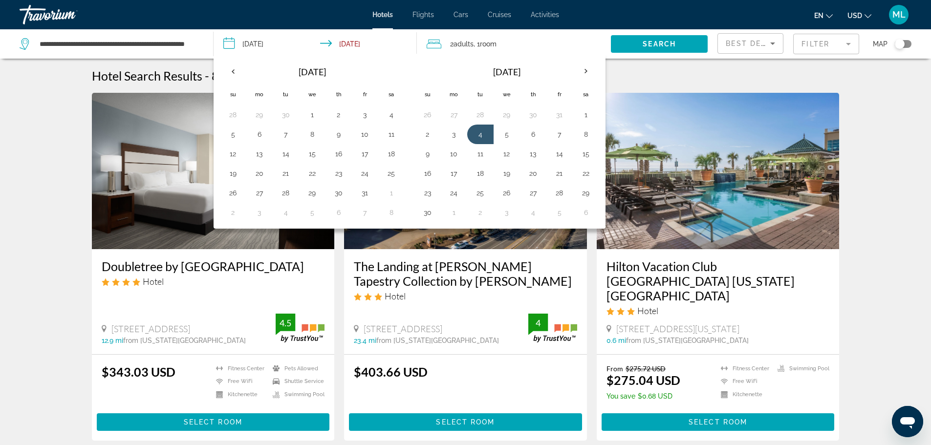
click at [232, 44] on input "**********" at bounding box center [318, 45] width 208 height 32
click at [479, 136] on button "4" at bounding box center [481, 135] width 16 height 14
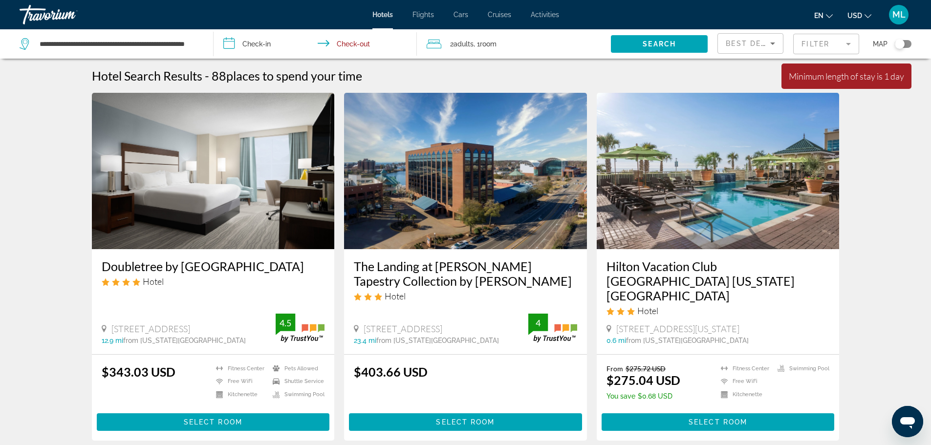
click at [227, 42] on input "**********" at bounding box center [318, 45] width 208 height 32
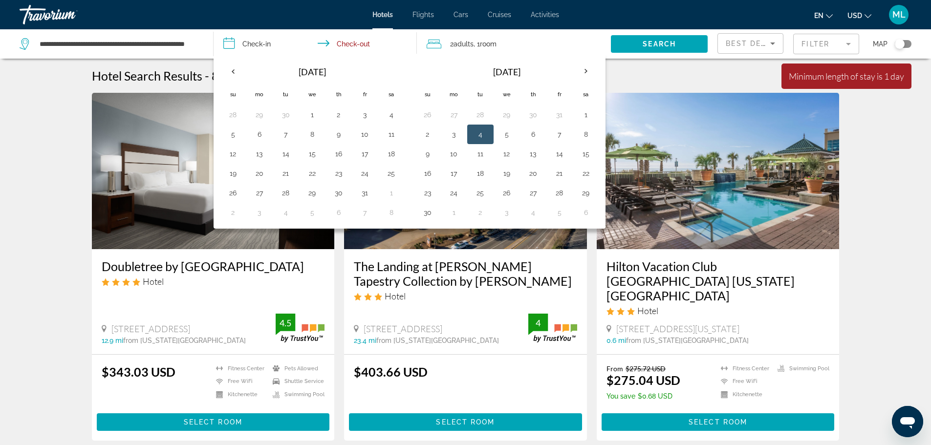
click at [479, 132] on button "4" at bounding box center [481, 135] width 16 height 14
click at [426, 150] on button "9" at bounding box center [428, 154] width 16 height 14
type input "**********"
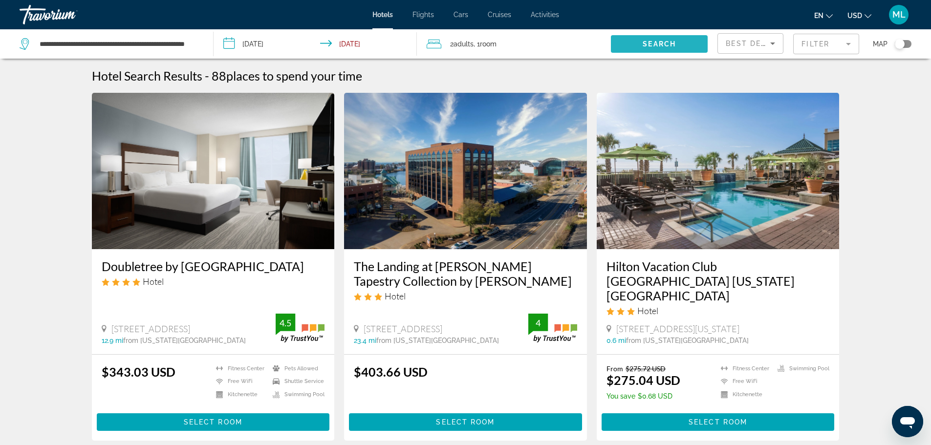
click at [656, 41] on span "Search" at bounding box center [659, 44] width 33 height 8
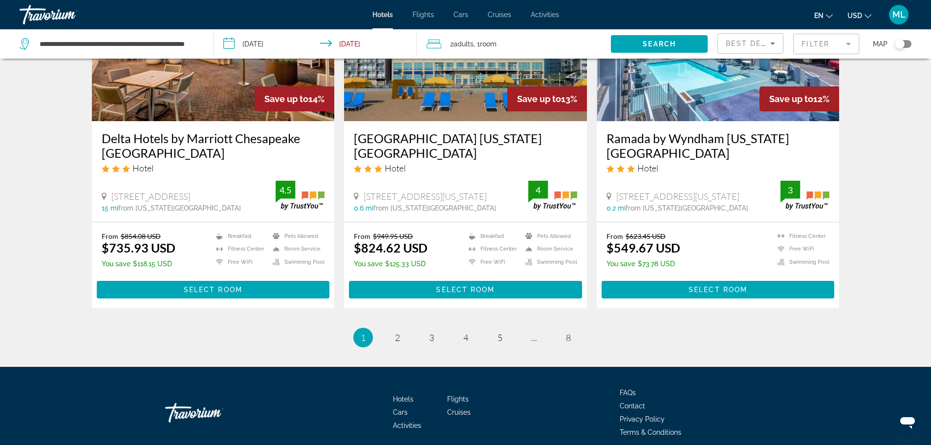
scroll to position [1258, 0]
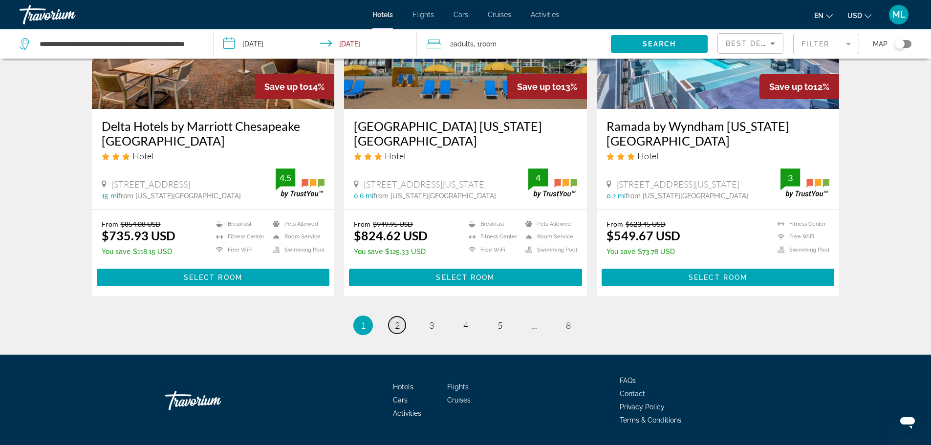
click at [398, 320] on span "2" at bounding box center [397, 325] width 5 height 11
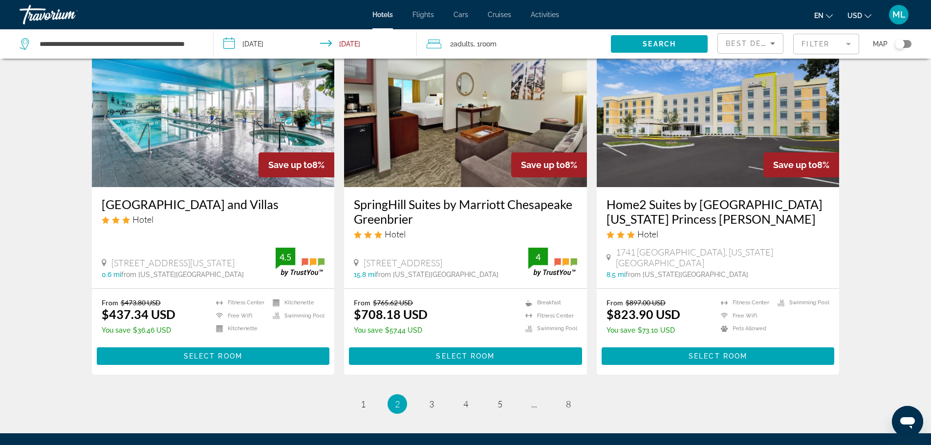
scroll to position [1173, 0]
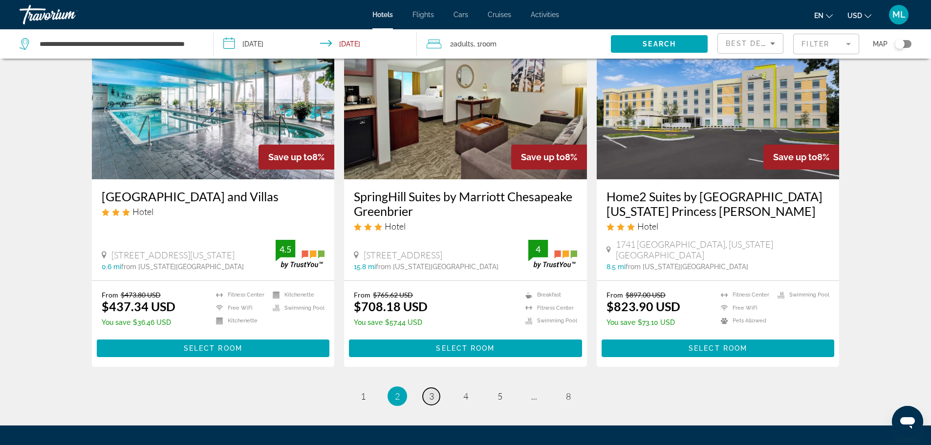
click at [428, 388] on link "page 3" at bounding box center [431, 396] width 17 height 17
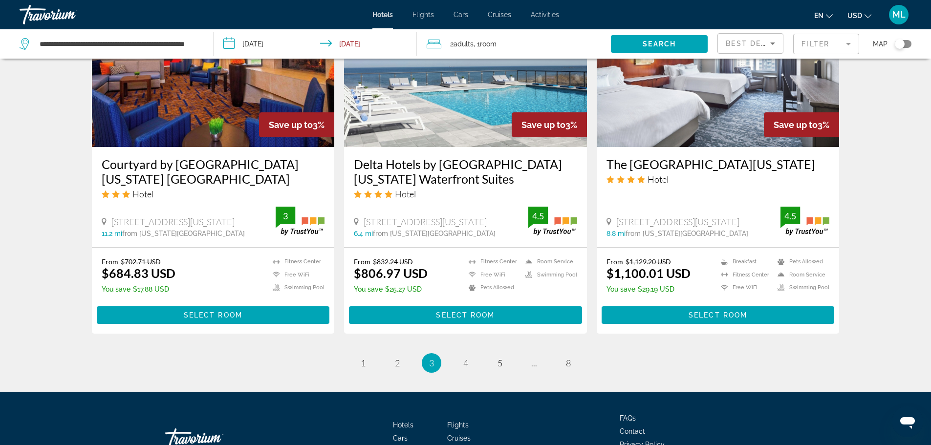
scroll to position [1232, 0]
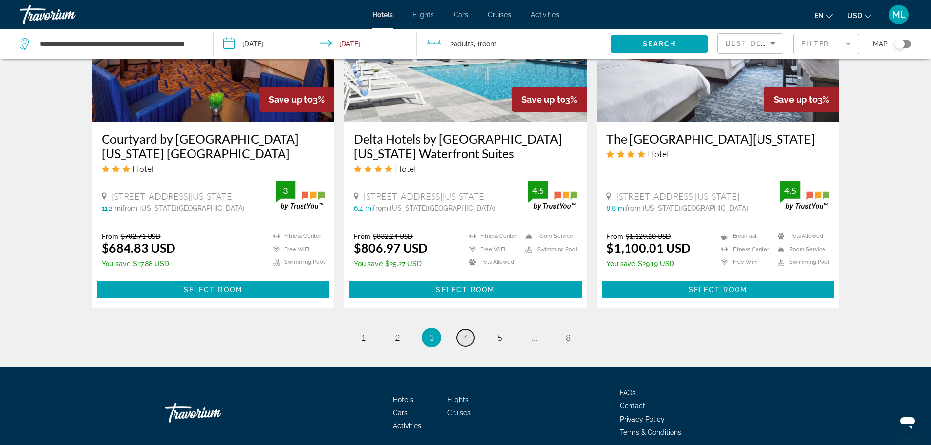
click at [466, 332] on span "4" at bounding box center [465, 337] width 5 height 11
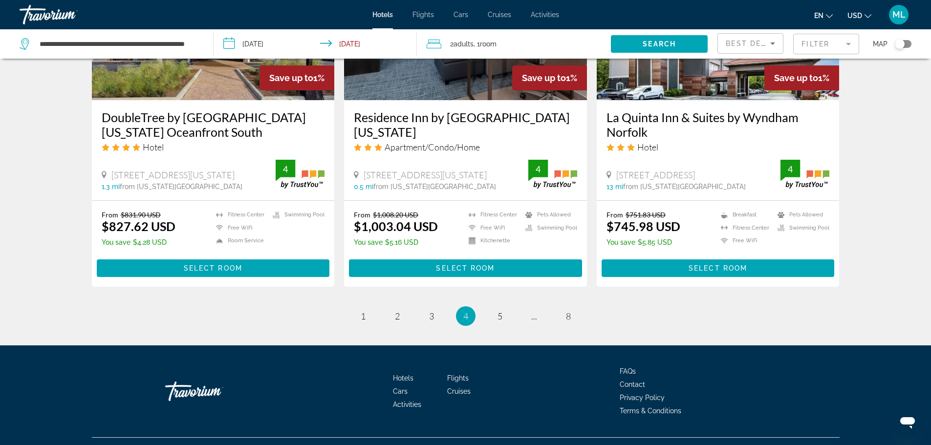
scroll to position [1251, 0]
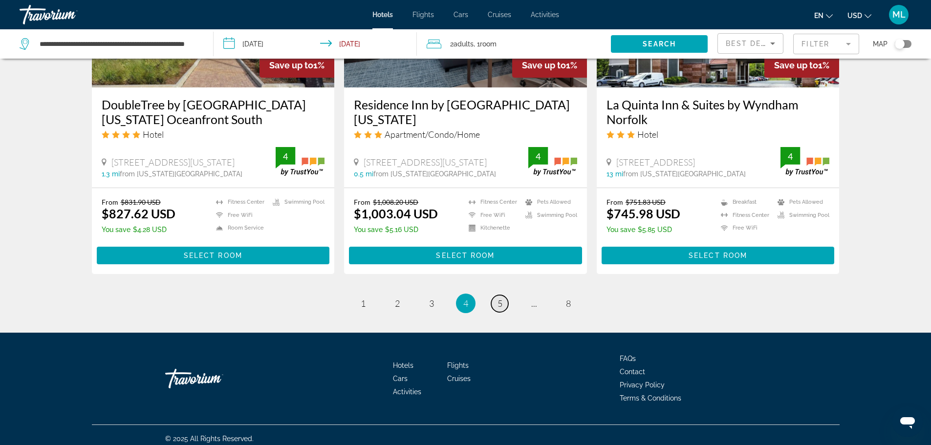
click at [500, 306] on span "5" at bounding box center [500, 303] width 5 height 11
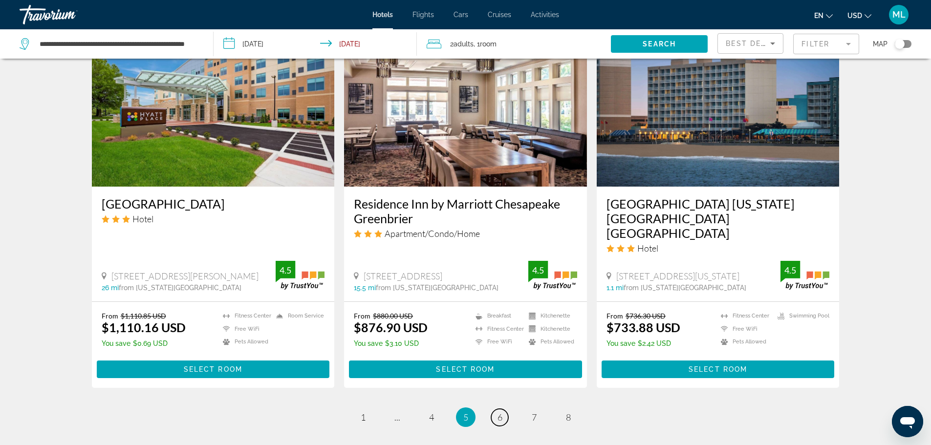
scroll to position [1173, 0]
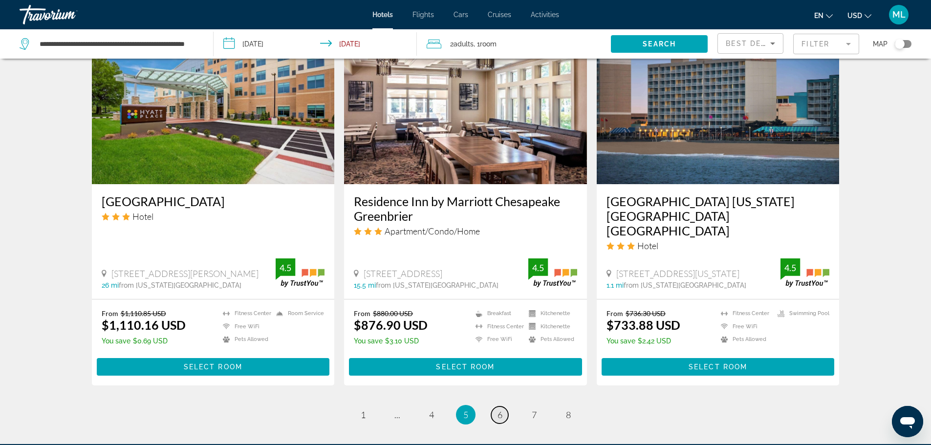
click at [501, 410] on span "6" at bounding box center [500, 415] width 5 height 11
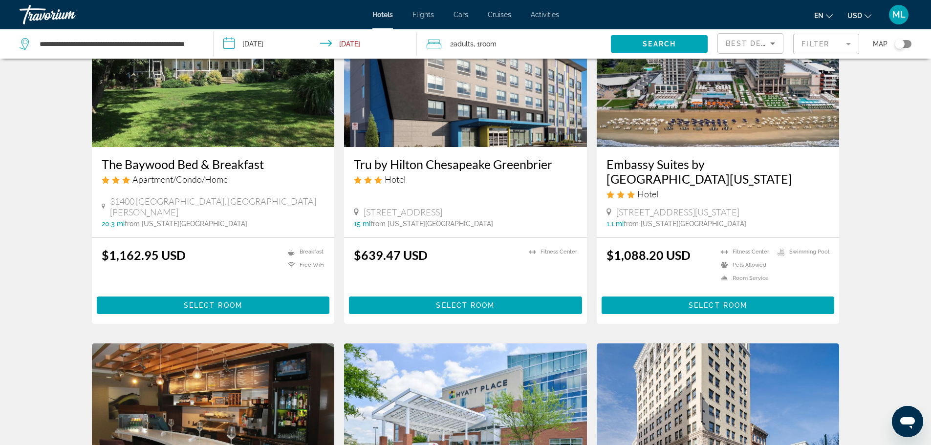
scroll to position [391, 0]
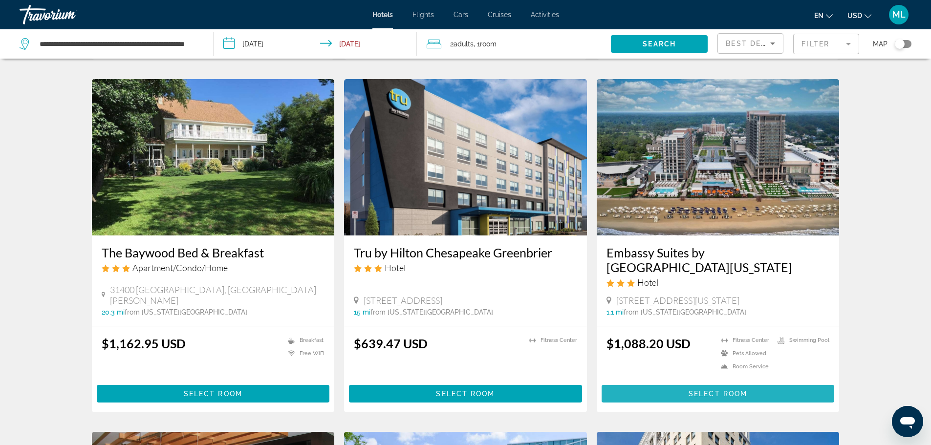
click at [715, 382] on span "Main content" at bounding box center [718, 393] width 233 height 23
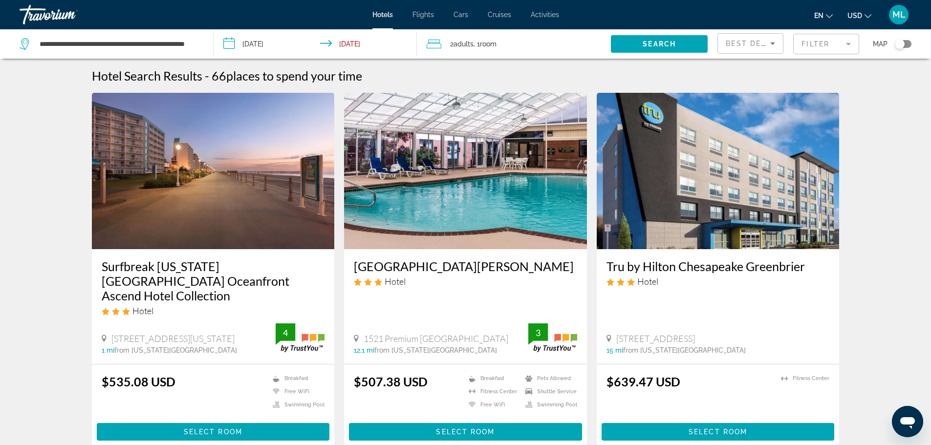
click at [230, 43] on input "**********" at bounding box center [318, 45] width 208 height 32
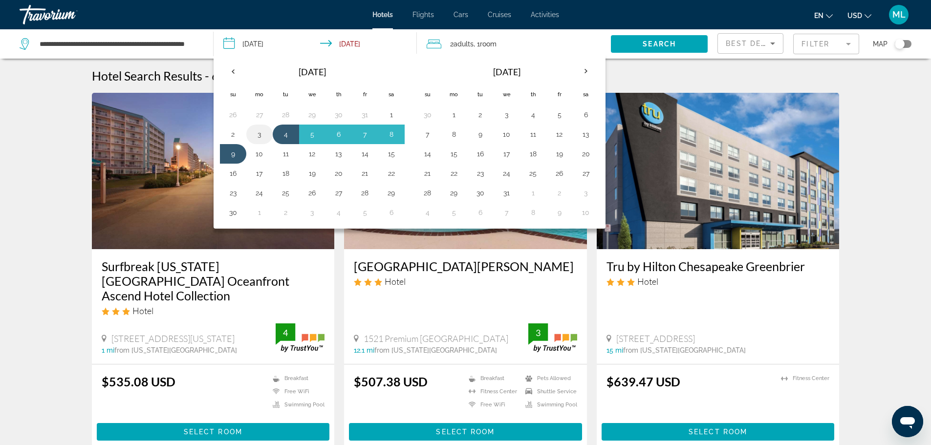
click at [259, 132] on button "3" at bounding box center [260, 135] width 16 height 14
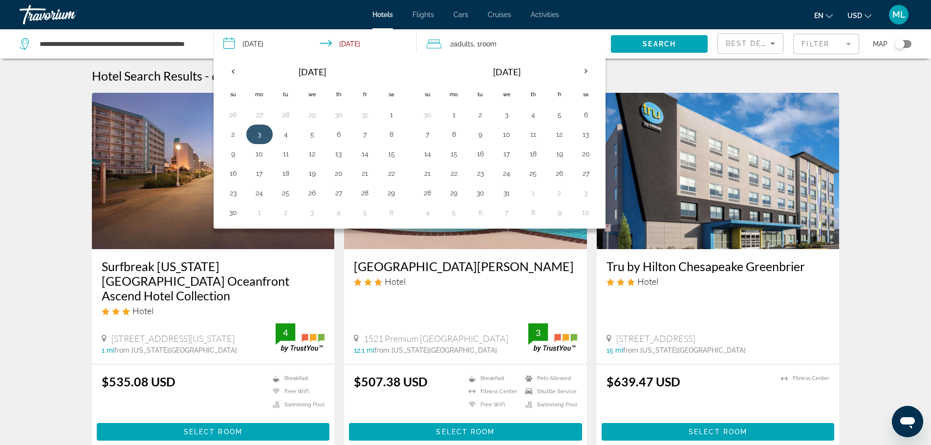
click at [262, 129] on button "3" at bounding box center [260, 135] width 16 height 14
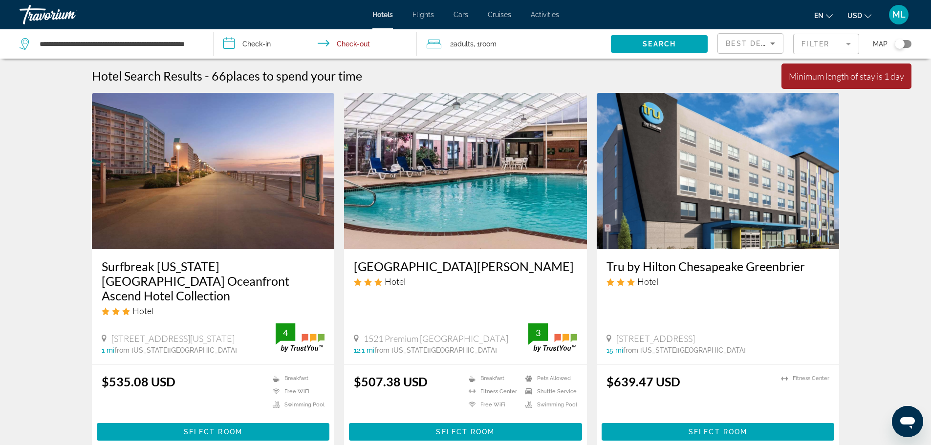
click at [231, 43] on input "**********" at bounding box center [318, 45] width 208 height 32
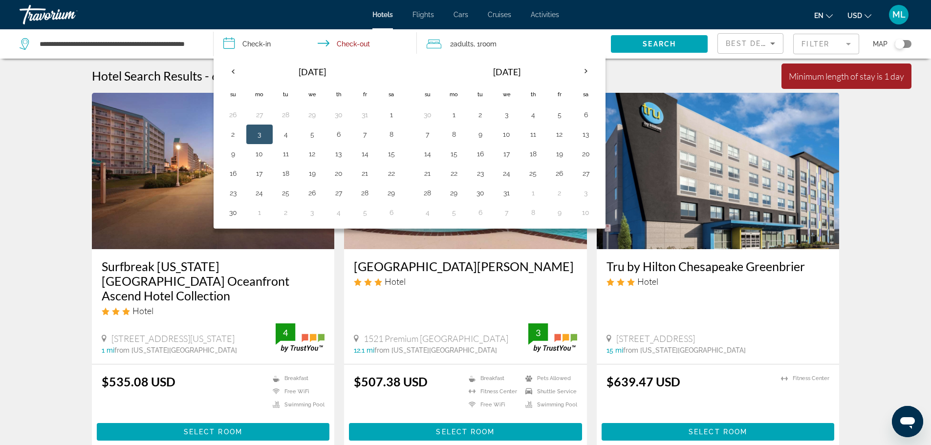
click at [257, 130] on button "3" at bounding box center [260, 135] width 16 height 14
click at [316, 137] on button "5" at bounding box center [312, 135] width 16 height 14
type input "**********"
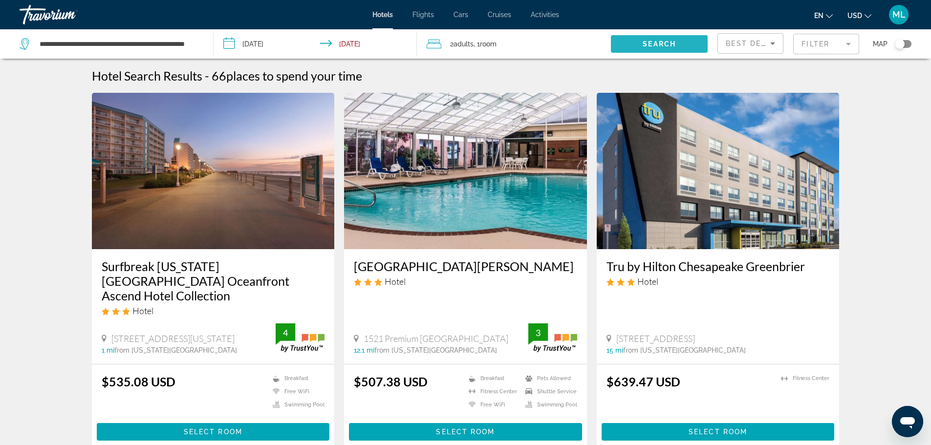
click at [654, 38] on span "Search widget" at bounding box center [659, 43] width 97 height 23
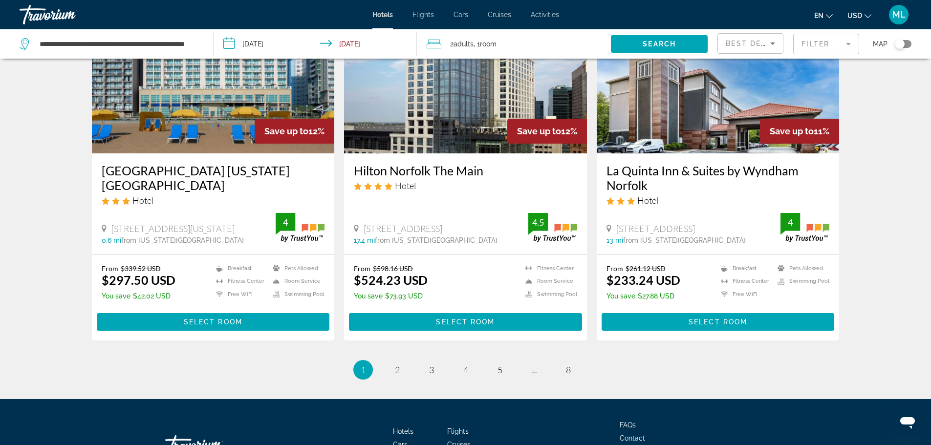
scroll to position [1243, 0]
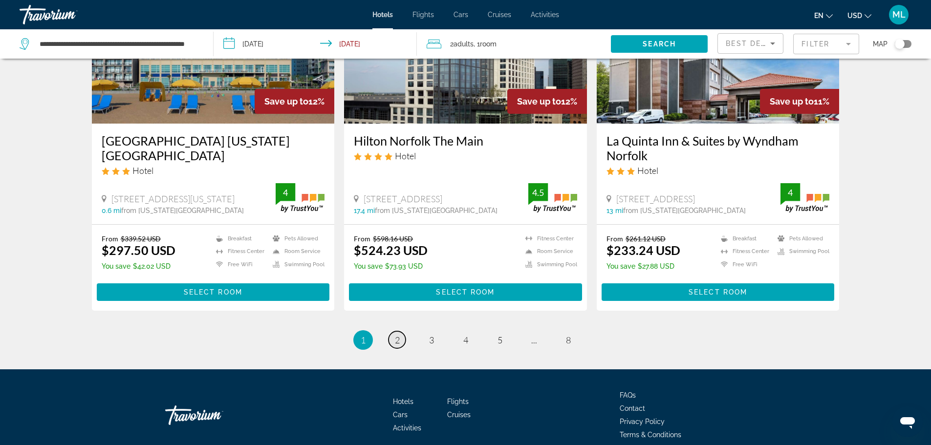
click at [400, 331] on link "page 2" at bounding box center [397, 339] width 17 height 17
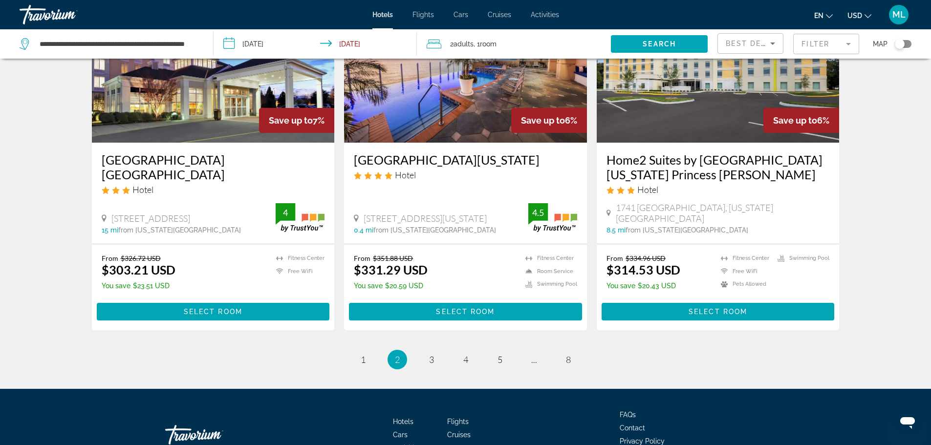
scroll to position [1251, 0]
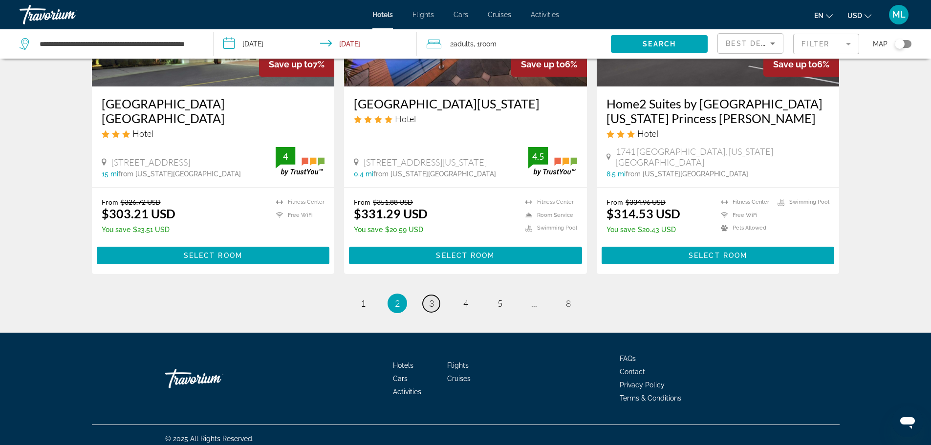
click at [436, 303] on link "page 3" at bounding box center [431, 303] width 17 height 17
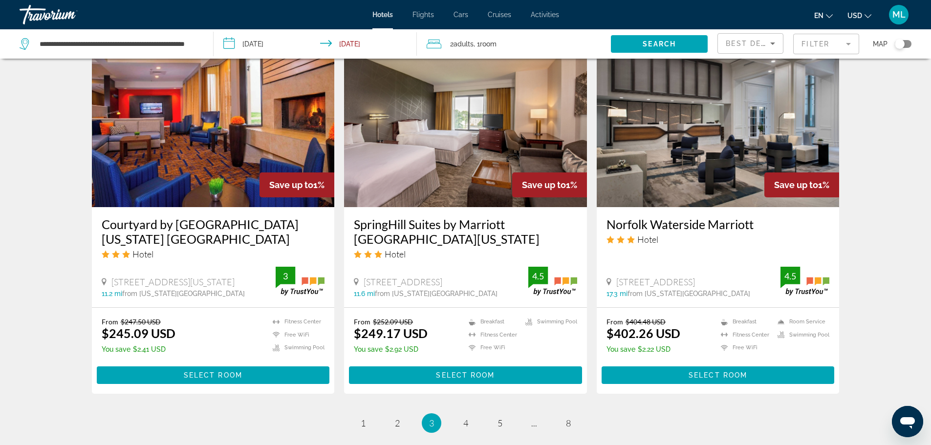
scroll to position [1173, 0]
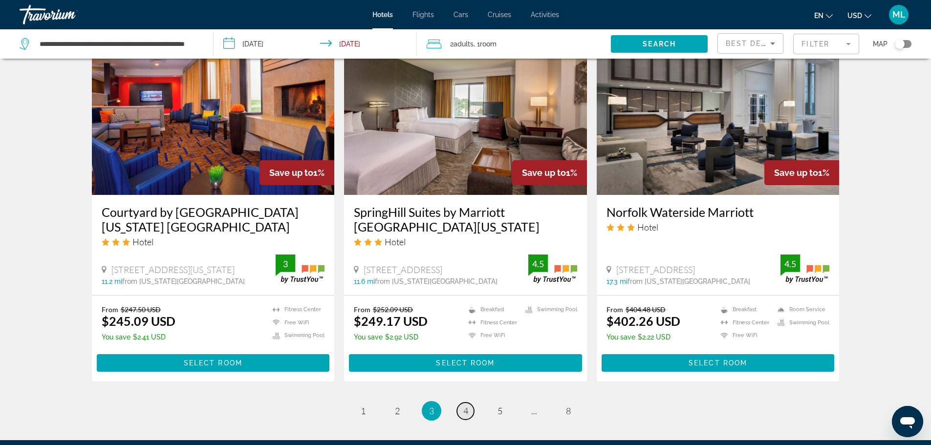
click at [465, 406] on span "4" at bounding box center [465, 411] width 5 height 11
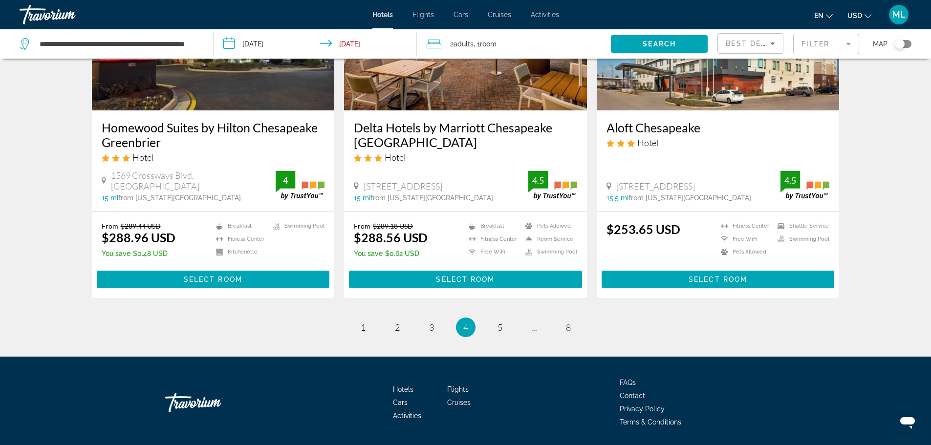
scroll to position [1258, 0]
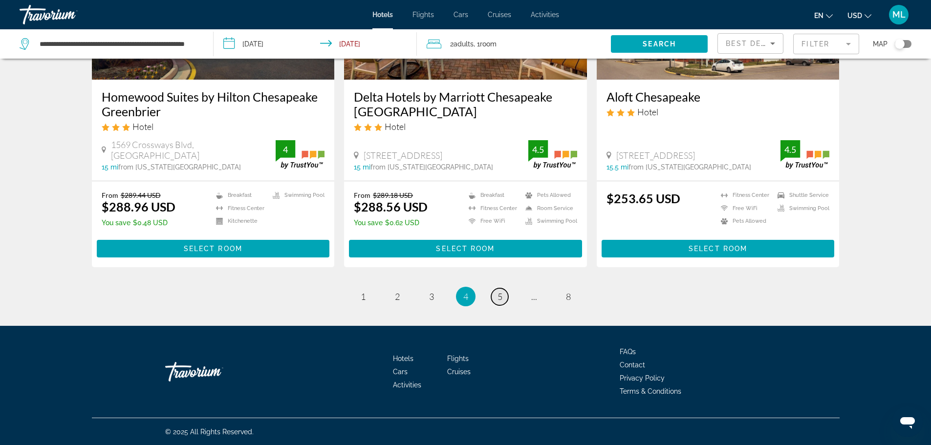
click at [501, 297] on span "5" at bounding box center [500, 296] width 5 height 11
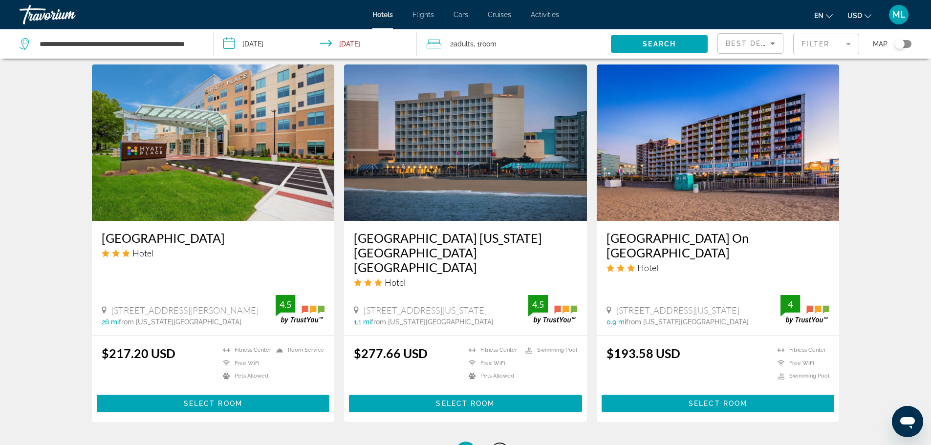
scroll to position [1134, 0]
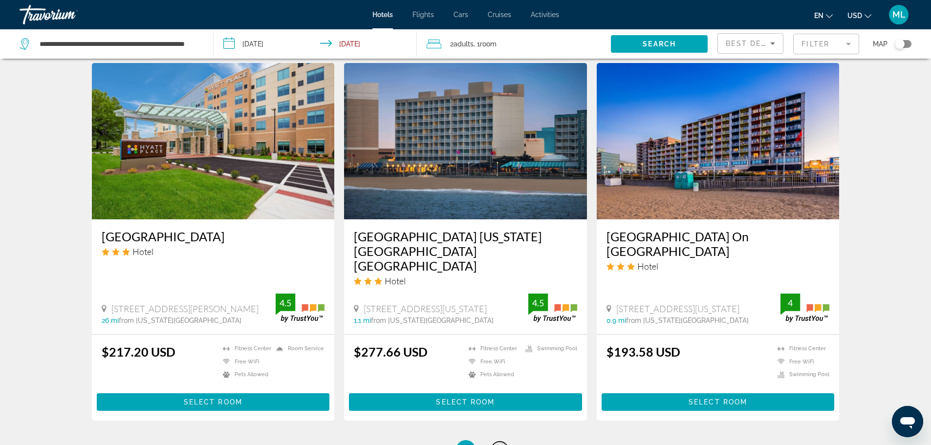
click at [498, 445] on span "6" at bounding box center [500, 450] width 5 height 11
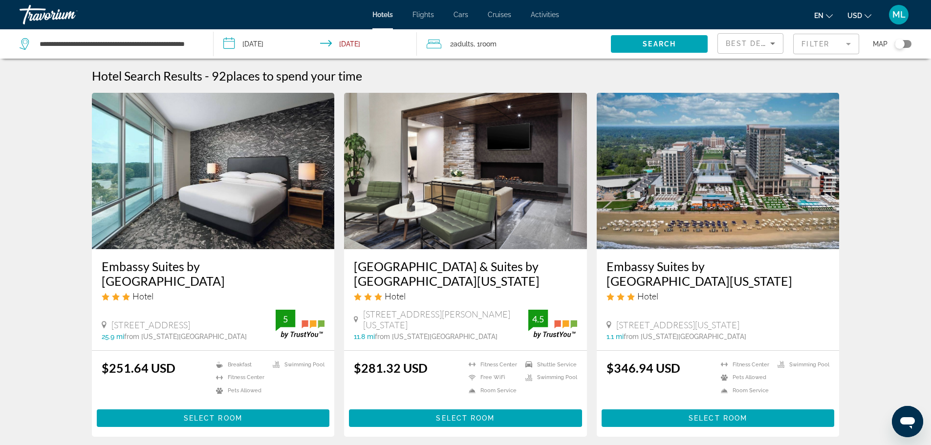
click at [340, 43] on input "**********" at bounding box center [318, 45] width 208 height 32
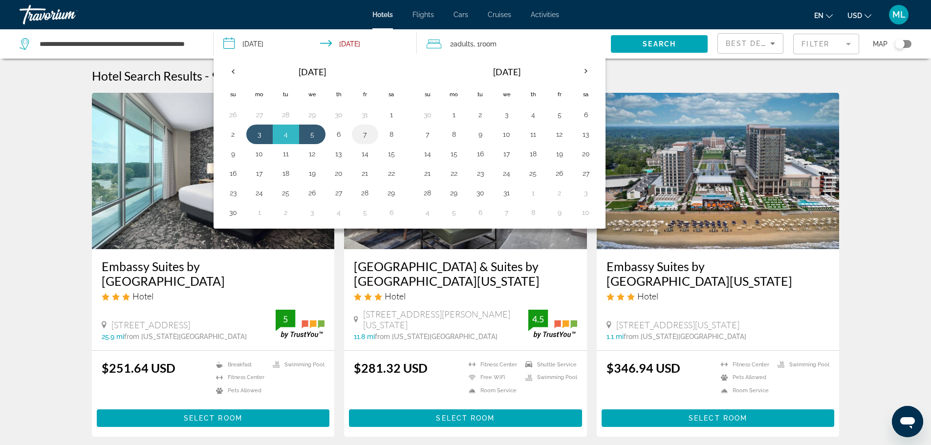
click at [365, 133] on button "7" at bounding box center [365, 135] width 16 height 14
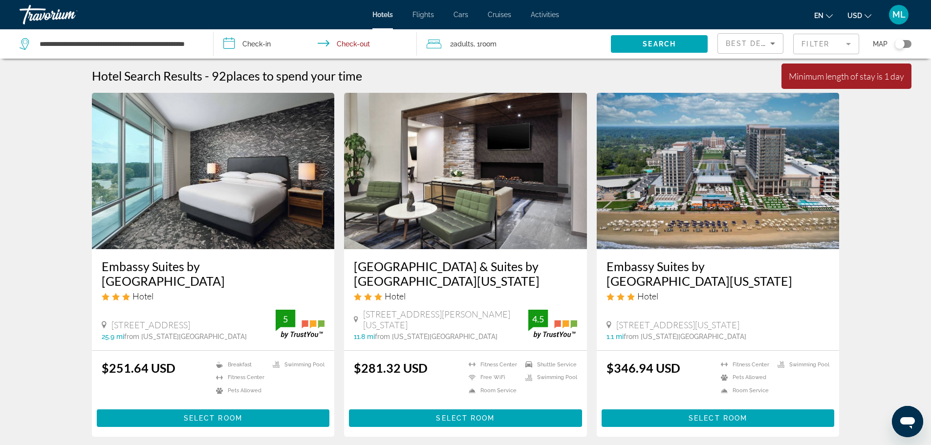
click at [233, 43] on input "**********" at bounding box center [318, 45] width 208 height 32
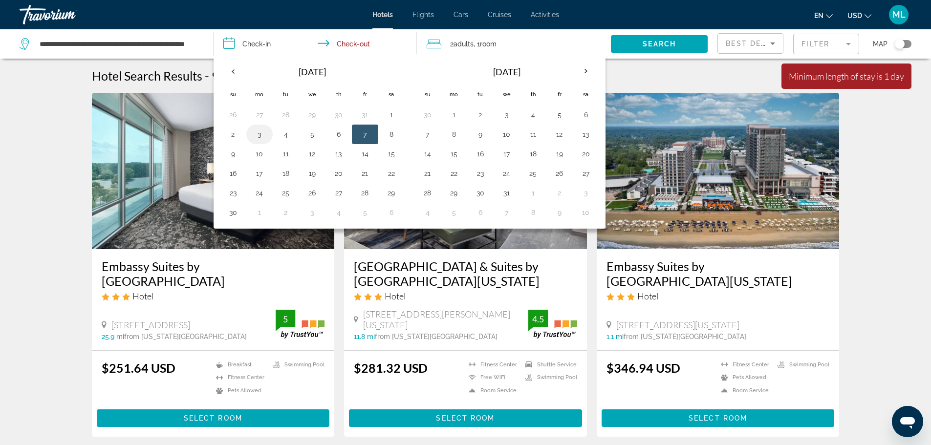
click at [259, 134] on button "3" at bounding box center [260, 135] width 16 height 14
click at [231, 137] on button "2" at bounding box center [233, 135] width 16 height 14
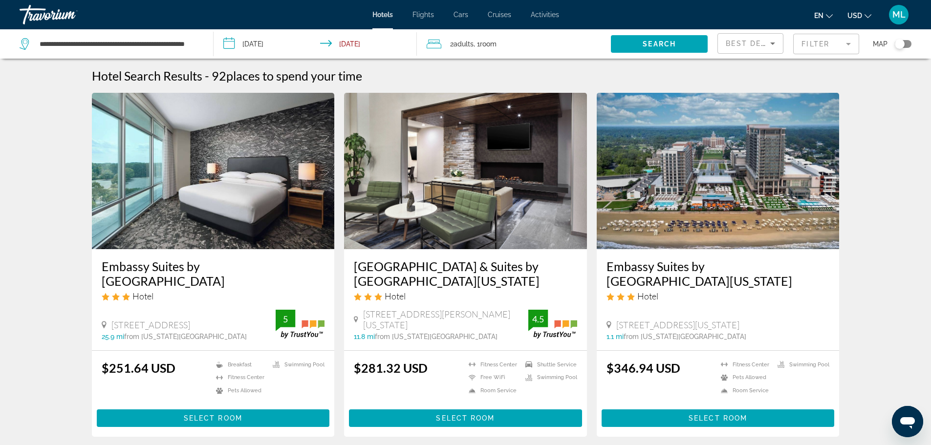
click at [233, 41] on input "**********" at bounding box center [318, 45] width 208 height 32
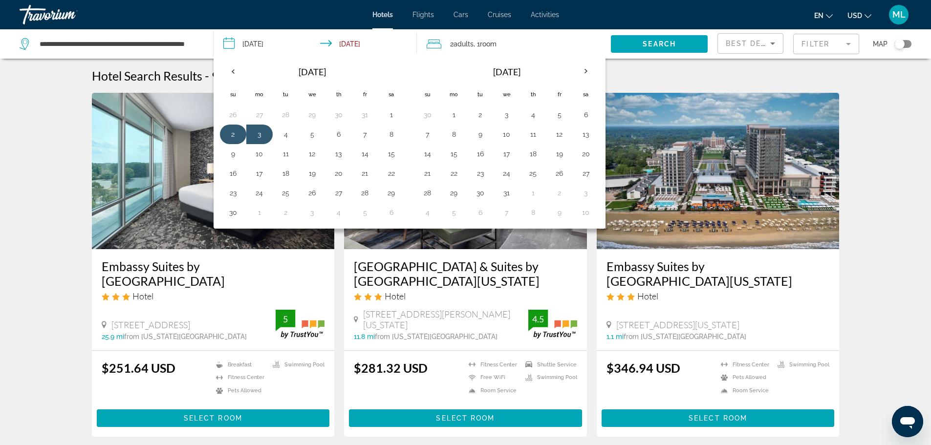
click at [231, 136] on button "2" at bounding box center [233, 135] width 16 height 14
click at [315, 131] on button "5" at bounding box center [312, 135] width 16 height 14
type input "**********"
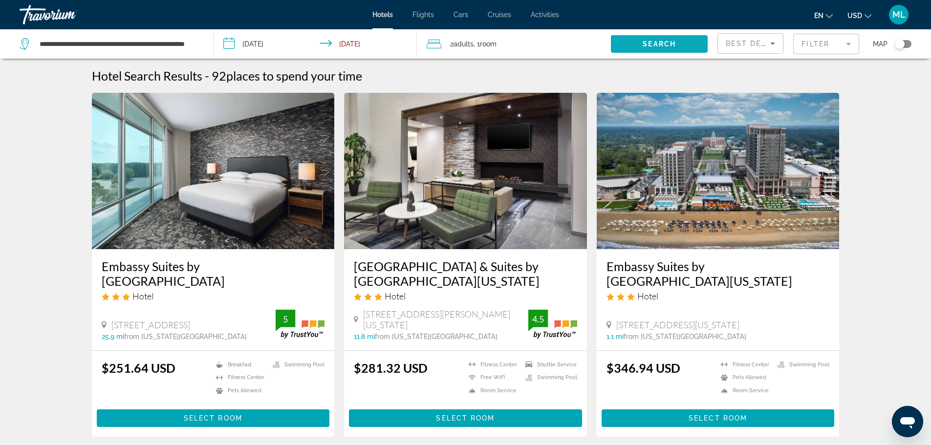
click at [666, 40] on span "Search" at bounding box center [659, 44] width 33 height 8
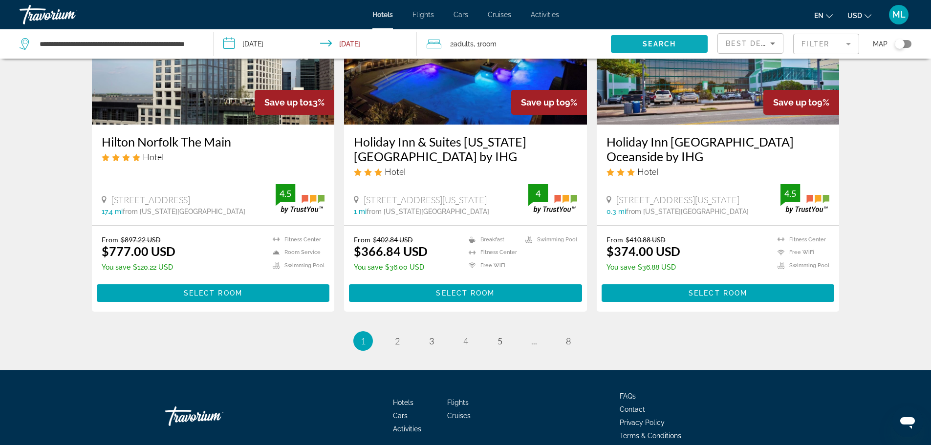
scroll to position [1258, 0]
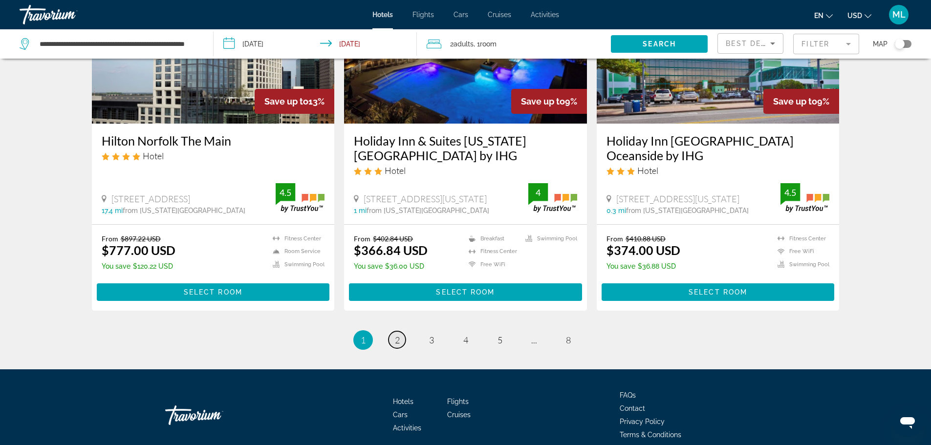
click at [396, 335] on span "2" at bounding box center [397, 340] width 5 height 11
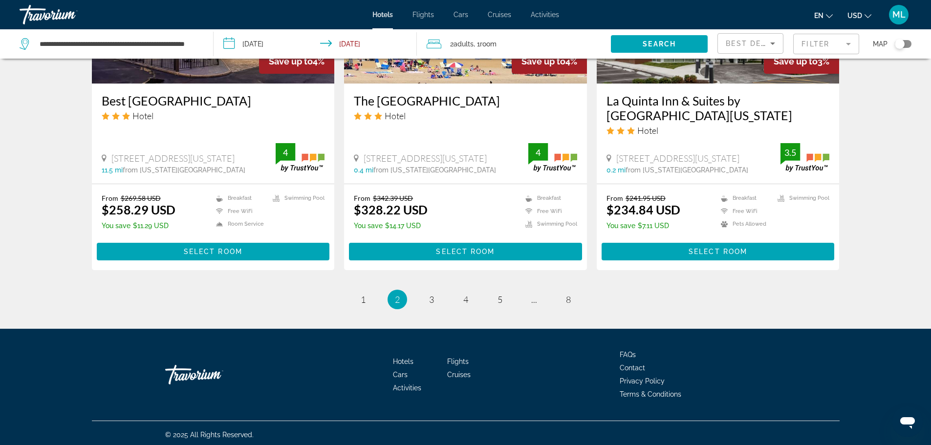
scroll to position [1258, 0]
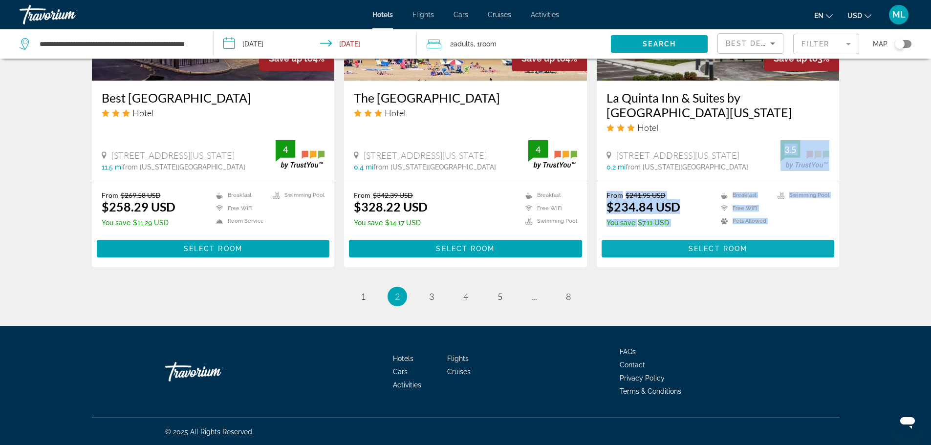
drag, startPoint x: 872, startPoint y: 171, endPoint x: 721, endPoint y: 256, distance: 172.6
click at [433, 296] on span "3" at bounding box center [431, 296] width 5 height 11
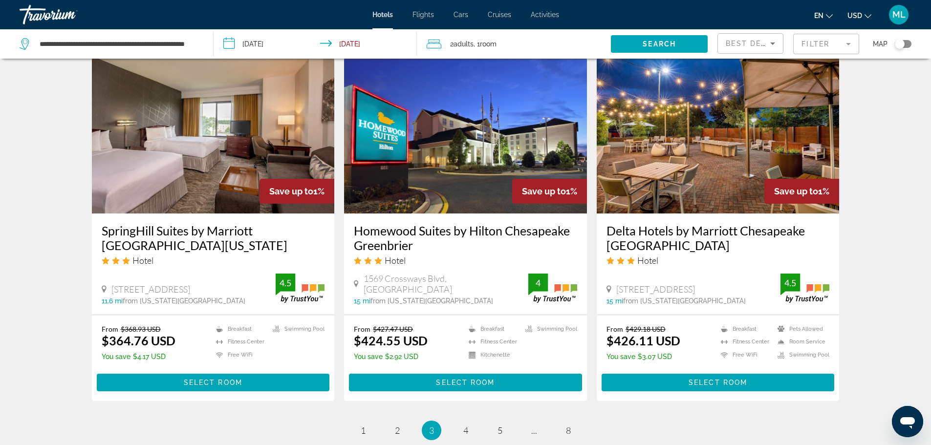
scroll to position [1192, 0]
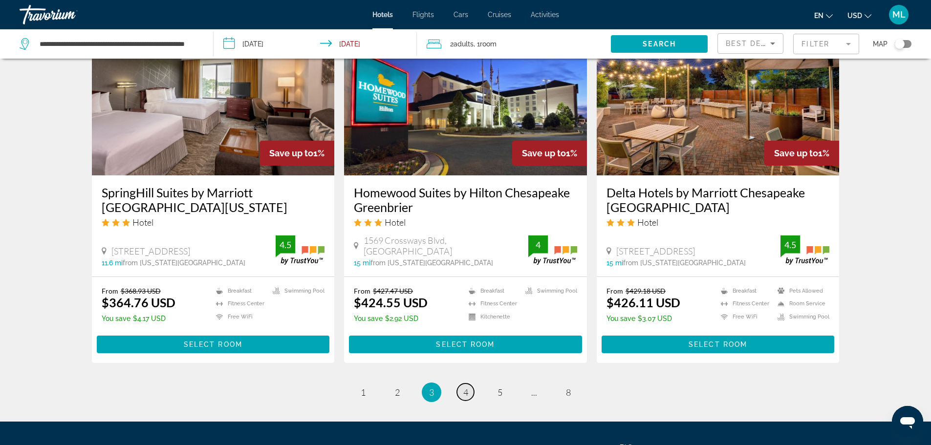
click at [464, 387] on span "4" at bounding box center [465, 392] width 5 height 11
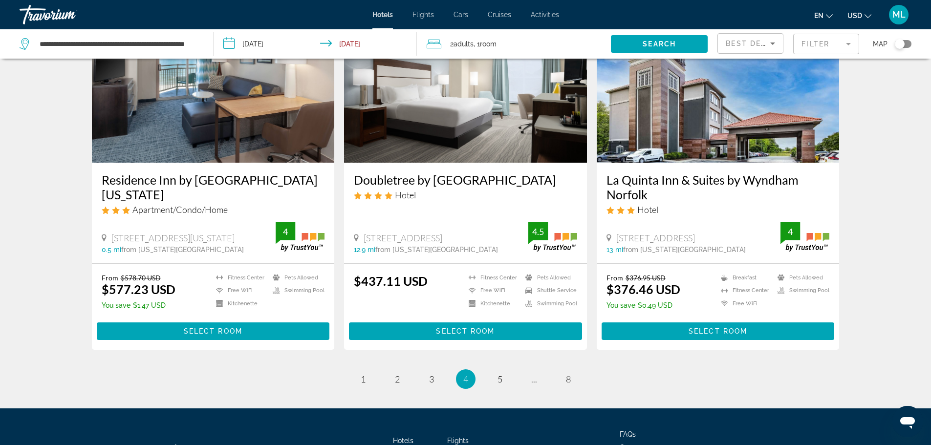
scroll to position [1212, 0]
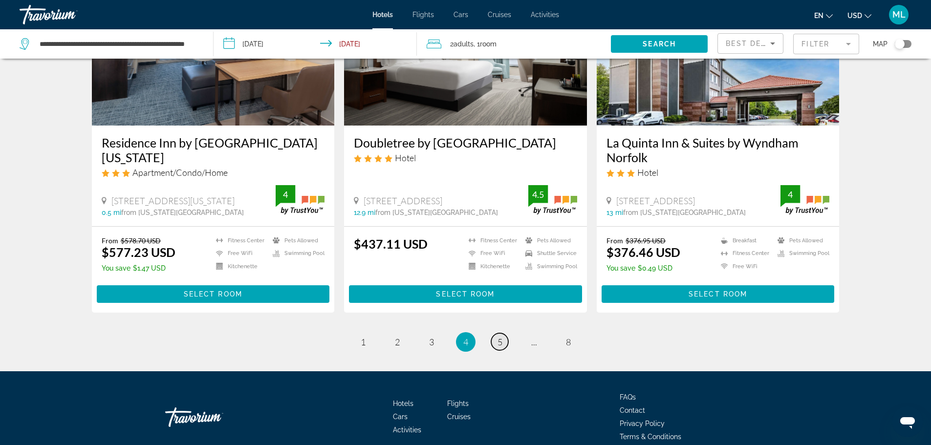
click at [505, 342] on link "page 5" at bounding box center [499, 341] width 17 height 17
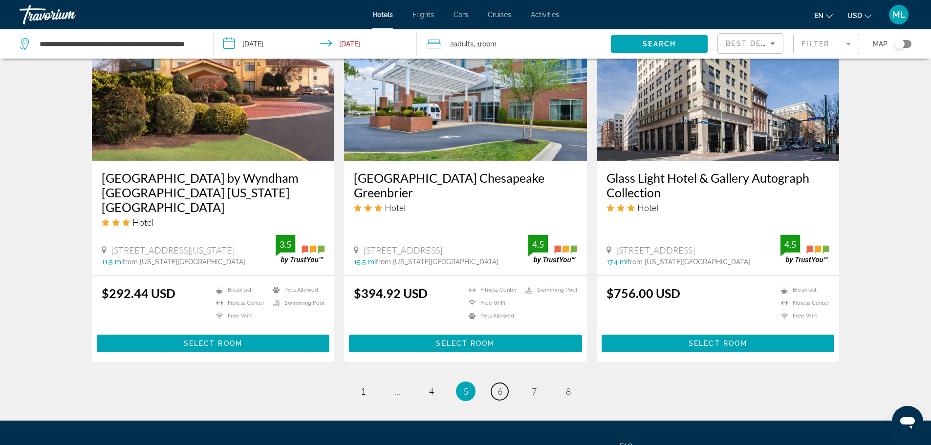
scroll to position [1232, 0]
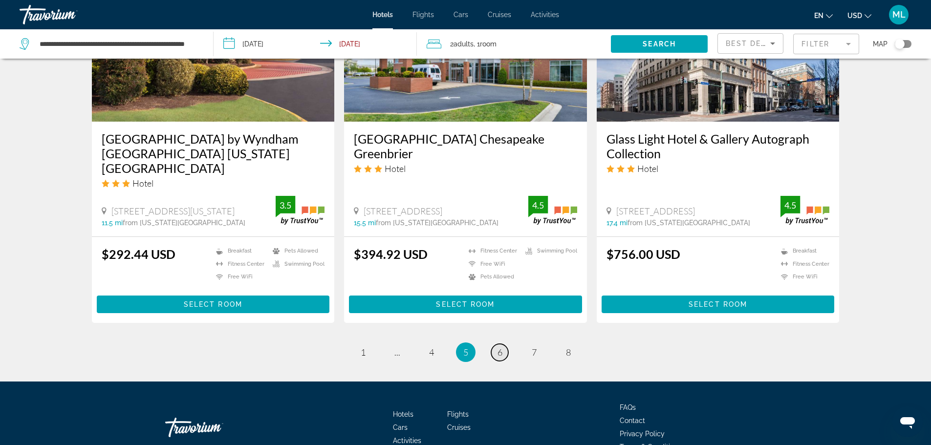
click at [498, 347] on span "6" at bounding box center [500, 352] width 5 height 11
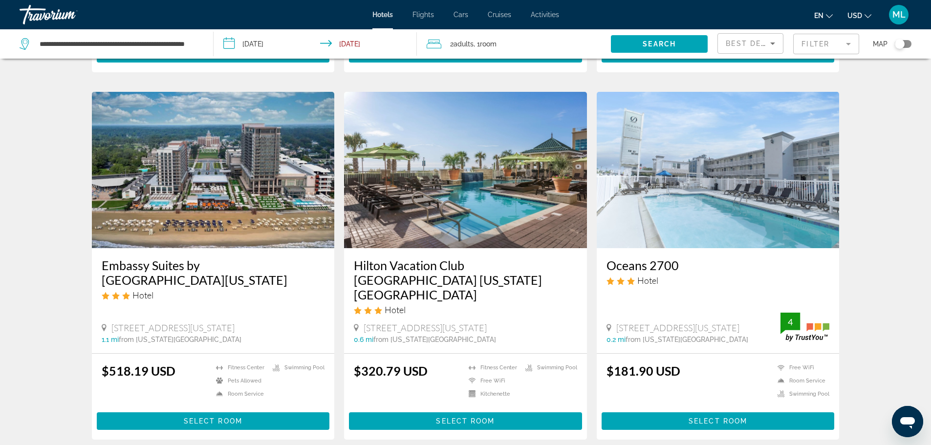
scroll to position [743, 0]
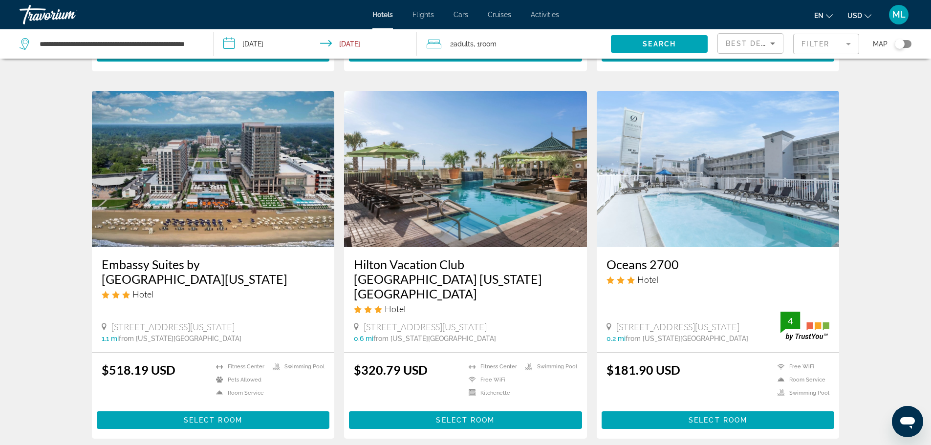
click at [460, 179] on img "Main content" at bounding box center [465, 169] width 243 height 156
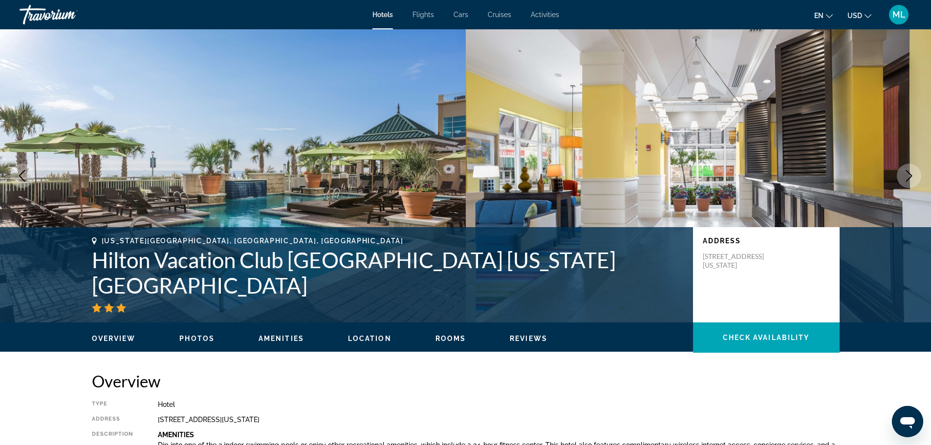
click at [305, 172] on img "Main content" at bounding box center [233, 175] width 466 height 293
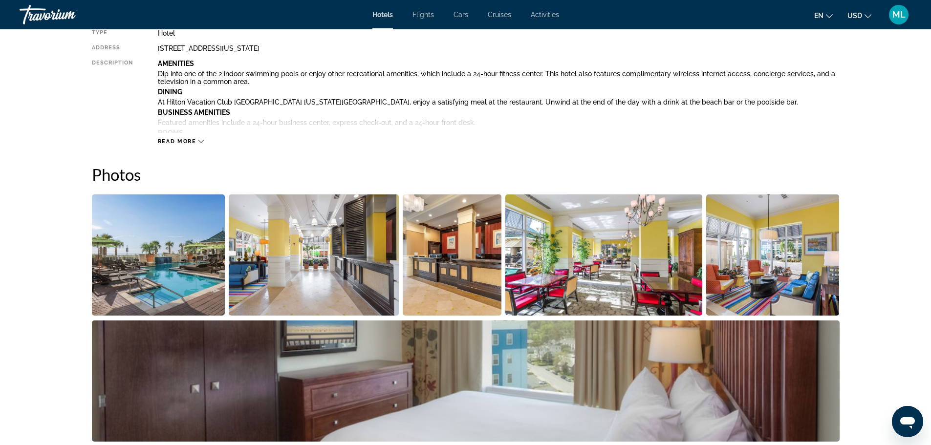
scroll to position [391, 0]
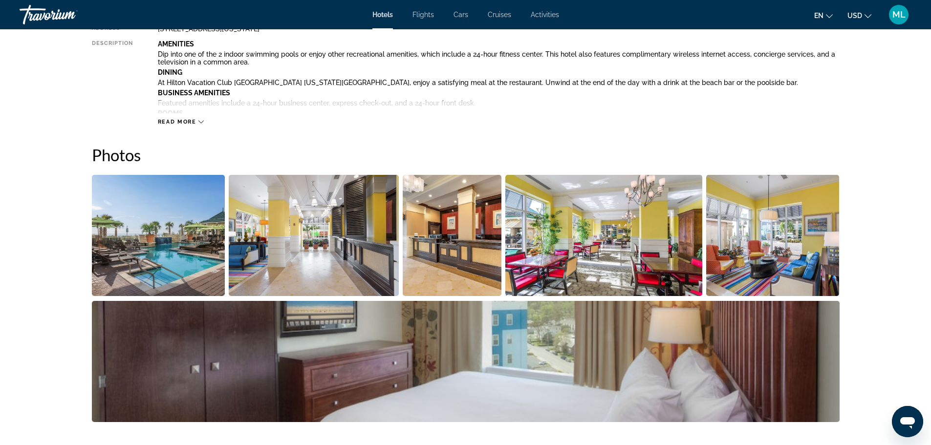
click at [169, 253] on img "Open full-screen image slider" at bounding box center [158, 235] width 133 height 121
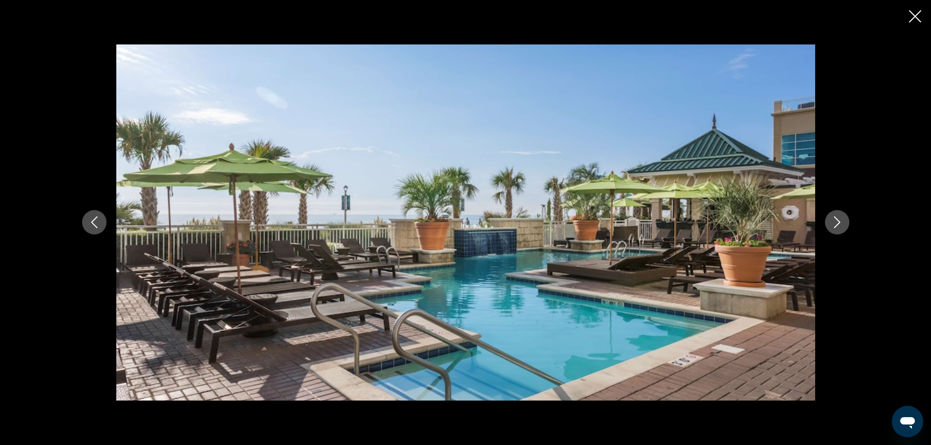
click at [840, 220] on icon "Next image" at bounding box center [837, 222] width 12 height 12
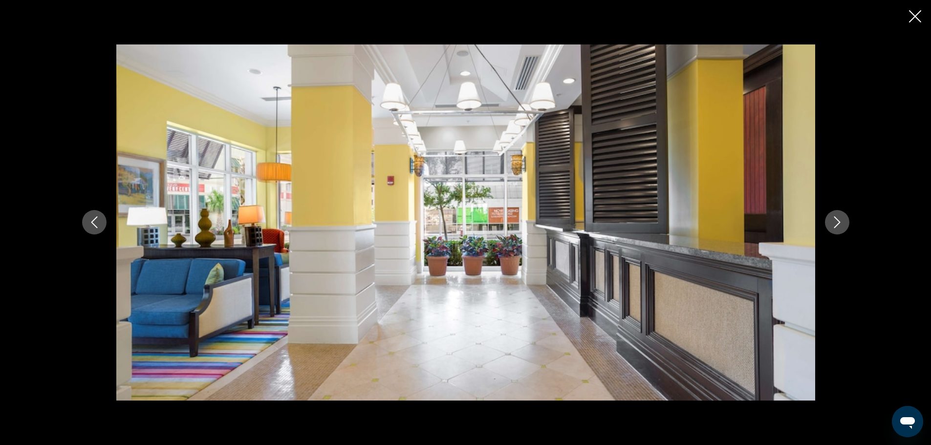
click at [840, 220] on icon "Next image" at bounding box center [837, 222] width 12 height 12
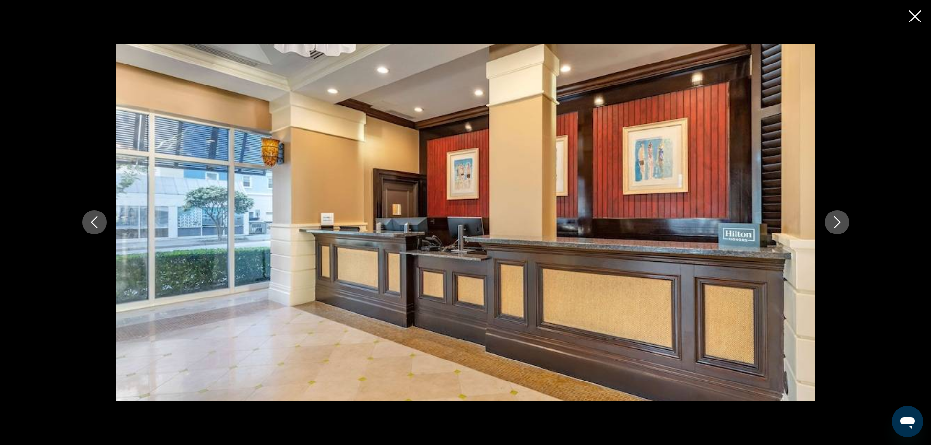
click at [840, 220] on icon "Next image" at bounding box center [837, 222] width 12 height 12
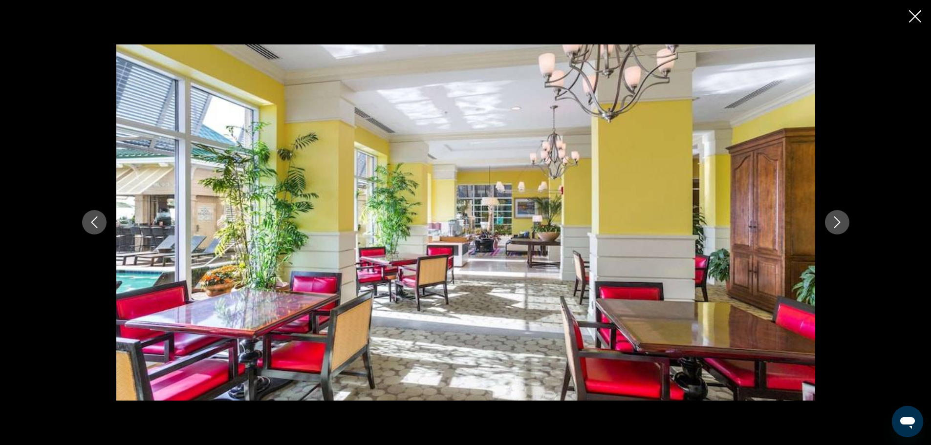
click at [840, 220] on icon "Next image" at bounding box center [837, 222] width 12 height 12
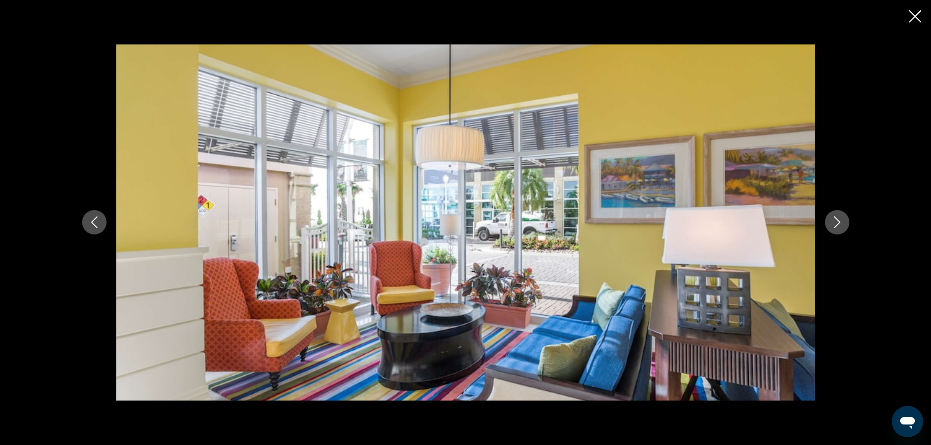
click at [840, 220] on icon "Next image" at bounding box center [837, 222] width 12 height 12
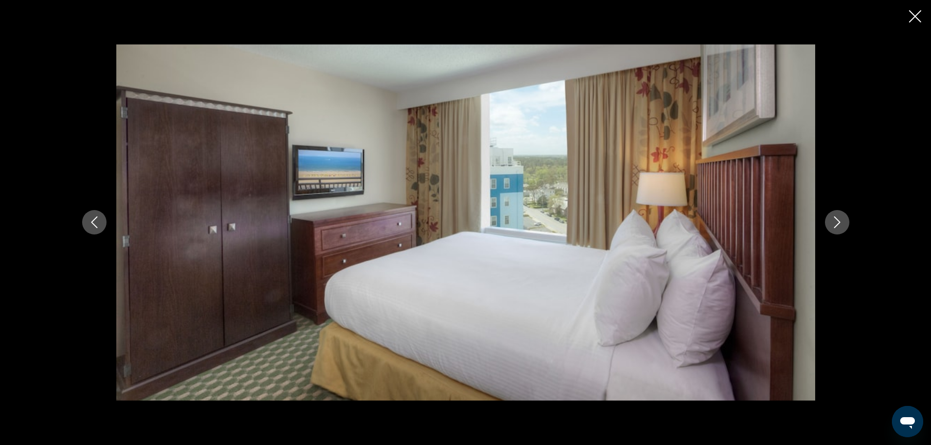
click at [840, 220] on icon "Next image" at bounding box center [837, 222] width 12 height 12
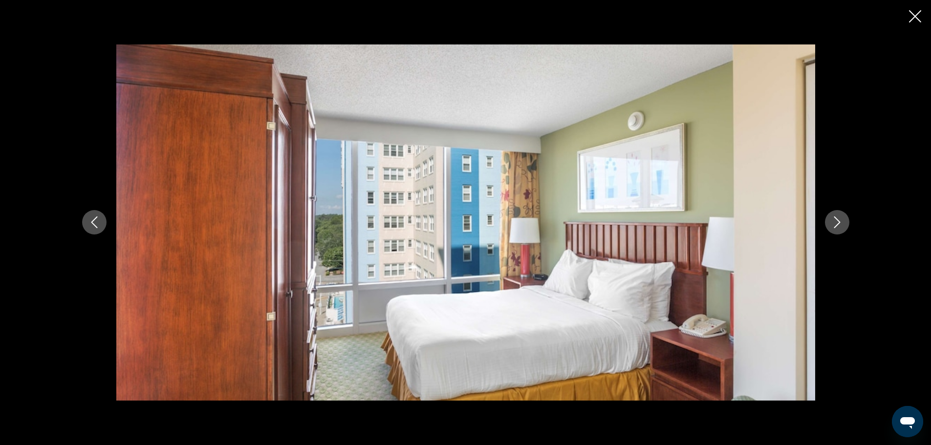
click at [840, 220] on icon "Next image" at bounding box center [837, 222] width 12 height 12
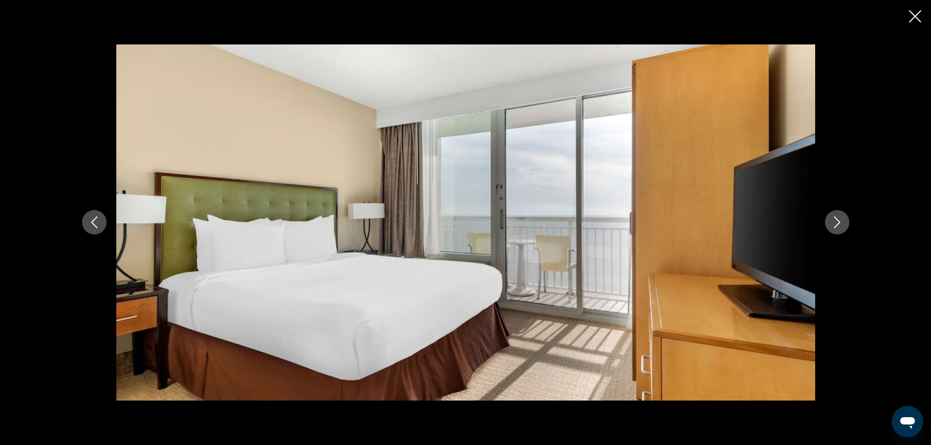
click at [840, 220] on icon "Next image" at bounding box center [837, 222] width 12 height 12
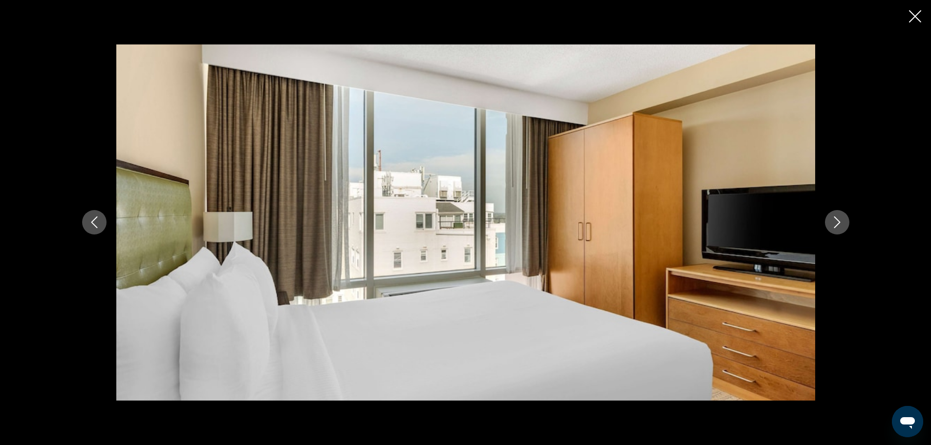
click at [840, 220] on icon "Next image" at bounding box center [837, 222] width 12 height 12
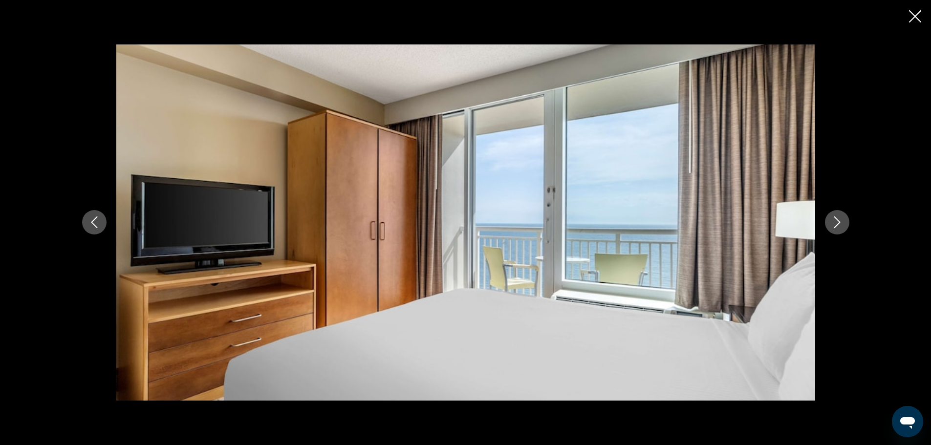
click at [840, 220] on icon "Next image" at bounding box center [837, 222] width 12 height 12
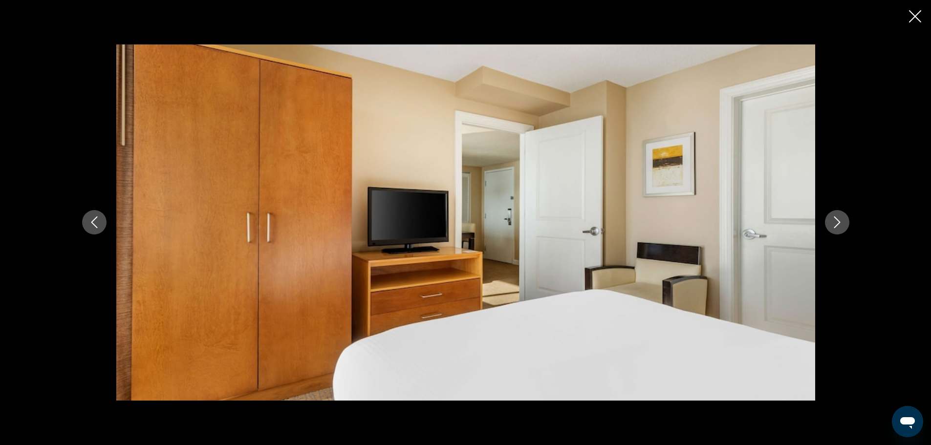
click at [840, 220] on icon "Next image" at bounding box center [837, 222] width 12 height 12
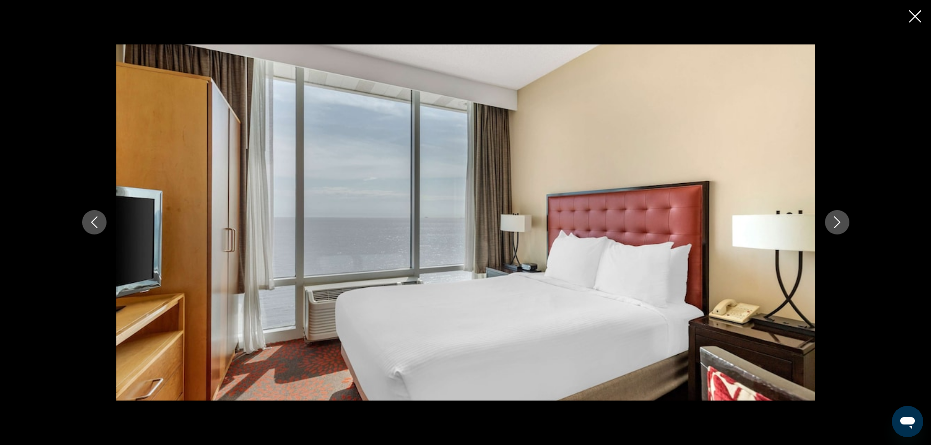
click at [840, 220] on icon "Next image" at bounding box center [837, 222] width 12 height 12
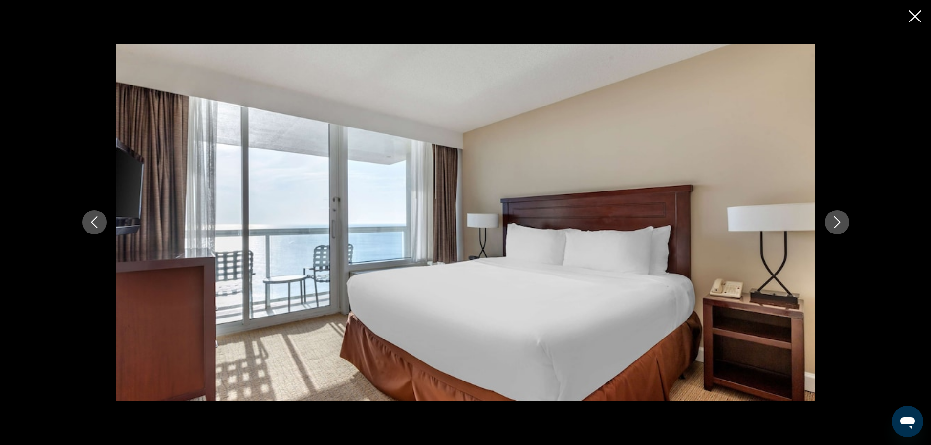
click at [840, 220] on icon "Next image" at bounding box center [837, 222] width 12 height 12
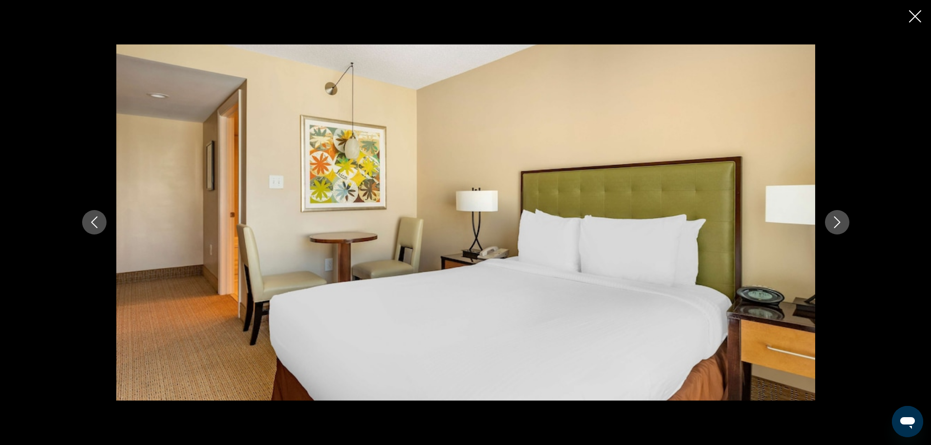
click at [840, 220] on icon "Next image" at bounding box center [837, 222] width 12 height 12
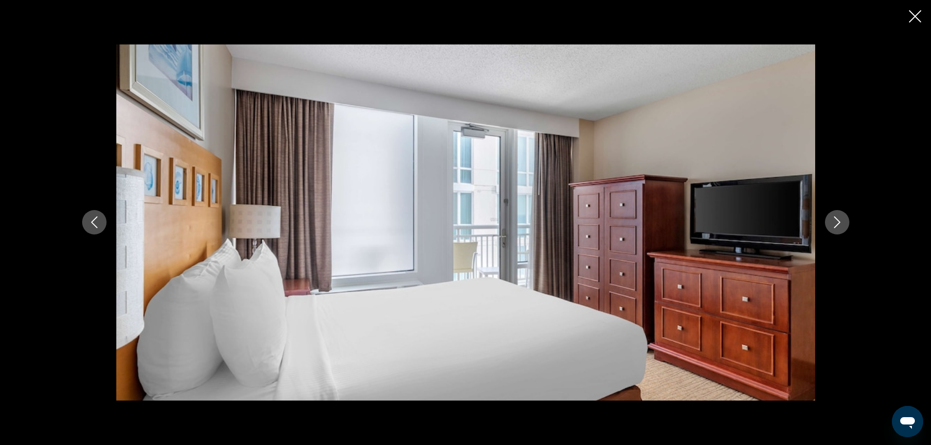
click at [840, 220] on icon "Next image" at bounding box center [837, 222] width 12 height 12
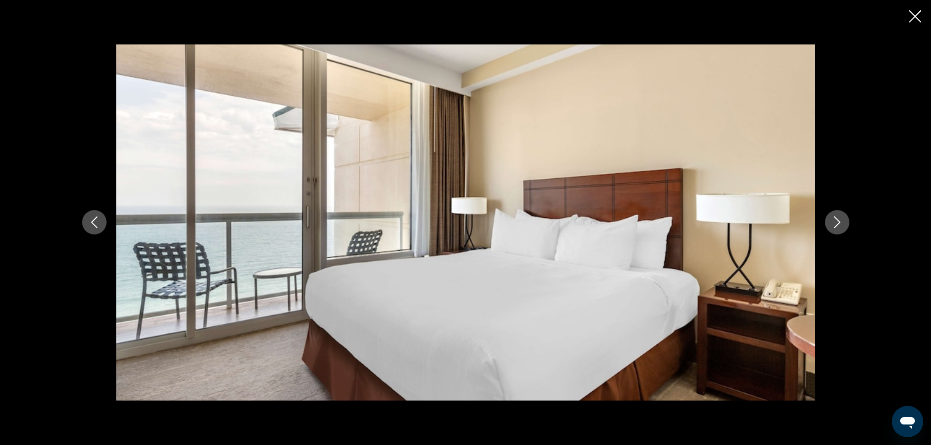
click at [840, 220] on icon "Next image" at bounding box center [837, 222] width 12 height 12
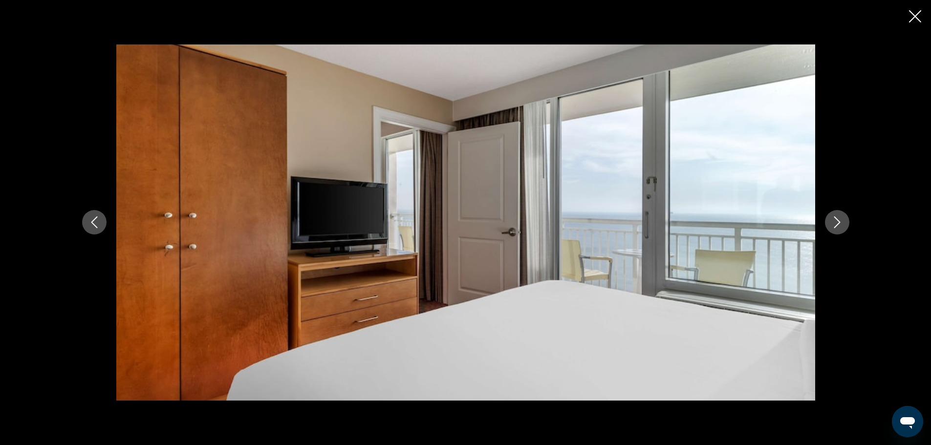
click at [840, 220] on icon "Next image" at bounding box center [837, 222] width 12 height 12
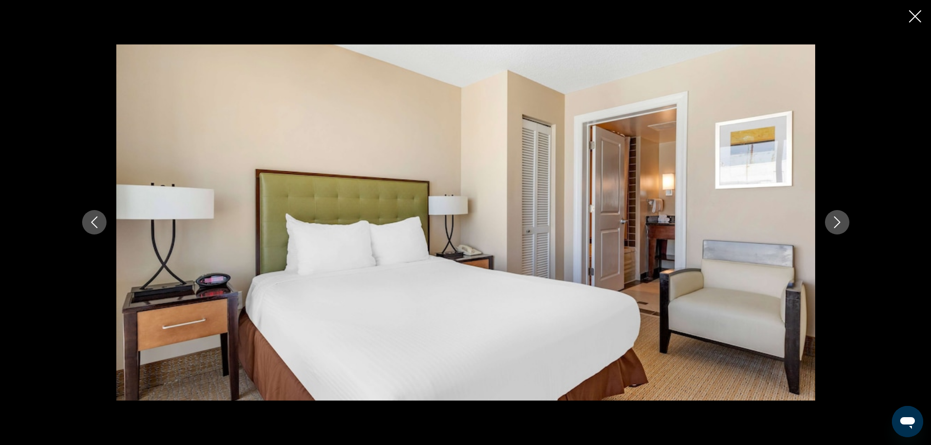
click at [840, 220] on icon "Next image" at bounding box center [837, 222] width 12 height 12
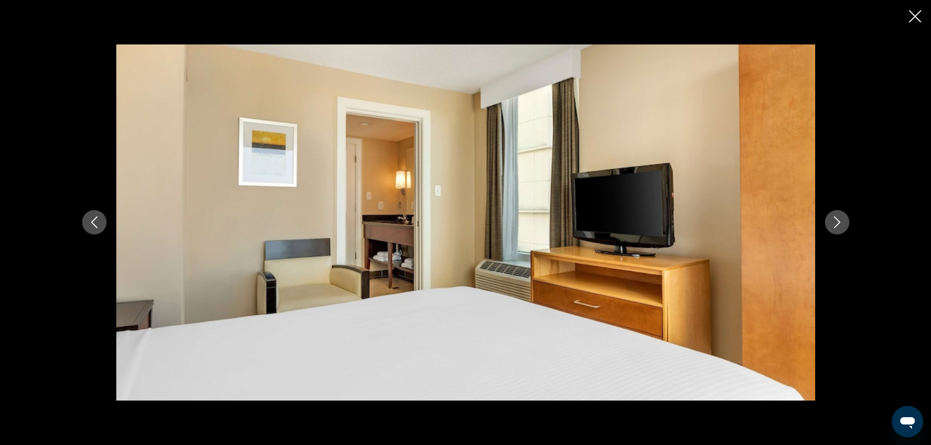
click at [915, 13] on icon "Close slideshow" at bounding box center [915, 16] width 12 height 12
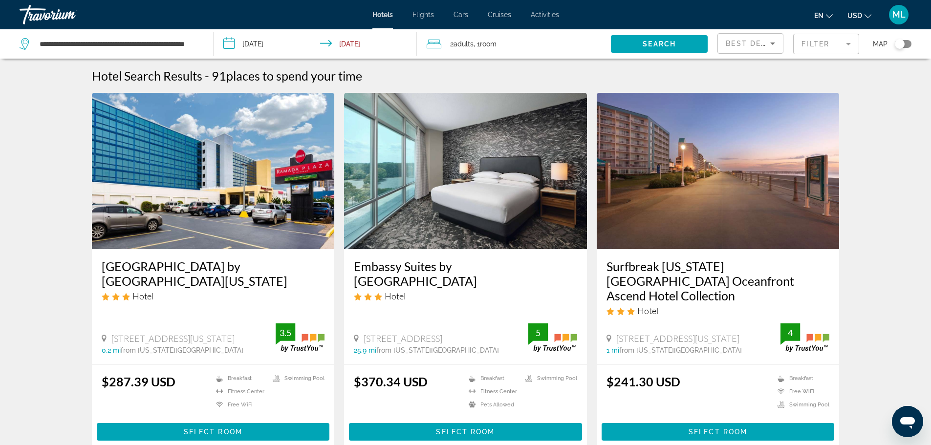
click at [492, 189] on img "Main content" at bounding box center [465, 171] width 243 height 156
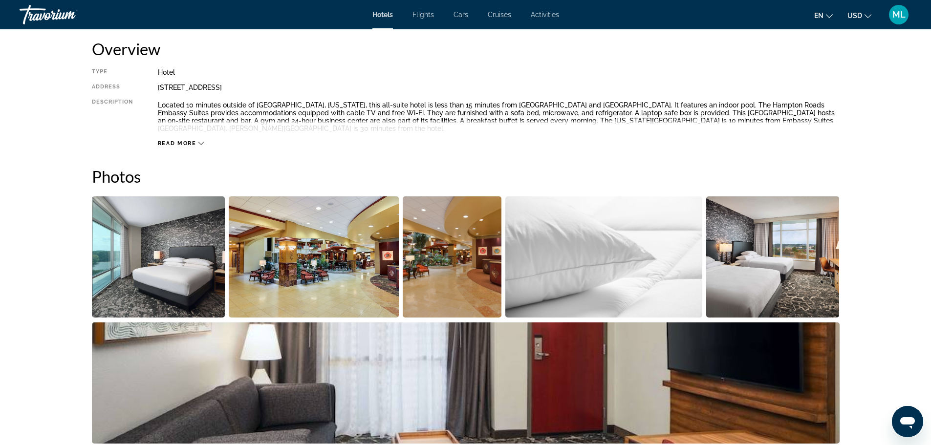
scroll to position [352, 0]
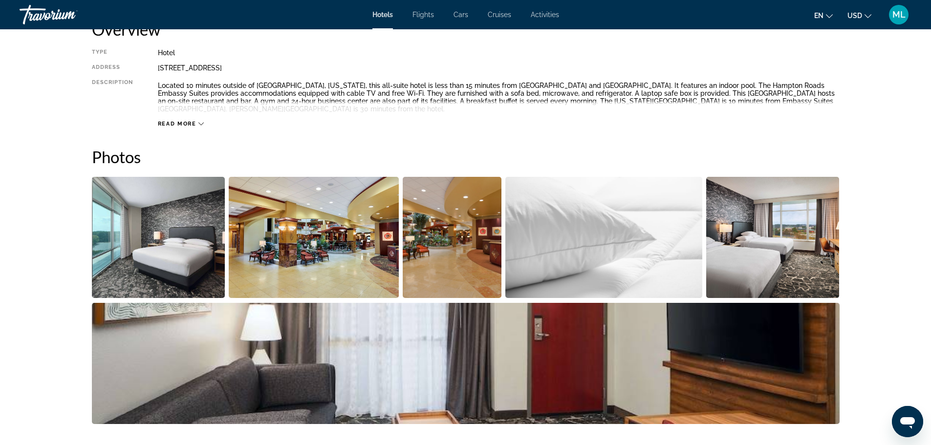
click at [182, 219] on img "Open full-screen image slider" at bounding box center [158, 237] width 133 height 121
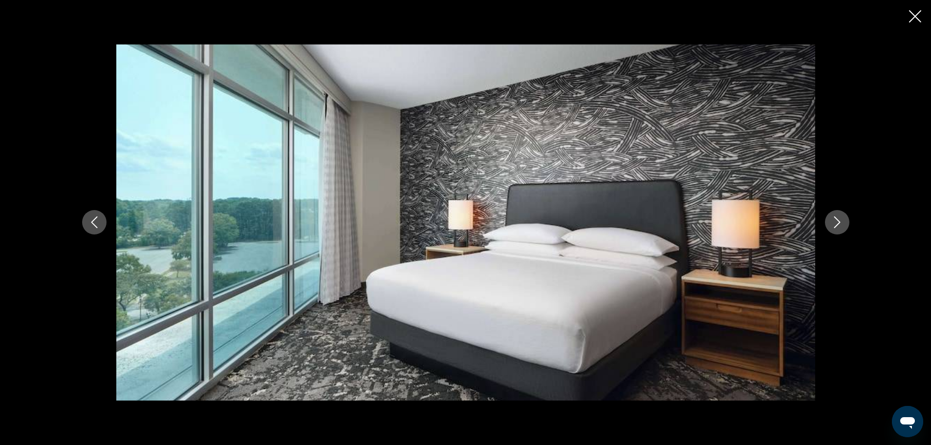
click at [827, 222] on button "Next image" at bounding box center [837, 222] width 24 height 24
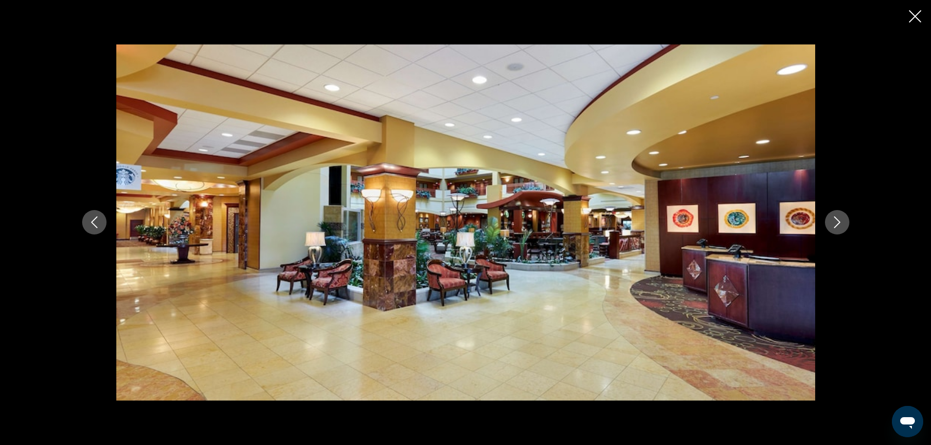
click at [827, 222] on button "Next image" at bounding box center [837, 222] width 24 height 24
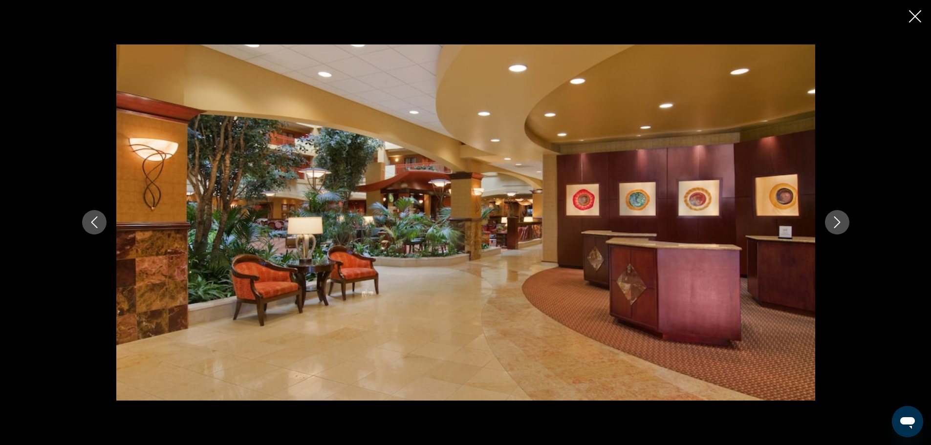
click at [827, 222] on button "Next image" at bounding box center [837, 222] width 24 height 24
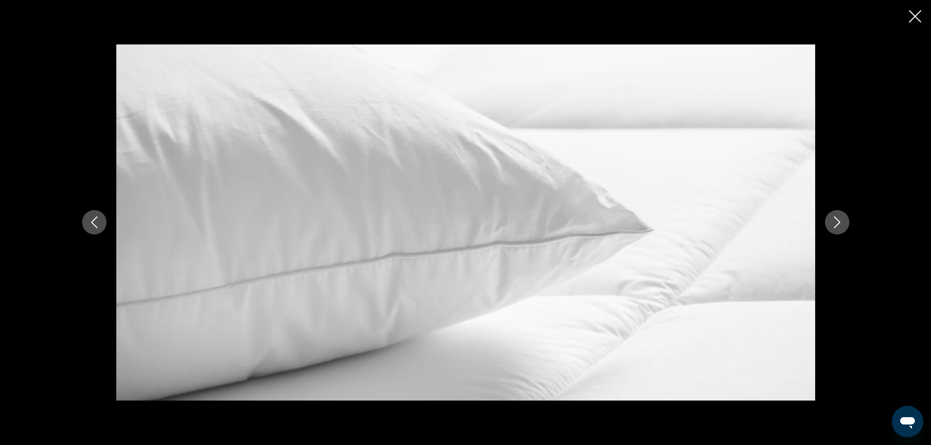
click at [827, 222] on button "Next image" at bounding box center [837, 222] width 24 height 24
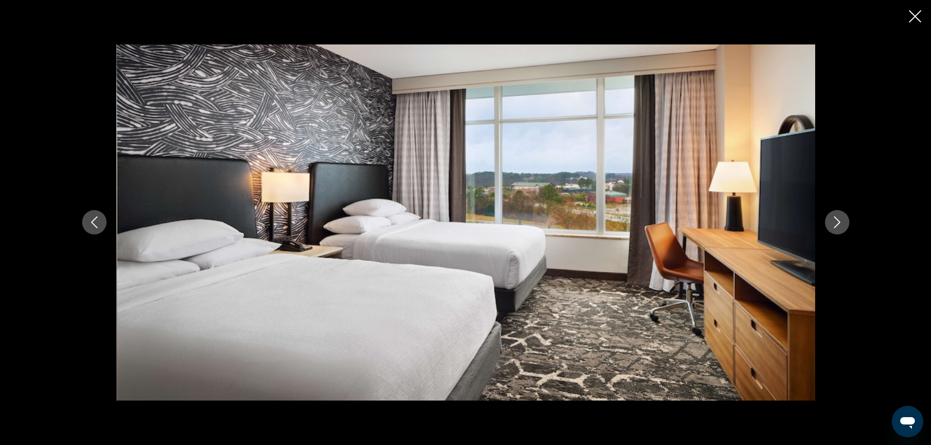
click at [827, 222] on button "Next image" at bounding box center [837, 222] width 24 height 24
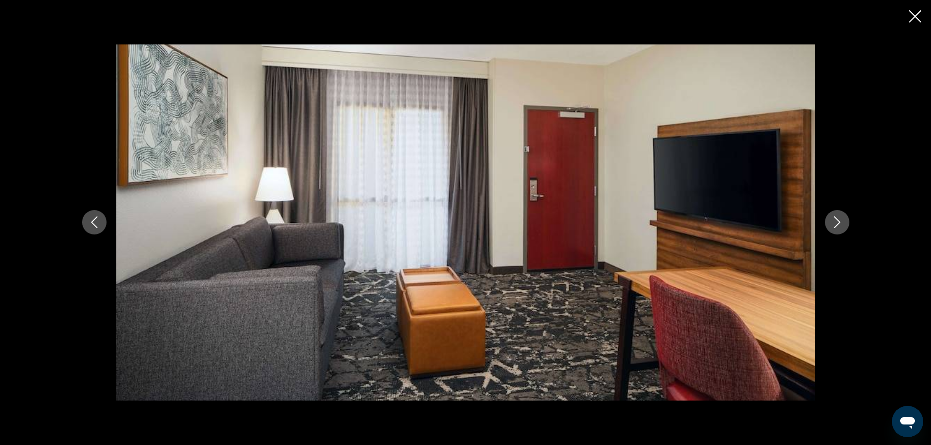
click at [827, 222] on button "Next image" at bounding box center [837, 222] width 24 height 24
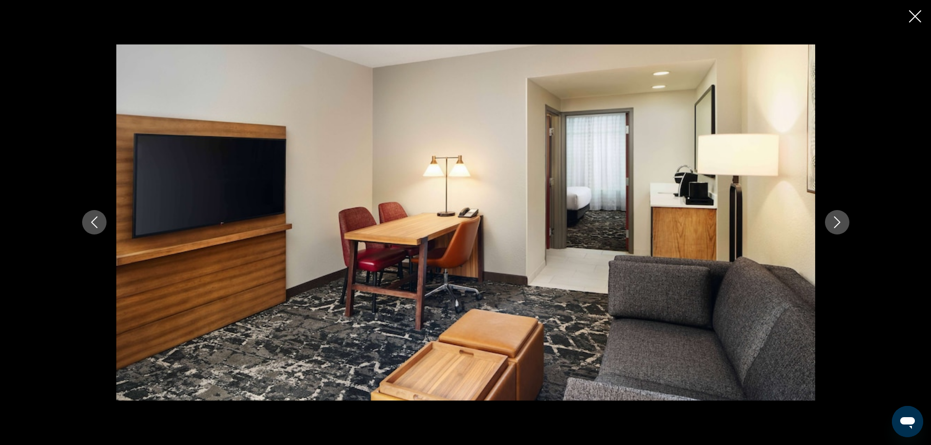
click at [827, 222] on button "Next image" at bounding box center [837, 222] width 24 height 24
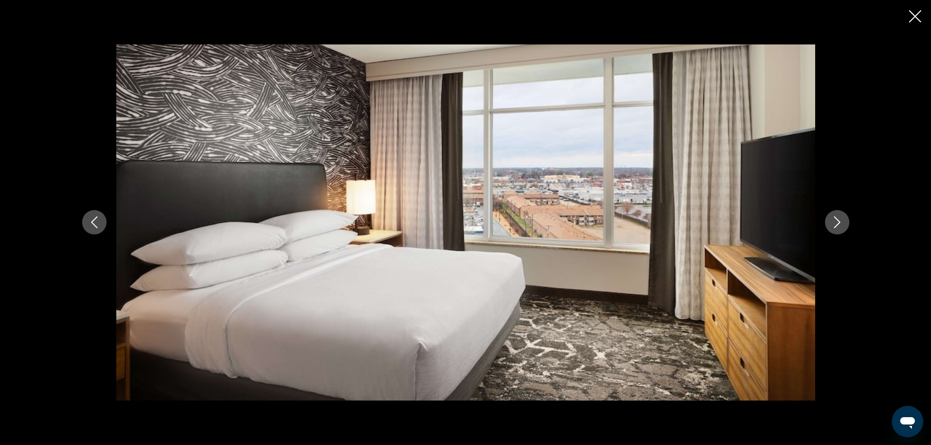
click at [827, 222] on button "Next image" at bounding box center [837, 222] width 24 height 24
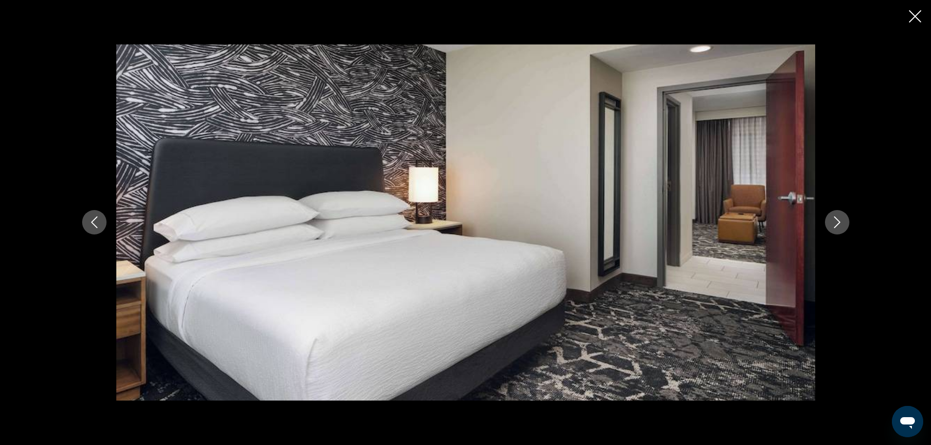
click at [827, 222] on button "Next image" at bounding box center [837, 222] width 24 height 24
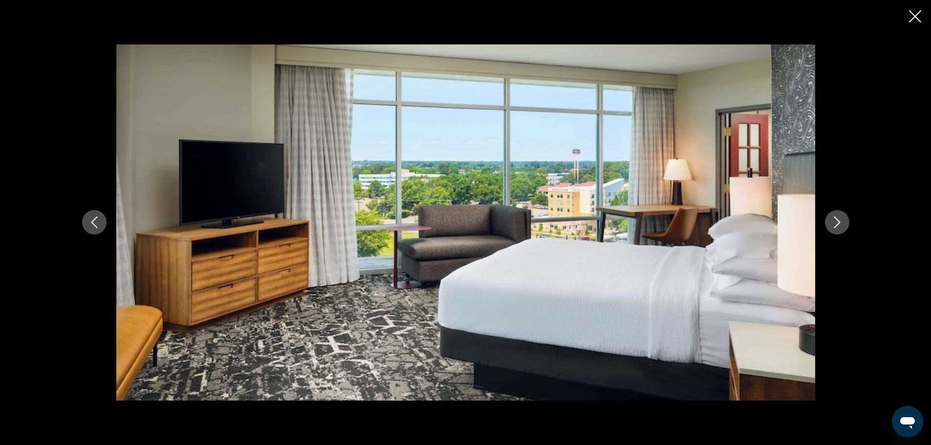
click at [827, 222] on button "Next image" at bounding box center [837, 222] width 24 height 24
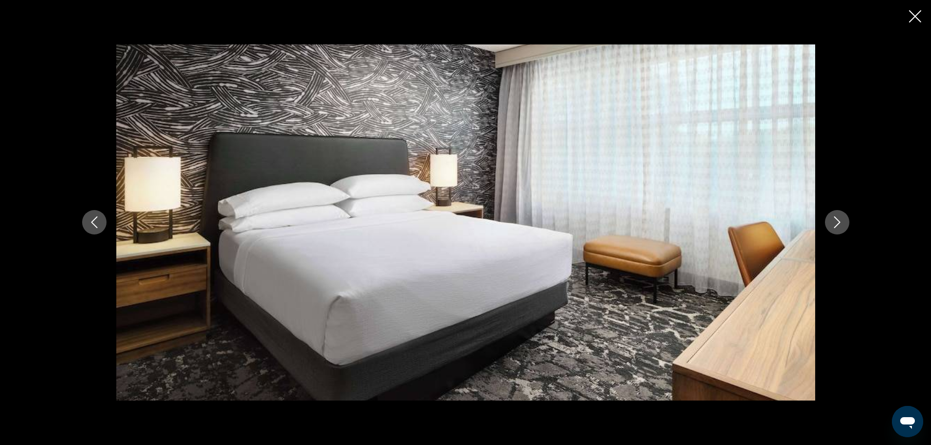
click at [827, 222] on button "Next image" at bounding box center [837, 222] width 24 height 24
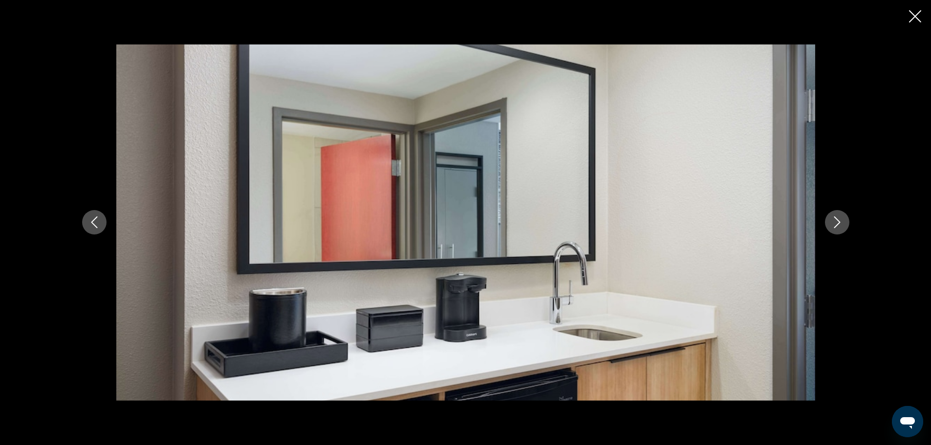
click at [827, 222] on button "Next image" at bounding box center [837, 222] width 24 height 24
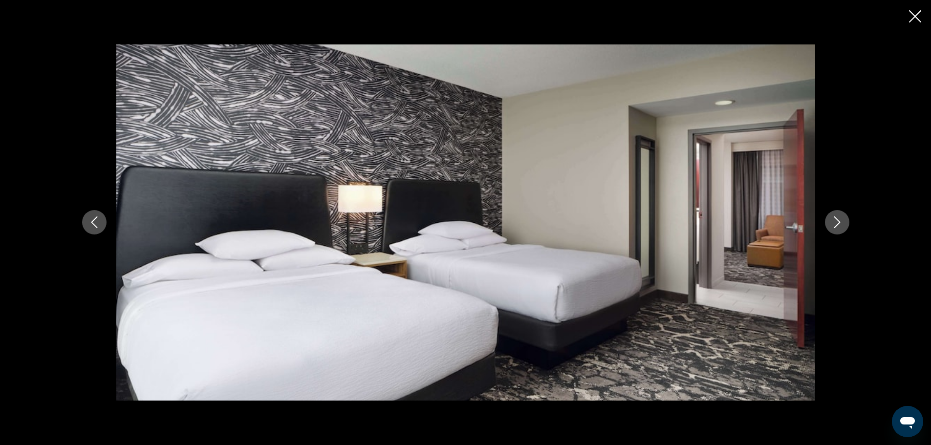
click at [827, 222] on button "Next image" at bounding box center [837, 222] width 24 height 24
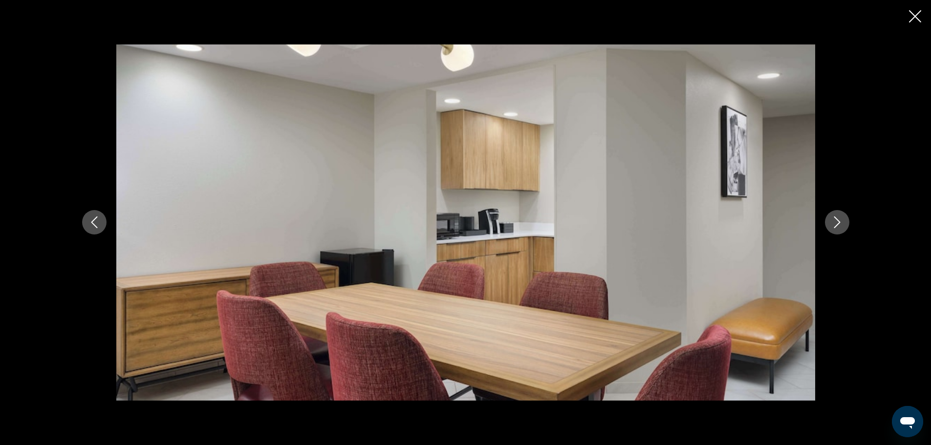
click at [827, 222] on button "Next image" at bounding box center [837, 222] width 24 height 24
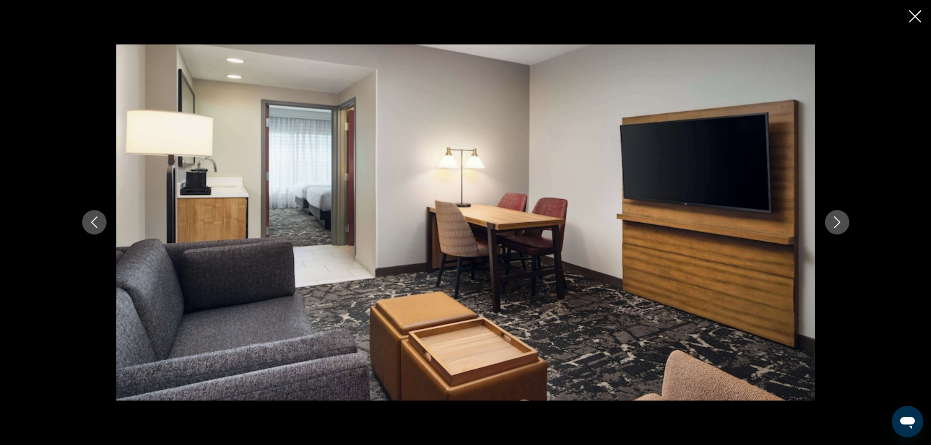
click at [827, 222] on button "Next image" at bounding box center [837, 222] width 24 height 24
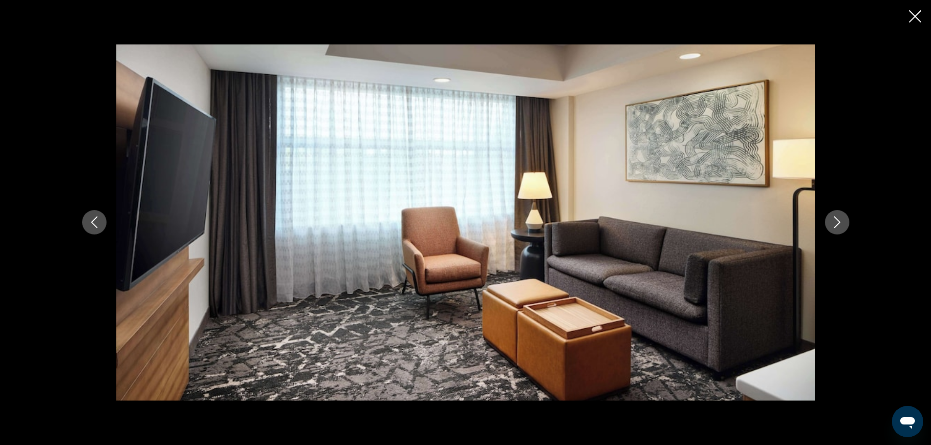
click at [827, 222] on button "Next image" at bounding box center [837, 222] width 24 height 24
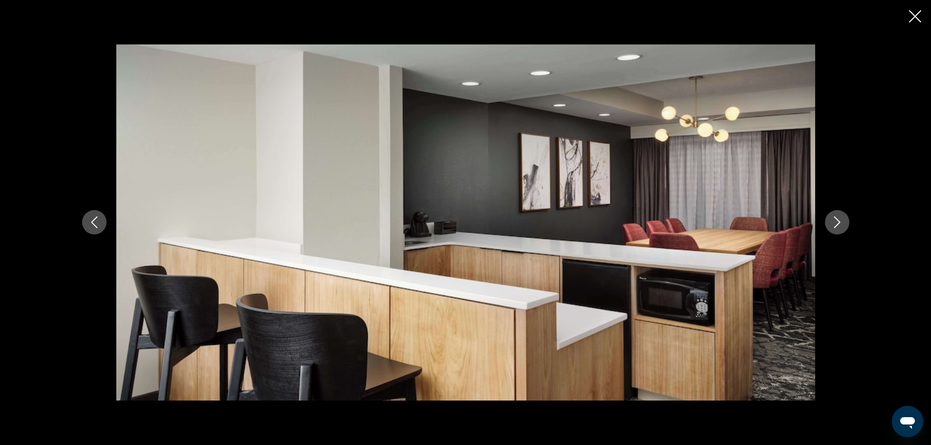
click at [827, 222] on button "Next image" at bounding box center [837, 222] width 24 height 24
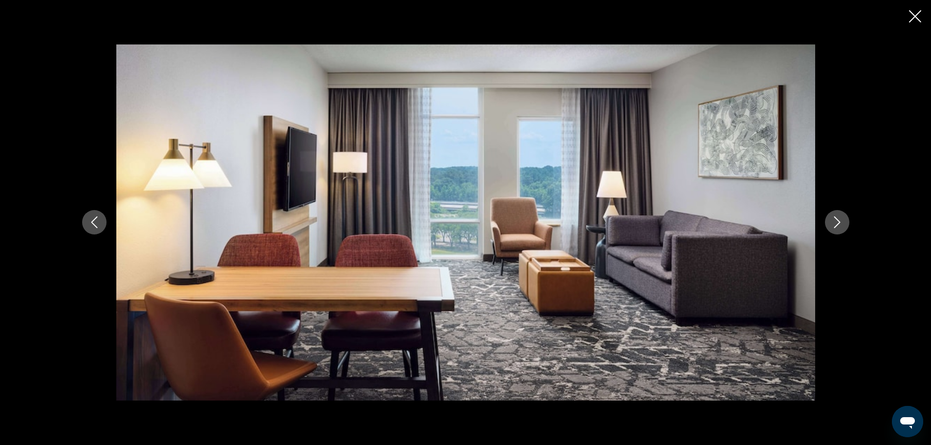
click at [827, 222] on button "Next image" at bounding box center [837, 222] width 24 height 24
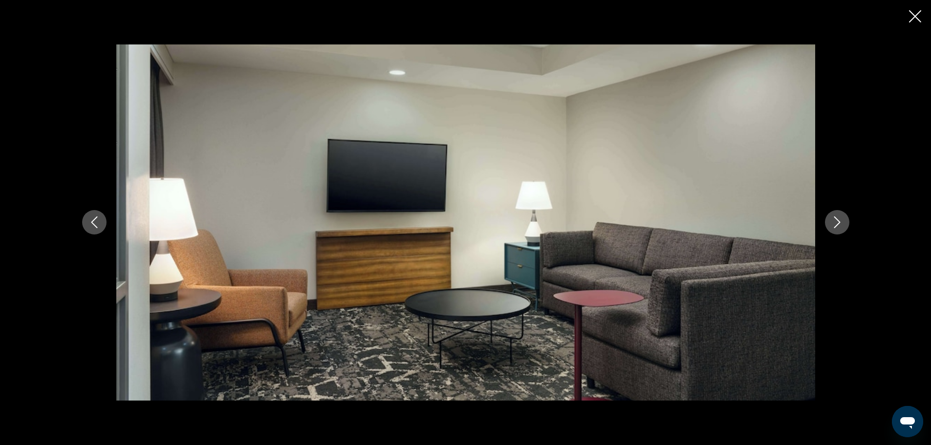
click at [827, 222] on button "Next image" at bounding box center [837, 222] width 24 height 24
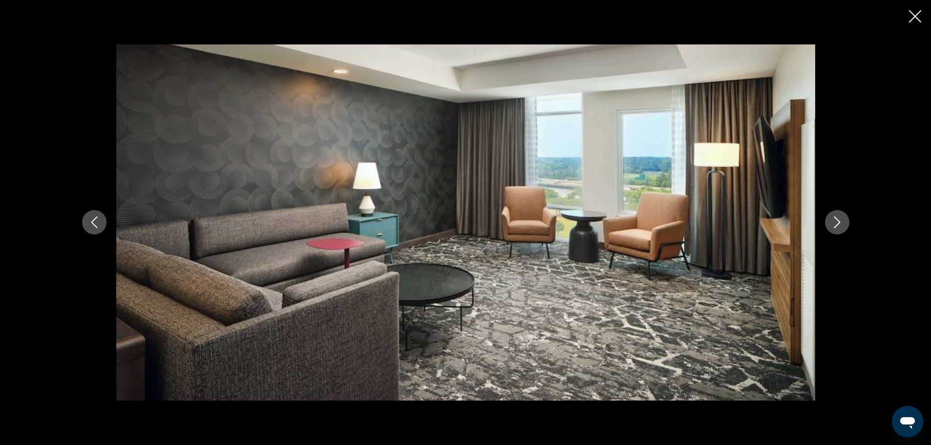
click at [827, 222] on button "Next image" at bounding box center [837, 222] width 24 height 24
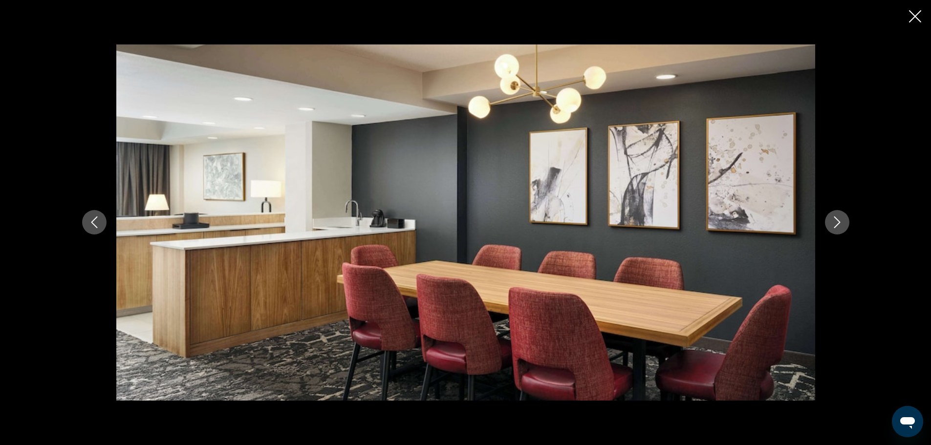
click at [827, 222] on button "Next image" at bounding box center [837, 222] width 24 height 24
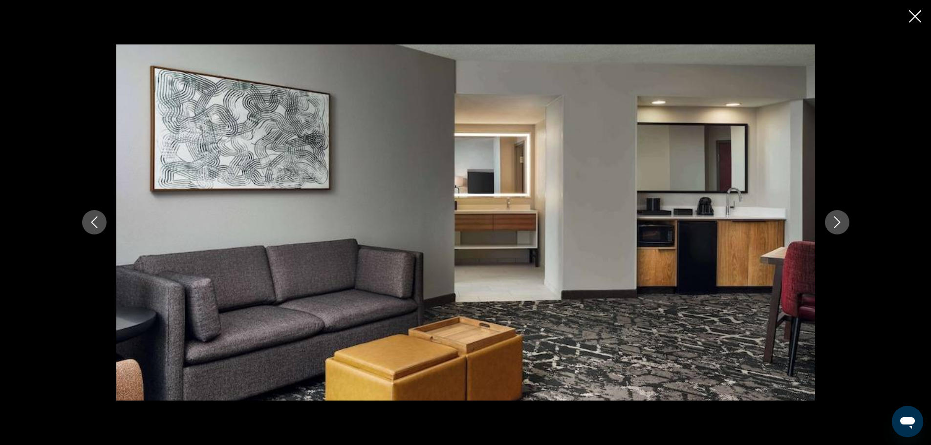
click at [827, 222] on button "Next image" at bounding box center [837, 222] width 24 height 24
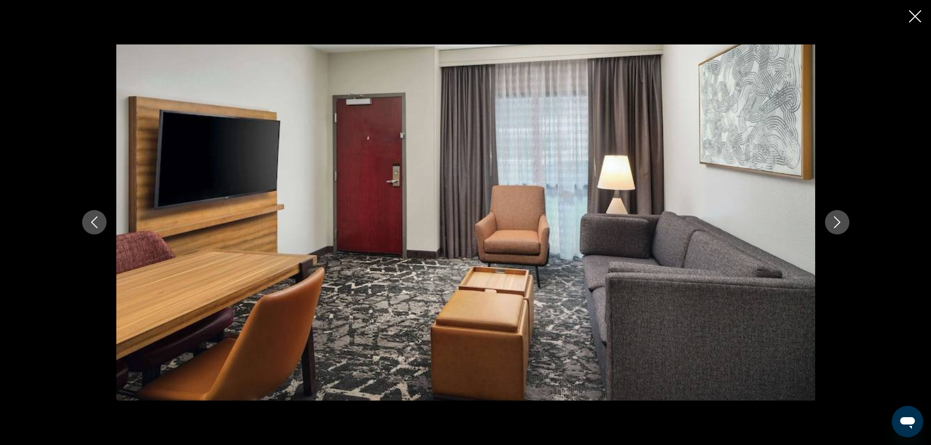
click at [827, 222] on button "Next image" at bounding box center [837, 222] width 24 height 24
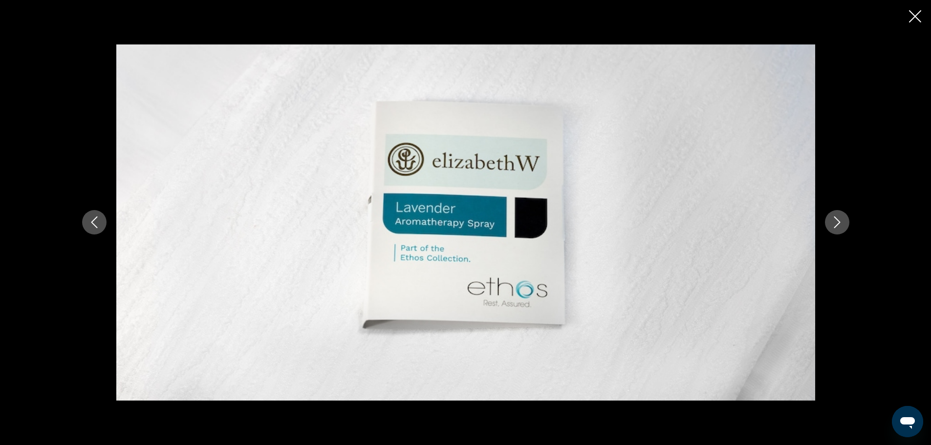
click at [827, 222] on button "Next image" at bounding box center [837, 222] width 24 height 24
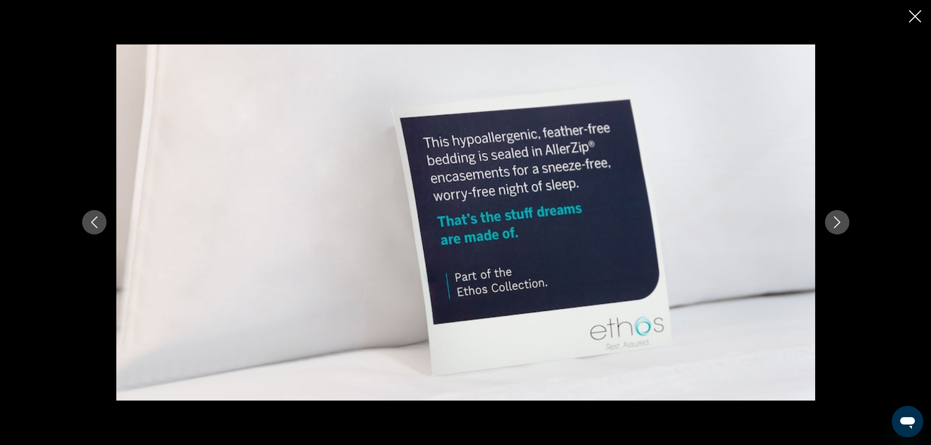
click at [827, 222] on button "Next image" at bounding box center [837, 222] width 24 height 24
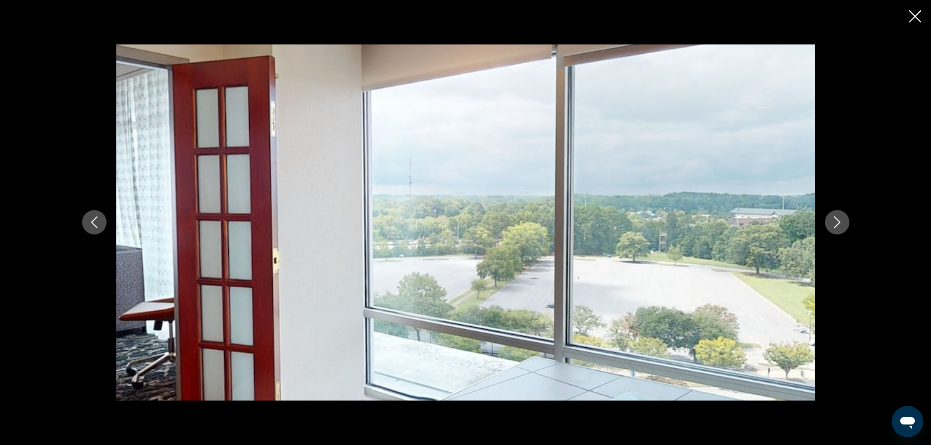
click at [827, 222] on button "Next image" at bounding box center [837, 222] width 24 height 24
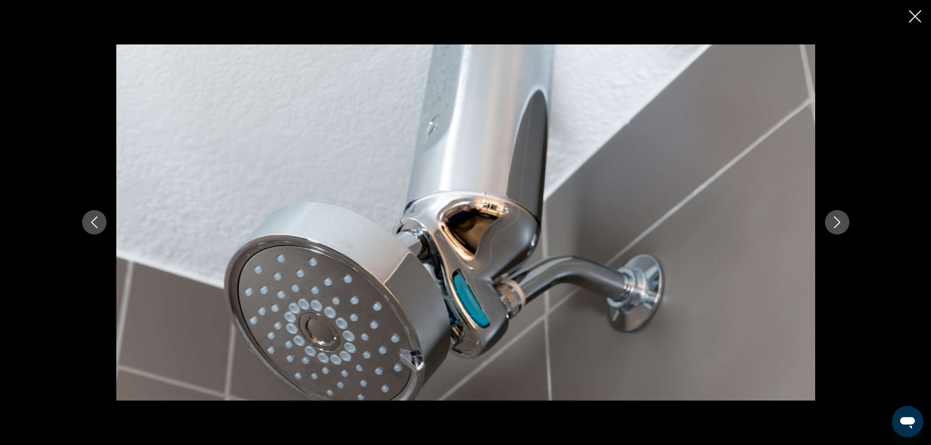
click at [827, 222] on button "Next image" at bounding box center [837, 222] width 24 height 24
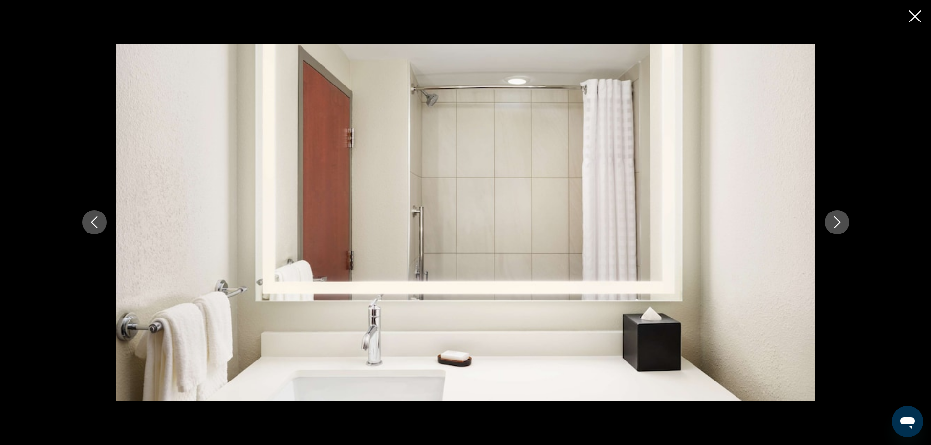
click at [827, 222] on button "Next image" at bounding box center [837, 222] width 24 height 24
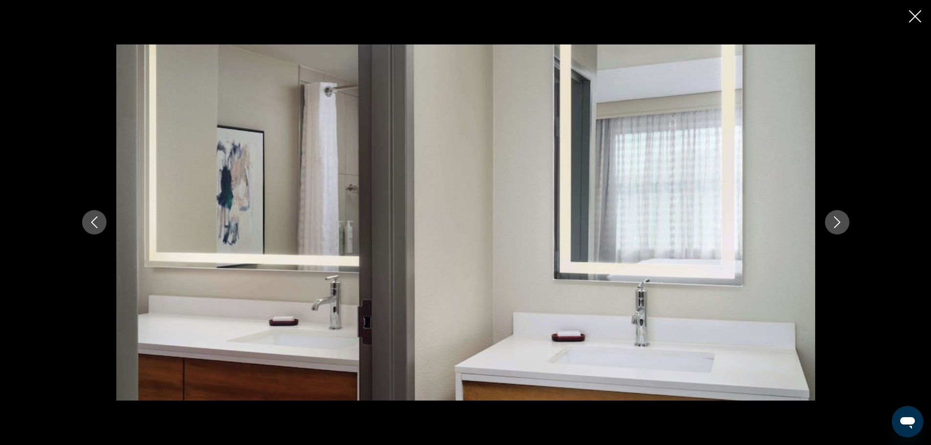
click at [827, 222] on button "Next image" at bounding box center [837, 222] width 24 height 24
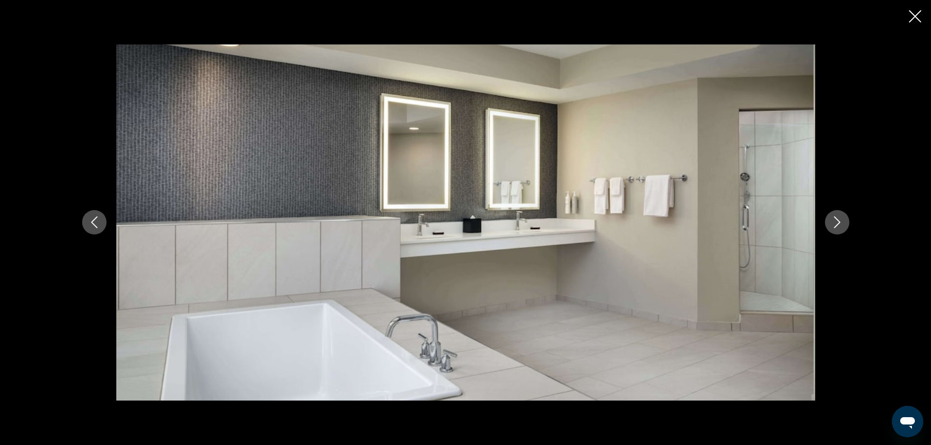
click at [827, 222] on button "Next image" at bounding box center [837, 222] width 24 height 24
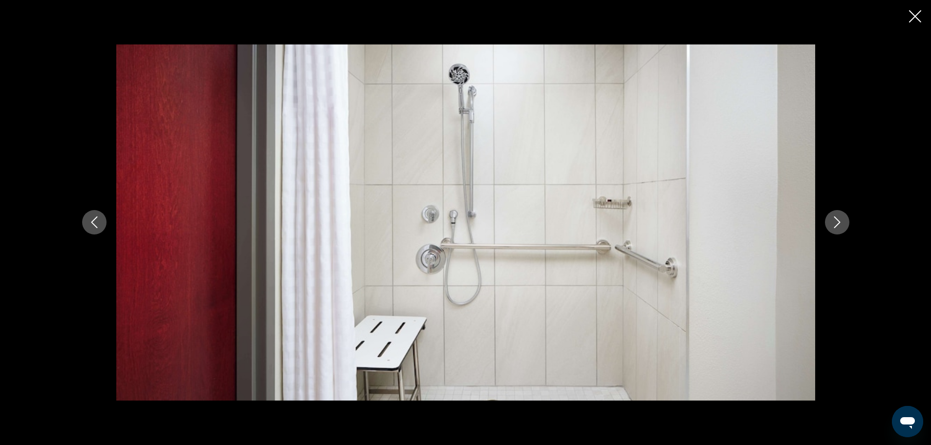
click at [827, 222] on button "Next image" at bounding box center [837, 222] width 24 height 24
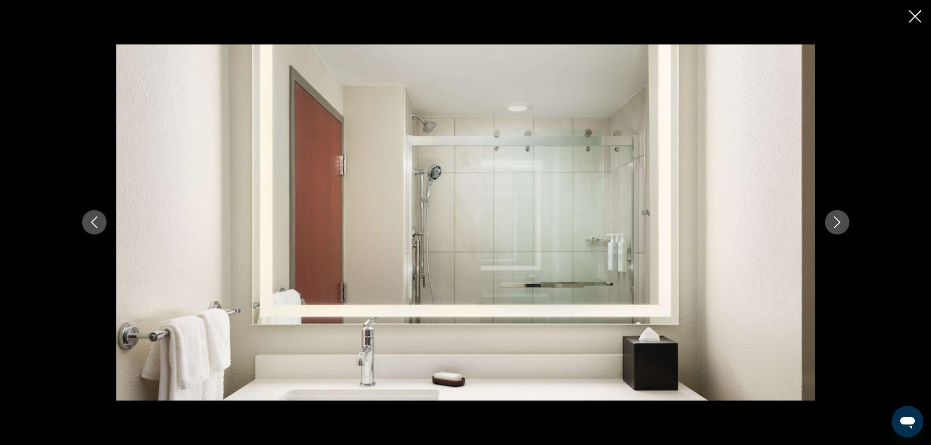
click at [827, 222] on button "Next image" at bounding box center [837, 222] width 24 height 24
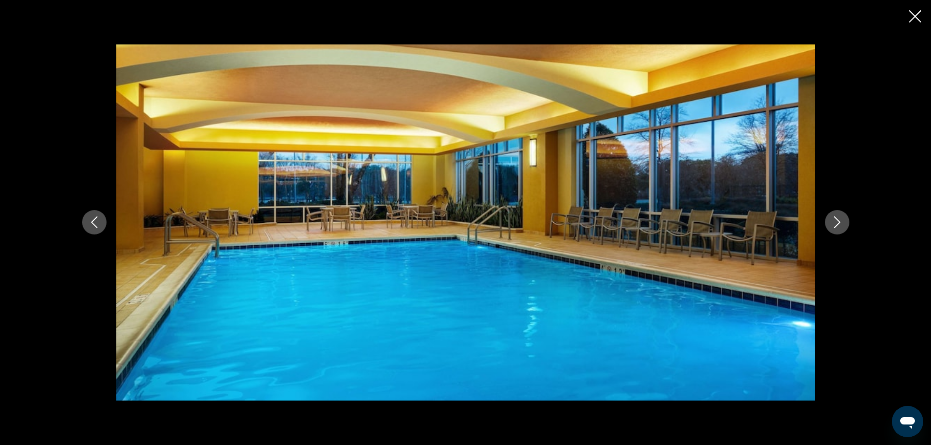
click at [827, 222] on button "Next image" at bounding box center [837, 222] width 24 height 24
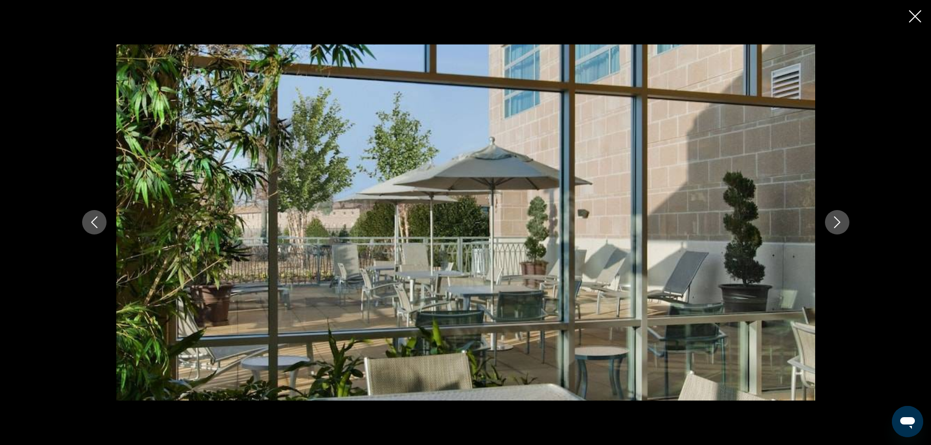
click at [827, 222] on button "Next image" at bounding box center [837, 222] width 24 height 24
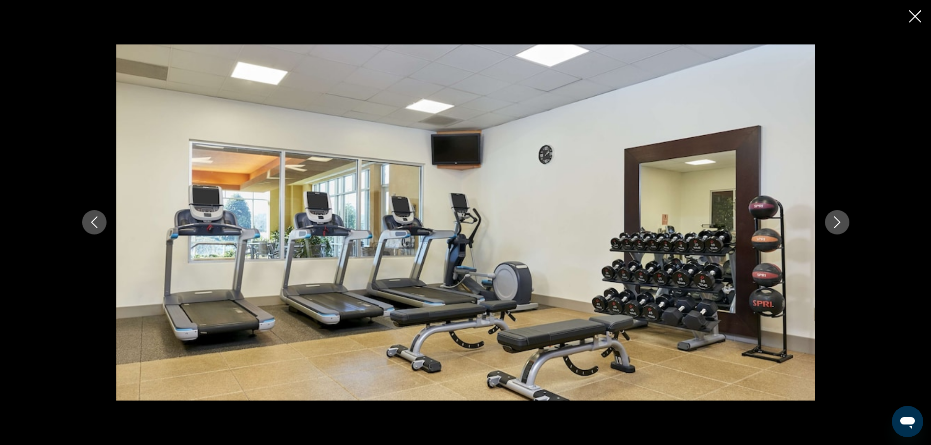
click at [827, 222] on button "Next image" at bounding box center [837, 222] width 24 height 24
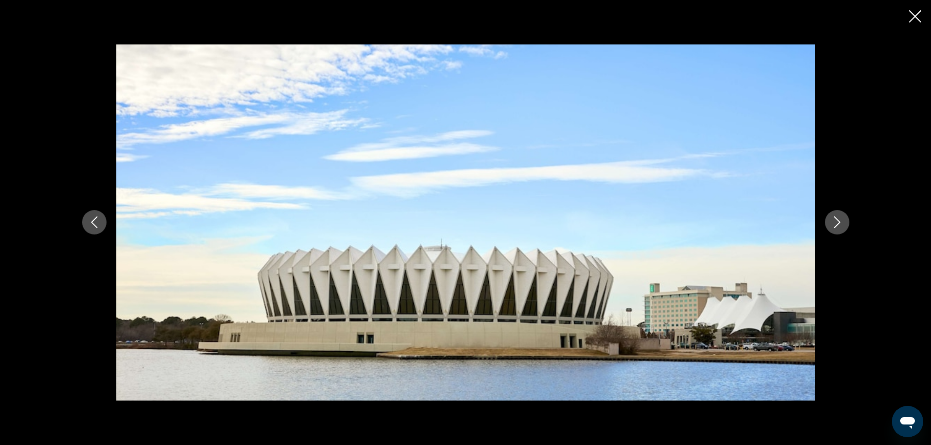
click at [827, 222] on button "Next image" at bounding box center [837, 222] width 24 height 24
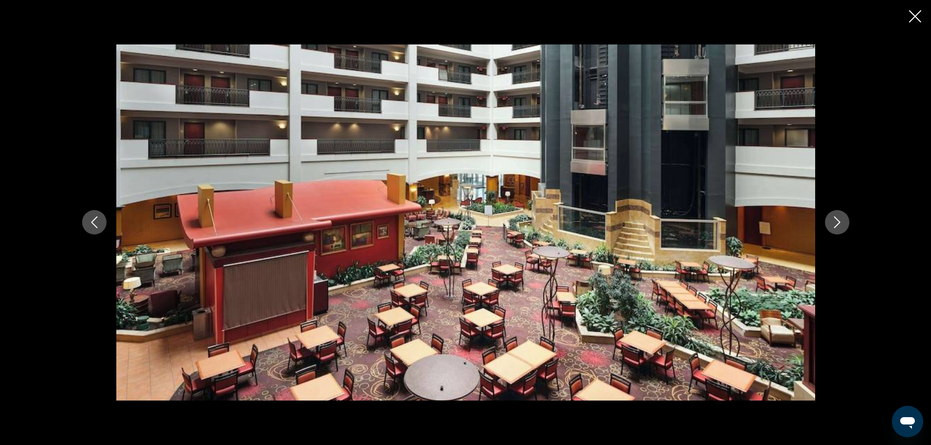
click at [827, 222] on button "Next image" at bounding box center [837, 222] width 24 height 24
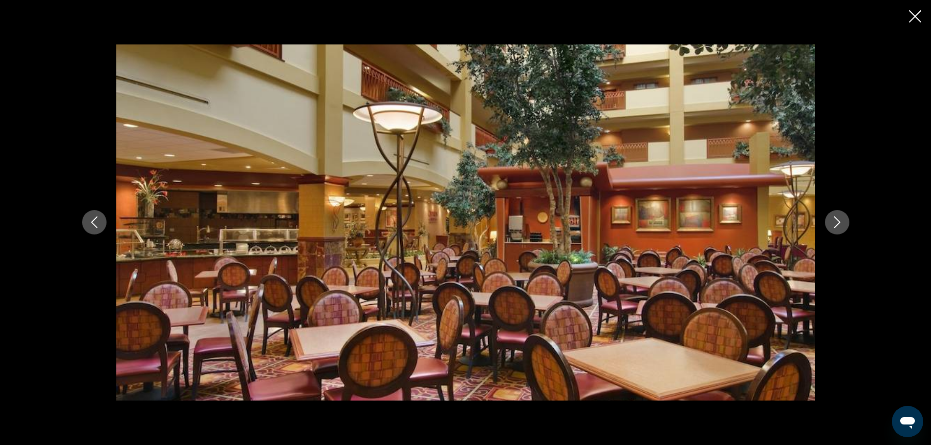
click at [827, 222] on button "Next image" at bounding box center [837, 222] width 24 height 24
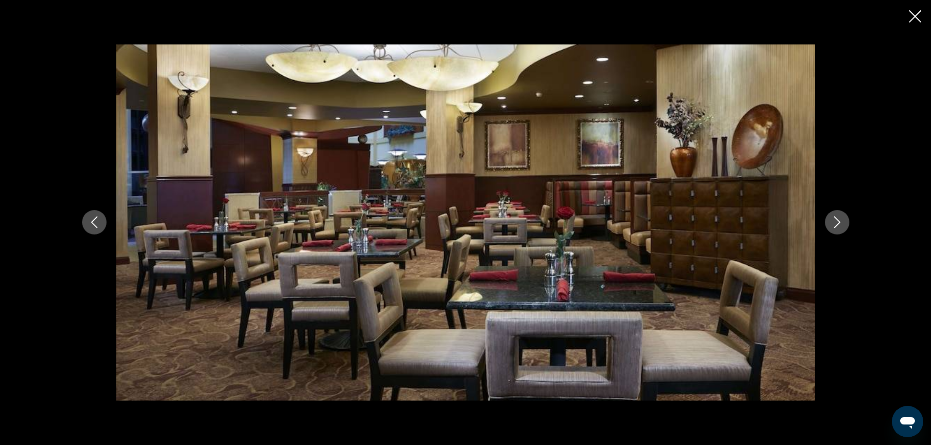
click at [827, 222] on button "Next image" at bounding box center [837, 222] width 24 height 24
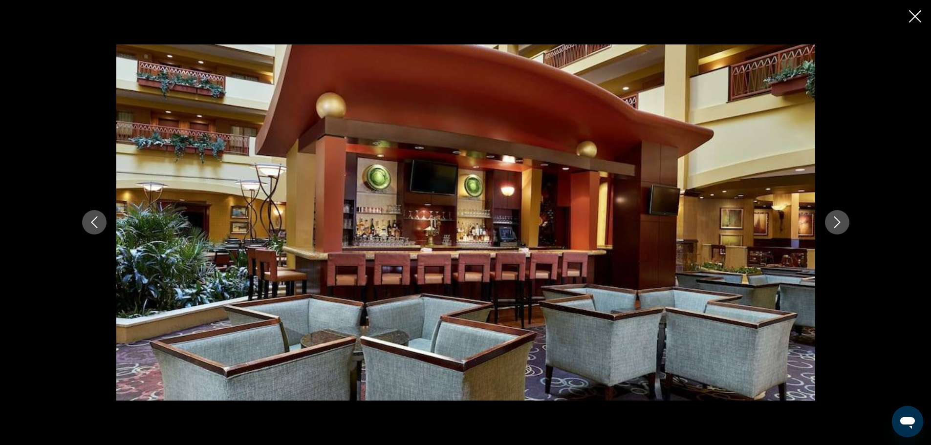
click at [827, 222] on button "Next image" at bounding box center [837, 222] width 24 height 24
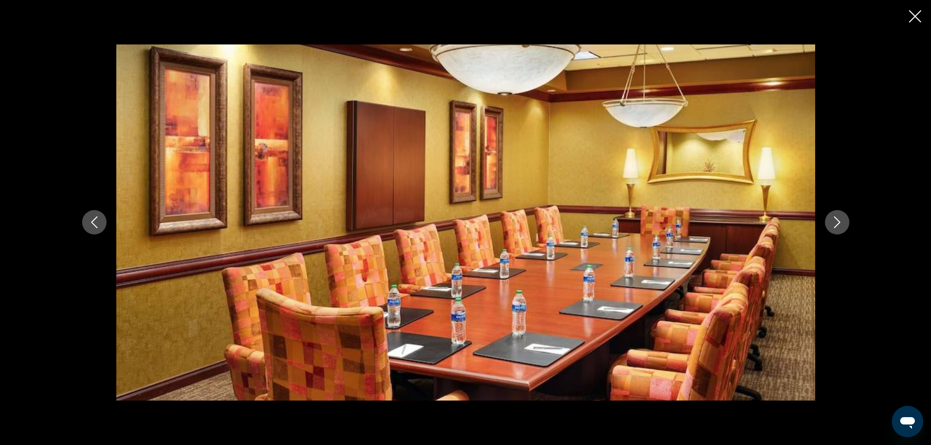
click at [827, 222] on button "Next image" at bounding box center [837, 222] width 24 height 24
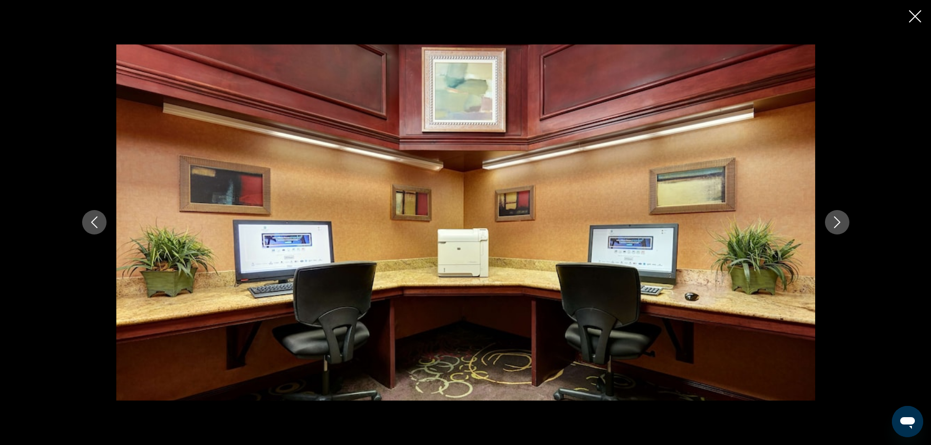
click at [827, 222] on button "Next image" at bounding box center [837, 222] width 24 height 24
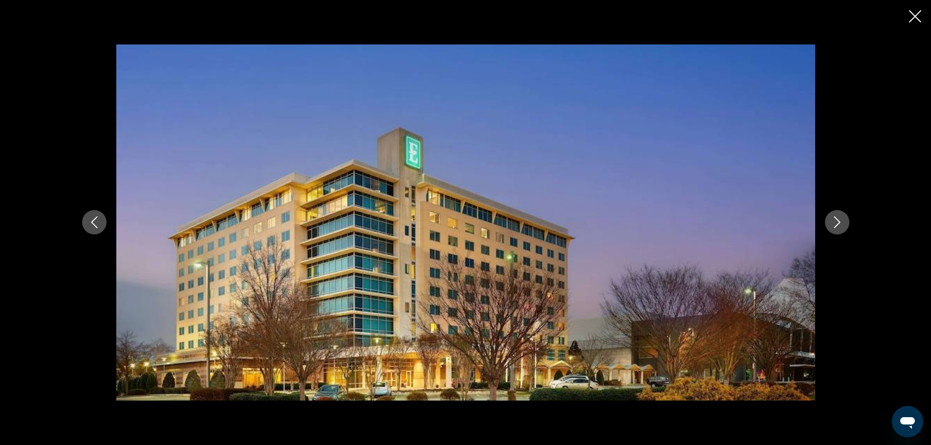
click at [827, 222] on button "Next image" at bounding box center [837, 222] width 24 height 24
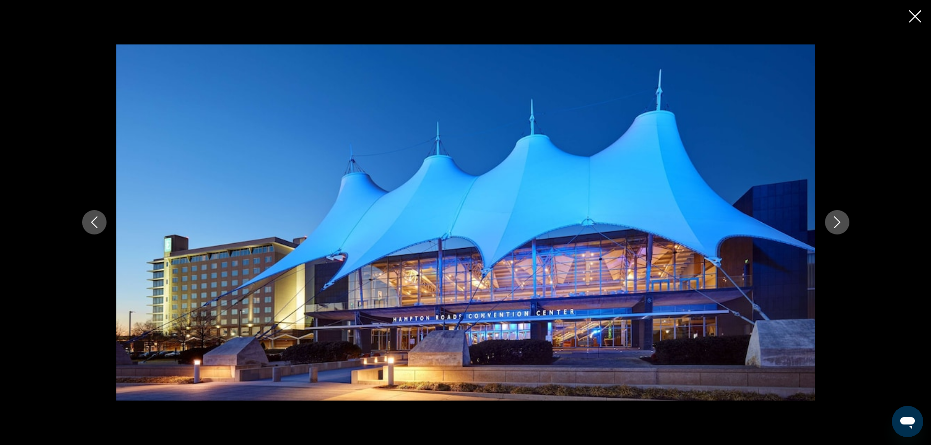
click at [827, 222] on button "Next image" at bounding box center [837, 222] width 24 height 24
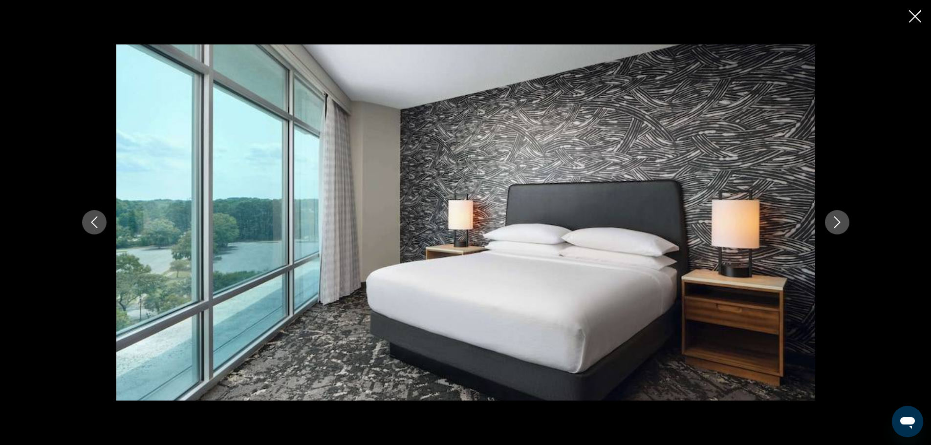
click at [827, 222] on button "Next image" at bounding box center [837, 222] width 24 height 24
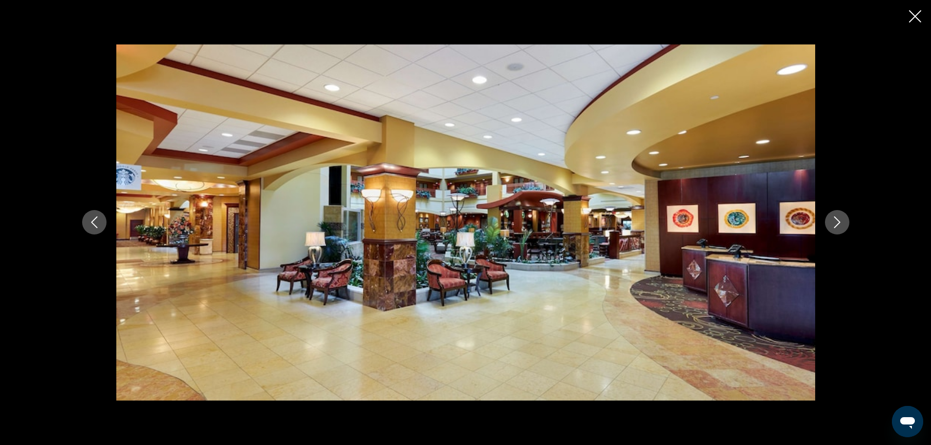
click at [914, 12] on icon "Close slideshow" at bounding box center [915, 16] width 12 height 12
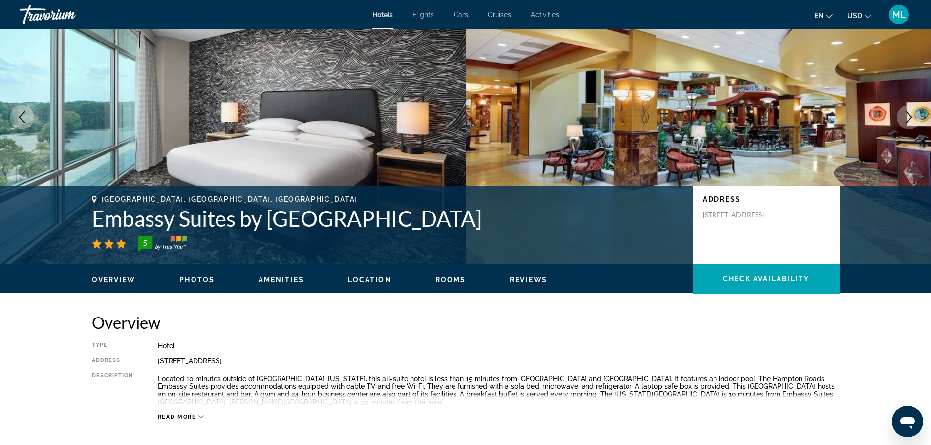
scroll to position [0, 0]
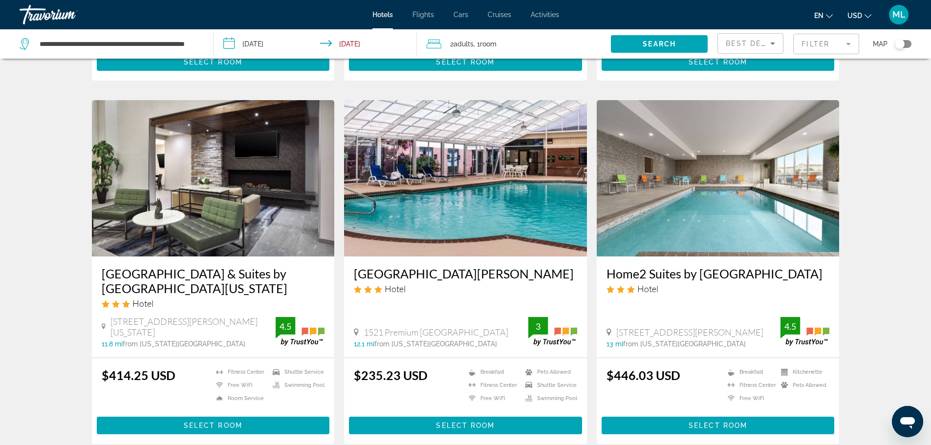
scroll to position [371, 0]
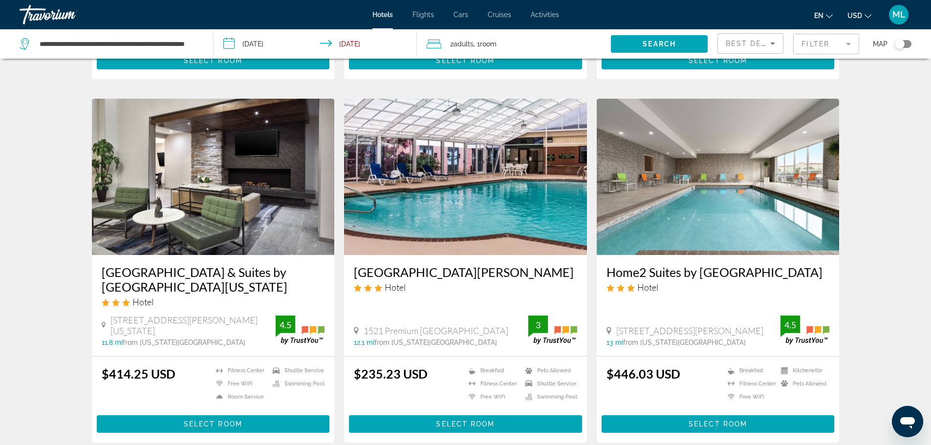
click at [484, 206] on img "Main content" at bounding box center [465, 177] width 243 height 156
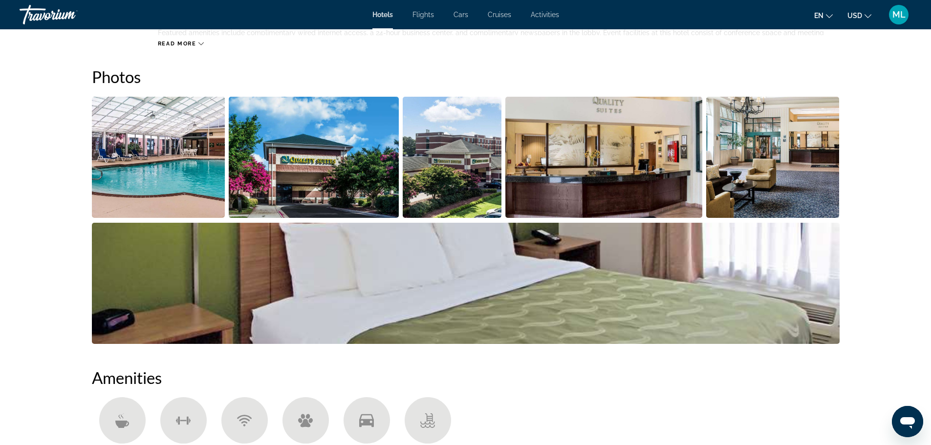
scroll to position [411, 0]
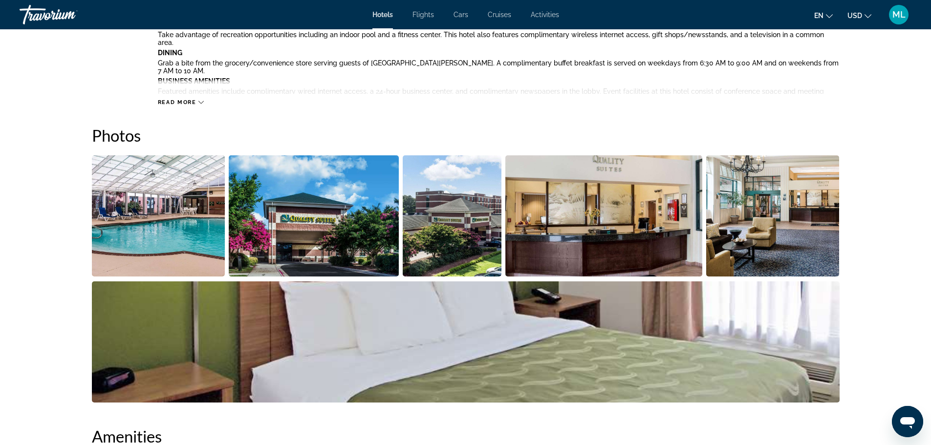
click at [158, 251] on img "Open full-screen image slider" at bounding box center [158, 215] width 133 height 121
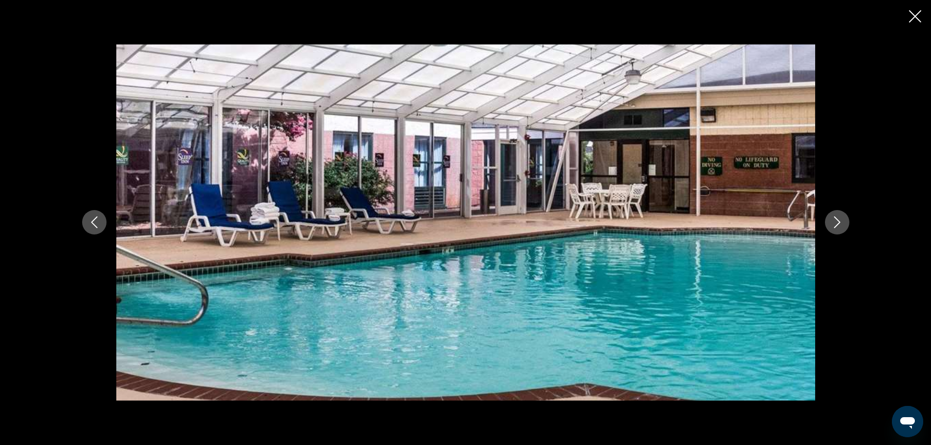
click at [837, 218] on icon "Next image" at bounding box center [837, 222] width 12 height 12
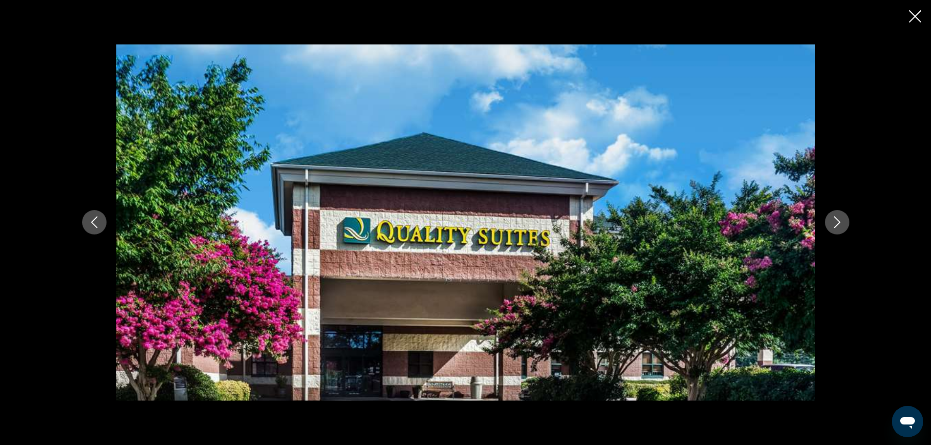
click at [837, 218] on icon "Next image" at bounding box center [837, 222] width 12 height 12
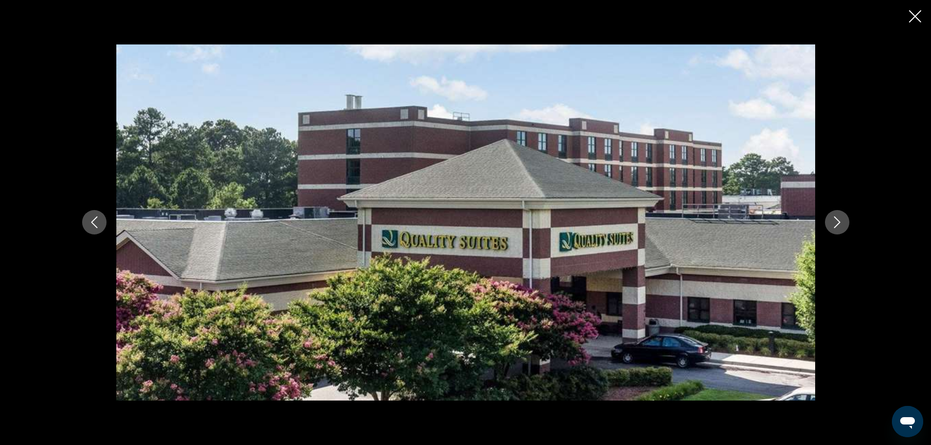
click at [837, 218] on icon "Next image" at bounding box center [837, 222] width 12 height 12
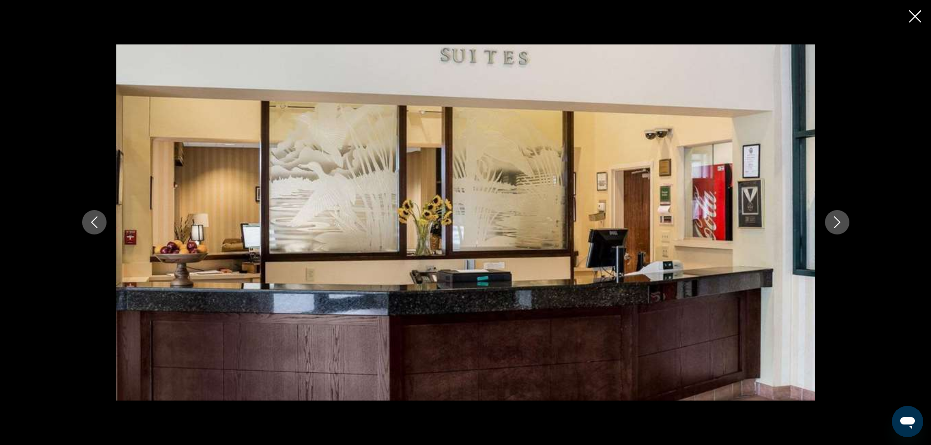
click at [837, 218] on icon "Next image" at bounding box center [837, 222] width 12 height 12
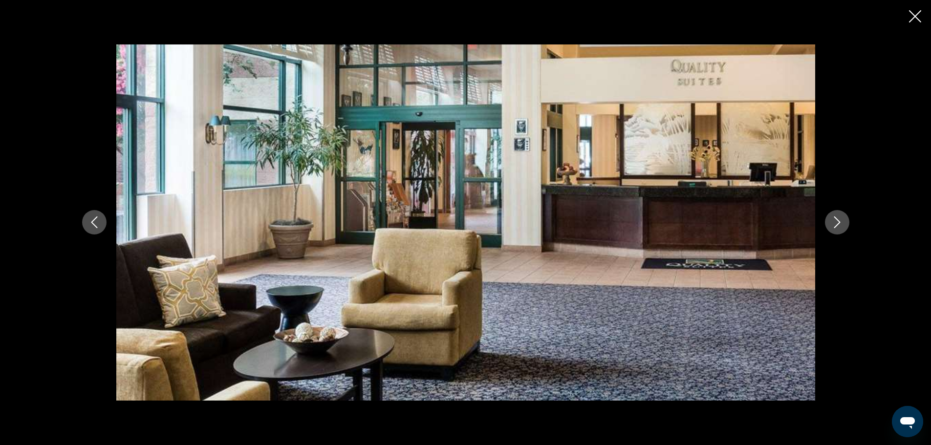
click at [837, 218] on icon "Next image" at bounding box center [837, 222] width 12 height 12
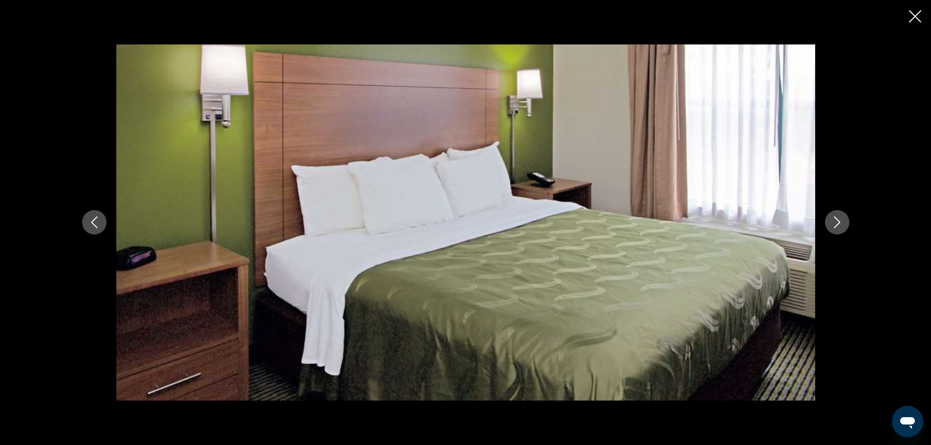
click at [837, 218] on icon "Next image" at bounding box center [837, 222] width 12 height 12
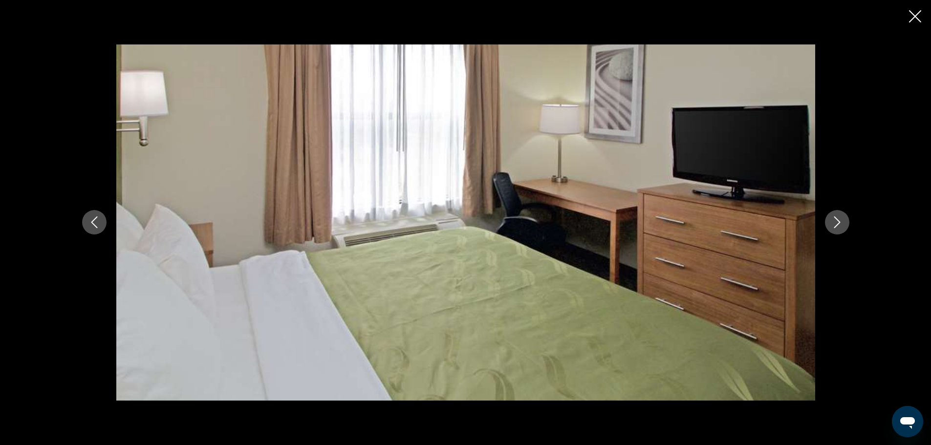
click at [837, 218] on icon "Next image" at bounding box center [837, 222] width 12 height 12
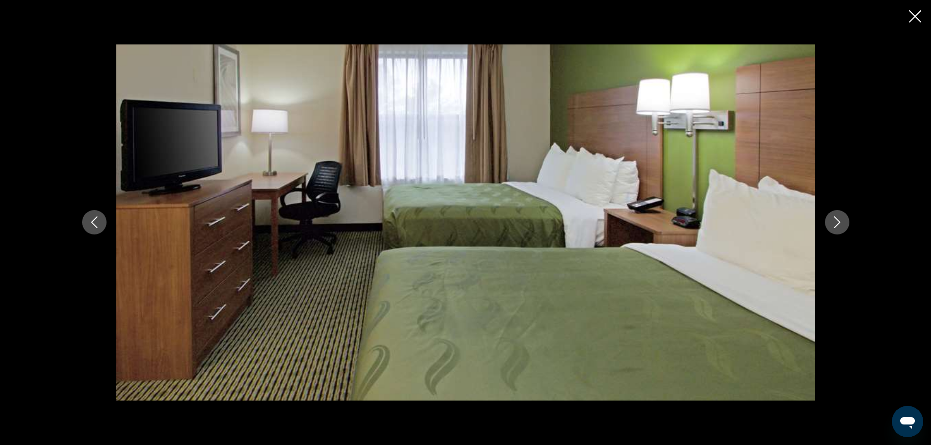
click at [837, 218] on icon "Next image" at bounding box center [837, 222] width 12 height 12
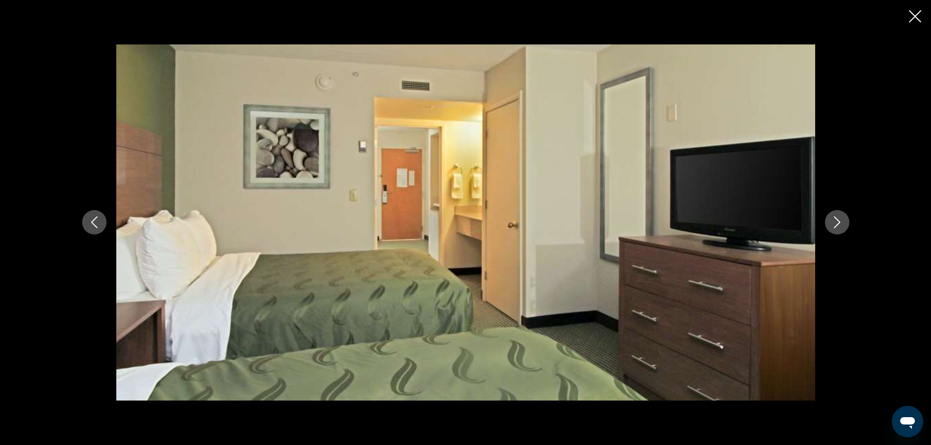
click at [837, 218] on icon "Next image" at bounding box center [837, 222] width 12 height 12
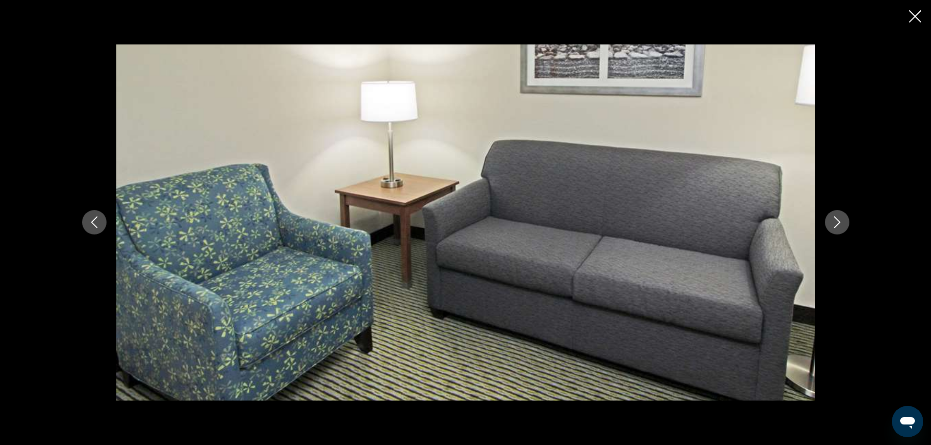
click at [837, 218] on icon "Next image" at bounding box center [837, 222] width 12 height 12
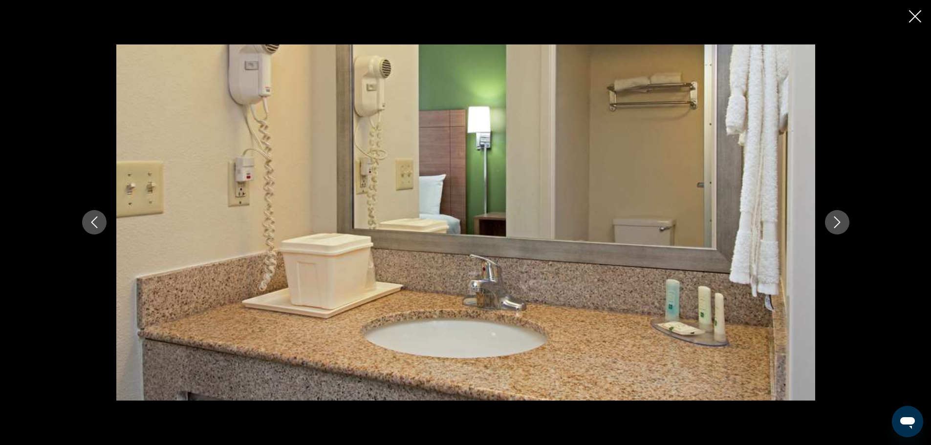
click at [837, 218] on icon "Next image" at bounding box center [837, 222] width 12 height 12
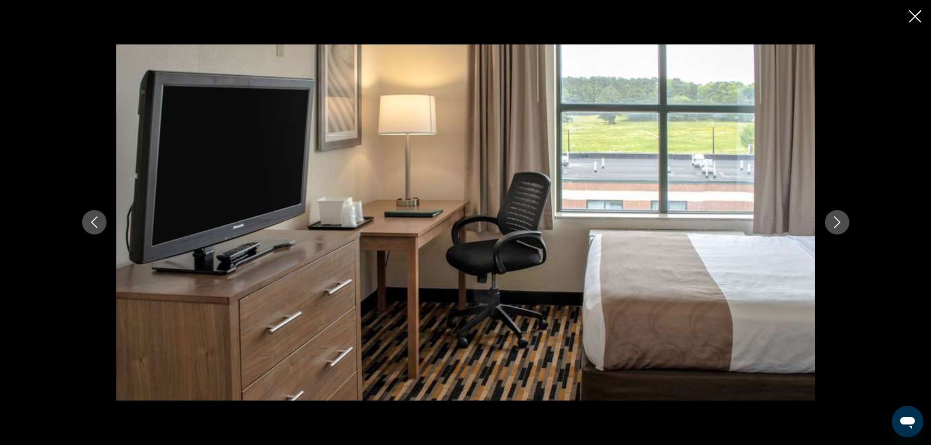
click at [837, 218] on icon "Next image" at bounding box center [837, 222] width 12 height 12
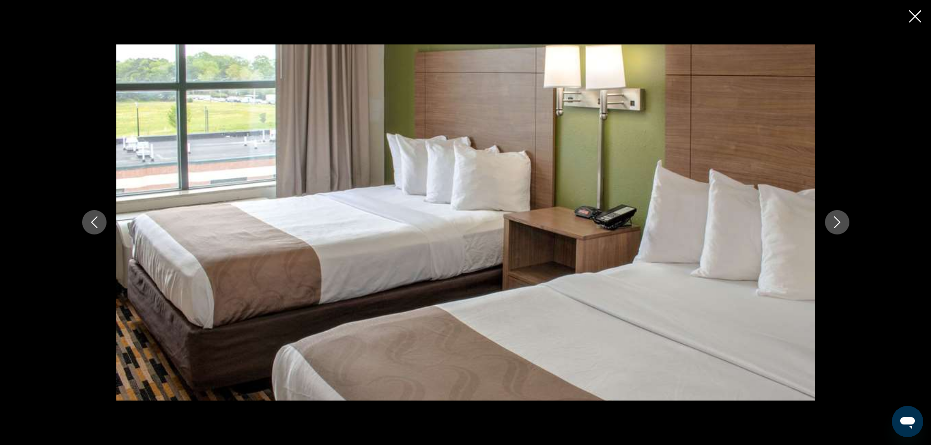
click at [837, 218] on icon "Next image" at bounding box center [837, 222] width 12 height 12
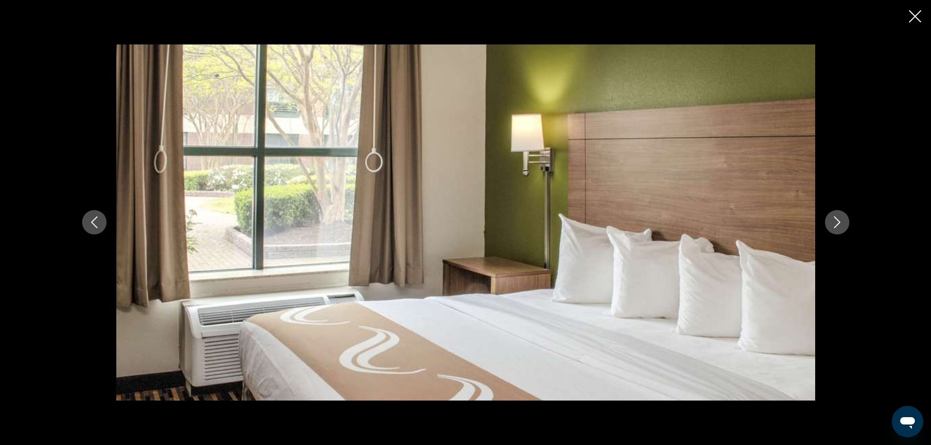
click at [837, 218] on icon "Next image" at bounding box center [837, 222] width 12 height 12
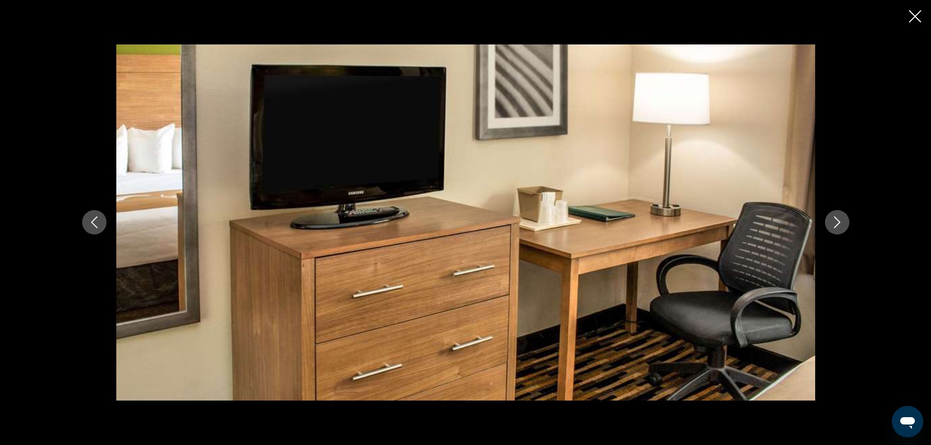
click at [837, 218] on icon "Next image" at bounding box center [837, 222] width 12 height 12
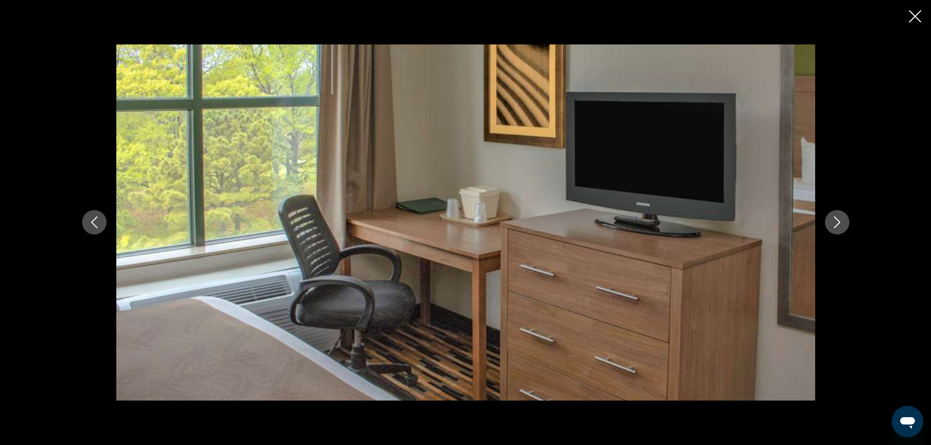
click at [837, 218] on icon "Next image" at bounding box center [837, 222] width 12 height 12
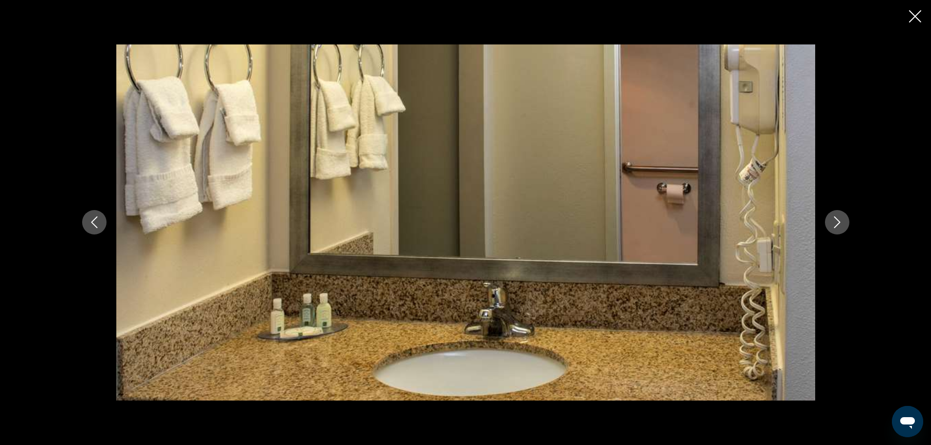
click at [837, 218] on icon "Next image" at bounding box center [837, 222] width 12 height 12
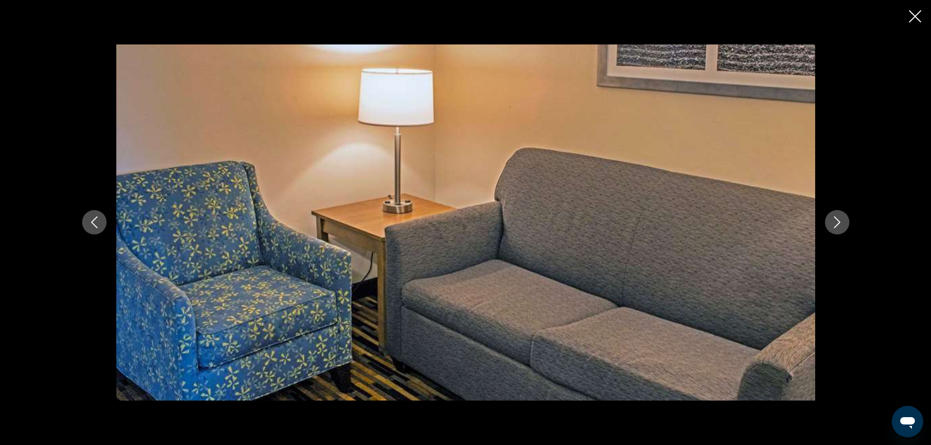
click at [837, 218] on icon "Next image" at bounding box center [837, 222] width 12 height 12
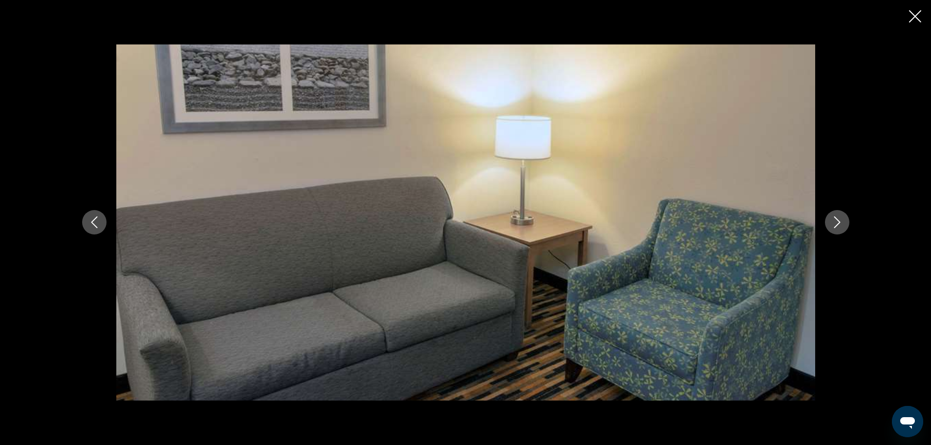
click at [837, 218] on icon "Next image" at bounding box center [837, 222] width 12 height 12
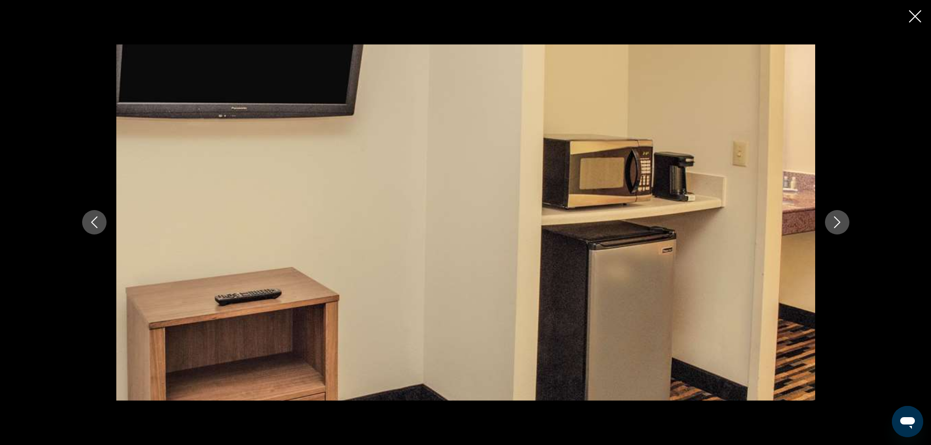
click at [837, 218] on icon "Next image" at bounding box center [837, 222] width 12 height 12
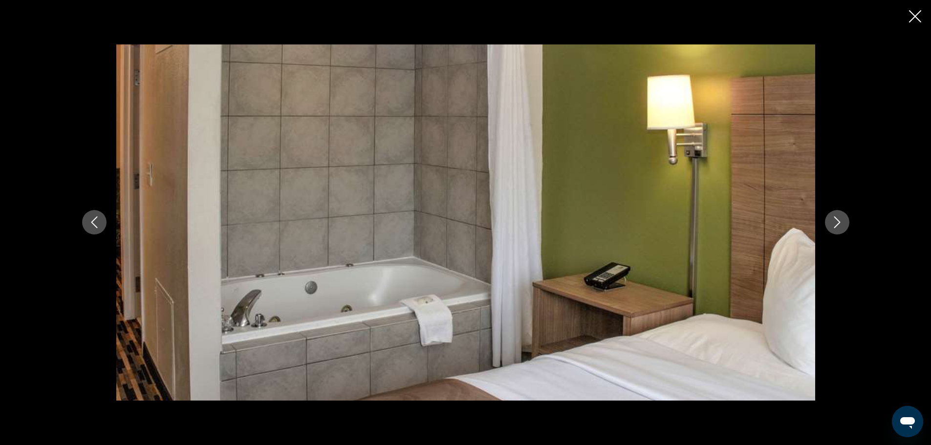
click at [837, 218] on icon "Next image" at bounding box center [837, 222] width 12 height 12
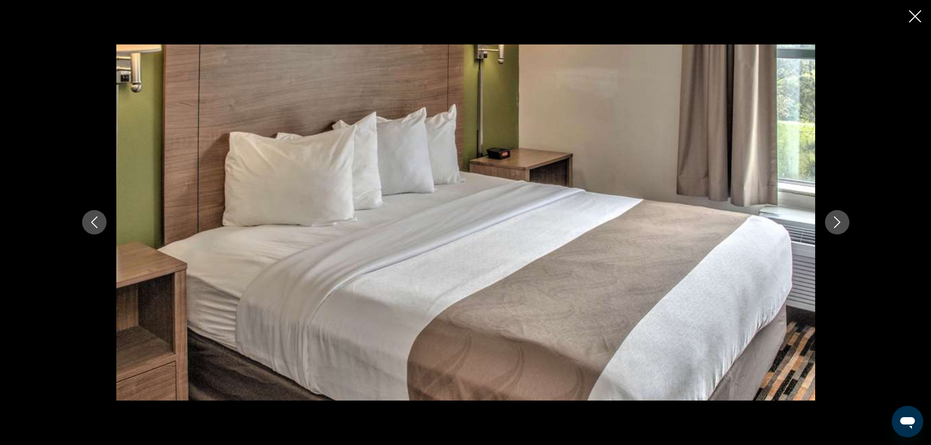
click at [837, 218] on icon "Next image" at bounding box center [837, 222] width 12 height 12
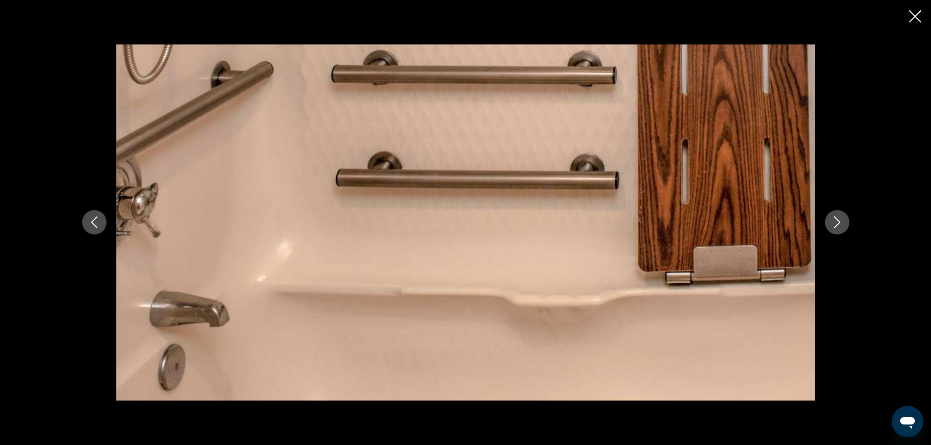
click at [837, 218] on icon "Next image" at bounding box center [837, 222] width 12 height 12
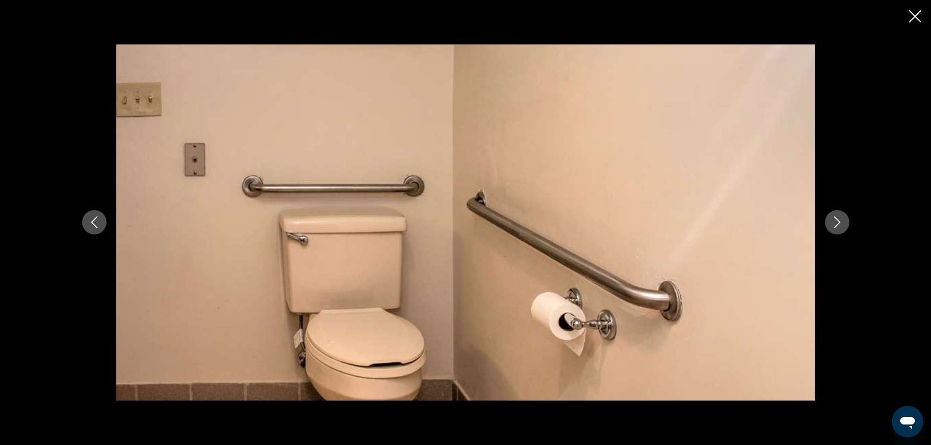
click at [837, 218] on icon "Next image" at bounding box center [837, 222] width 12 height 12
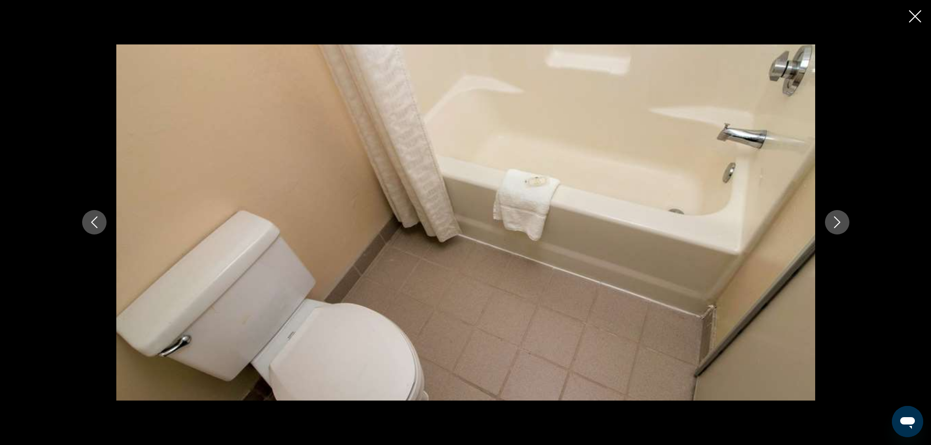
click at [837, 218] on icon "Next image" at bounding box center [837, 222] width 12 height 12
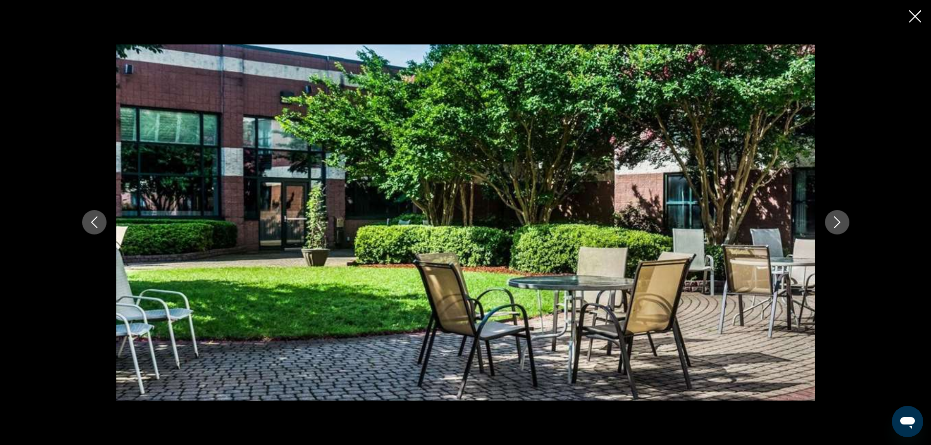
click at [837, 218] on icon "Next image" at bounding box center [837, 222] width 12 height 12
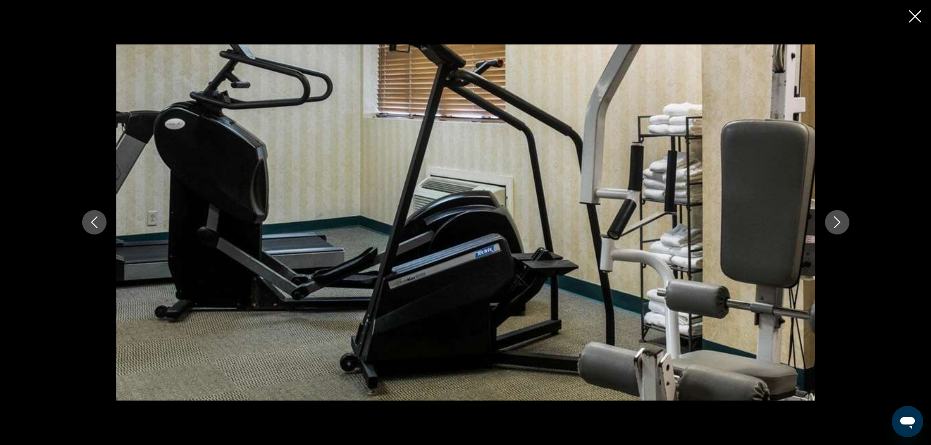
click at [837, 218] on icon "Next image" at bounding box center [837, 222] width 12 height 12
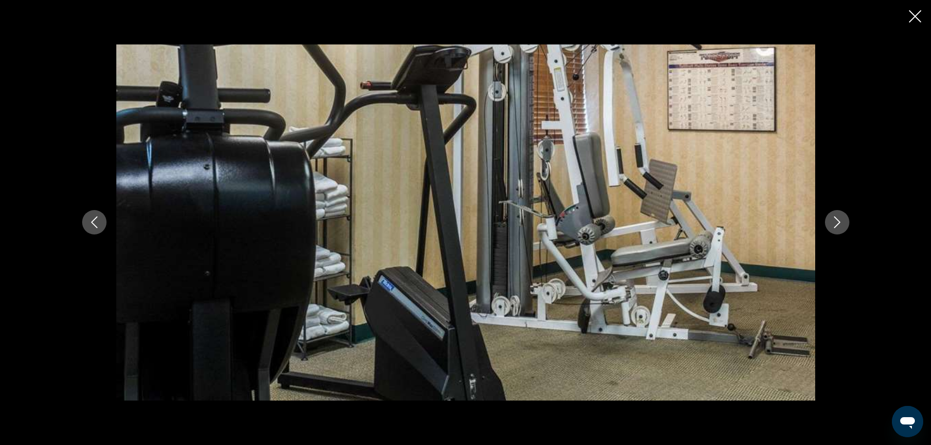
click at [837, 218] on icon "Next image" at bounding box center [837, 222] width 12 height 12
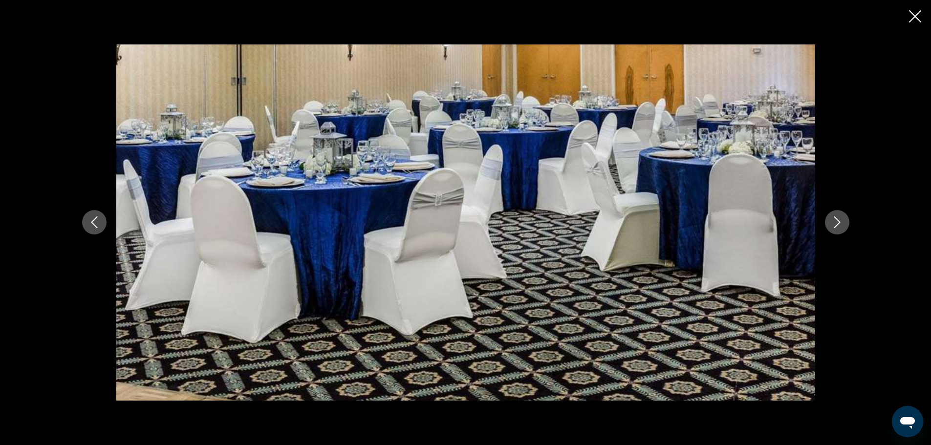
click at [837, 218] on icon "Next image" at bounding box center [837, 222] width 12 height 12
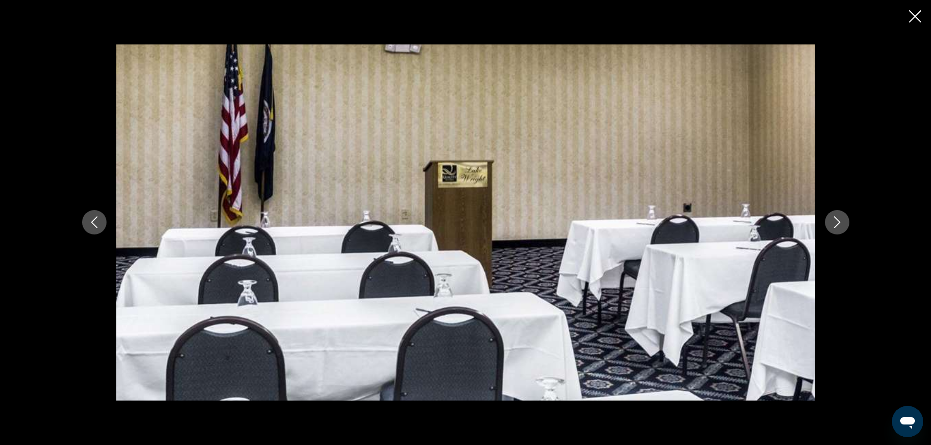
click at [837, 218] on icon "Next image" at bounding box center [837, 222] width 12 height 12
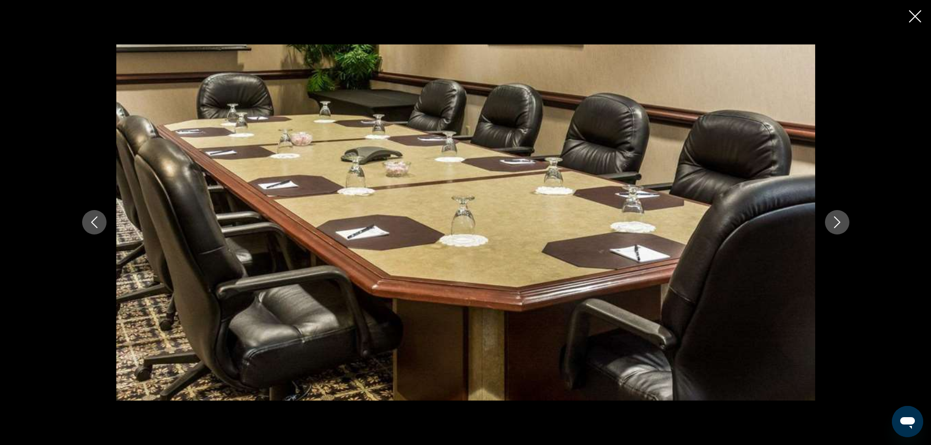
click at [837, 218] on icon "Next image" at bounding box center [837, 222] width 12 height 12
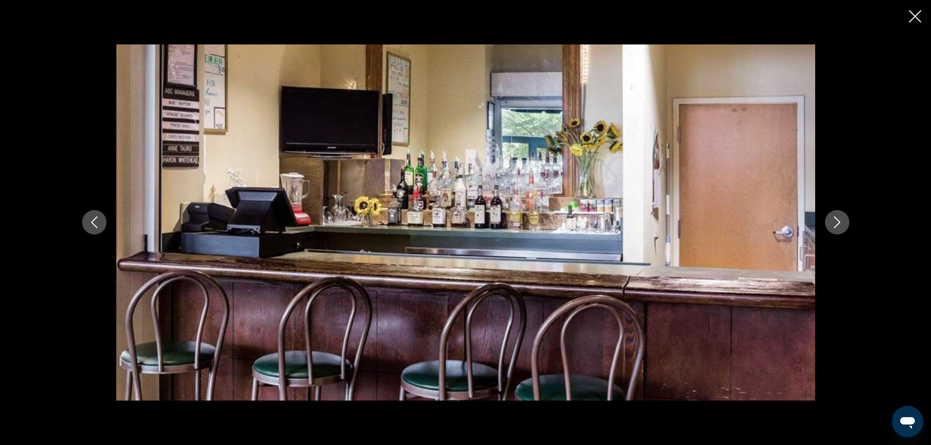
click at [837, 218] on icon "Next image" at bounding box center [837, 222] width 12 height 12
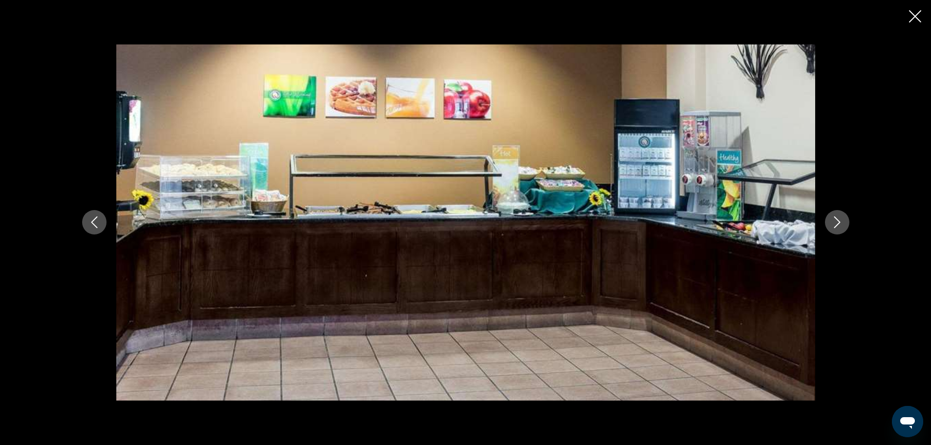
click at [837, 218] on icon "Next image" at bounding box center [837, 222] width 12 height 12
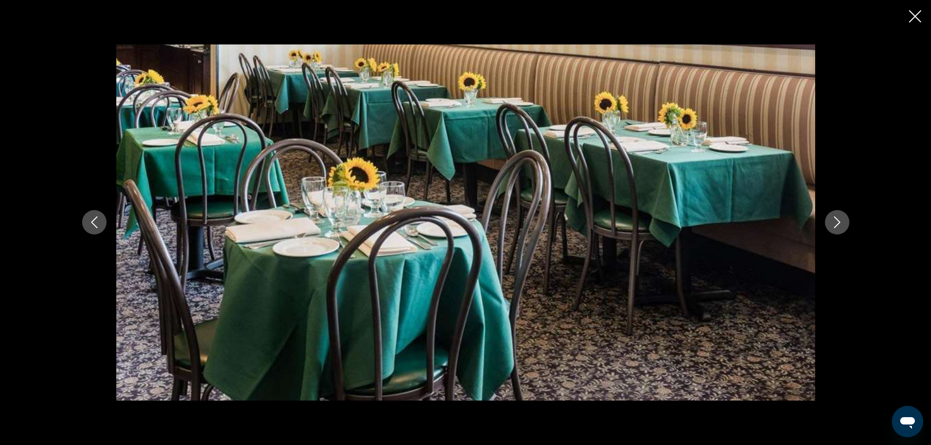
click at [837, 218] on icon "Next image" at bounding box center [837, 222] width 12 height 12
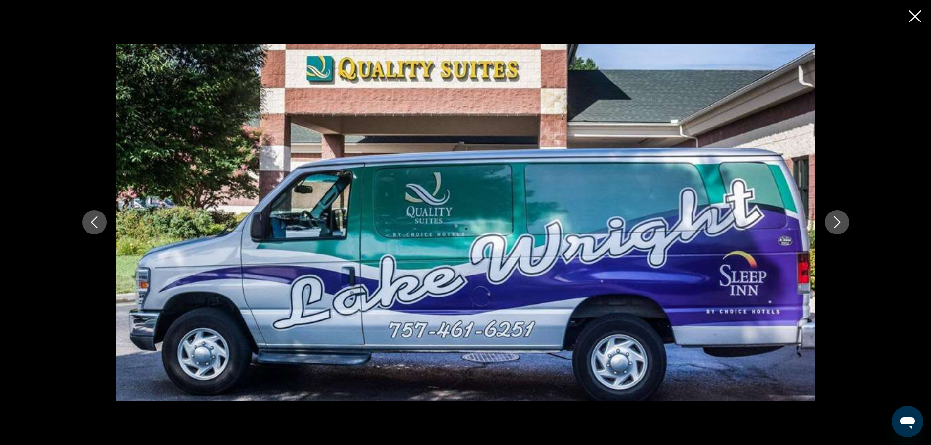
click at [837, 218] on icon "Next image" at bounding box center [837, 222] width 12 height 12
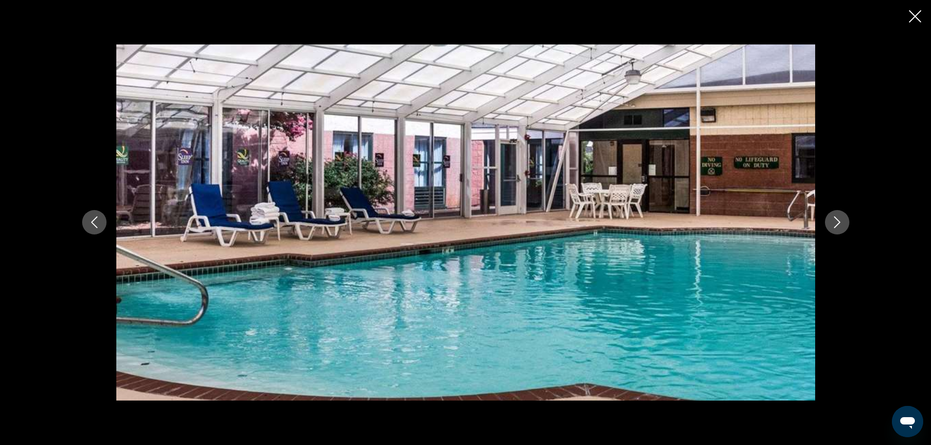
click at [837, 218] on icon "Next image" at bounding box center [837, 222] width 12 height 12
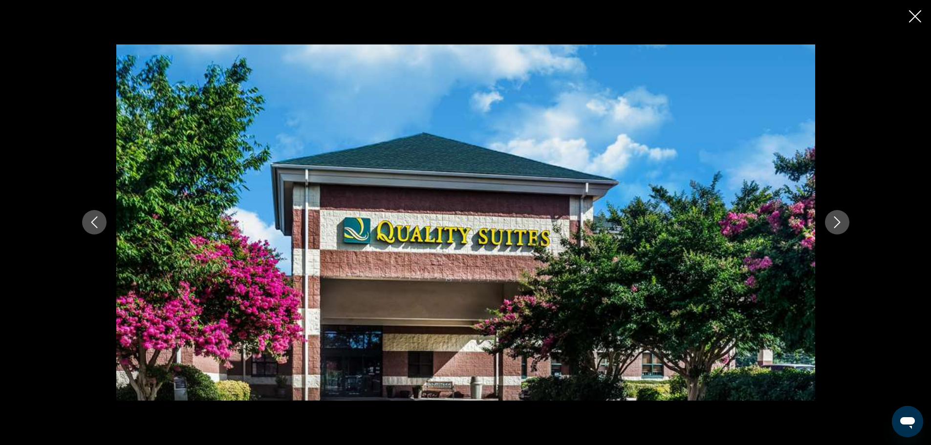
click at [914, 13] on icon "Close slideshow" at bounding box center [915, 16] width 12 height 12
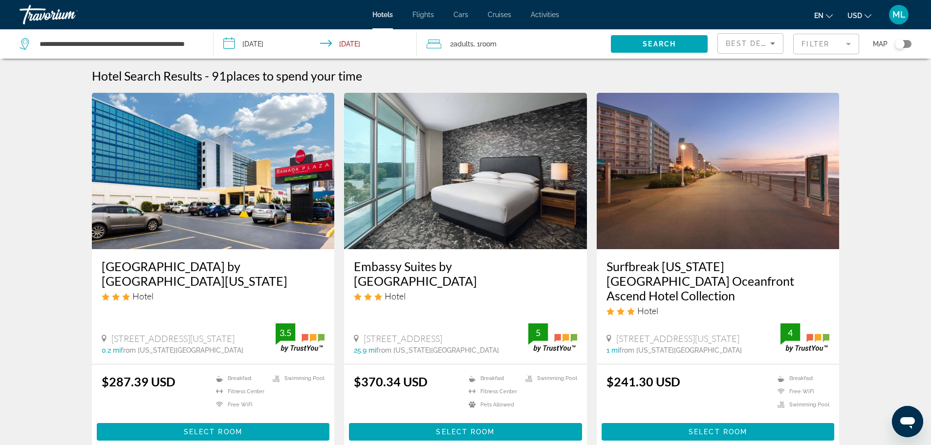
click at [711, 213] on img "Main content" at bounding box center [718, 171] width 243 height 156
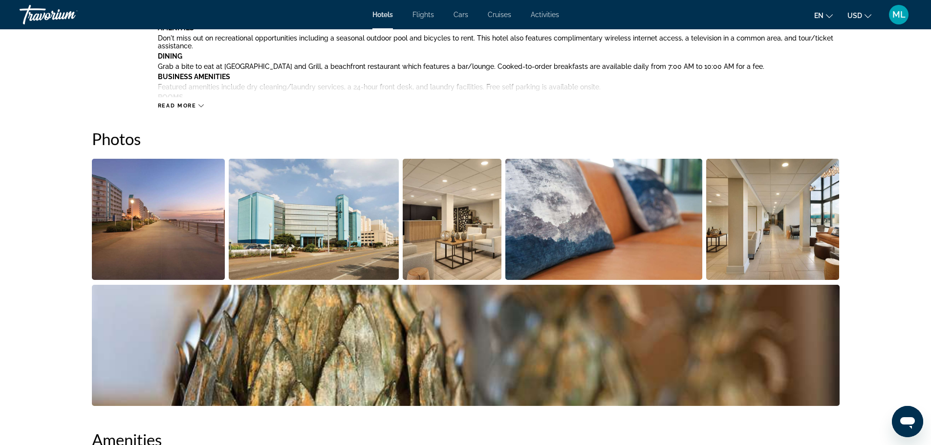
scroll to position [450, 0]
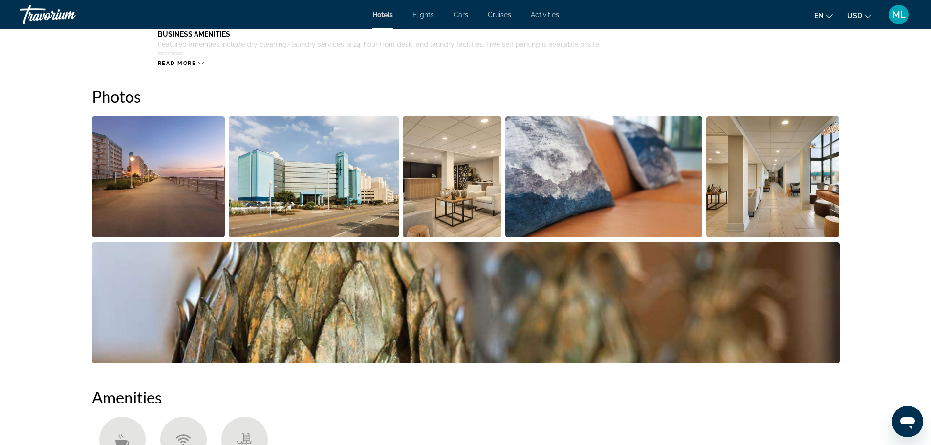
click at [155, 194] on img "Open full-screen image slider" at bounding box center [158, 176] width 133 height 121
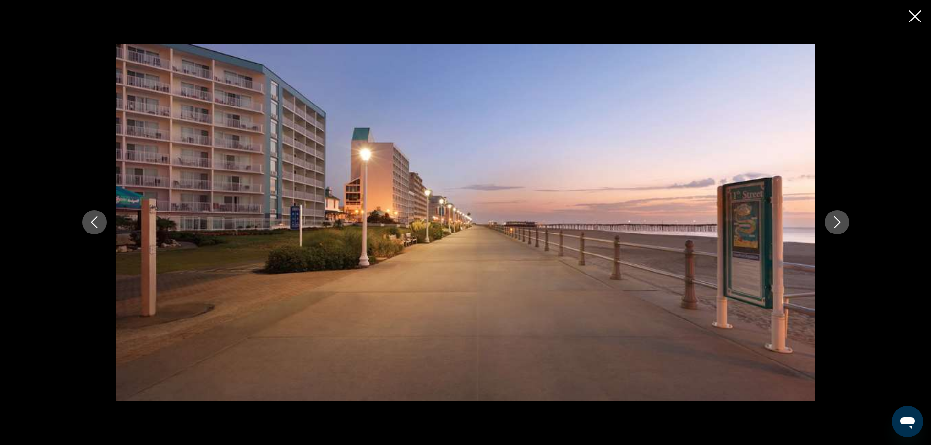
click at [834, 217] on icon "Next image" at bounding box center [837, 222] width 12 height 12
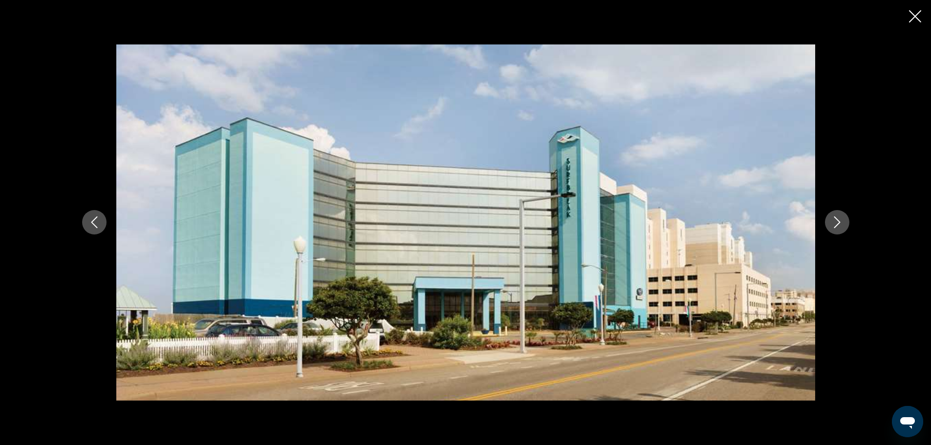
click at [834, 217] on icon "Next image" at bounding box center [837, 222] width 12 height 12
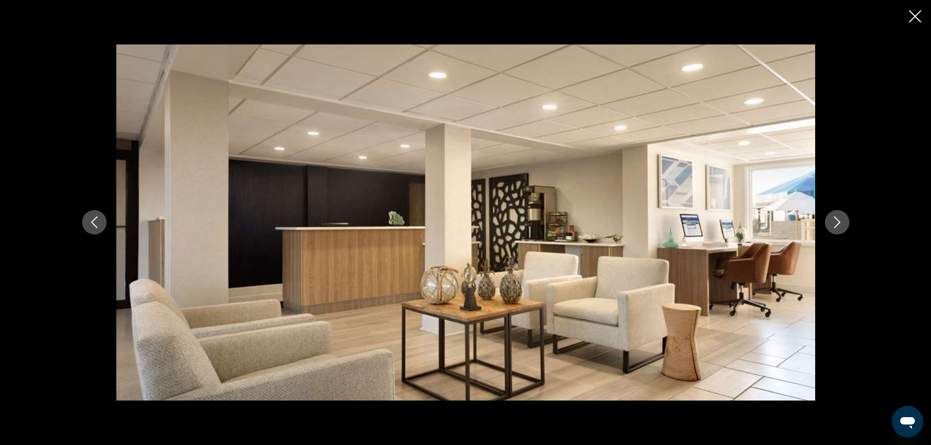
click at [834, 217] on icon "Next image" at bounding box center [837, 222] width 12 height 12
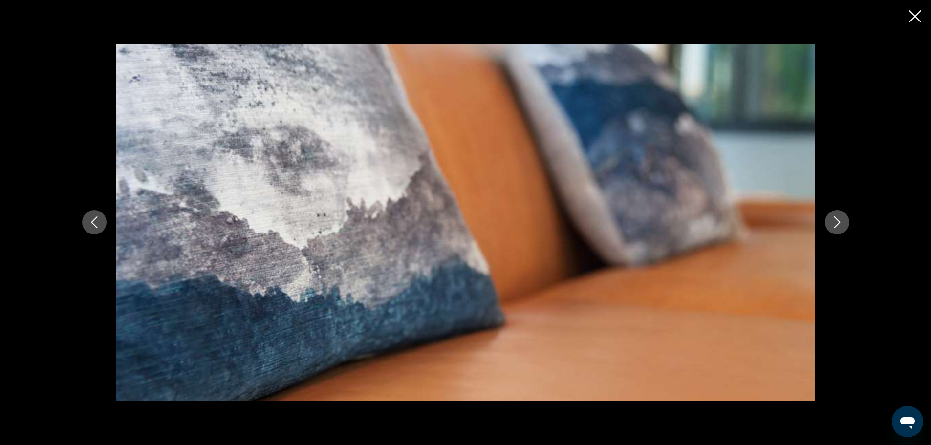
click at [834, 217] on icon "Next image" at bounding box center [837, 222] width 12 height 12
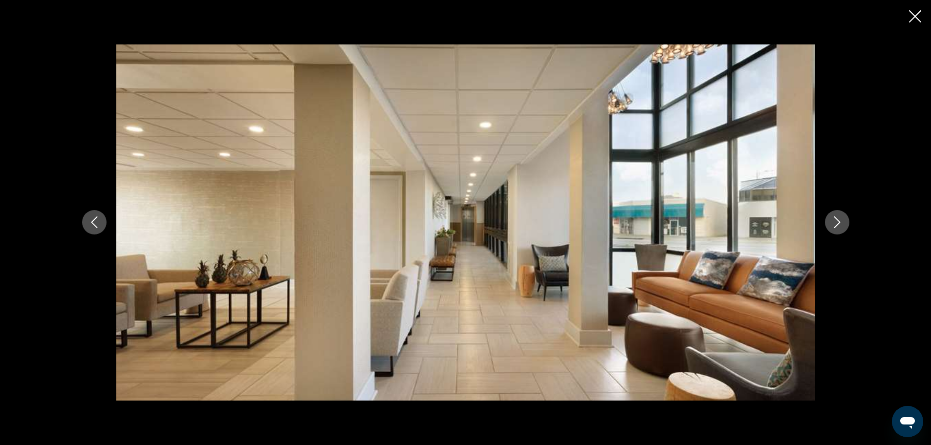
click at [834, 217] on icon "Next image" at bounding box center [837, 222] width 12 height 12
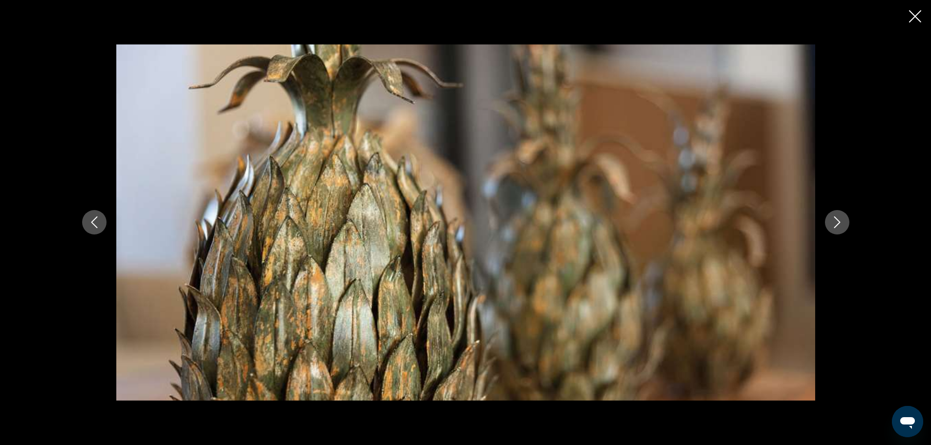
click at [834, 217] on icon "Next image" at bounding box center [837, 222] width 12 height 12
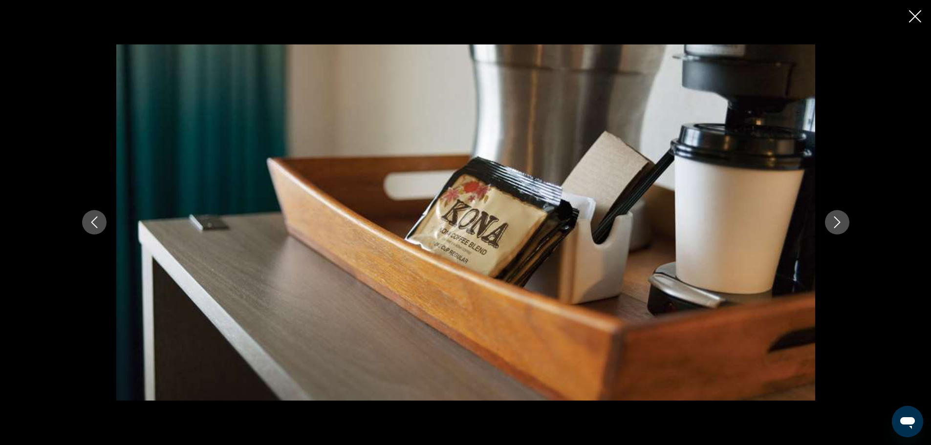
click at [834, 217] on icon "Next image" at bounding box center [837, 222] width 12 height 12
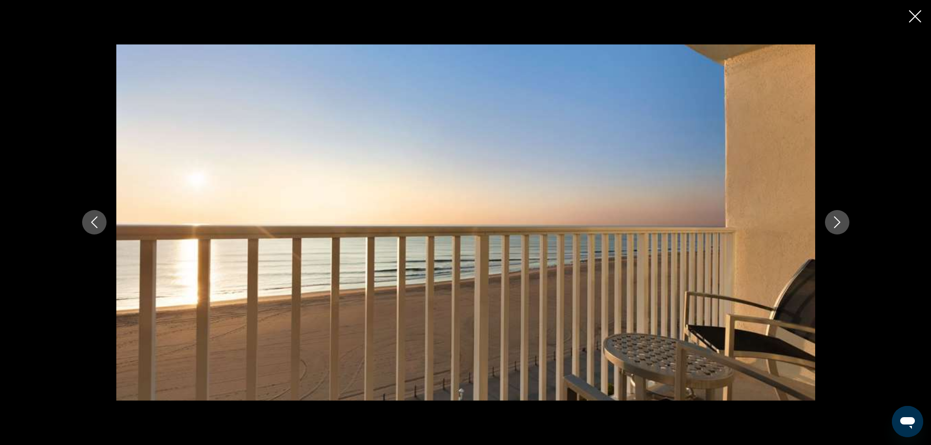
click at [834, 217] on icon "Next image" at bounding box center [837, 222] width 12 height 12
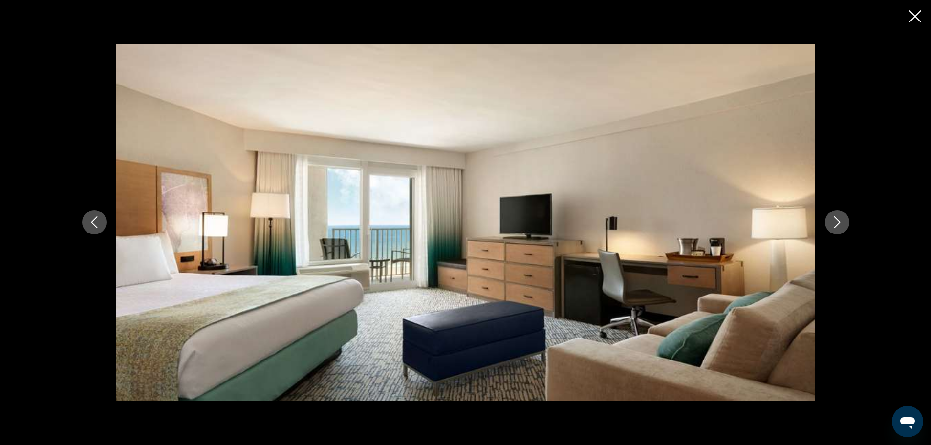
click at [834, 217] on icon "Next image" at bounding box center [837, 222] width 12 height 12
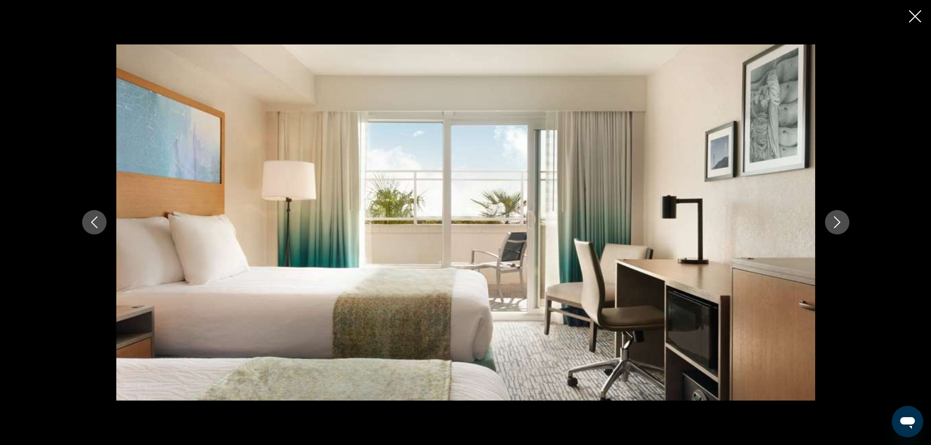
click at [834, 217] on icon "Next image" at bounding box center [837, 222] width 12 height 12
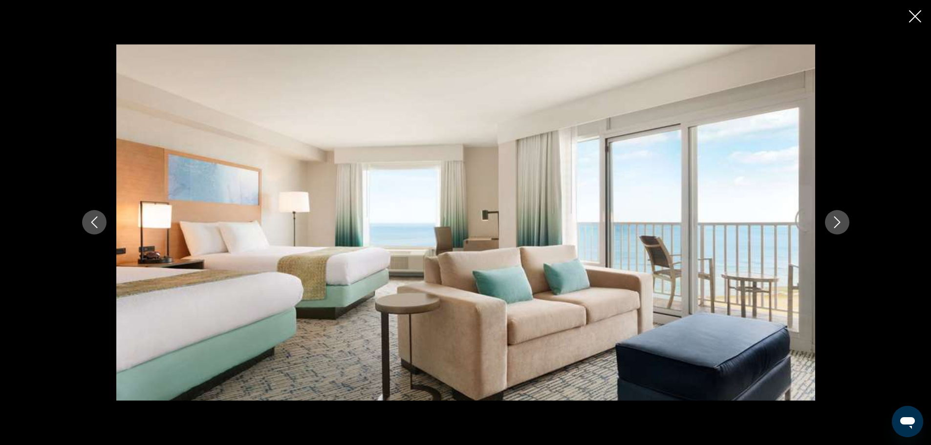
click at [834, 217] on icon "Next image" at bounding box center [837, 222] width 12 height 12
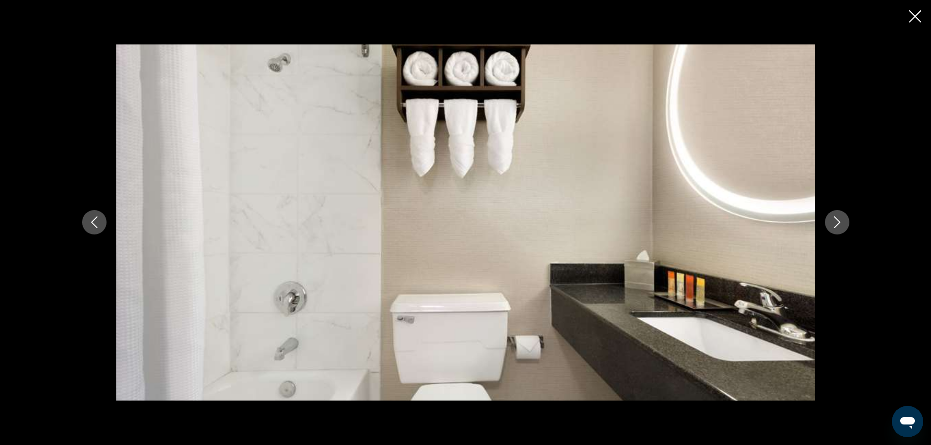
click at [834, 217] on icon "Next image" at bounding box center [837, 222] width 12 height 12
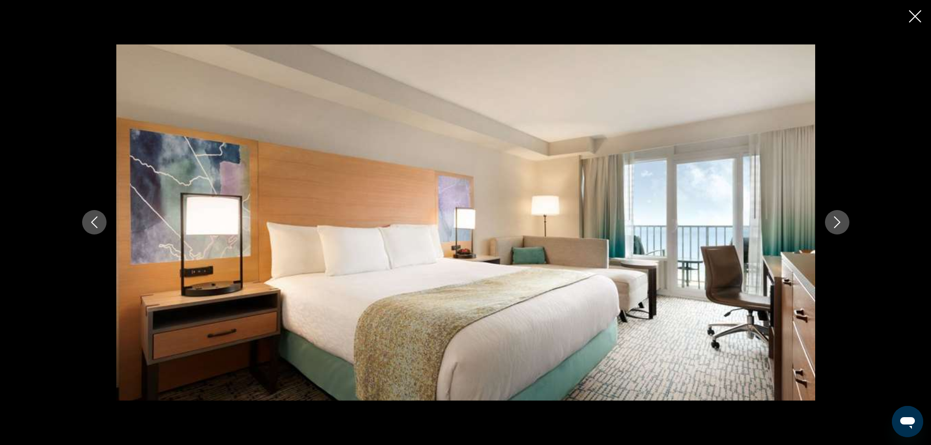
click at [834, 217] on icon "Next image" at bounding box center [837, 222] width 12 height 12
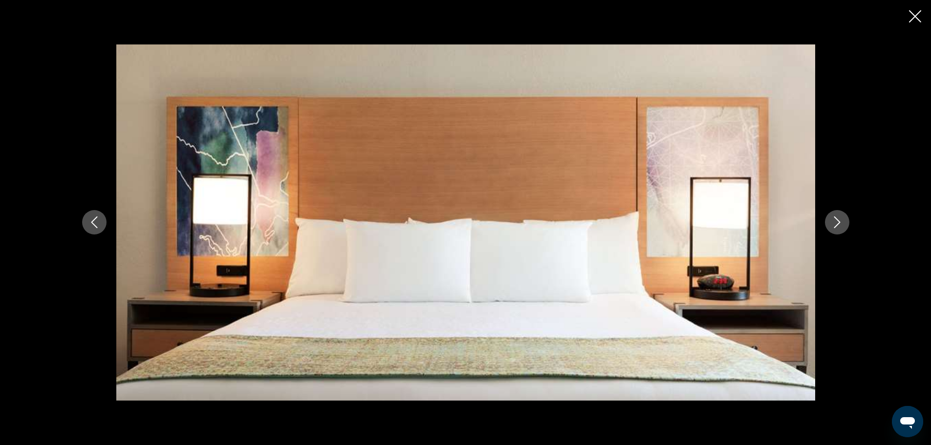
click at [834, 217] on icon "Next image" at bounding box center [837, 222] width 12 height 12
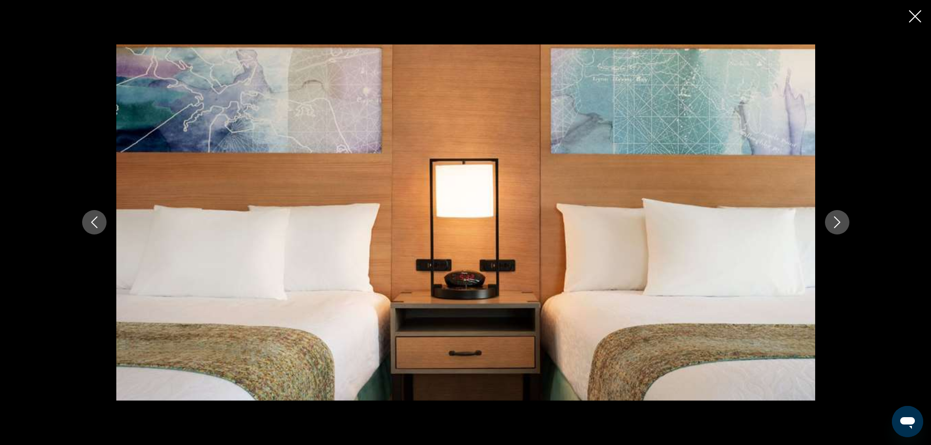
click at [834, 217] on icon "Next image" at bounding box center [837, 222] width 12 height 12
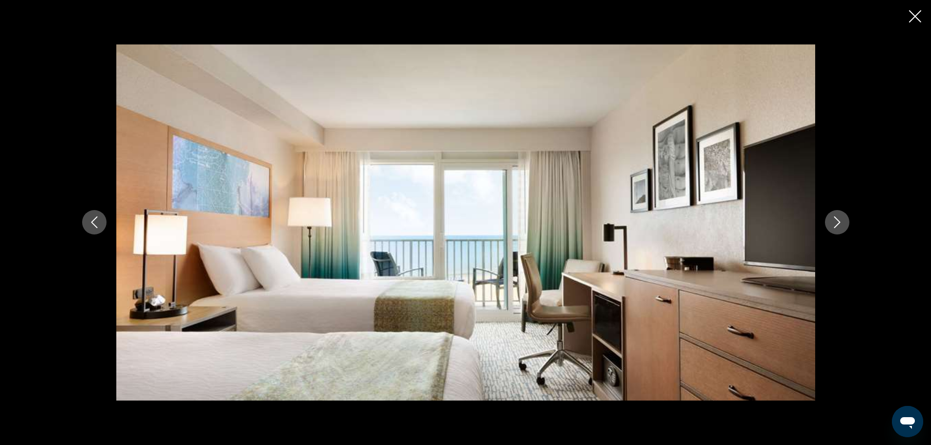
click at [834, 217] on icon "Next image" at bounding box center [837, 222] width 12 height 12
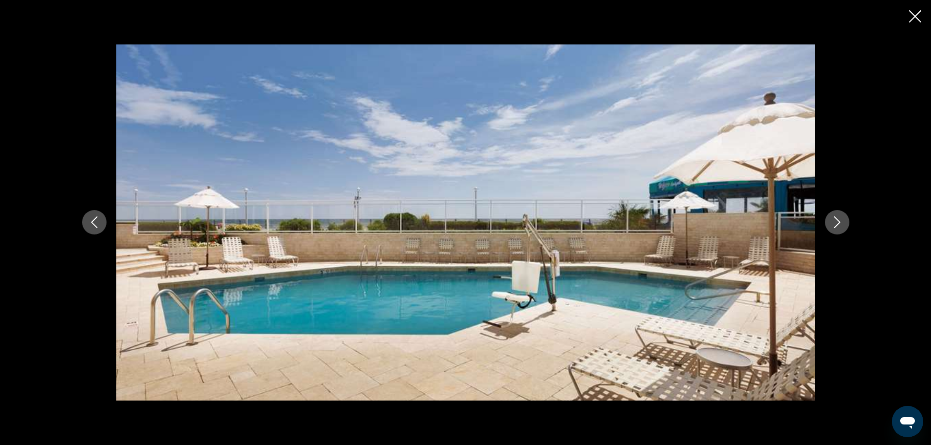
click at [834, 217] on icon "Next image" at bounding box center [837, 222] width 12 height 12
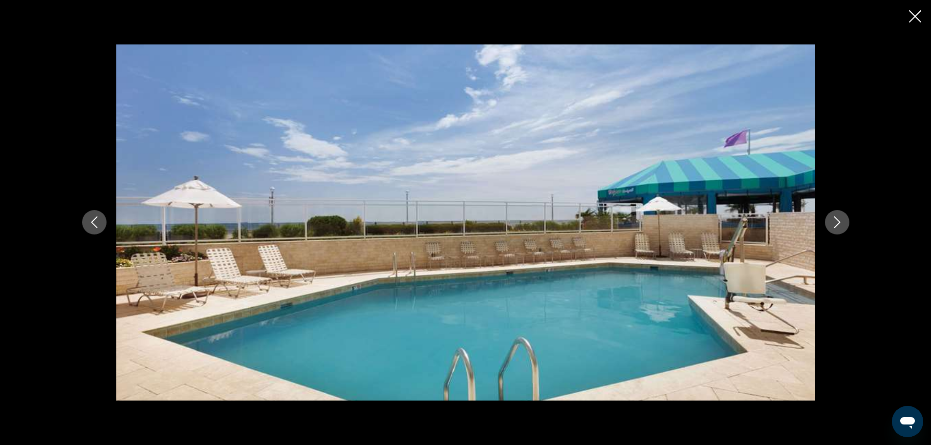
click at [834, 217] on icon "Next image" at bounding box center [837, 222] width 12 height 12
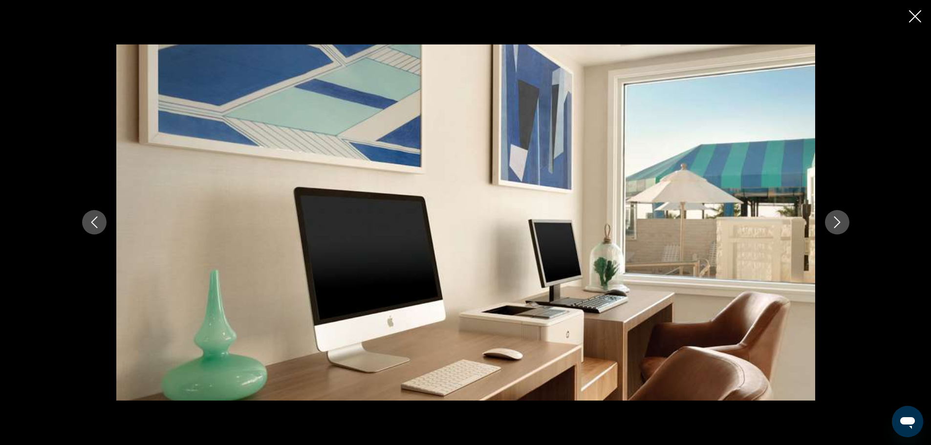
click at [834, 217] on icon "Next image" at bounding box center [837, 222] width 12 height 12
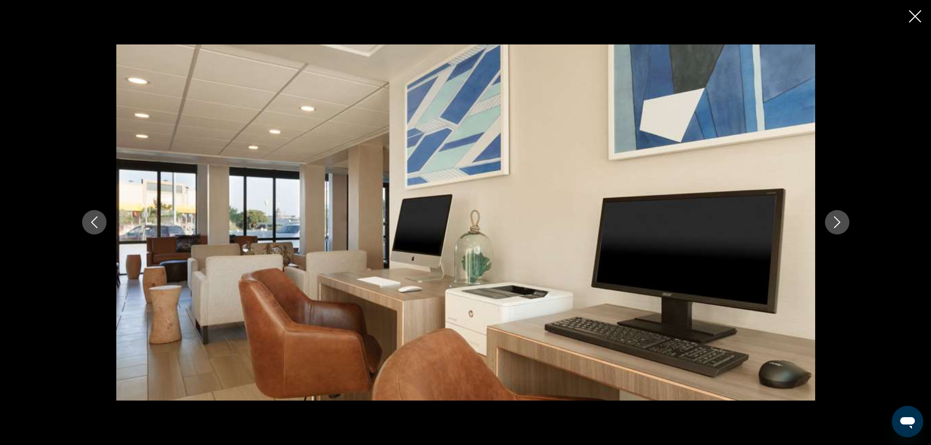
click at [834, 217] on icon "Next image" at bounding box center [837, 222] width 12 height 12
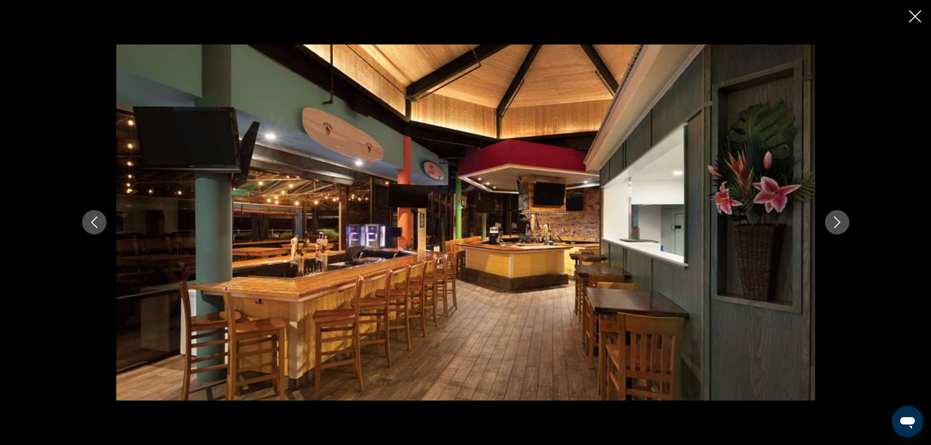
click at [834, 217] on icon "Next image" at bounding box center [837, 222] width 12 height 12
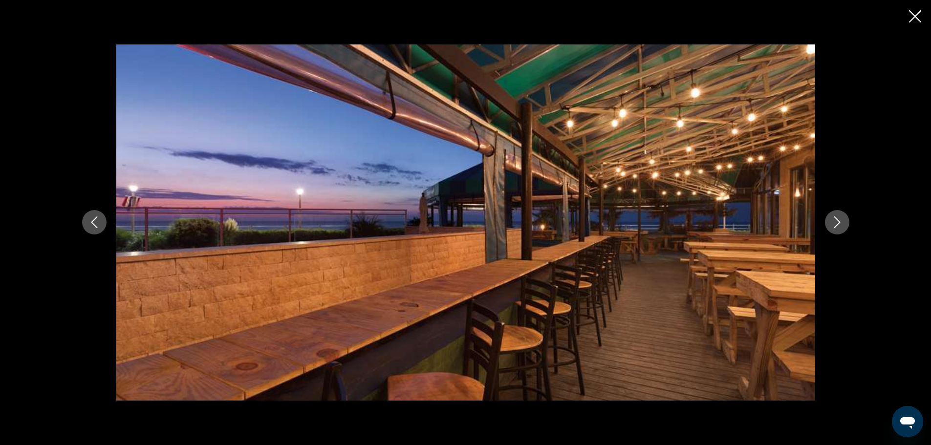
click at [834, 217] on icon "Next image" at bounding box center [837, 222] width 12 height 12
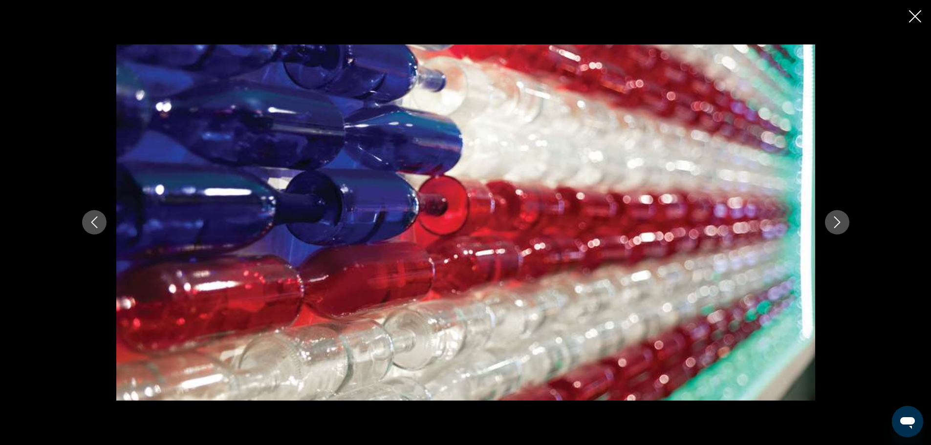
click at [834, 217] on icon "Next image" at bounding box center [837, 222] width 12 height 12
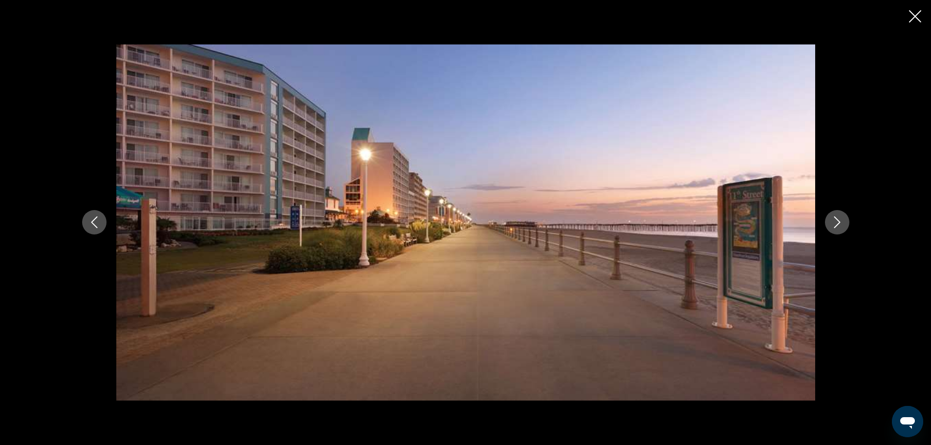
click at [834, 217] on icon "Next image" at bounding box center [837, 222] width 12 height 12
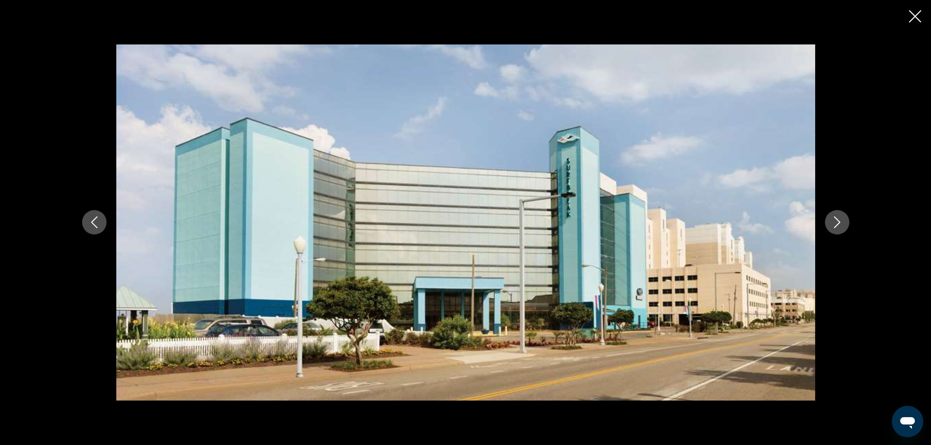
click at [834, 217] on icon "Next image" at bounding box center [837, 222] width 12 height 12
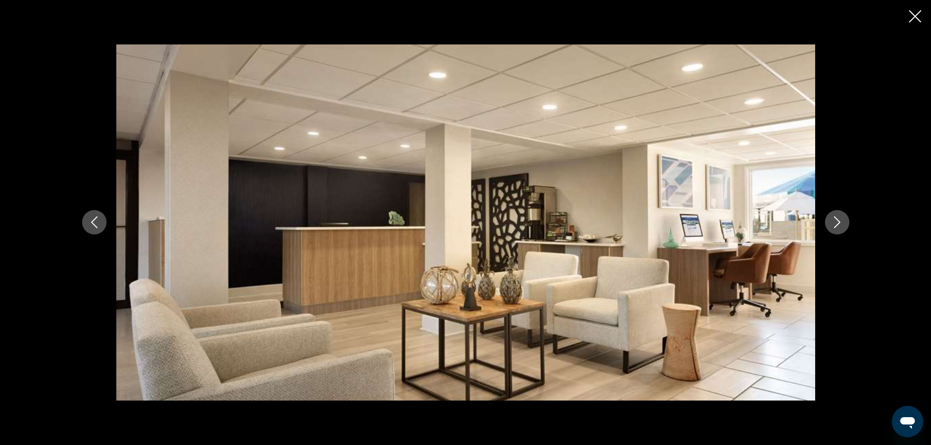
click at [917, 13] on icon "Close slideshow" at bounding box center [915, 16] width 12 height 12
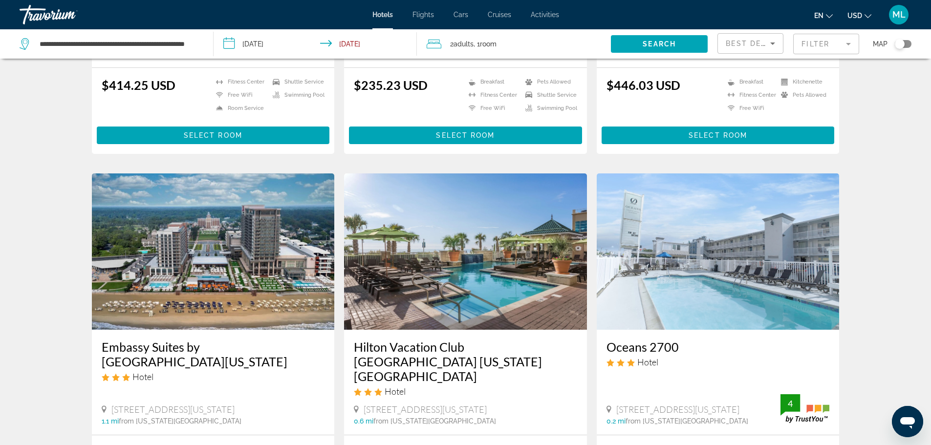
scroll to position [642, 0]
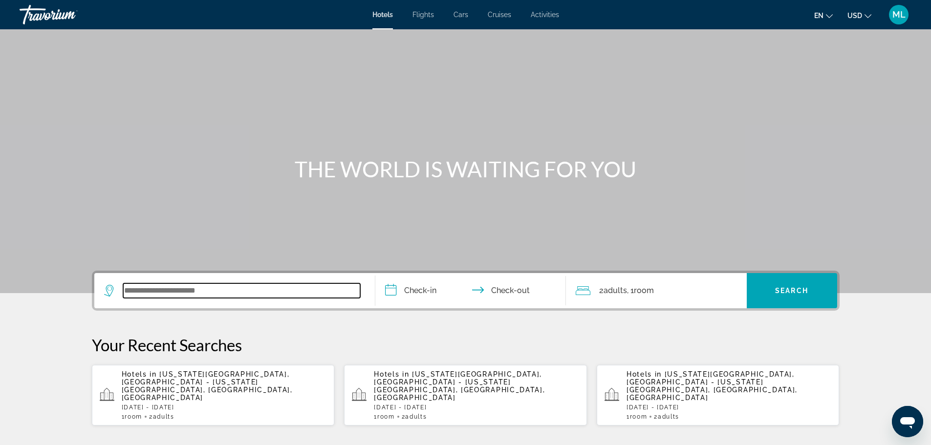
click at [328, 293] on input "Search widget" at bounding box center [241, 290] width 237 height 15
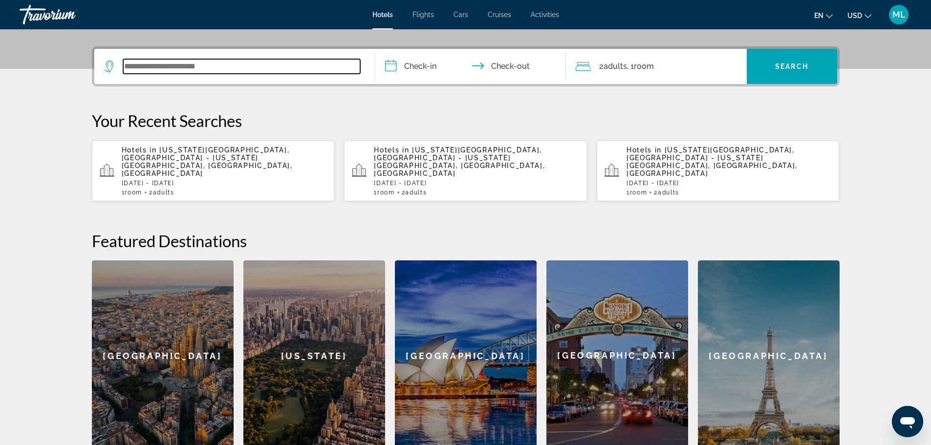
scroll to position [239, 0]
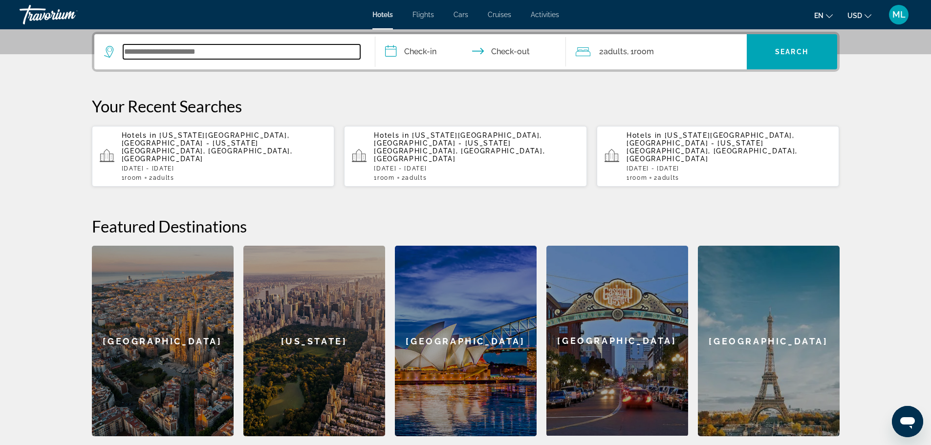
type input "*"
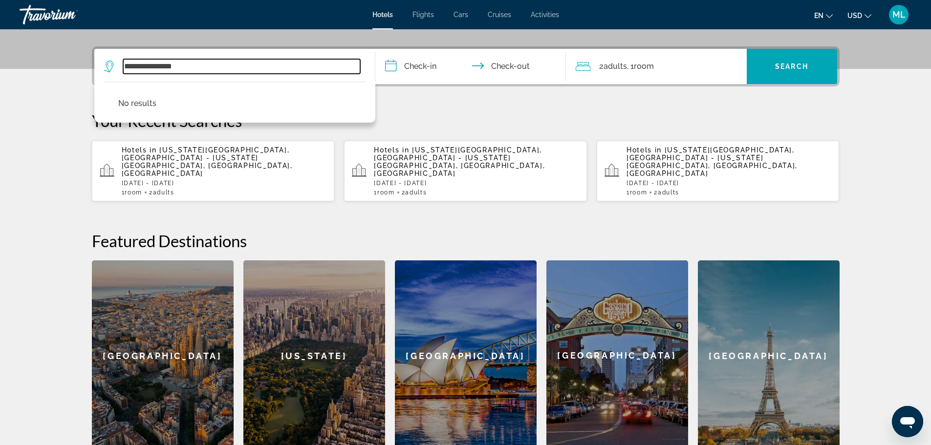
scroll to position [224, 0]
type input "**********"
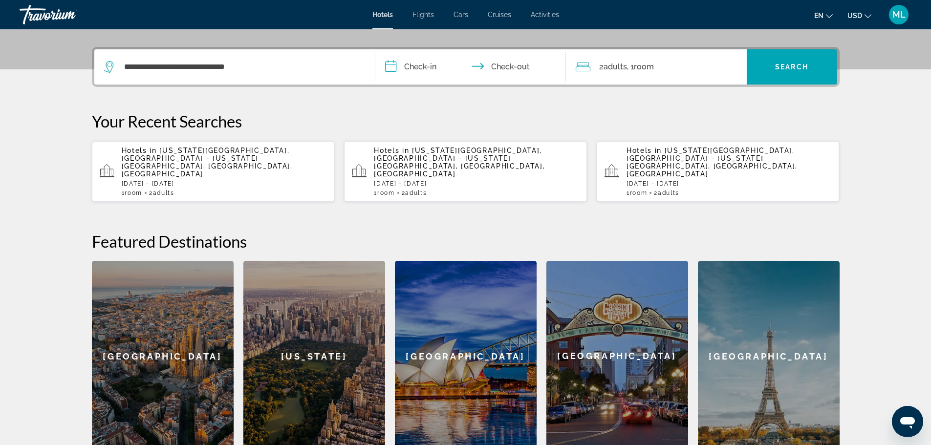
click at [389, 71] on input "**********" at bounding box center [472, 68] width 195 height 38
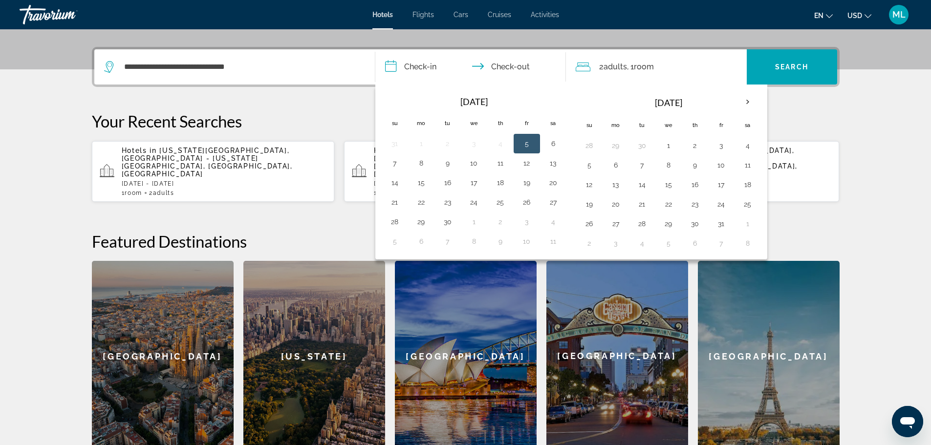
scroll to position [239, 0]
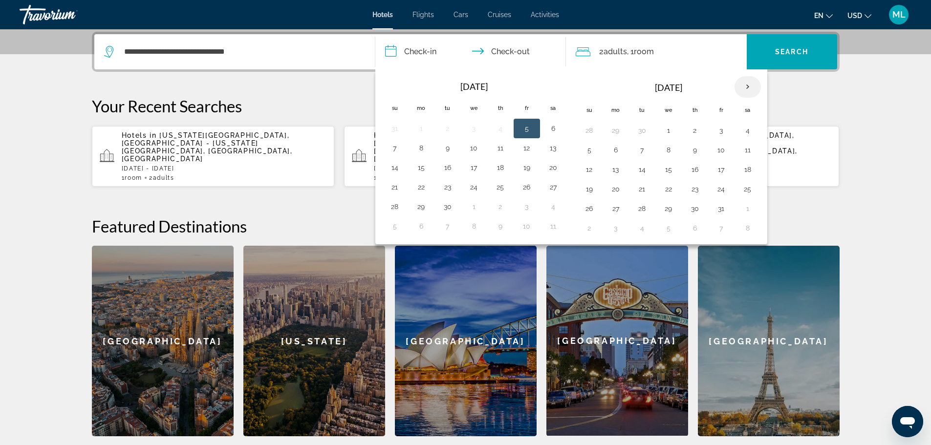
click at [747, 85] on th "Next month" at bounding box center [748, 87] width 26 height 22
click at [745, 86] on th "Next month" at bounding box center [748, 87] width 26 height 22
click at [669, 209] on button "31" at bounding box center [669, 209] width 16 height 14
click at [589, 228] on button "4" at bounding box center [590, 228] width 16 height 14
type input "**********"
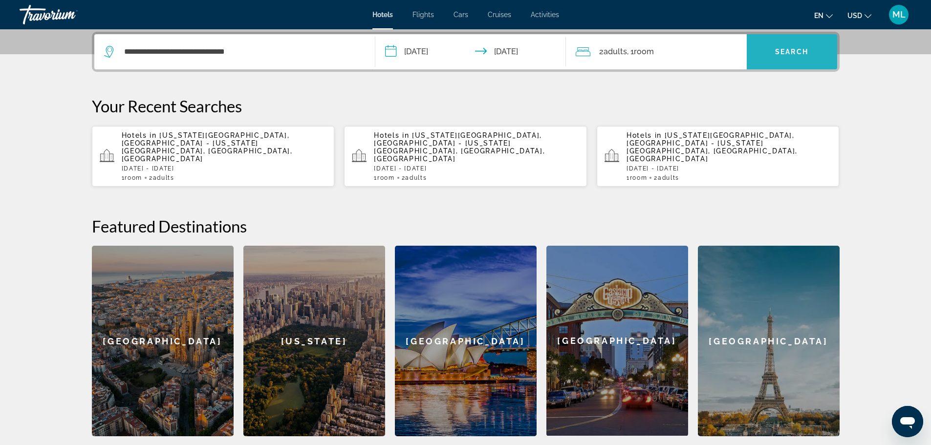
click at [789, 47] on span "Search widget" at bounding box center [792, 51] width 90 height 23
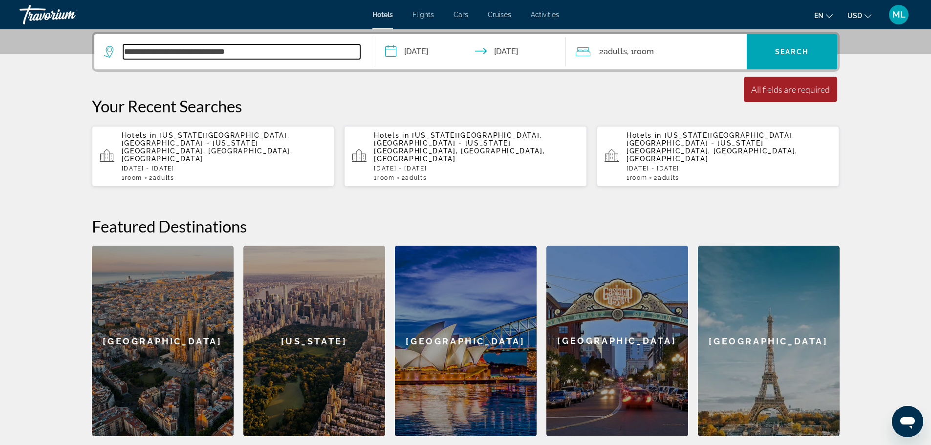
click at [281, 57] on input "**********" at bounding box center [241, 51] width 237 height 15
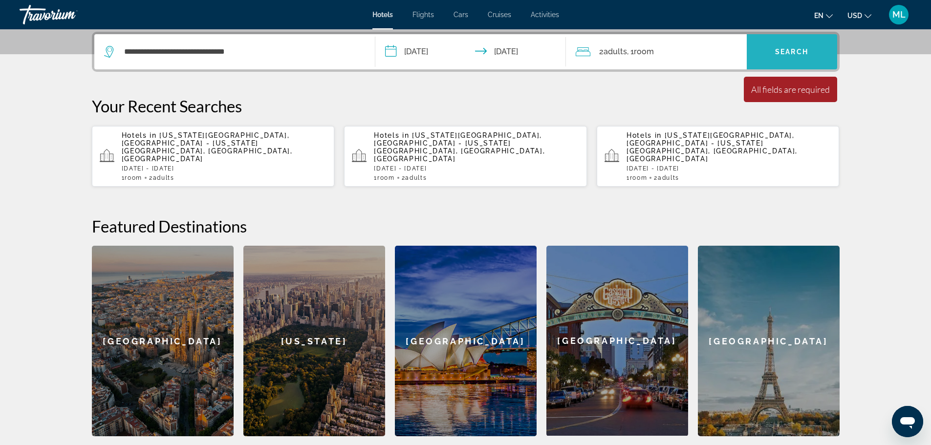
click at [789, 47] on span "Search widget" at bounding box center [792, 51] width 90 height 23
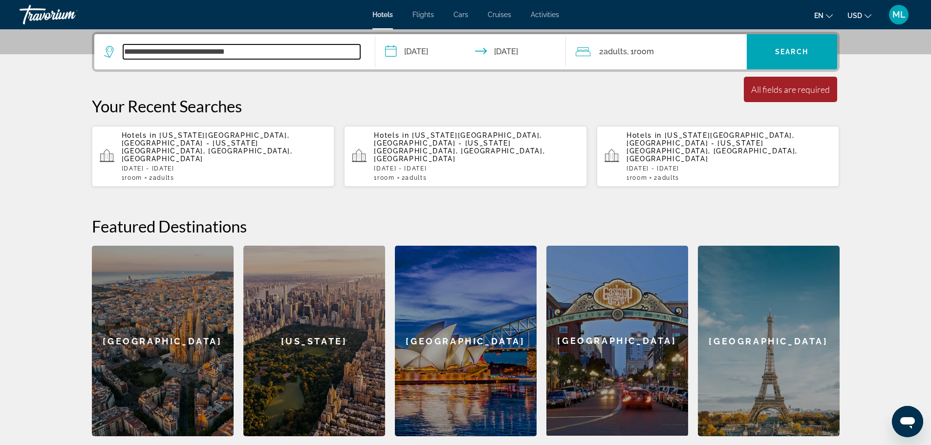
click at [289, 54] on input "**********" at bounding box center [241, 51] width 237 height 15
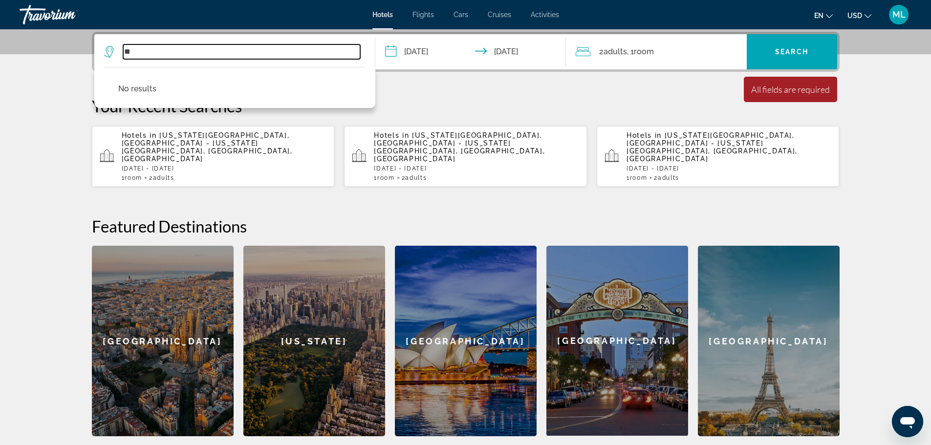
type input "*"
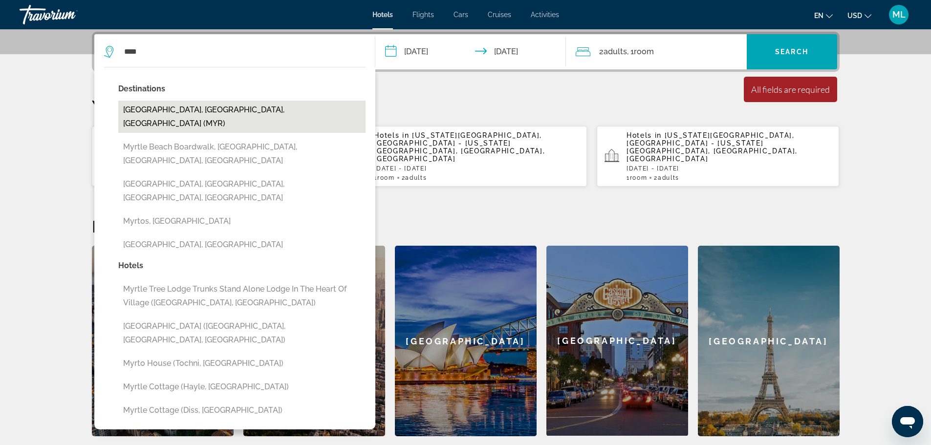
click at [237, 109] on button "[GEOGRAPHIC_DATA], [GEOGRAPHIC_DATA], [GEOGRAPHIC_DATA] (MYR)" at bounding box center [241, 117] width 247 height 32
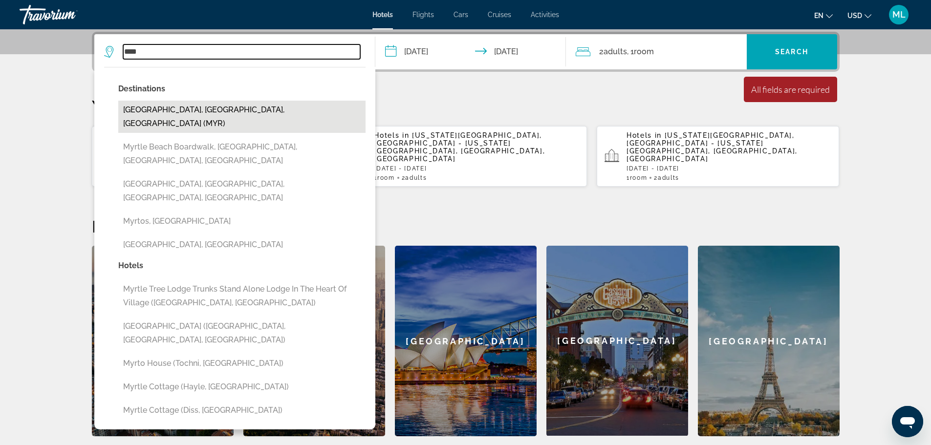
type input "**********"
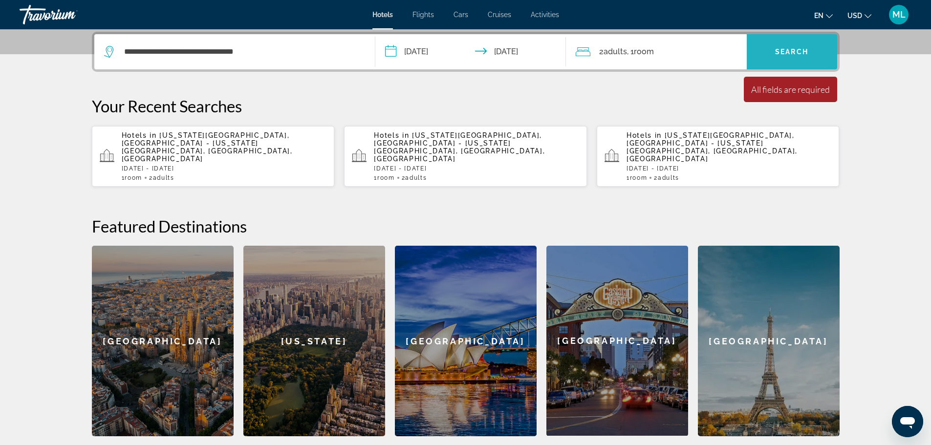
click at [788, 50] on span "Search" at bounding box center [791, 52] width 33 height 8
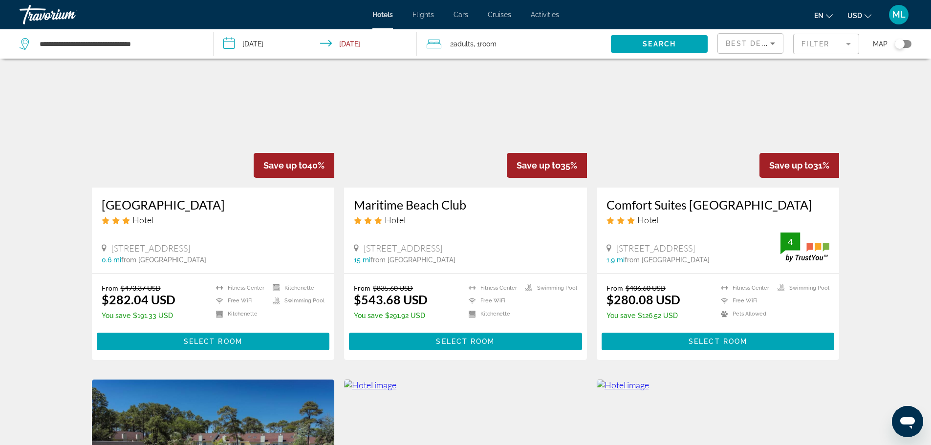
scroll to position [411, 0]
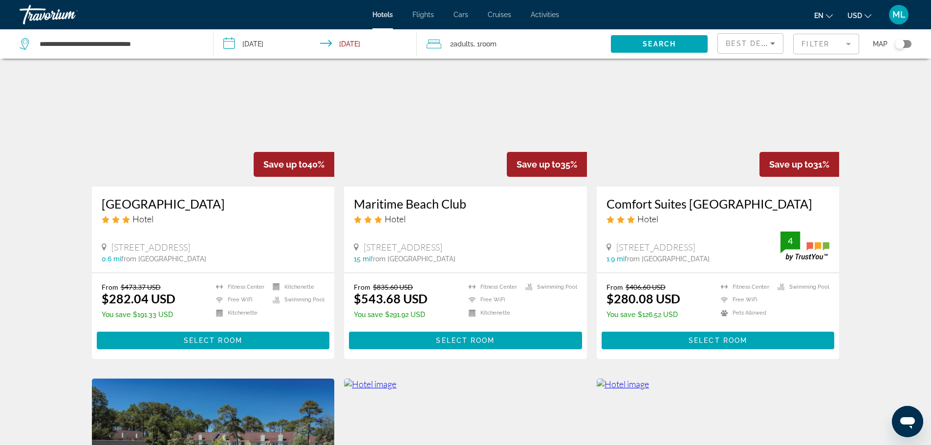
click at [482, 179] on img "Main content" at bounding box center [465, 108] width 243 height 156
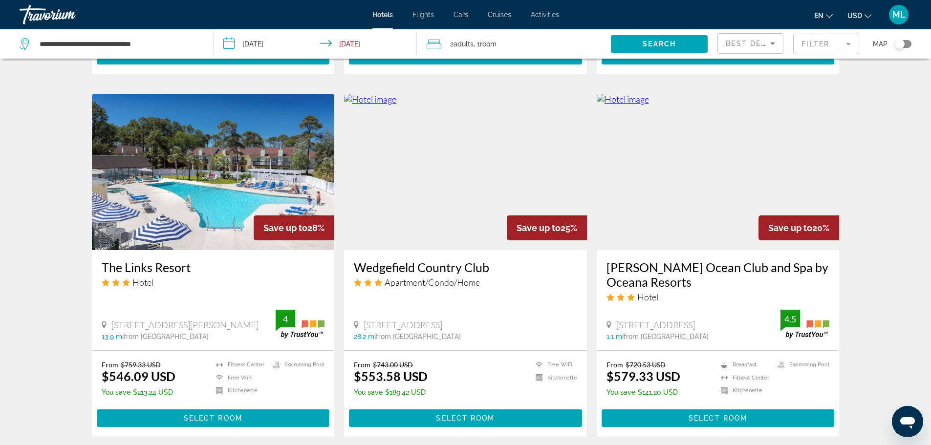
scroll to position [704, 0]
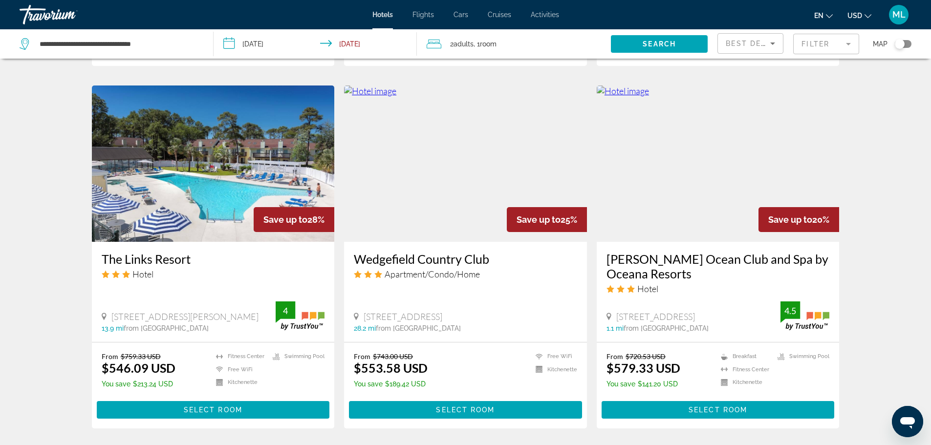
click at [766, 197] on img "Main content" at bounding box center [718, 164] width 243 height 156
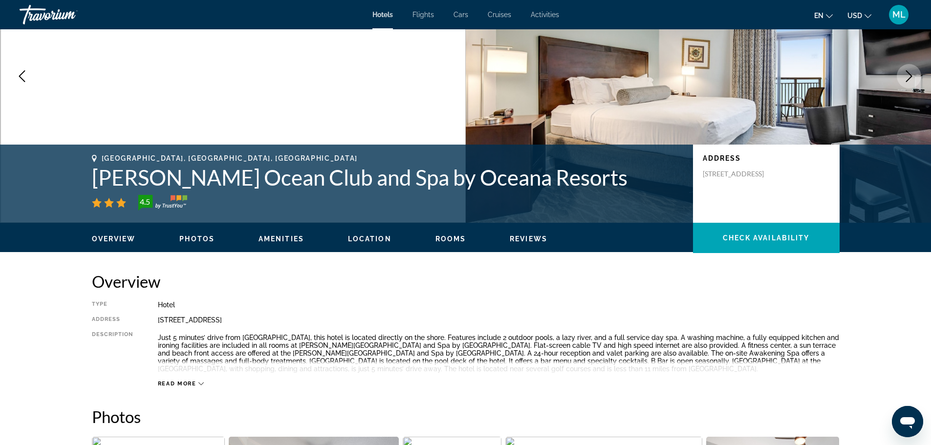
scroll to position [78, 0]
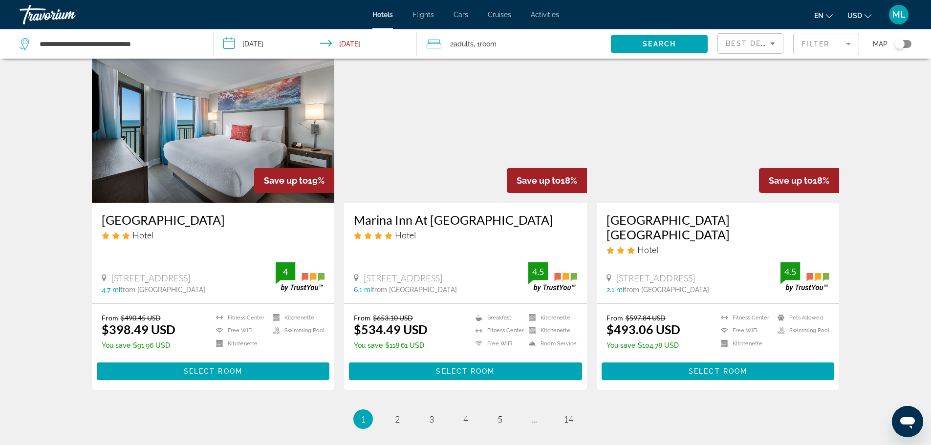
scroll to position [1114, 0]
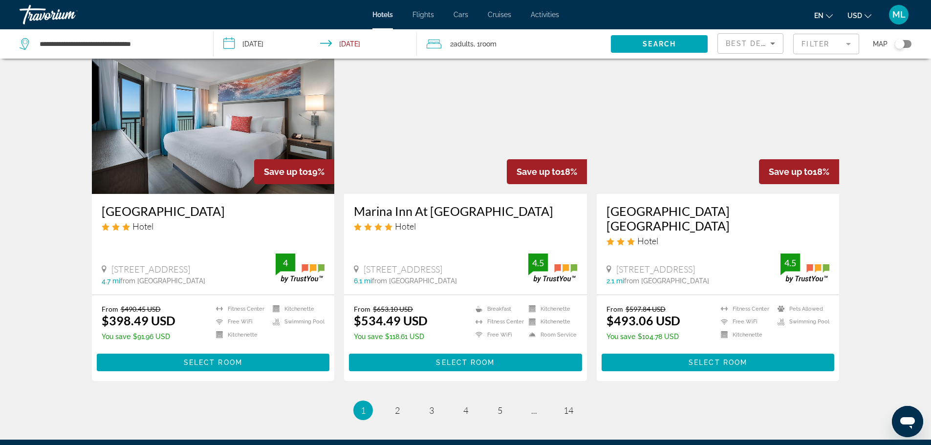
click at [196, 144] on img "Main content" at bounding box center [213, 116] width 243 height 156
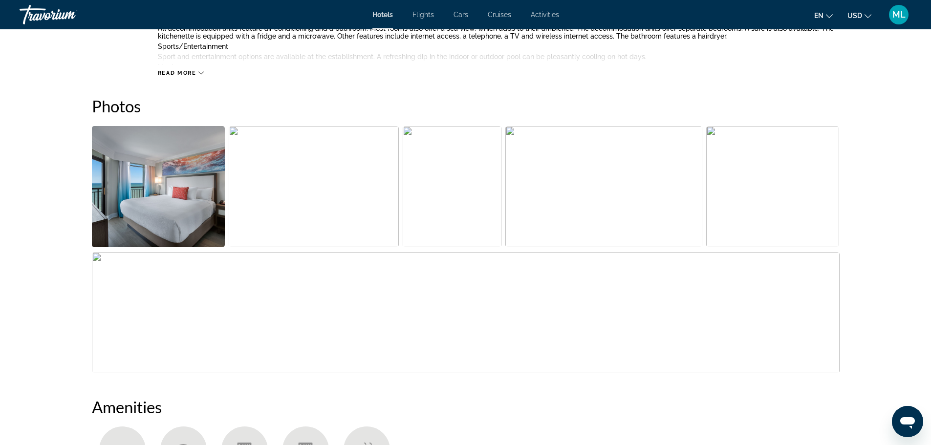
scroll to position [430, 0]
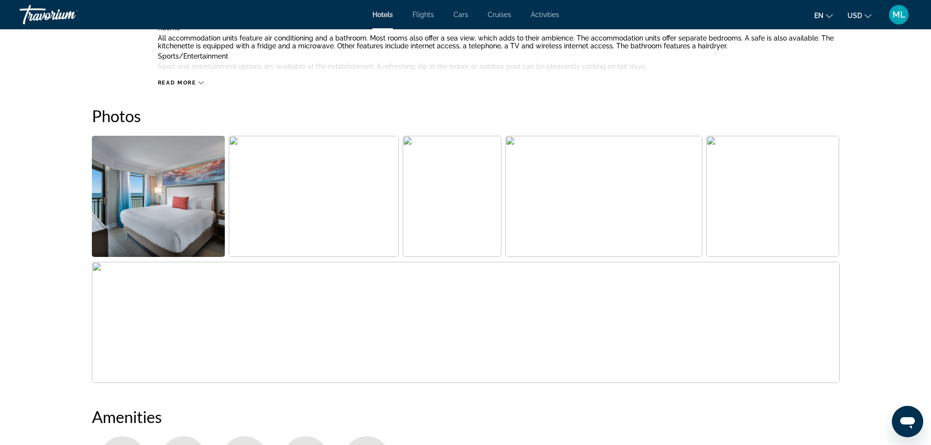
click at [202, 153] on img "Open full-screen image slider" at bounding box center [158, 196] width 133 height 121
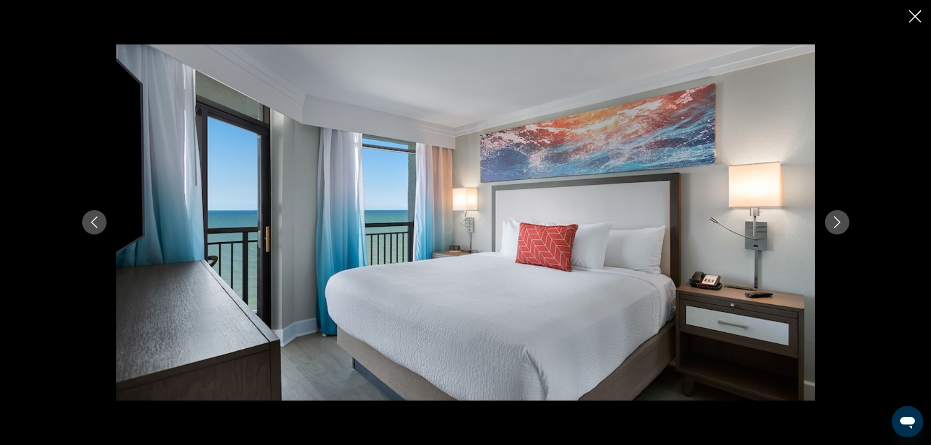
click at [835, 222] on icon "Next image" at bounding box center [837, 222] width 12 height 12
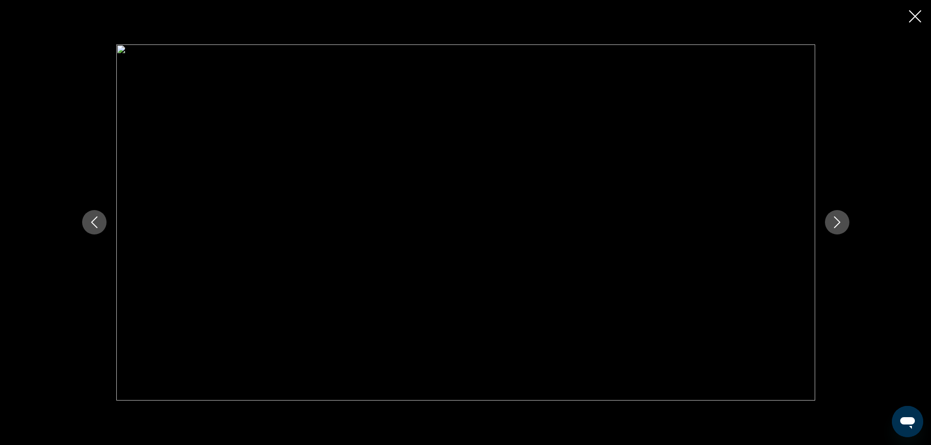
click at [835, 222] on icon "Next image" at bounding box center [837, 222] width 12 height 12
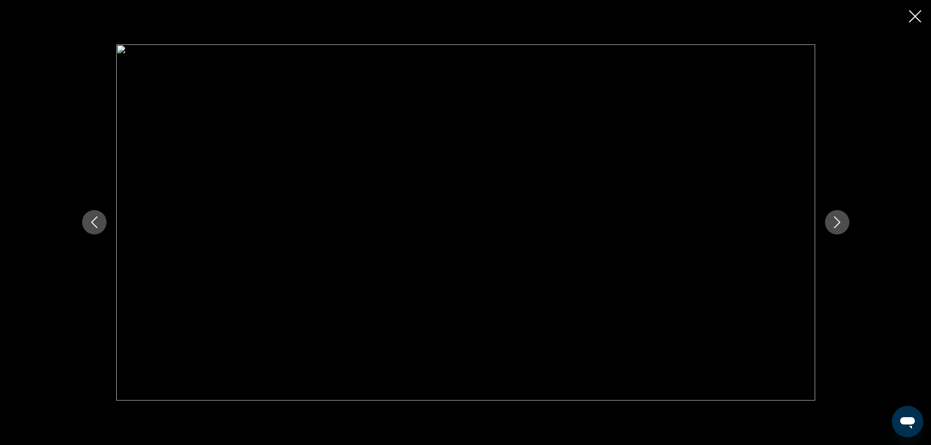
click at [835, 222] on icon "Next image" at bounding box center [837, 222] width 12 height 12
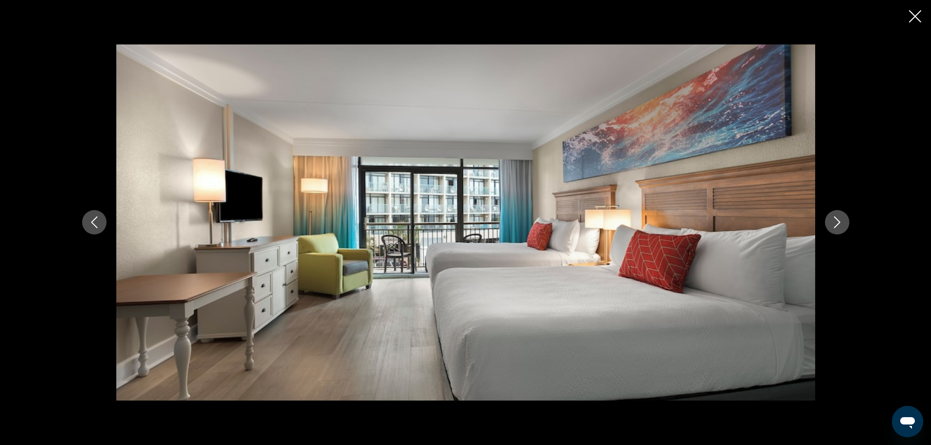
click at [835, 222] on icon "Next image" at bounding box center [837, 222] width 12 height 12
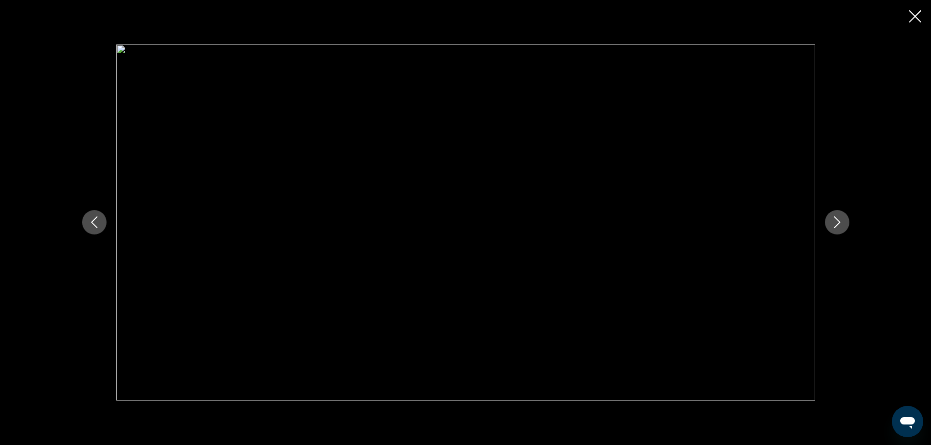
click at [835, 222] on icon "Next image" at bounding box center [837, 222] width 12 height 12
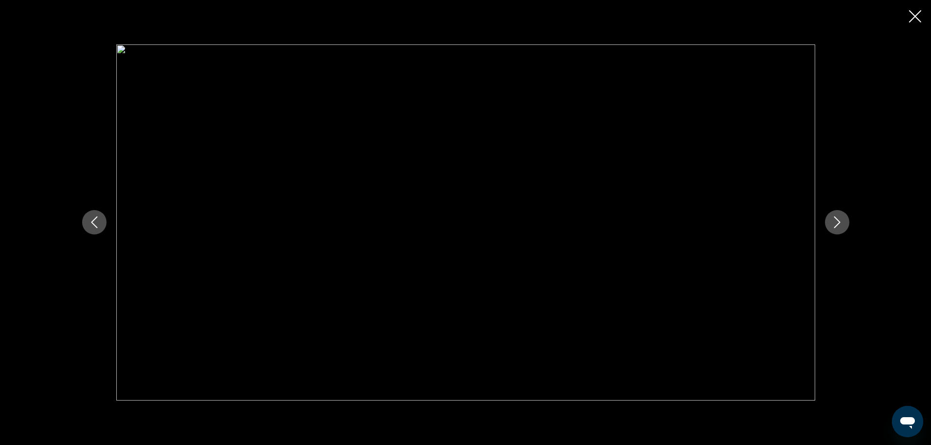
click at [835, 222] on icon "Next image" at bounding box center [837, 222] width 12 height 12
click at [917, 12] on icon "Close slideshow" at bounding box center [915, 16] width 12 height 12
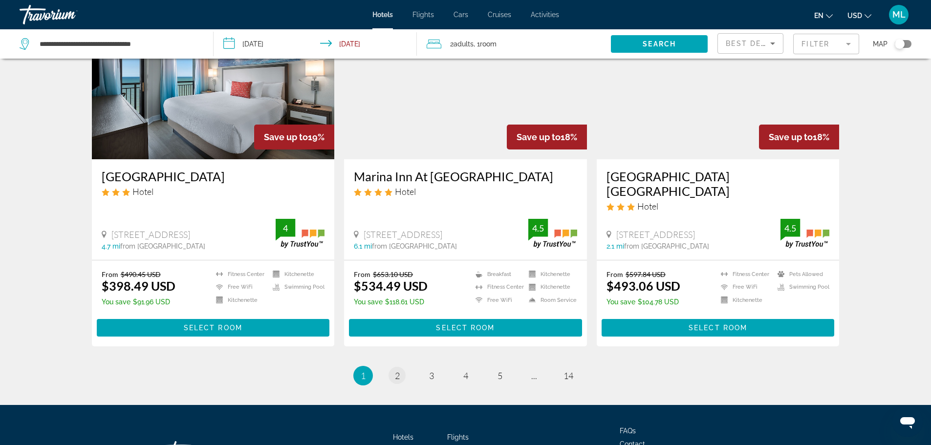
scroll to position [1106, 0]
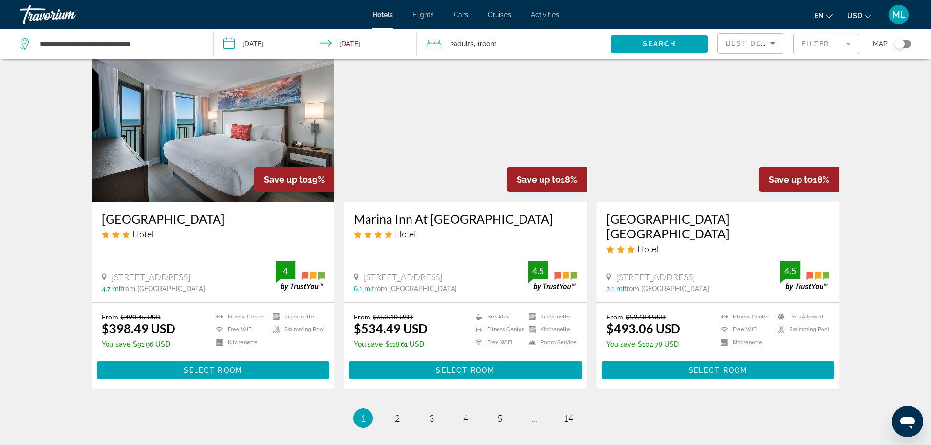
click at [732, 187] on img "Main content" at bounding box center [718, 123] width 243 height 156
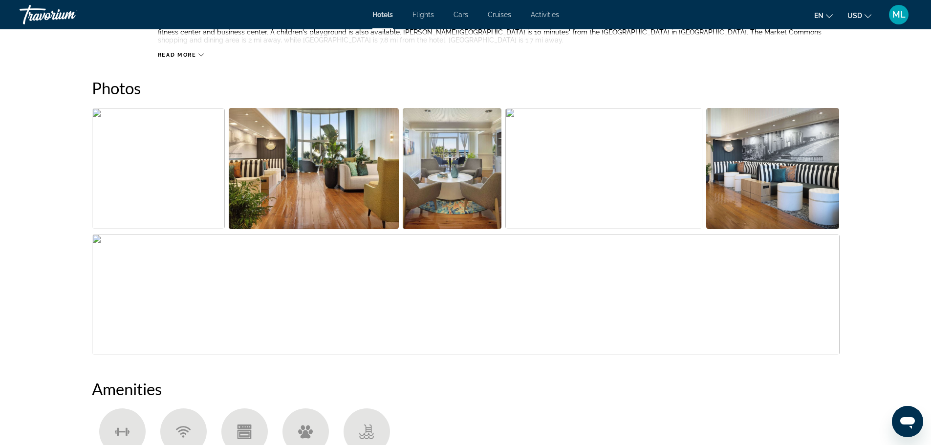
scroll to position [450, 0]
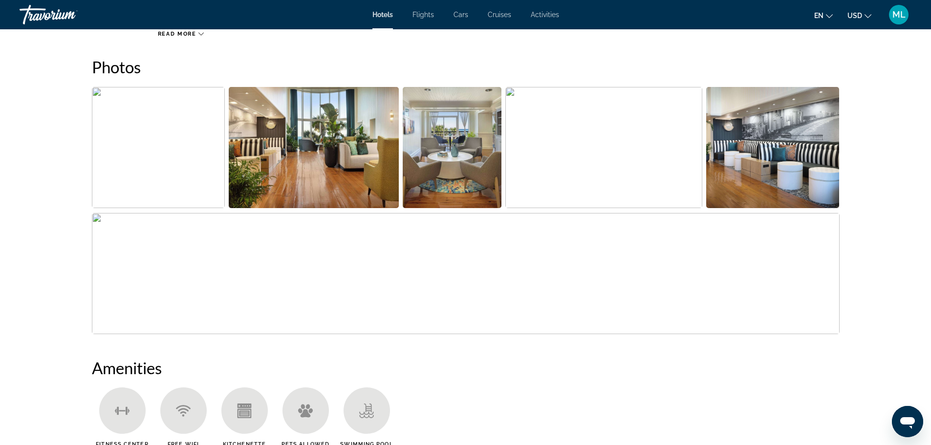
click at [152, 153] on img "Open full-screen image slider" at bounding box center [158, 147] width 133 height 121
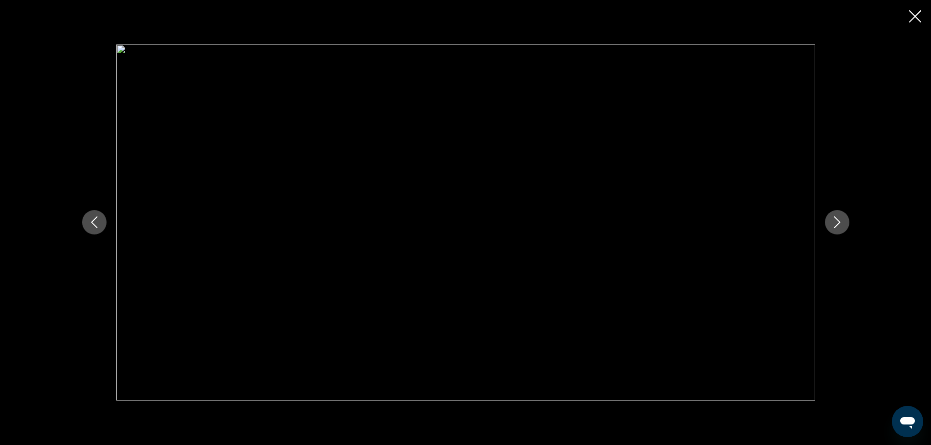
click at [833, 216] on icon "Next image" at bounding box center [837, 222] width 12 height 12
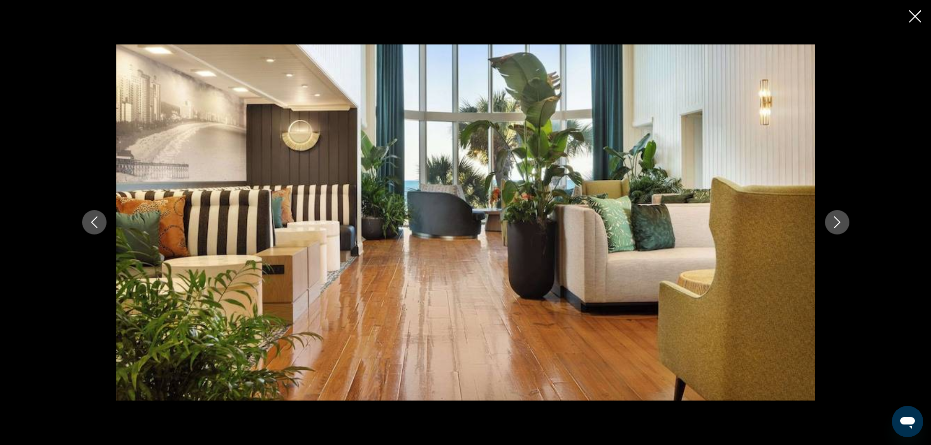
click at [833, 216] on icon "Next image" at bounding box center [837, 222] width 12 height 12
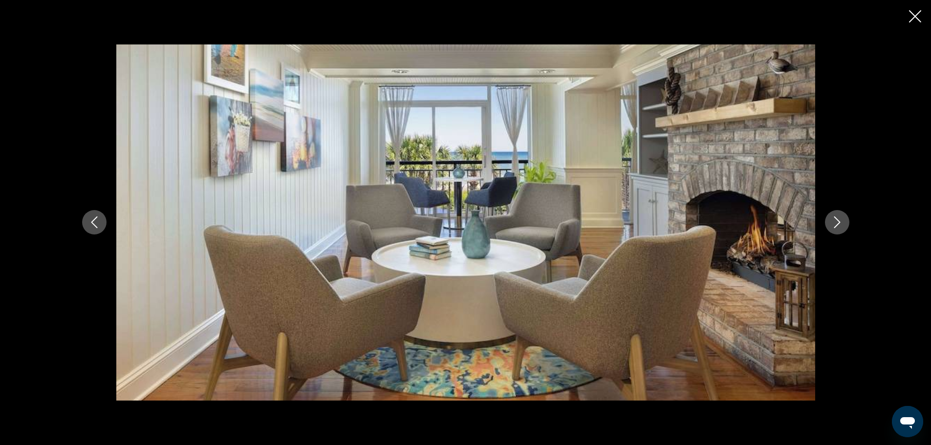
click at [833, 216] on icon "Next image" at bounding box center [837, 222] width 12 height 12
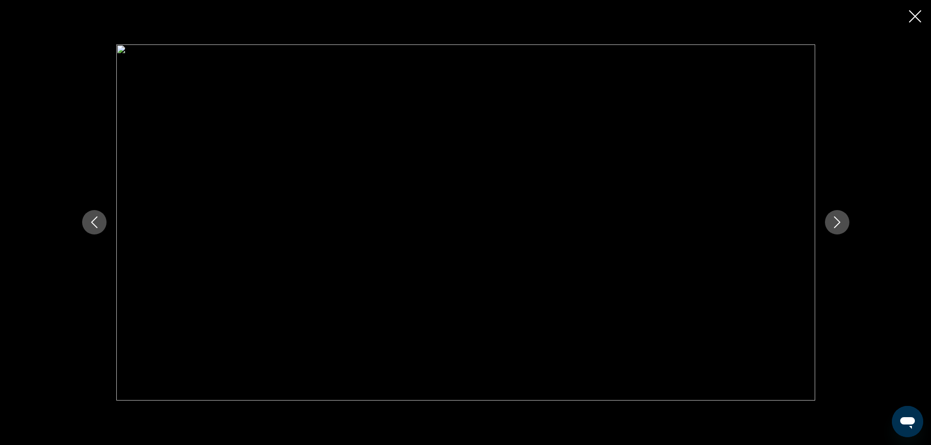
click at [833, 216] on icon "Next image" at bounding box center [837, 222] width 12 height 12
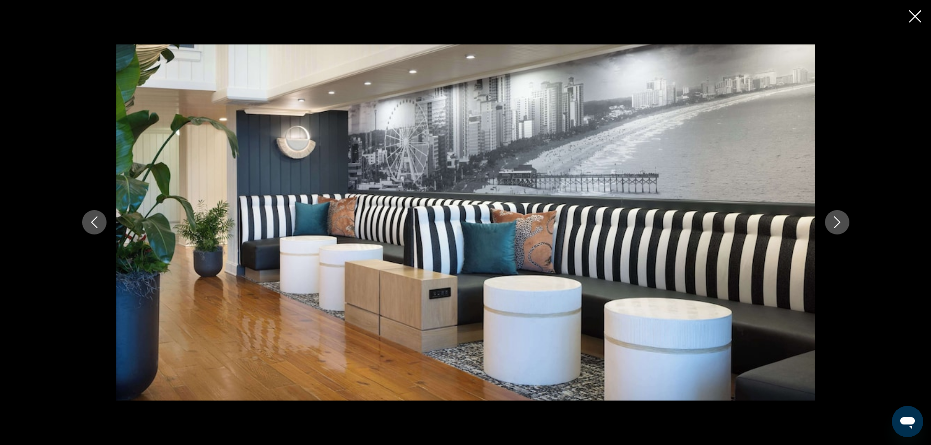
click at [833, 216] on icon "Next image" at bounding box center [837, 222] width 12 height 12
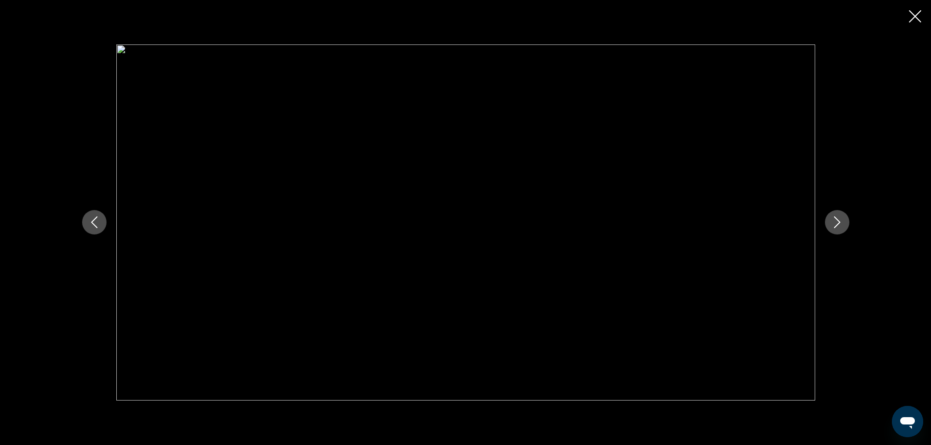
click at [833, 216] on icon "Next image" at bounding box center [837, 222] width 12 height 12
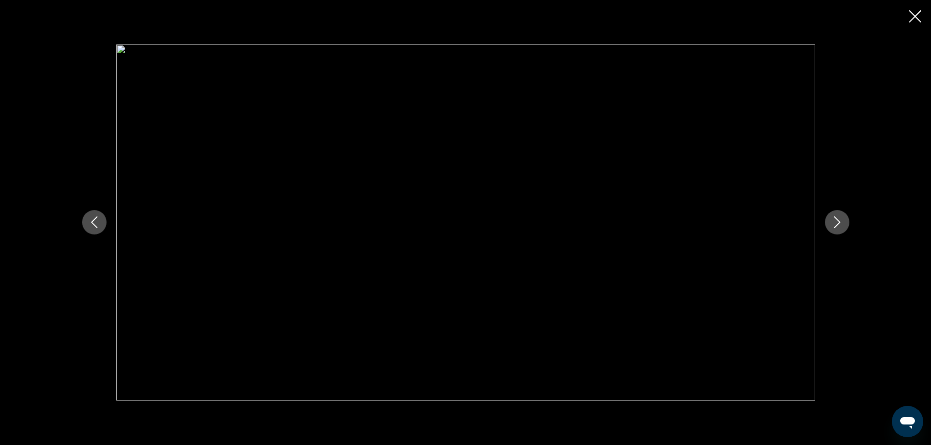
click at [833, 216] on icon "Next image" at bounding box center [837, 222] width 12 height 12
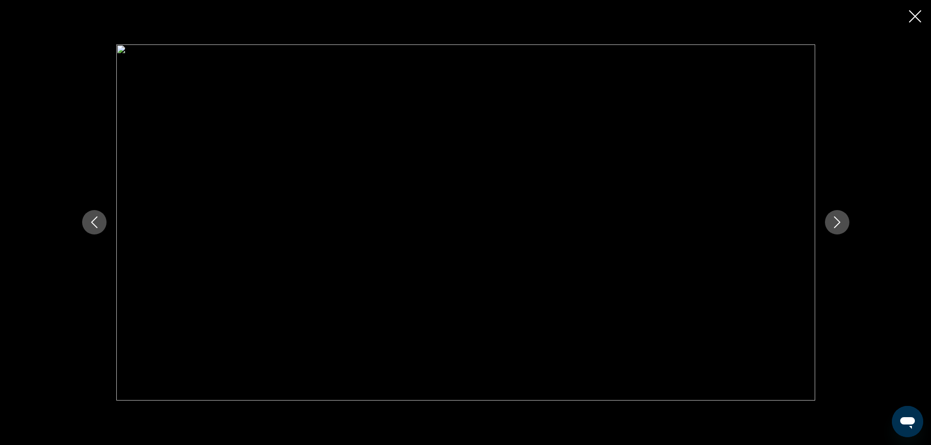
click at [833, 216] on icon "Next image" at bounding box center [837, 222] width 12 height 12
click at [832, 216] on icon "Next image" at bounding box center [837, 222] width 12 height 12
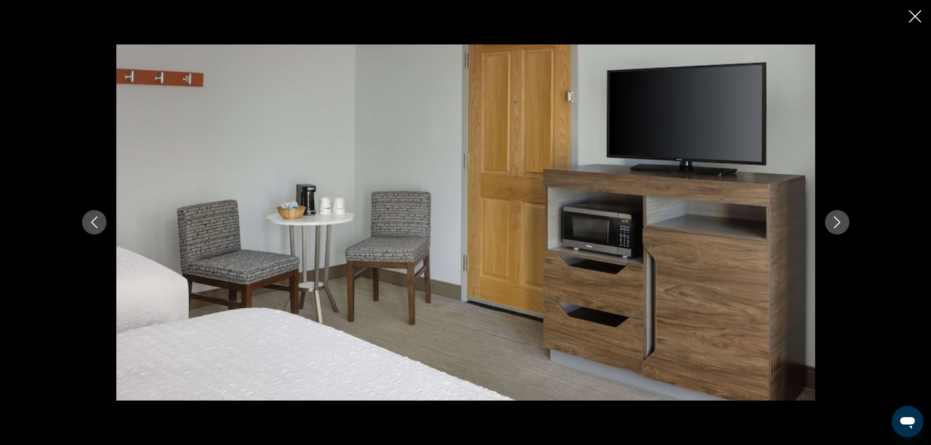
click at [832, 216] on icon "Next image" at bounding box center [837, 222] width 12 height 12
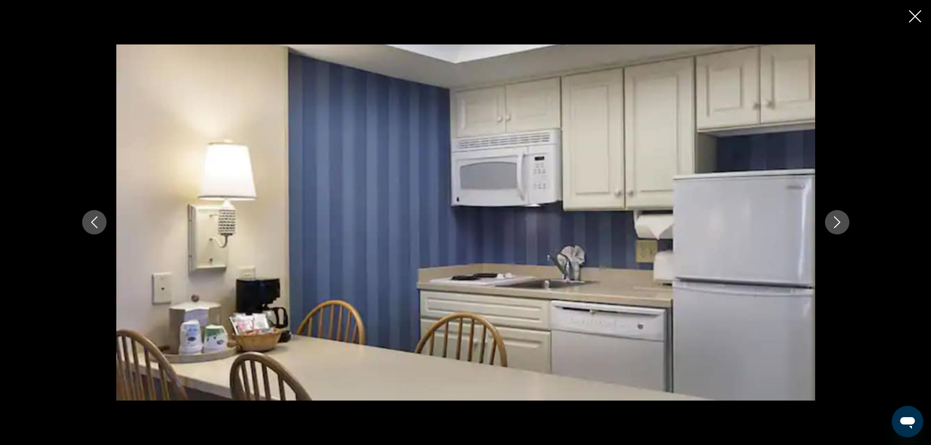
click at [832, 216] on icon "Next image" at bounding box center [837, 222] width 12 height 12
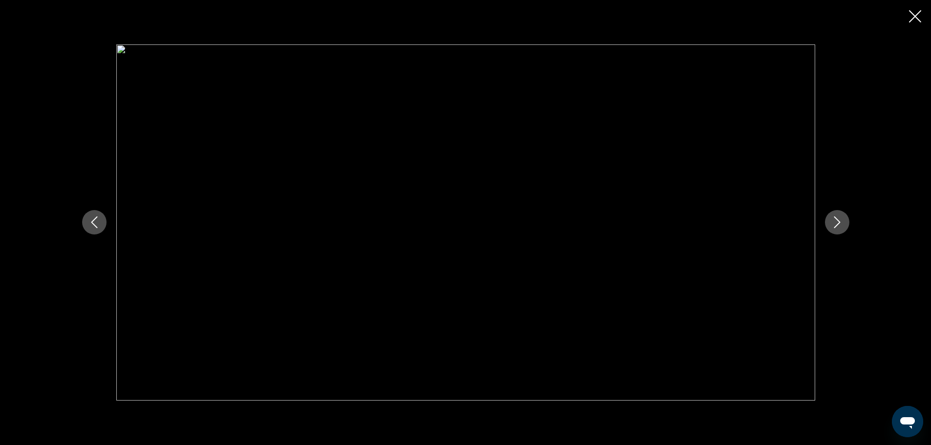
click at [832, 216] on icon "Next image" at bounding box center [837, 222] width 12 height 12
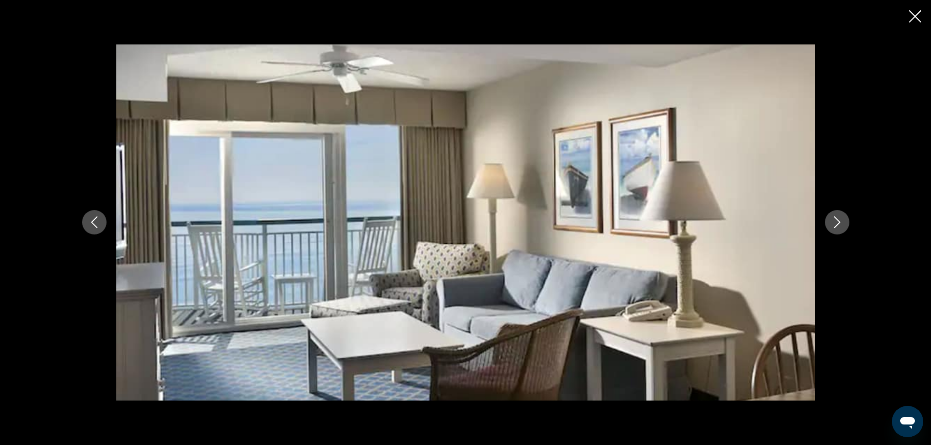
click at [832, 216] on icon "Next image" at bounding box center [837, 222] width 12 height 12
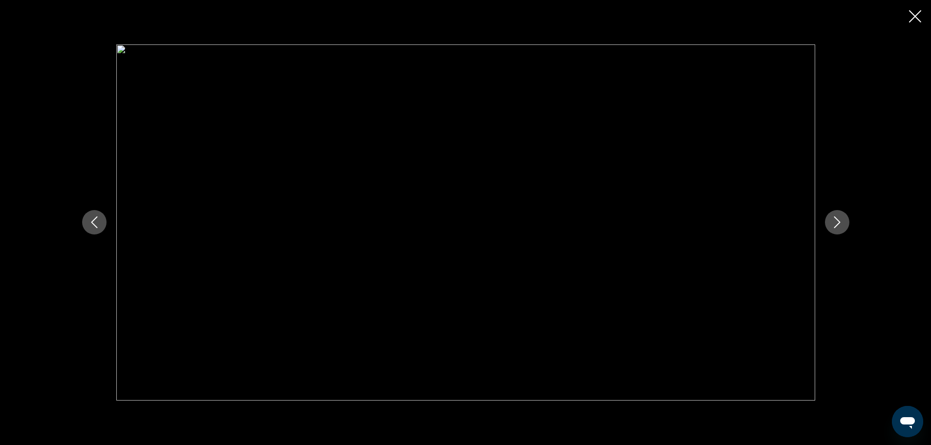
click at [832, 216] on icon "Next image" at bounding box center [837, 222] width 12 height 12
click at [922, 11] on div "prev next" at bounding box center [465, 222] width 931 height 445
click at [916, 12] on icon "Close slideshow" at bounding box center [915, 16] width 12 height 12
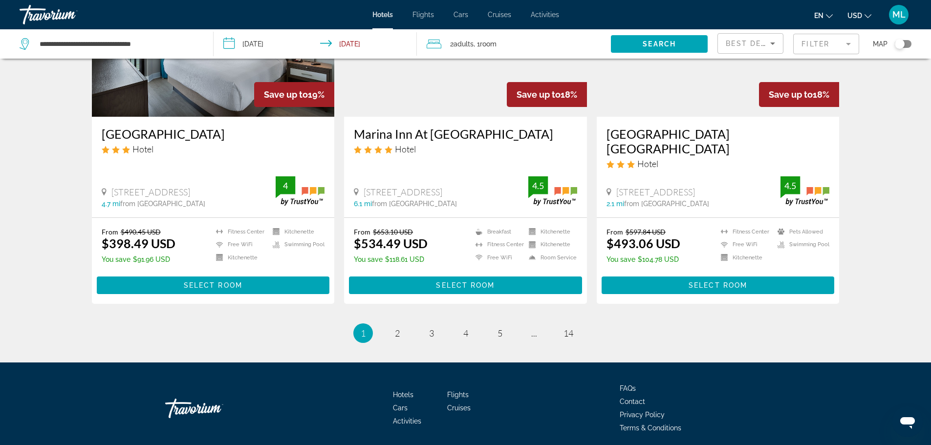
scroll to position [1243, 0]
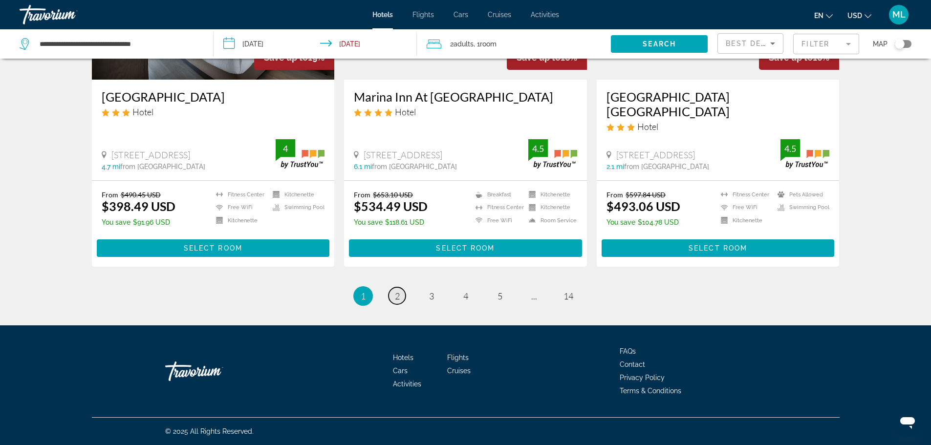
click at [396, 299] on span "2" at bounding box center [397, 296] width 5 height 11
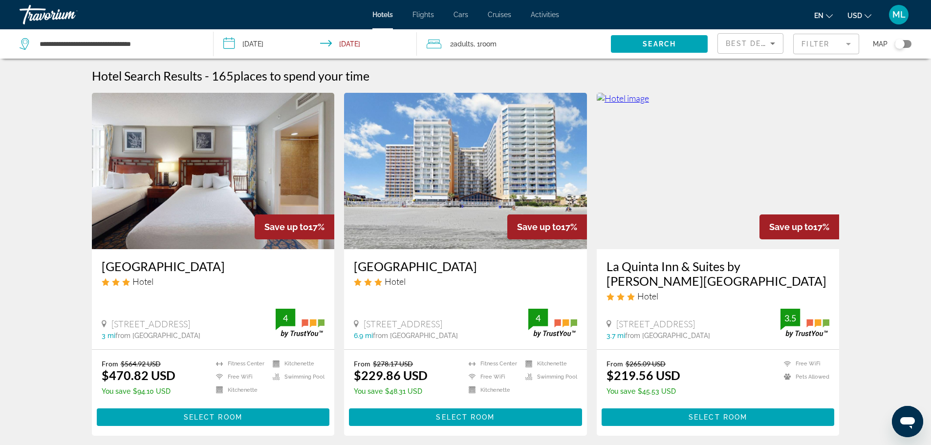
click at [479, 219] on img "Main content" at bounding box center [465, 171] width 243 height 156
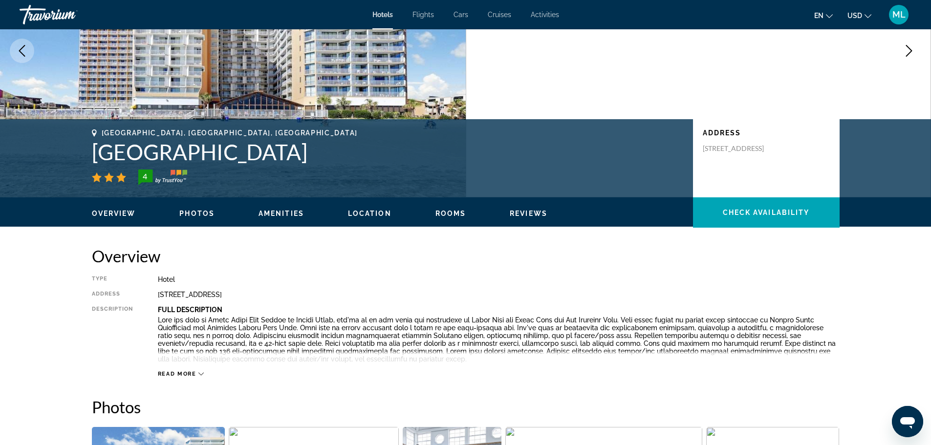
scroll to position [78, 0]
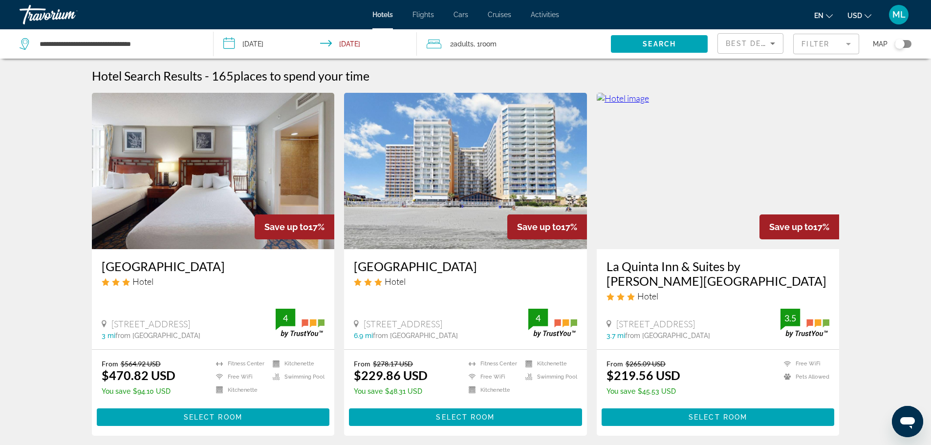
click at [696, 134] on img "Main content" at bounding box center [718, 171] width 243 height 156
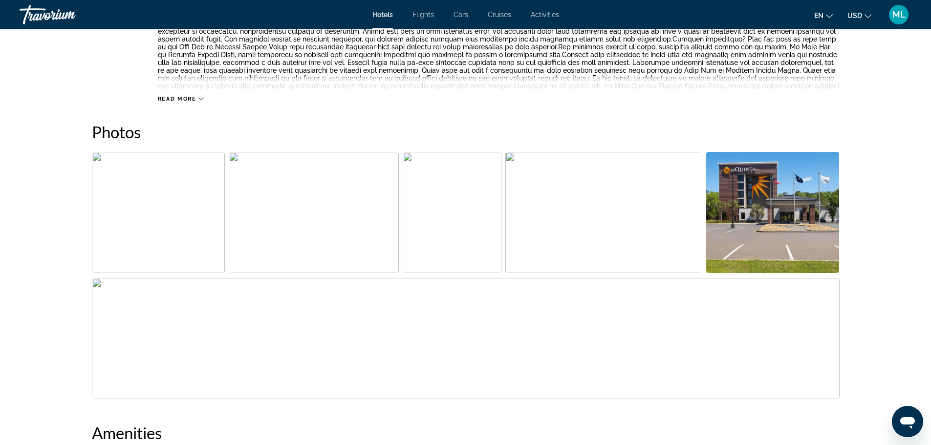
scroll to position [293, 0]
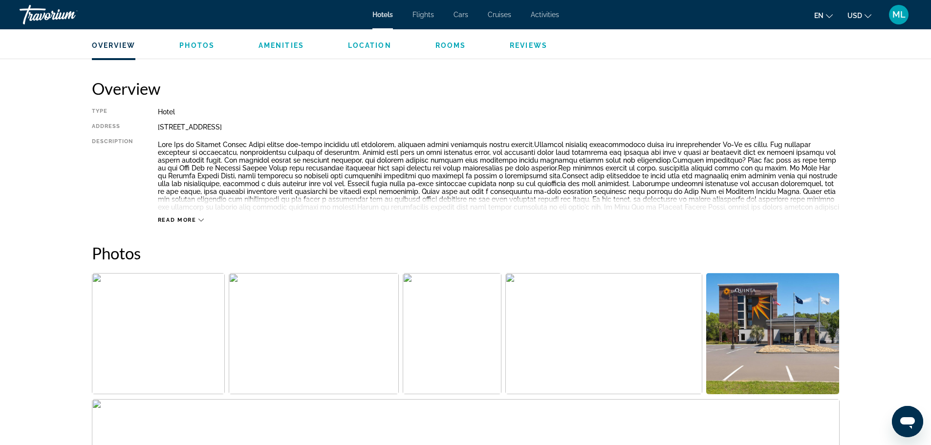
click at [166, 385] on img "Open full-screen image slider" at bounding box center [158, 333] width 133 height 121
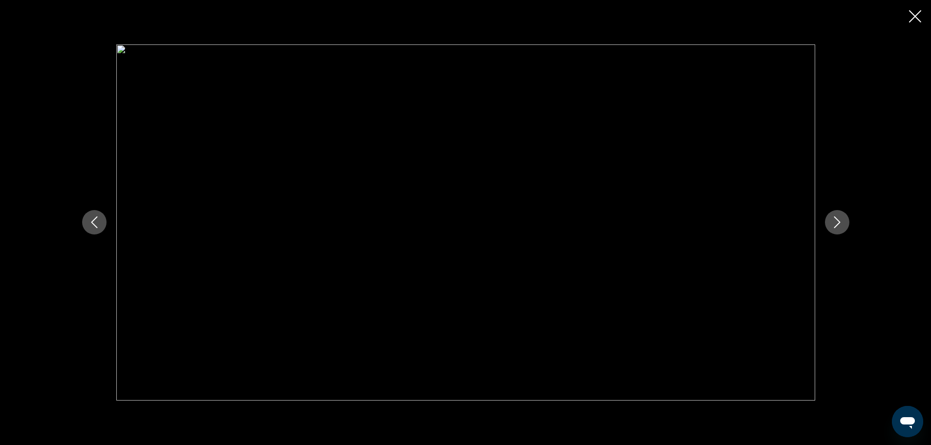
click at [836, 220] on icon "Next image" at bounding box center [837, 222] width 12 height 12
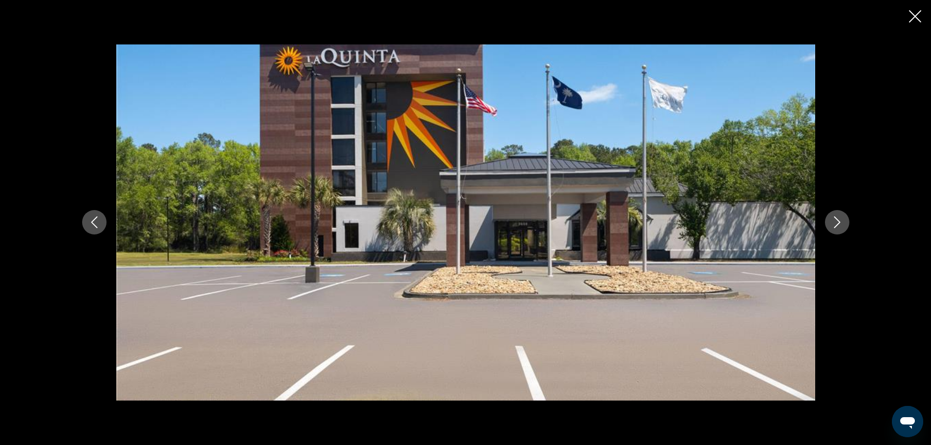
click at [836, 220] on icon "Next image" at bounding box center [837, 222] width 12 height 12
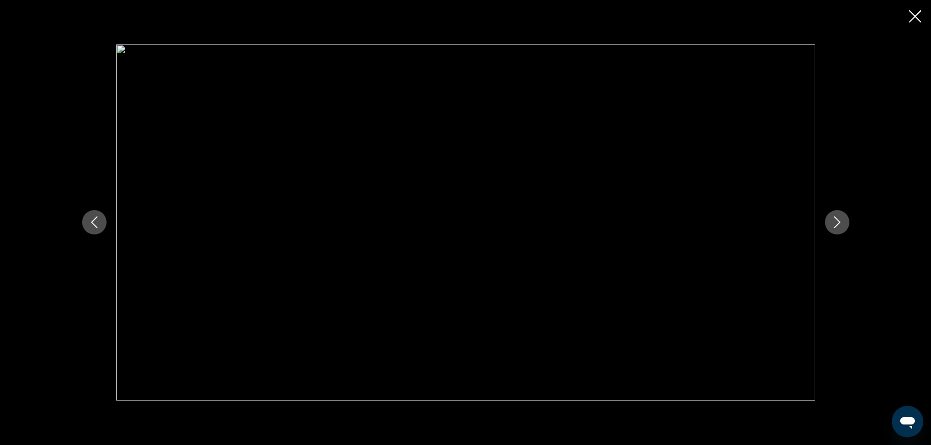
click at [836, 220] on icon "Next image" at bounding box center [837, 222] width 12 height 12
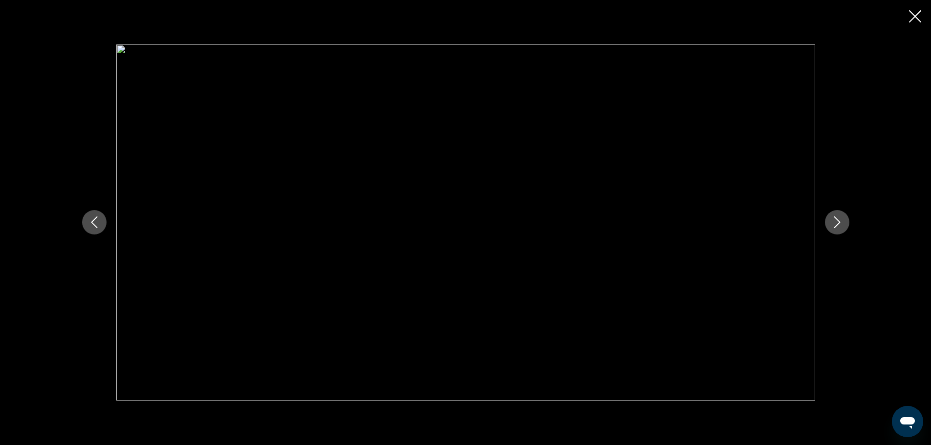
click at [836, 220] on icon "Next image" at bounding box center [837, 222] width 12 height 12
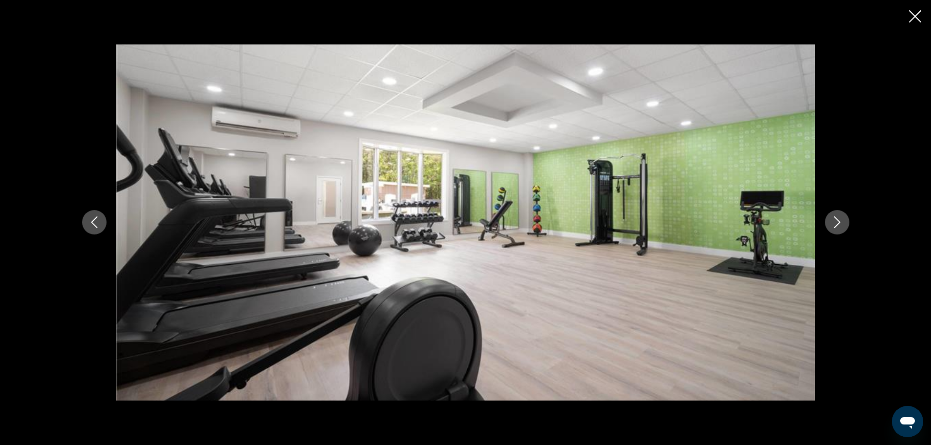
click at [836, 220] on icon "Next image" at bounding box center [837, 222] width 12 height 12
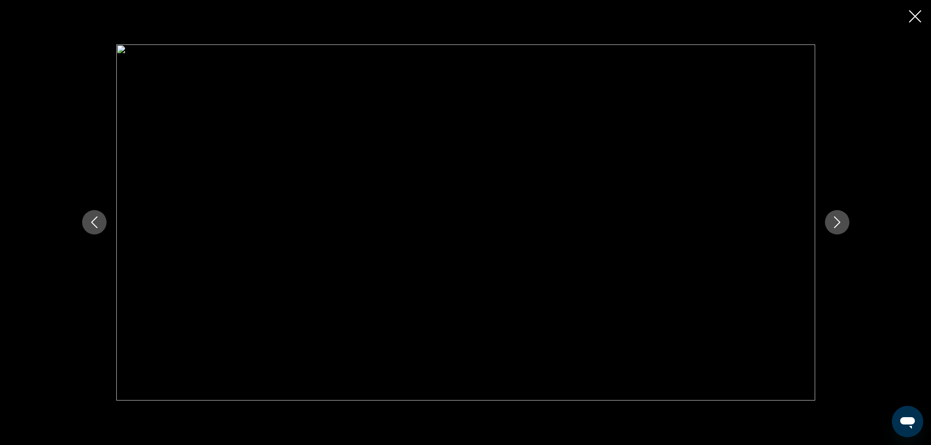
click at [836, 220] on icon "Next image" at bounding box center [837, 222] width 12 height 12
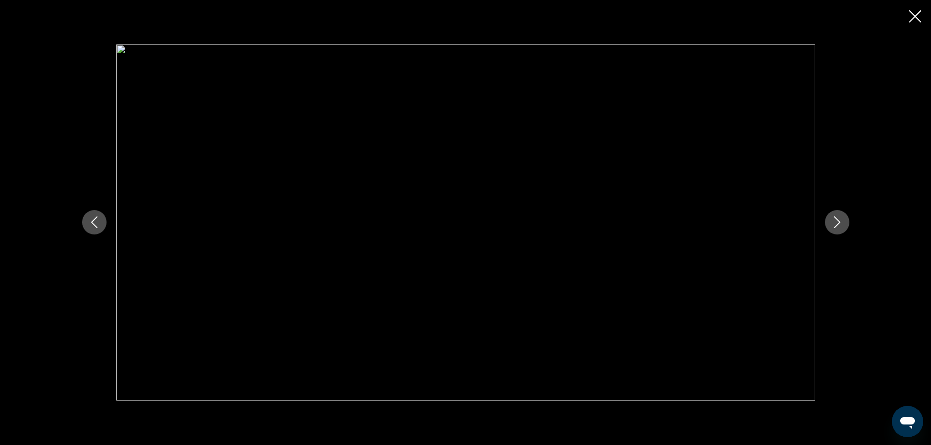
click at [836, 220] on icon "Next image" at bounding box center [837, 222] width 12 height 12
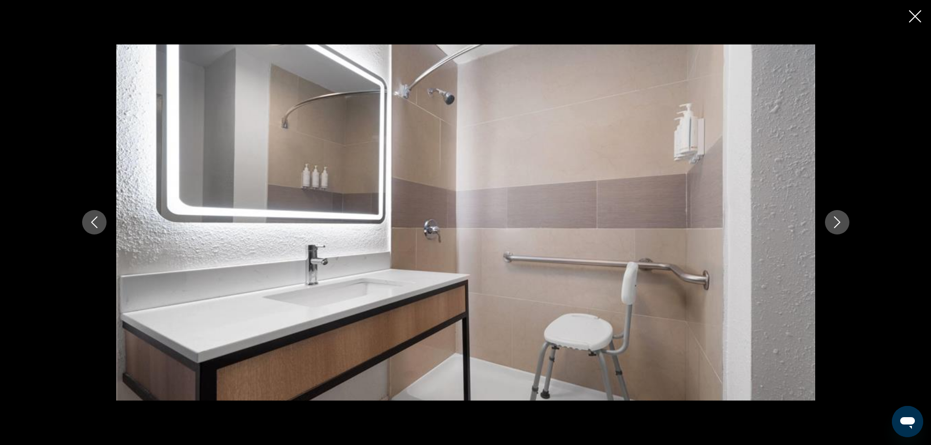
click at [836, 220] on icon "Next image" at bounding box center [837, 222] width 12 height 12
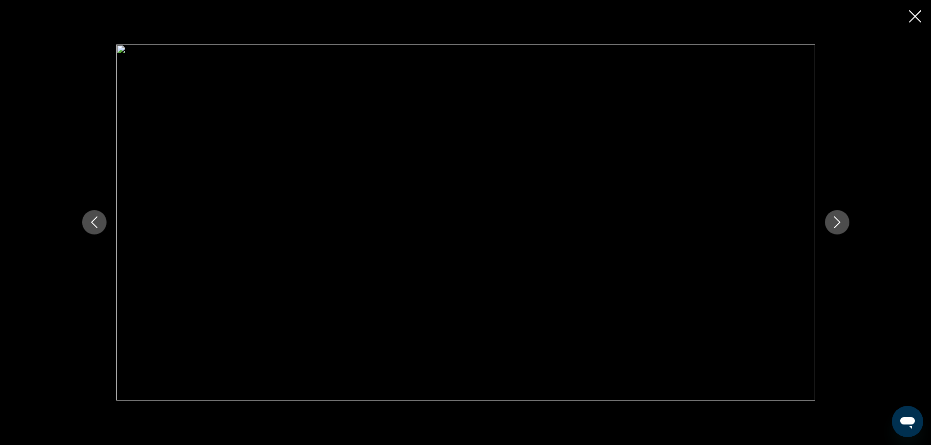
click at [836, 220] on icon "Next image" at bounding box center [837, 222] width 12 height 12
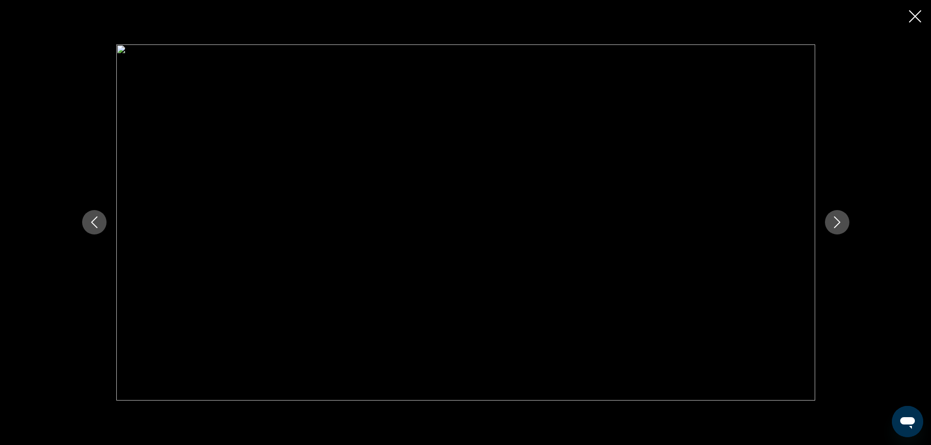
click at [918, 10] on button "Close slideshow" at bounding box center [915, 17] width 12 height 15
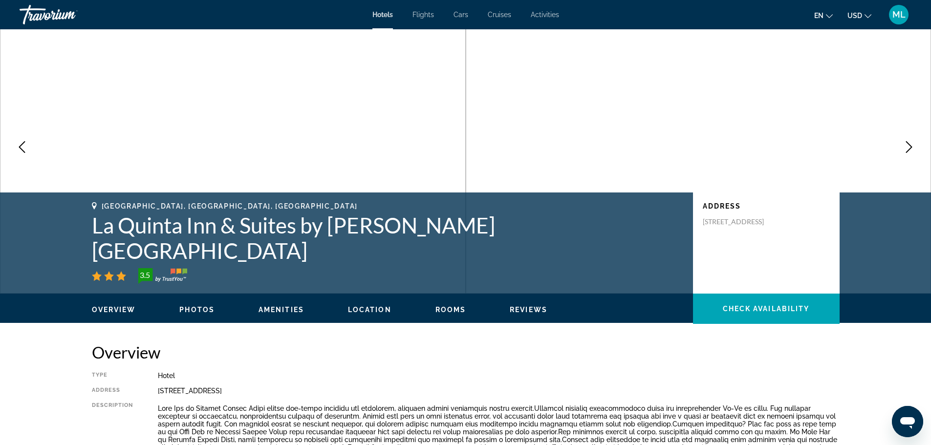
scroll to position [0, 0]
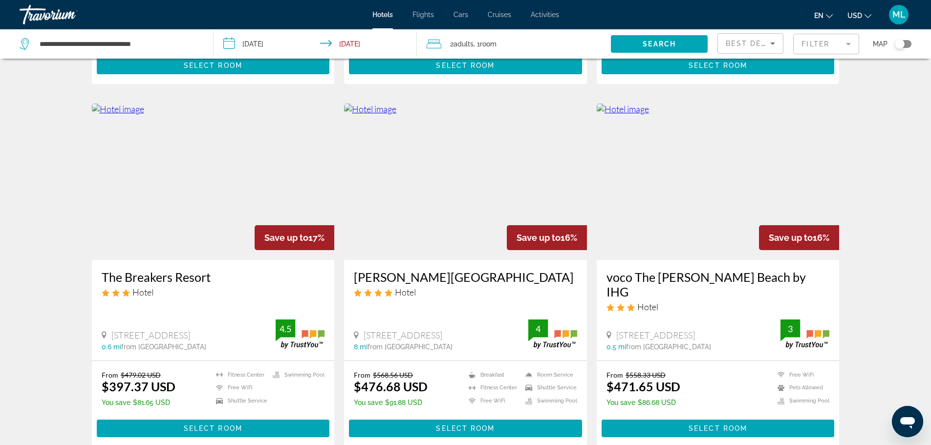
scroll to position [371, 0]
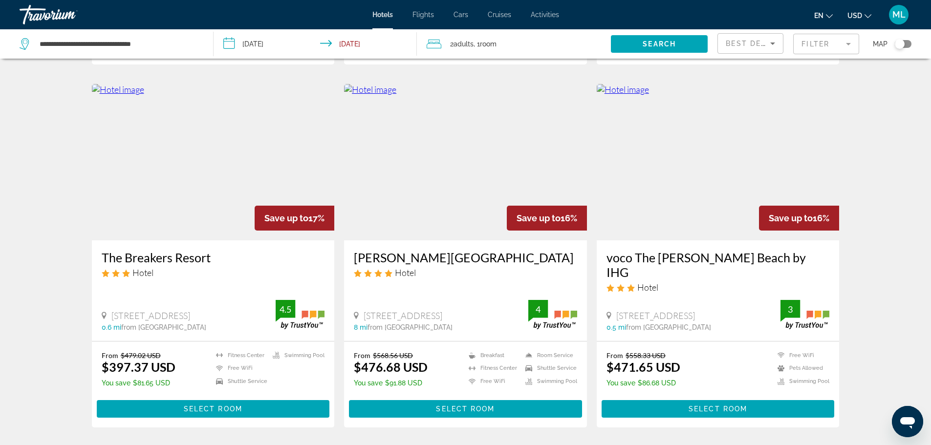
click at [181, 177] on img "Main content" at bounding box center [213, 162] width 243 height 156
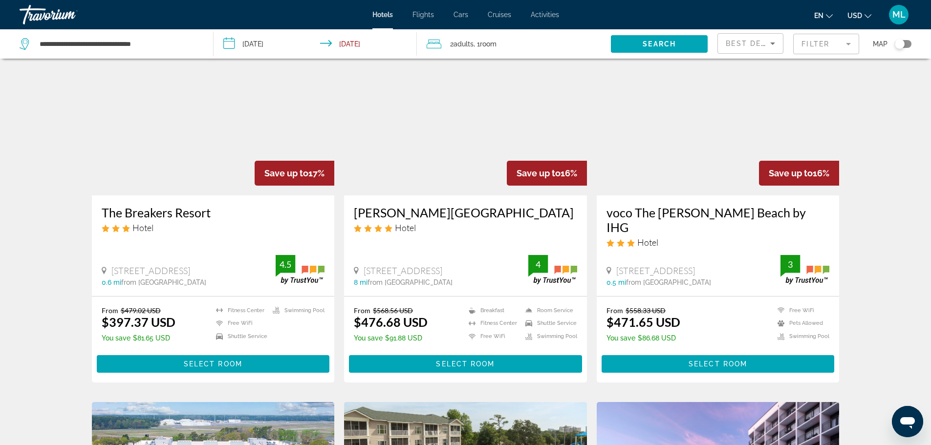
scroll to position [430, 0]
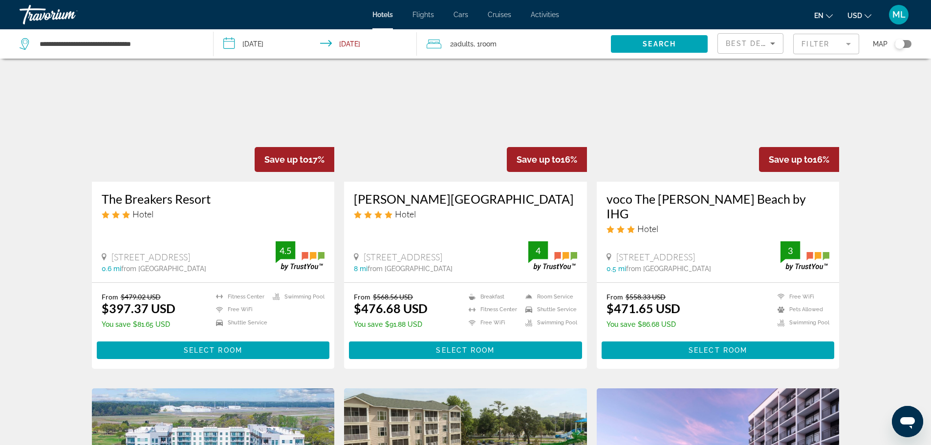
click at [462, 136] on img "Main content" at bounding box center [465, 103] width 243 height 156
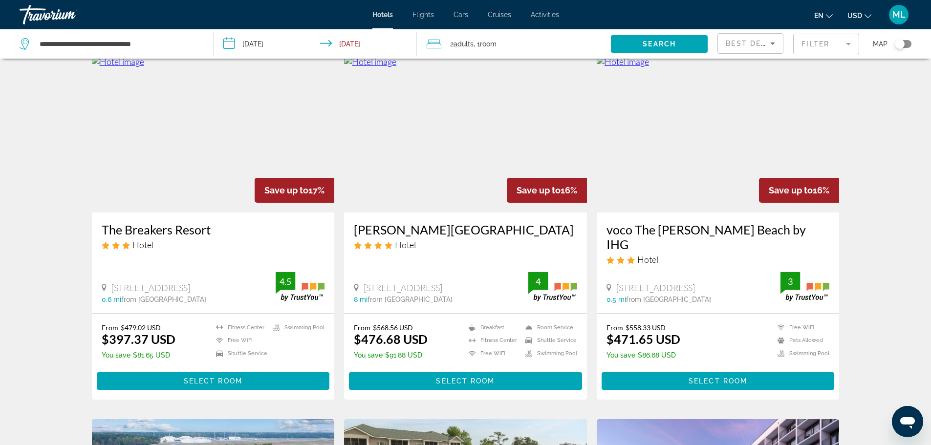
scroll to position [411, 0]
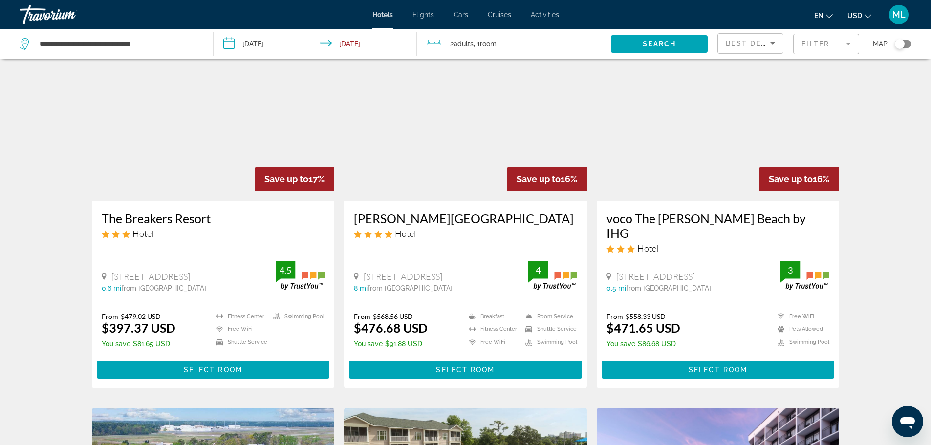
click at [736, 108] on img "Main content" at bounding box center [718, 123] width 243 height 156
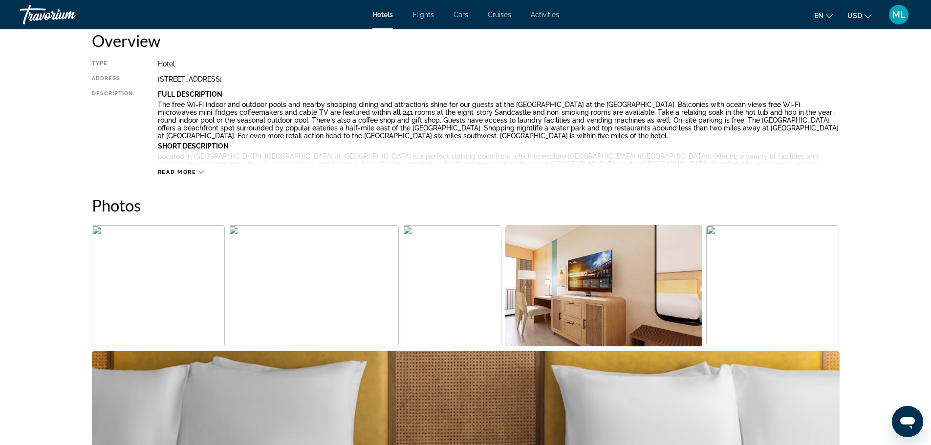
scroll to position [391, 0]
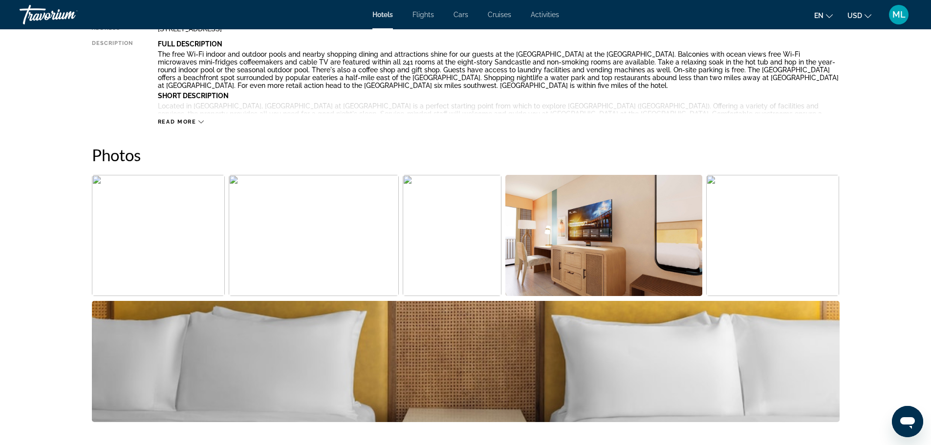
click at [176, 245] on img "Open full-screen image slider" at bounding box center [158, 235] width 133 height 121
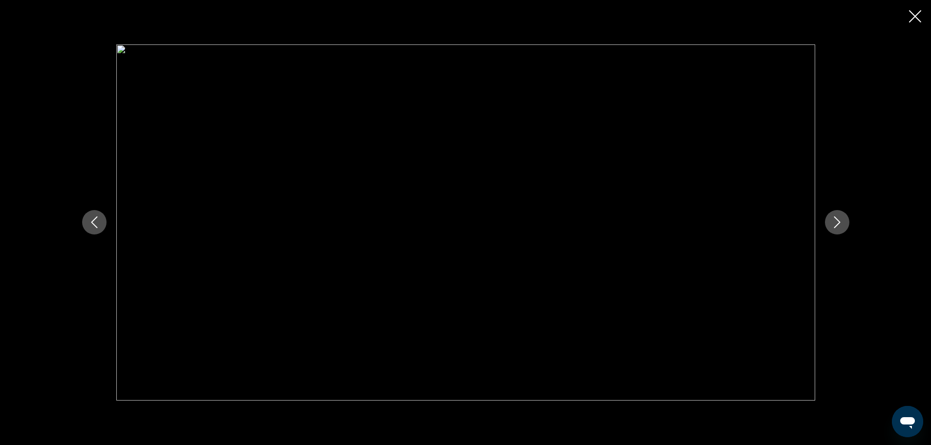
click at [830, 218] on button "Next image" at bounding box center [837, 222] width 24 height 24
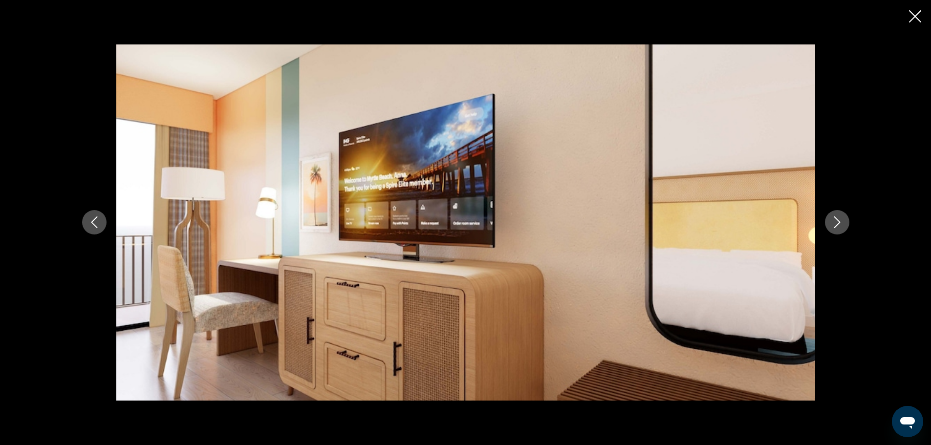
click at [830, 218] on button "Next image" at bounding box center [837, 222] width 24 height 24
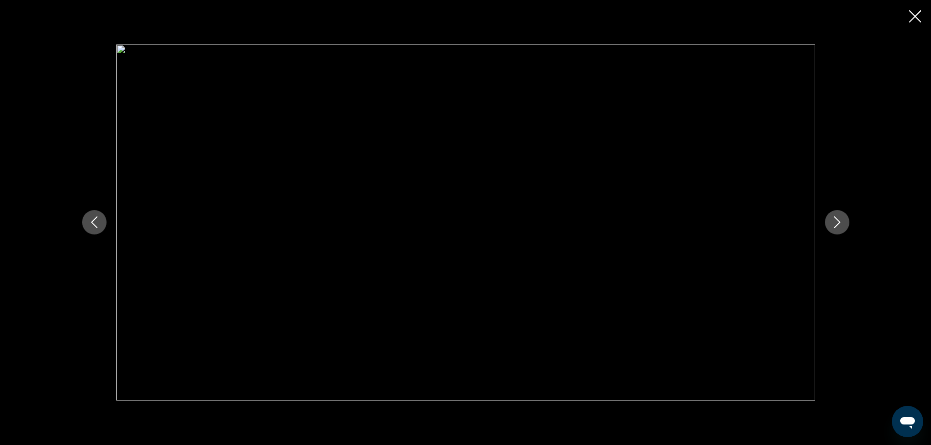
click at [830, 218] on button "Next image" at bounding box center [837, 222] width 24 height 24
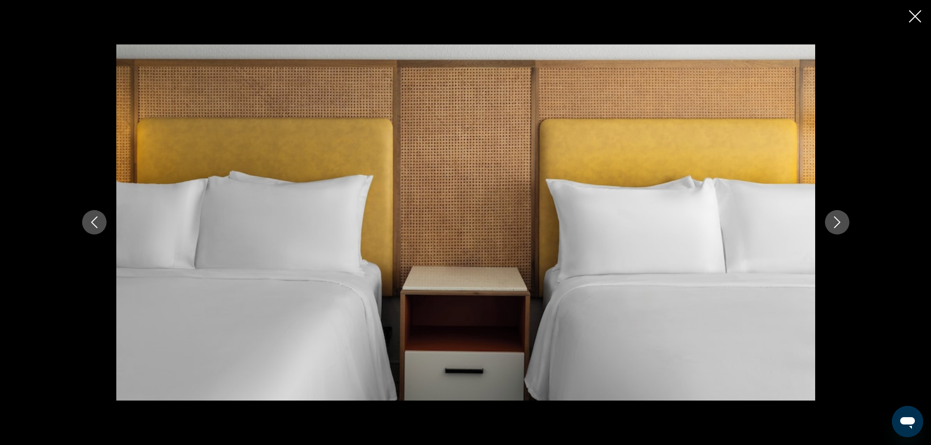
click at [830, 218] on button "Next image" at bounding box center [837, 222] width 24 height 24
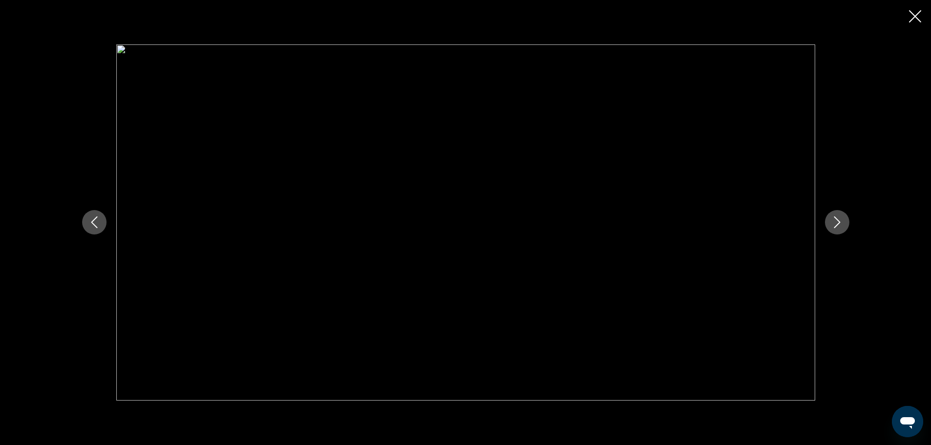
click at [830, 218] on button "Next image" at bounding box center [837, 222] width 24 height 24
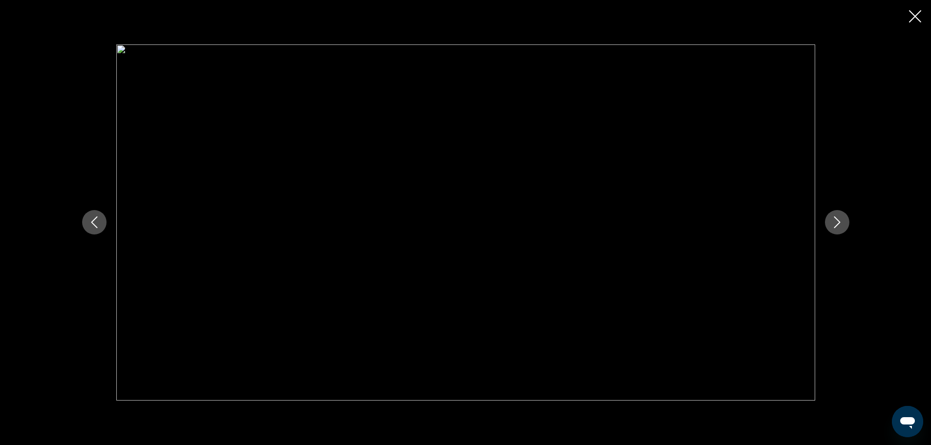
click at [830, 218] on button "Next image" at bounding box center [837, 222] width 24 height 24
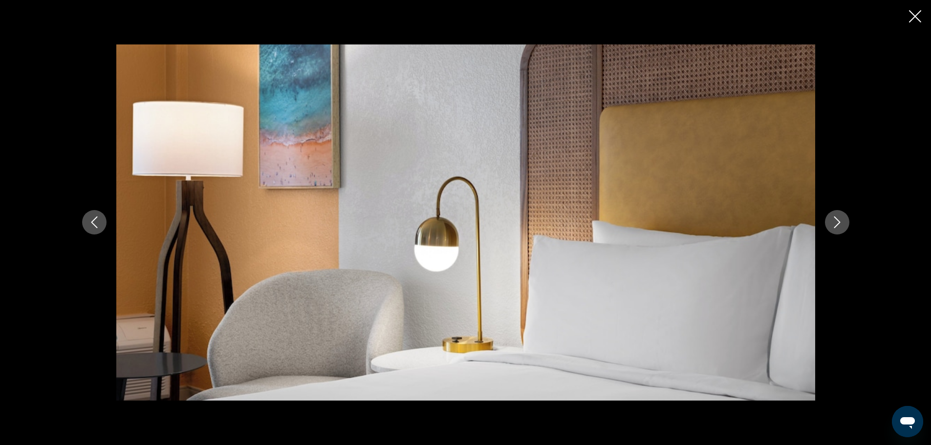
click at [830, 218] on button "Next image" at bounding box center [837, 222] width 24 height 24
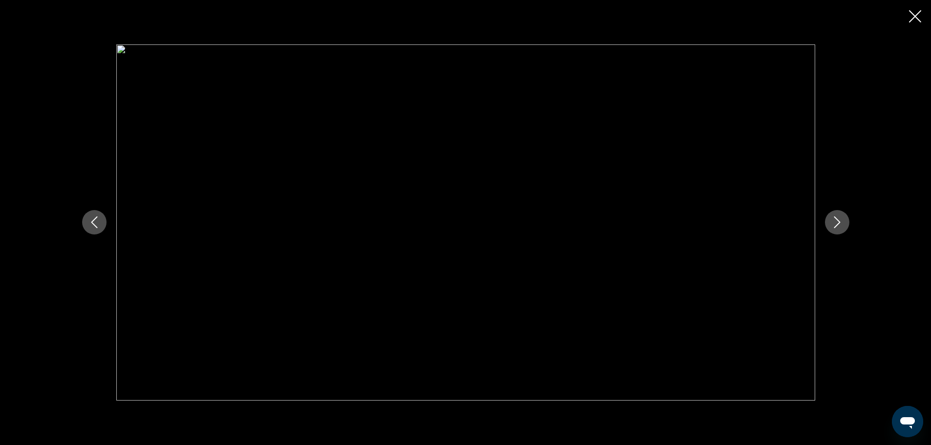
click at [830, 218] on button "Next image" at bounding box center [837, 222] width 24 height 24
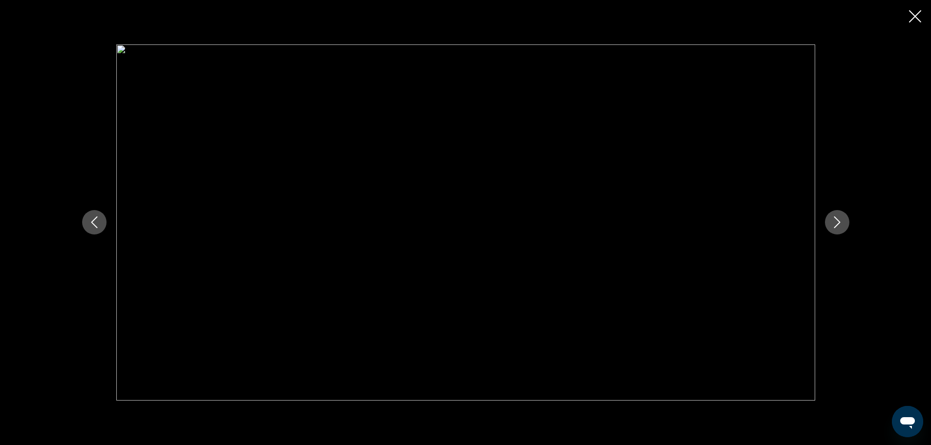
click at [830, 218] on button "Next image" at bounding box center [837, 222] width 24 height 24
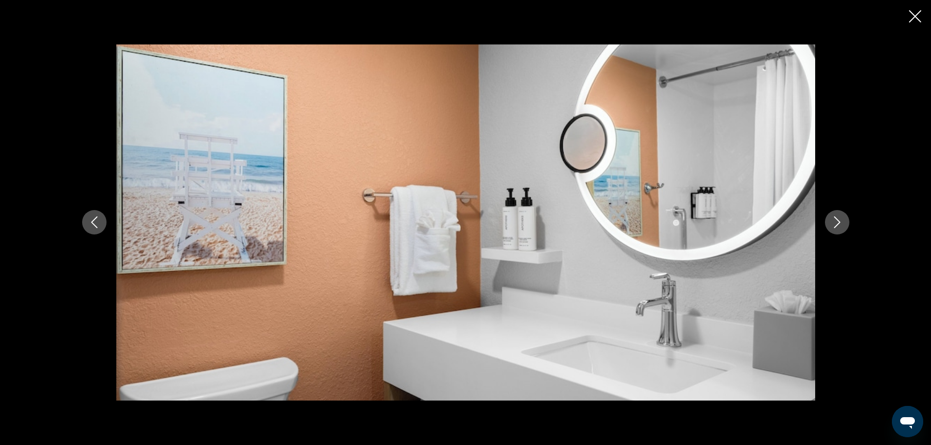
click at [830, 218] on button "Next image" at bounding box center [837, 222] width 24 height 24
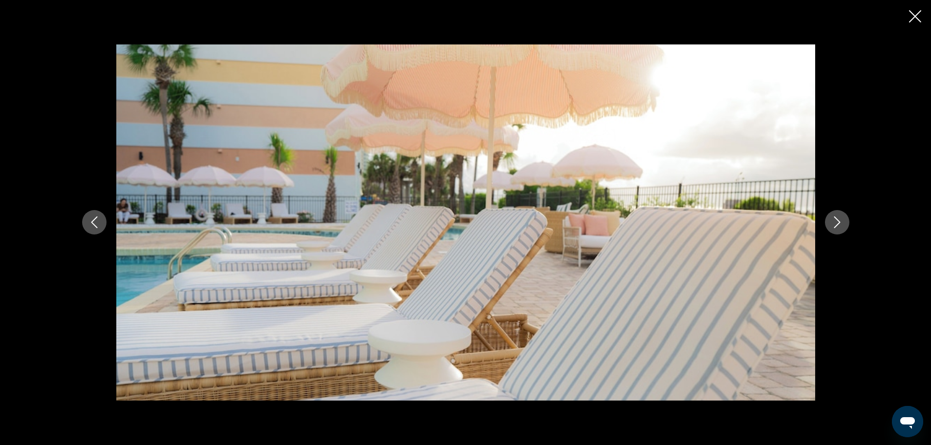
click at [830, 218] on button "Next image" at bounding box center [837, 222] width 24 height 24
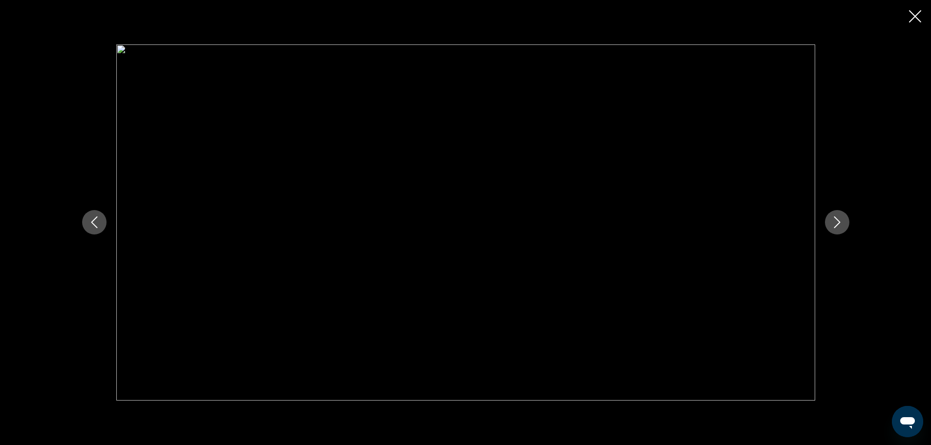
click at [830, 218] on button "Next image" at bounding box center [837, 222] width 24 height 24
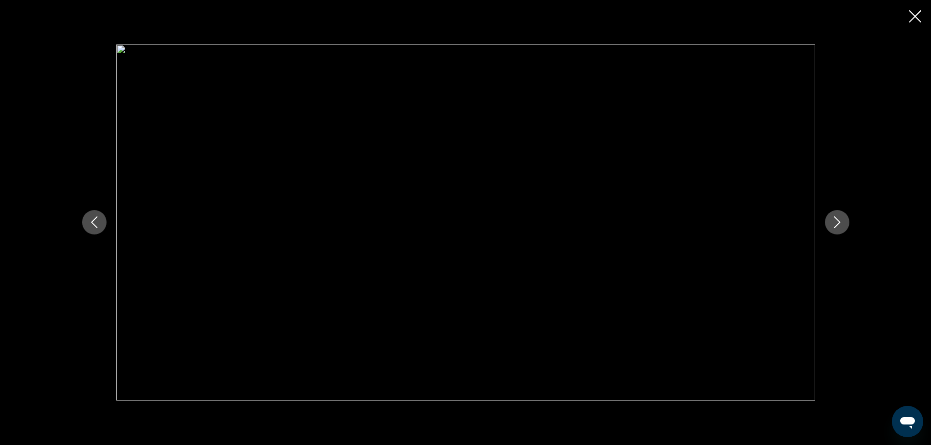
click at [830, 218] on button "Next image" at bounding box center [837, 222] width 24 height 24
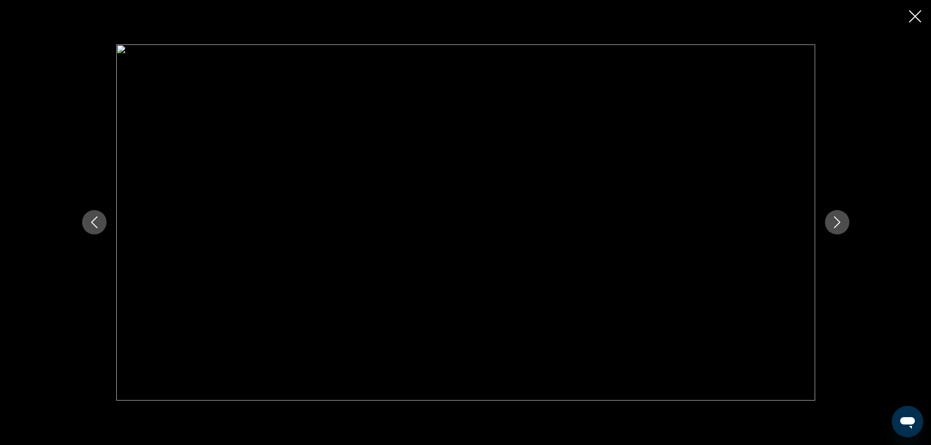
click at [830, 218] on button "Next image" at bounding box center [837, 222] width 24 height 24
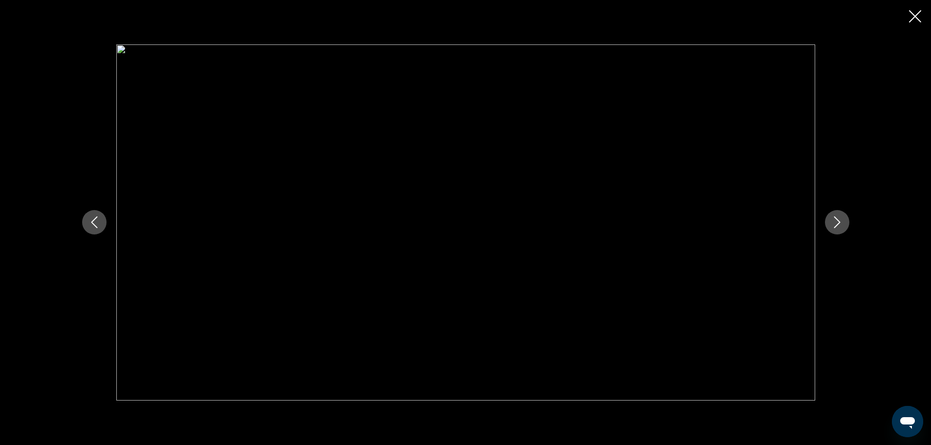
click at [830, 218] on button "Next image" at bounding box center [837, 222] width 24 height 24
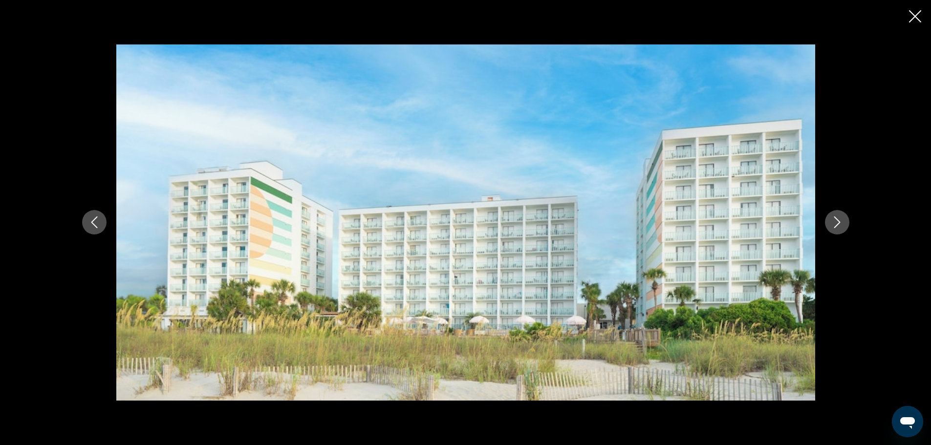
click at [830, 218] on button "Next image" at bounding box center [837, 222] width 24 height 24
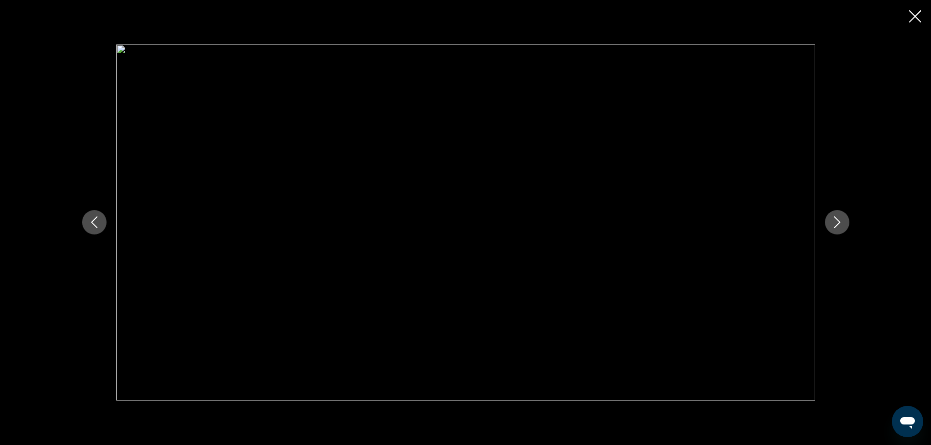
click at [830, 218] on button "Next image" at bounding box center [837, 222] width 24 height 24
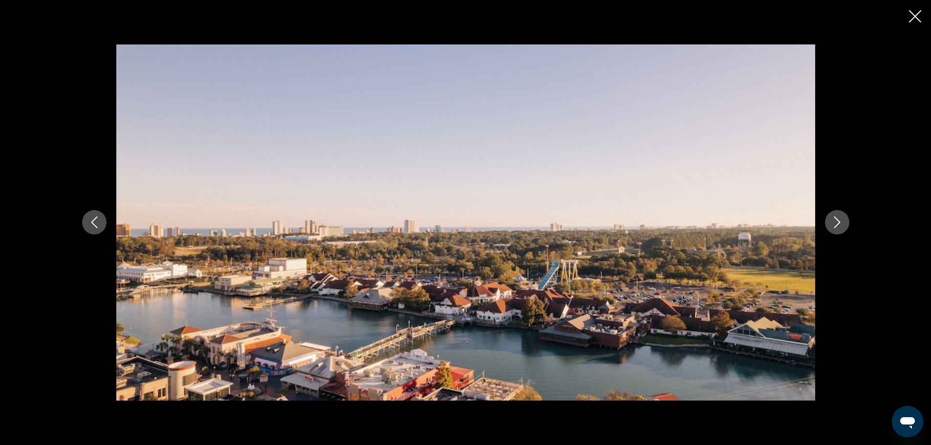
click at [830, 218] on button "Next image" at bounding box center [837, 222] width 24 height 24
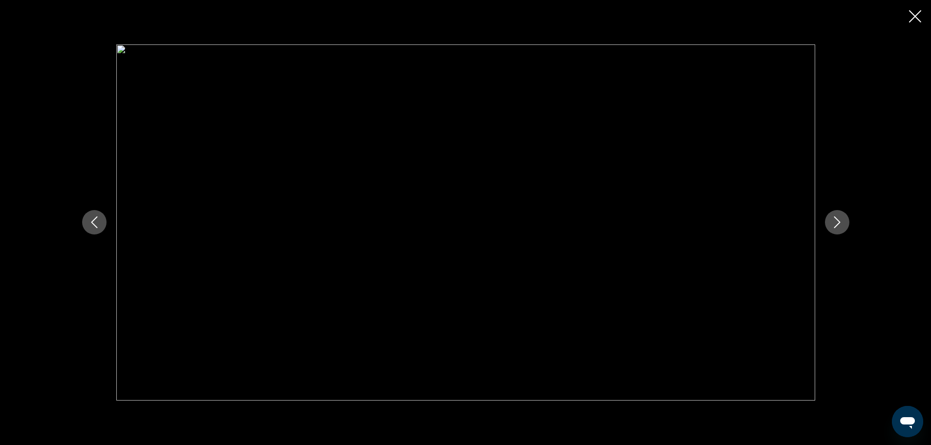
click at [830, 218] on button "Next image" at bounding box center [837, 222] width 24 height 24
click at [914, 12] on icon "Close slideshow" at bounding box center [915, 16] width 12 height 12
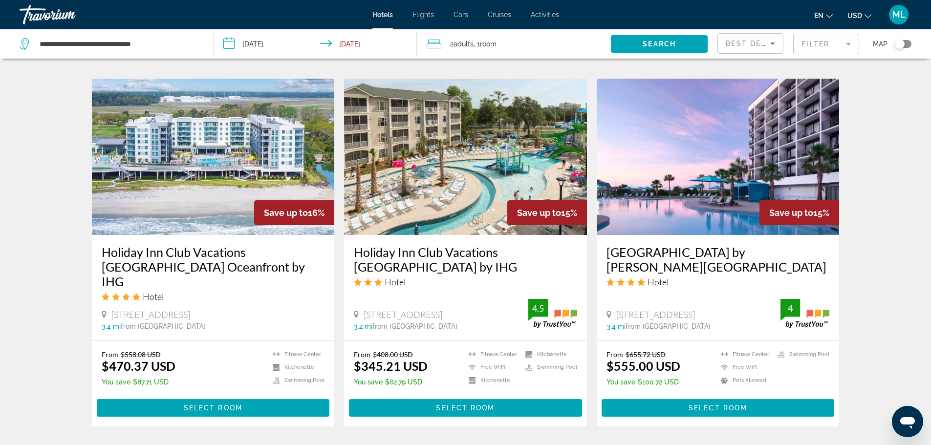
scroll to position [782, 0]
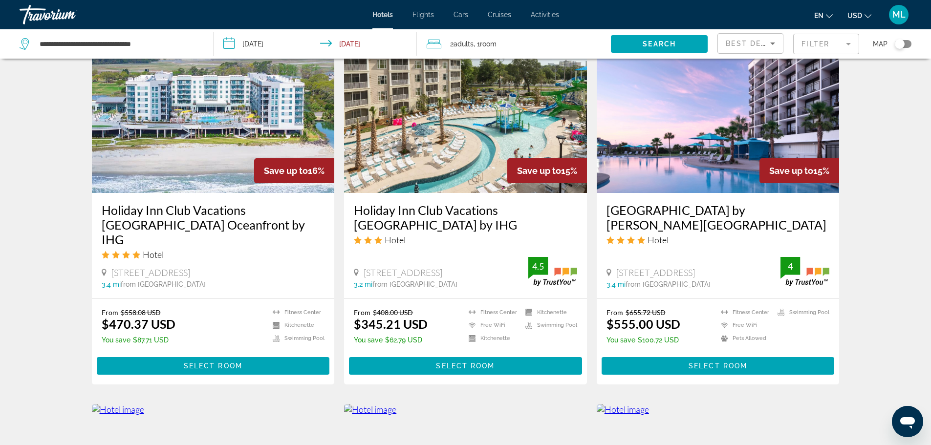
click at [505, 108] on img "Main content" at bounding box center [465, 115] width 243 height 156
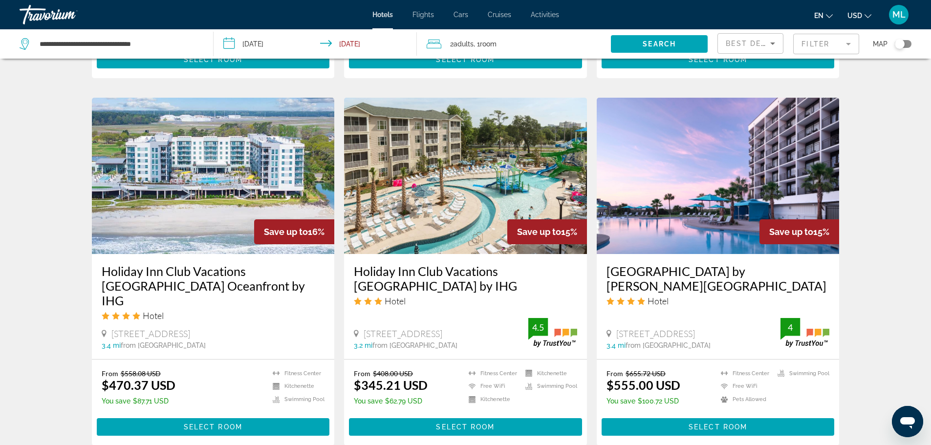
scroll to position [723, 0]
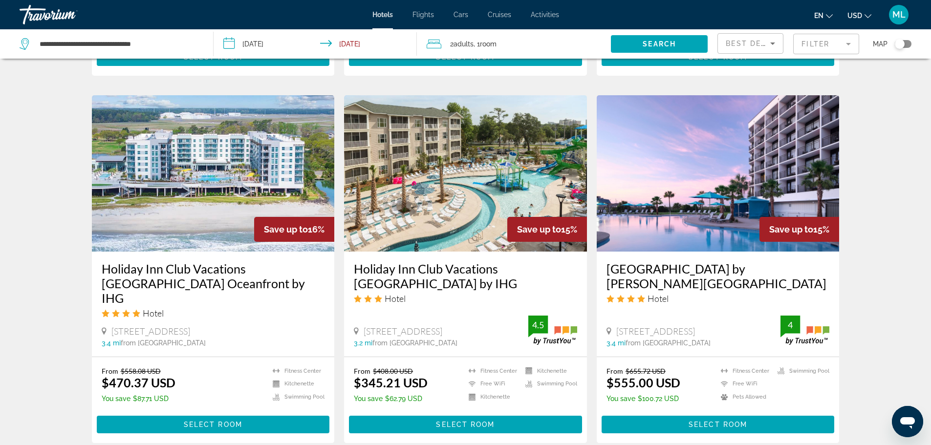
click at [692, 159] on img "Main content" at bounding box center [718, 173] width 243 height 156
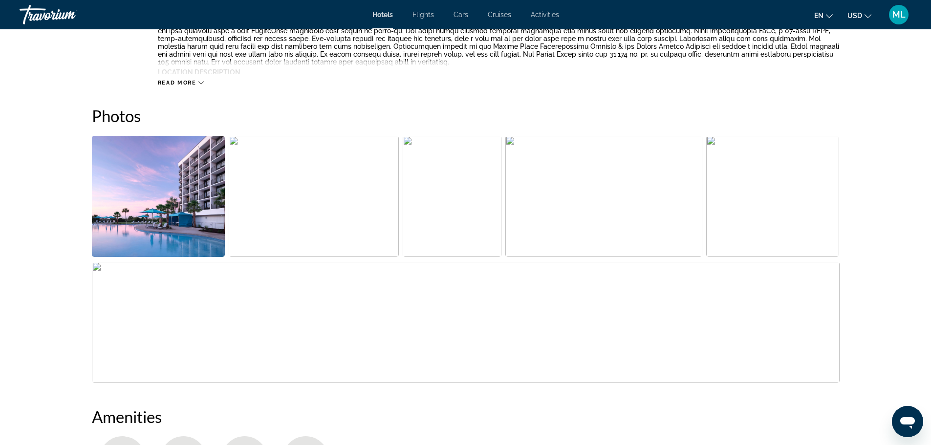
scroll to position [411, 0]
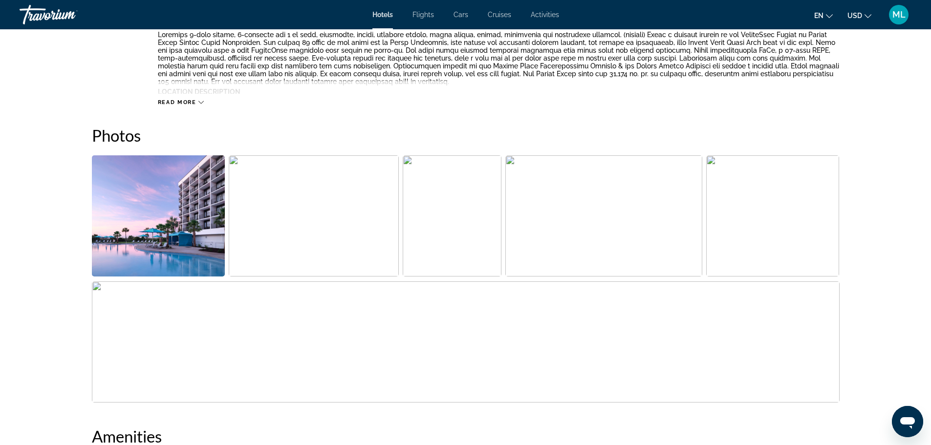
click at [186, 220] on img "Open full-screen image slider" at bounding box center [158, 215] width 133 height 121
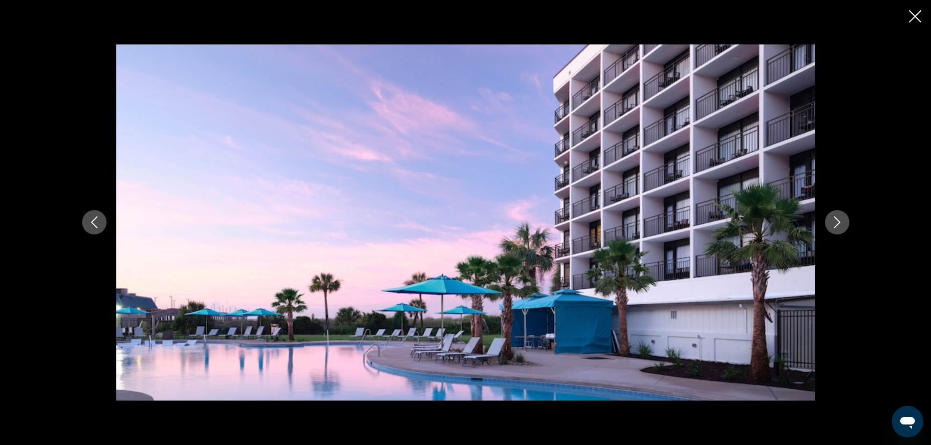
click at [839, 222] on icon "Next image" at bounding box center [837, 223] width 6 height 12
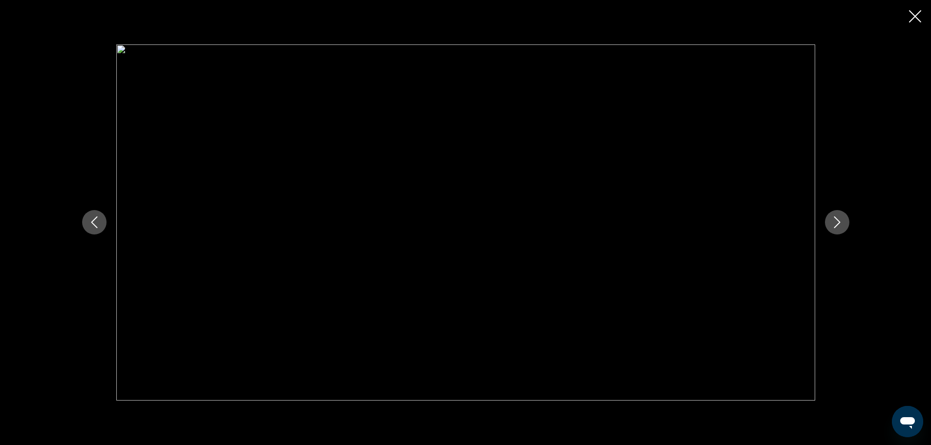
click at [839, 222] on icon "Next image" at bounding box center [837, 223] width 6 height 12
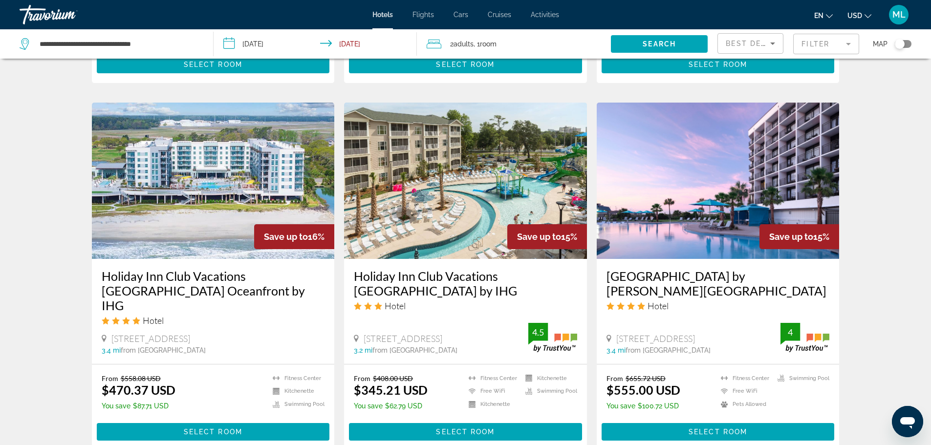
scroll to position [743, 0]
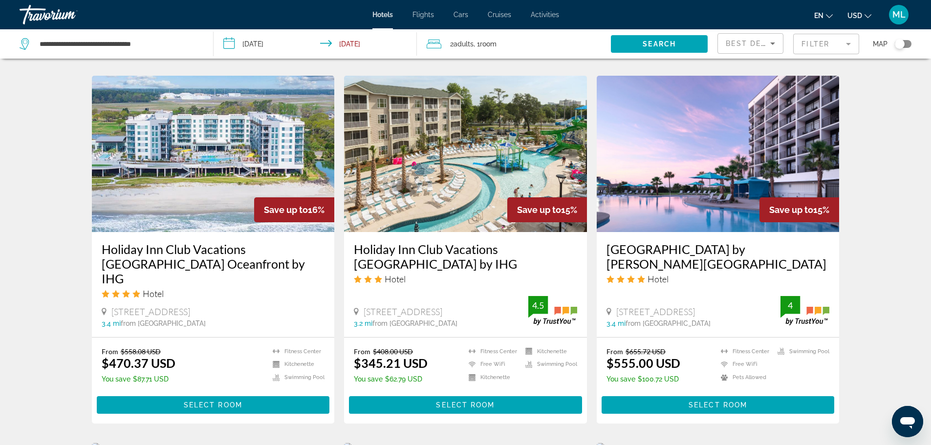
click at [693, 180] on img "Main content" at bounding box center [718, 154] width 243 height 156
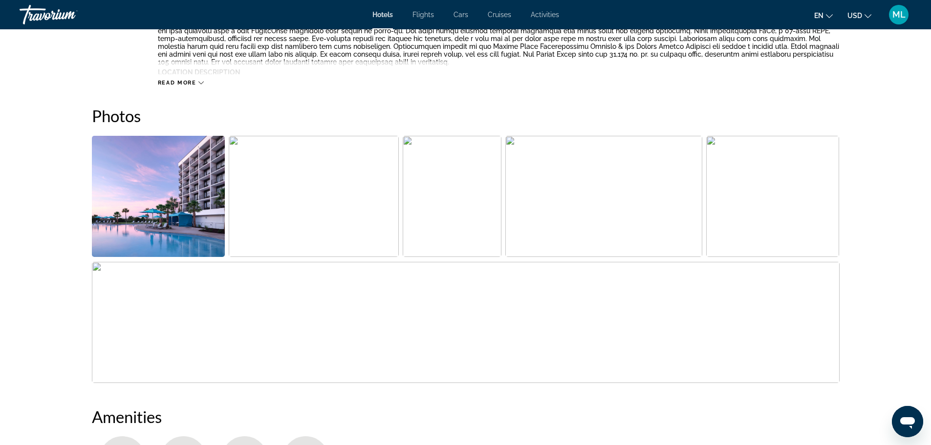
scroll to position [450, 0]
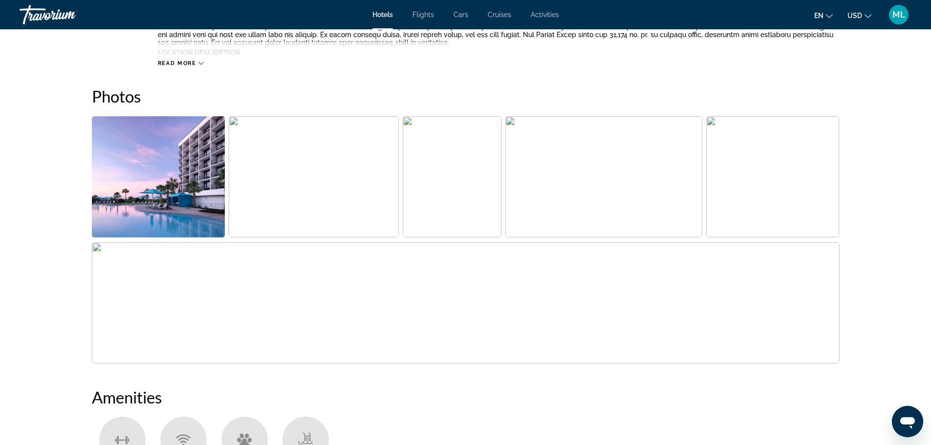
click at [207, 185] on img "Open full-screen image slider" at bounding box center [158, 176] width 133 height 121
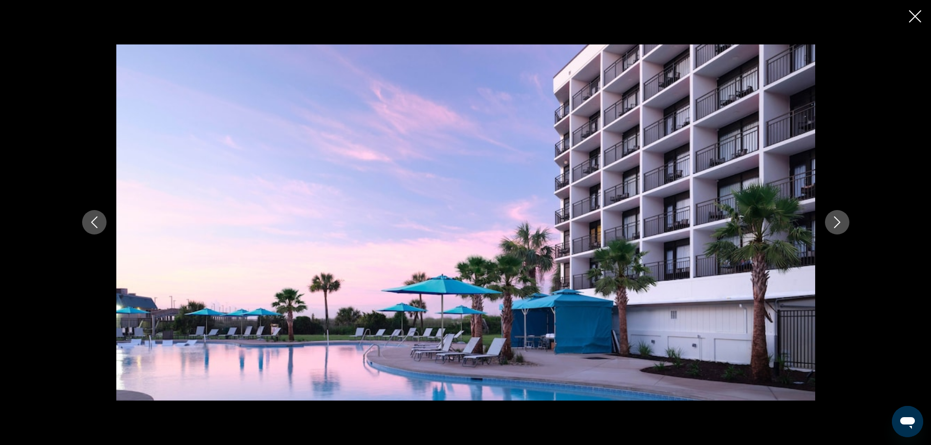
click at [839, 220] on icon "Next image" at bounding box center [837, 222] width 12 height 12
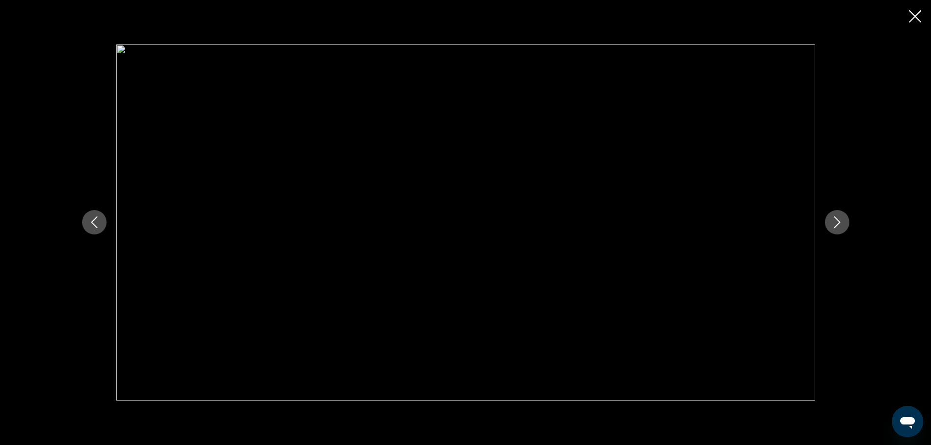
click at [839, 220] on icon "Next image" at bounding box center [837, 222] width 12 height 12
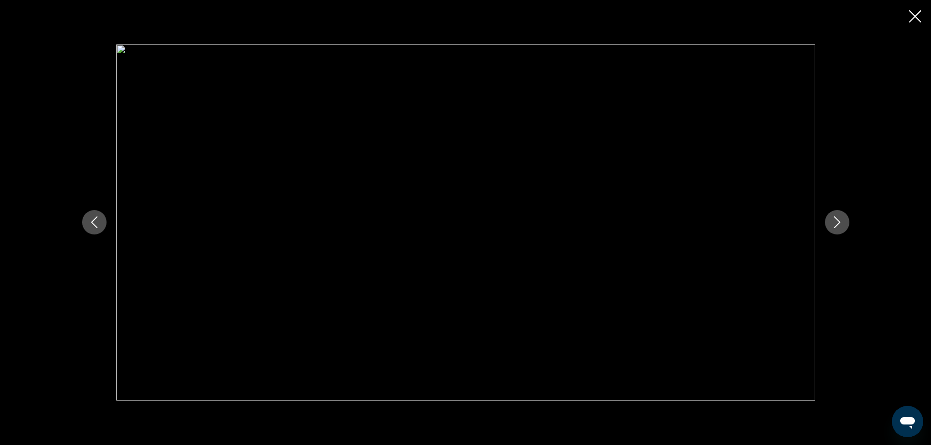
click at [839, 220] on icon "Next image" at bounding box center [837, 222] width 12 height 12
click at [915, 15] on icon "Close slideshow" at bounding box center [915, 16] width 12 height 12
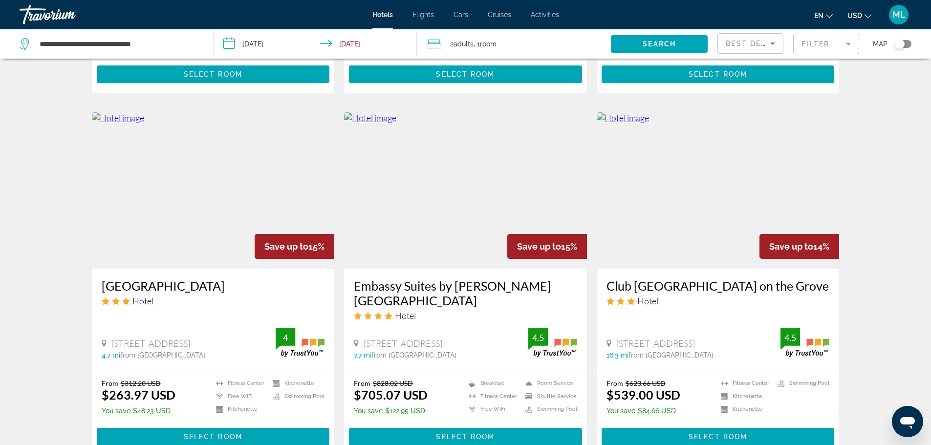
scroll to position [1075, 0]
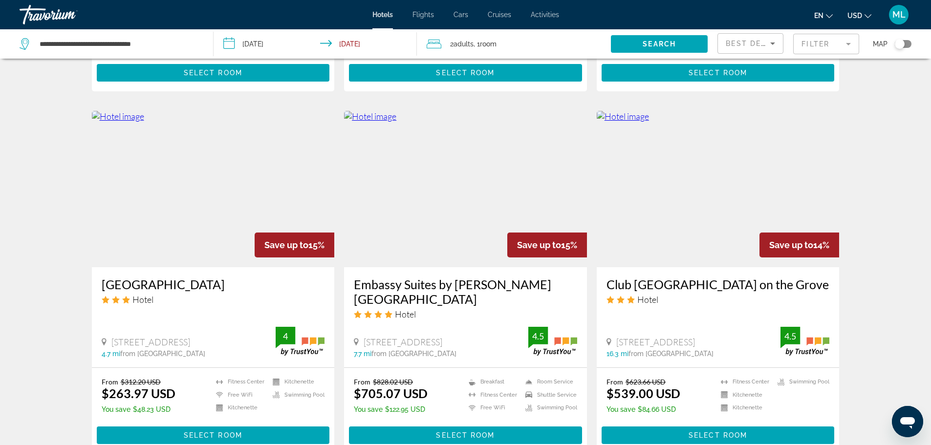
click at [148, 221] on img "Main content" at bounding box center [213, 189] width 243 height 156
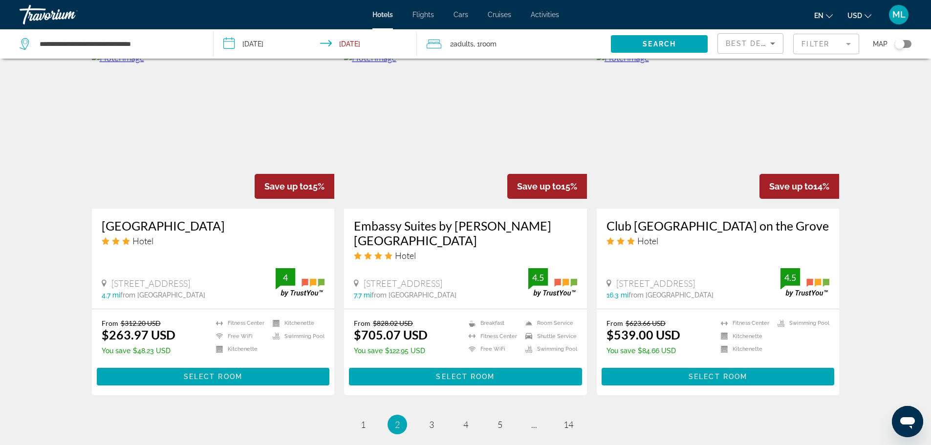
scroll to position [1095, 0]
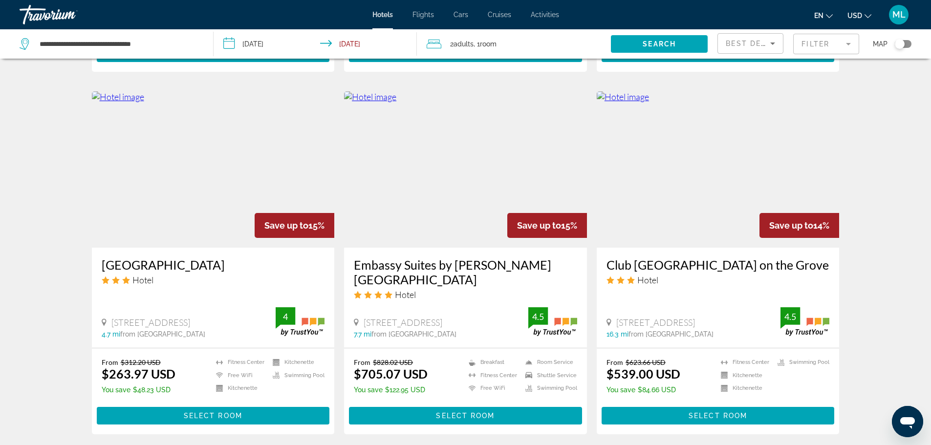
click at [483, 201] on img "Main content" at bounding box center [465, 169] width 243 height 156
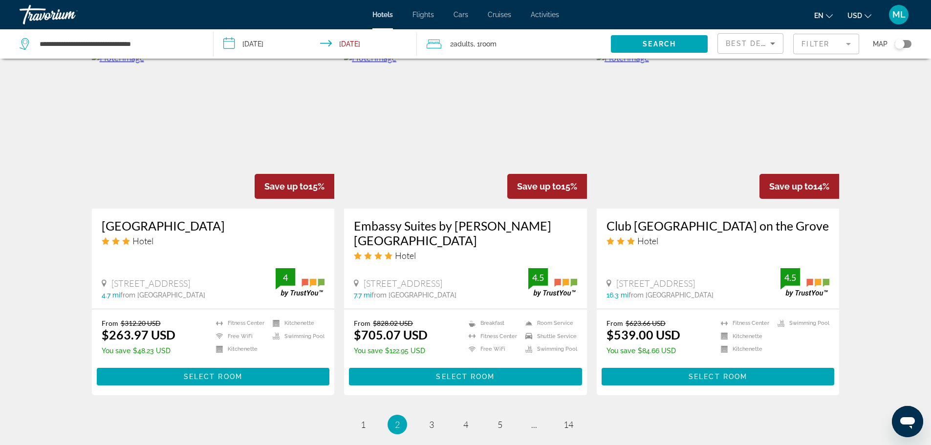
scroll to position [1153, 0]
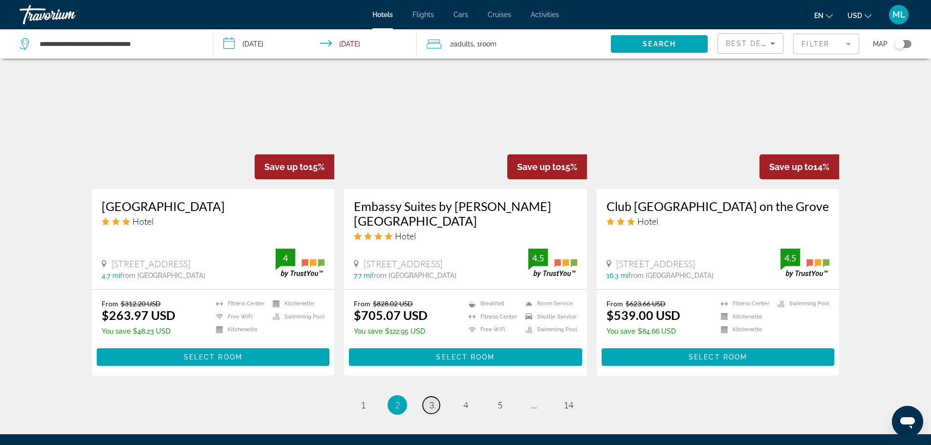
click at [435, 397] on link "page 3" at bounding box center [431, 405] width 17 height 17
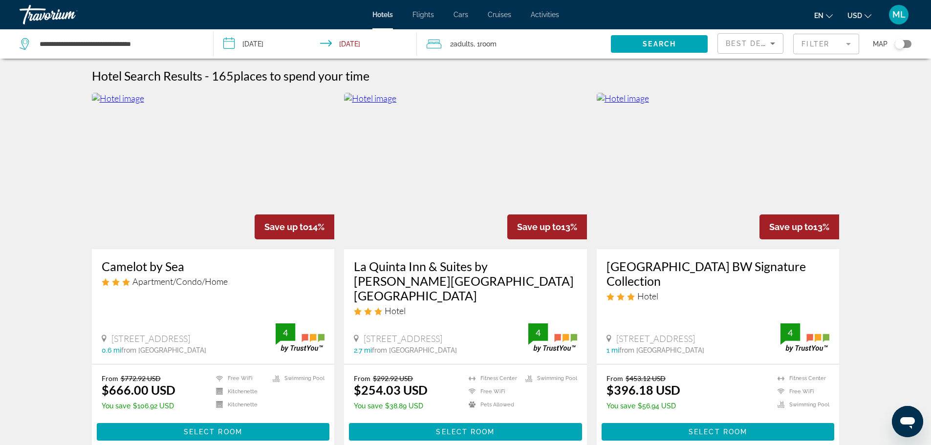
click at [200, 211] on img "Main content" at bounding box center [213, 171] width 243 height 156
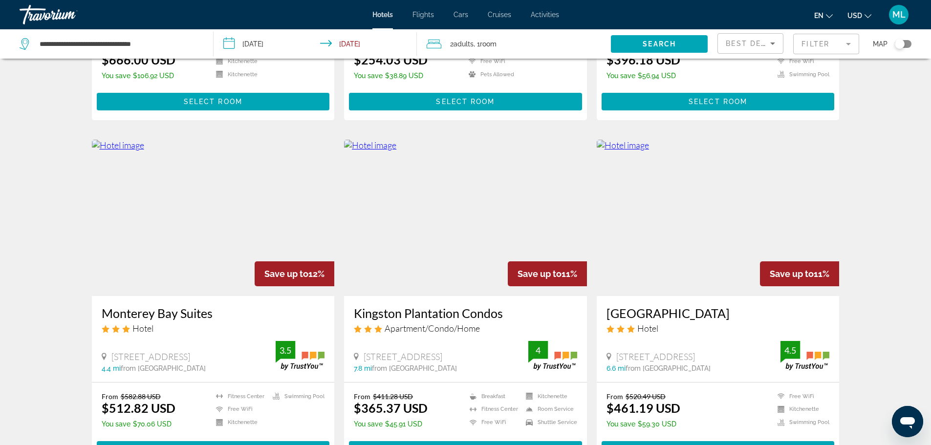
scroll to position [332, 0]
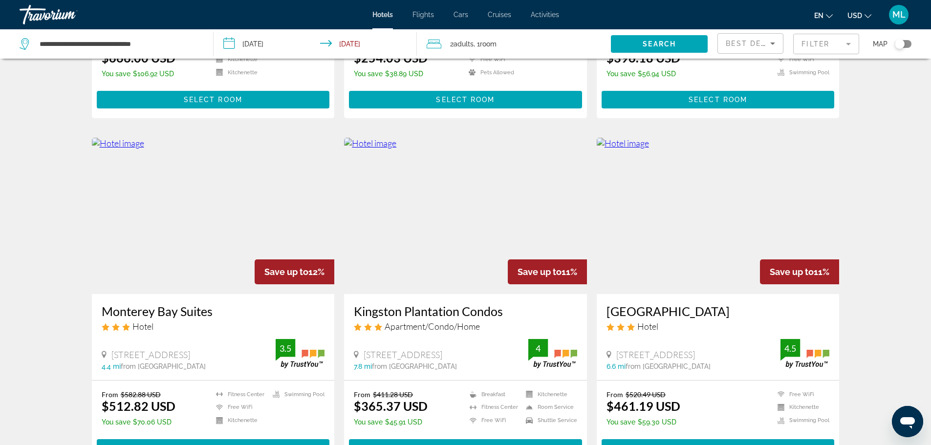
click at [495, 225] on img "Main content" at bounding box center [465, 216] width 243 height 156
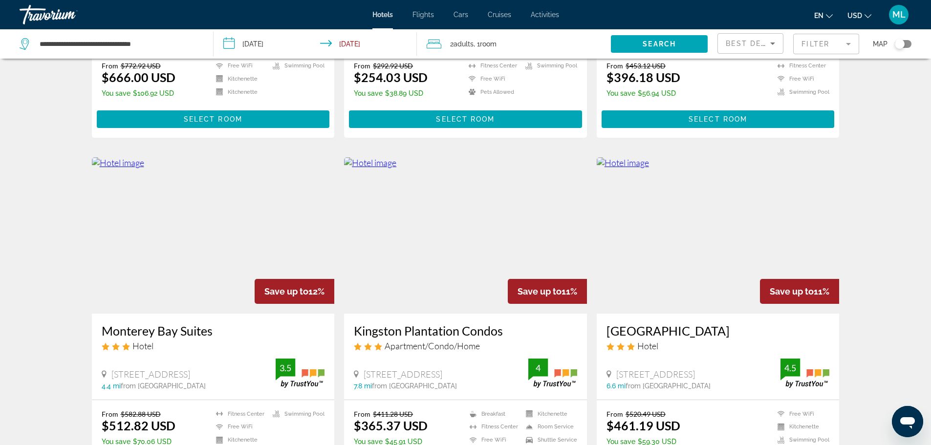
scroll to position [332, 0]
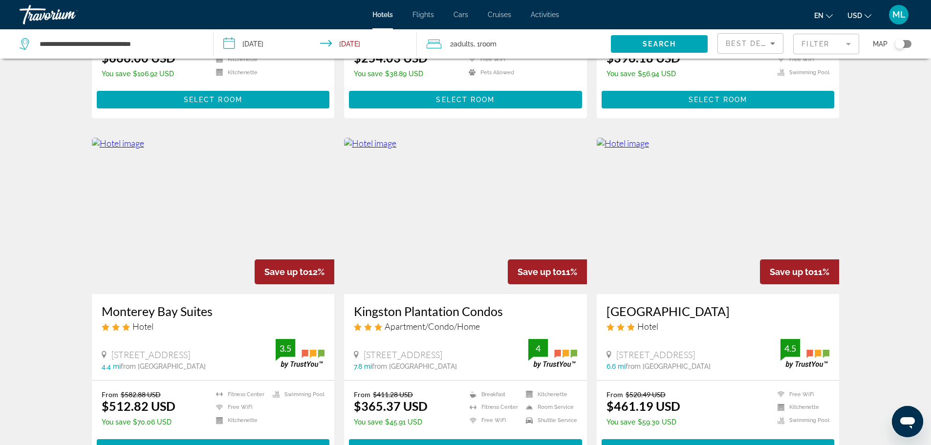
click at [716, 209] on img "Main content" at bounding box center [718, 216] width 243 height 156
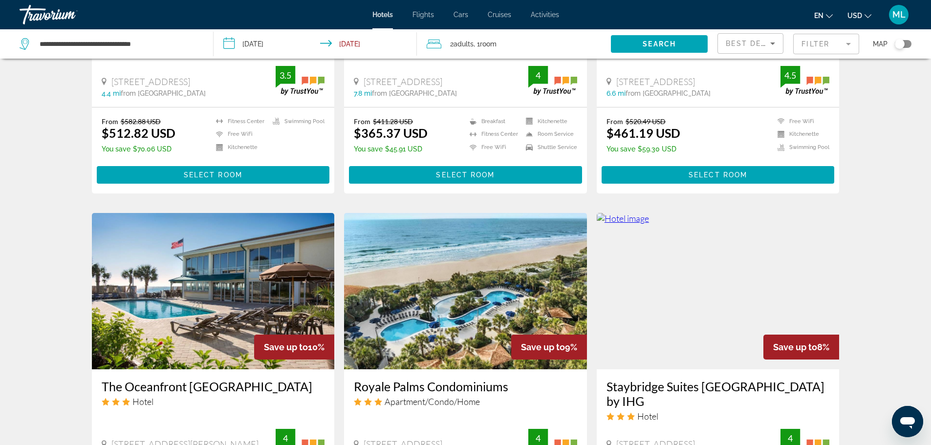
scroll to position [645, 0]
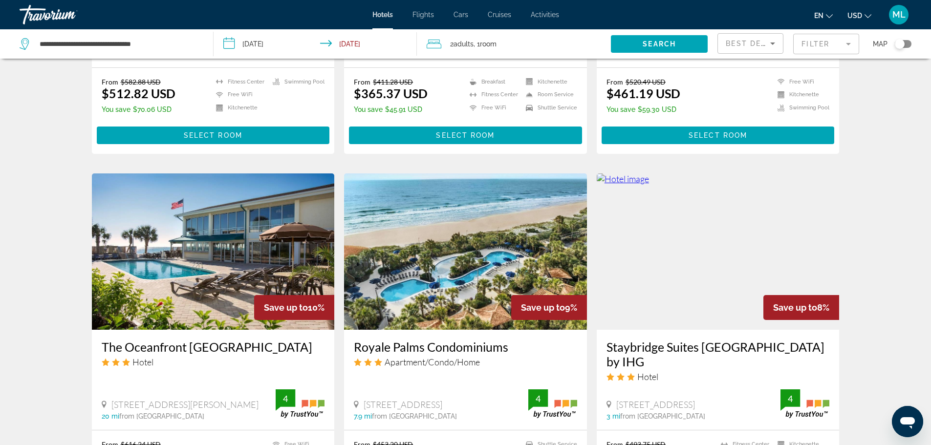
click at [427, 254] on img "Main content" at bounding box center [465, 251] width 243 height 156
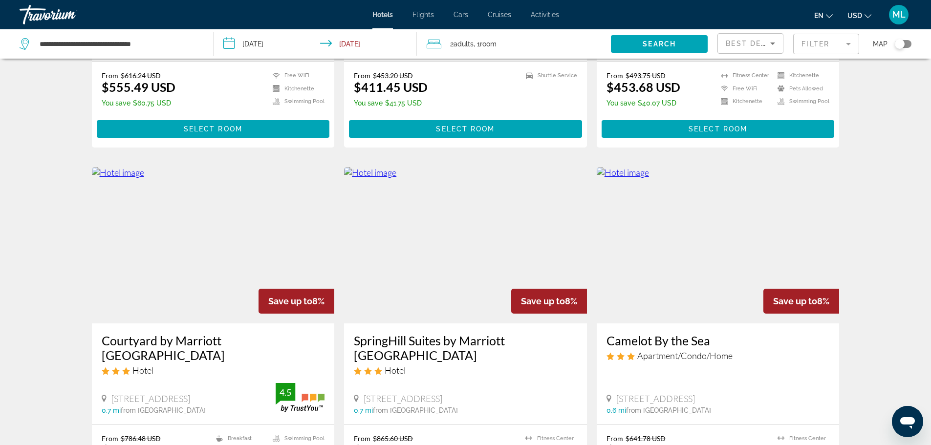
scroll to position [1017, 0]
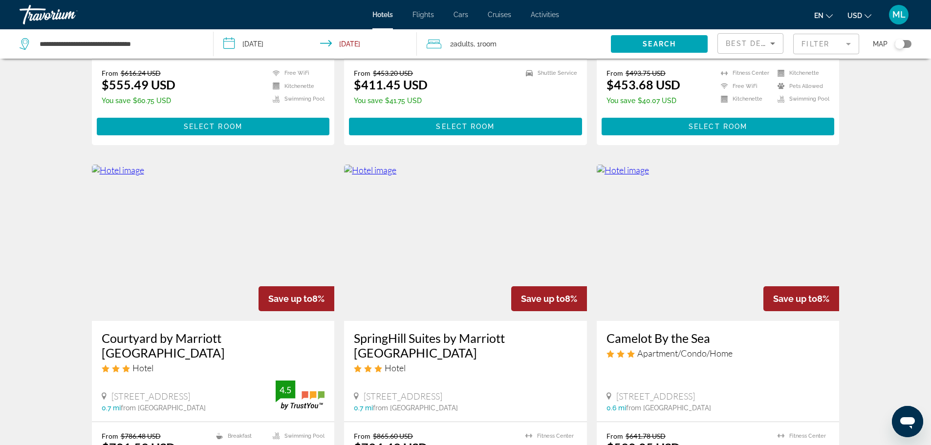
click at [173, 239] on img "Main content" at bounding box center [213, 243] width 243 height 156
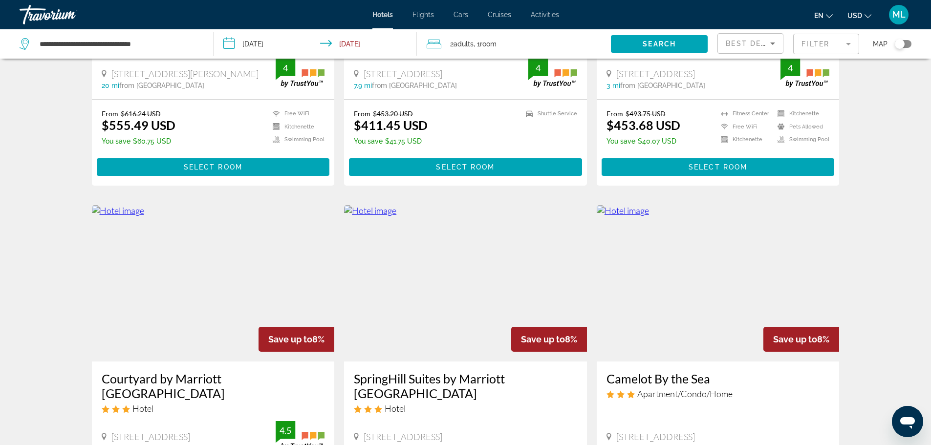
scroll to position [977, 0]
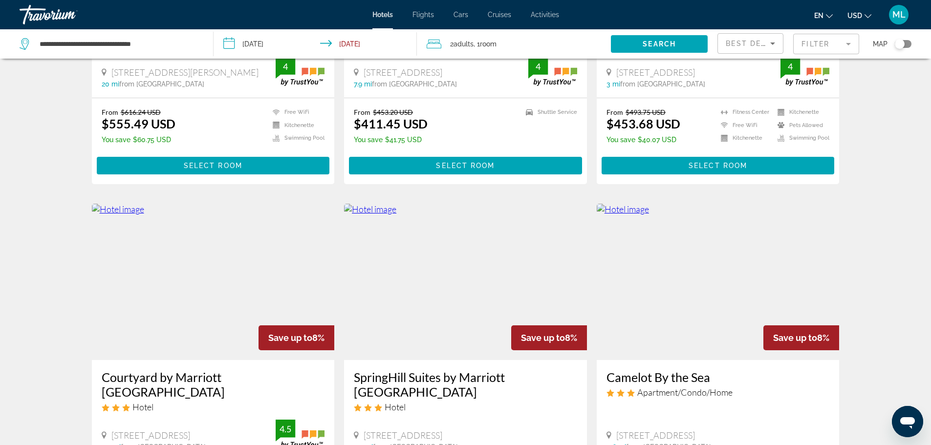
click at [441, 280] on img "Main content" at bounding box center [465, 282] width 243 height 156
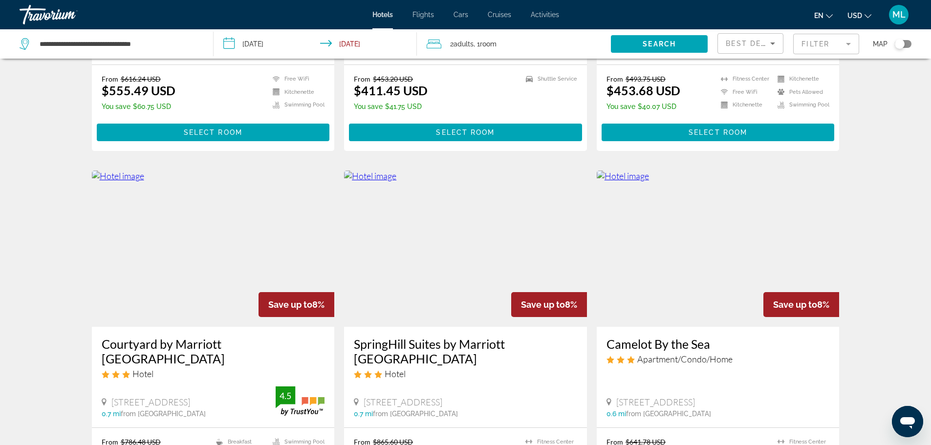
scroll to position [1056, 0]
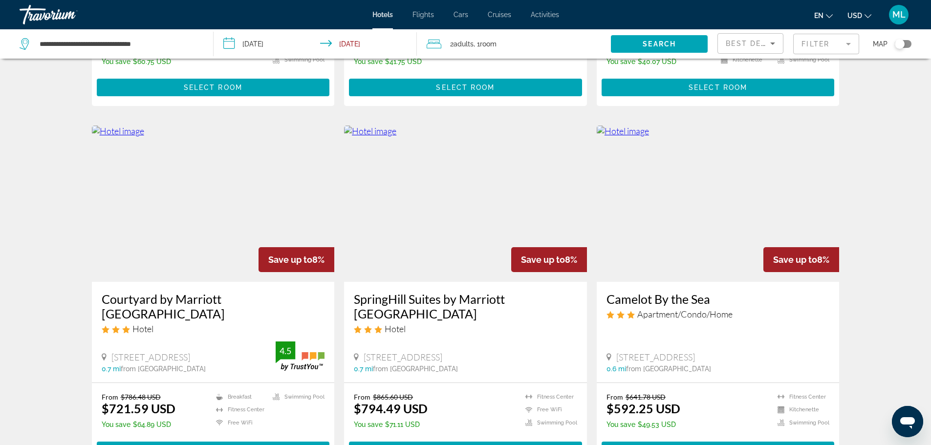
click at [707, 207] on img "Main content" at bounding box center [718, 204] width 243 height 156
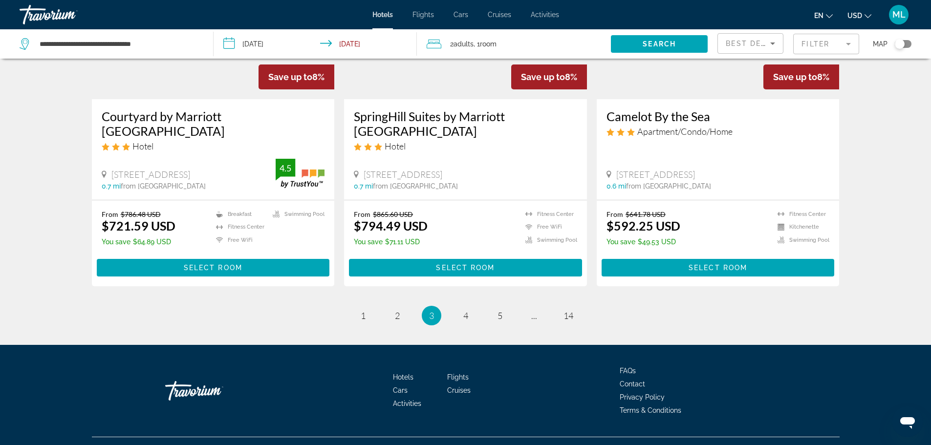
scroll to position [1244, 0]
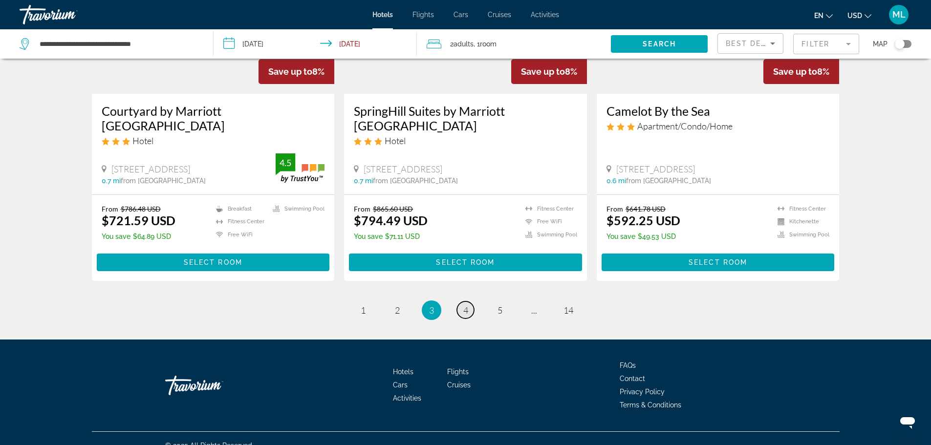
click at [464, 305] on span "4" at bounding box center [465, 310] width 5 height 11
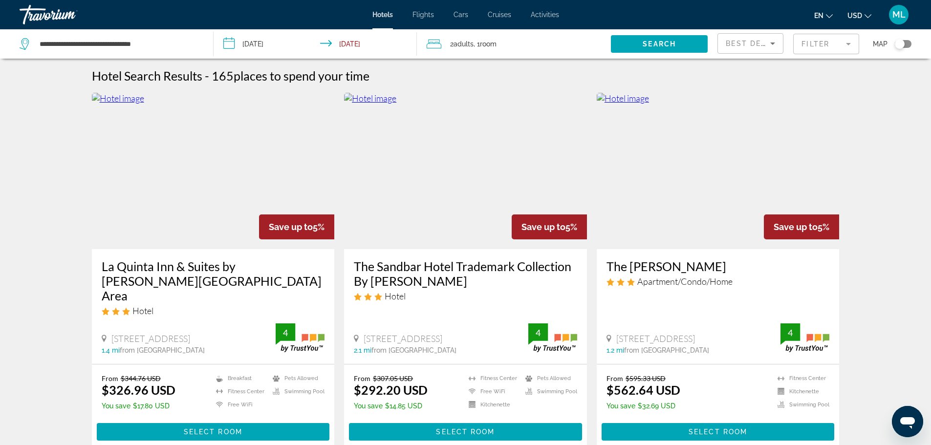
click at [203, 200] on img "Main content" at bounding box center [213, 171] width 243 height 156
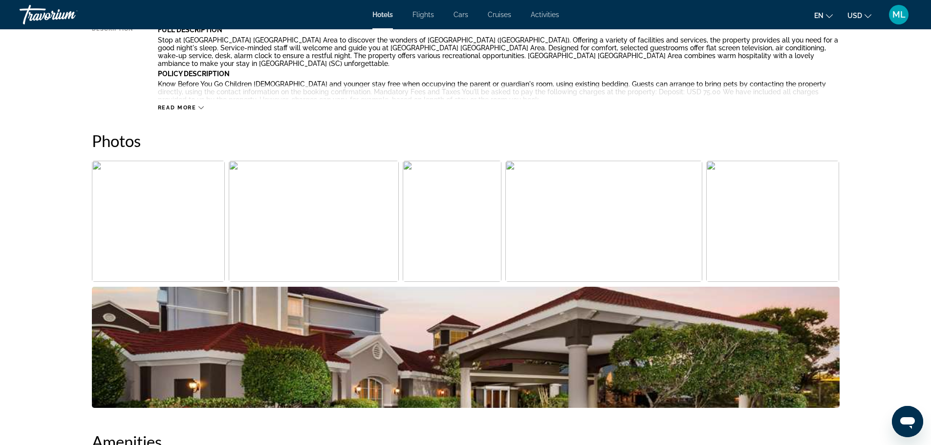
scroll to position [430, 0]
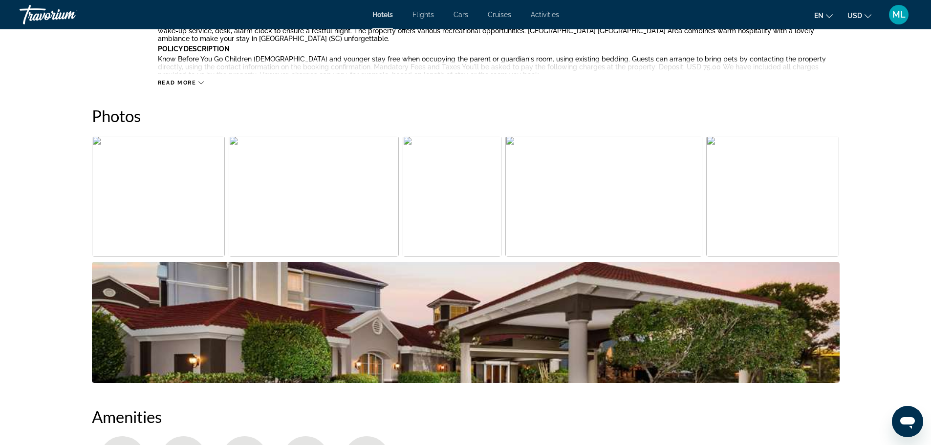
click at [181, 211] on img "Open full-screen image slider" at bounding box center [158, 196] width 133 height 121
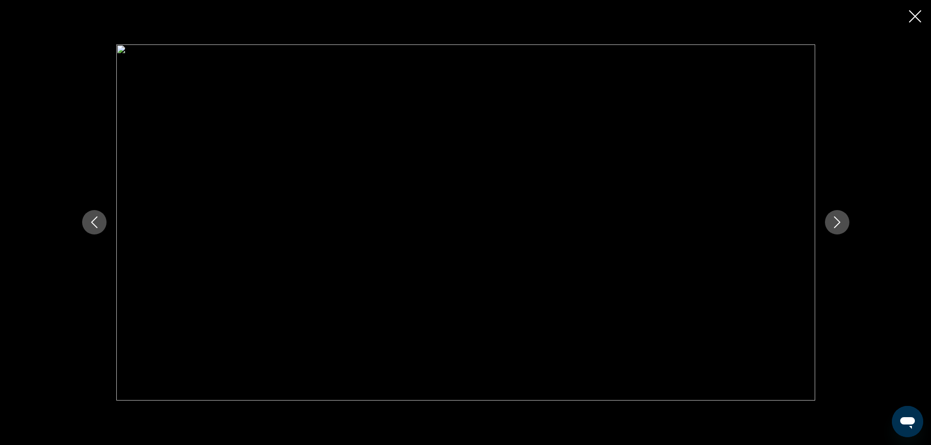
click at [838, 217] on icon "Next image" at bounding box center [837, 222] width 12 height 12
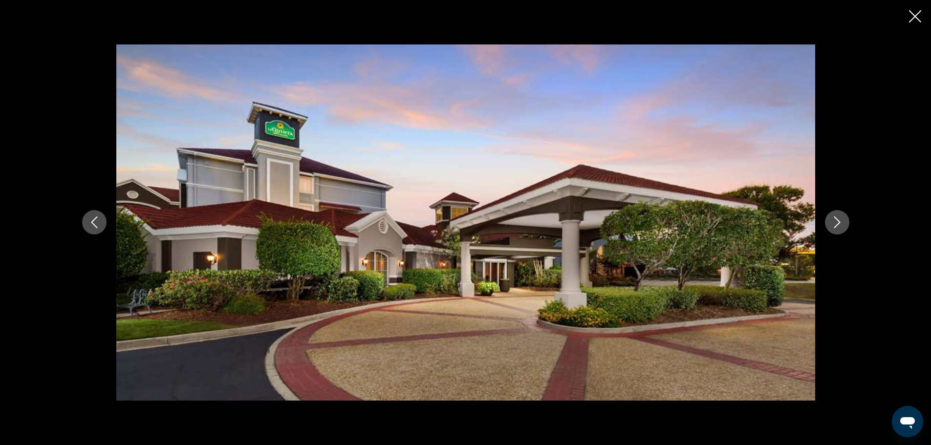
click at [838, 217] on icon "Next image" at bounding box center [837, 222] width 12 height 12
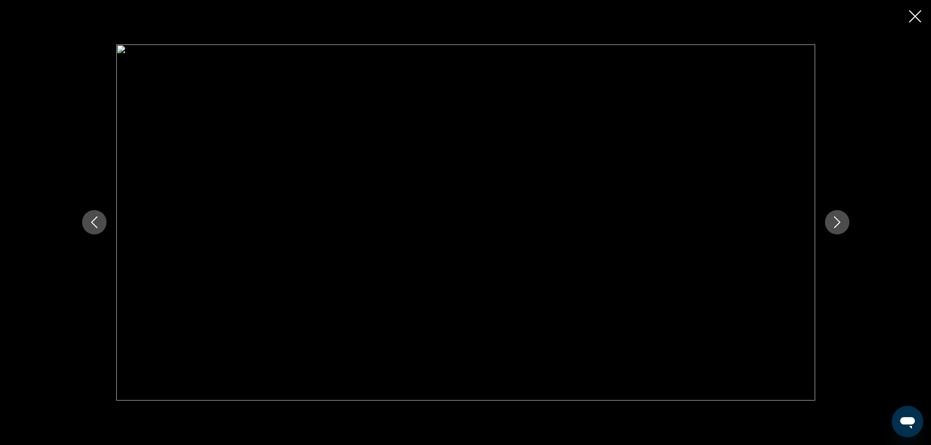
click at [838, 217] on icon "Next image" at bounding box center [837, 222] width 12 height 12
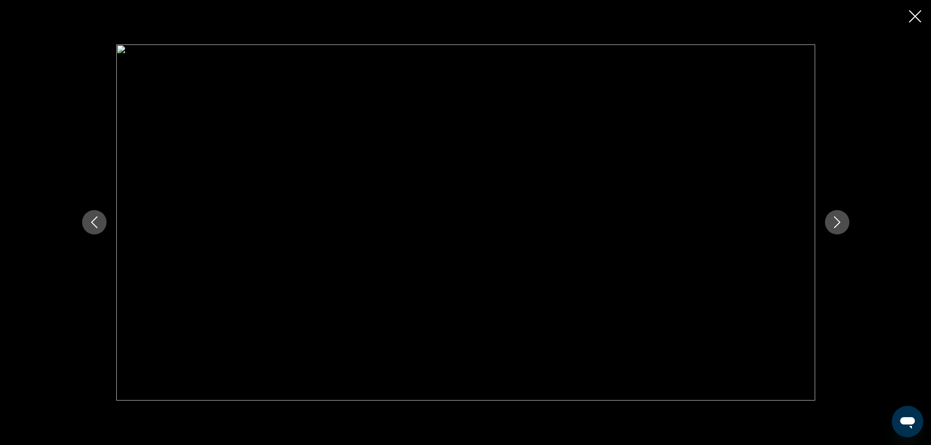
click at [838, 217] on icon "Next image" at bounding box center [837, 222] width 12 height 12
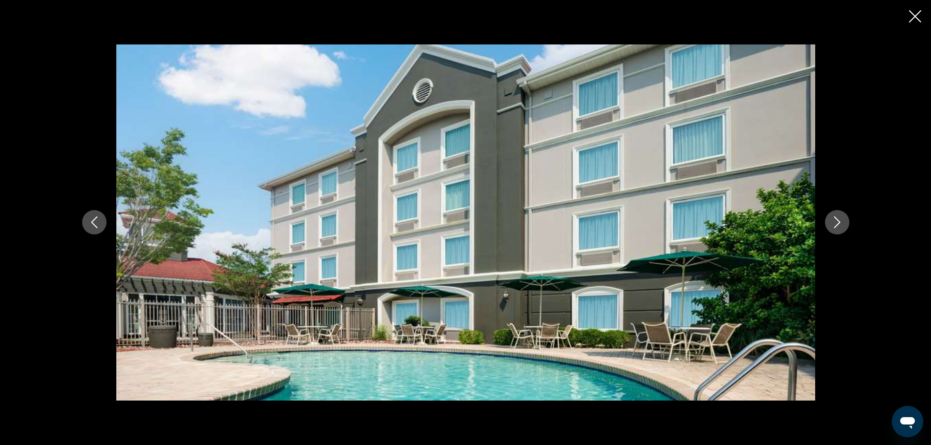
click at [838, 217] on icon "Next image" at bounding box center [837, 222] width 12 height 12
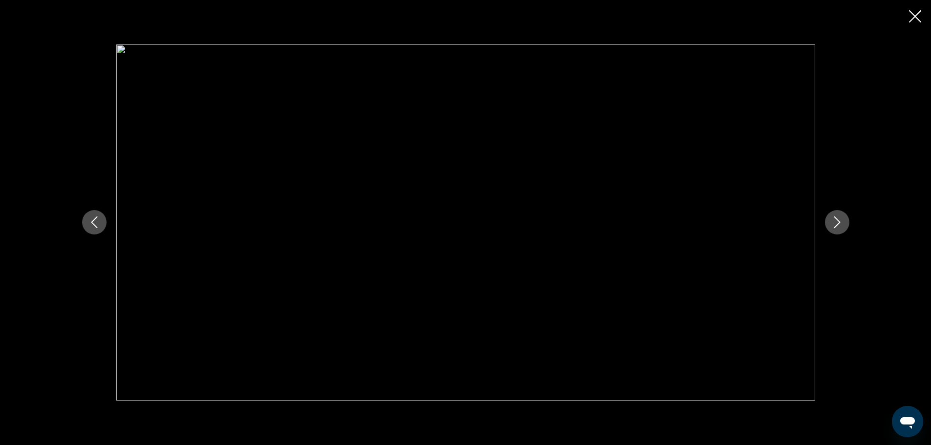
click at [838, 217] on icon "Next image" at bounding box center [837, 222] width 12 height 12
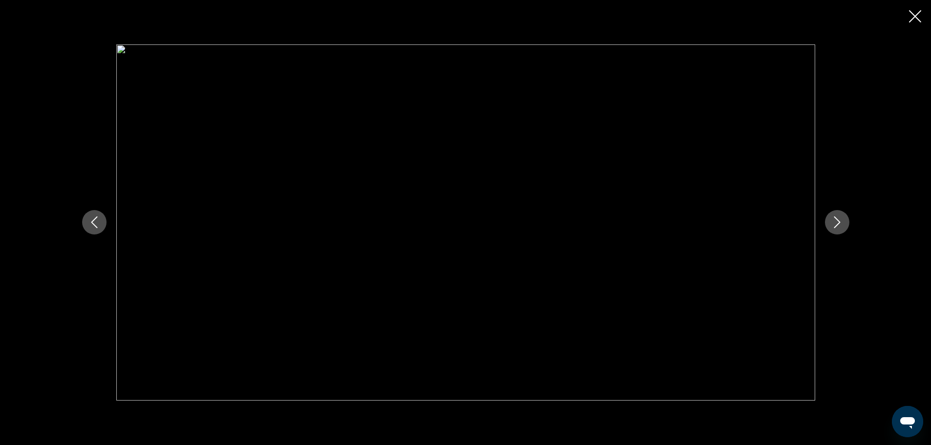
click at [838, 217] on icon "Next image" at bounding box center [837, 222] width 12 height 12
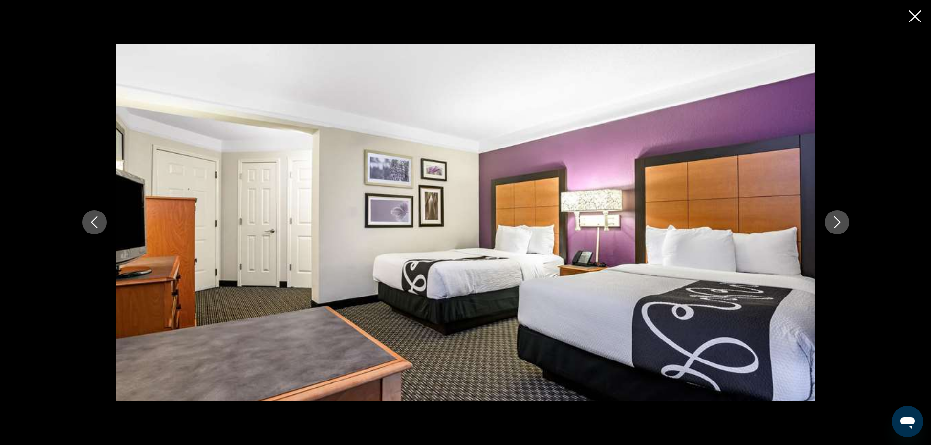
click at [838, 217] on icon "Next image" at bounding box center [837, 222] width 12 height 12
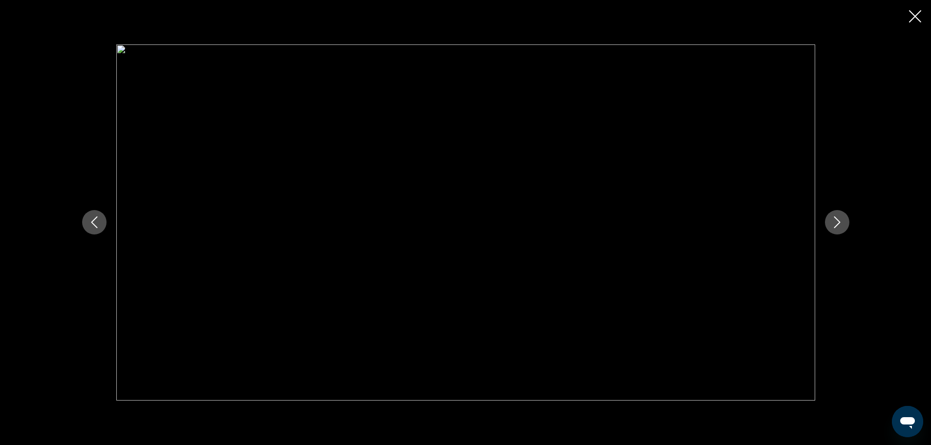
click at [838, 217] on icon "Next image" at bounding box center [837, 222] width 12 height 12
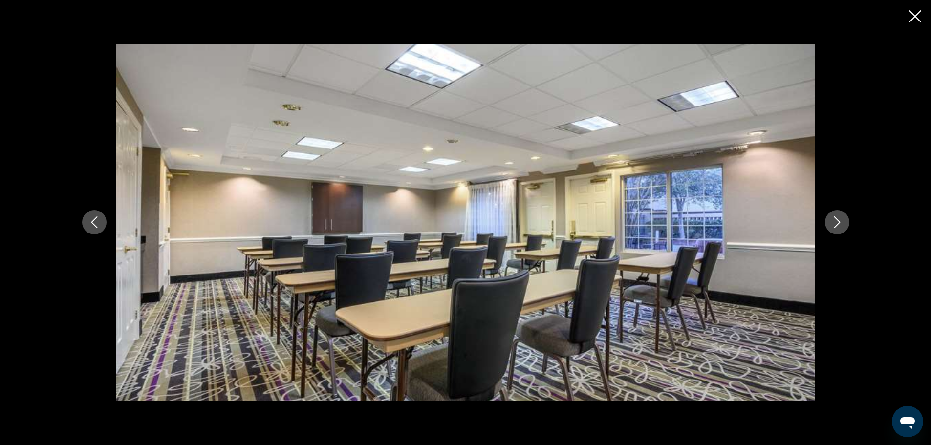
click at [838, 217] on icon "Next image" at bounding box center [837, 222] width 12 height 12
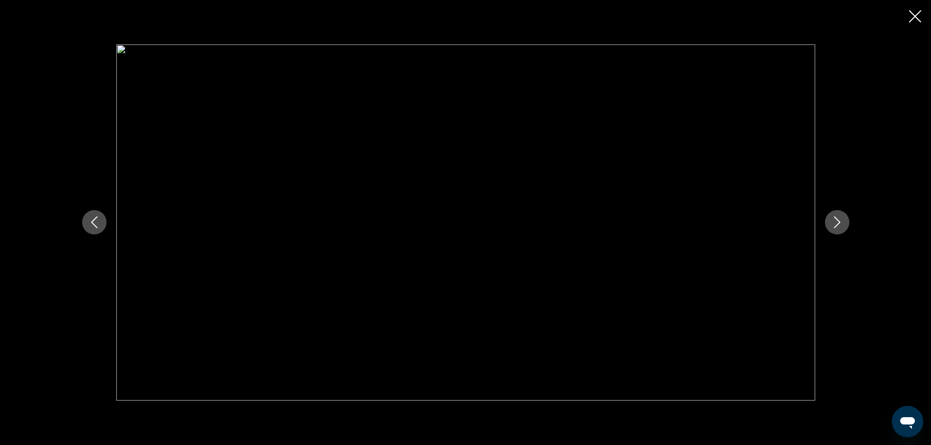
click at [838, 217] on icon "Next image" at bounding box center [837, 222] width 12 height 12
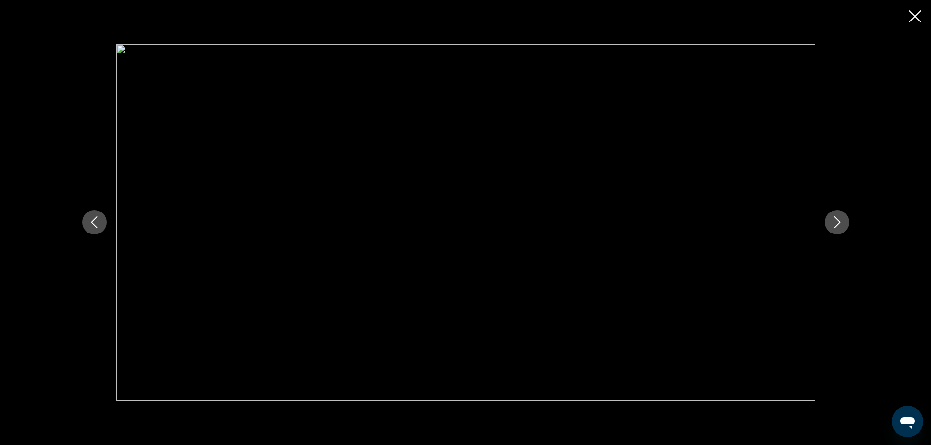
click at [838, 217] on icon "Next image" at bounding box center [837, 222] width 12 height 12
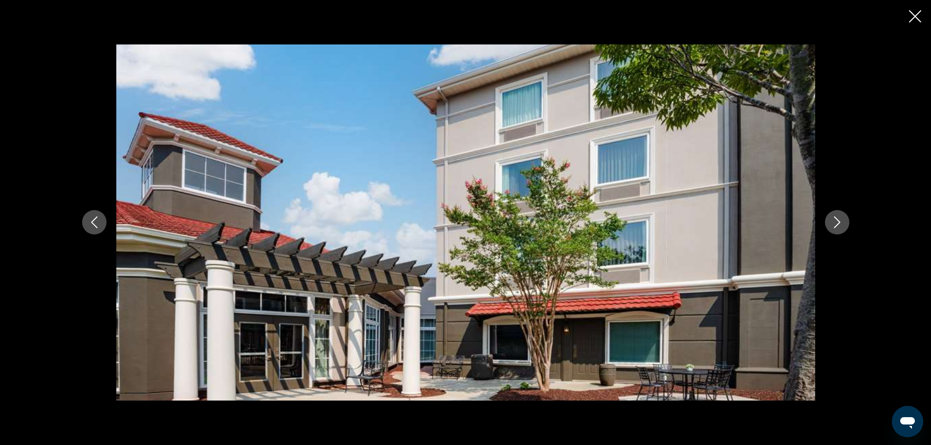
click at [838, 217] on icon "Next image" at bounding box center [837, 222] width 12 height 12
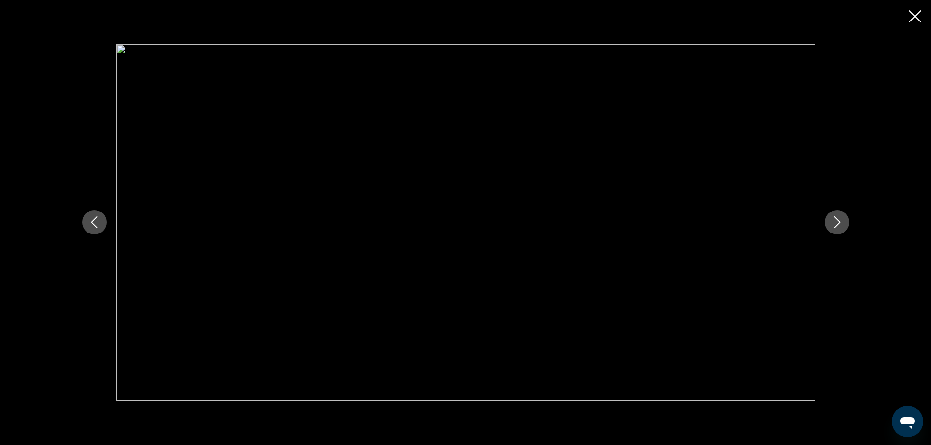
click at [838, 217] on icon "Next image" at bounding box center [837, 222] width 12 height 12
click at [913, 15] on icon "Close slideshow" at bounding box center [915, 16] width 12 height 12
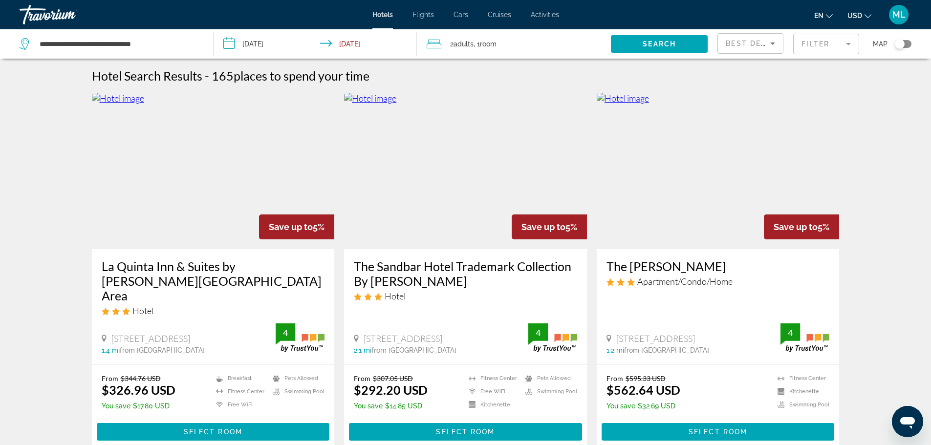
click at [696, 195] on img "Main content" at bounding box center [718, 171] width 243 height 156
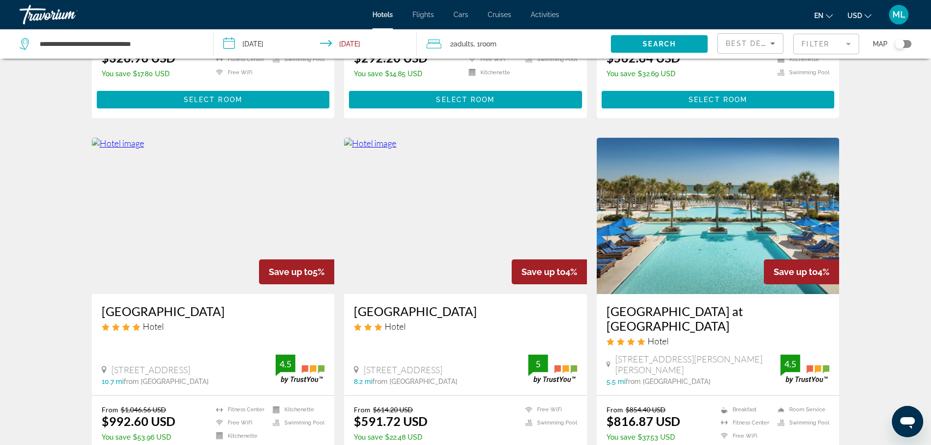
scroll to position [352, 0]
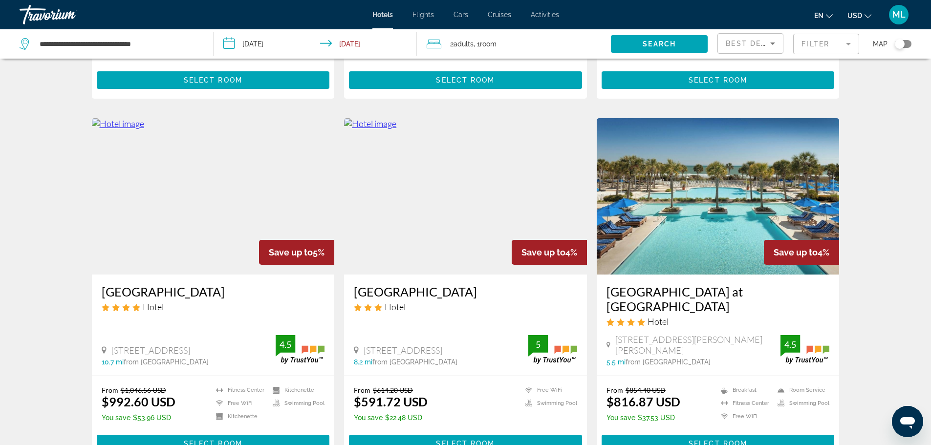
click at [204, 212] on img "Main content" at bounding box center [213, 196] width 243 height 156
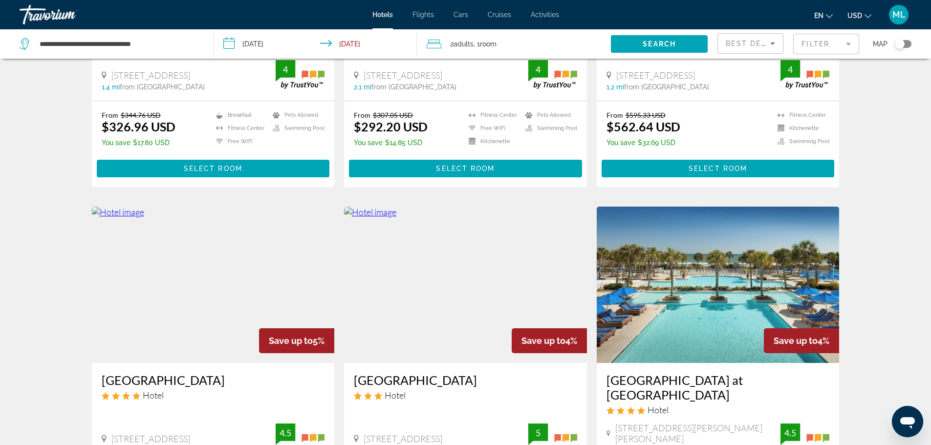
scroll to position [371, 0]
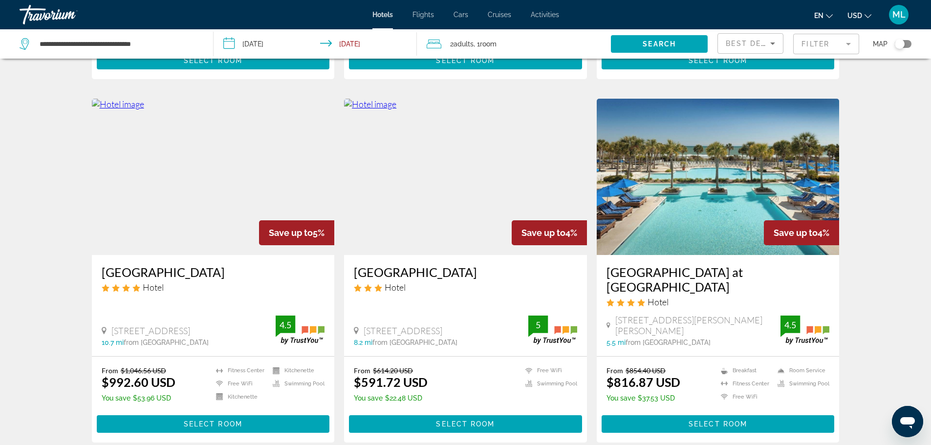
click at [672, 193] on img "Main content" at bounding box center [718, 177] width 243 height 156
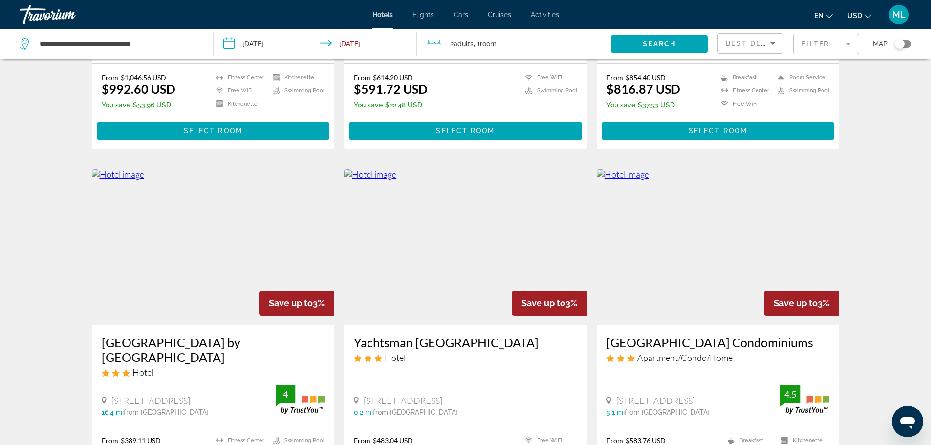
scroll to position [684, 0]
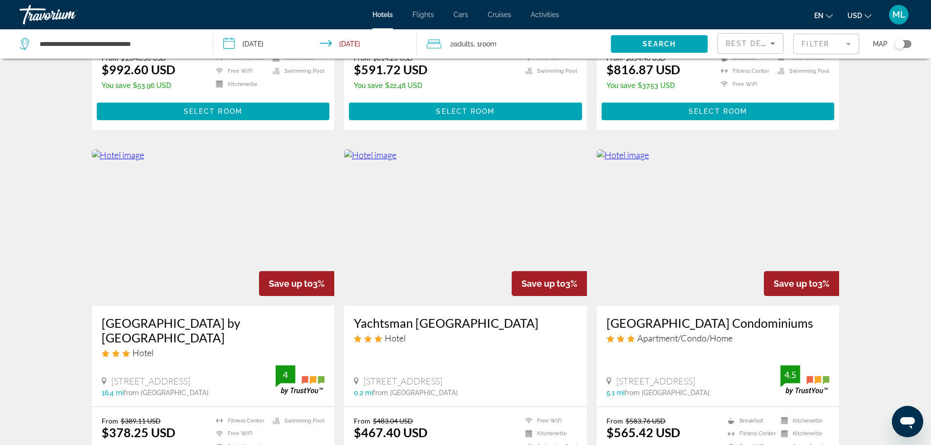
click at [461, 231] on img "Main content" at bounding box center [465, 228] width 243 height 156
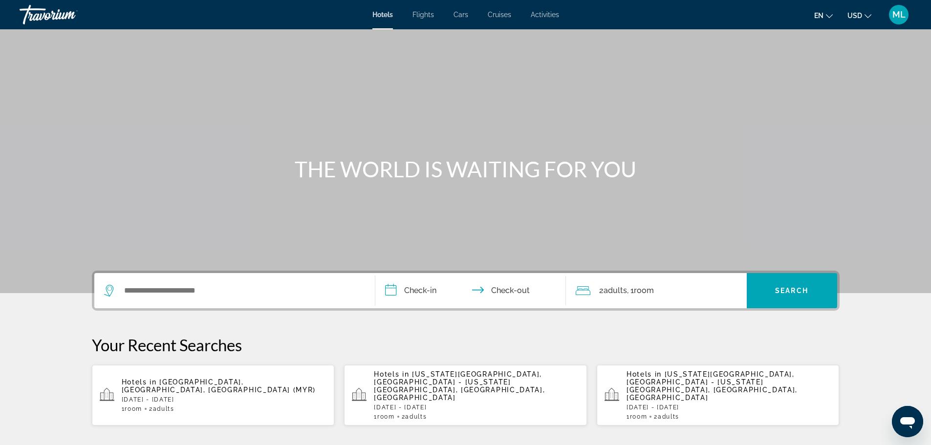
click at [318, 303] on div "Search widget" at bounding box center [234, 290] width 261 height 35
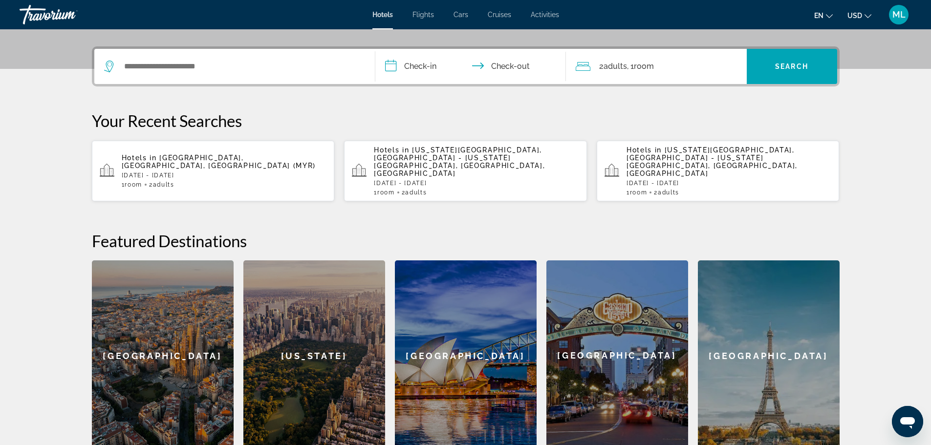
scroll to position [239, 0]
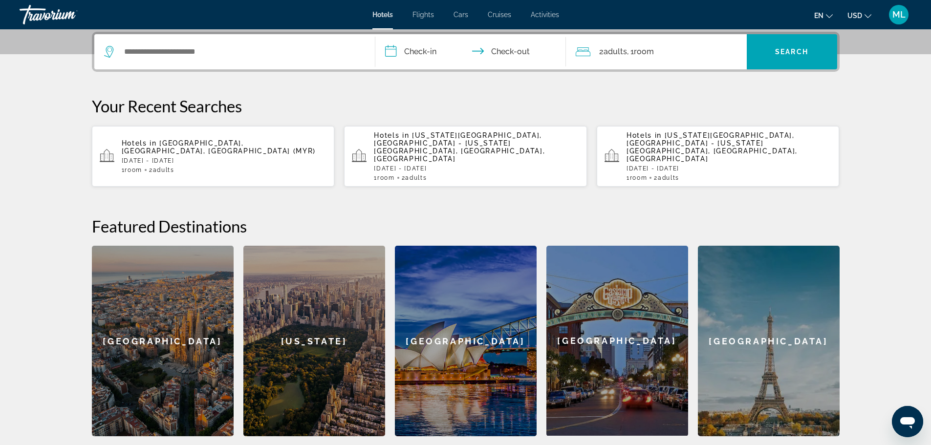
click at [214, 157] on p "[DATE] - [DATE]" at bounding box center [224, 160] width 205 height 7
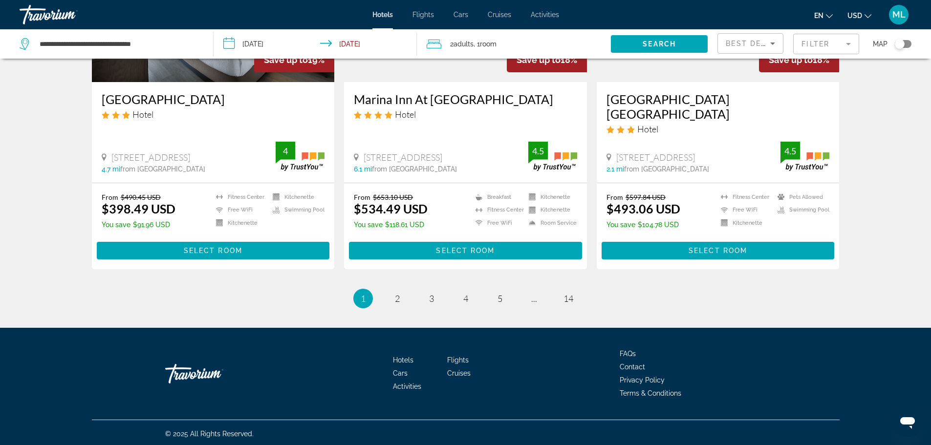
scroll to position [1243, 0]
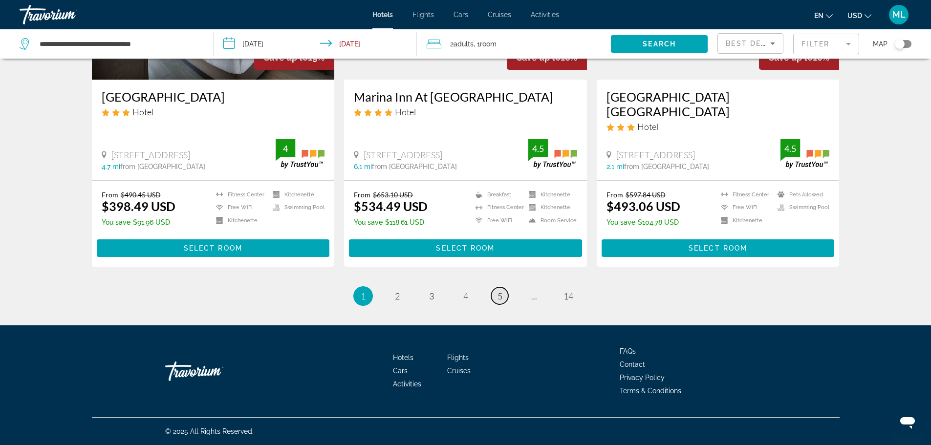
click at [502, 292] on span "5" at bounding box center [500, 296] width 5 height 11
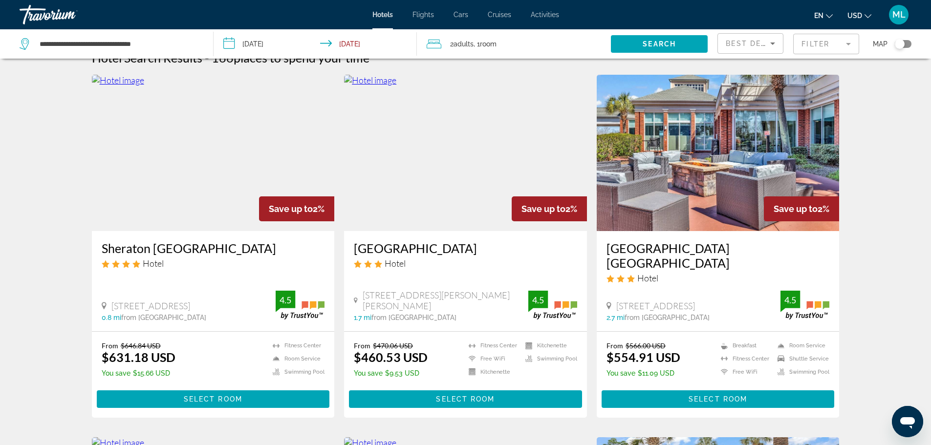
scroll to position [20, 0]
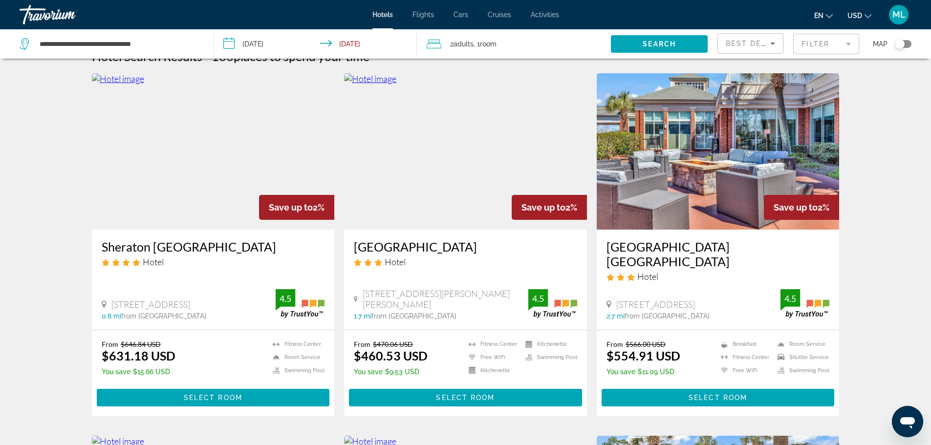
click at [258, 153] on img "Main content" at bounding box center [213, 151] width 243 height 156
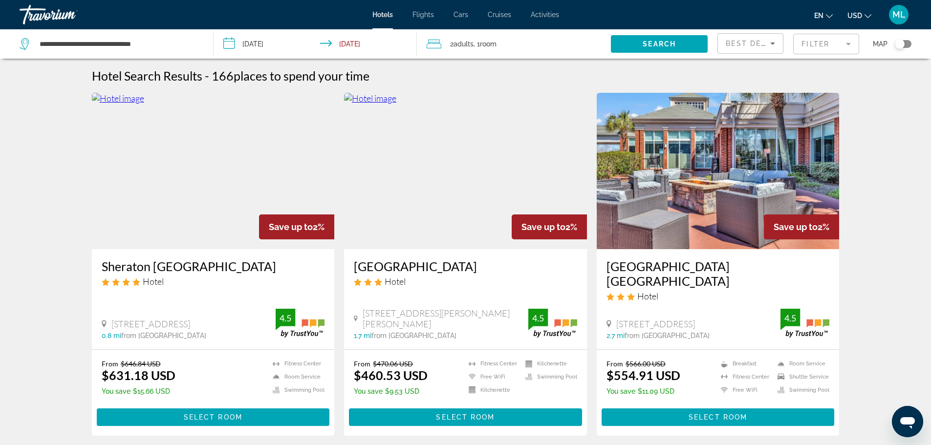
click at [457, 218] on img "Main content" at bounding box center [465, 171] width 243 height 156
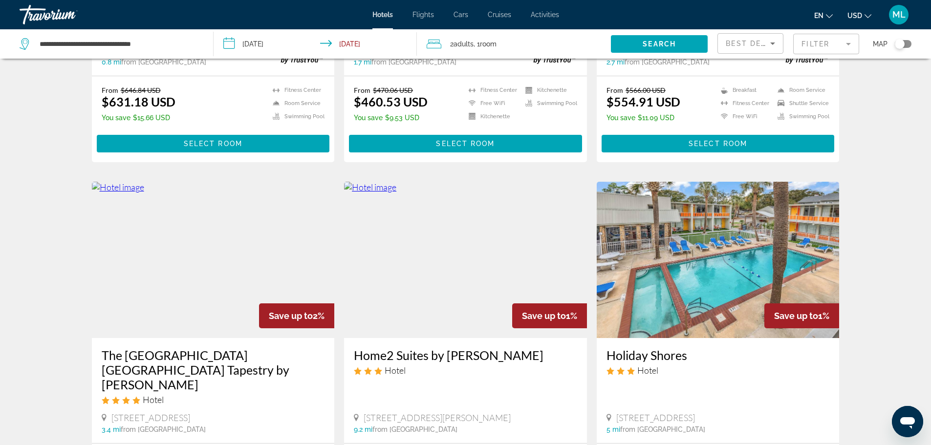
scroll to position [352, 0]
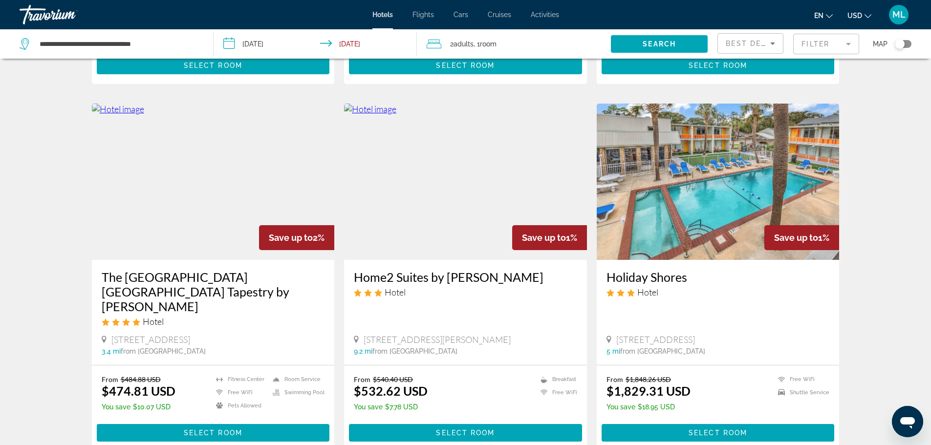
click at [154, 175] on img "Main content" at bounding box center [213, 182] width 243 height 156
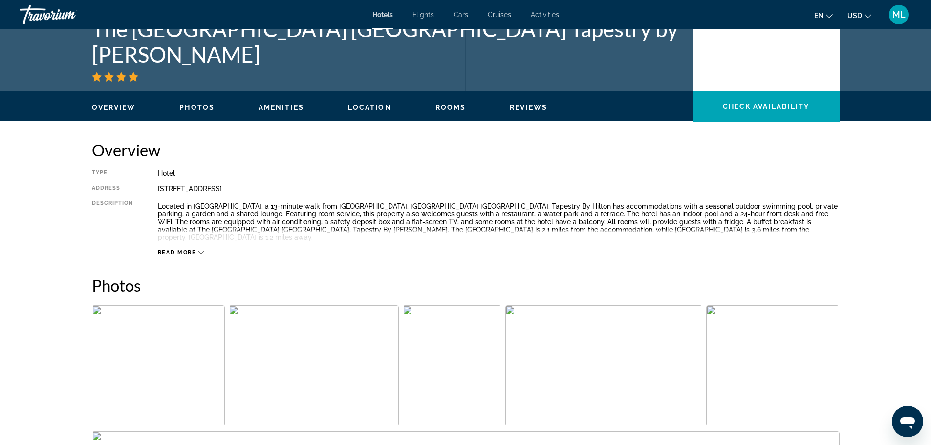
scroll to position [352, 0]
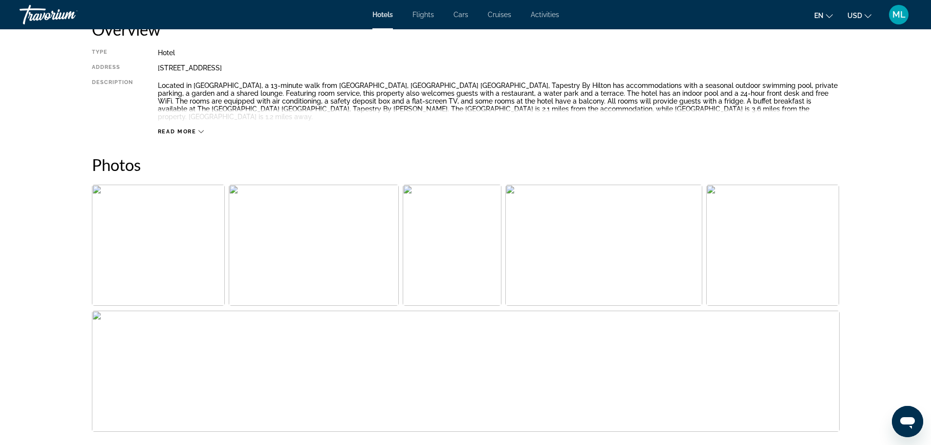
click at [106, 223] on img "Open full-screen image slider" at bounding box center [158, 245] width 133 height 121
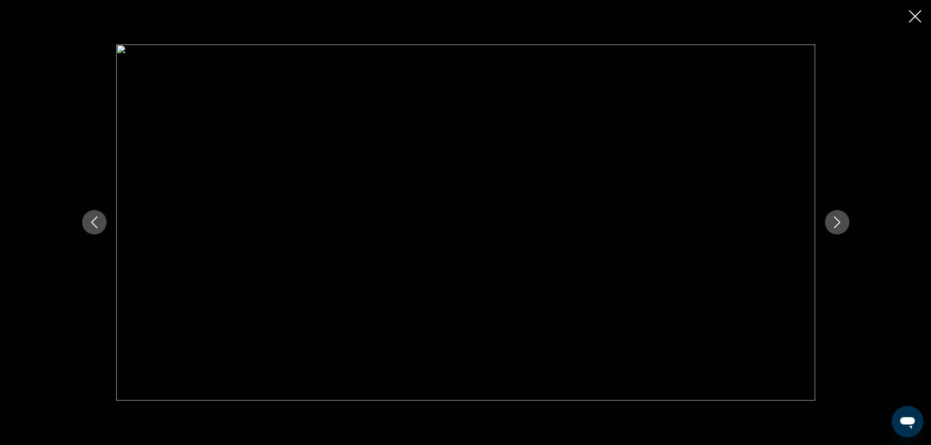
click at [838, 223] on icon "Next image" at bounding box center [837, 222] width 12 height 12
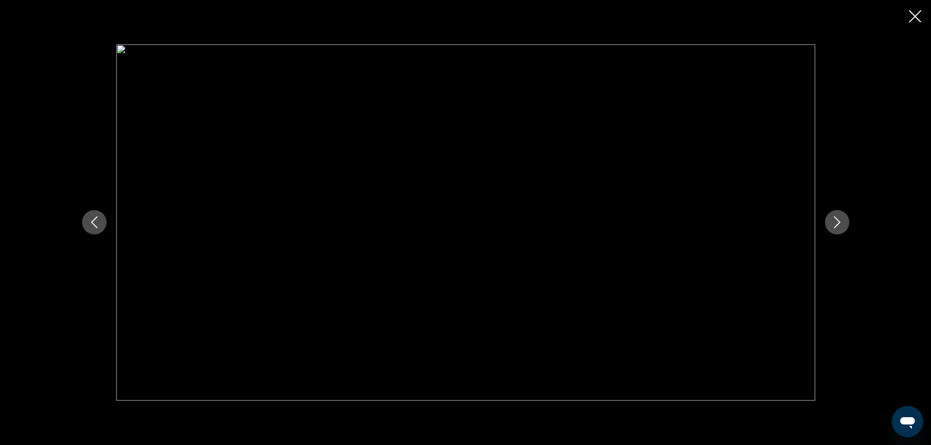
click at [838, 223] on icon "Next image" at bounding box center [837, 222] width 12 height 12
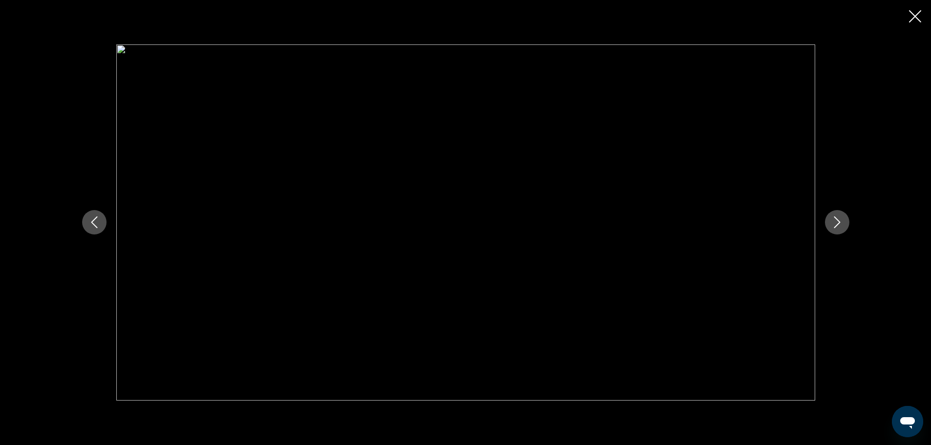
click at [838, 223] on icon "Next image" at bounding box center [837, 222] width 12 height 12
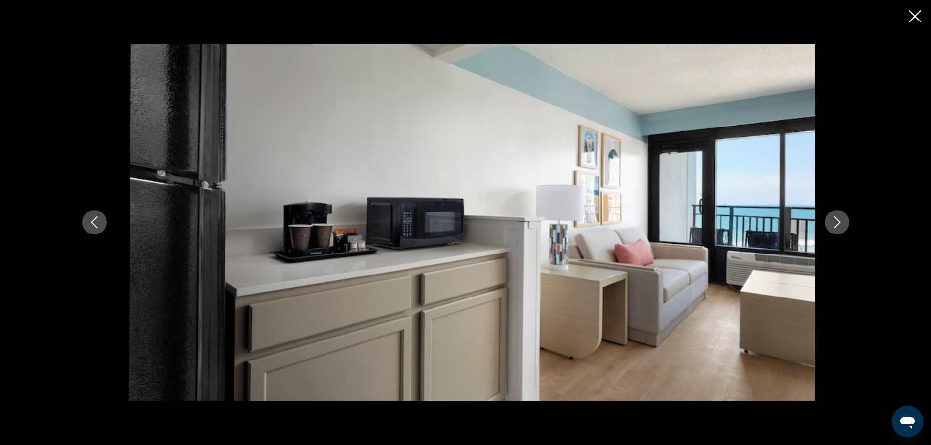
click at [838, 223] on icon "Next image" at bounding box center [837, 222] width 12 height 12
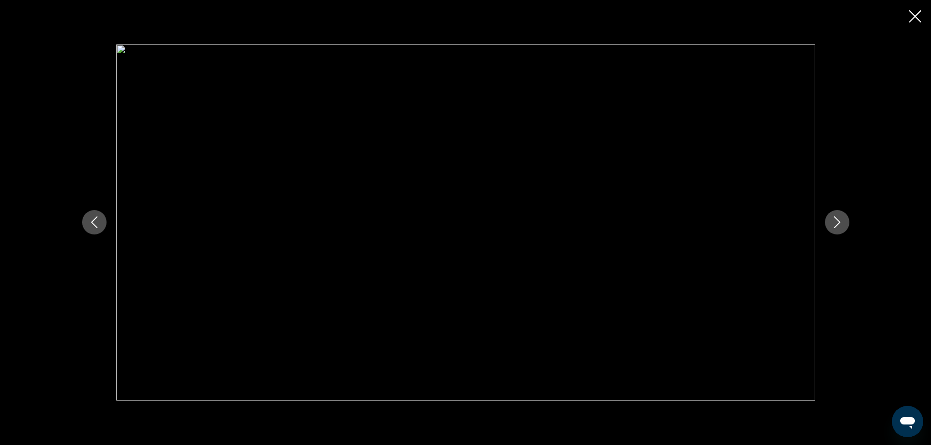
click at [838, 223] on icon "Next image" at bounding box center [837, 222] width 12 height 12
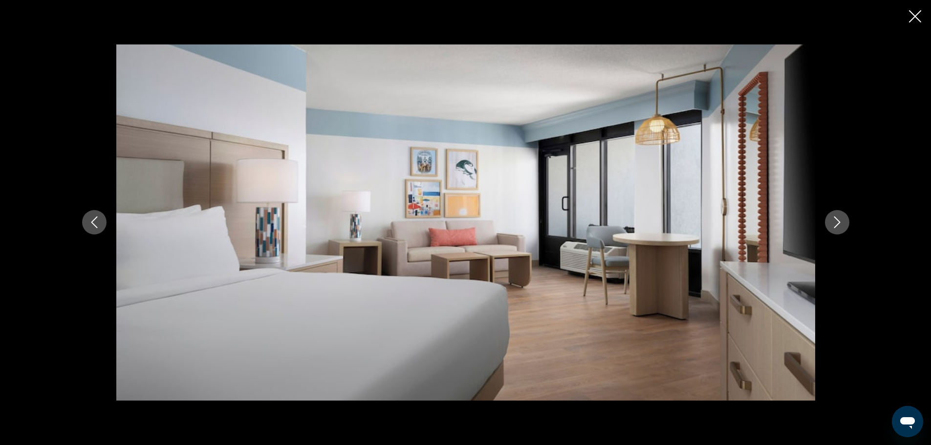
click at [838, 223] on icon "Next image" at bounding box center [837, 222] width 12 height 12
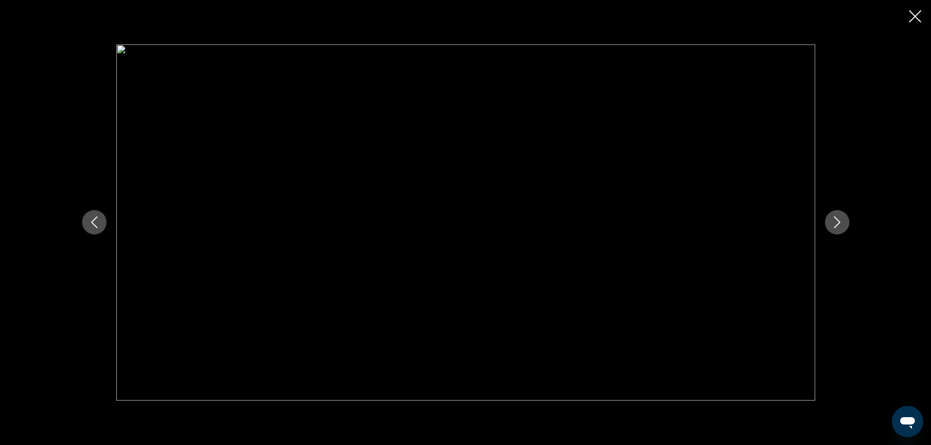
click at [838, 223] on icon "Next image" at bounding box center [837, 222] width 12 height 12
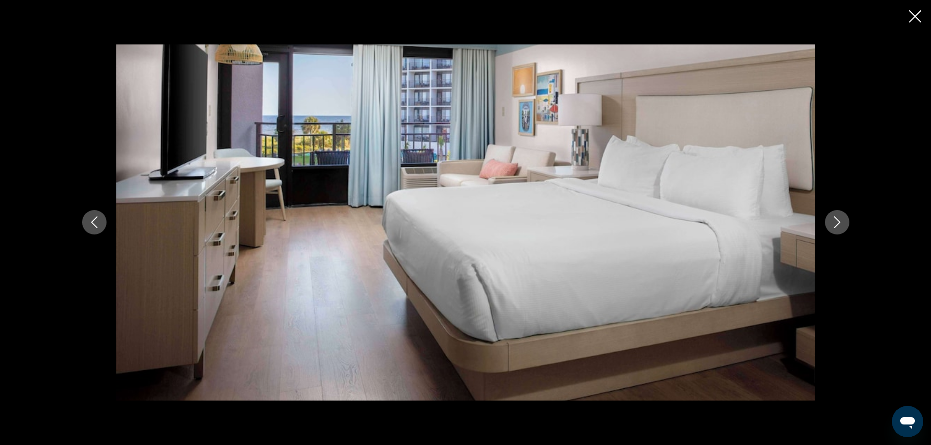
click at [838, 223] on icon "Next image" at bounding box center [837, 222] width 12 height 12
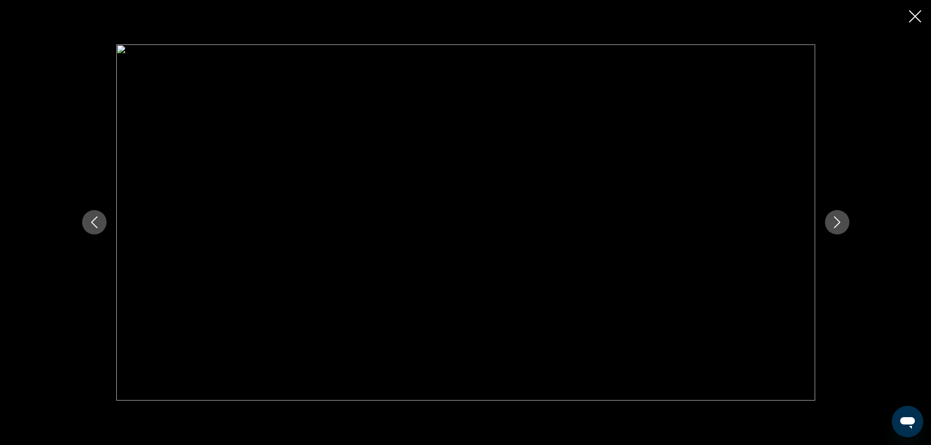
click at [838, 223] on icon "Next image" at bounding box center [837, 222] width 12 height 12
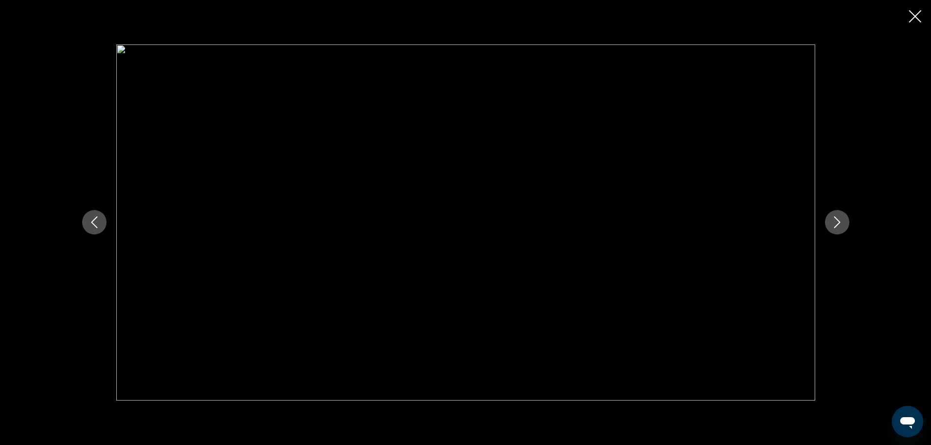
click at [838, 223] on icon "Next image" at bounding box center [837, 222] width 12 height 12
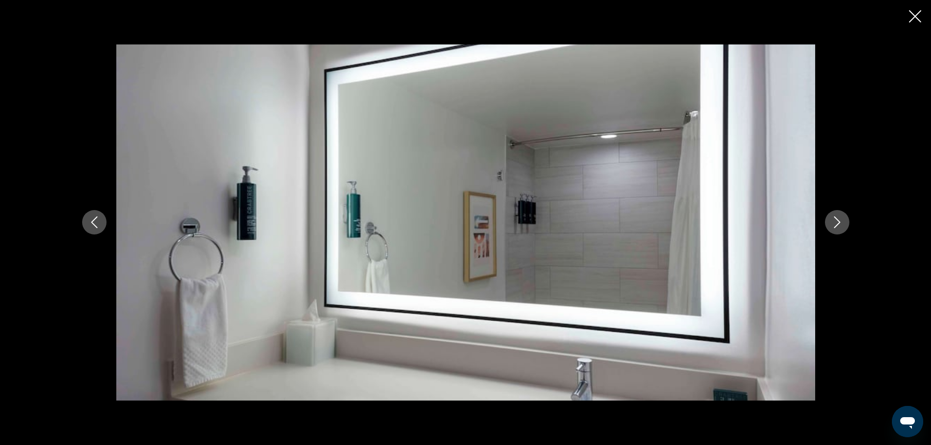
click at [838, 223] on icon "Next image" at bounding box center [837, 222] width 12 height 12
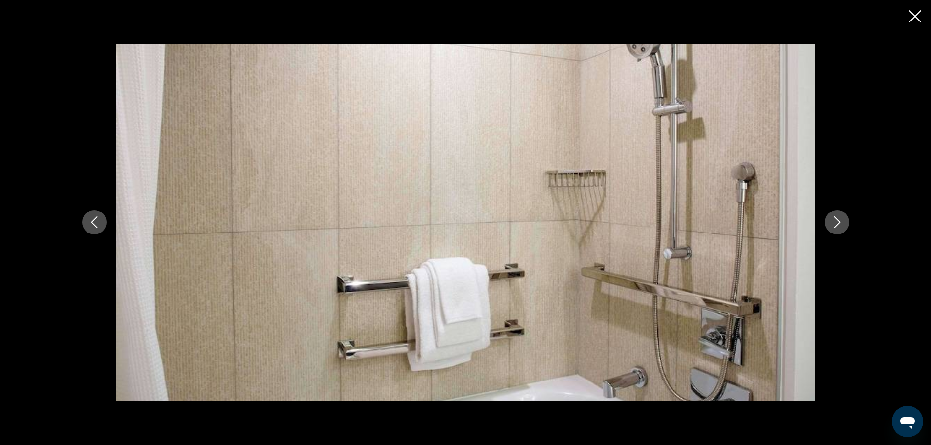
click at [838, 223] on icon "Next image" at bounding box center [837, 222] width 12 height 12
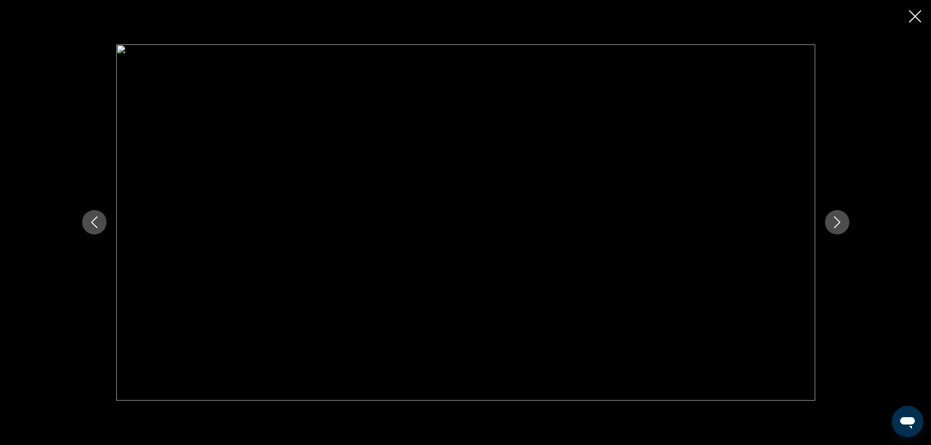
click at [838, 223] on icon "Next image" at bounding box center [837, 222] width 12 height 12
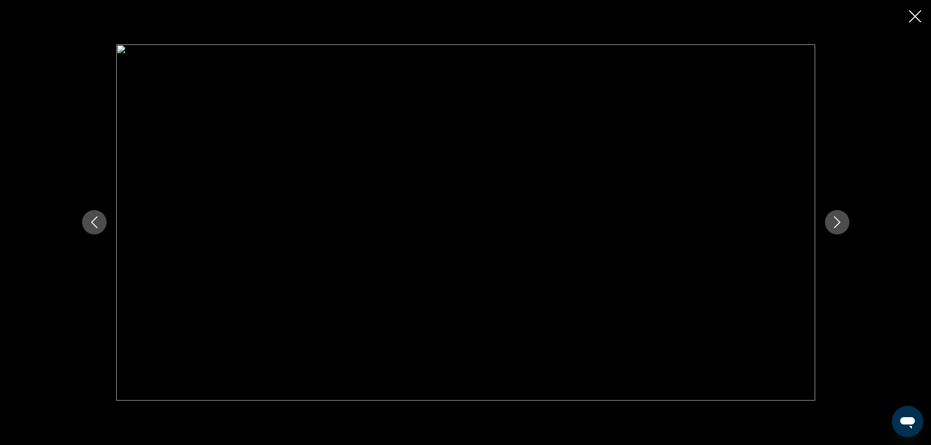
click at [838, 223] on icon "Next image" at bounding box center [837, 222] width 12 height 12
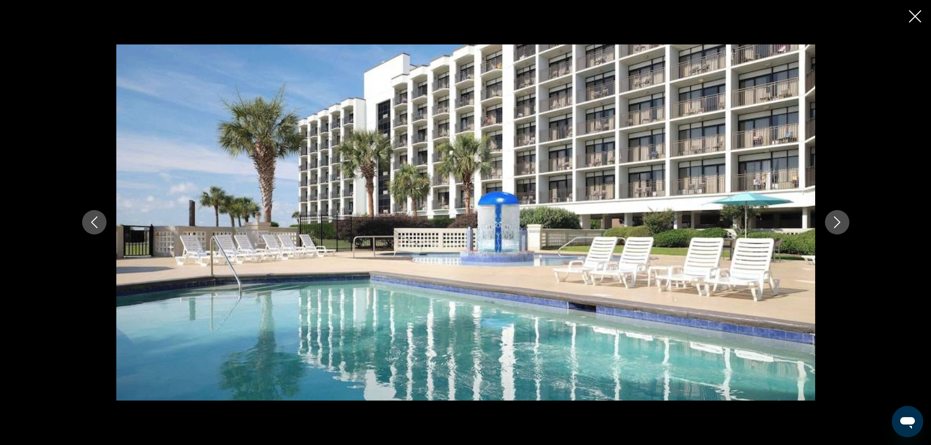
click at [838, 223] on icon "Next image" at bounding box center [837, 222] width 12 height 12
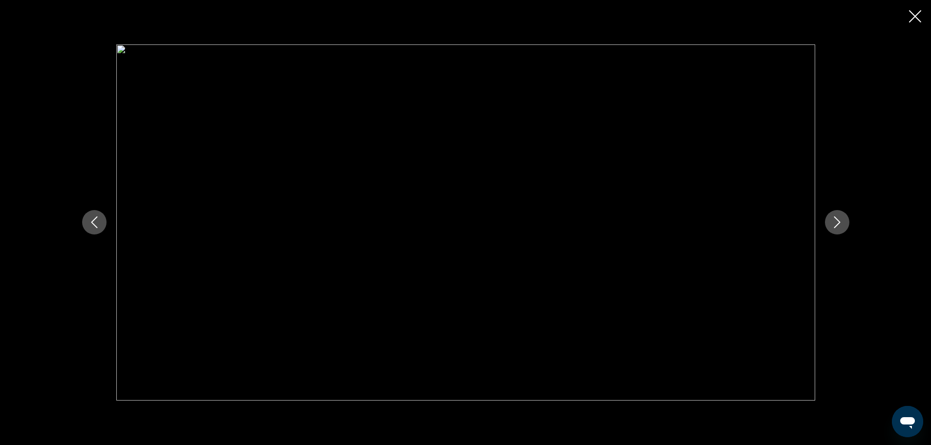
click at [838, 223] on icon "Next image" at bounding box center [837, 222] width 12 height 12
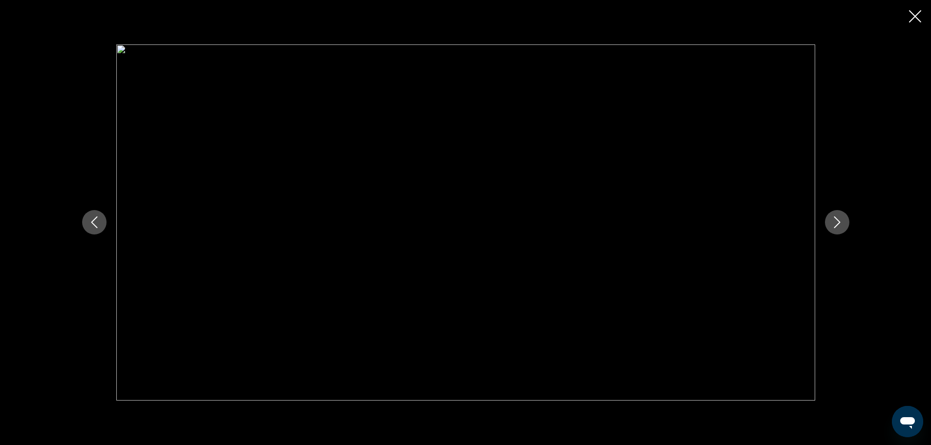
click at [838, 223] on icon "Next image" at bounding box center [837, 222] width 12 height 12
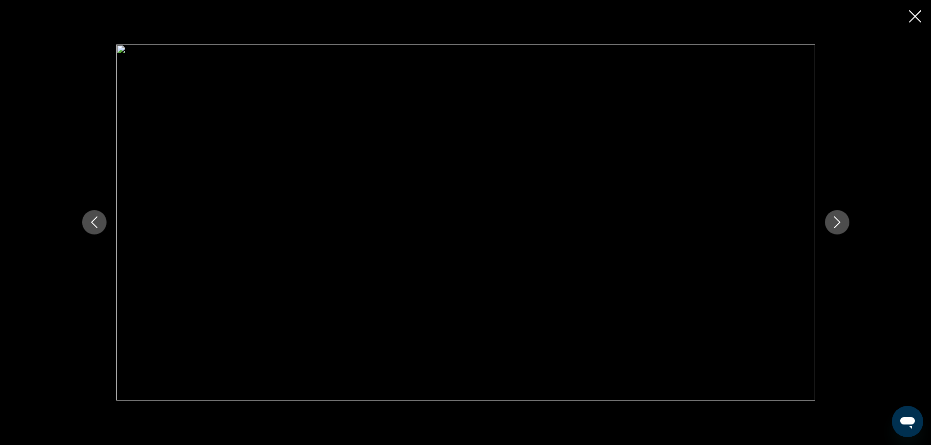
click at [838, 223] on icon "Next image" at bounding box center [837, 222] width 12 height 12
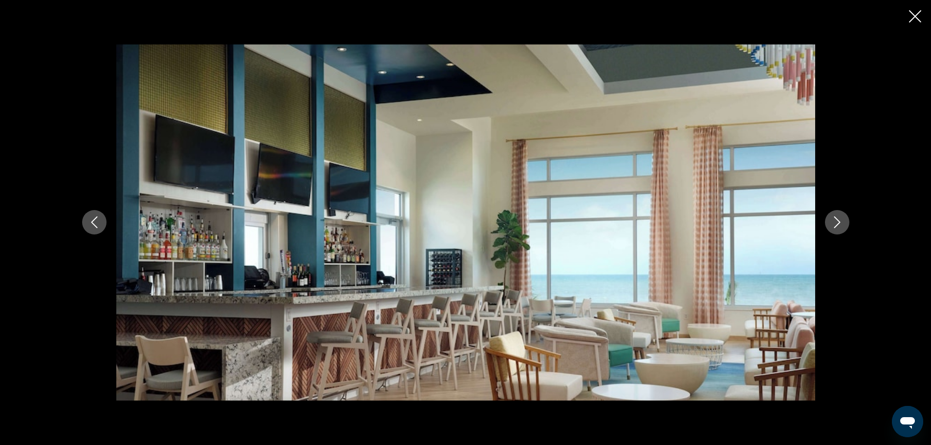
click at [838, 223] on icon "Next image" at bounding box center [837, 222] width 12 height 12
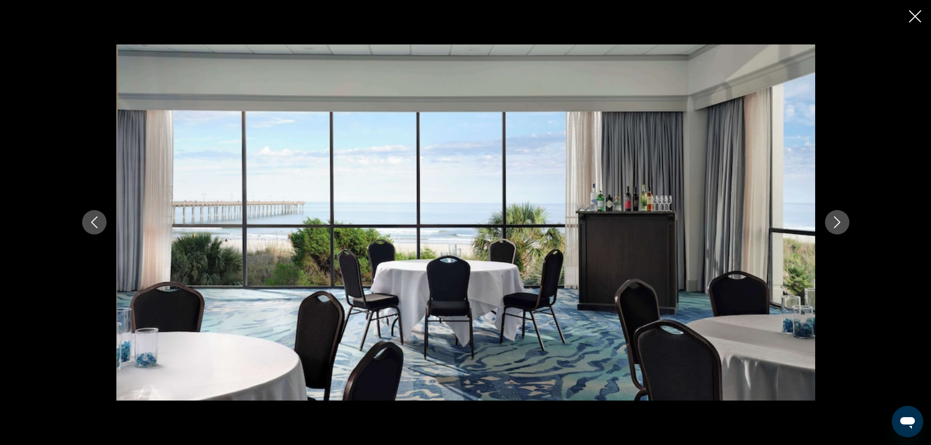
click at [838, 223] on icon "Next image" at bounding box center [837, 222] width 12 height 12
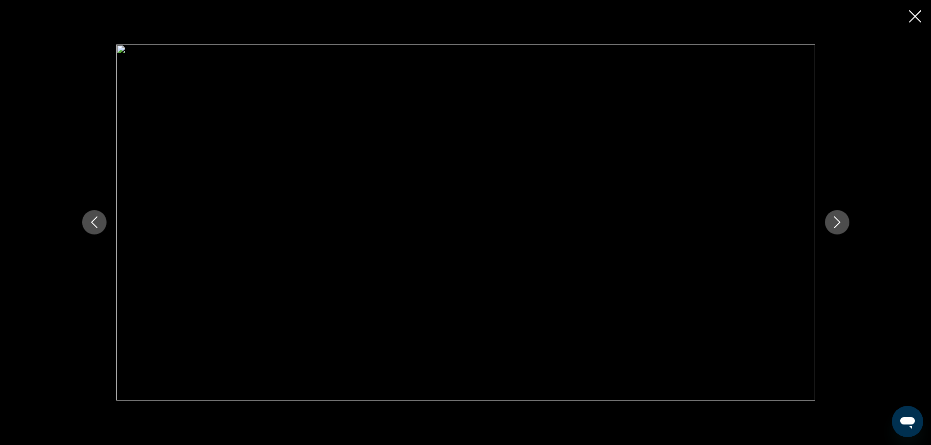
click at [838, 223] on icon "Next image" at bounding box center [837, 222] width 12 height 12
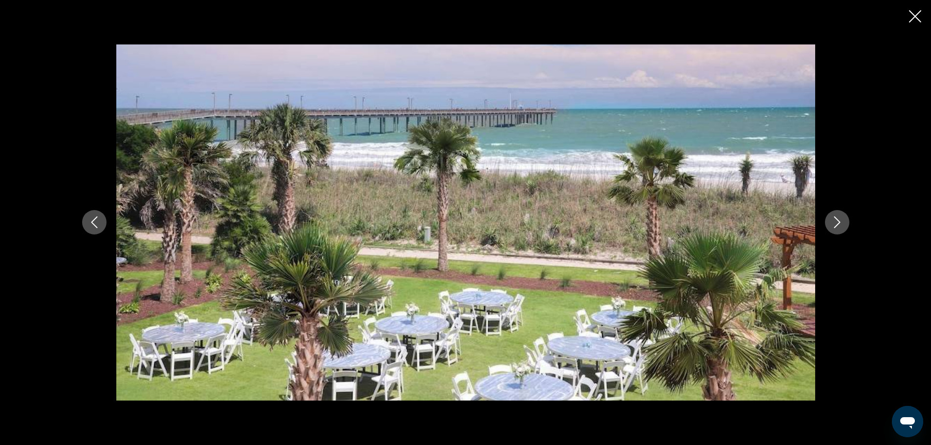
click at [838, 223] on icon "Next image" at bounding box center [837, 222] width 12 height 12
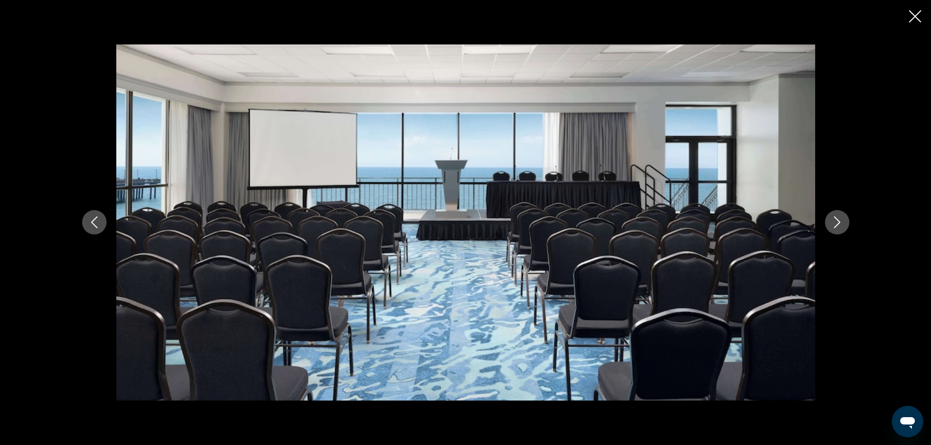
click at [838, 223] on icon "Next image" at bounding box center [837, 222] width 12 height 12
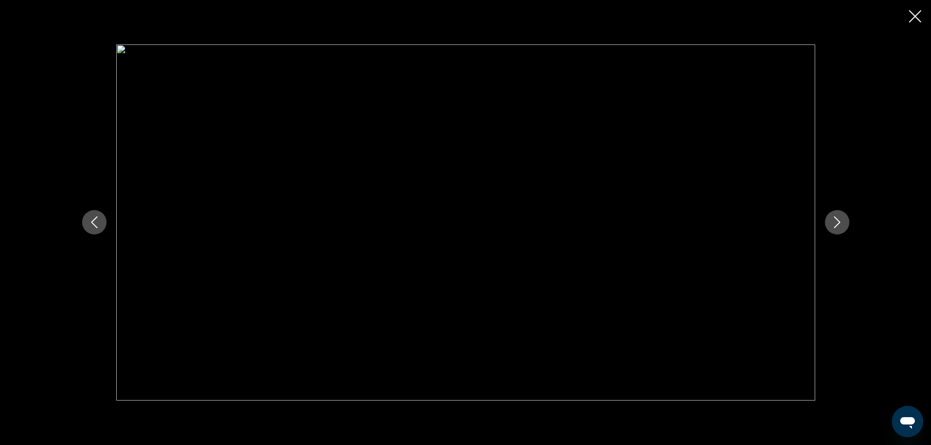
click at [838, 223] on icon "Next image" at bounding box center [837, 222] width 12 height 12
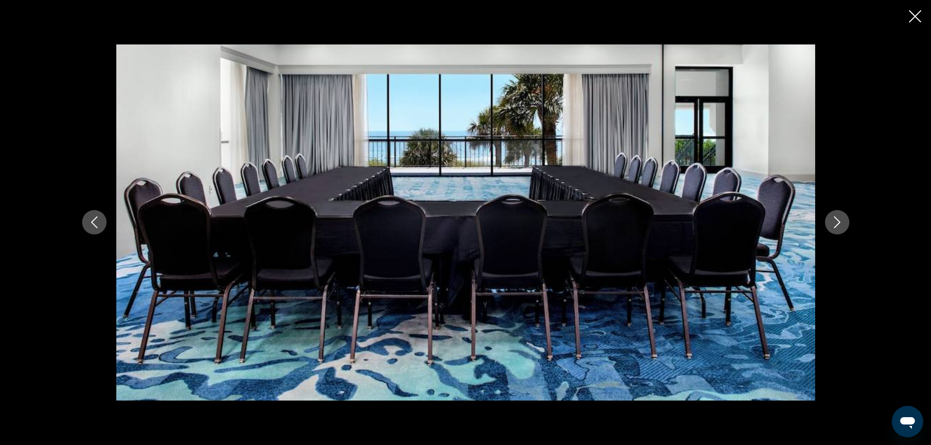
click at [838, 223] on icon "Next image" at bounding box center [837, 222] width 12 height 12
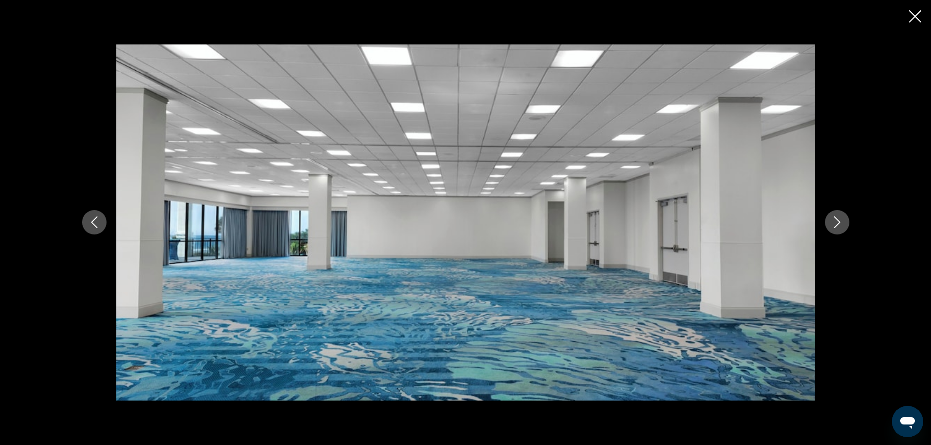
click at [838, 223] on icon "Next image" at bounding box center [837, 222] width 12 height 12
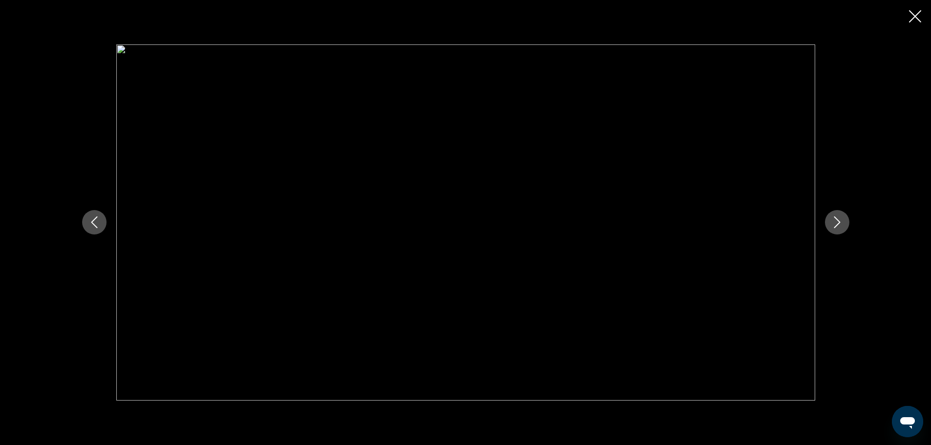
click at [838, 223] on icon "Next image" at bounding box center [837, 222] width 12 height 12
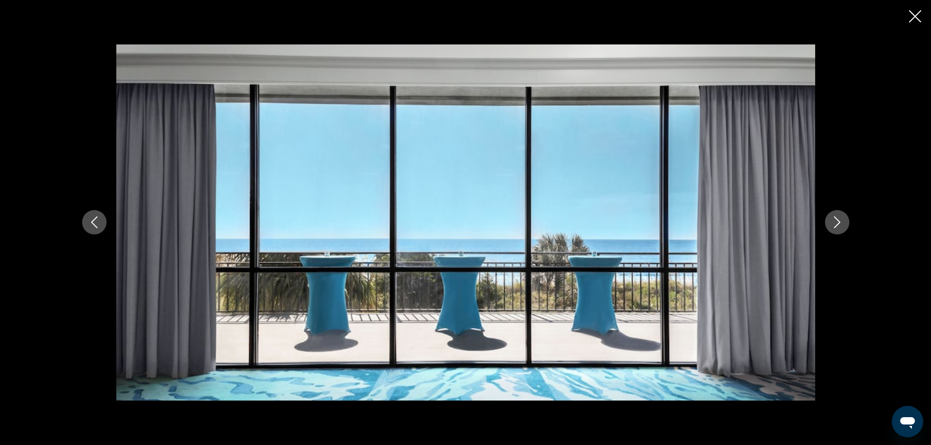
click at [838, 223] on icon "Next image" at bounding box center [837, 222] width 12 height 12
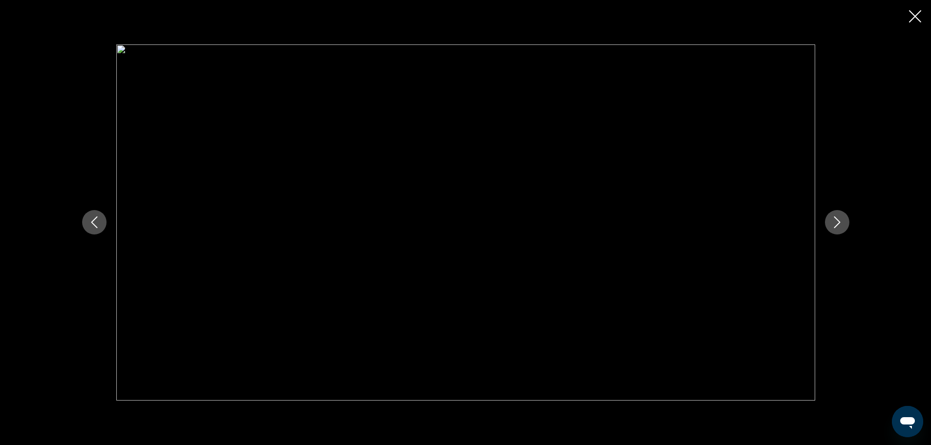
click at [838, 223] on icon "Next image" at bounding box center [837, 222] width 12 height 12
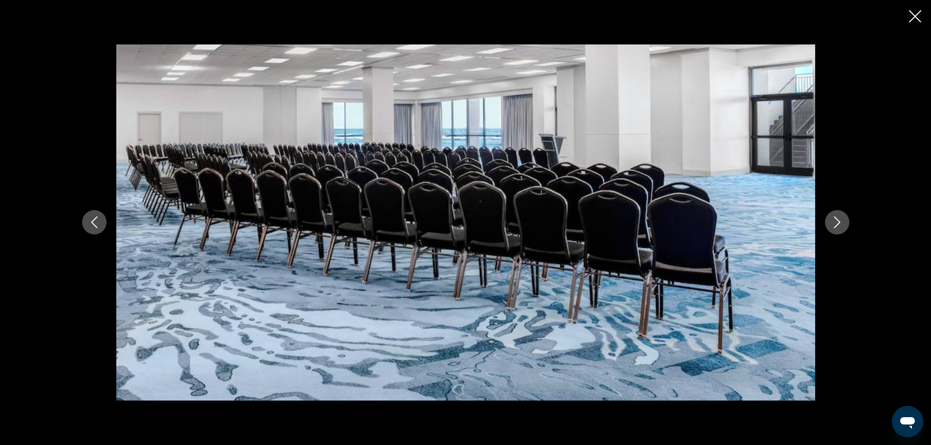
click at [838, 223] on icon "Next image" at bounding box center [837, 222] width 12 height 12
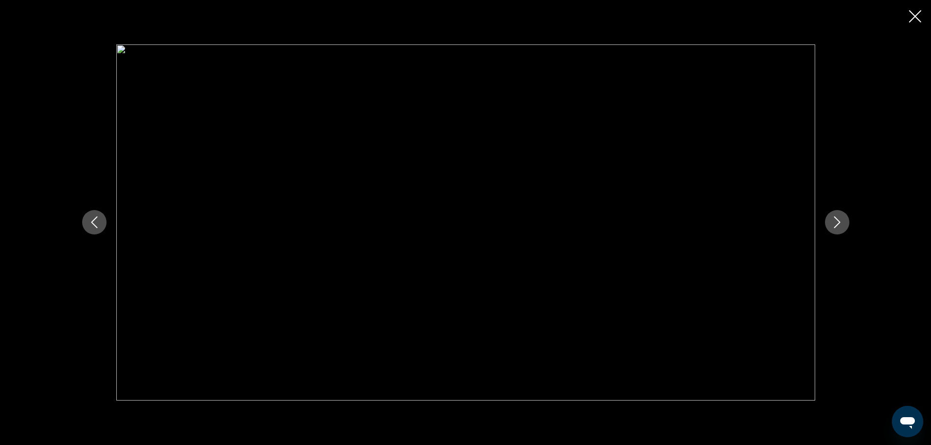
click at [838, 223] on icon "Next image" at bounding box center [837, 222] width 12 height 12
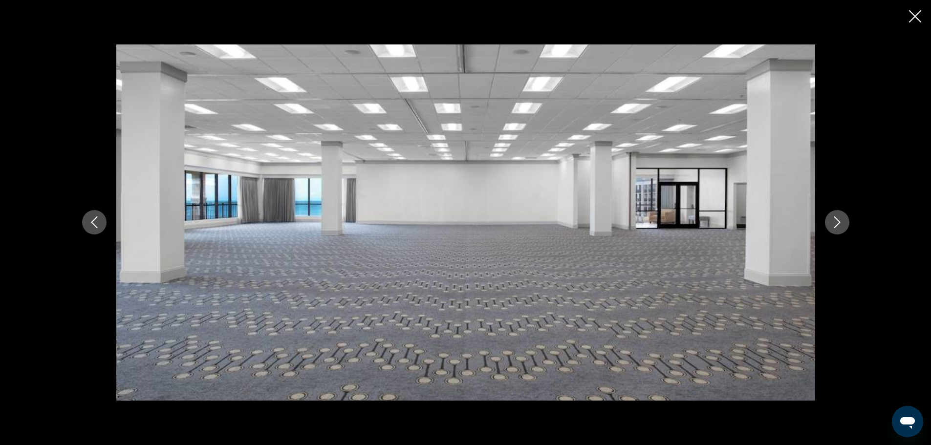
click at [838, 223] on icon "Next image" at bounding box center [837, 222] width 12 height 12
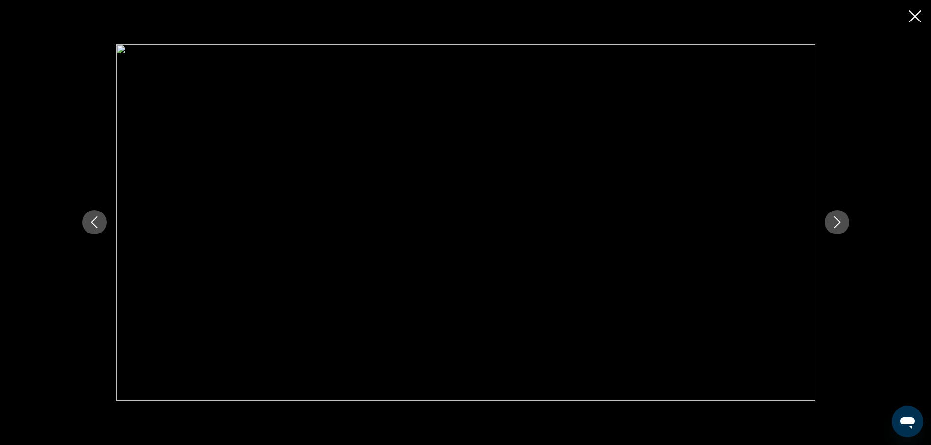
click at [838, 223] on icon "Next image" at bounding box center [837, 222] width 12 height 12
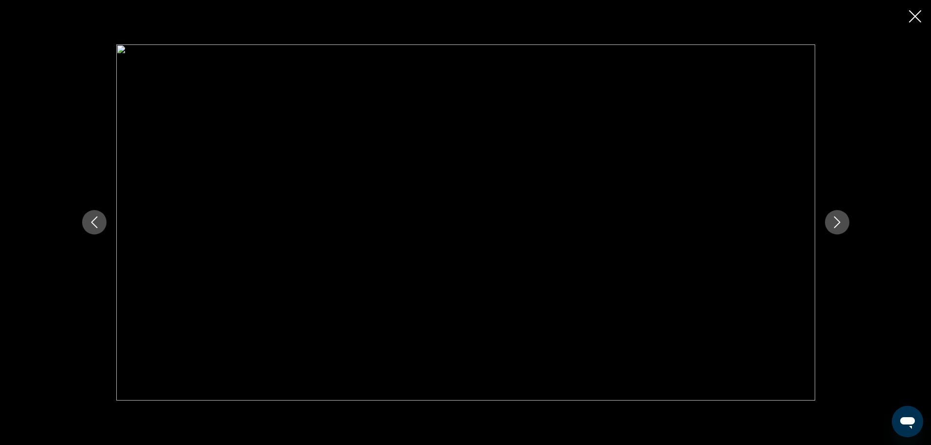
click at [838, 223] on icon "Next image" at bounding box center [837, 222] width 12 height 12
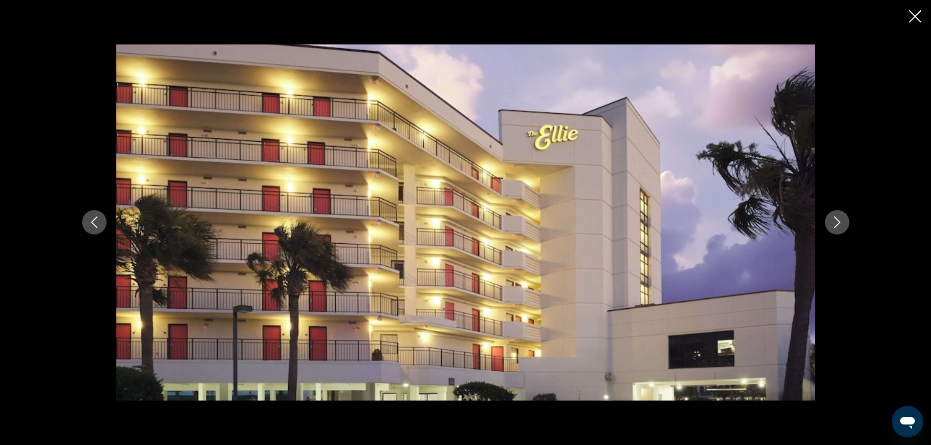
click at [838, 223] on icon "Next image" at bounding box center [837, 222] width 12 height 12
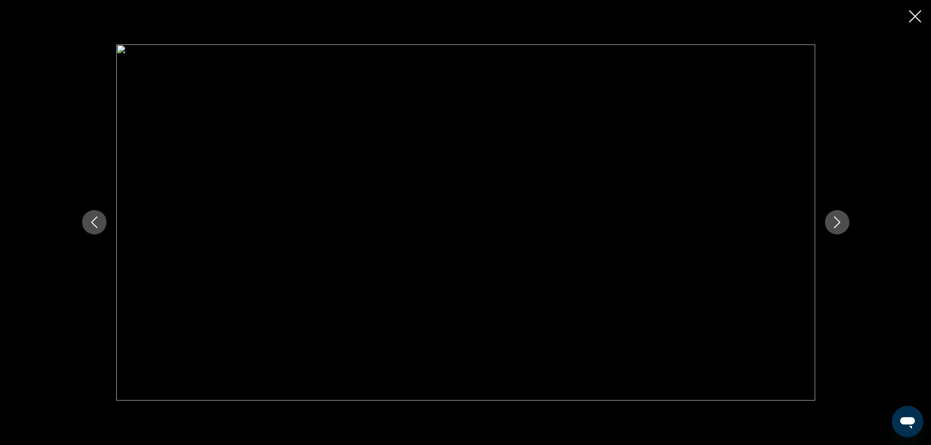
click at [838, 223] on icon "Next image" at bounding box center [837, 222] width 12 height 12
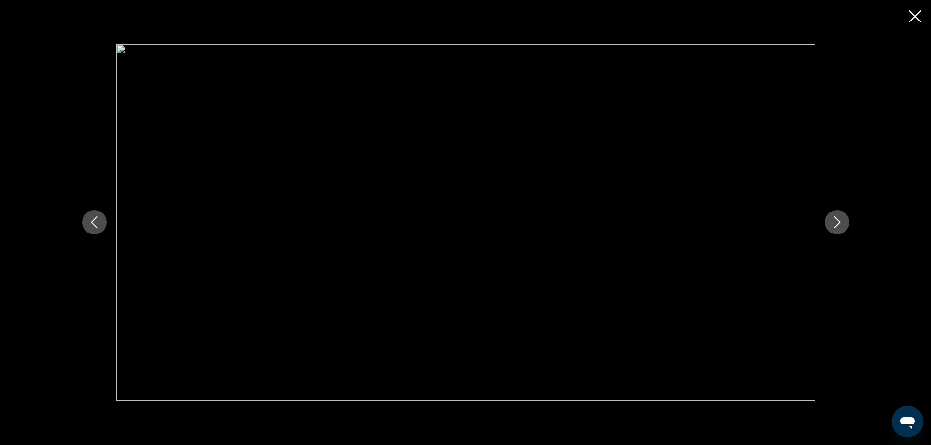
click at [838, 223] on icon "Next image" at bounding box center [837, 222] width 12 height 12
click at [838, 224] on icon "Next image" at bounding box center [837, 223] width 6 height 12
click at [916, 15] on icon "Close slideshow" at bounding box center [915, 16] width 12 height 12
